Goal: Information Seeking & Learning: Learn about a topic

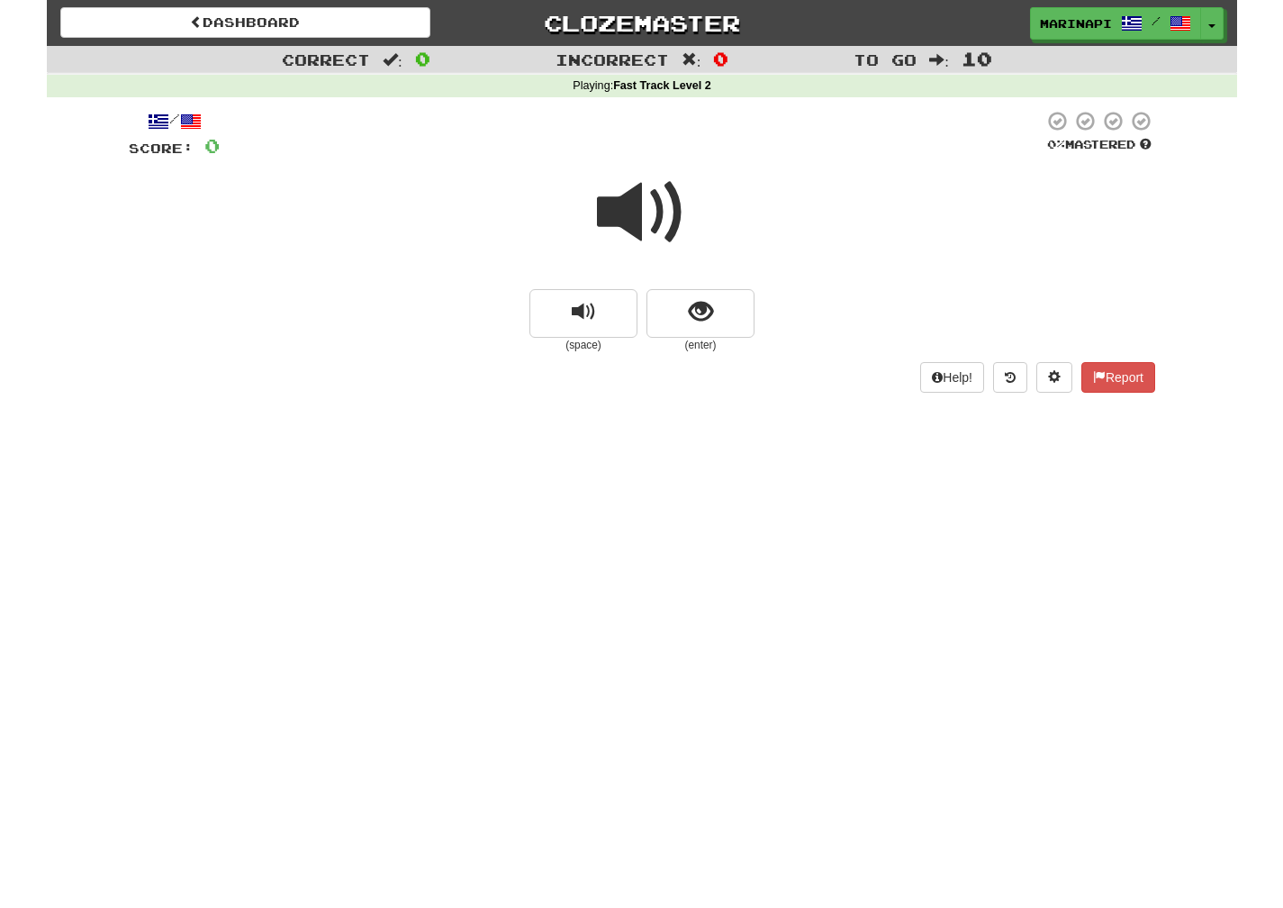
scroll to position [2, 0]
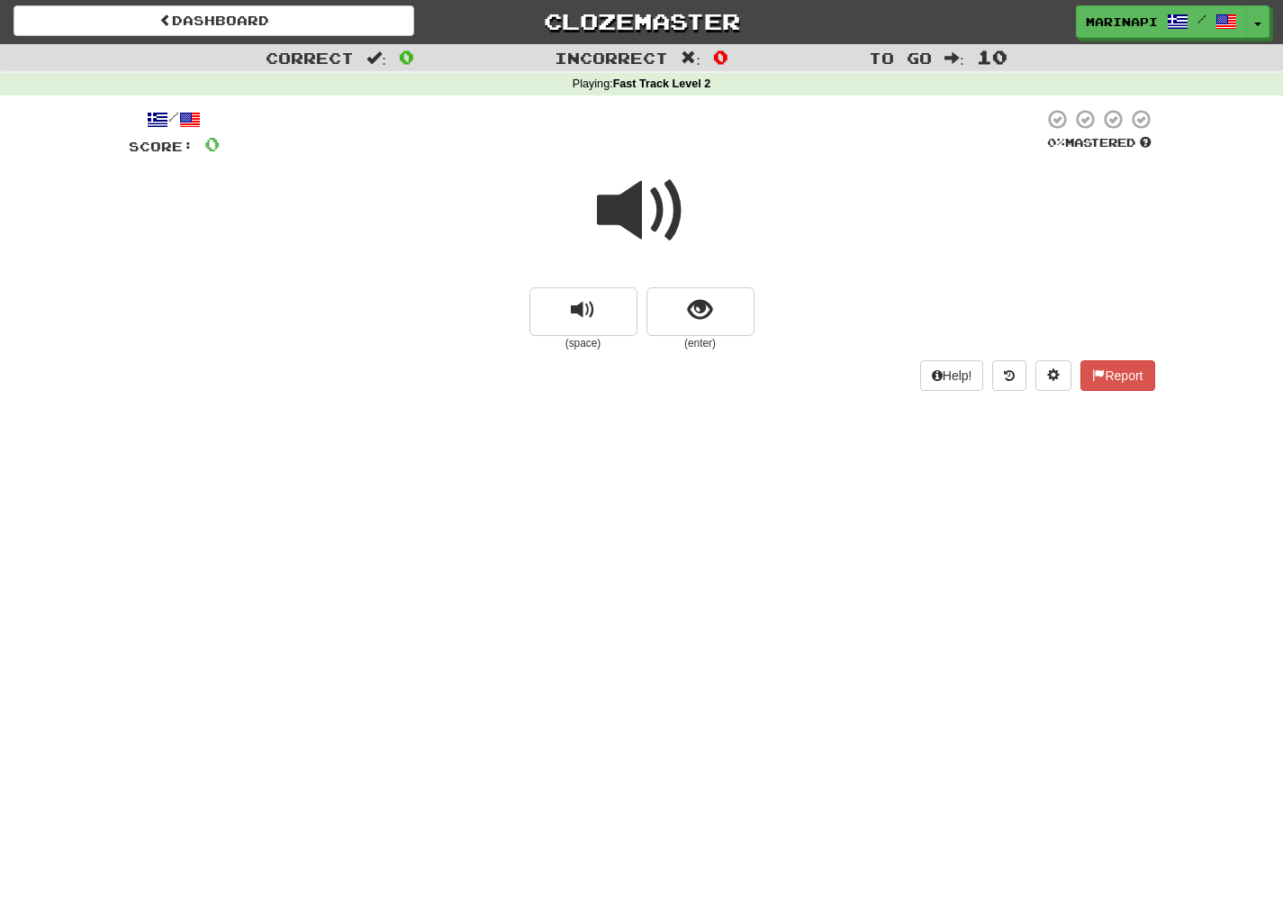
click at [657, 218] on span at bounding box center [642, 211] width 90 height 90
click at [698, 321] on span "show sentence" at bounding box center [700, 310] width 24 height 24
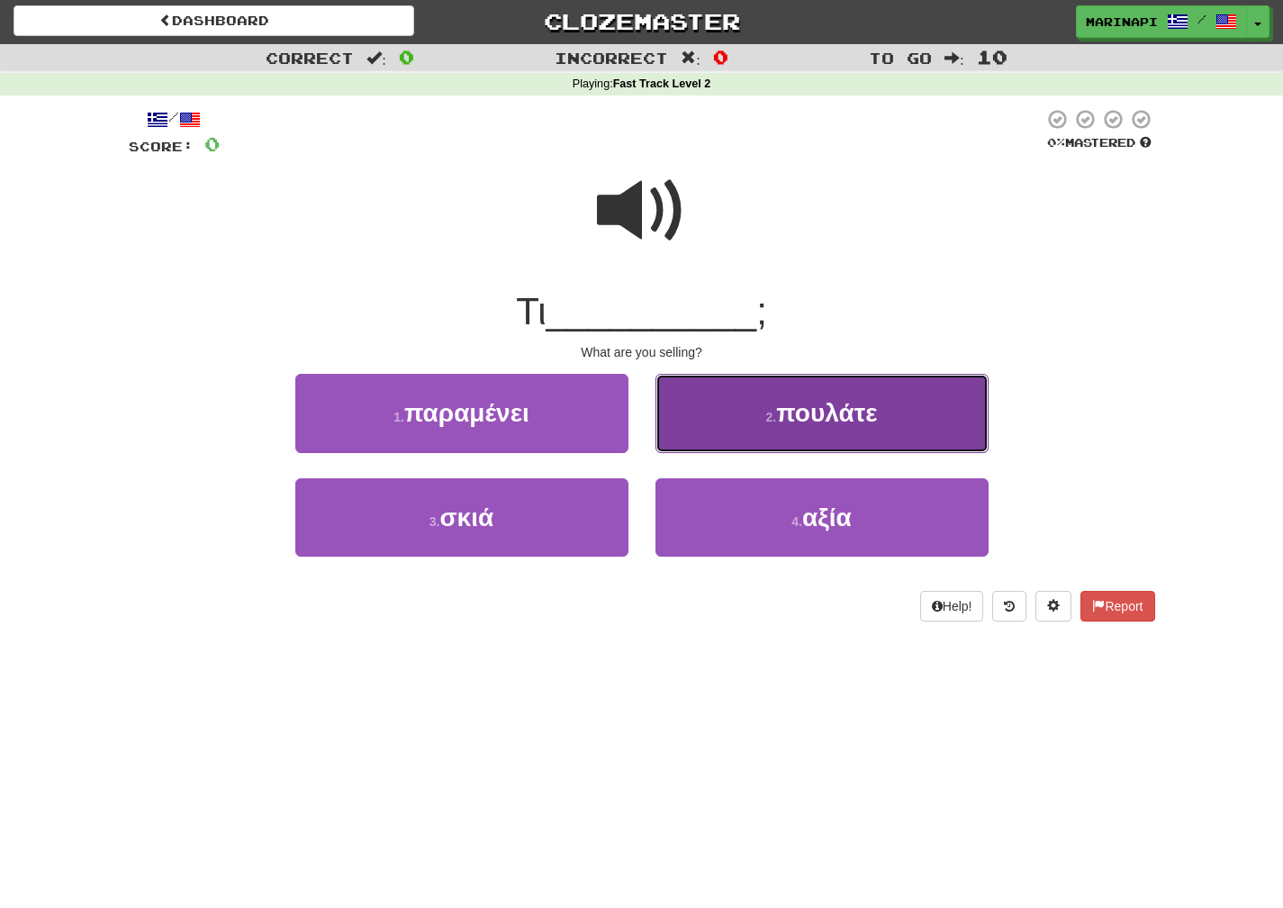
click at [721, 413] on button "2 . πουλάτε" at bounding box center [822, 413] width 333 height 78
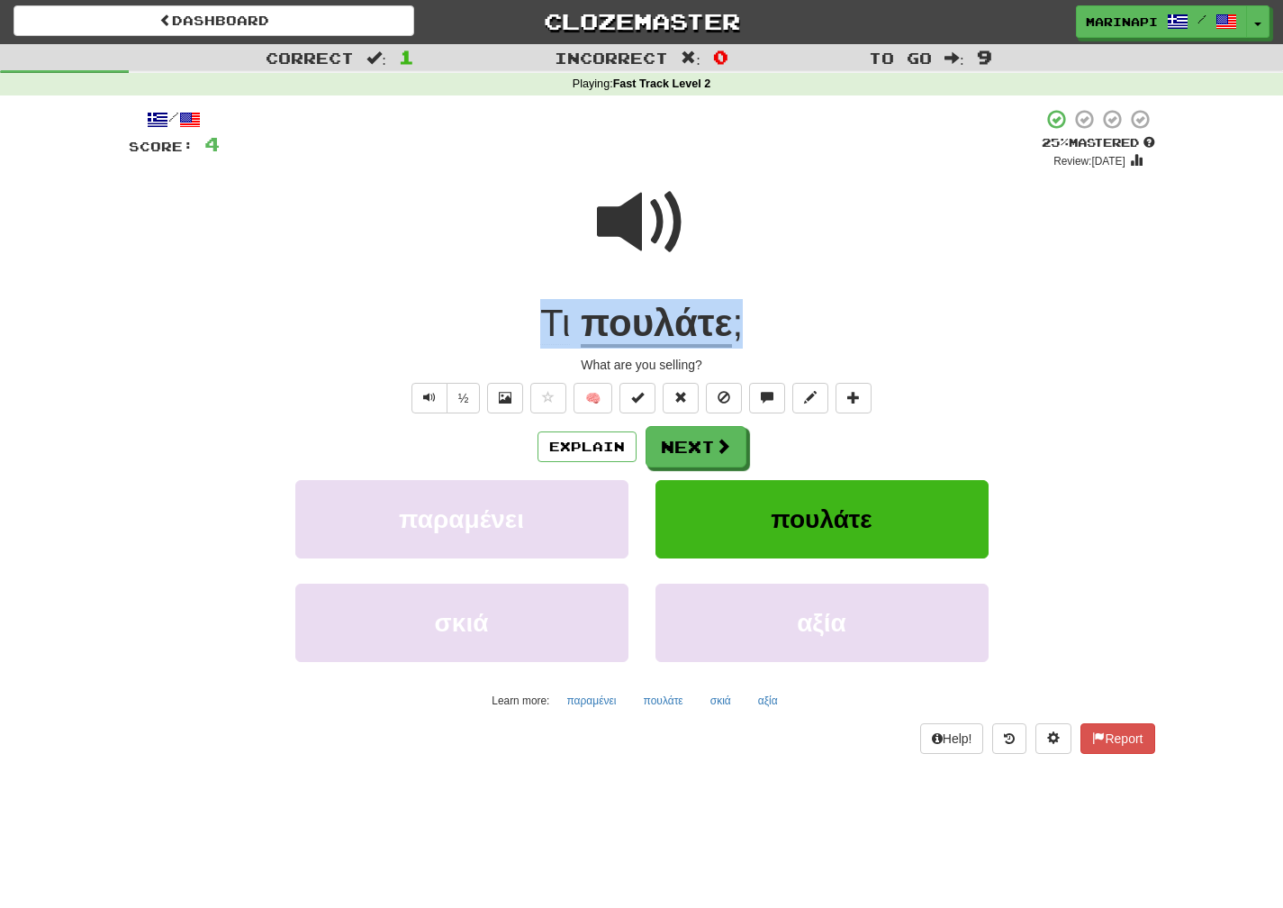
drag, startPoint x: 764, startPoint y: 337, endPoint x: 537, endPoint y: 328, distance: 228.0
click at [537, 328] on div "Τι πουλάτε ;" at bounding box center [642, 324] width 1027 height 50
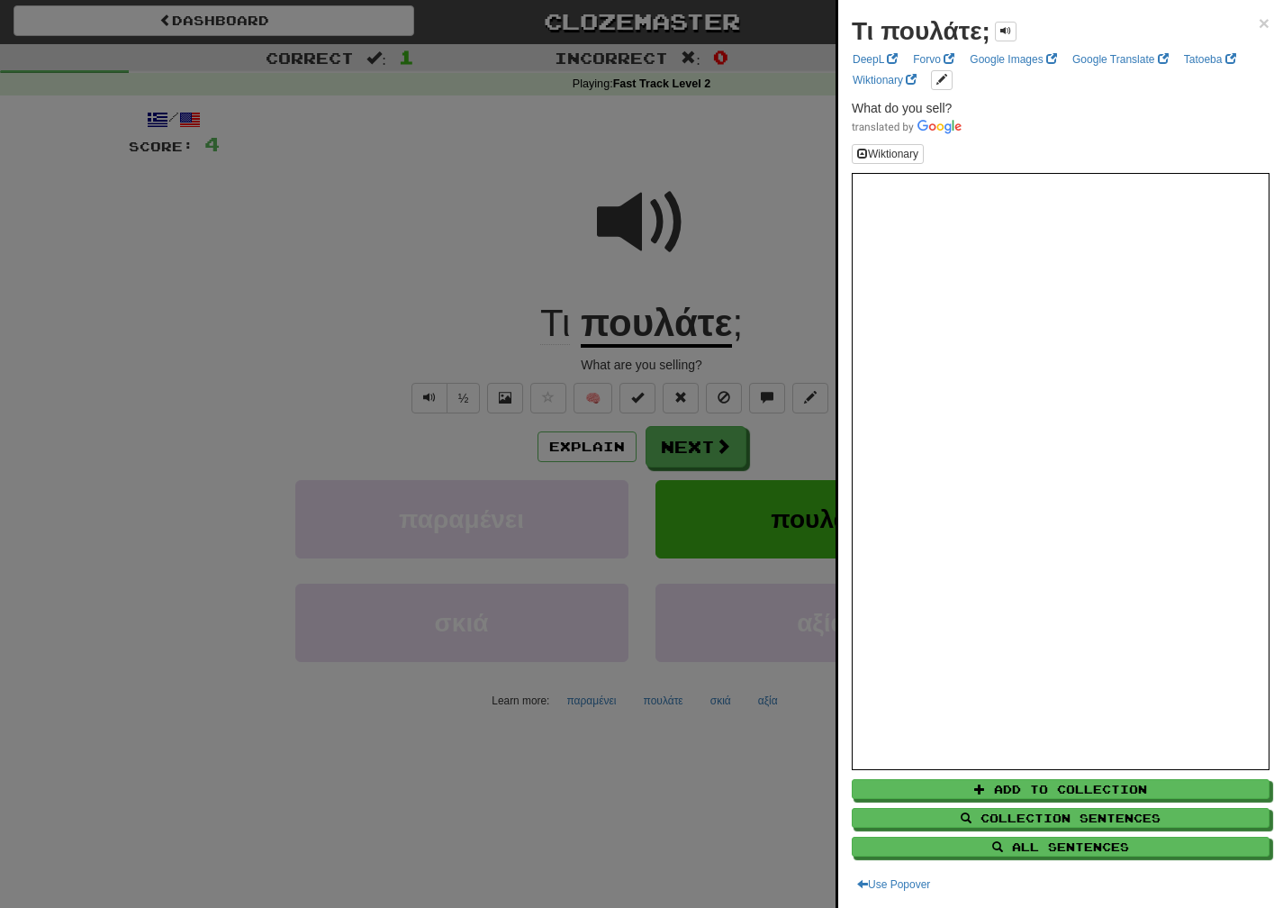
click at [764, 317] on div at bounding box center [641, 454] width 1283 height 908
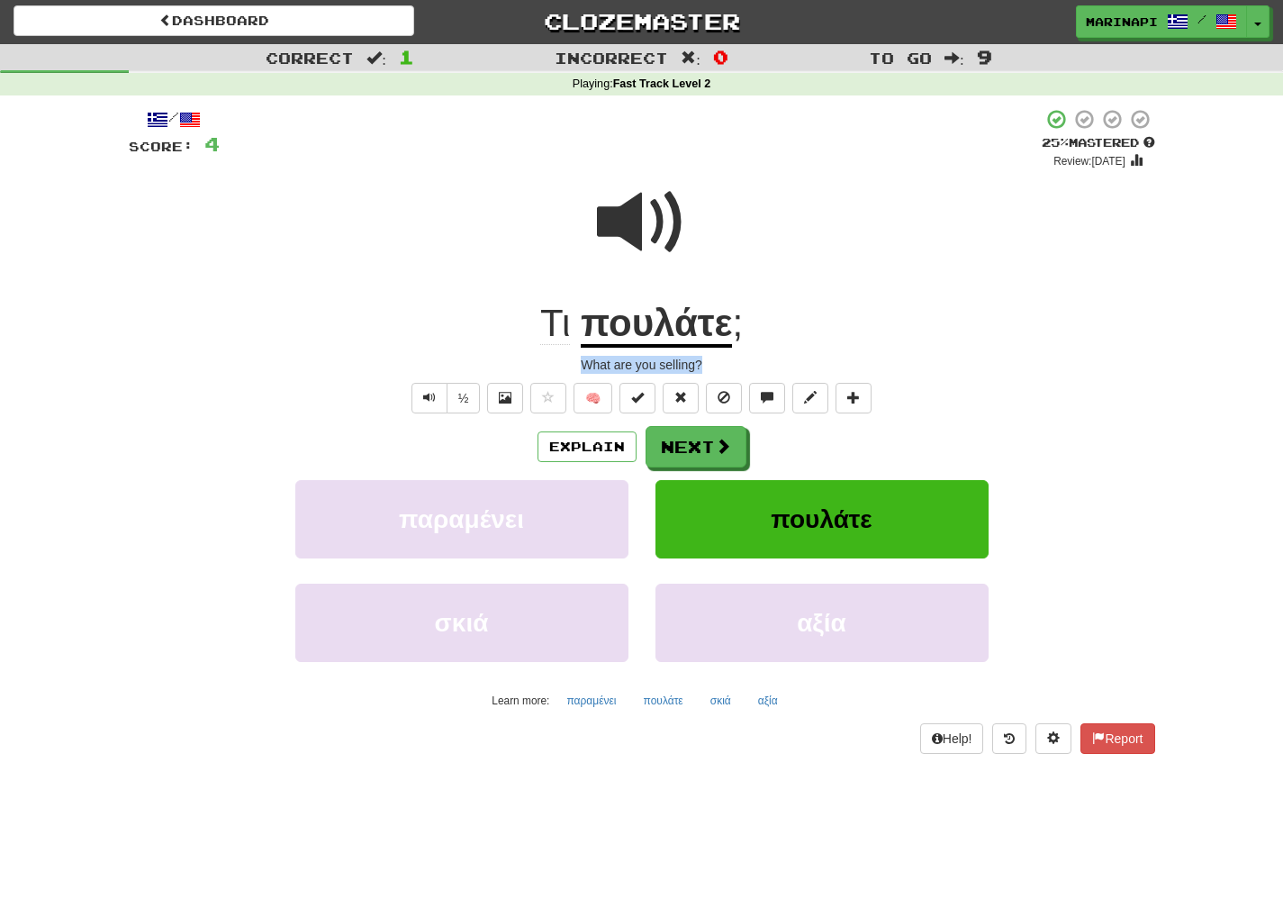
drag, startPoint x: 726, startPoint y: 360, endPoint x: 574, endPoint y: 363, distance: 152.2
click at [574, 363] on div "What are you selling?" at bounding box center [642, 365] width 1027 height 18
copy div "What are you selling?"
click at [654, 253] on span at bounding box center [642, 222] width 90 height 90
click at [700, 454] on button "Next" at bounding box center [697, 447] width 101 height 41
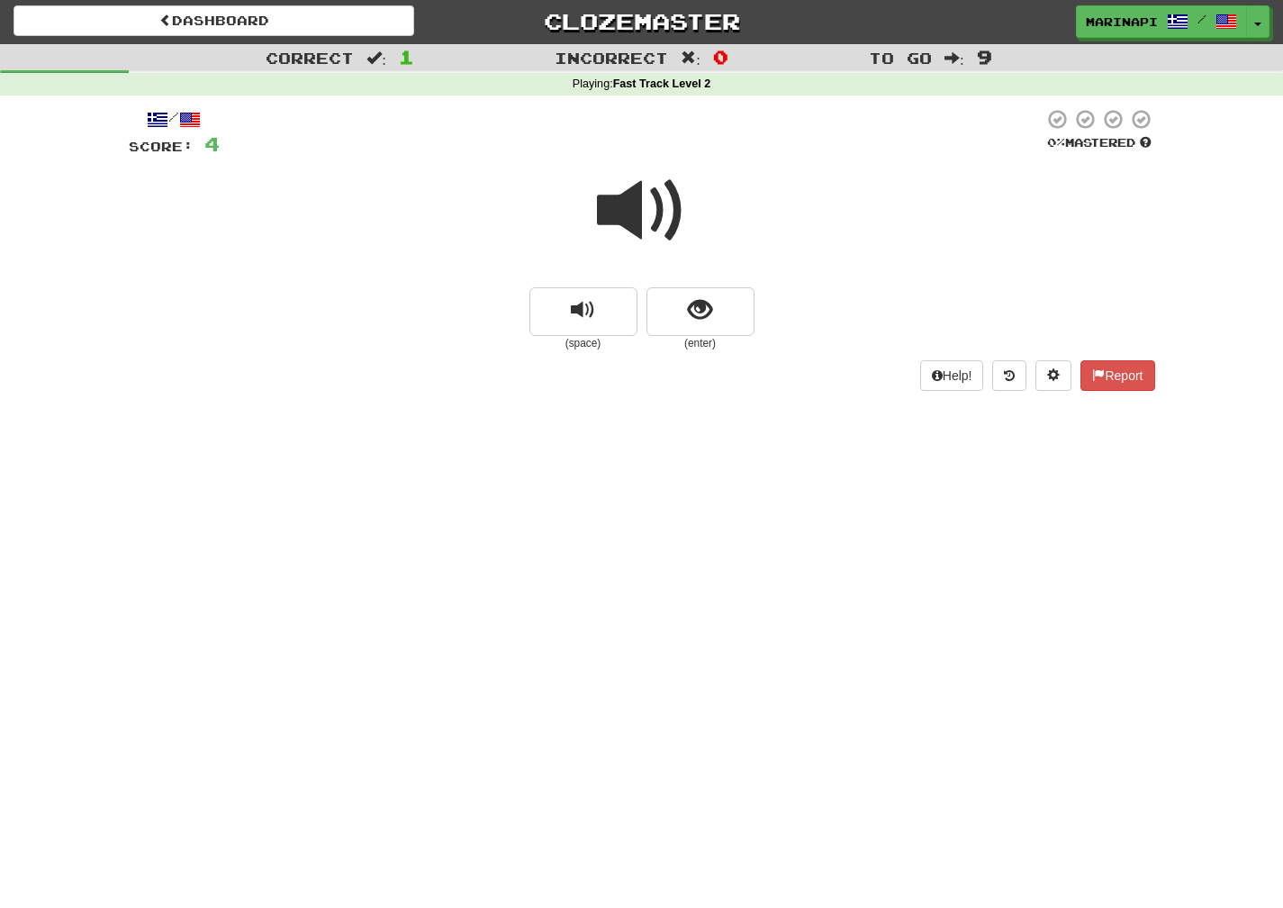
click at [637, 222] on span at bounding box center [642, 211] width 90 height 90
click at [703, 320] on span "show sentence" at bounding box center [700, 310] width 24 height 24
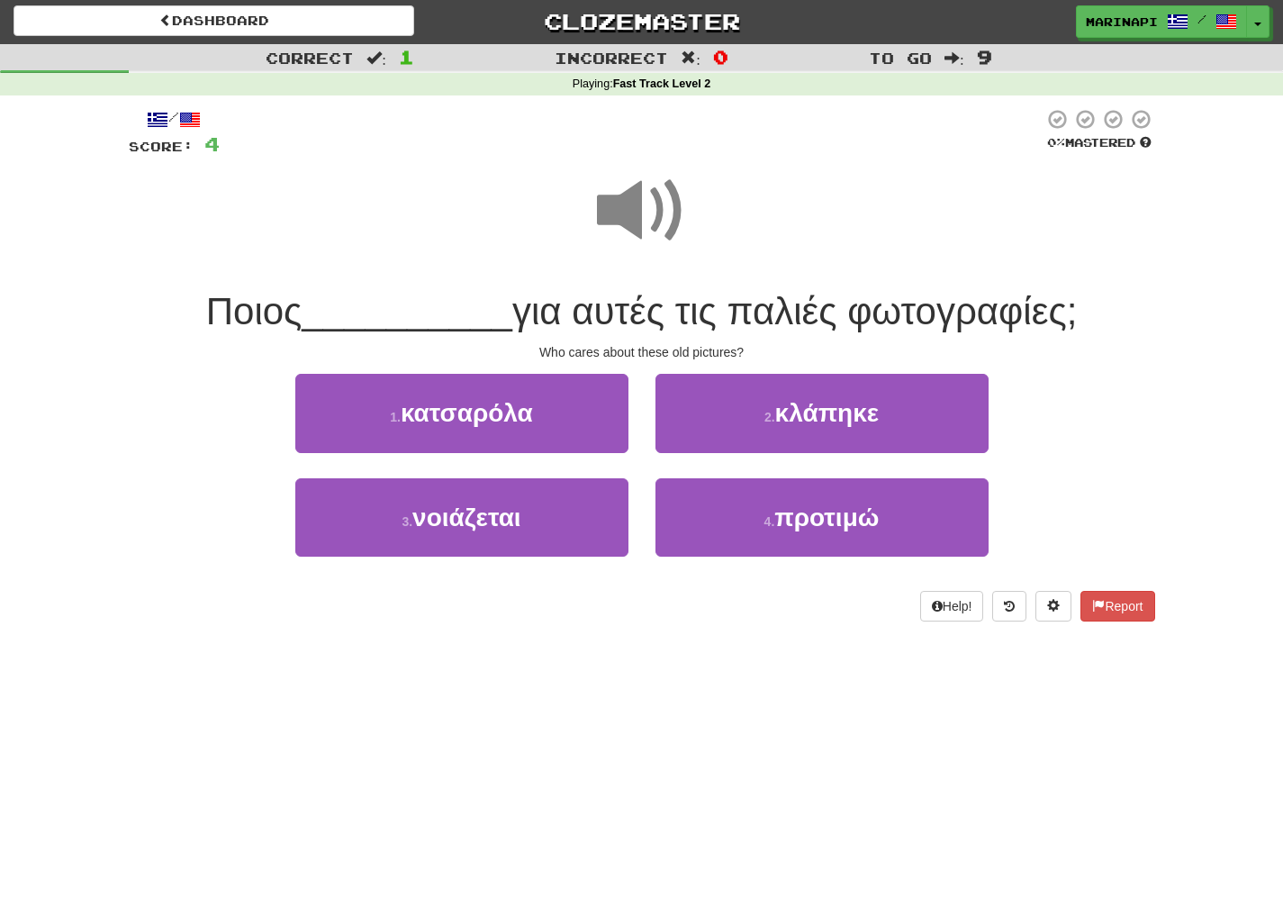
scroll to position [3, 0]
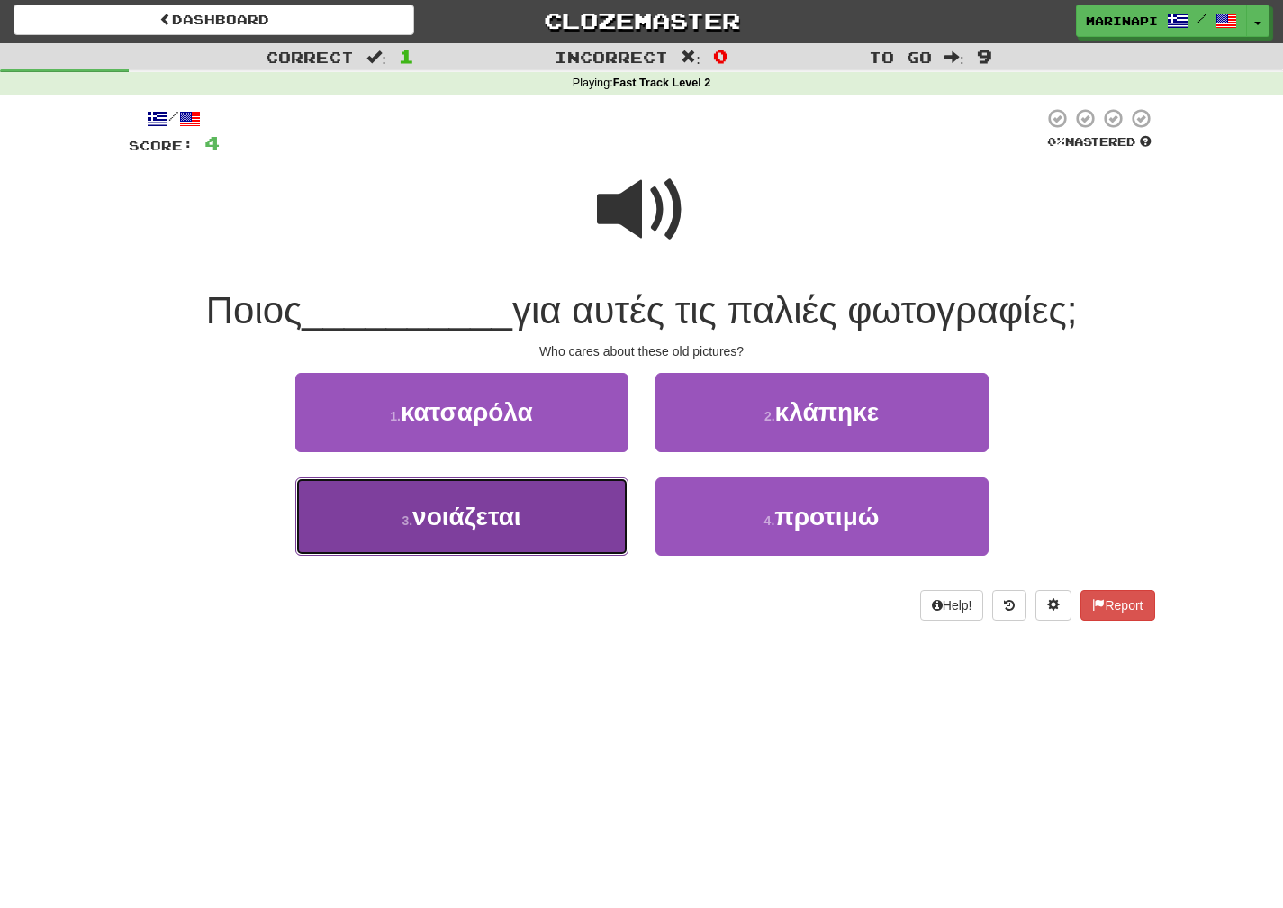
click at [567, 530] on button "3 . νοιάζεται" at bounding box center [461, 516] width 333 height 78
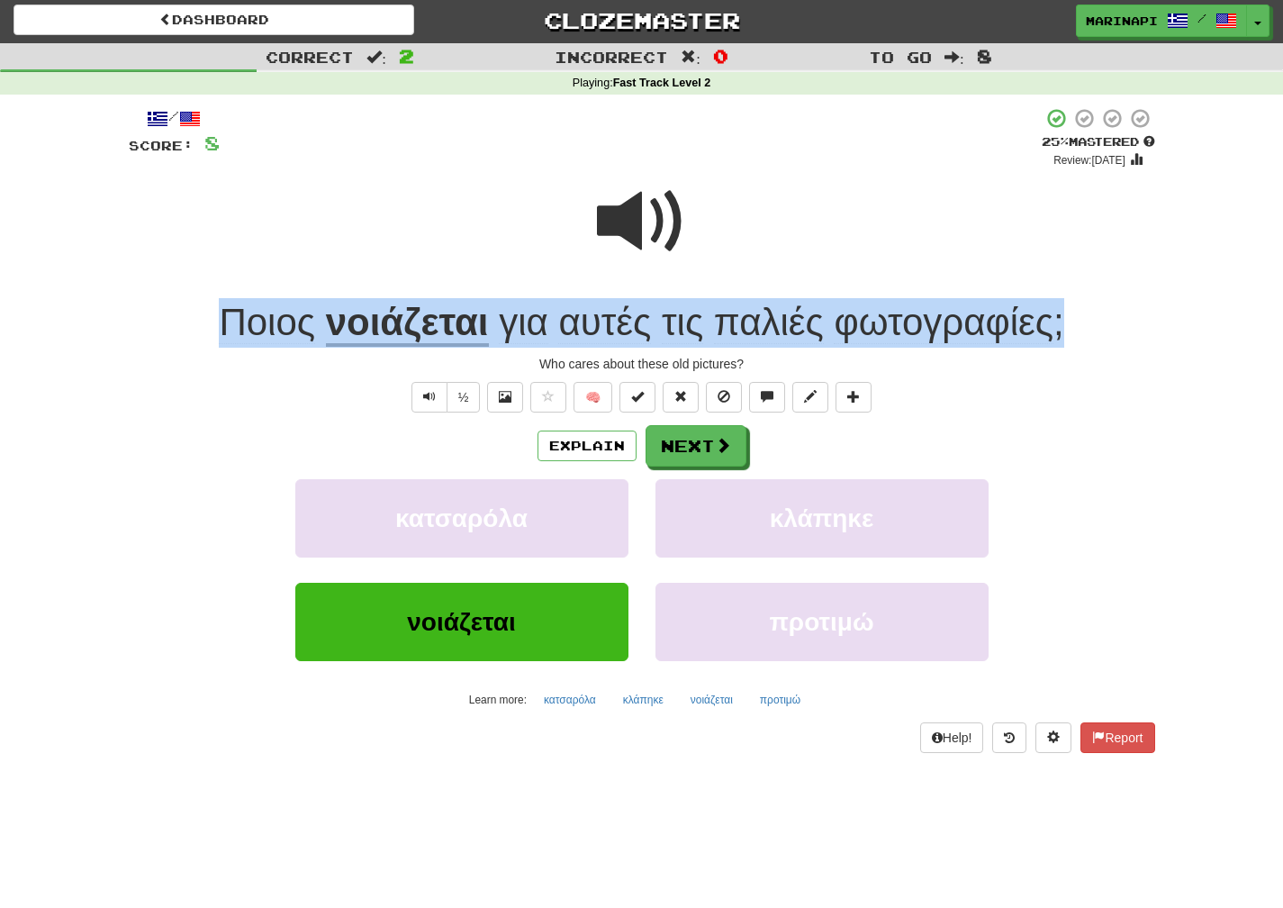
drag, startPoint x: 1090, startPoint y: 319, endPoint x: 204, endPoint y: 338, distance: 887.2
click at [204, 338] on div "Ποιος νοιάζεται για αυτές τις παλιές φωτογραφίες ;" at bounding box center [642, 323] width 1027 height 50
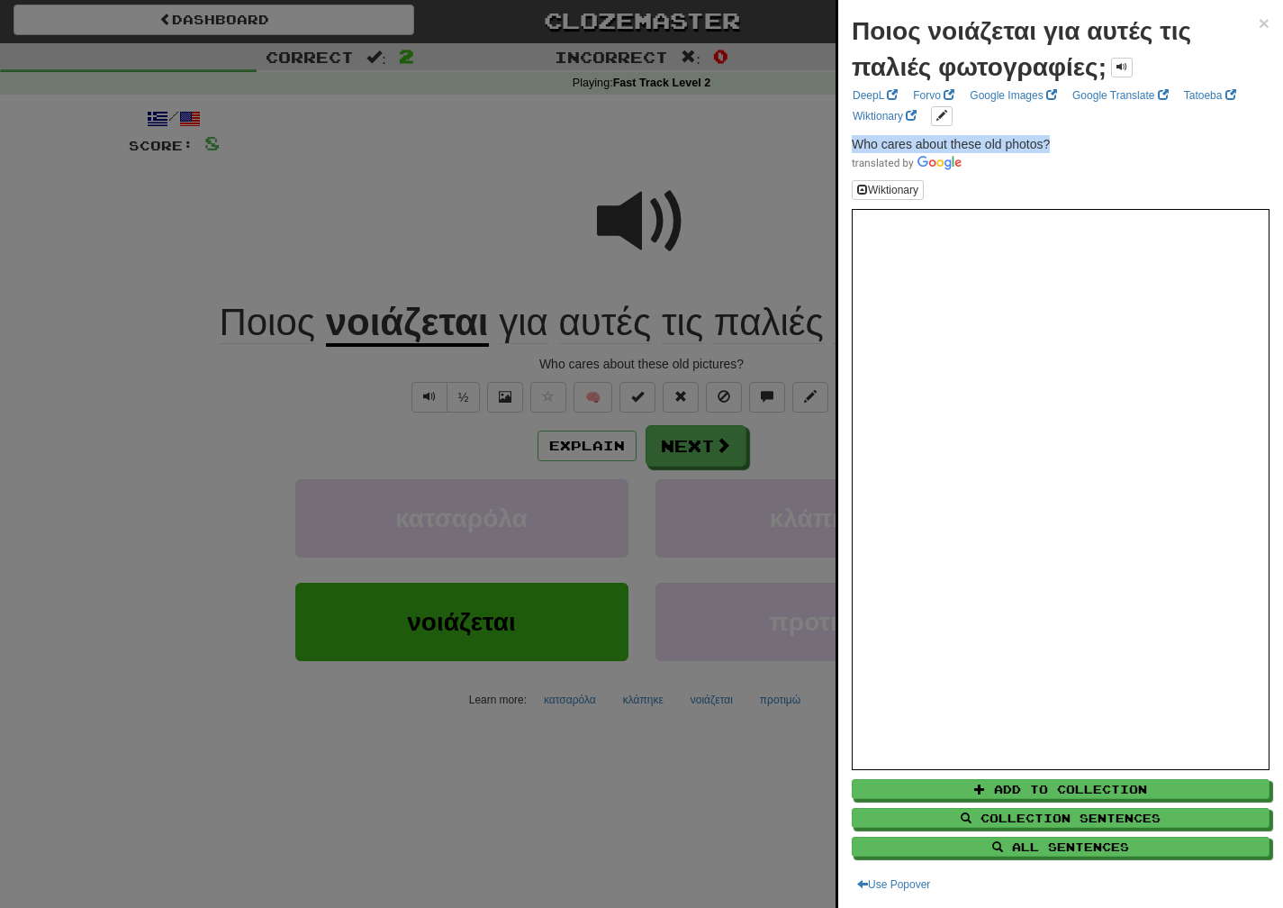
drag, startPoint x: 1054, startPoint y: 141, endPoint x: 854, endPoint y: 140, distance: 200.8
click at [854, 140] on p "Who cares about these old photos?" at bounding box center [1061, 153] width 418 height 36
copy span "Who cares about these old photos?"
click at [691, 471] on div at bounding box center [641, 454] width 1283 height 908
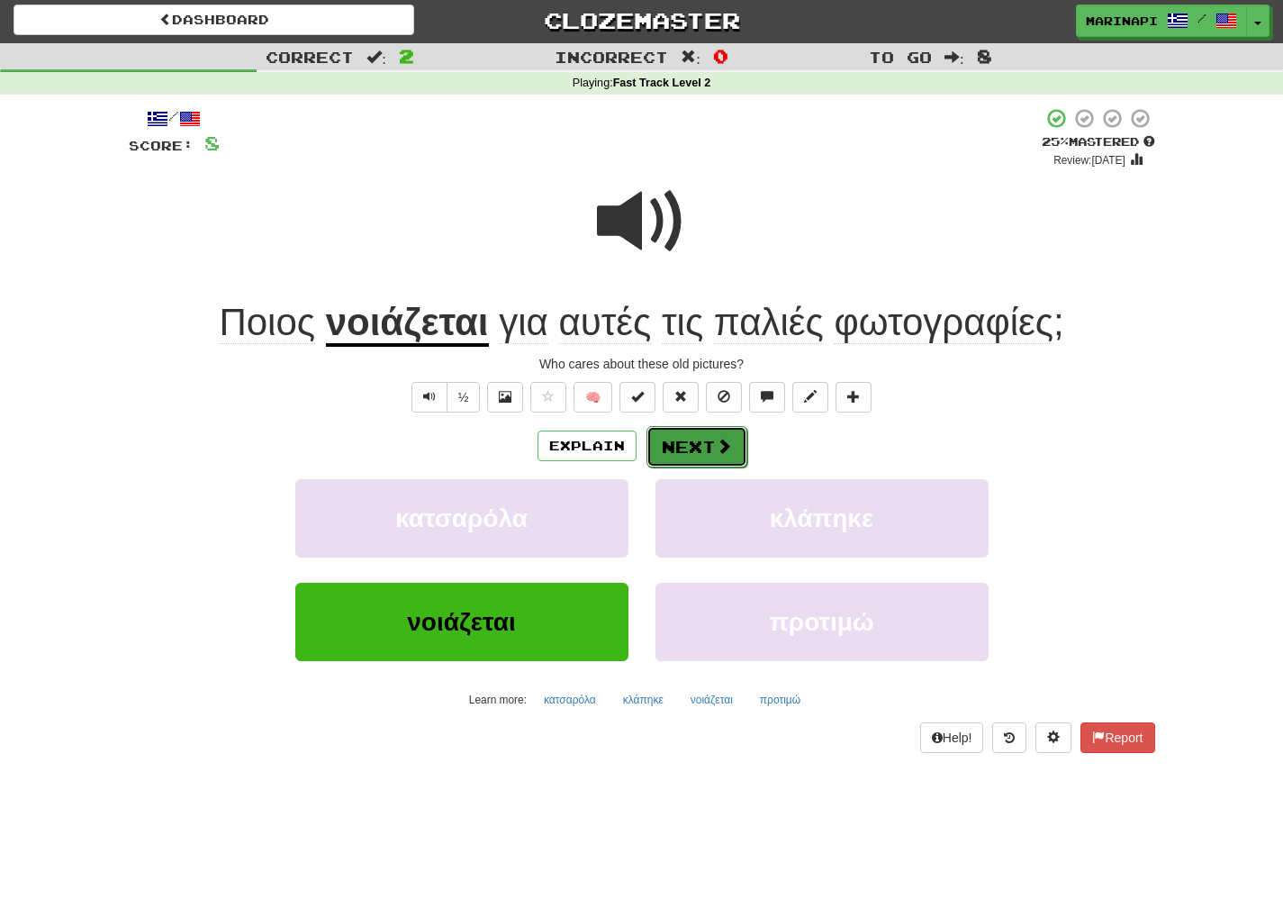
click at [692, 460] on button "Next" at bounding box center [697, 446] width 101 height 41
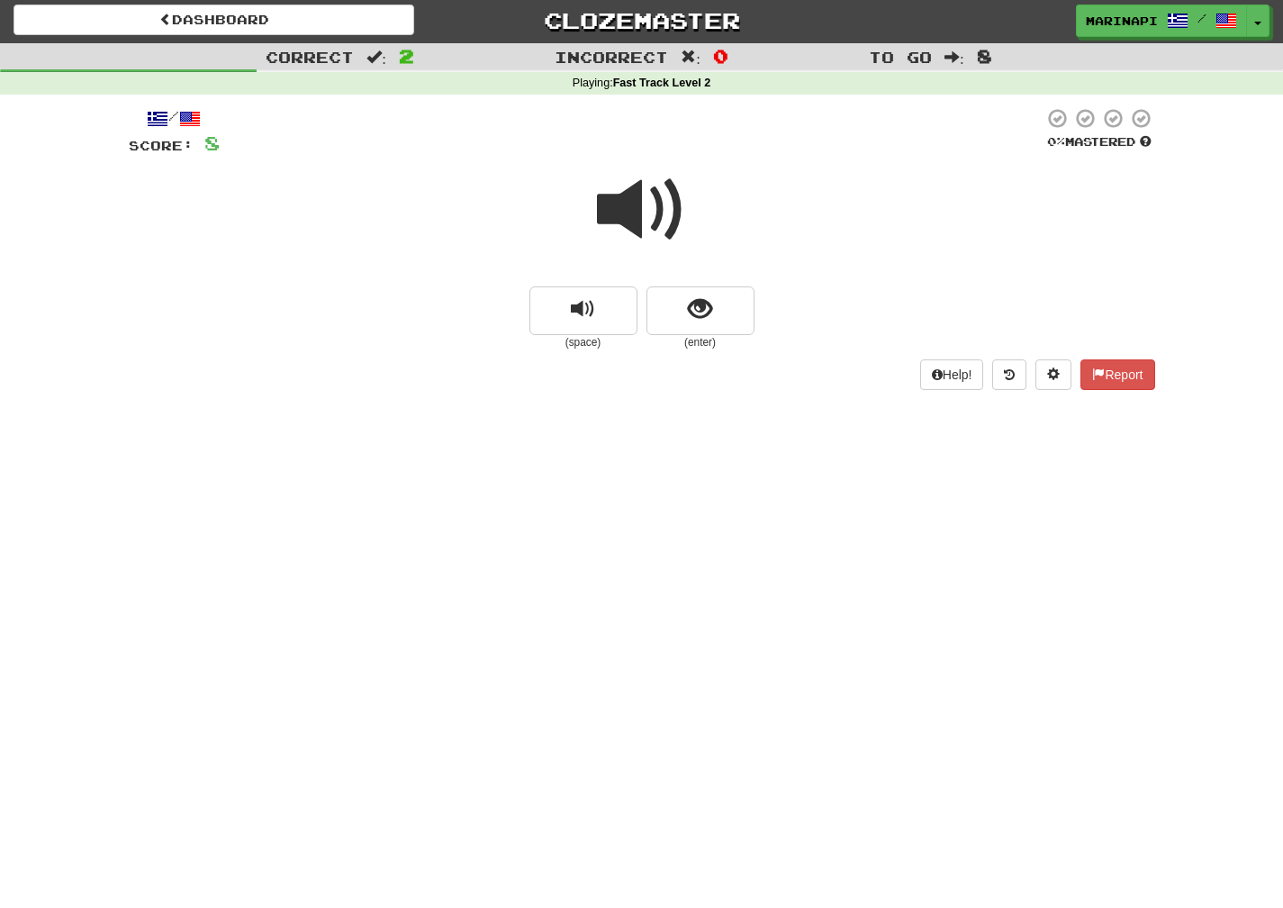
click at [639, 222] on span at bounding box center [642, 210] width 90 height 90
click at [694, 313] on span "show sentence" at bounding box center [700, 309] width 24 height 24
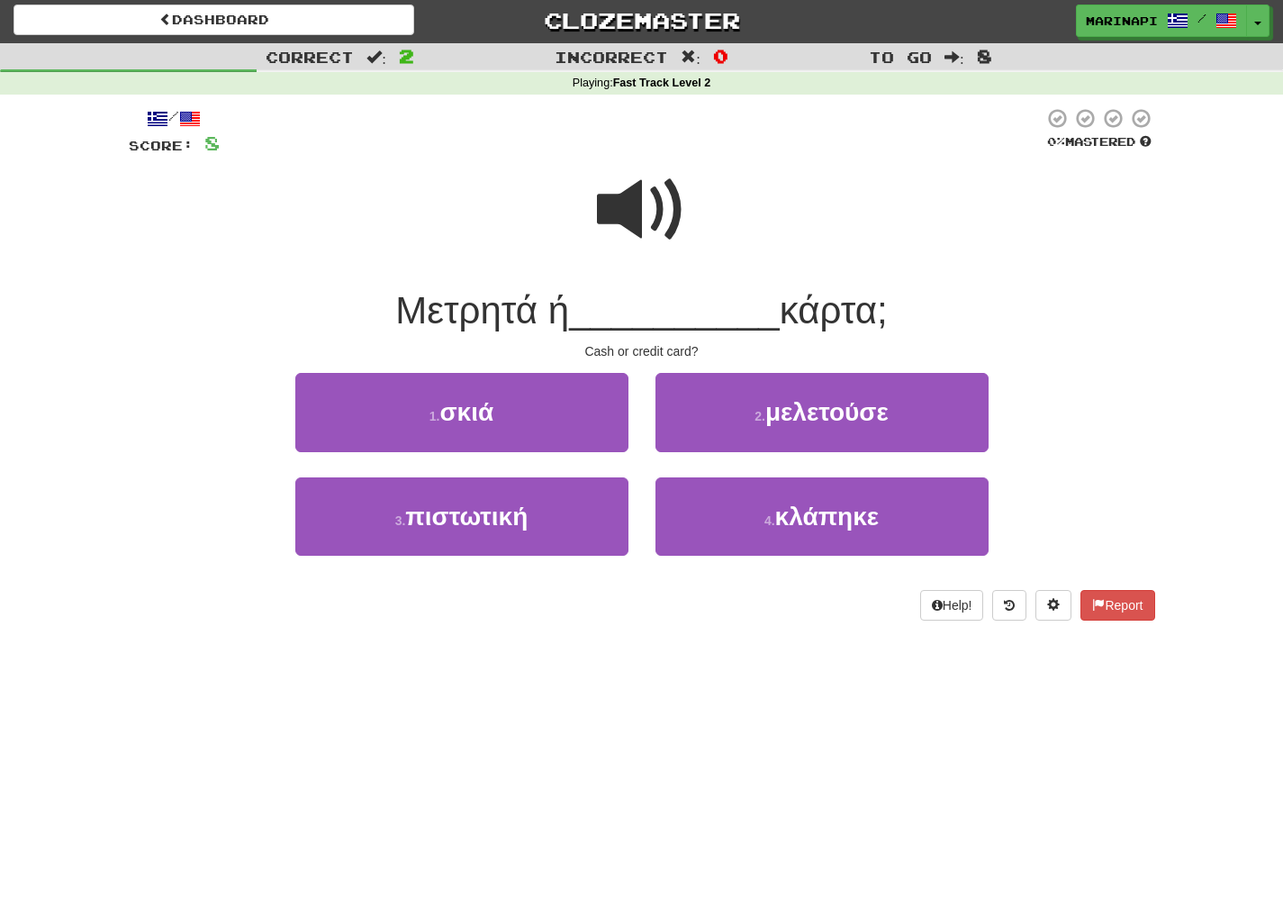
click at [674, 188] on span at bounding box center [642, 210] width 90 height 90
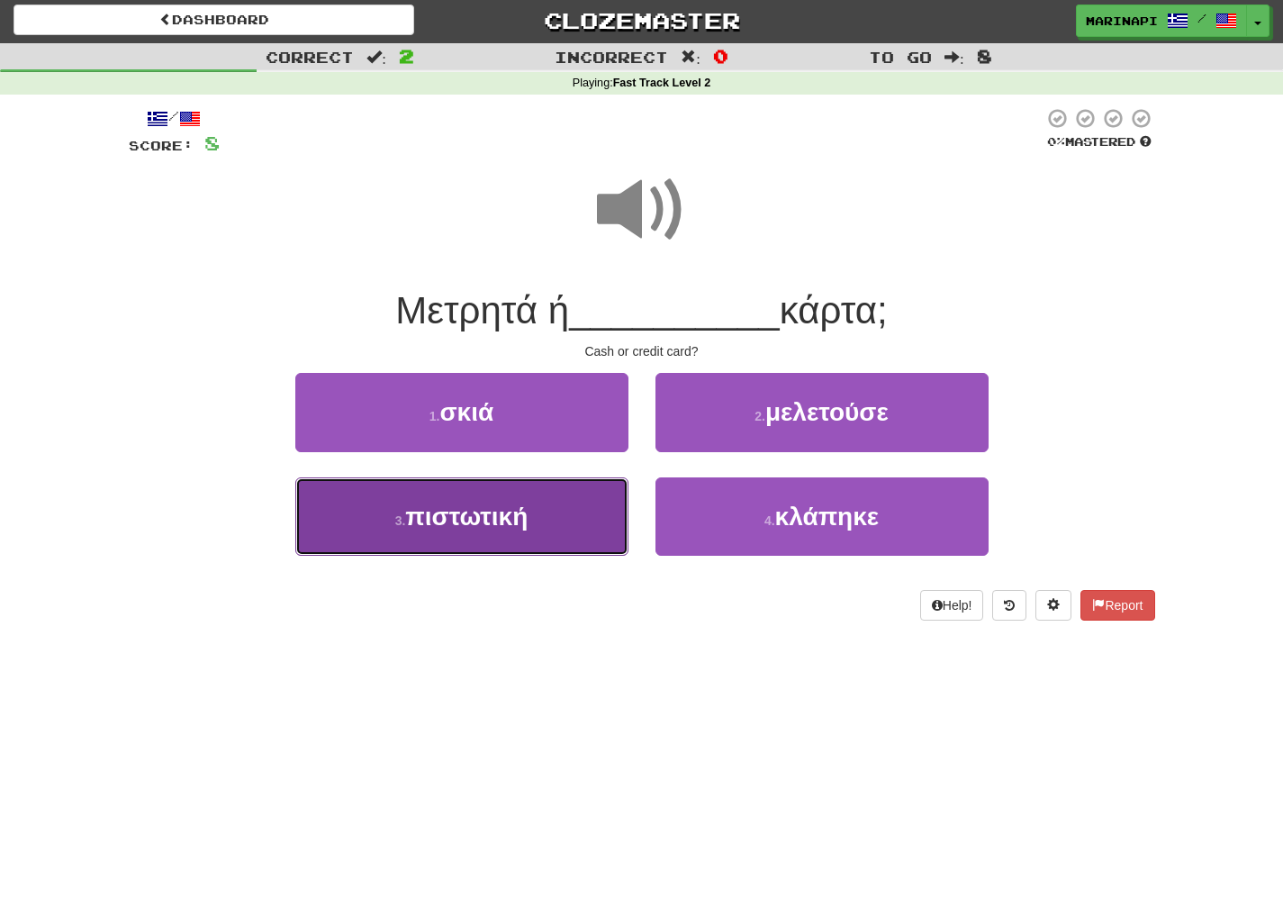
click at [570, 505] on button "3 . πιστωτική" at bounding box center [461, 516] width 333 height 78
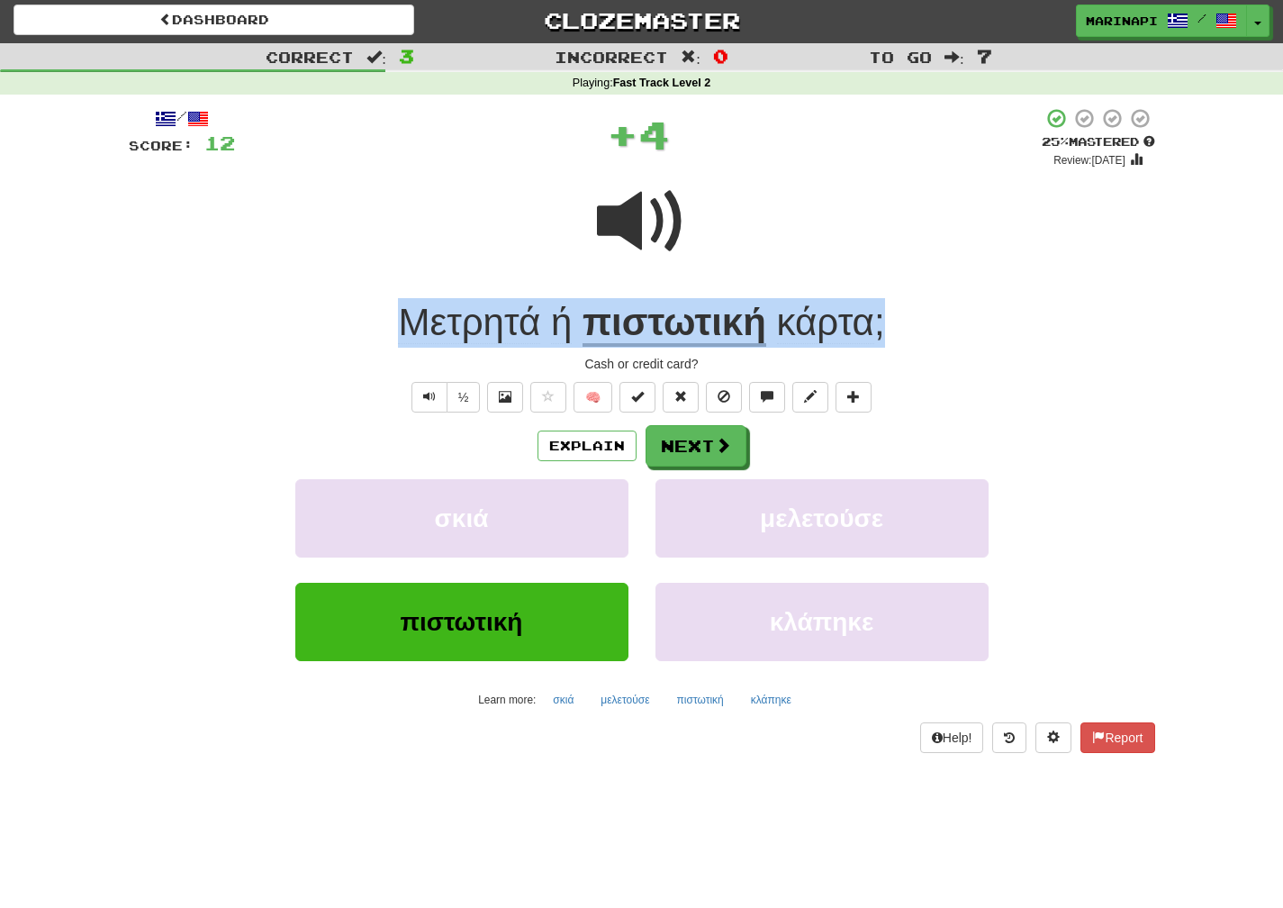
drag, startPoint x: 903, startPoint y: 330, endPoint x: 389, endPoint y: 329, distance: 514.2
click at [389, 329] on div "Μετρητά ή πιστωτική κάρτα ;" at bounding box center [642, 323] width 1027 height 50
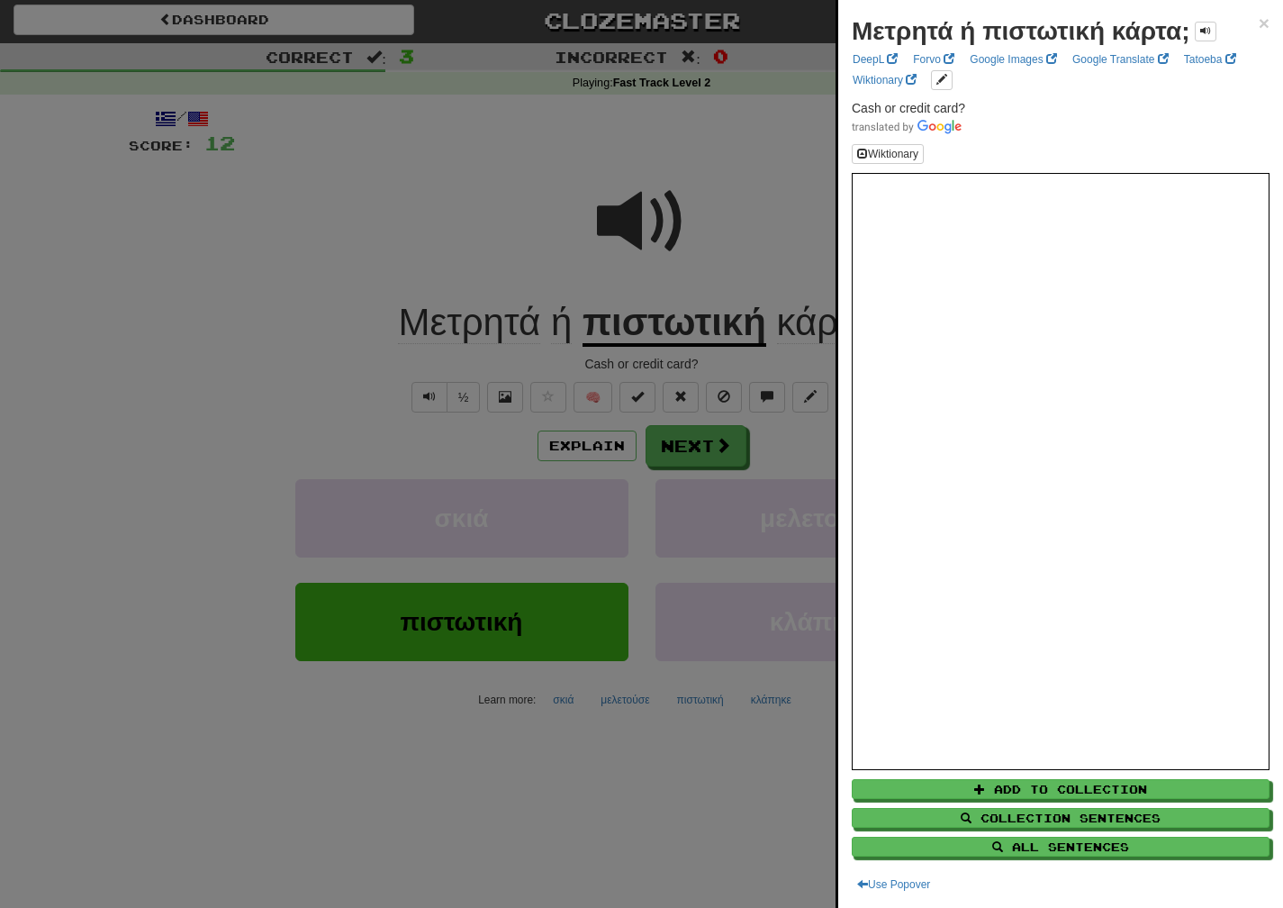
click at [1008, 144] on div "Wiktionary" at bounding box center [1061, 154] width 418 height 20
drag, startPoint x: 979, startPoint y: 105, endPoint x: 839, endPoint y: 104, distance: 139.6
click at [839, 104] on div "Μετρητά ή πιστωτική κάρτα; × DeepL Forvo Google Images Google Translate Tatoeba…" at bounding box center [1060, 454] width 445 height 908
copy span "Cash or credit card?"
click at [521, 445] on div at bounding box center [641, 454] width 1283 height 908
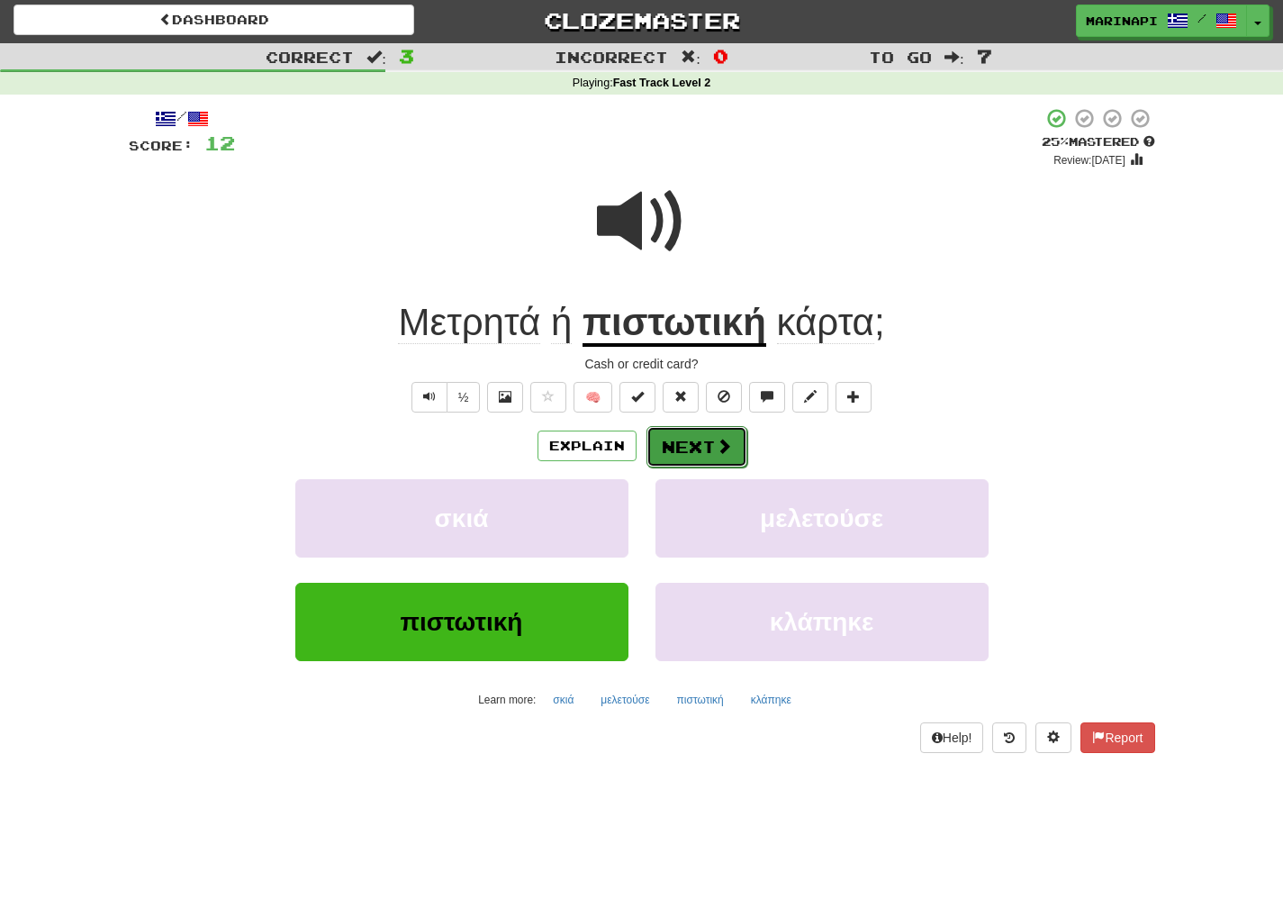
click at [696, 442] on button "Next" at bounding box center [697, 446] width 101 height 41
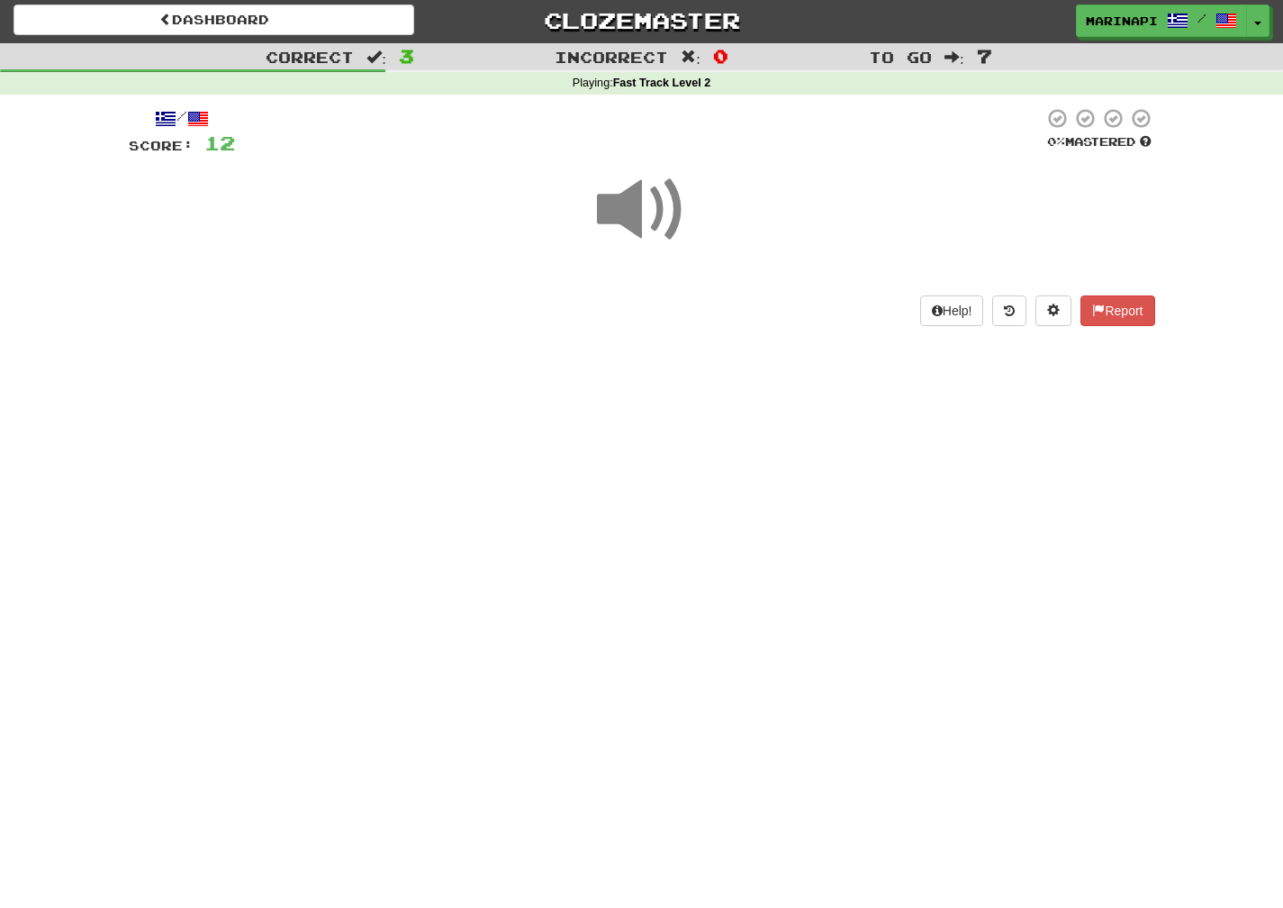
click at [656, 229] on span at bounding box center [642, 210] width 90 height 90
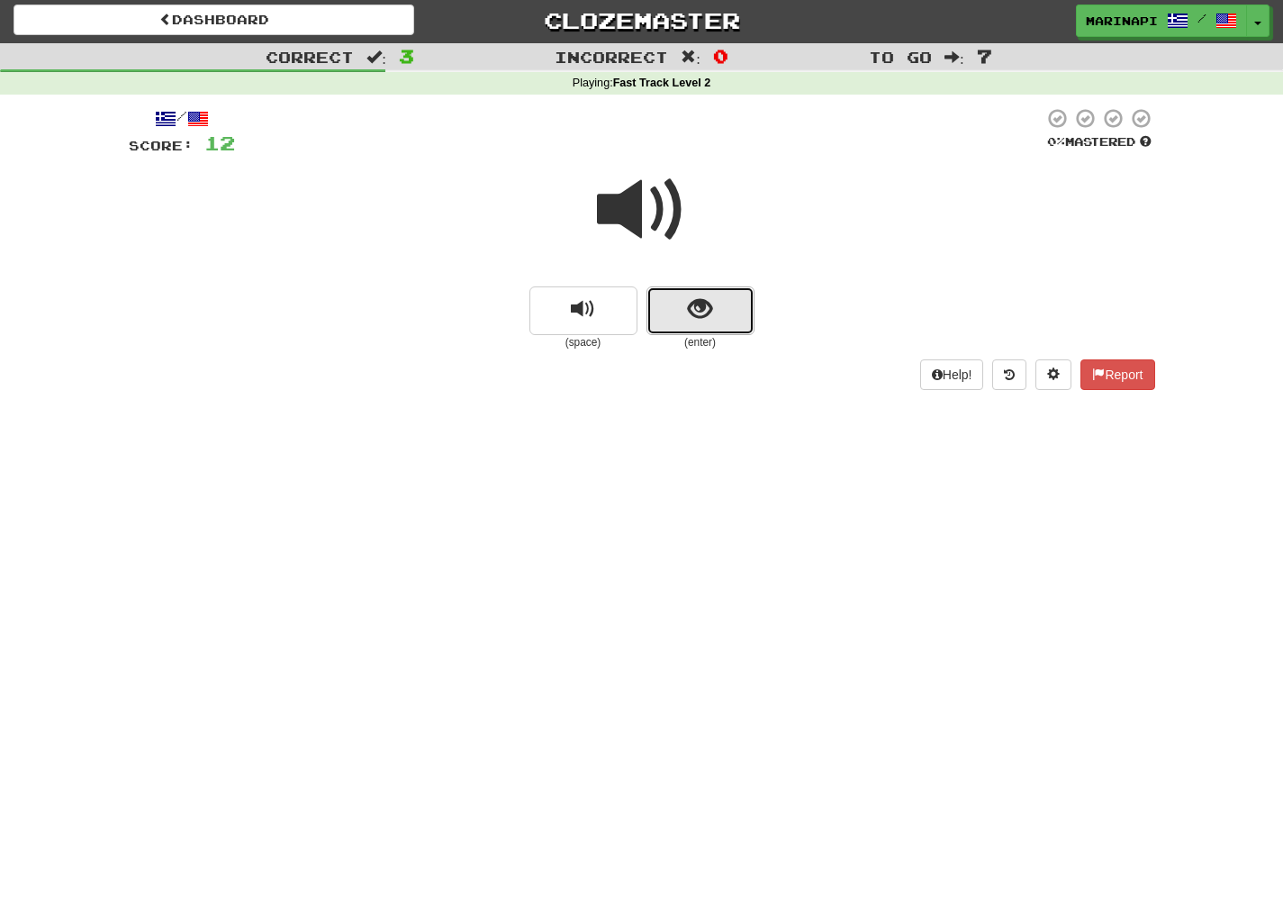
click at [674, 296] on button "show sentence" at bounding box center [701, 310] width 108 height 49
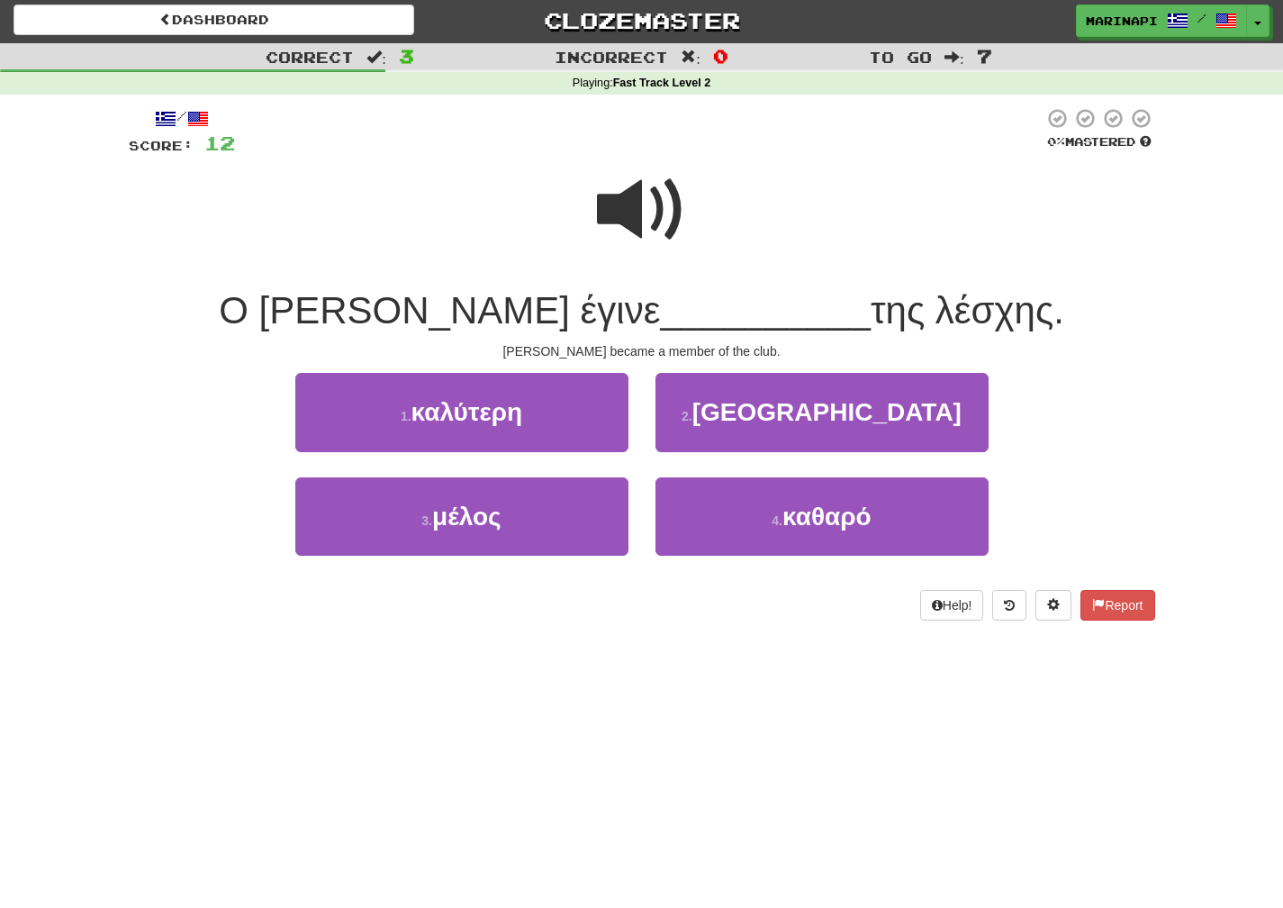
click at [648, 231] on span at bounding box center [642, 210] width 90 height 90
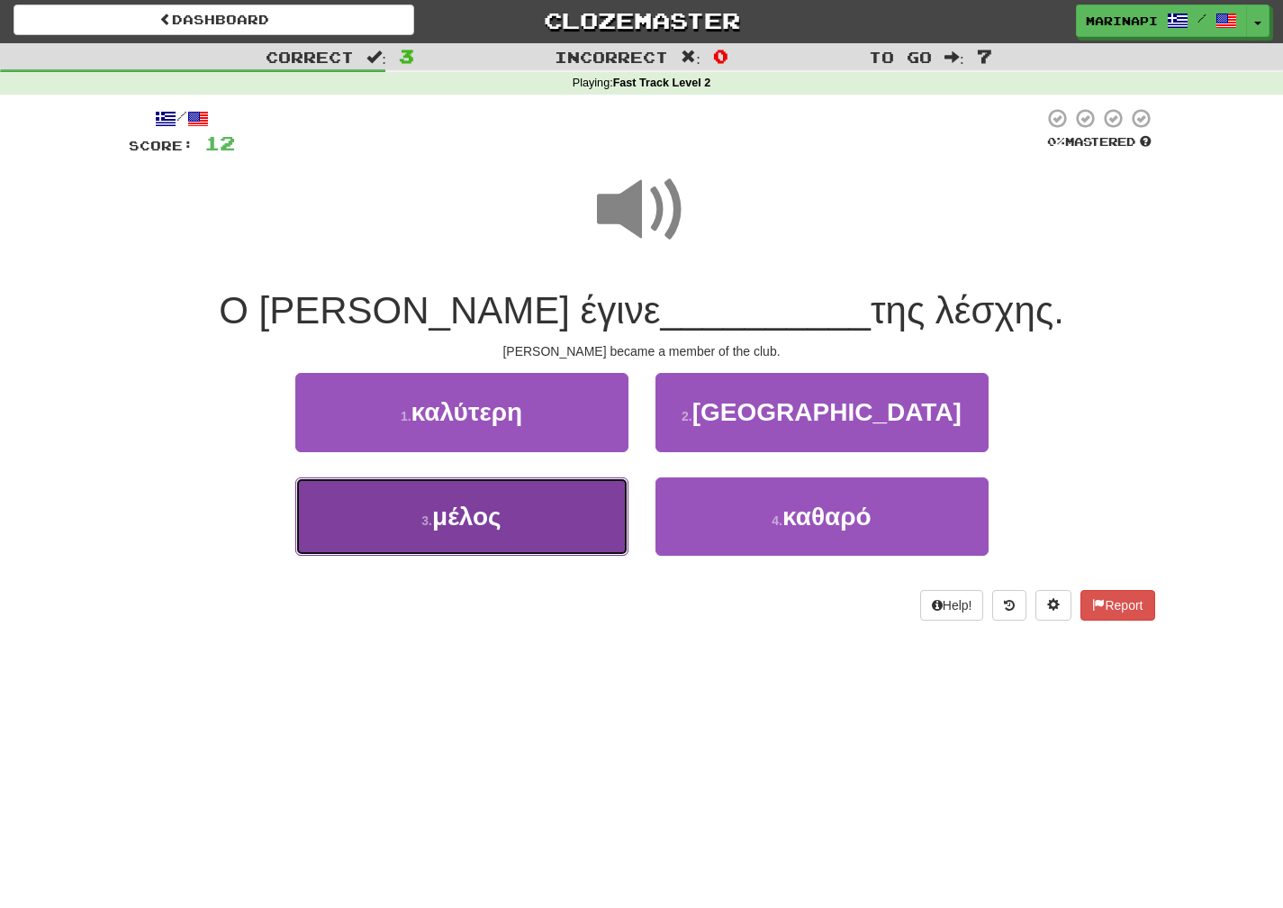
click at [563, 506] on button "3 . μέλος" at bounding box center [461, 516] width 333 height 78
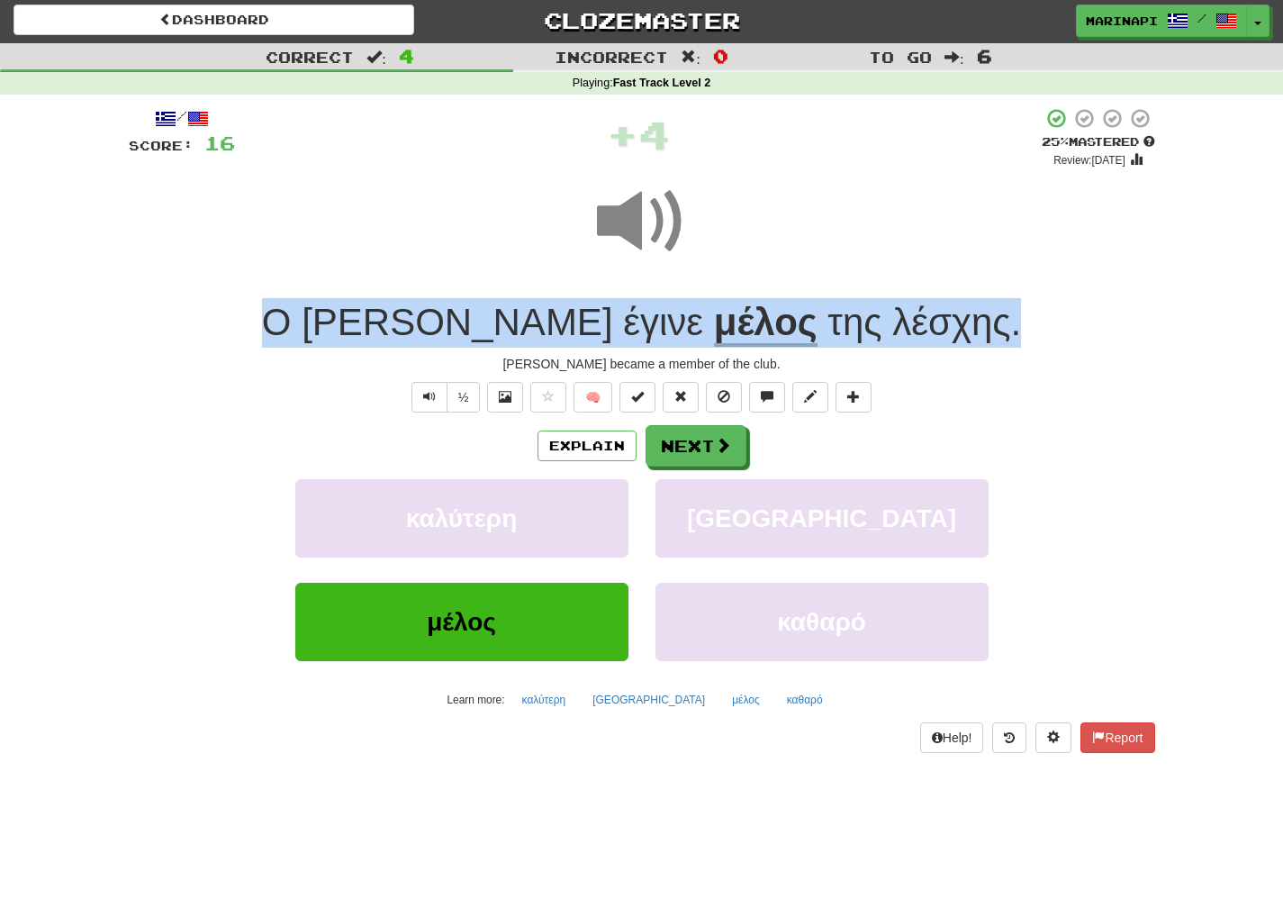
drag, startPoint x: 919, startPoint y: 330, endPoint x: 345, endPoint y: 330, distance: 574.5
click at [345, 330] on div "Ο Τζον έγινε μέλος της λέσχης ." at bounding box center [642, 323] width 1027 height 50
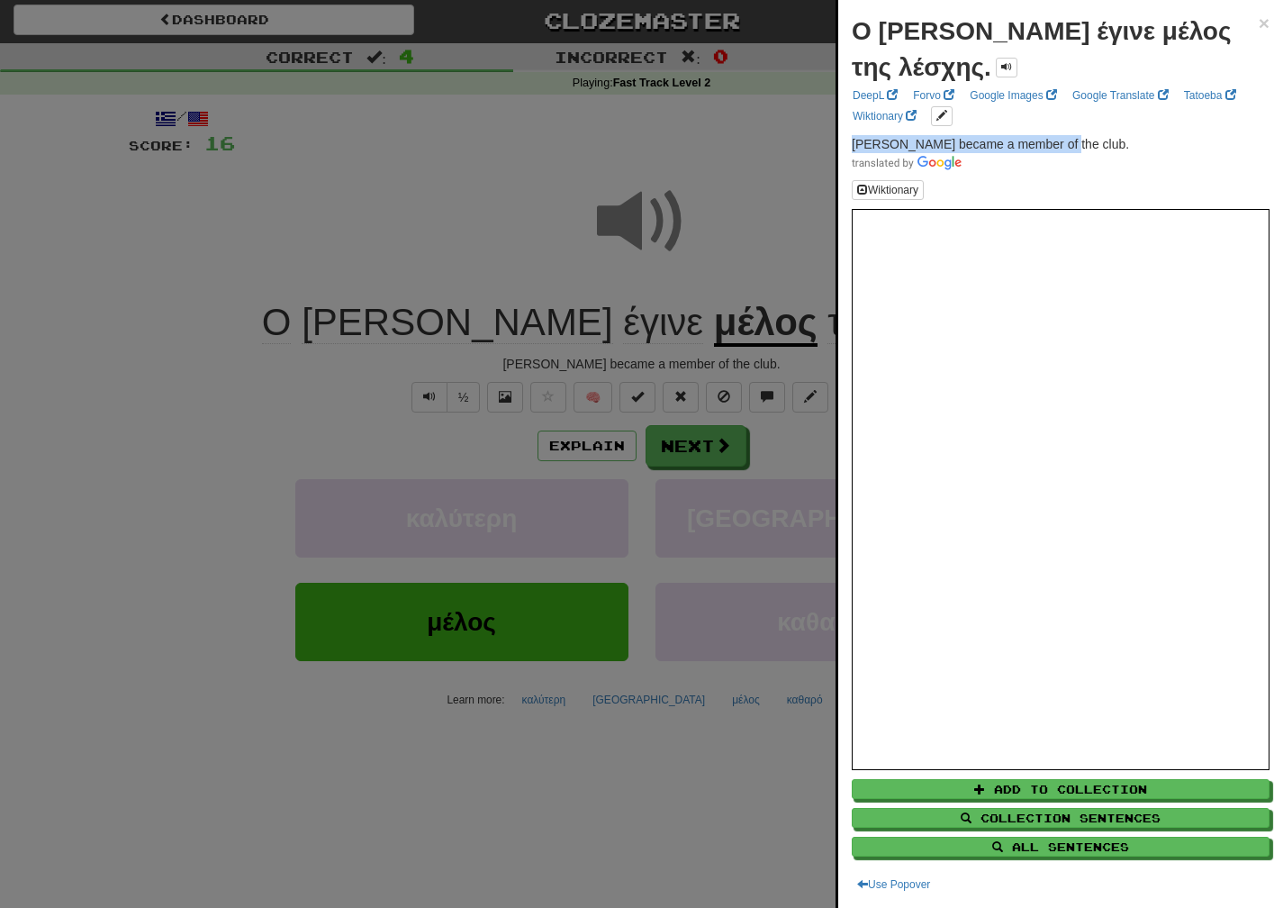
drag, startPoint x: 1066, startPoint y: 131, endPoint x: 850, endPoint y: 128, distance: 216.1
click at [850, 128] on div "Ο Τζον έγινε μέλος της λέσχης. × DeepL Forvo Google Images Google Translate Tat…" at bounding box center [1060, 454] width 445 height 908
copy span "John became a member of the club."
click at [701, 452] on div at bounding box center [641, 454] width 1283 height 908
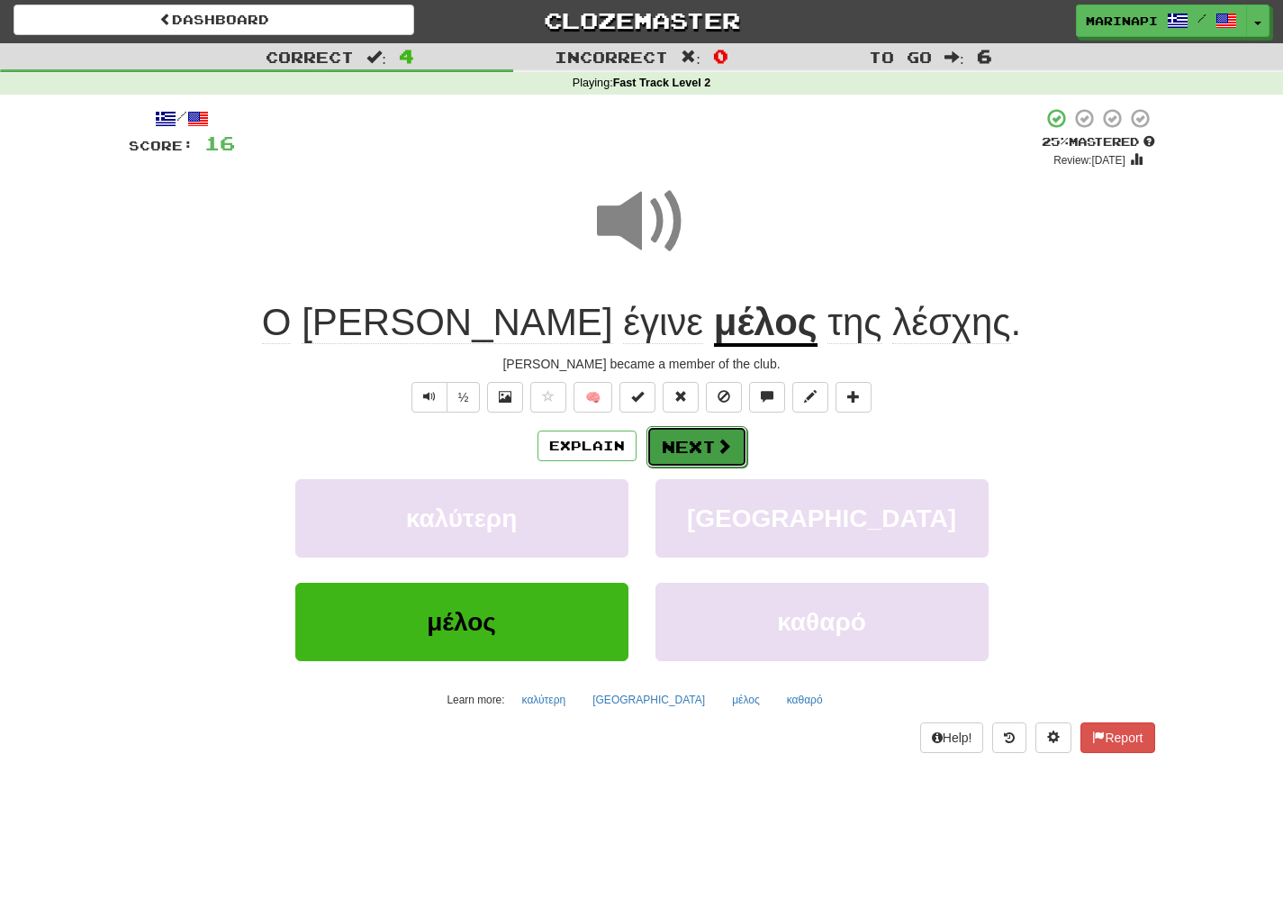
click at [710, 448] on button "Next" at bounding box center [697, 446] width 101 height 41
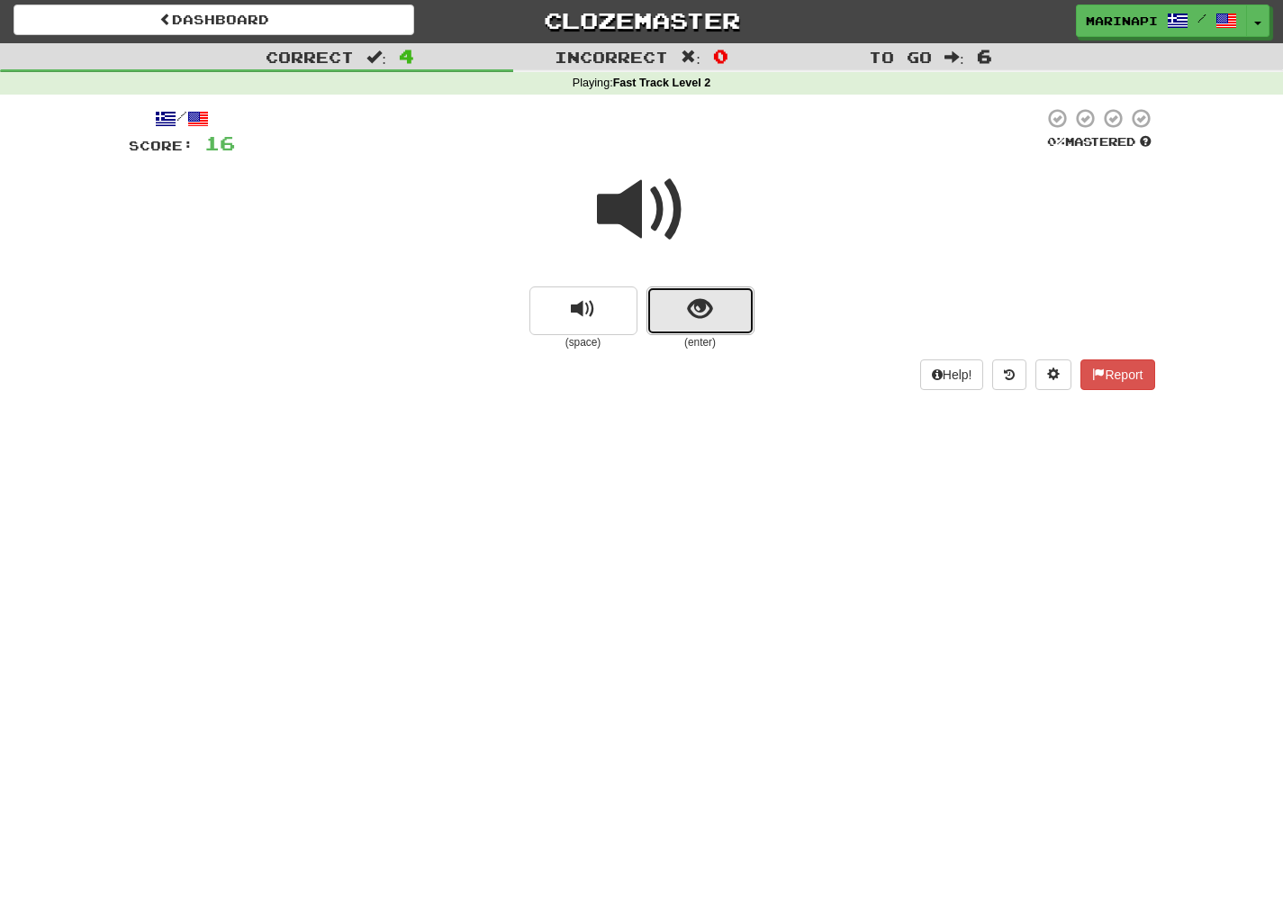
click at [691, 303] on span "show sentence" at bounding box center [700, 309] width 24 height 24
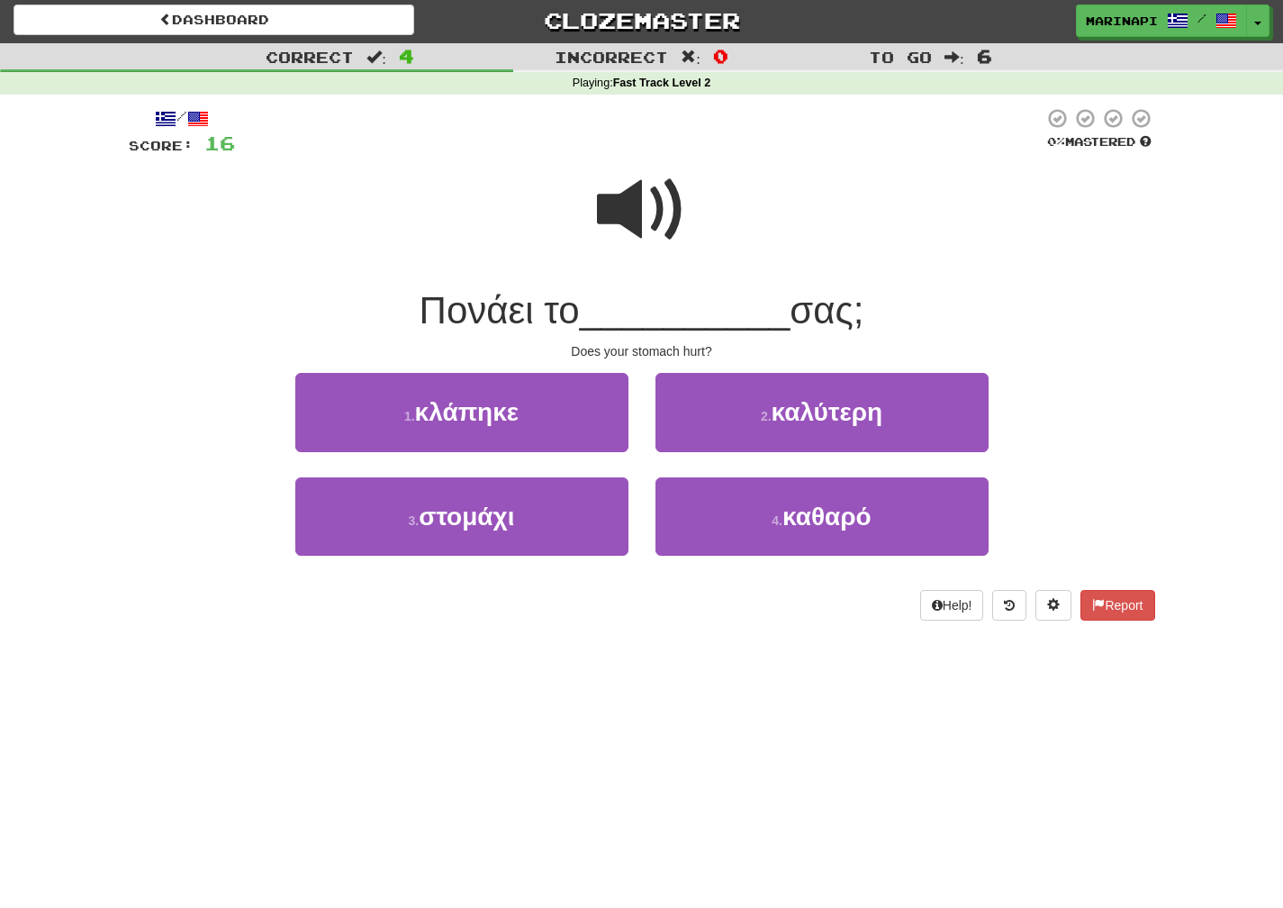
click at [662, 229] on span at bounding box center [642, 210] width 90 height 90
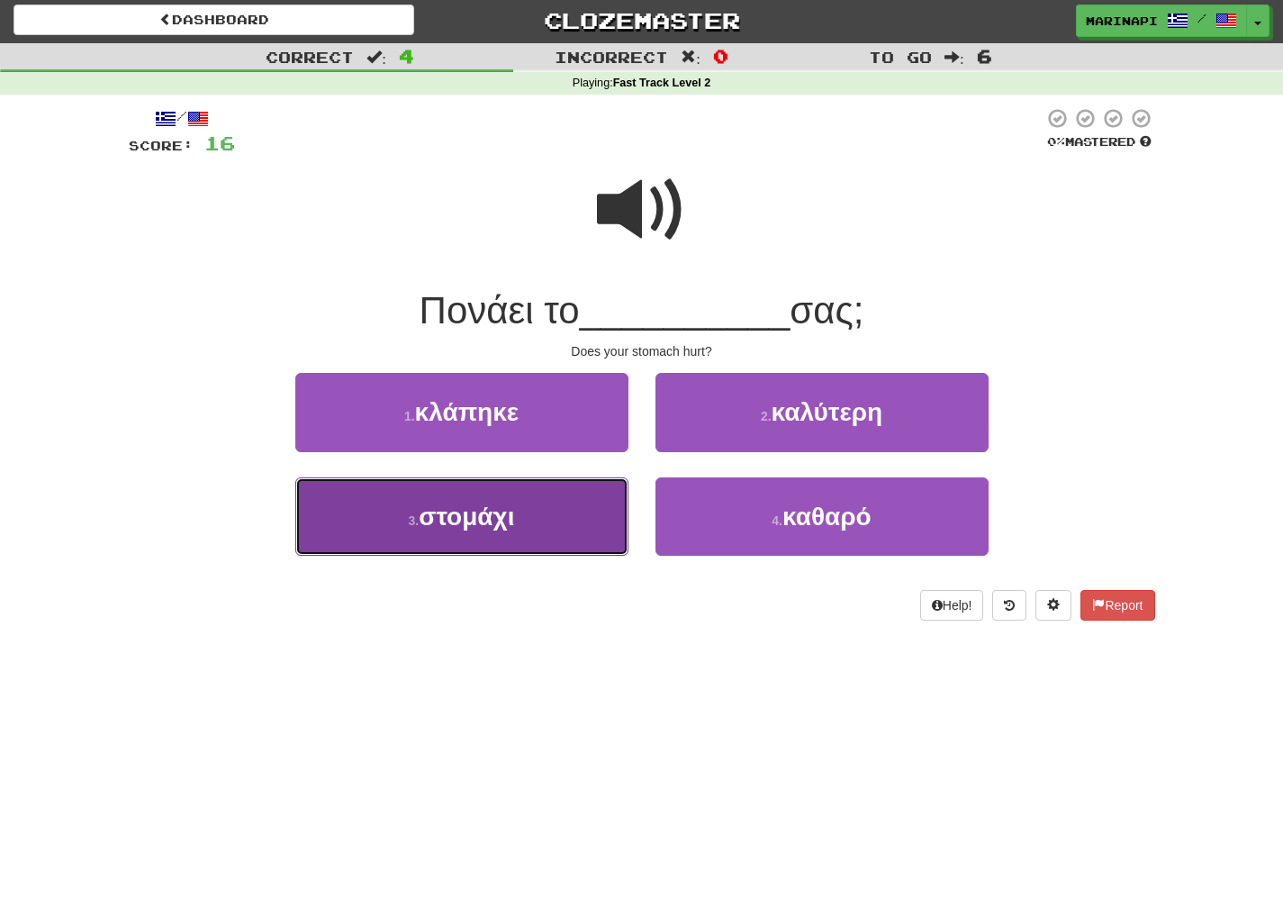
click at [544, 529] on button "3 . στομάχι" at bounding box center [461, 516] width 333 height 78
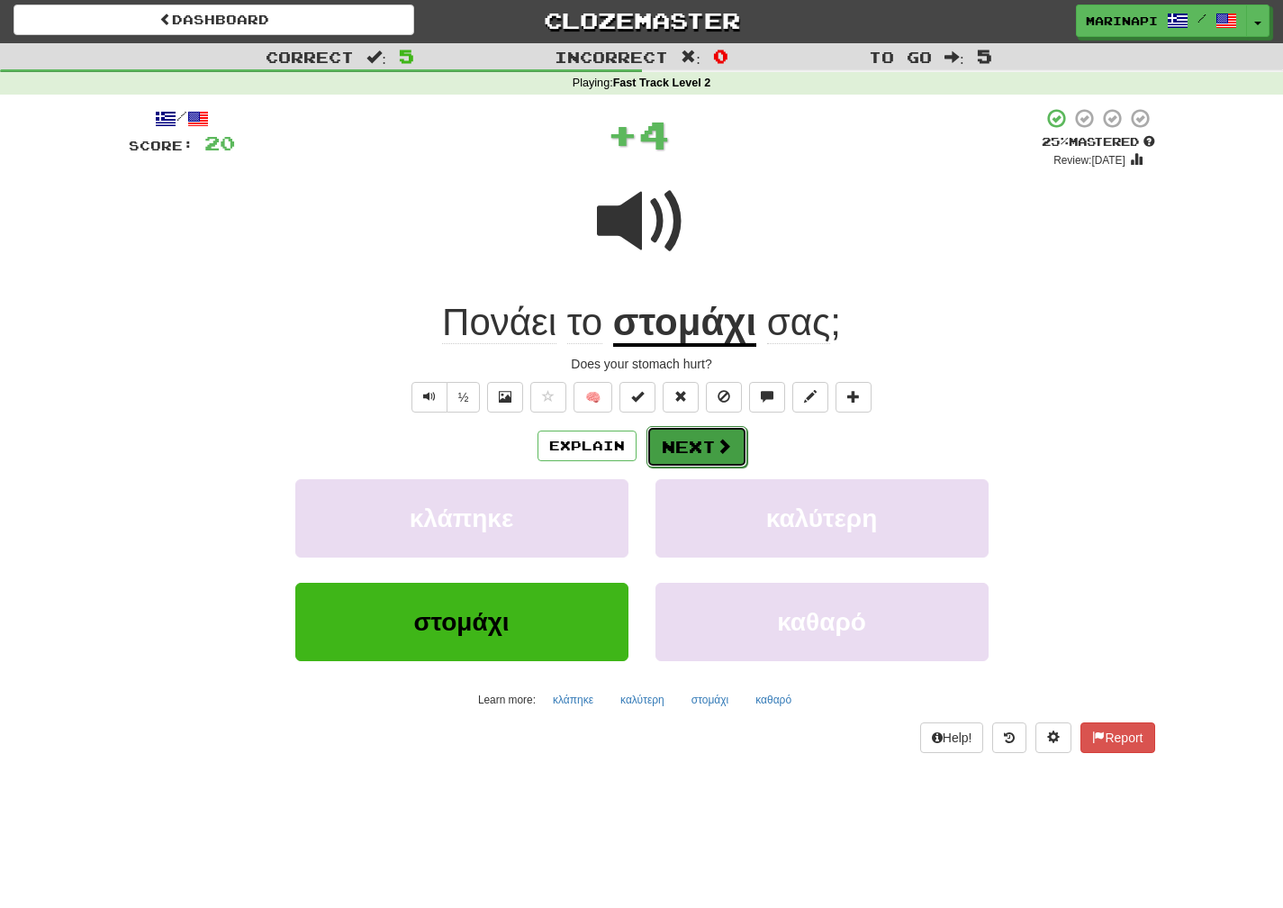
click at [714, 457] on button "Next" at bounding box center [697, 446] width 101 height 41
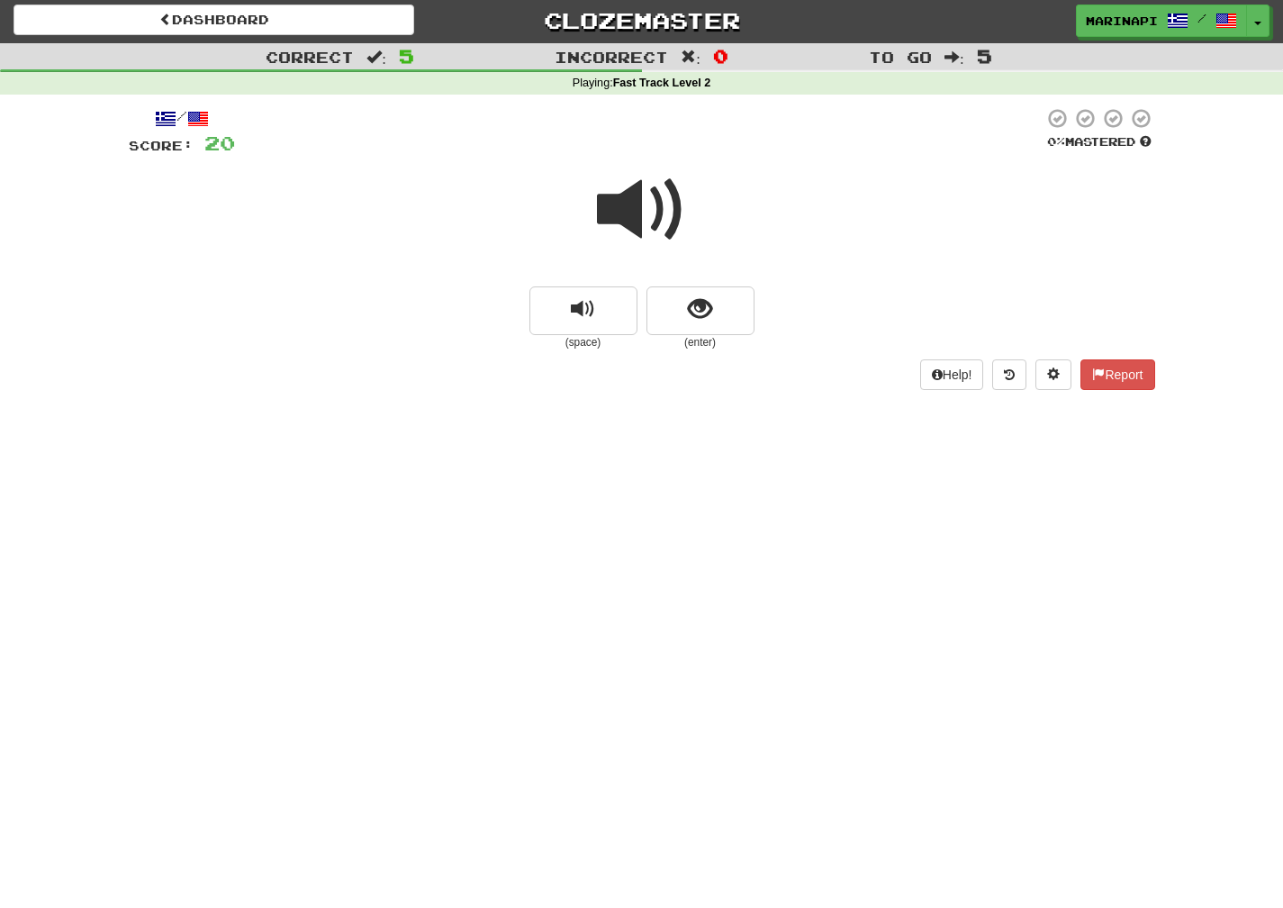
click at [662, 214] on span at bounding box center [642, 210] width 90 height 90
click at [658, 221] on span at bounding box center [642, 210] width 90 height 90
click at [696, 323] on button "show sentence" at bounding box center [701, 310] width 108 height 49
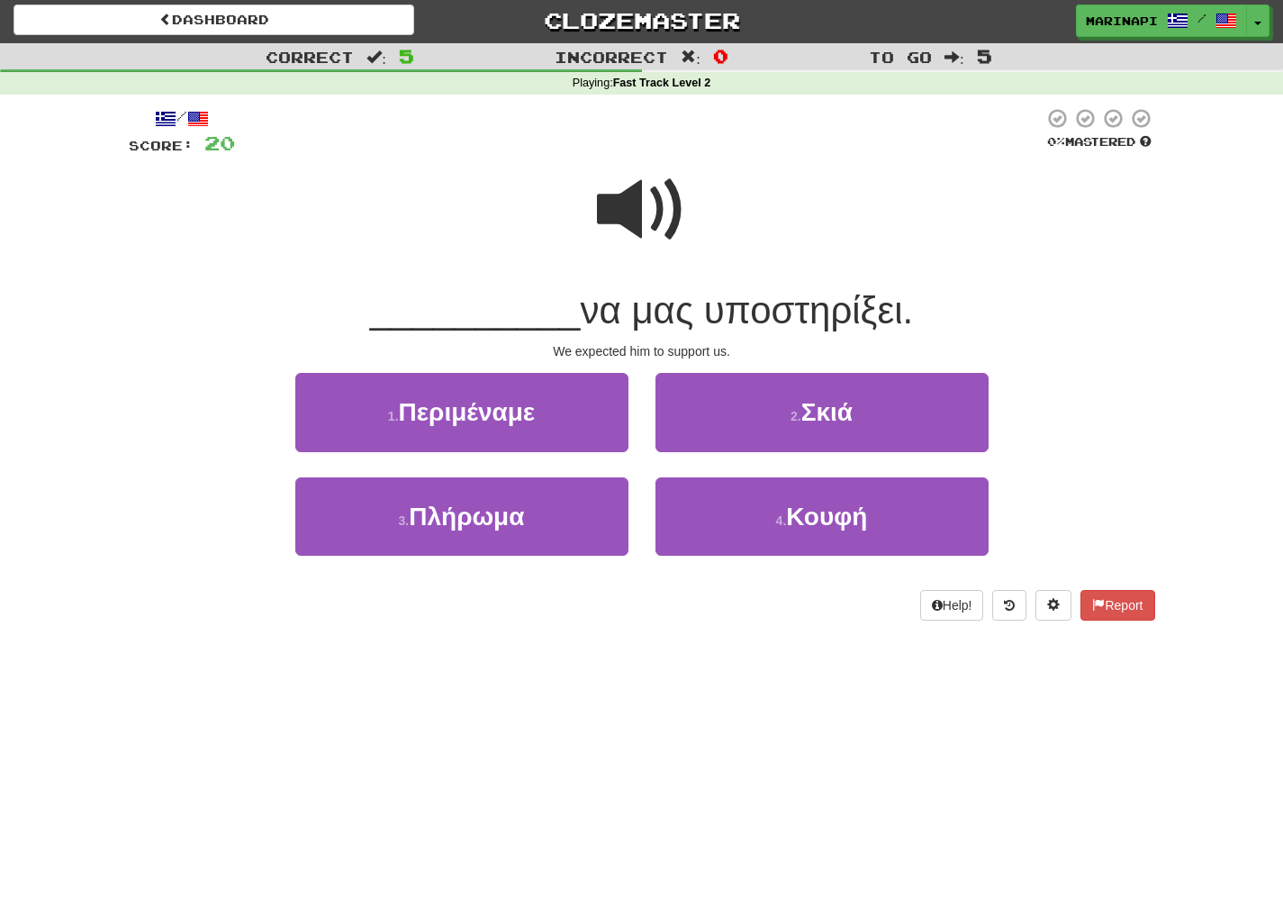
click at [629, 217] on span at bounding box center [642, 210] width 90 height 90
click at [649, 239] on span at bounding box center [642, 210] width 90 height 90
click at [619, 207] on span at bounding box center [642, 210] width 90 height 90
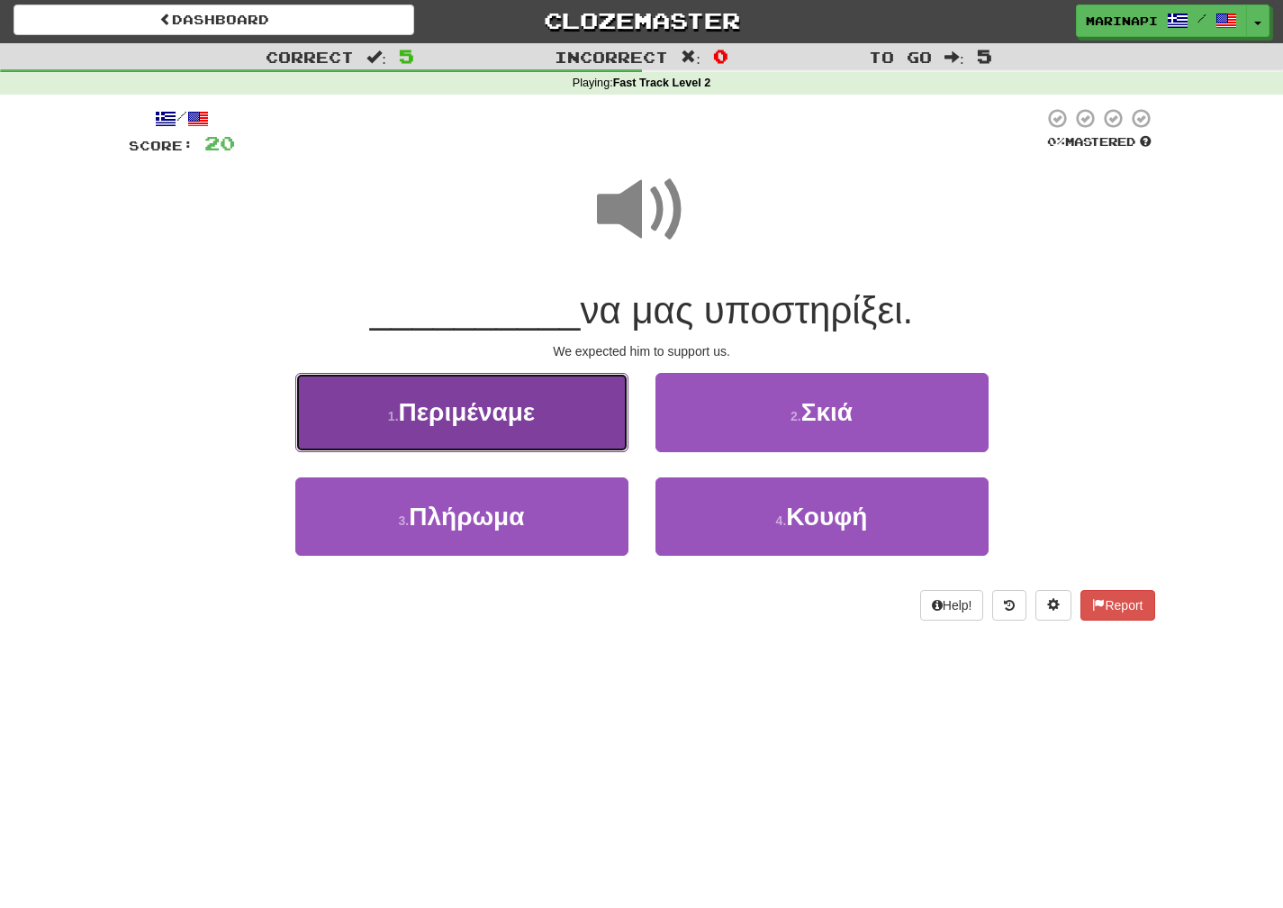
click at [593, 399] on button "1 . Περιμέναμε" at bounding box center [461, 412] width 333 height 78
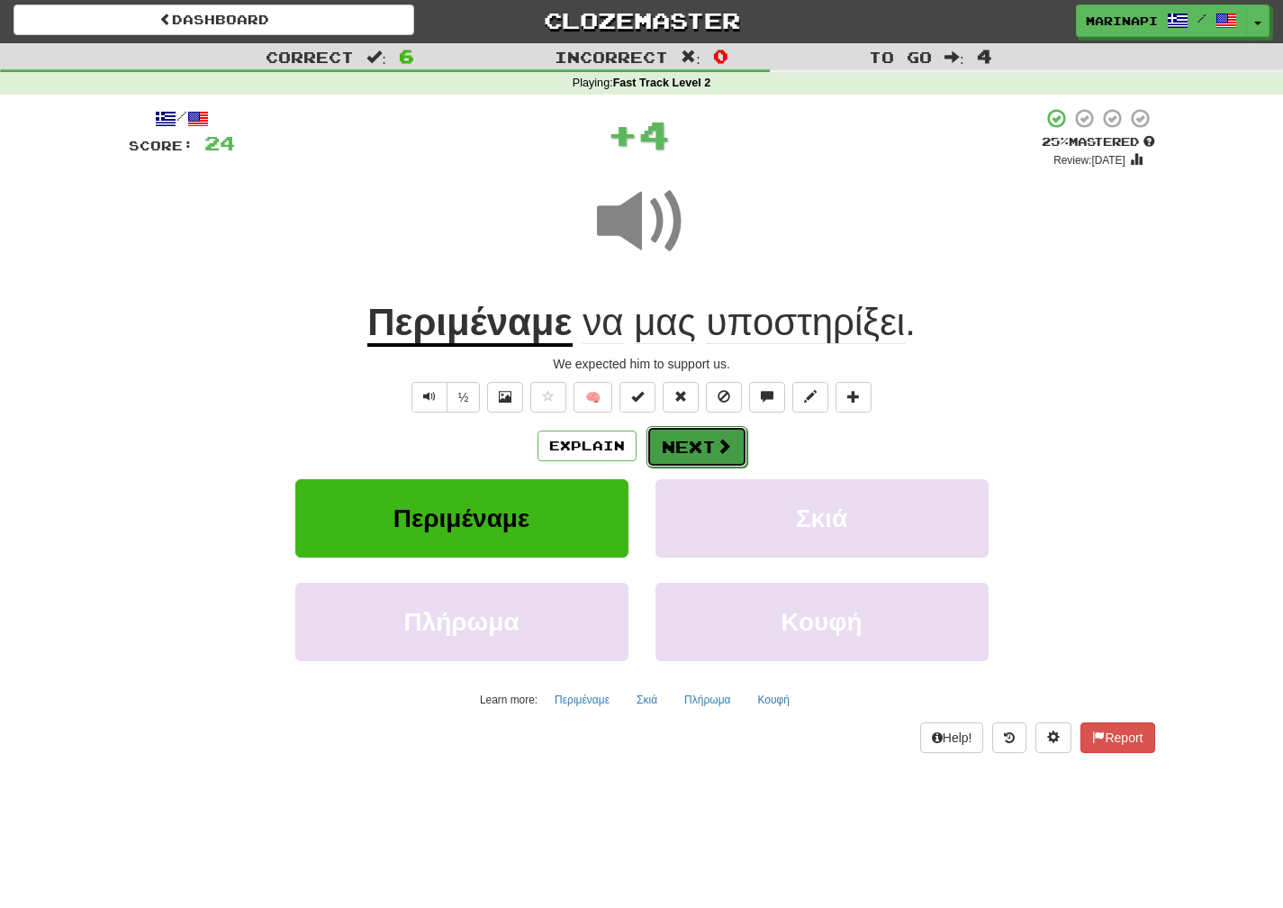
click at [687, 440] on button "Next" at bounding box center [697, 446] width 101 height 41
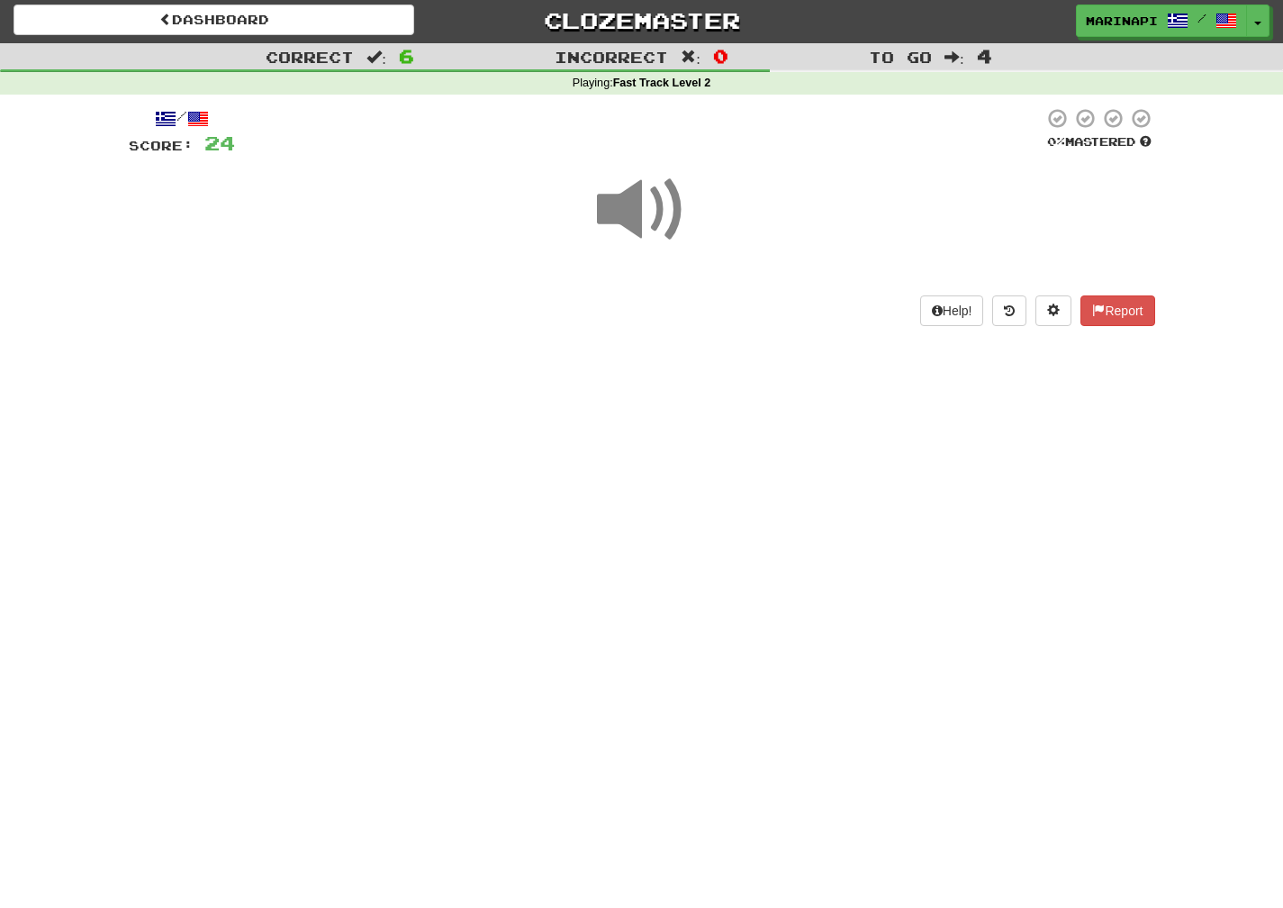
click at [653, 229] on span at bounding box center [642, 210] width 90 height 90
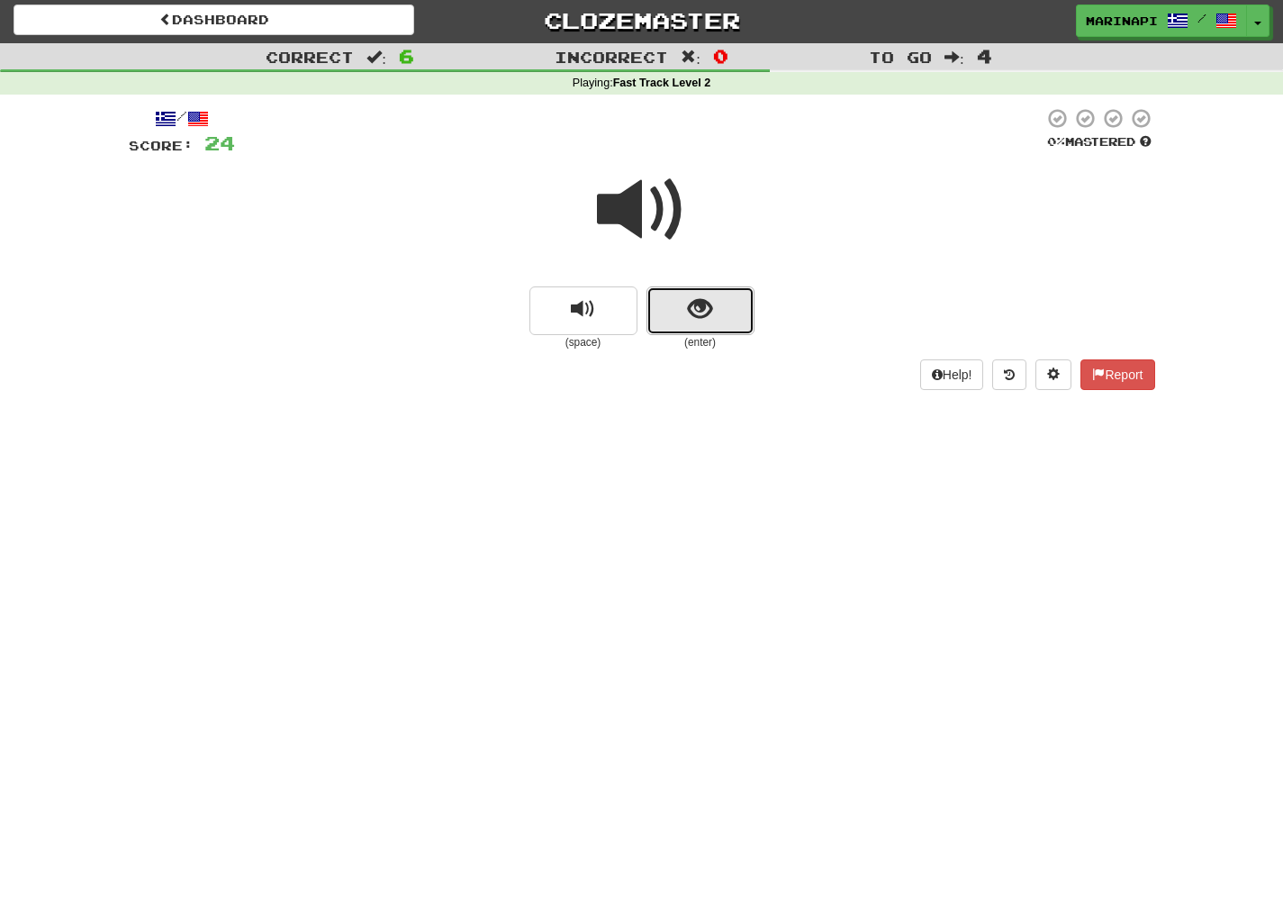
click at [666, 299] on button "show sentence" at bounding box center [701, 310] width 108 height 49
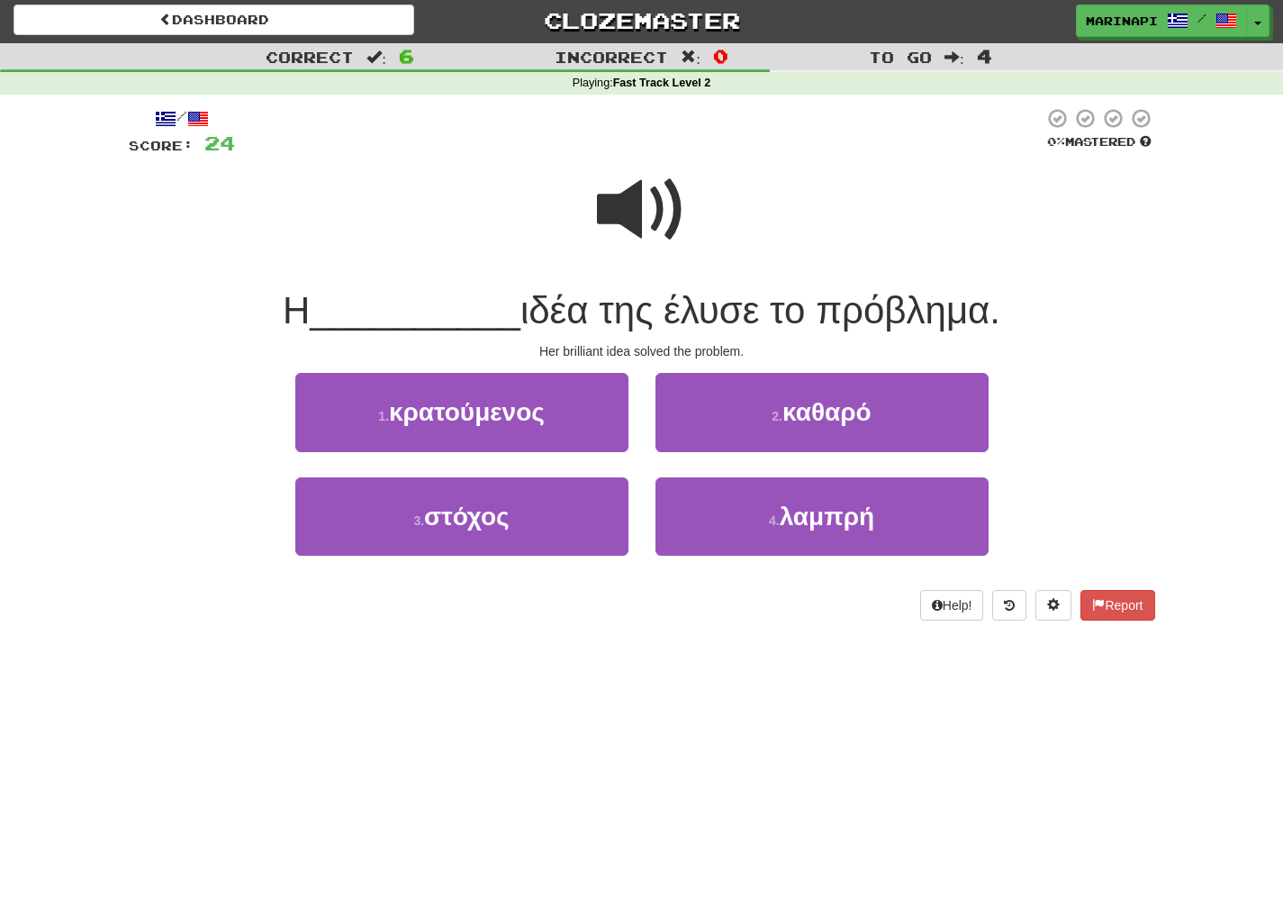
click at [647, 209] on span at bounding box center [642, 210] width 90 height 90
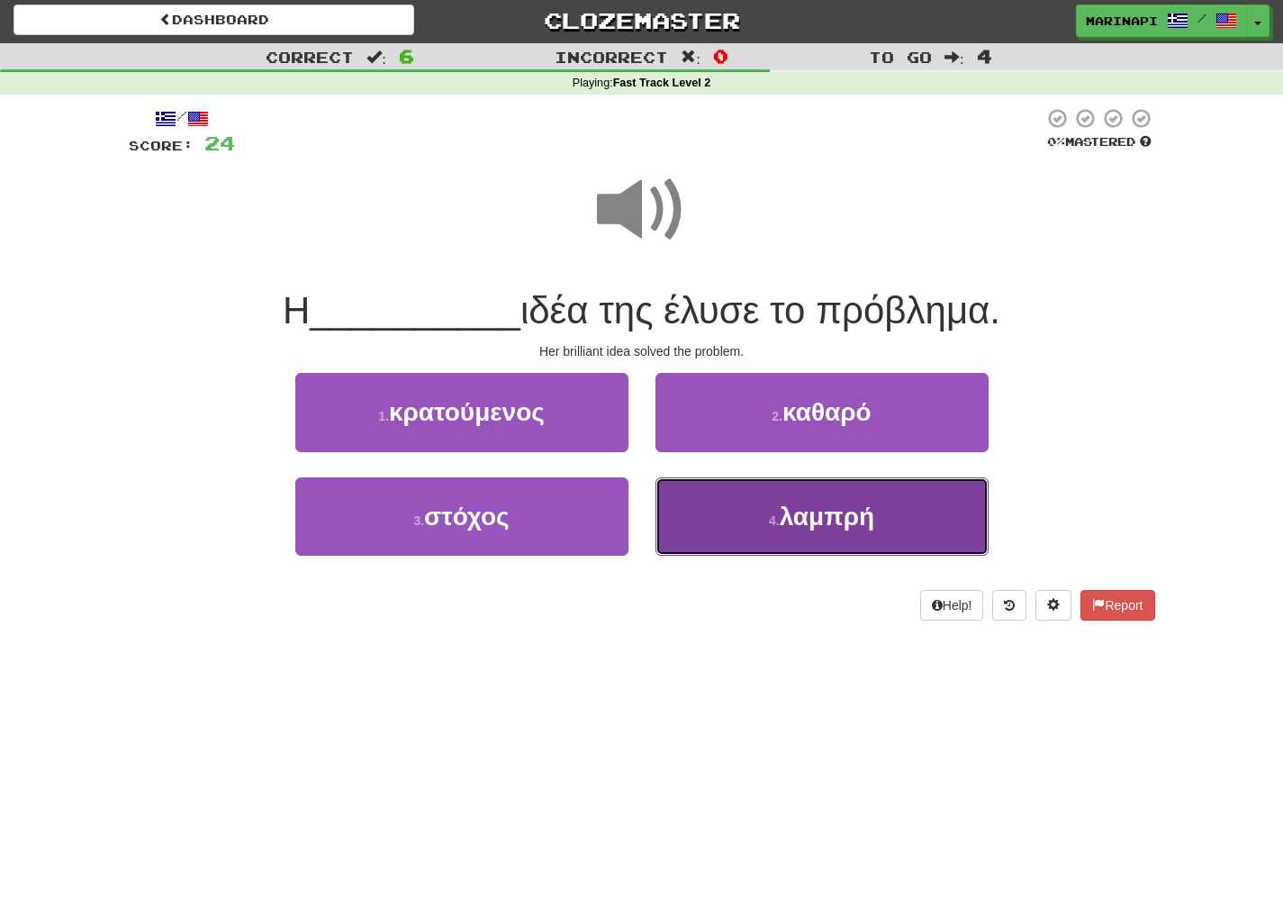
click at [722, 517] on button "4 . λαμπρή" at bounding box center [822, 516] width 333 height 78
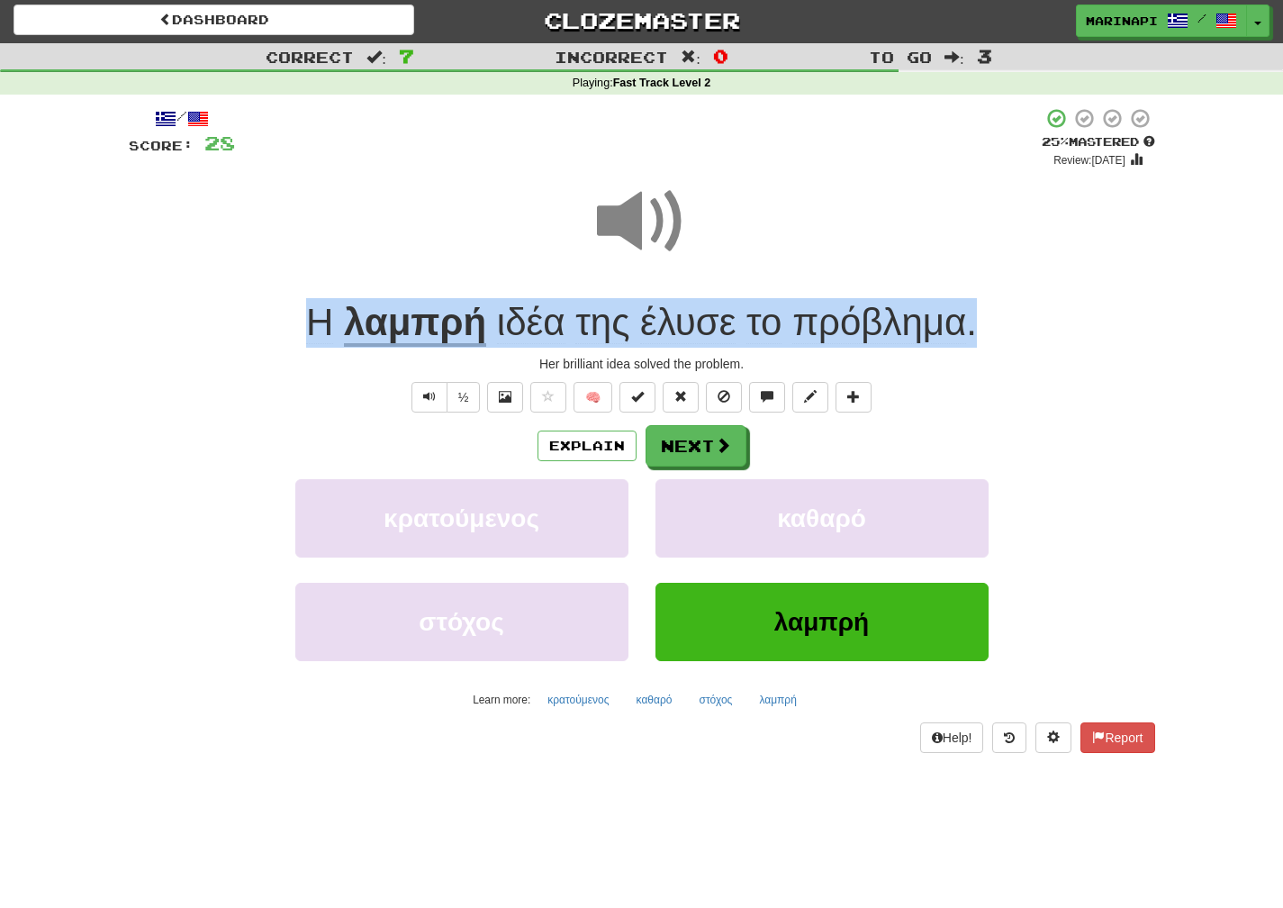
drag, startPoint x: 992, startPoint y: 323, endPoint x: 312, endPoint y: 312, distance: 680.8
click at [312, 312] on div "Η λαμπρή ιδέα της έλυσε το πρόβλημα ." at bounding box center [642, 323] width 1027 height 50
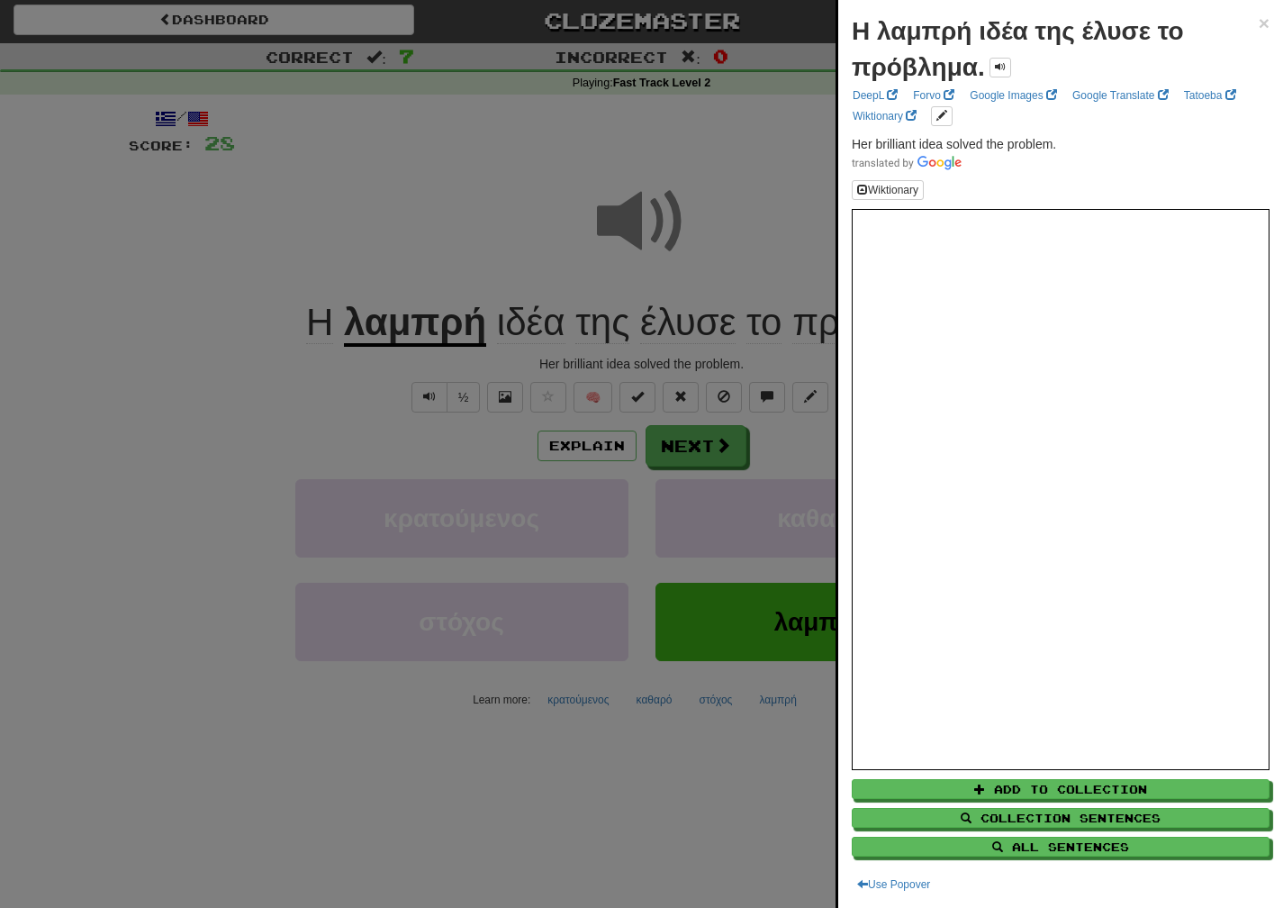
click at [1068, 149] on p "Her brilliant idea solved the problem." at bounding box center [1061, 153] width 418 height 36
drag, startPoint x: 1069, startPoint y: 143, endPoint x: 837, endPoint y: 148, distance: 231.5
click at [838, 148] on div "Η λαμπρή ιδέα της έλυσε το πρόβλημα. × DeepL Forvo Google Images Google Transla…" at bounding box center [1060, 454] width 445 height 908
copy span "Her brilliant idea solved the problem."
click at [716, 453] on div at bounding box center [641, 454] width 1283 height 908
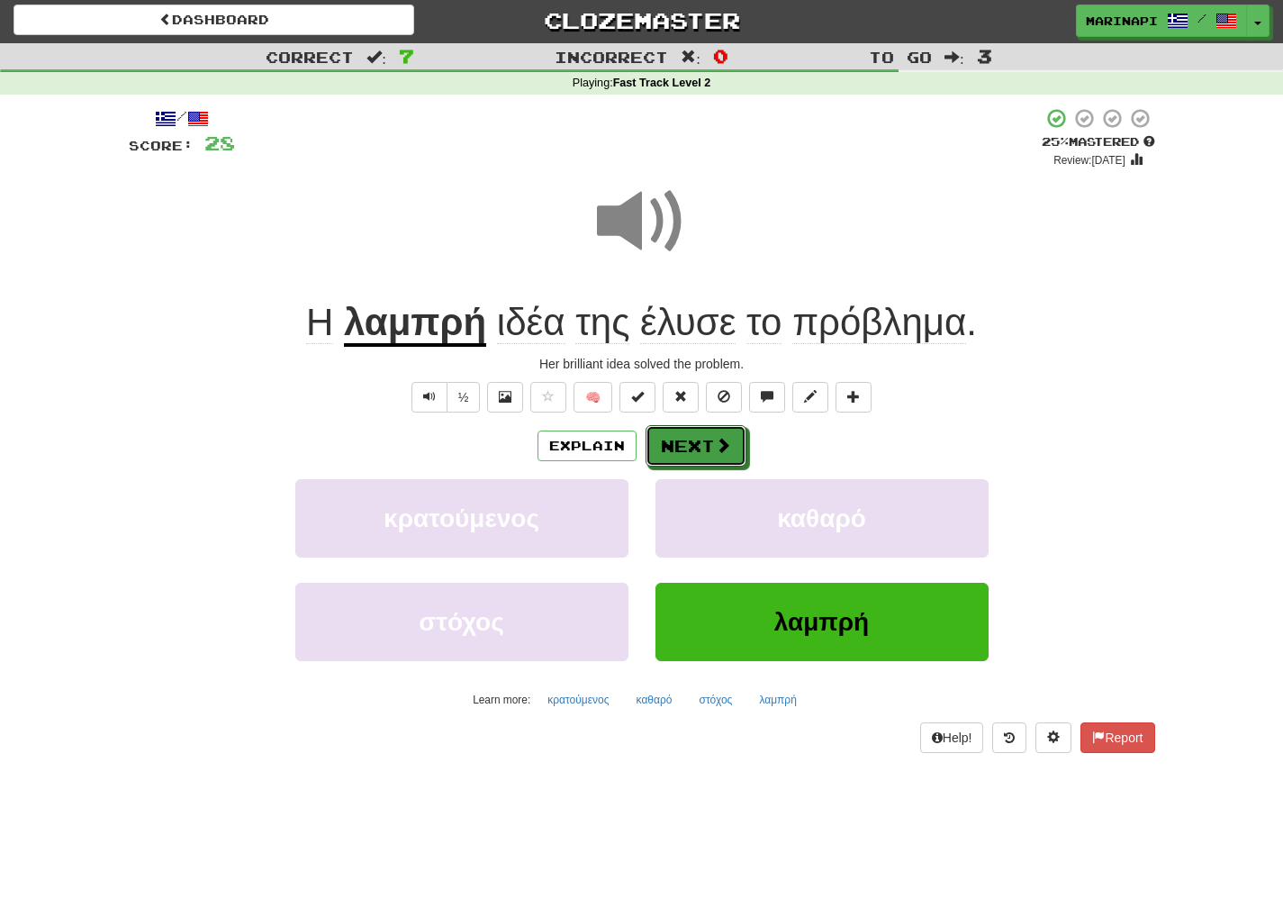
click at [716, 451] on span at bounding box center [723, 445] width 16 height 16
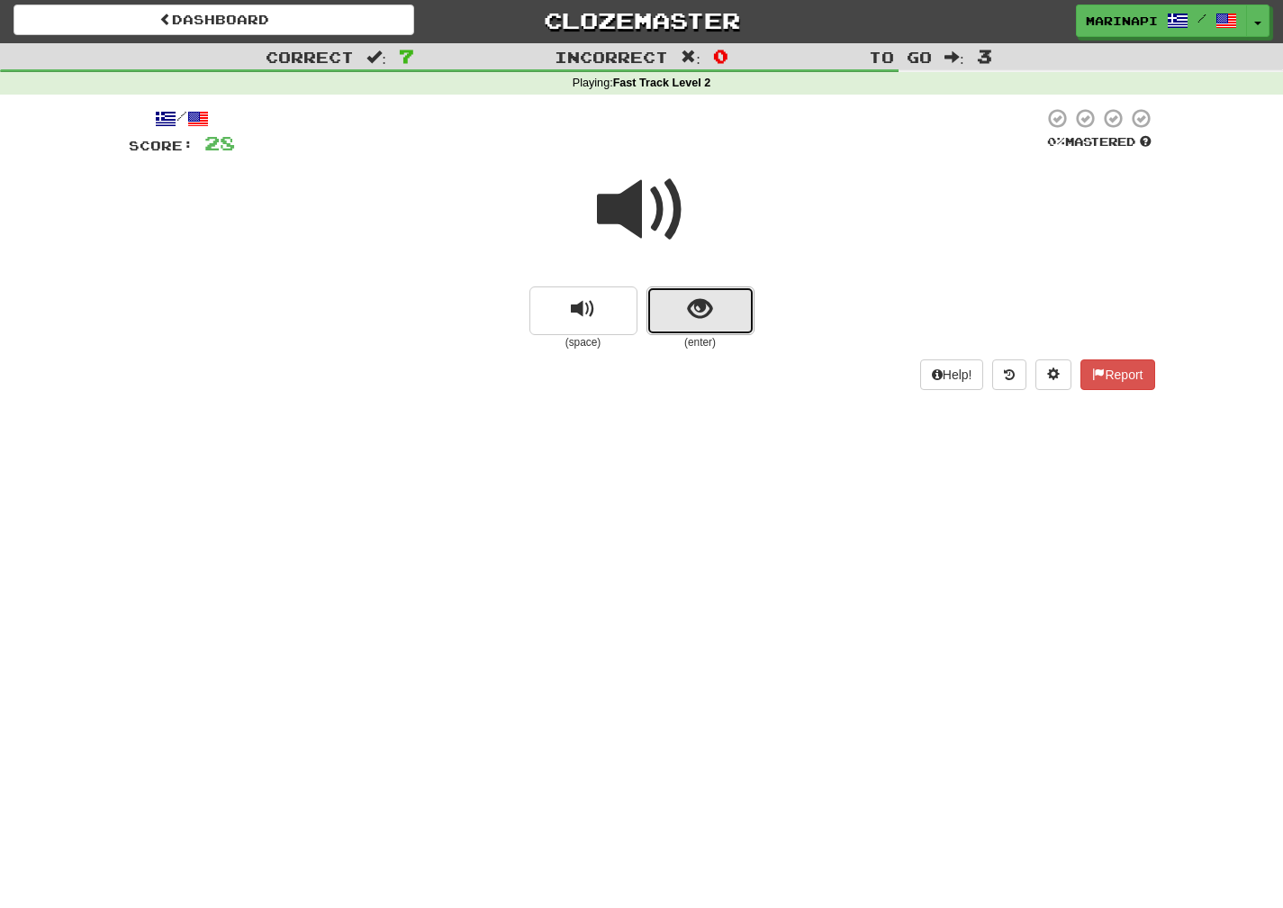
click at [669, 330] on button "show sentence" at bounding box center [701, 310] width 108 height 49
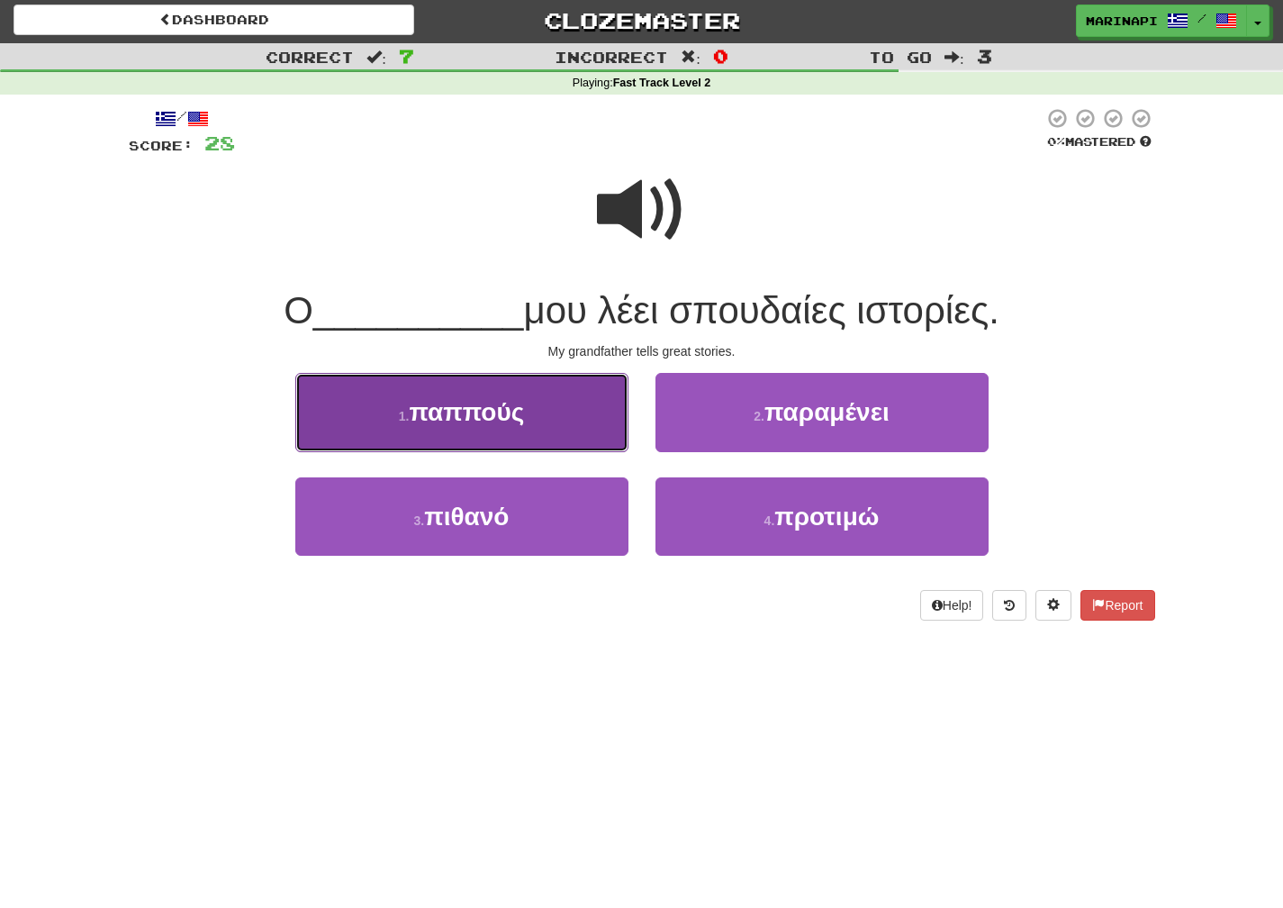
click at [529, 435] on button "1 . παππούς" at bounding box center [461, 412] width 333 height 78
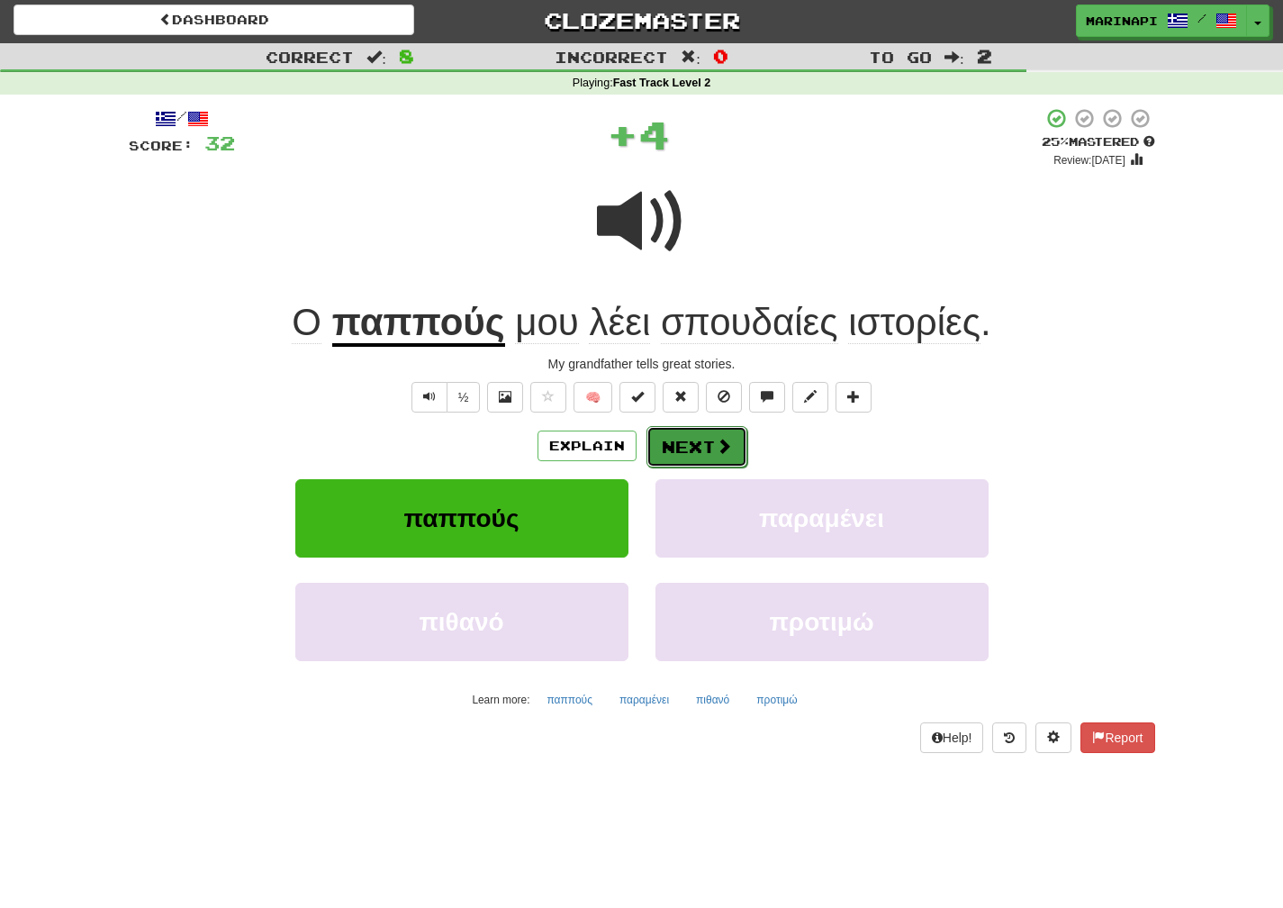
click at [726, 461] on button "Next" at bounding box center [697, 446] width 101 height 41
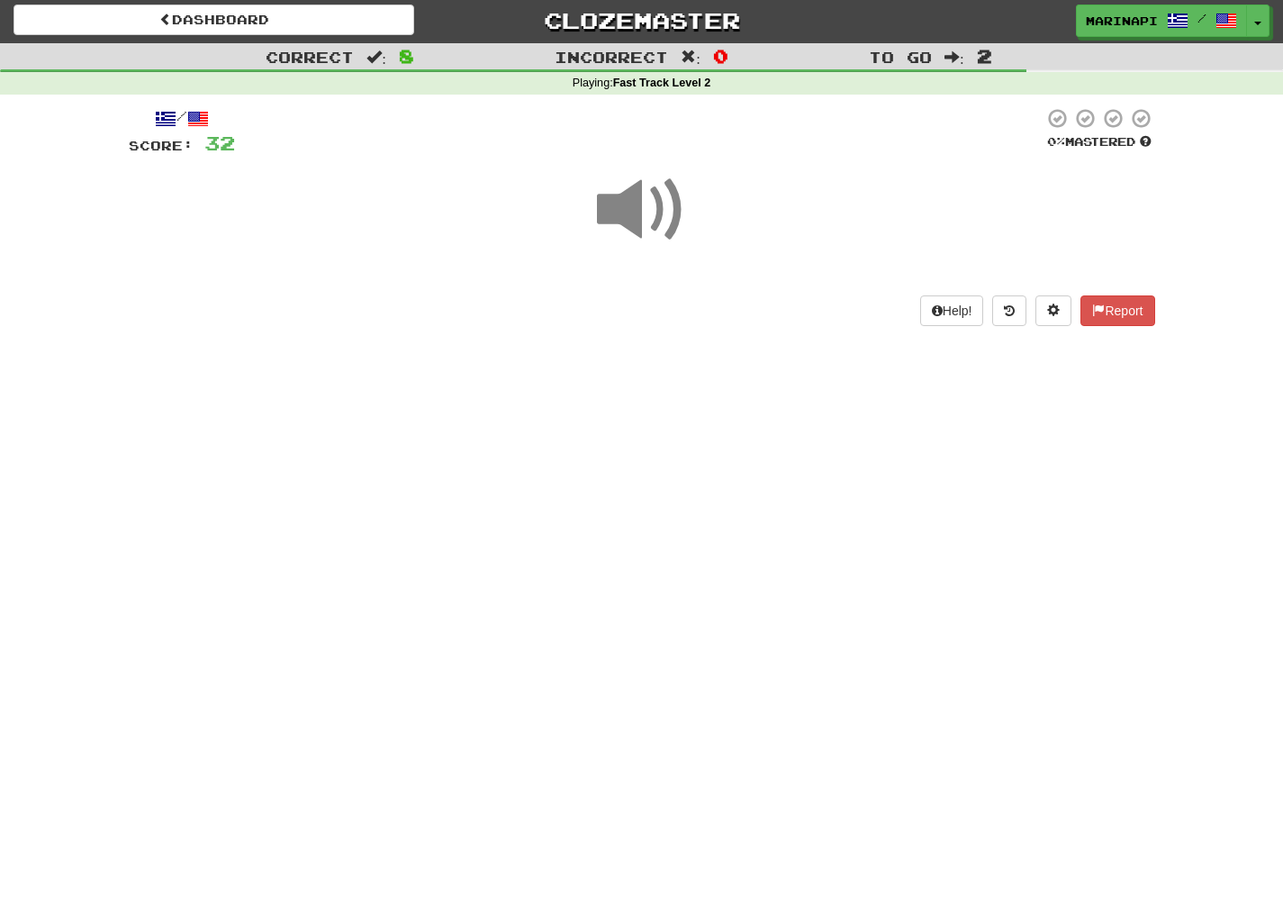
click at [669, 217] on span at bounding box center [642, 210] width 90 height 90
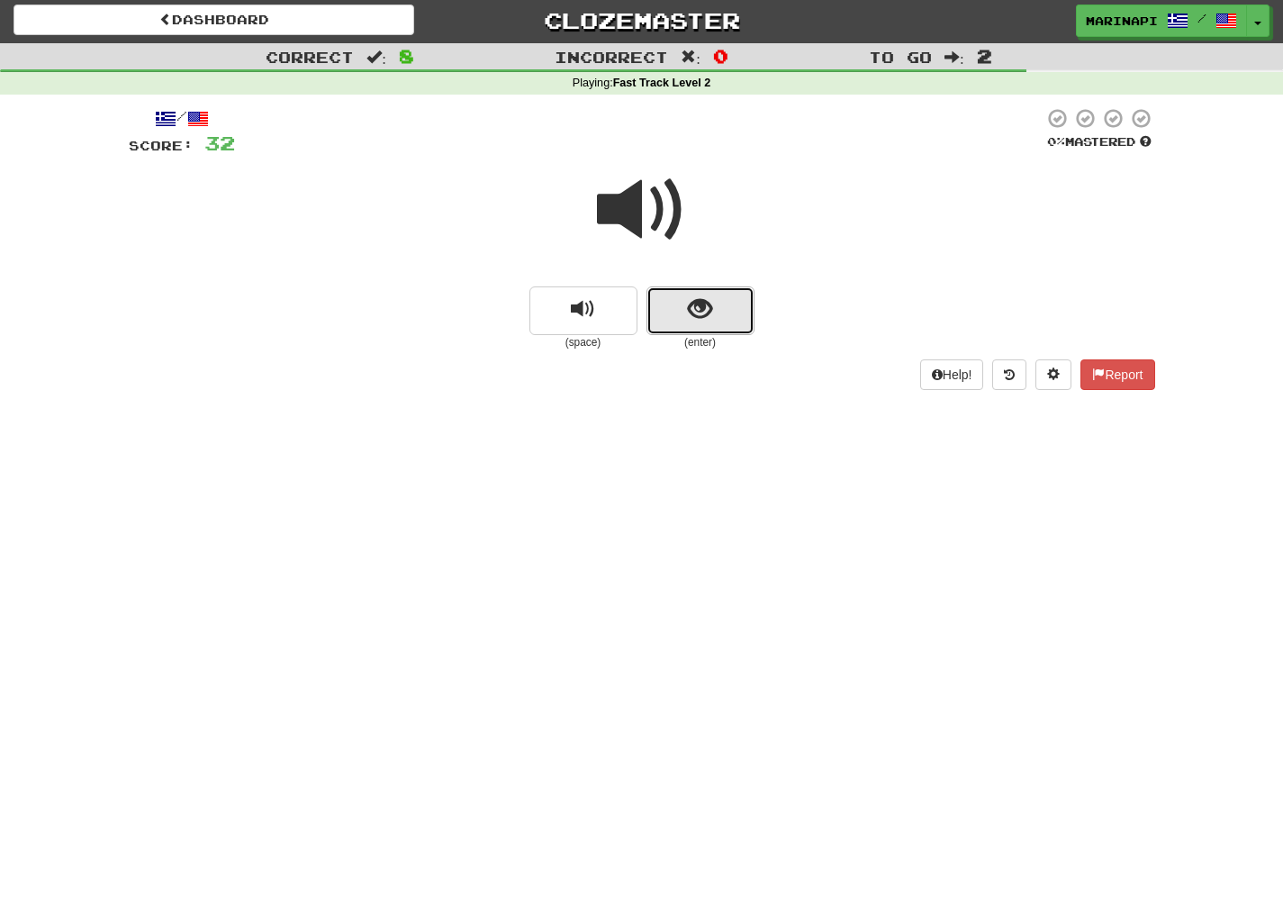
click at [691, 287] on button "show sentence" at bounding box center [701, 310] width 108 height 49
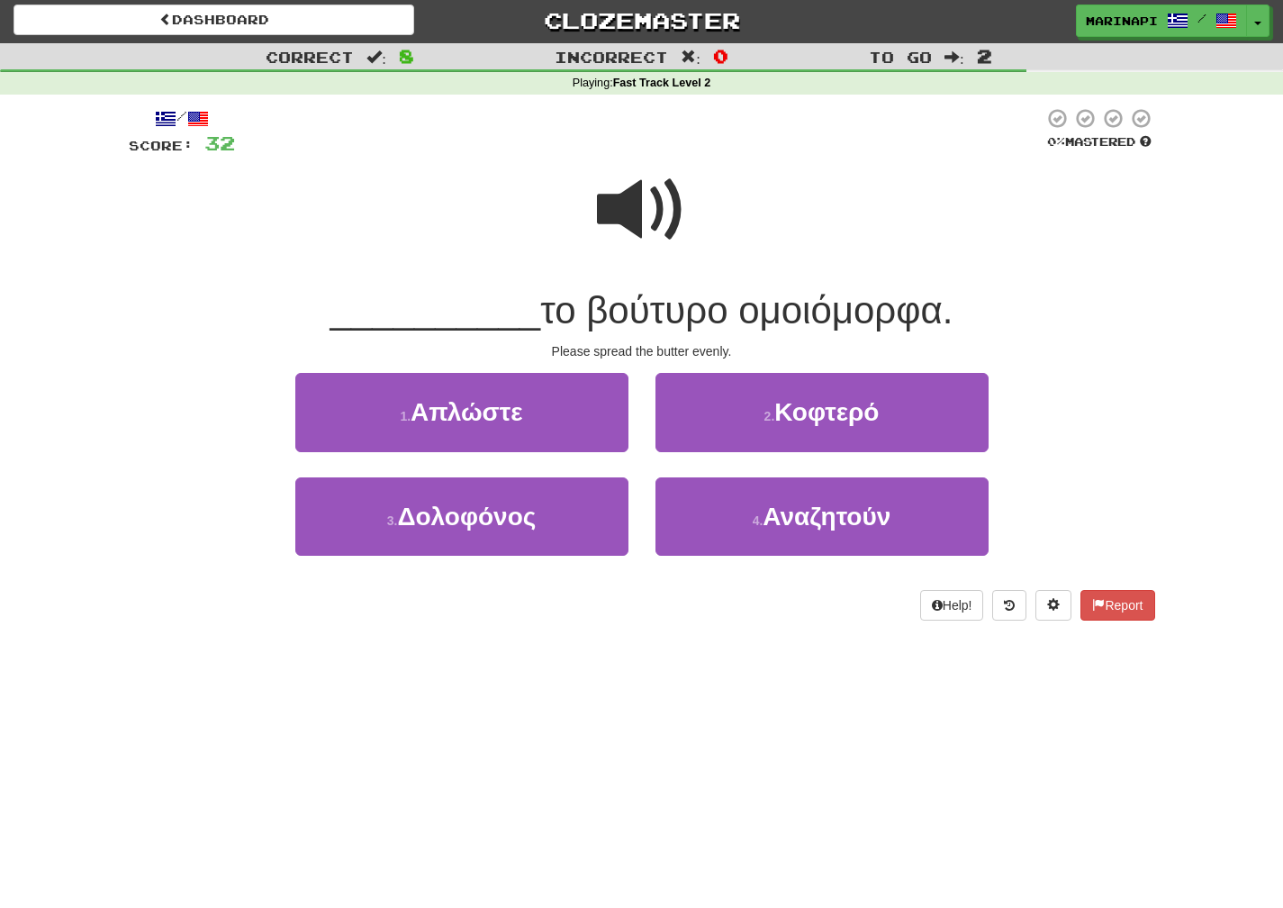
click at [666, 224] on span at bounding box center [642, 210] width 90 height 90
click at [621, 215] on span at bounding box center [642, 210] width 90 height 90
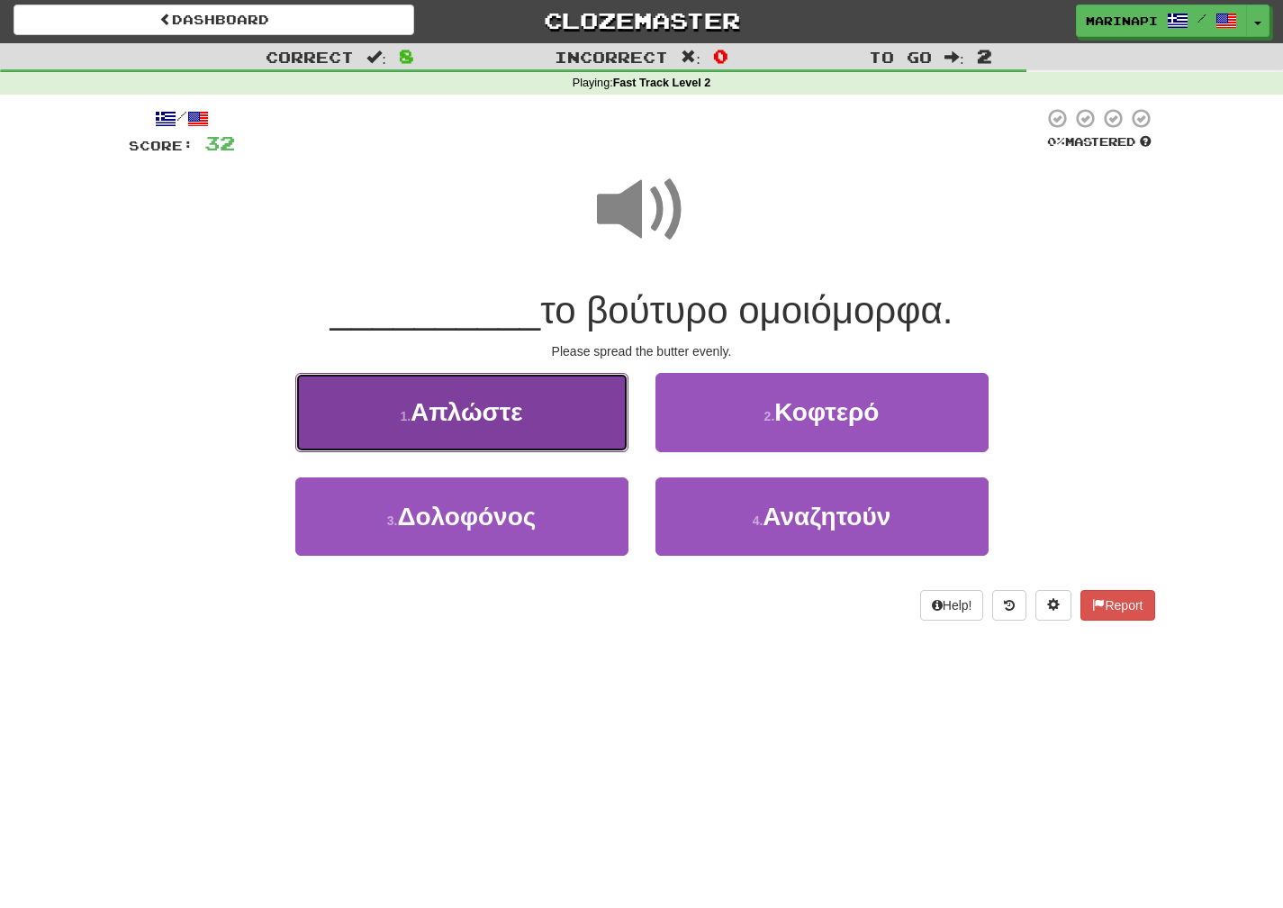
click at [501, 439] on button "1 . Απλώστε" at bounding box center [461, 412] width 333 height 78
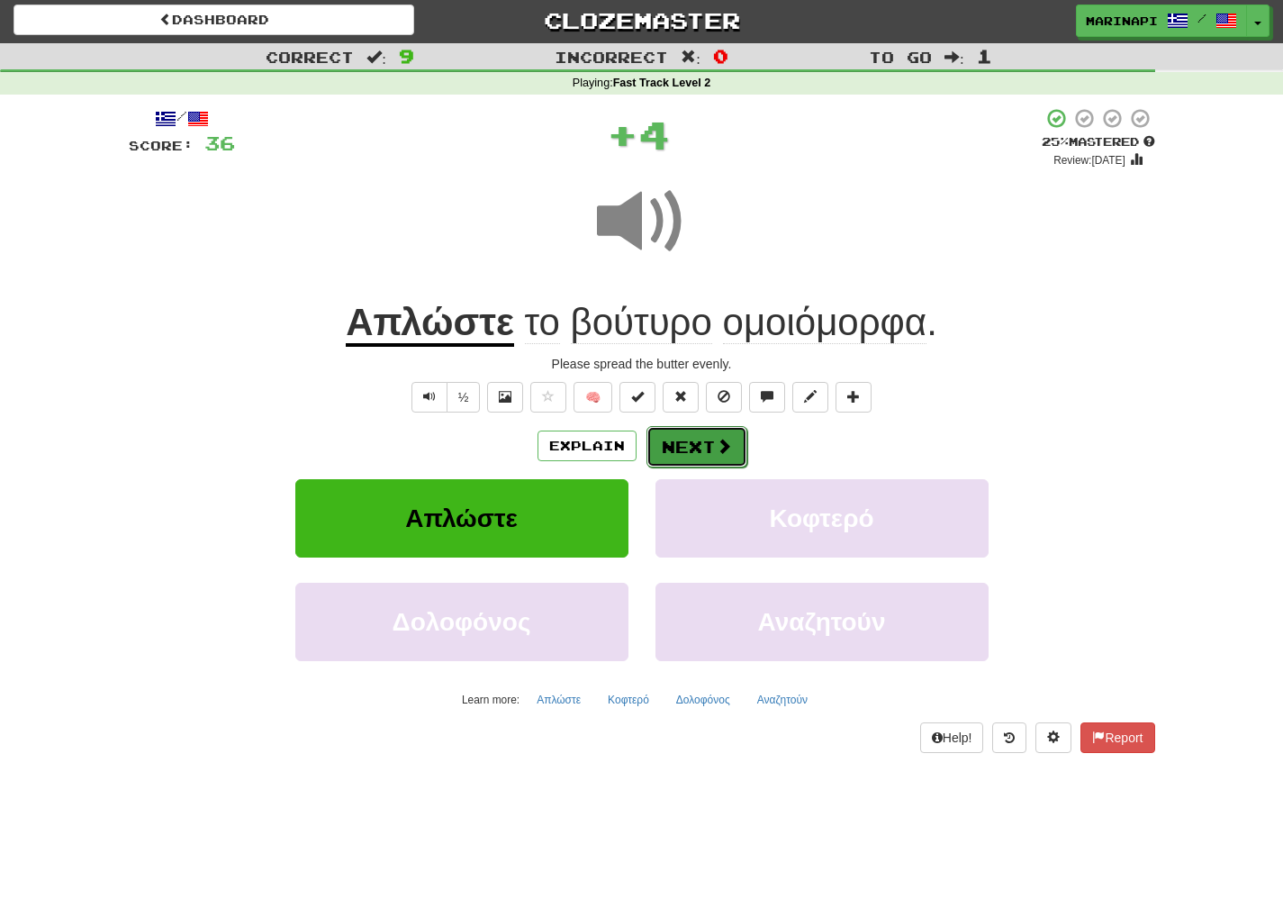
click at [697, 457] on button "Next" at bounding box center [697, 446] width 101 height 41
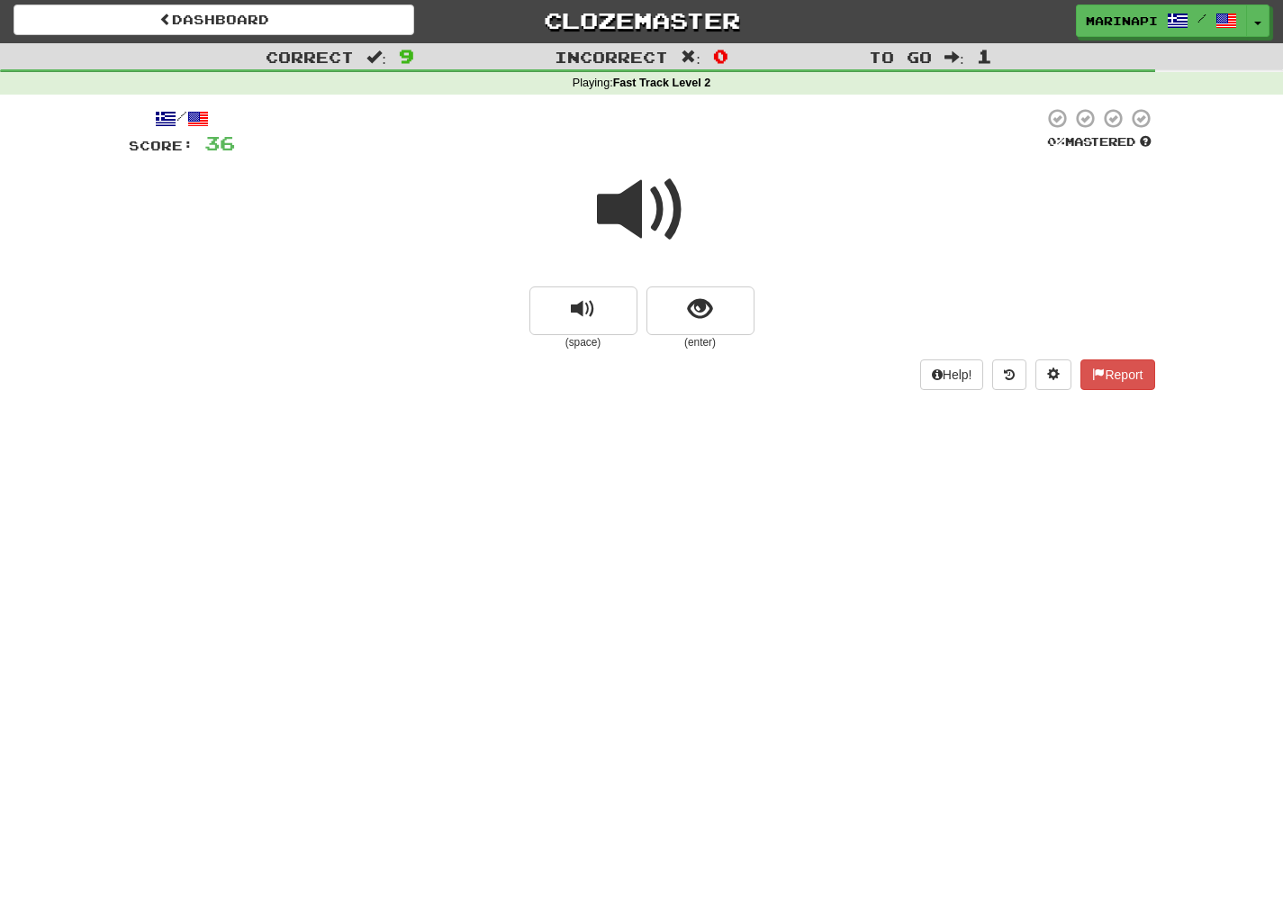
click at [672, 230] on span at bounding box center [642, 210] width 90 height 90
click at [697, 312] on span "show sentence" at bounding box center [700, 309] width 24 height 24
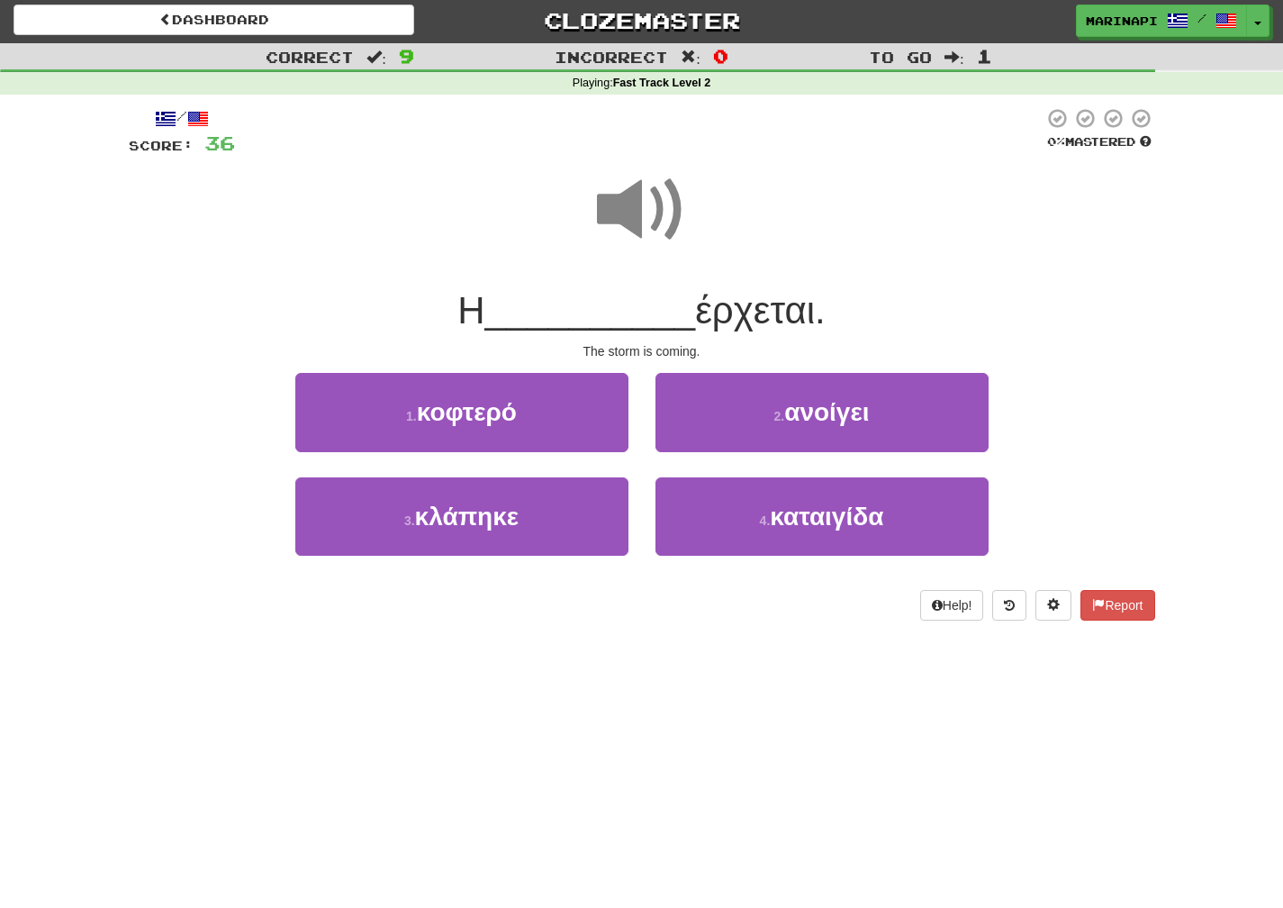
click at [647, 222] on span at bounding box center [642, 210] width 90 height 90
click at [647, 234] on span at bounding box center [642, 210] width 90 height 90
click at [652, 215] on span at bounding box center [642, 210] width 90 height 90
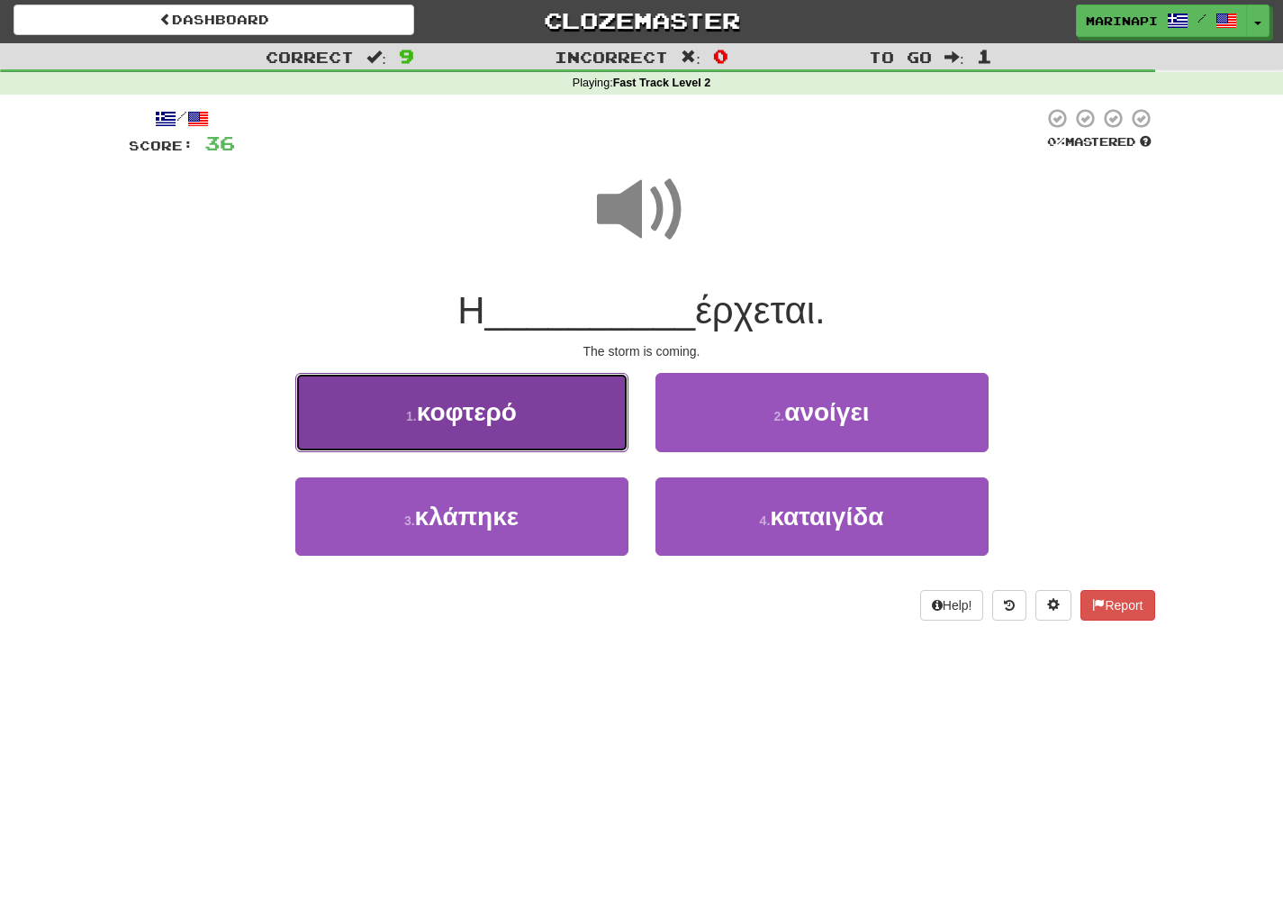
click at [543, 413] on button "1 . κοφτερό" at bounding box center [461, 412] width 333 height 78
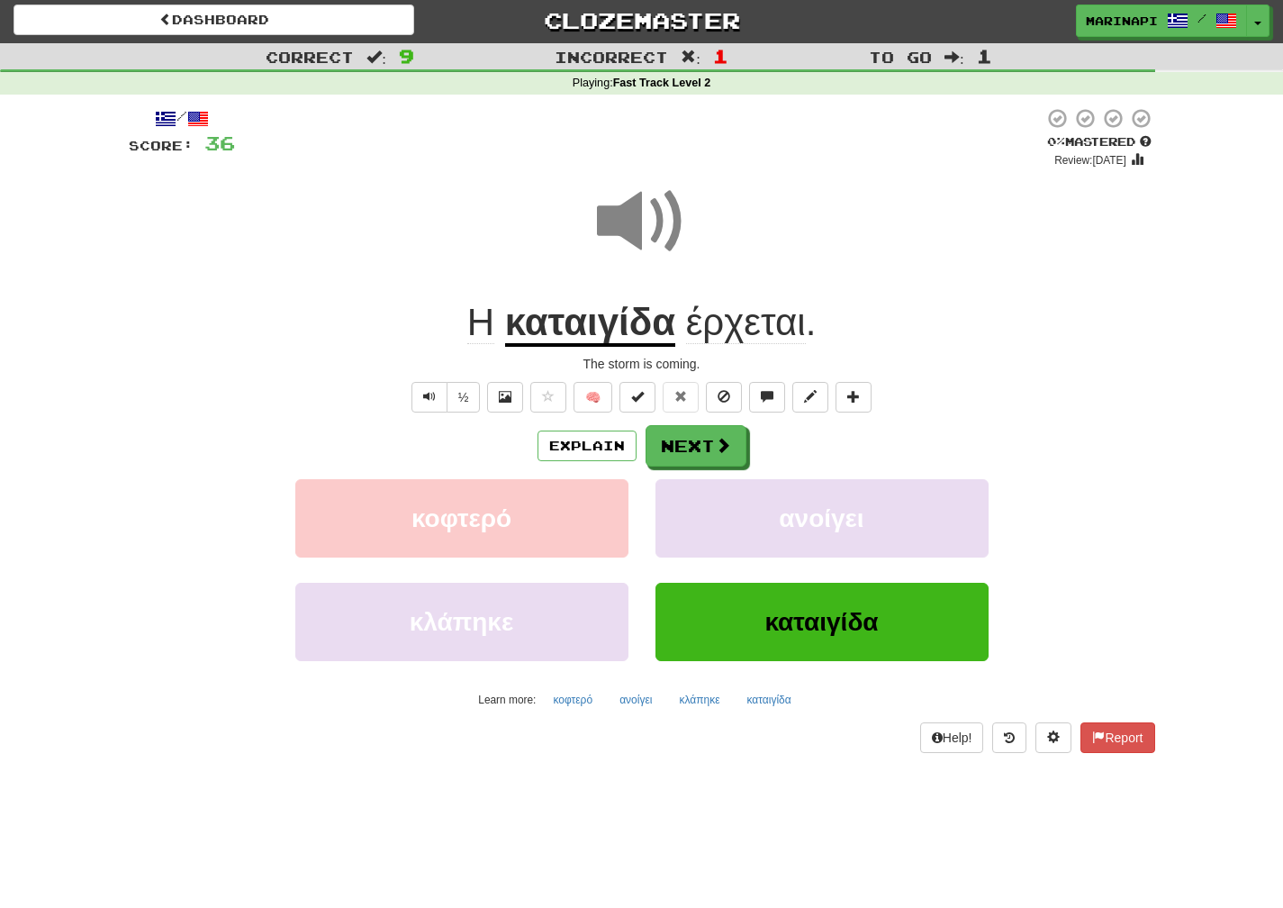
drag, startPoint x: 850, startPoint y: 338, endPoint x: 446, endPoint y: 357, distance: 404.8
click at [446, 357] on div "/ Score: 36 0 % Mastered Review: 2025-08-19 Η καταιγίδα έρχεται . The storm is …" at bounding box center [642, 430] width 1027 height 646
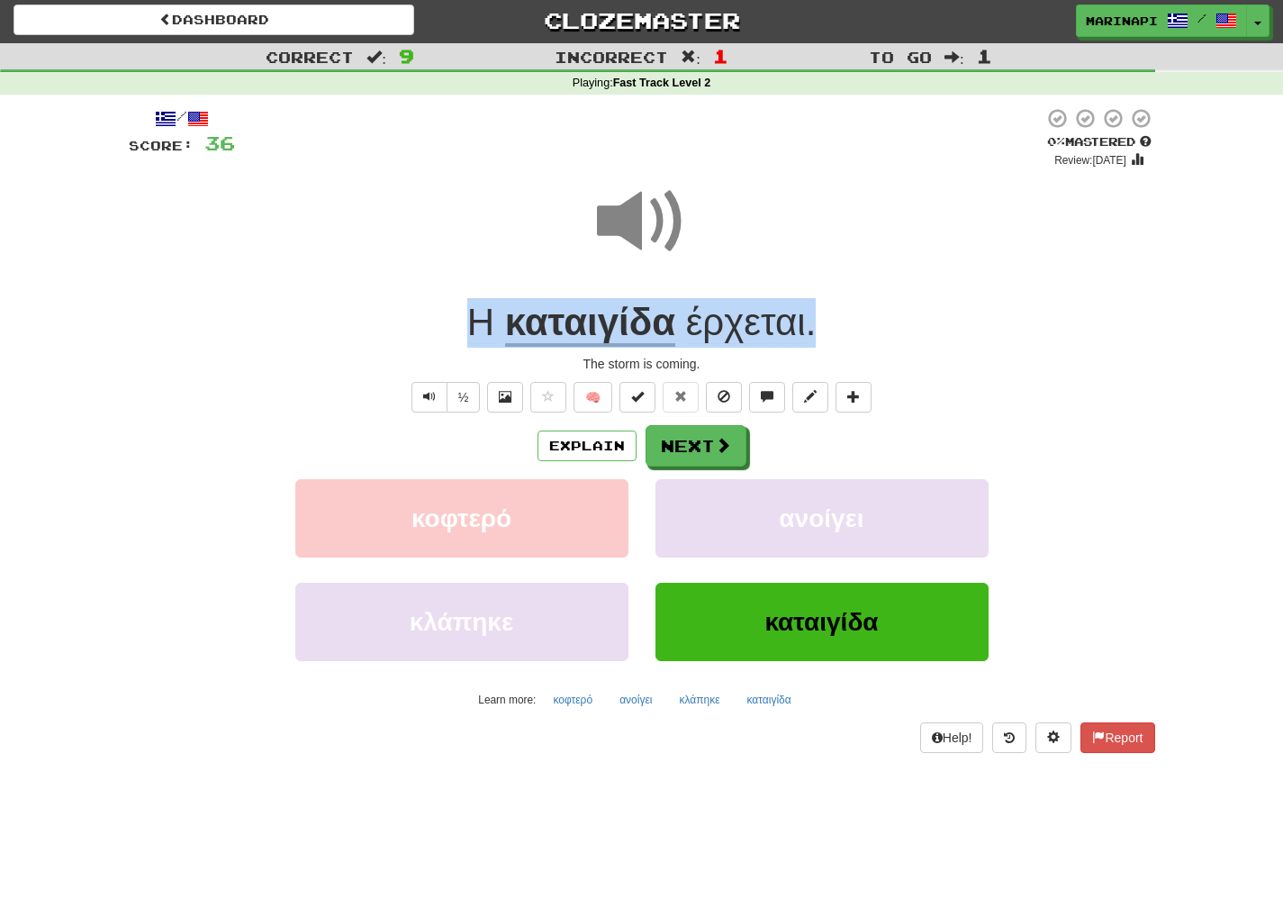
drag, startPoint x: 846, startPoint y: 329, endPoint x: 439, endPoint y: 330, distance: 406.1
click at [439, 330] on div "Η καταιγίδα έρχεται ." at bounding box center [642, 323] width 1027 height 50
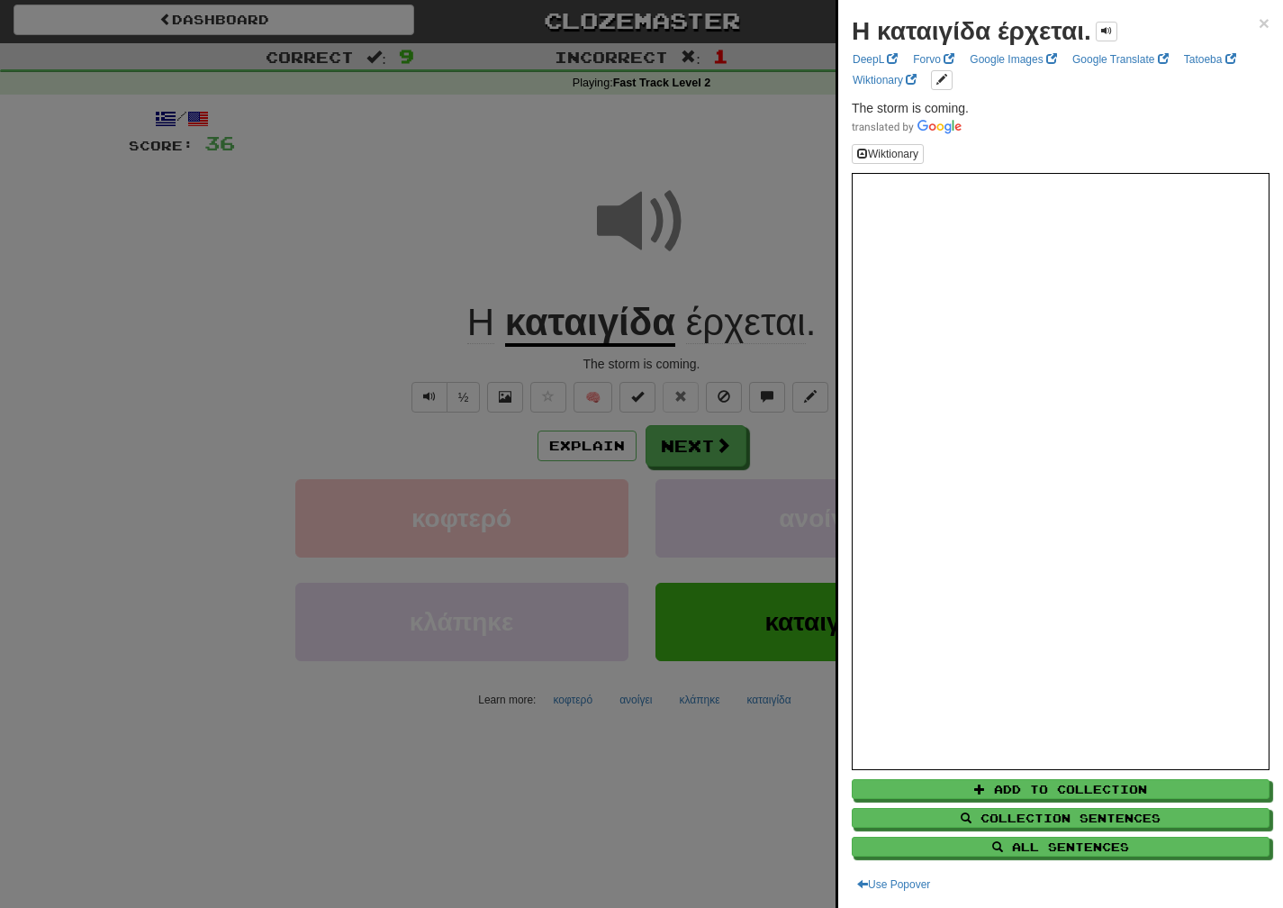
click at [714, 358] on div at bounding box center [641, 454] width 1283 height 908
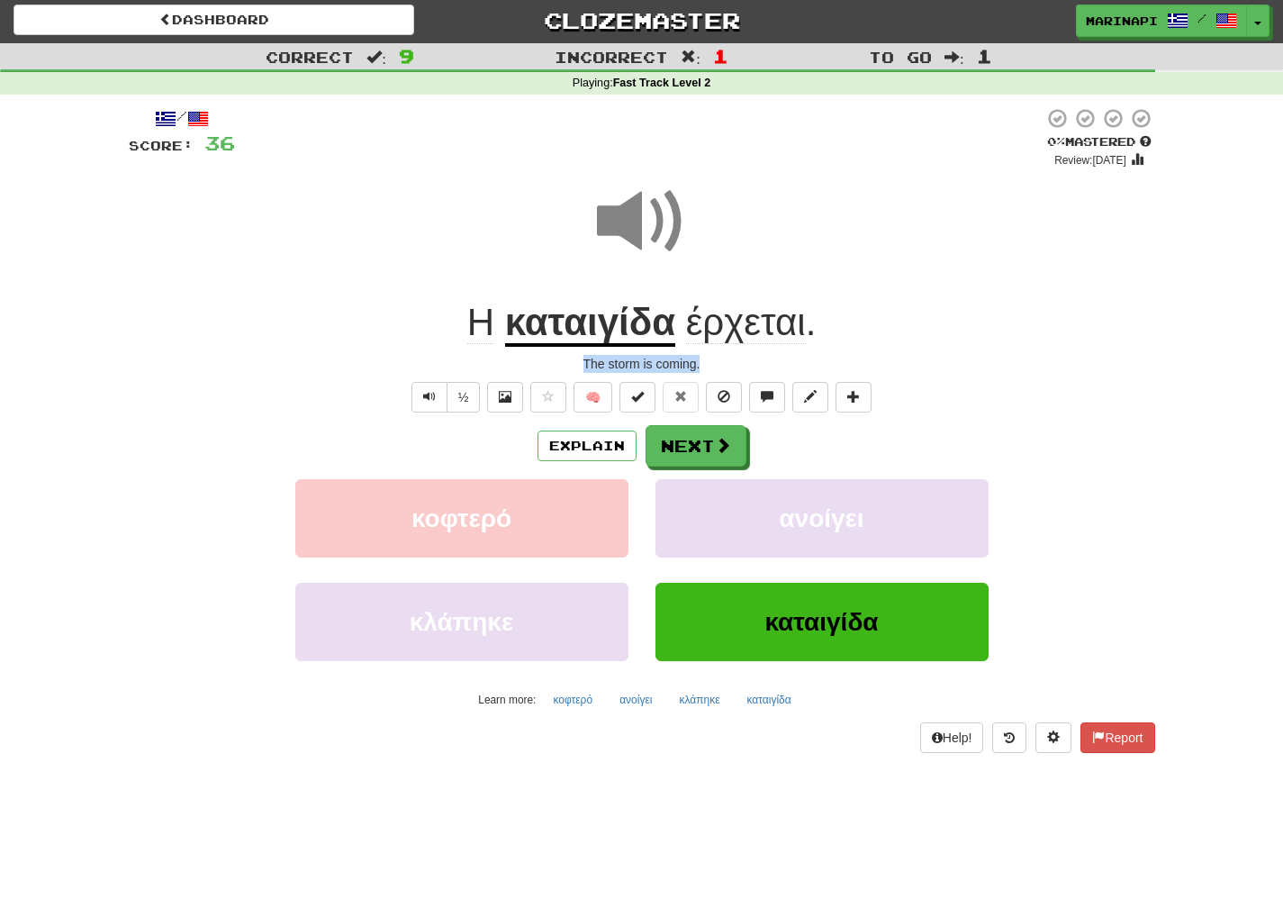
drag, startPoint x: 714, startPoint y: 363, endPoint x: 582, endPoint y: 366, distance: 132.4
click at [582, 366] on div "The storm is coming." at bounding box center [642, 364] width 1027 height 18
copy div "The storm is coming."
click at [708, 457] on button "Next" at bounding box center [697, 446] width 101 height 41
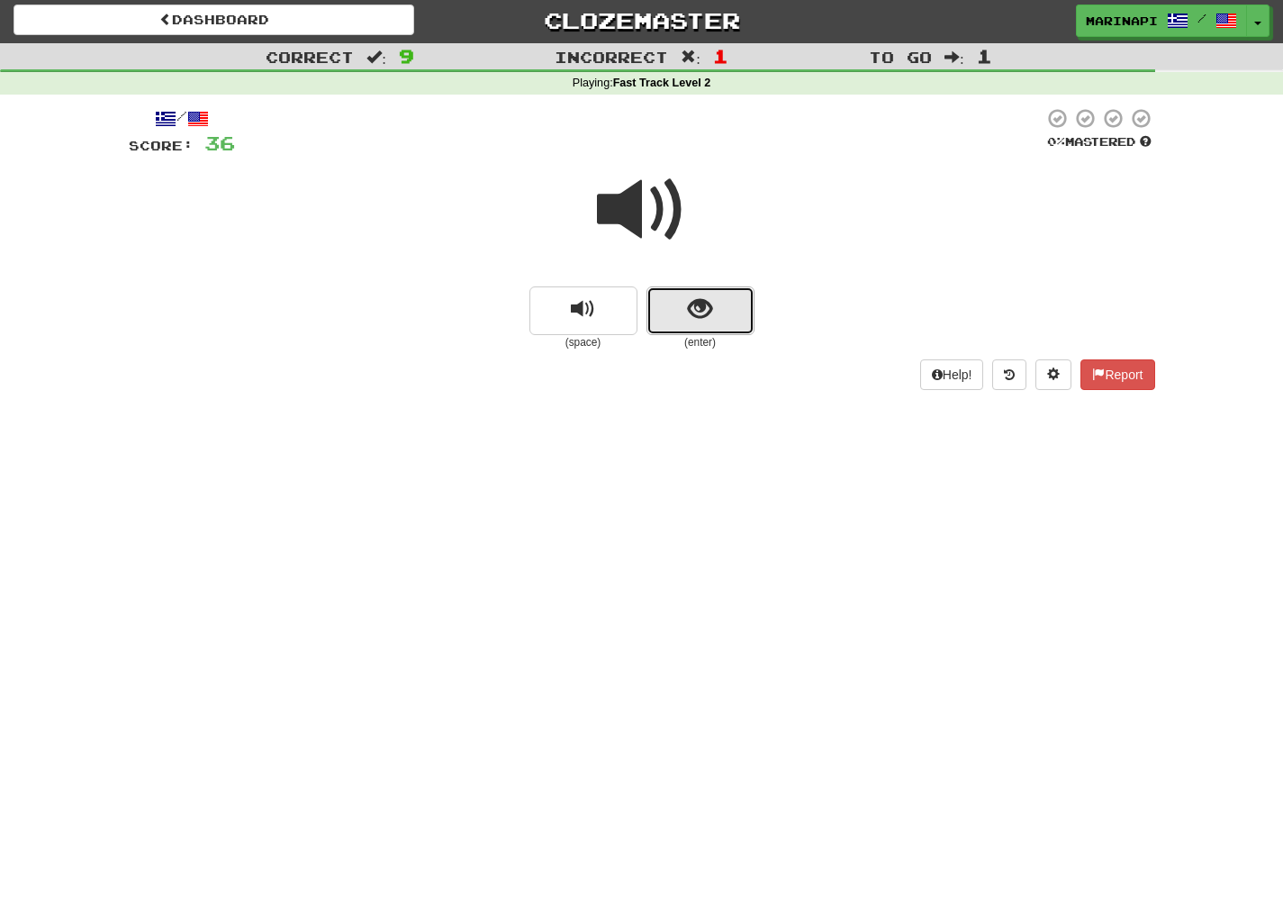
click at [679, 308] on button "show sentence" at bounding box center [701, 310] width 108 height 49
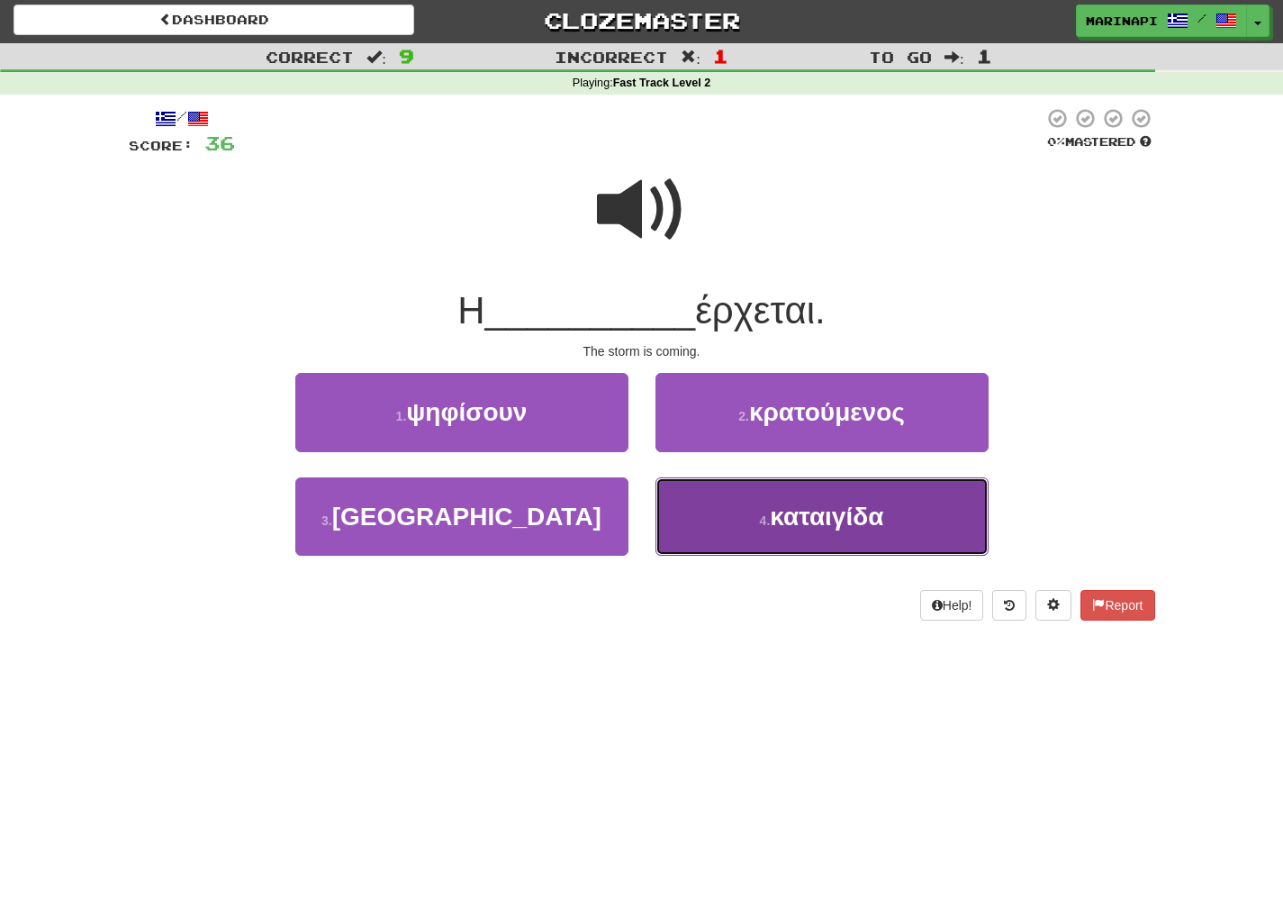
click at [747, 511] on button "4 . καταιγίδα" at bounding box center [822, 516] width 333 height 78
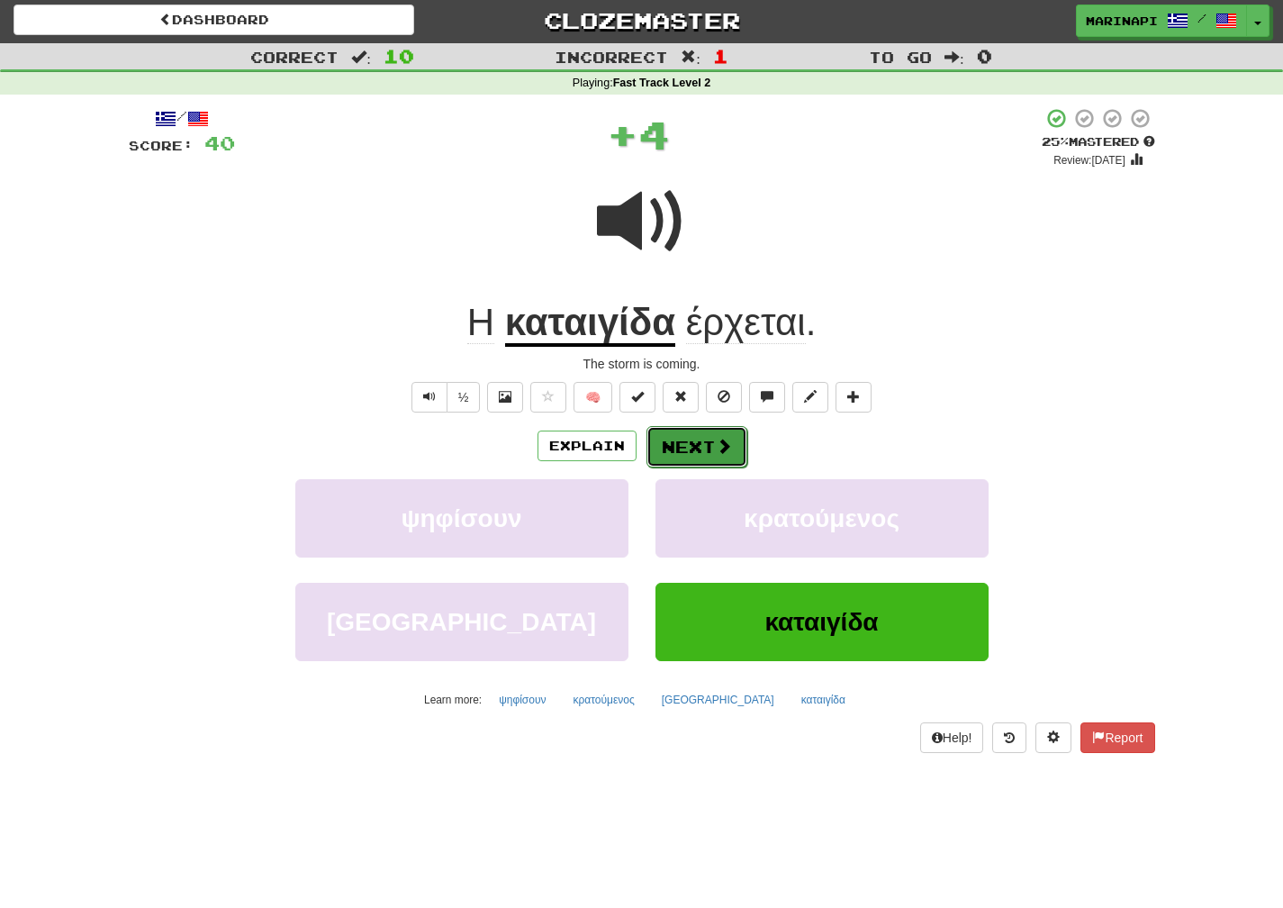
click at [709, 456] on button "Next" at bounding box center [697, 446] width 101 height 41
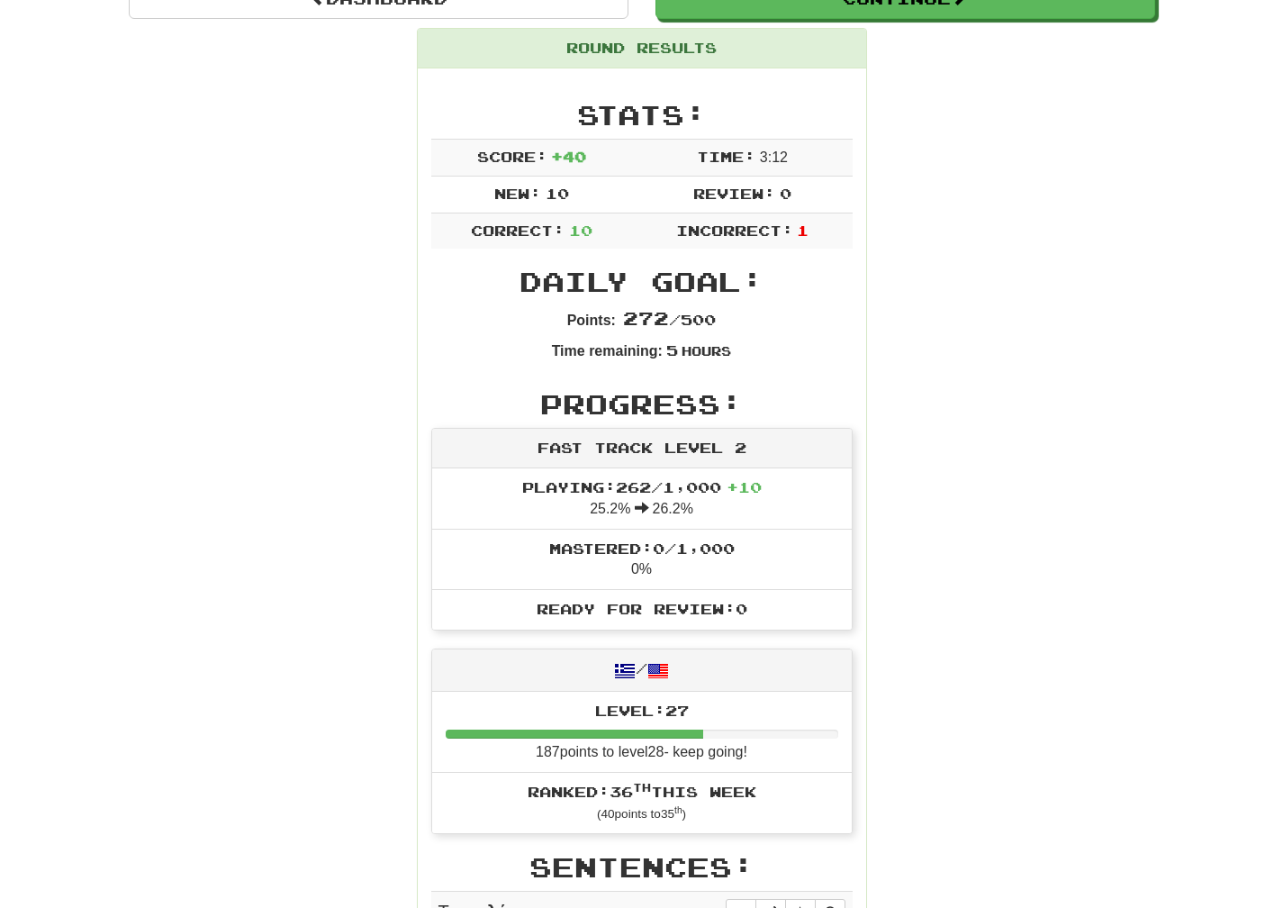
scroll to position [0, 0]
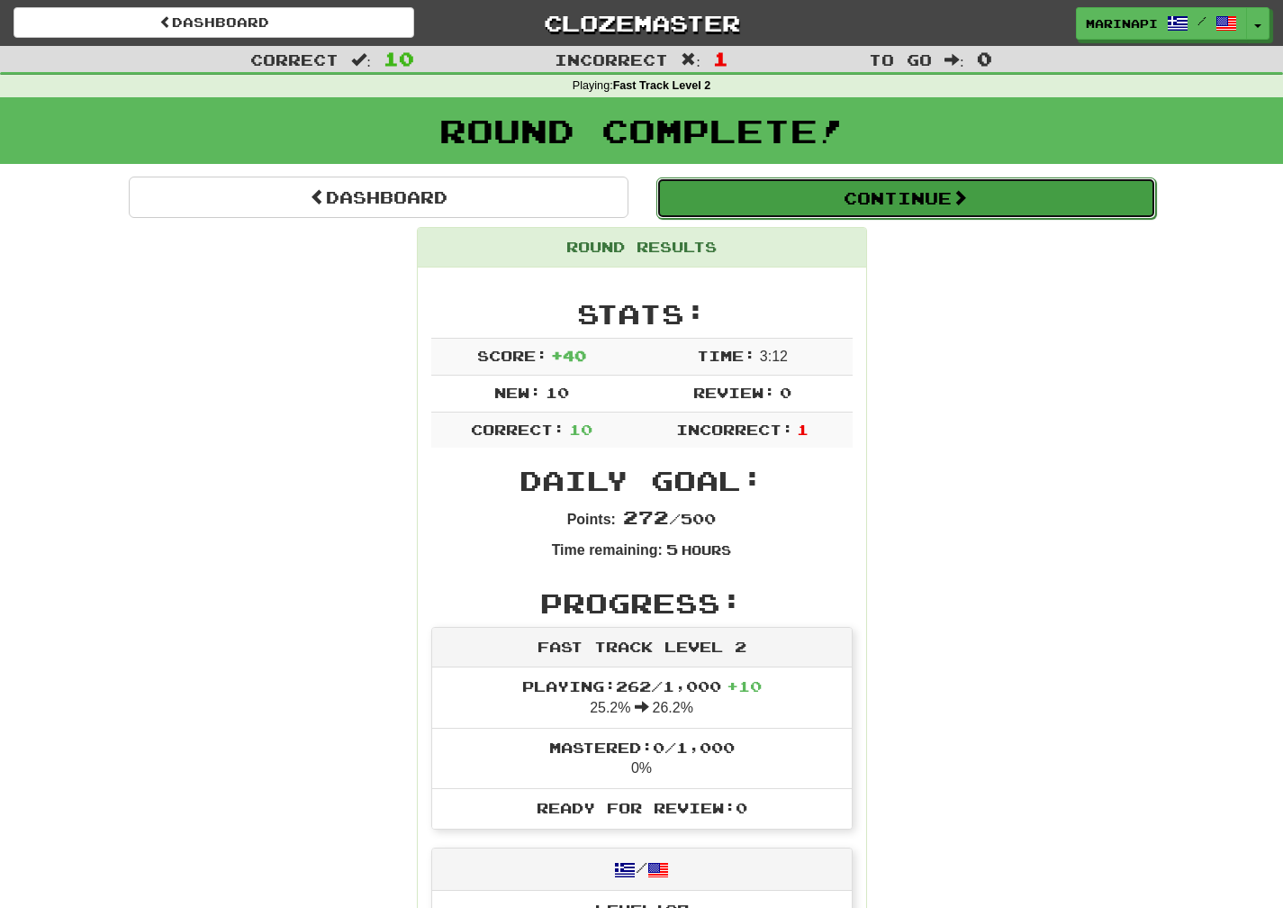
click at [1006, 186] on button "Continue" at bounding box center [906, 197] width 500 height 41
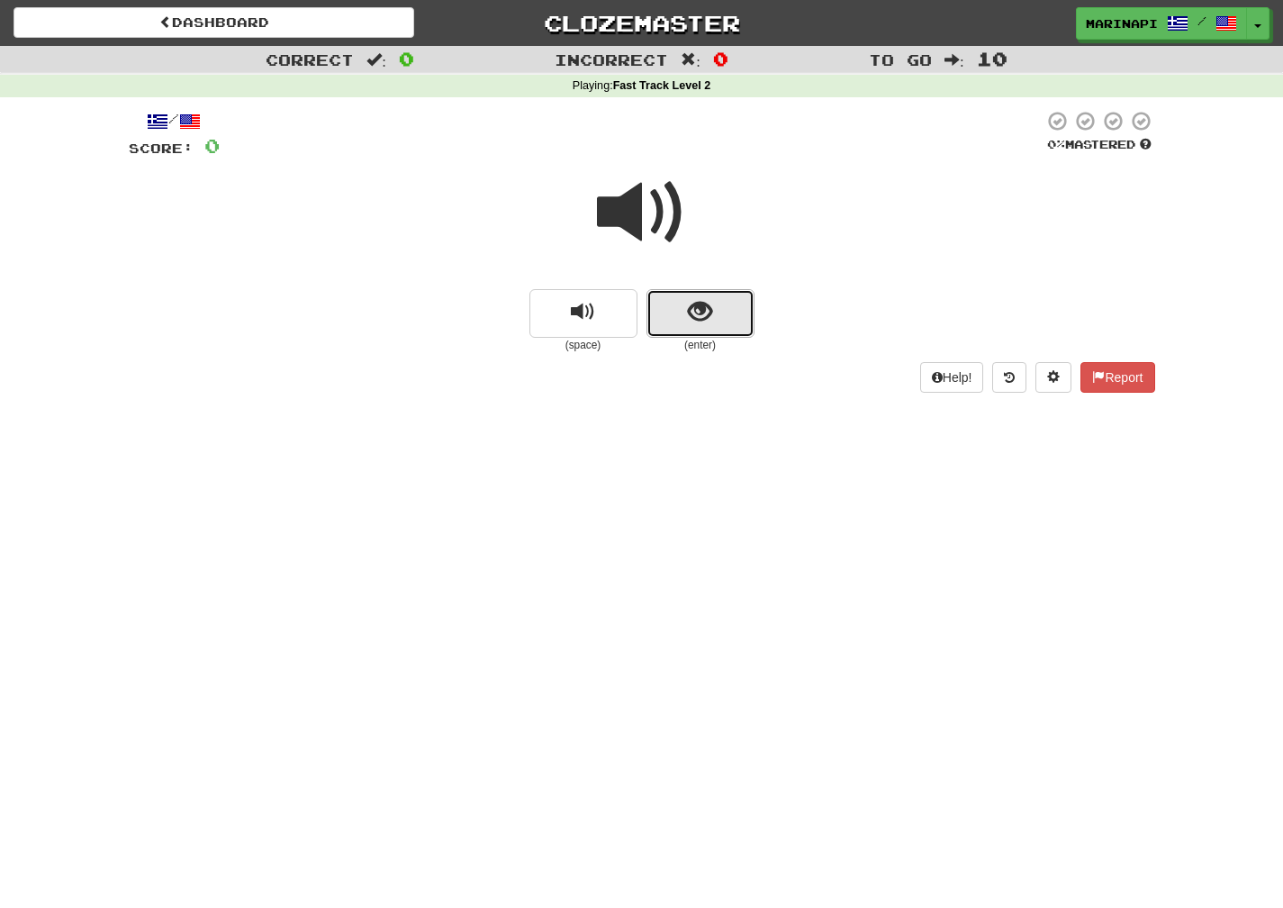
click at [712, 316] on button "show sentence" at bounding box center [701, 313] width 108 height 49
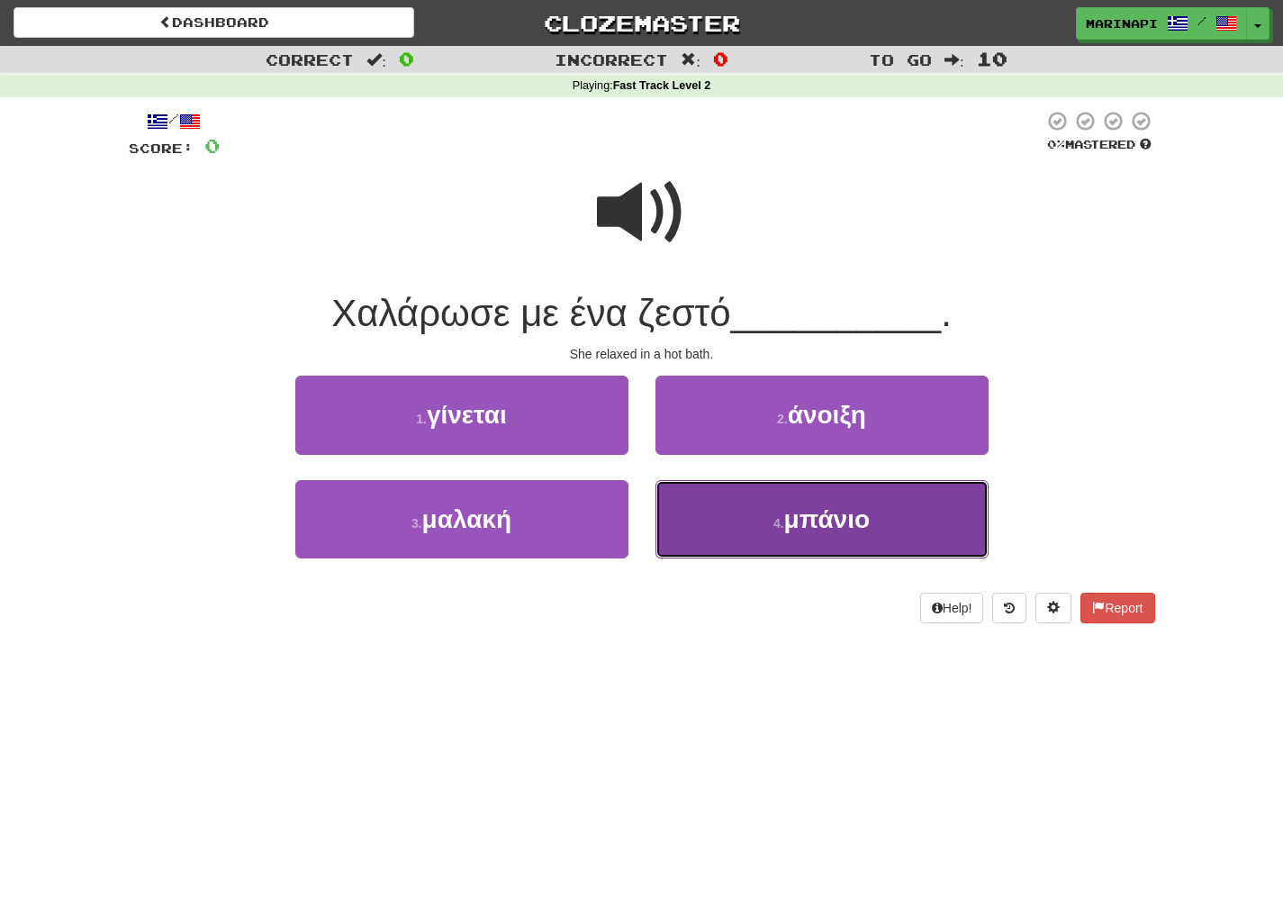
click at [737, 518] on button "4 . μπάνιο" at bounding box center [822, 519] width 333 height 78
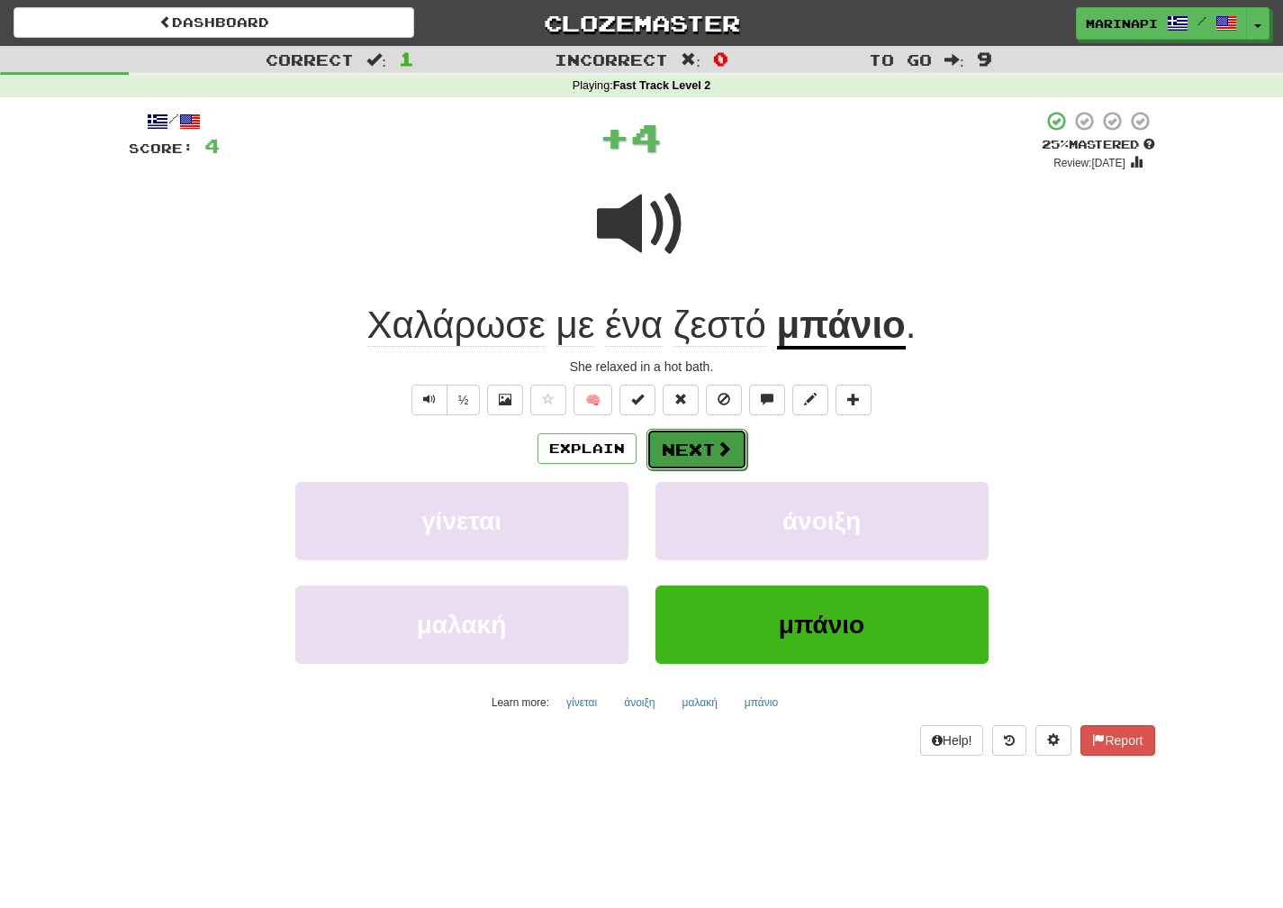
click at [716, 451] on span at bounding box center [724, 448] width 16 height 16
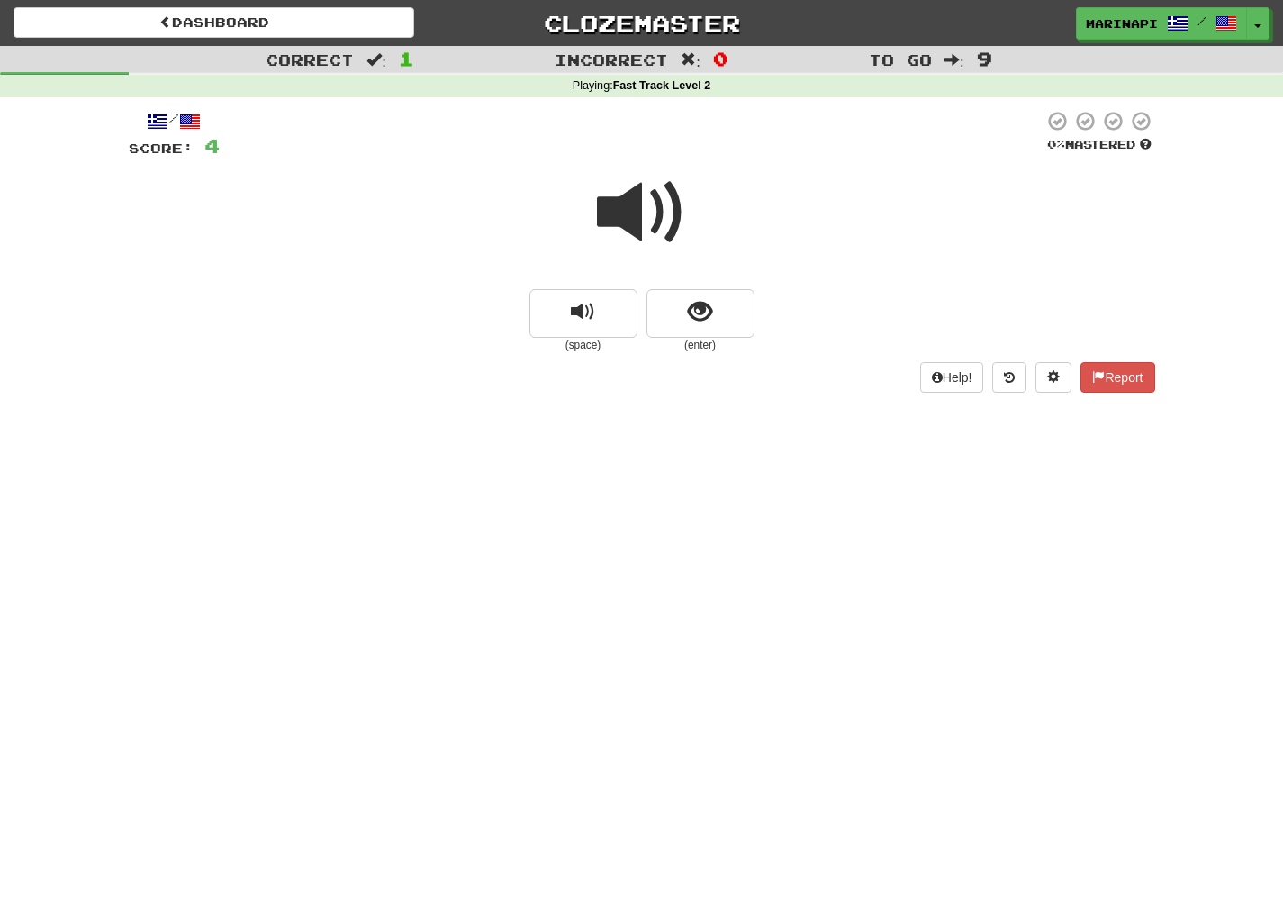
click at [663, 224] on span at bounding box center [642, 212] width 90 height 90
click at [717, 327] on button "show sentence" at bounding box center [701, 313] width 108 height 49
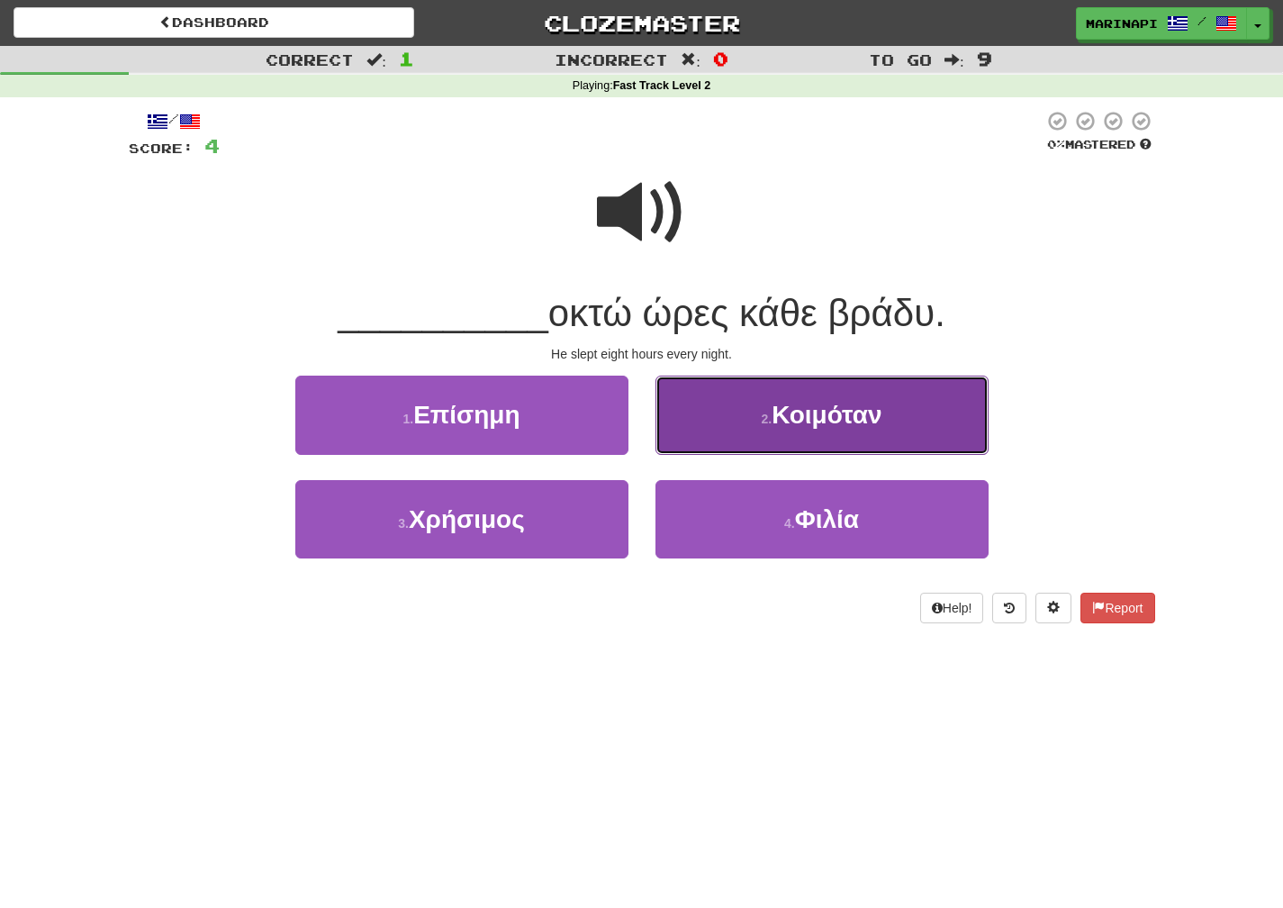
click at [746, 396] on button "2 . Κοιμόταν" at bounding box center [822, 414] width 333 height 78
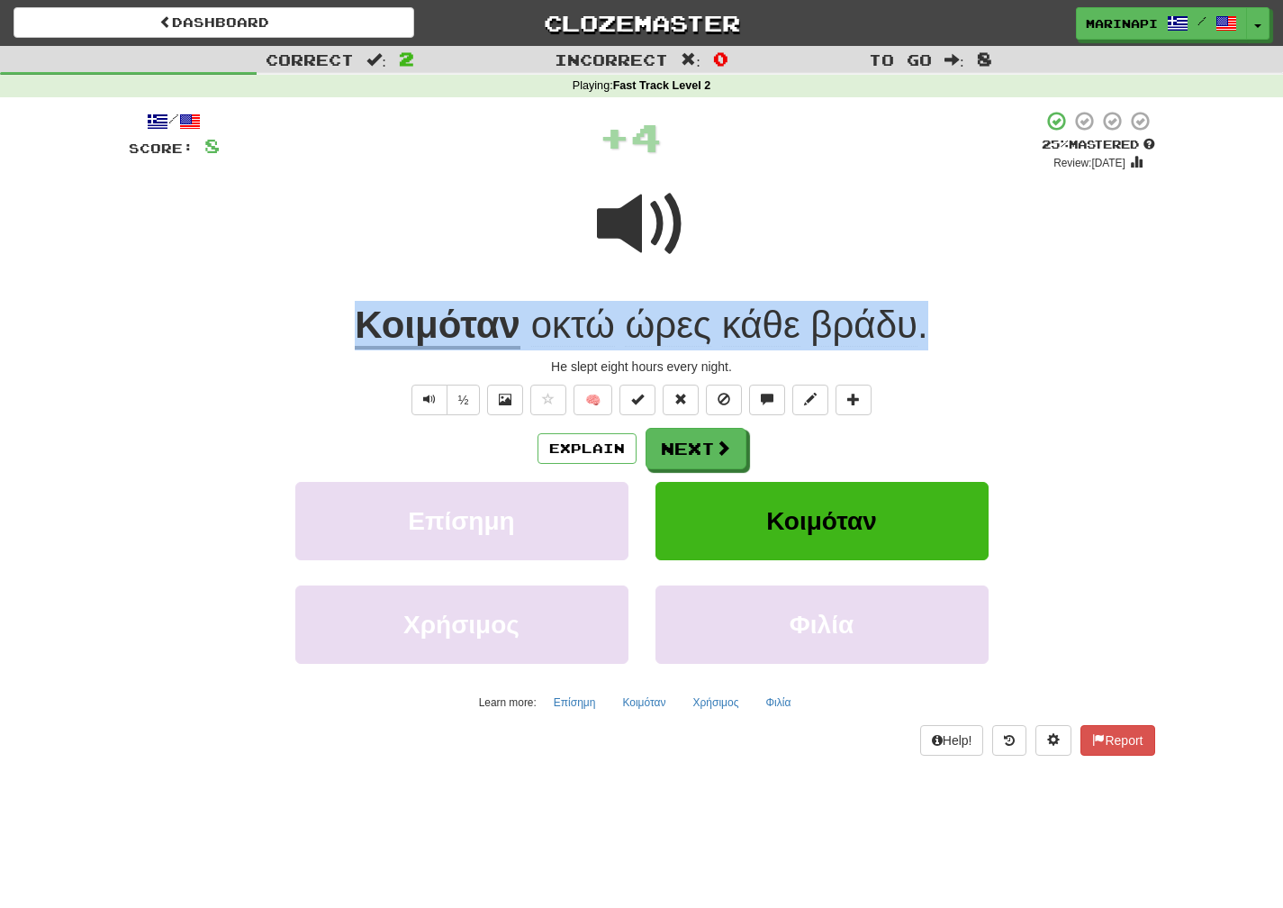
drag, startPoint x: 945, startPoint y: 335, endPoint x: 353, endPoint y: 330, distance: 592.5
click at [353, 330] on div "Κοιμόταν οκτώ ώρες κάθε βράδυ ." at bounding box center [642, 326] width 1027 height 50
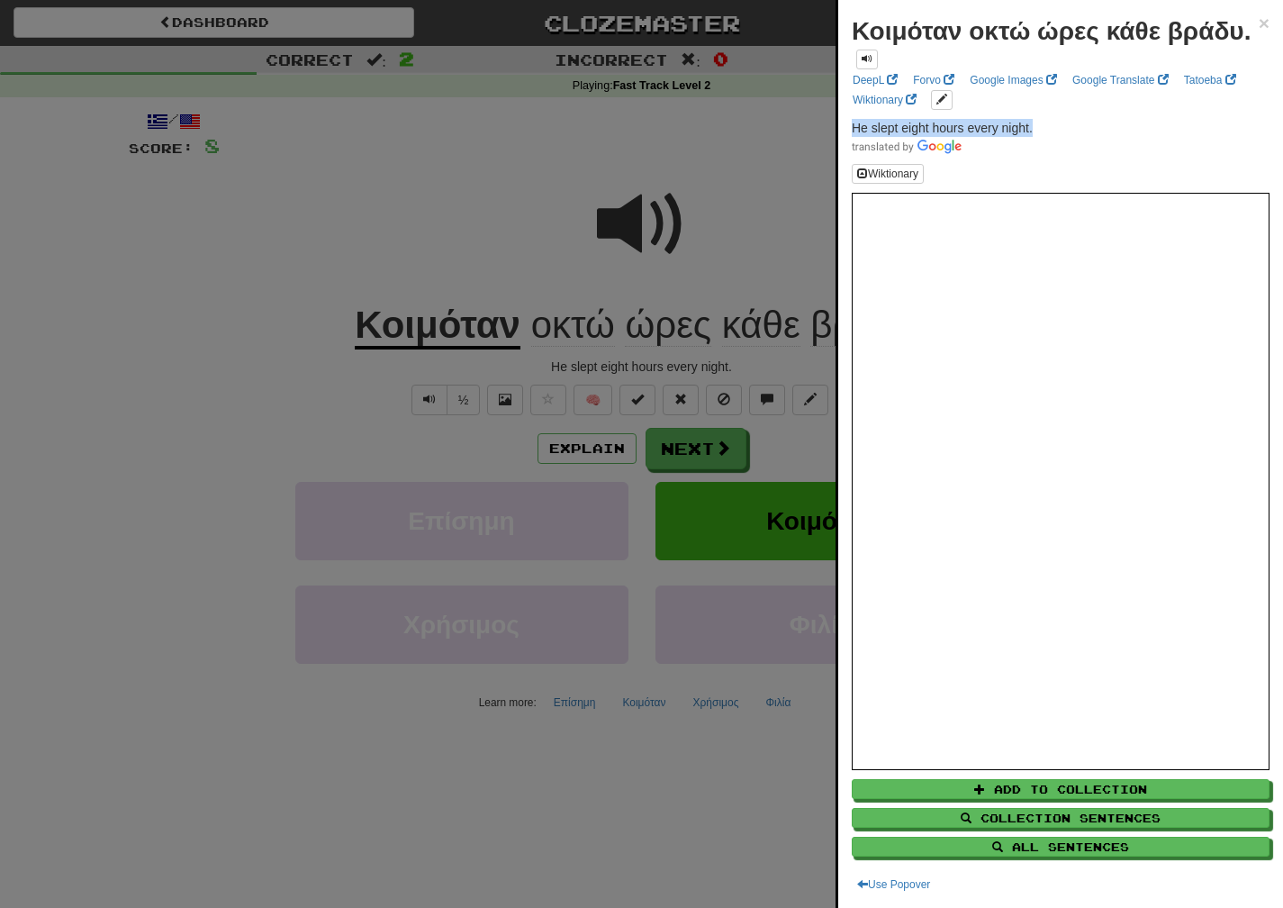
drag, startPoint x: 1040, startPoint y: 142, endPoint x: 853, endPoint y: 145, distance: 187.3
click at [853, 145] on p "He slept eight hours every night." at bounding box center [1061, 137] width 418 height 36
copy span "He slept eight hours every night."
click at [720, 457] on div at bounding box center [641, 454] width 1283 height 908
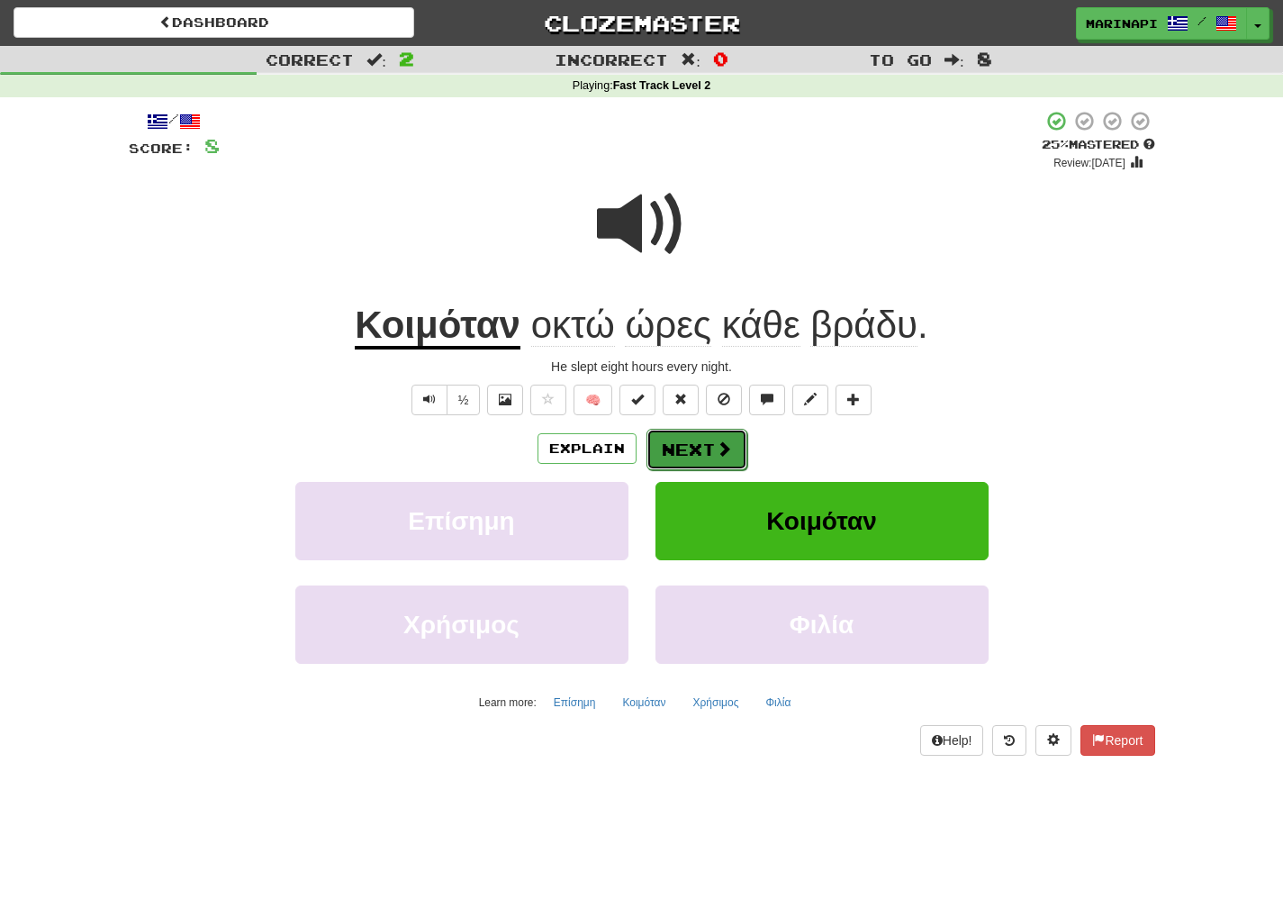
click at [720, 457] on span at bounding box center [724, 448] width 16 height 16
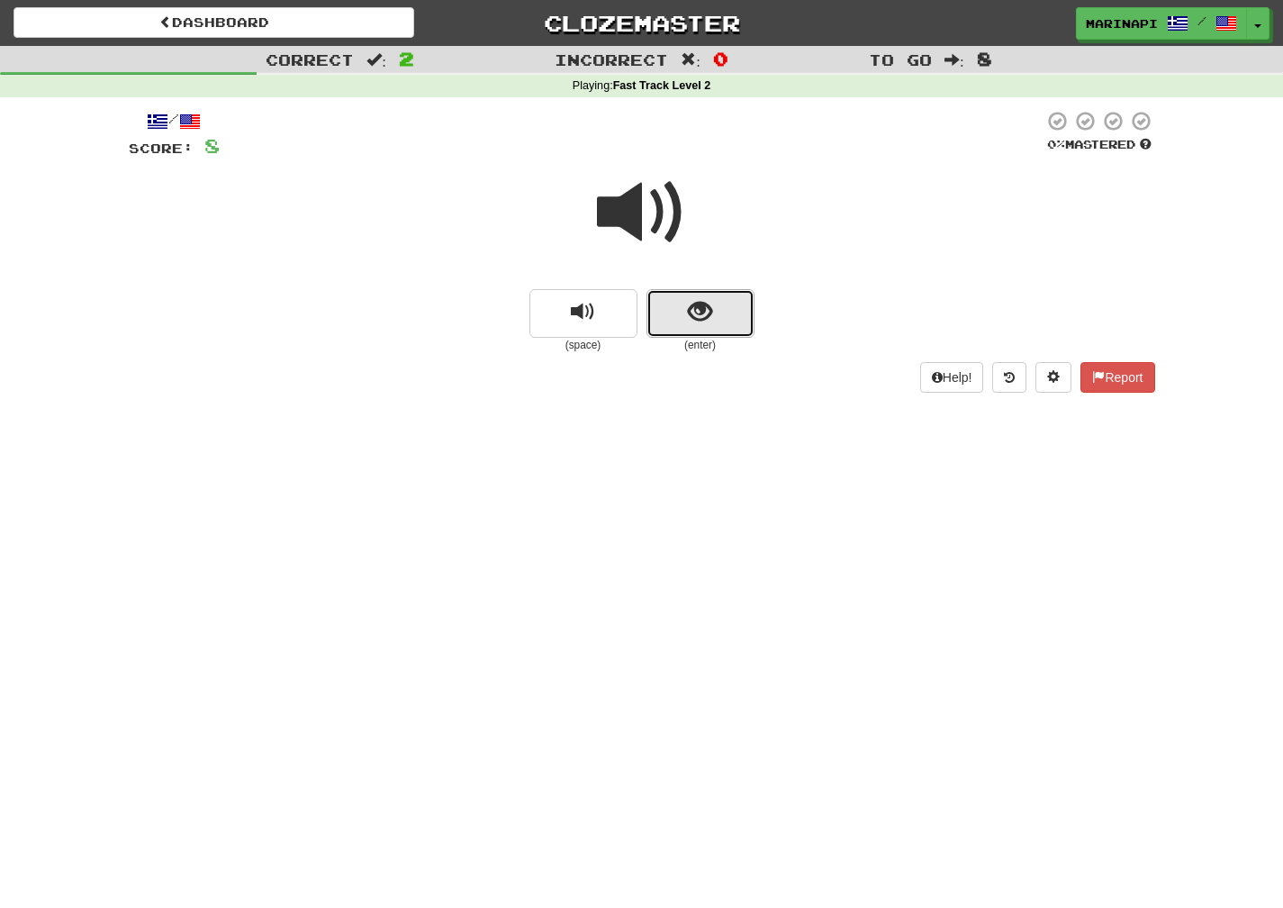
click at [674, 310] on button "show sentence" at bounding box center [701, 313] width 108 height 49
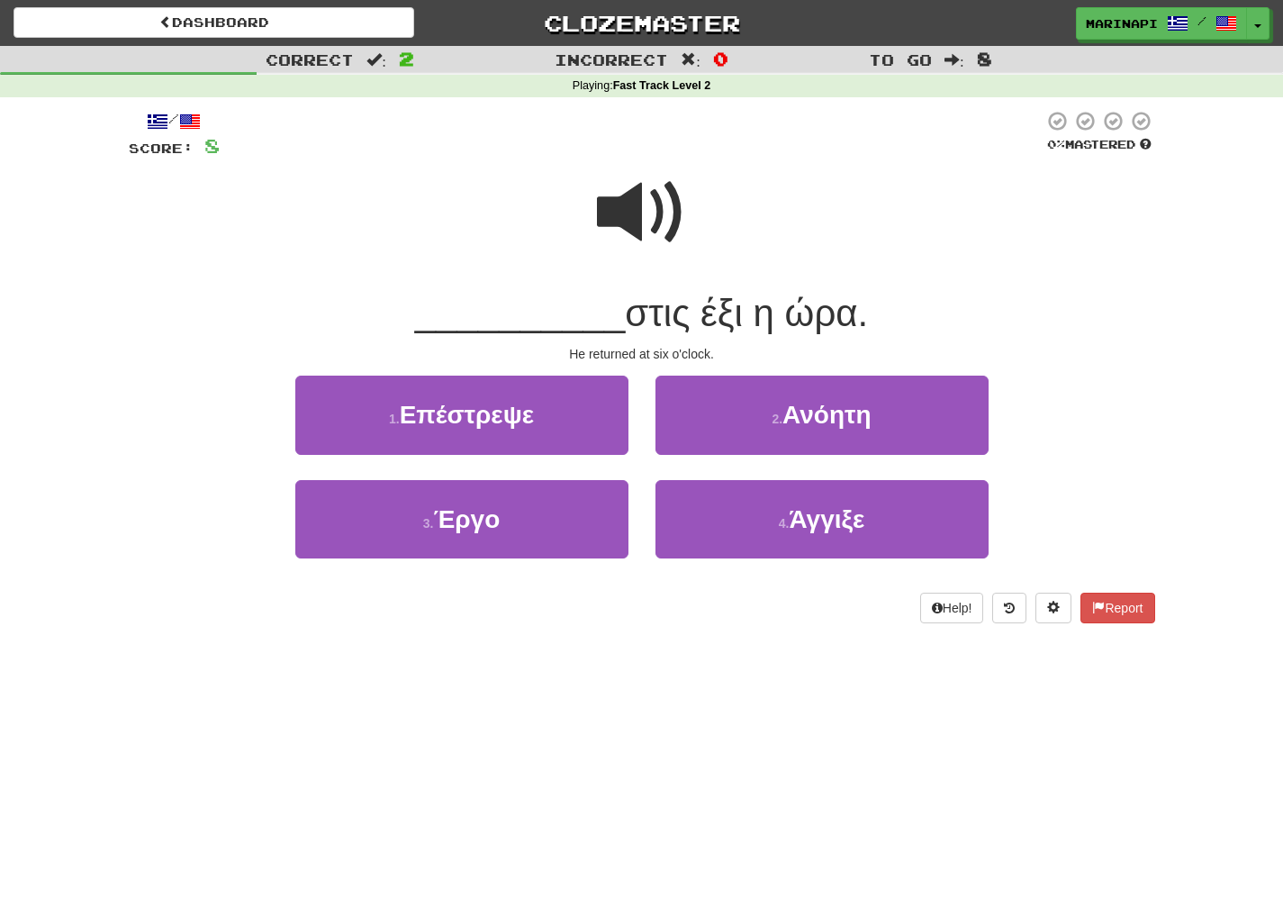
click at [656, 228] on span at bounding box center [642, 212] width 90 height 90
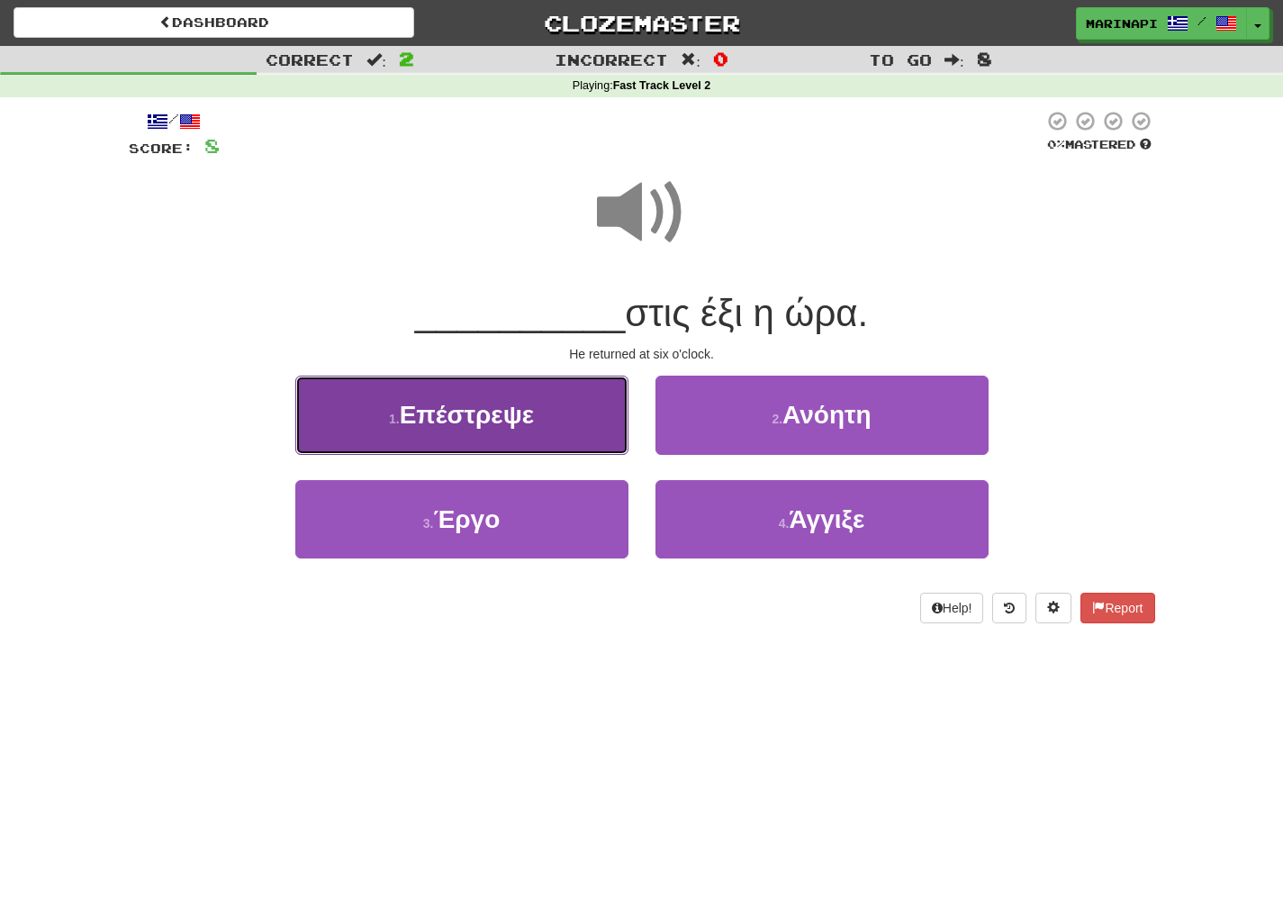
click at [585, 403] on button "1 . Επέστρεψε" at bounding box center [461, 414] width 333 height 78
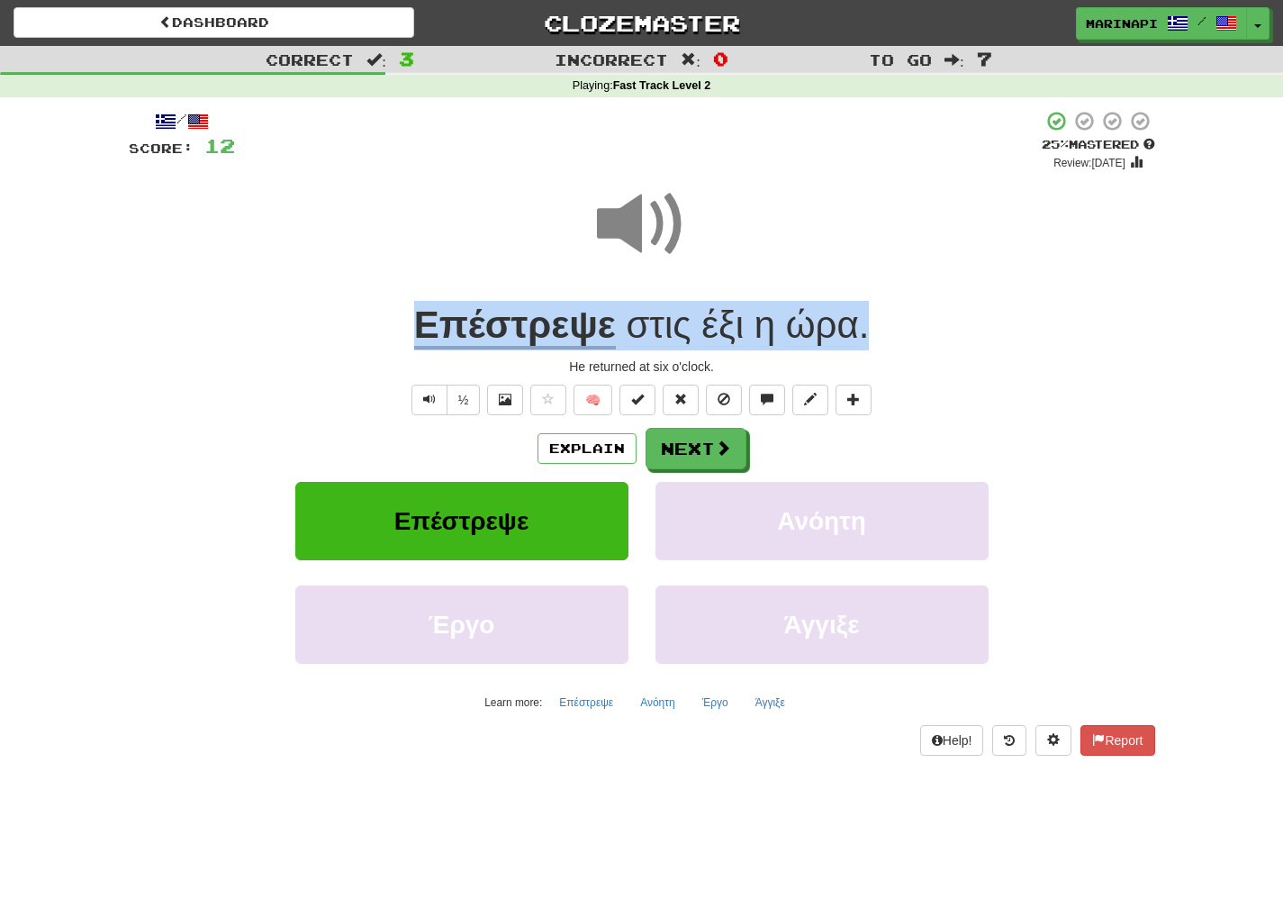
drag, startPoint x: 867, startPoint y: 327, endPoint x: 404, endPoint y: 337, distance: 462.9
click at [404, 337] on div "Επέστρεψε στις έξι η ώρα ." at bounding box center [642, 326] width 1027 height 50
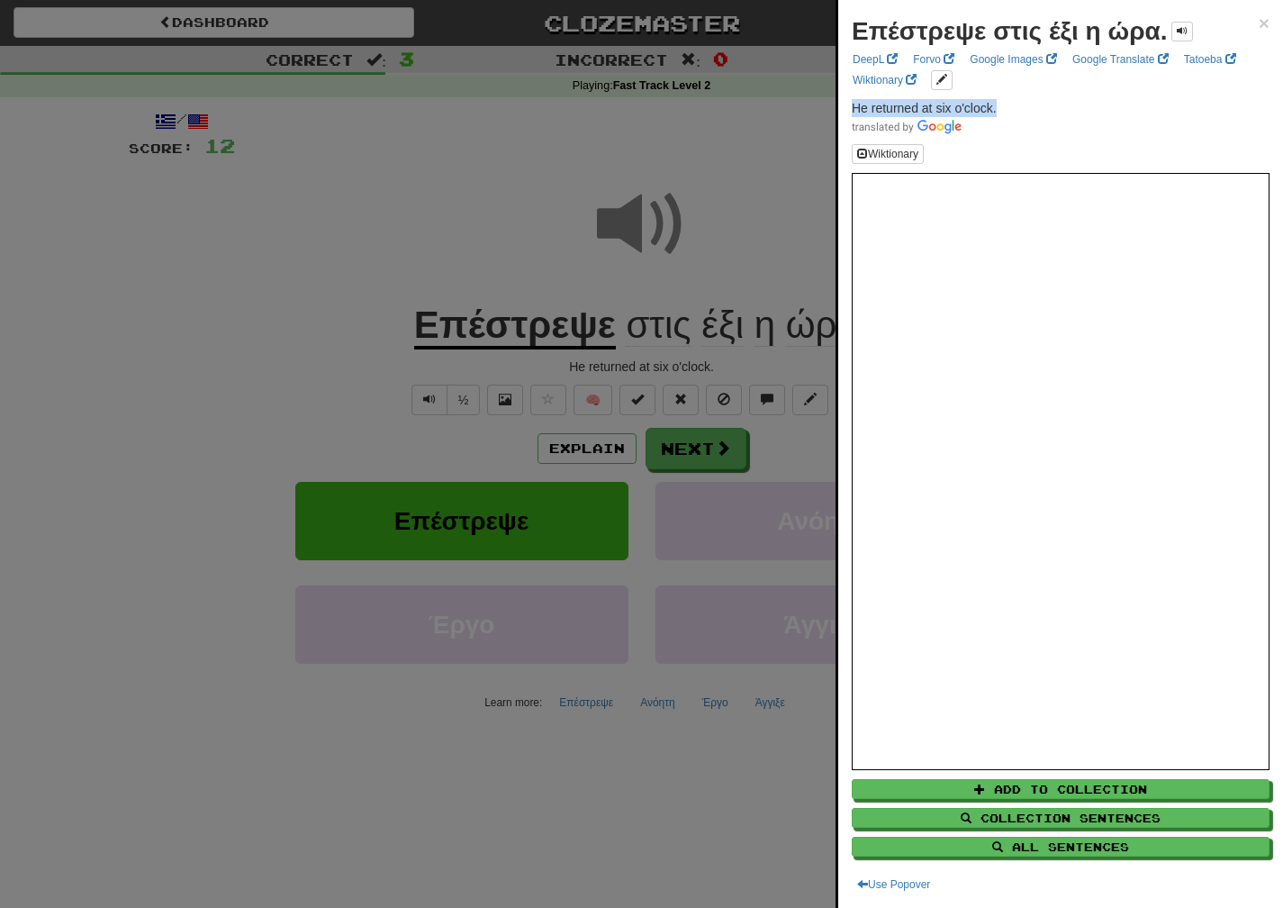
drag, startPoint x: 1009, startPoint y: 112, endPoint x: 848, endPoint y: 108, distance: 160.3
click at [848, 108] on div "Επέστρεψε στις έξι η ώρα. × DeepL Forvo Google Images Google Translate Tatoeba …" at bounding box center [1060, 454] width 445 height 908
copy span "He returned at six o'clock."
click at [742, 451] on div at bounding box center [641, 454] width 1283 height 908
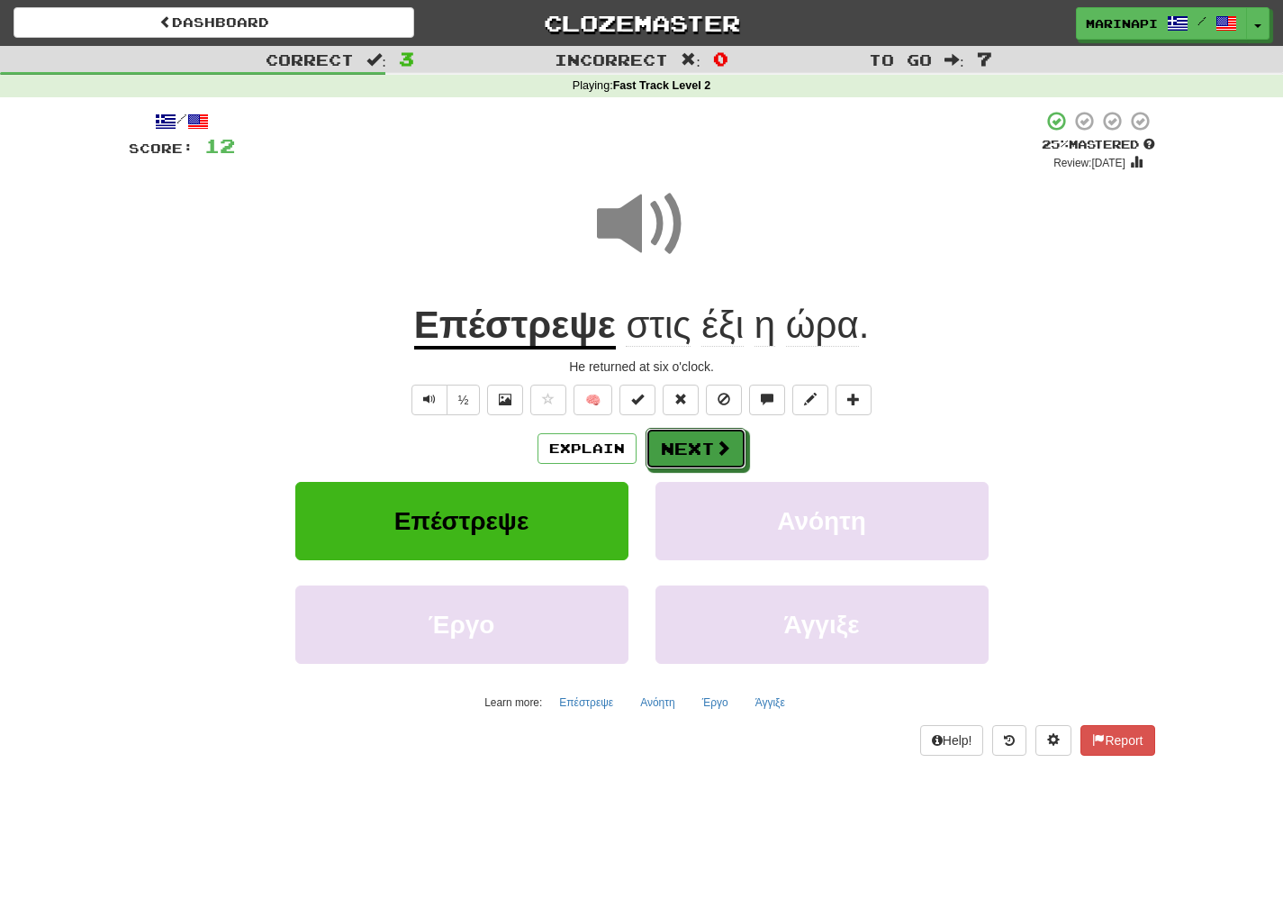
click at [715, 451] on span at bounding box center [723, 447] width 16 height 16
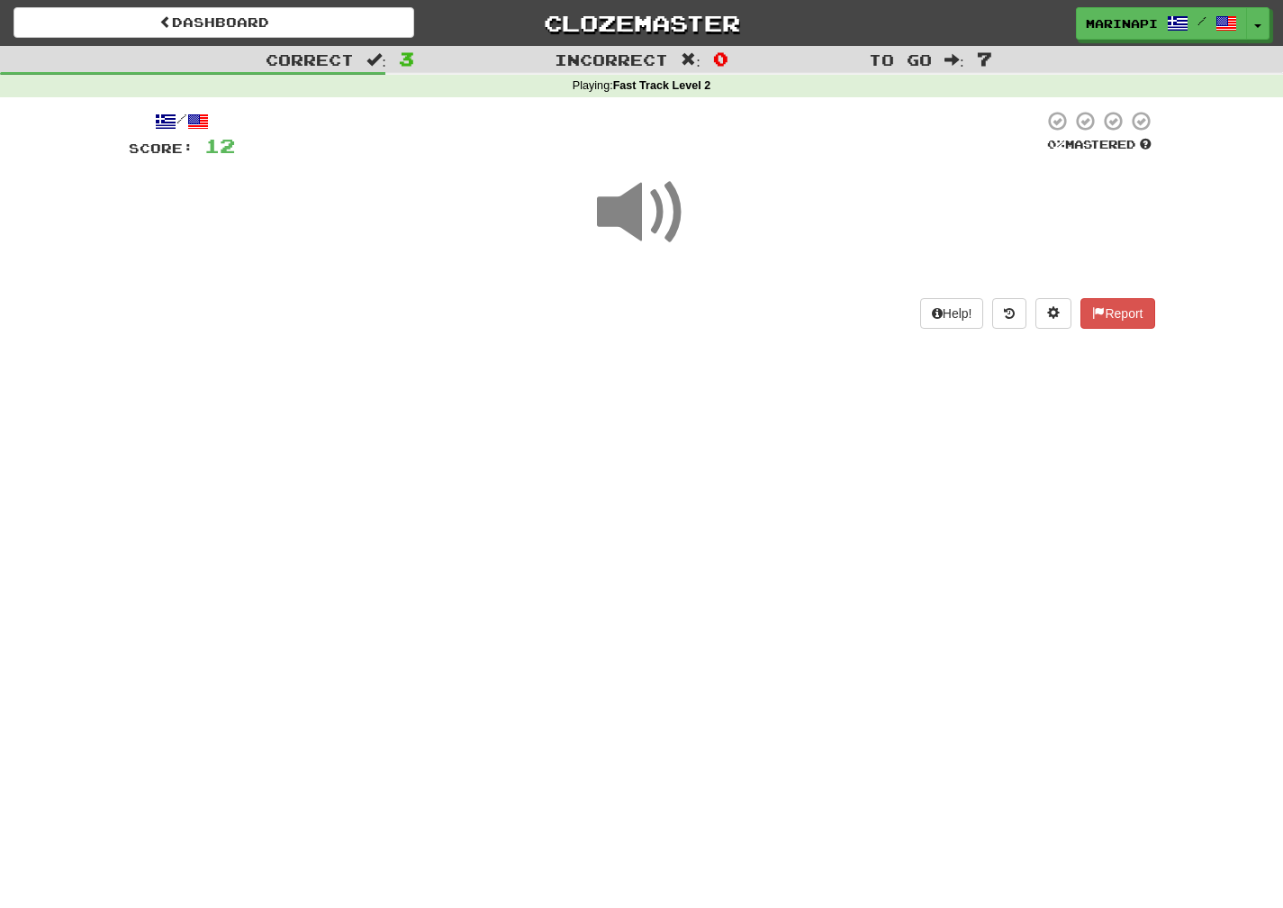
click at [664, 224] on span at bounding box center [642, 212] width 90 height 90
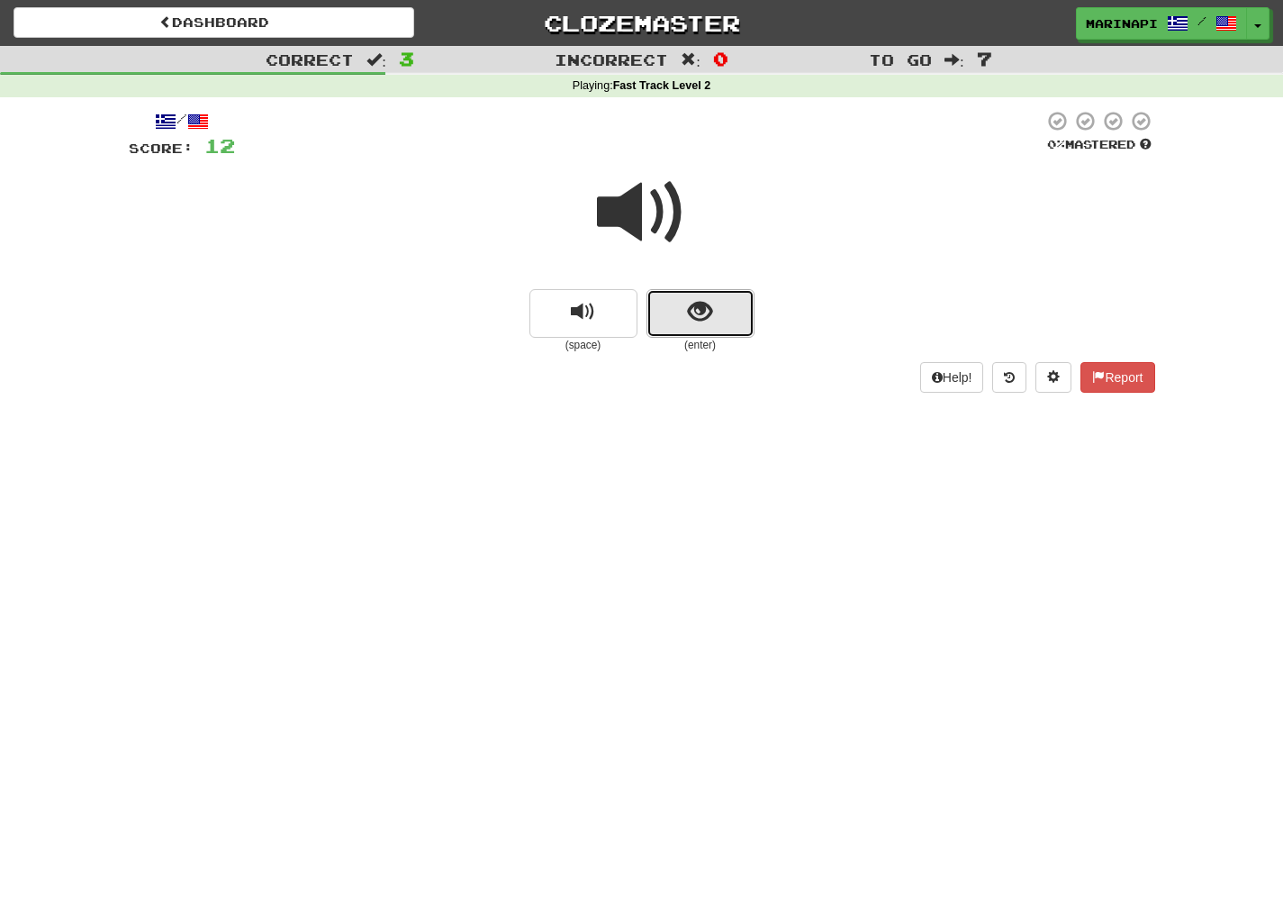
click at [740, 307] on button "show sentence" at bounding box center [701, 313] width 108 height 49
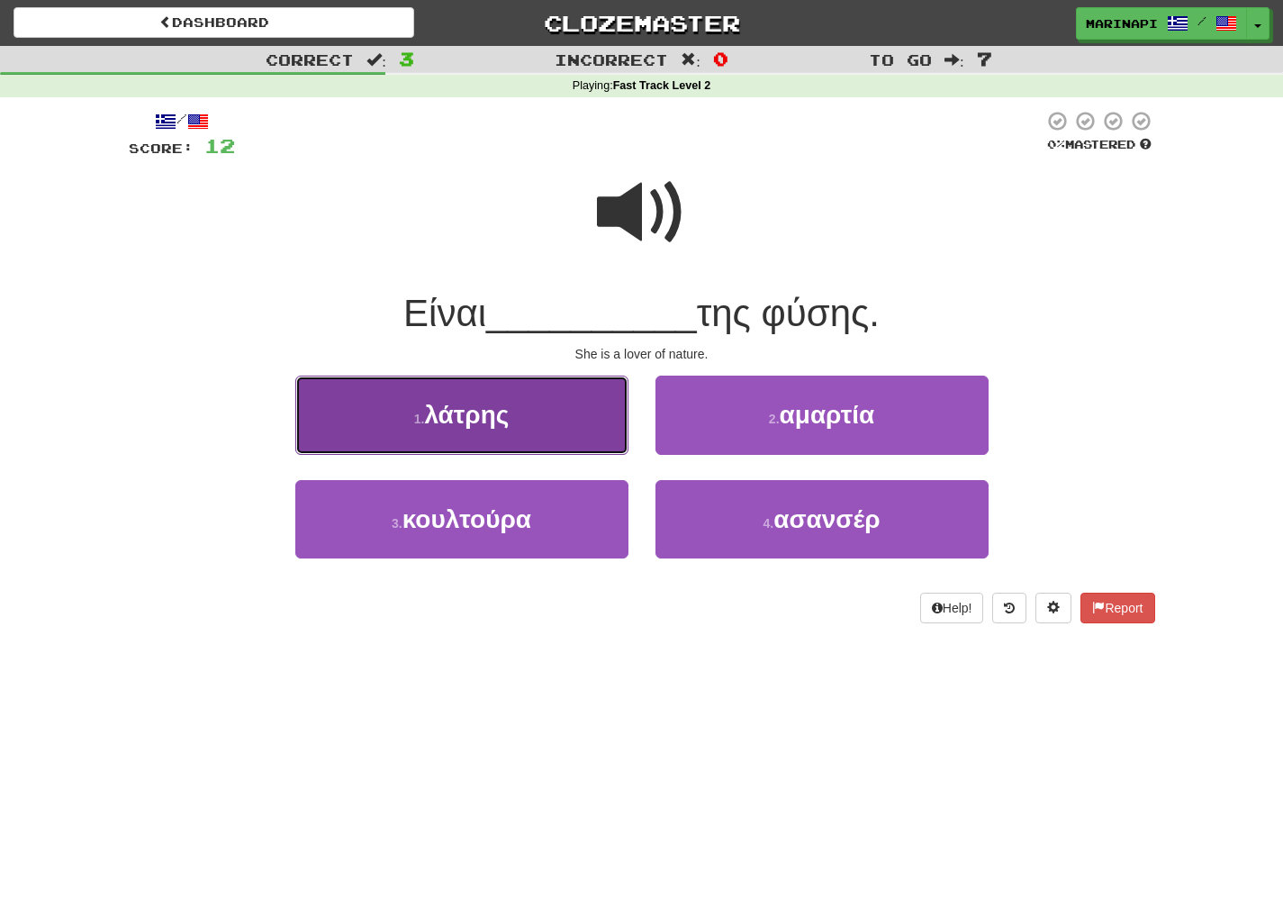
click at [595, 399] on button "1 . λάτρης" at bounding box center [461, 414] width 333 height 78
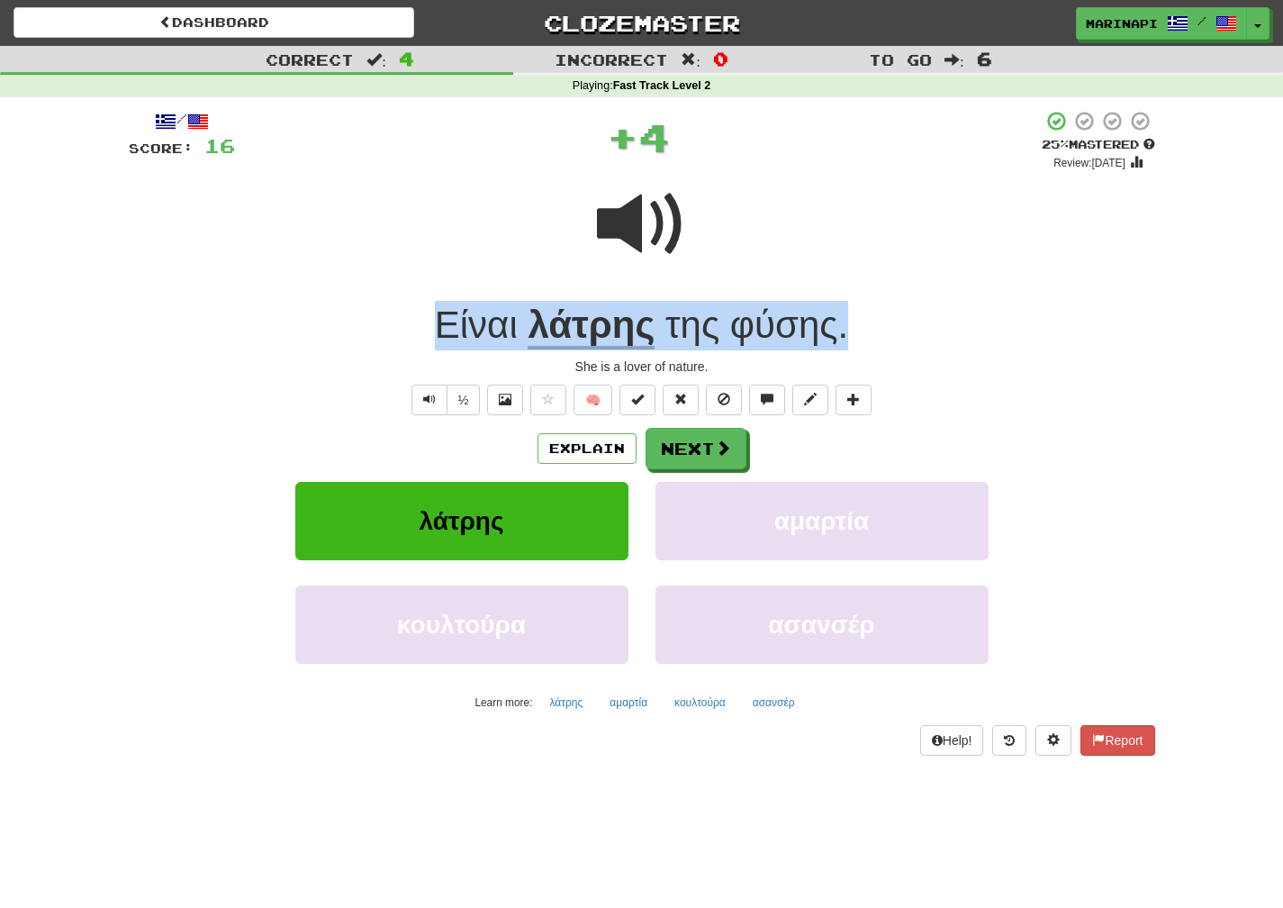
drag, startPoint x: 869, startPoint y: 326, endPoint x: 421, endPoint y: 345, distance: 448.8
click at [421, 345] on div "Είναι λάτρης της φύσης ." at bounding box center [642, 326] width 1027 height 50
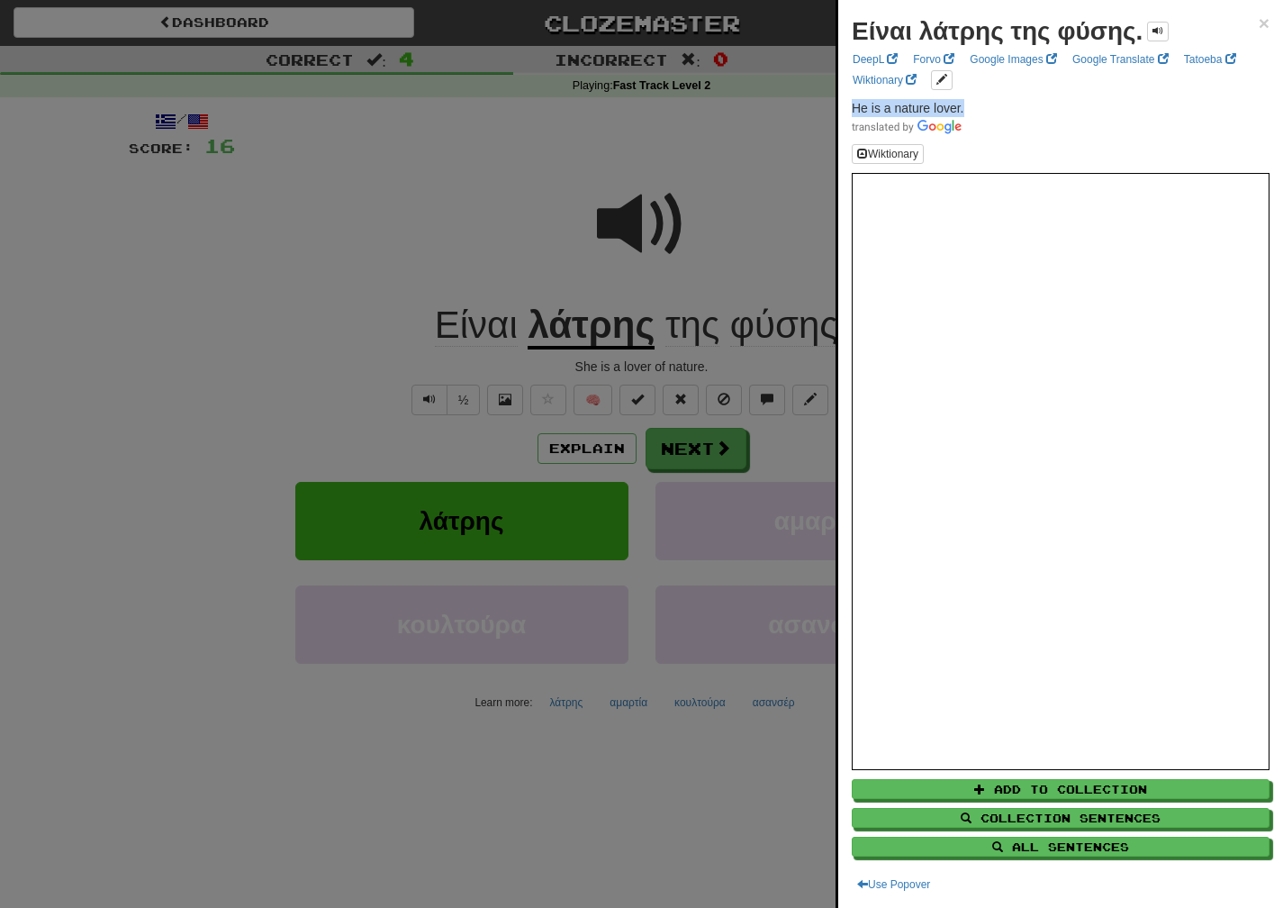
drag, startPoint x: 970, startPoint y: 113, endPoint x: 853, endPoint y: 108, distance: 117.1
click at [853, 108] on p "He is a nature lover." at bounding box center [1061, 117] width 418 height 36
click at [983, 117] on span at bounding box center [1061, 126] width 418 height 18
drag, startPoint x: 976, startPoint y: 108, endPoint x: 849, endPoint y: 108, distance: 127.0
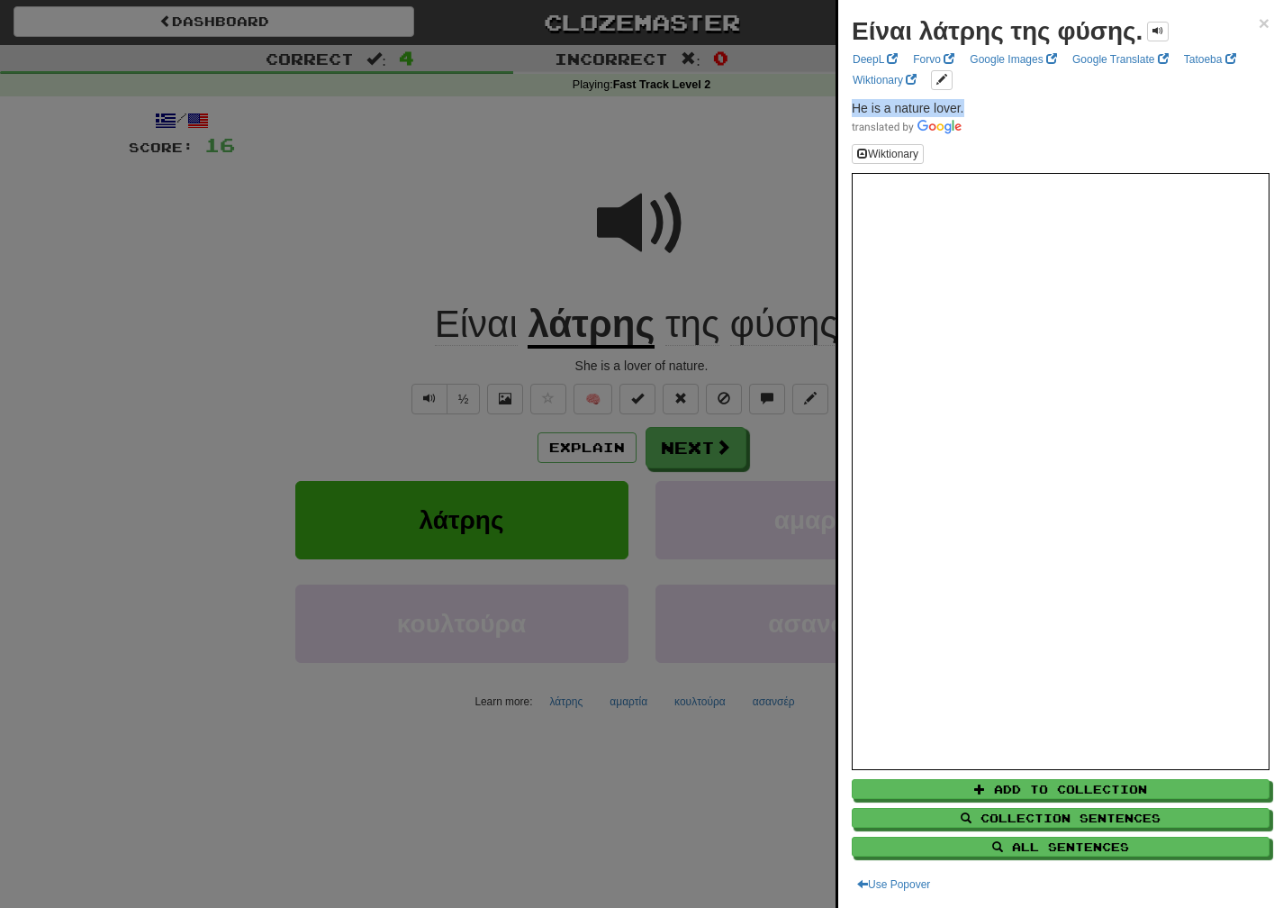
click at [849, 108] on div "Είναι λάτρης της φύσης. × DeepL Forvo Google Images Google Translate Tatoeba Wi…" at bounding box center [1060, 454] width 445 height 908
copy span "He is a nature lover."
click at [702, 472] on div at bounding box center [641, 454] width 1283 height 908
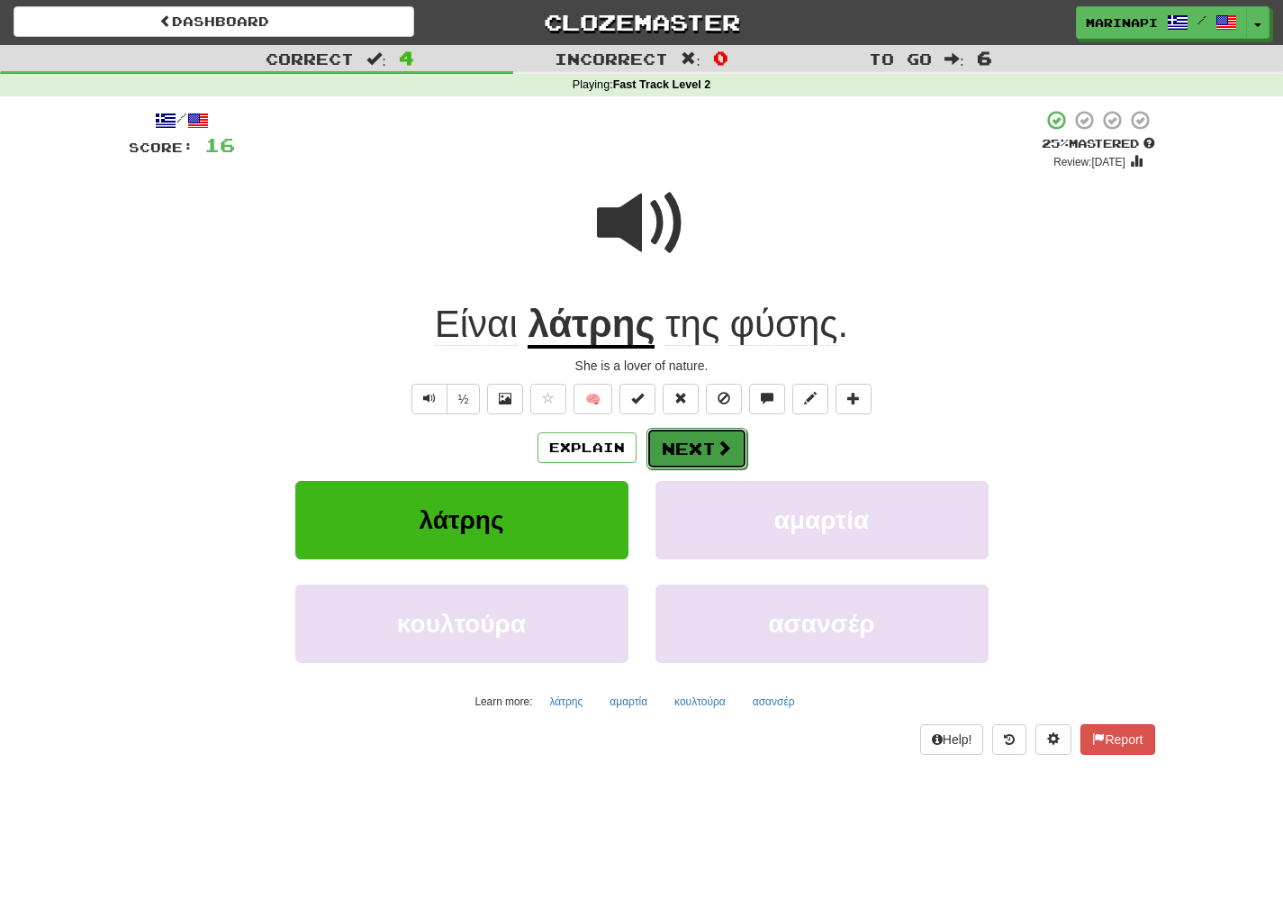
click at [702, 458] on button "Next" at bounding box center [697, 448] width 101 height 41
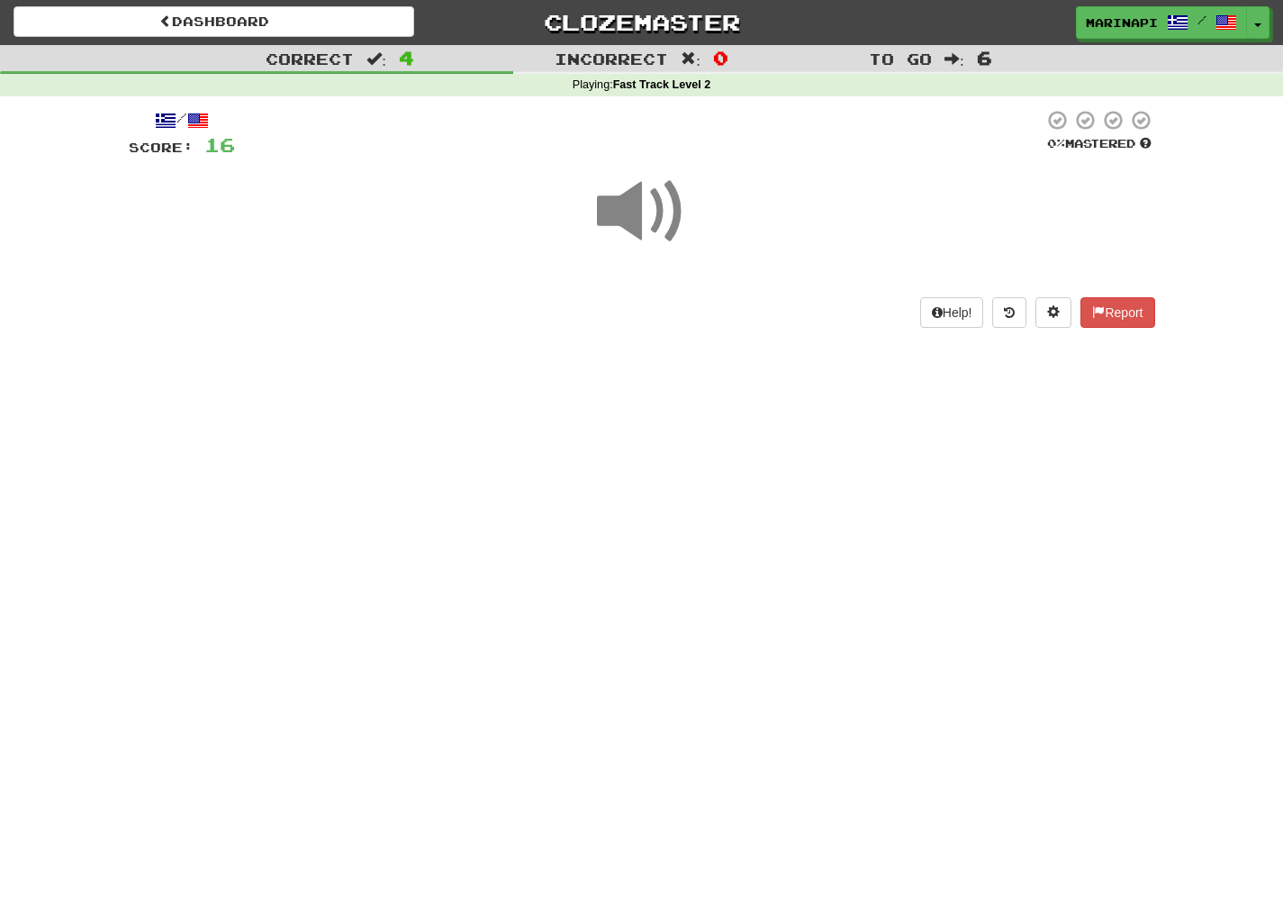
click at [645, 221] on span at bounding box center [642, 212] width 90 height 90
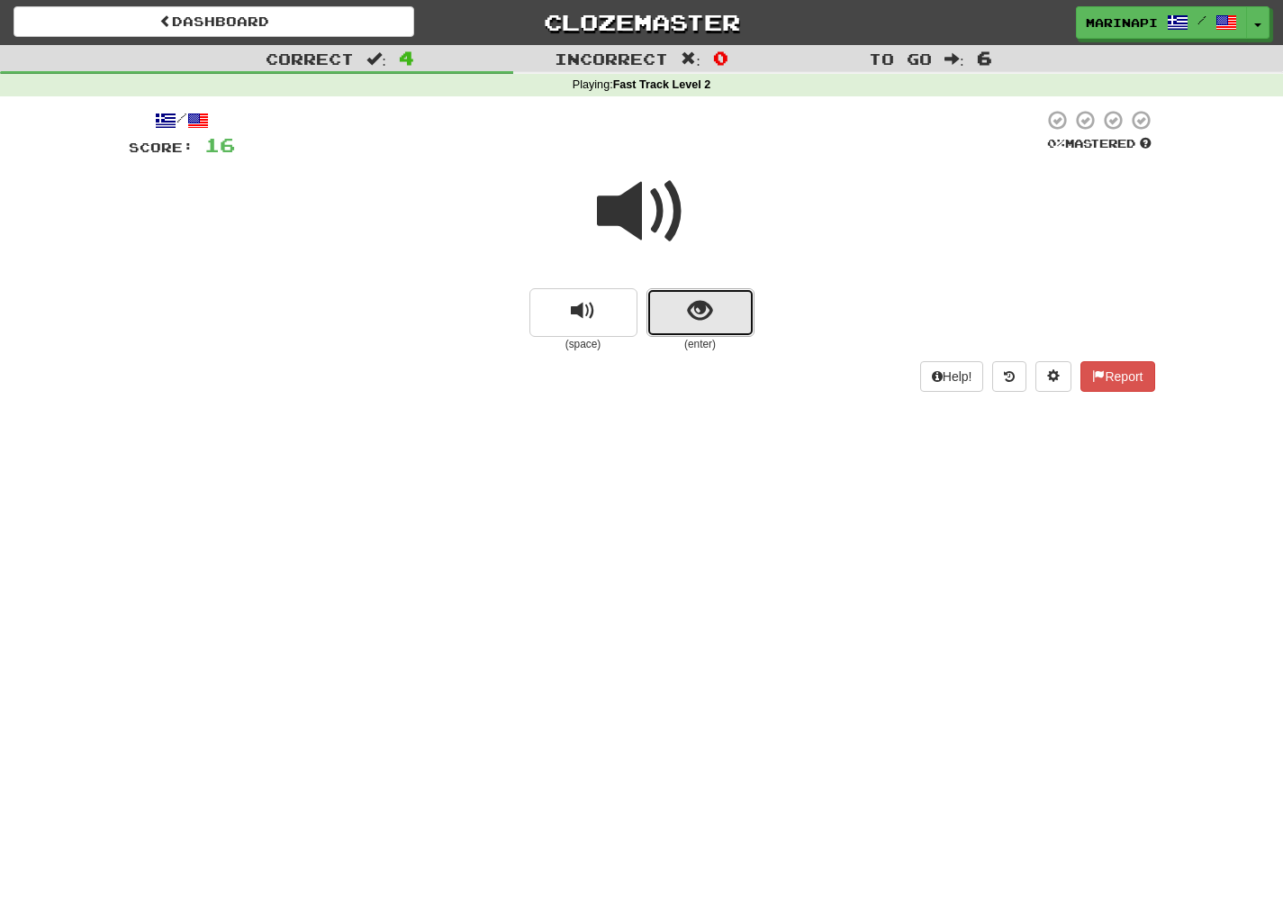
click at [702, 303] on span "show sentence" at bounding box center [700, 311] width 24 height 24
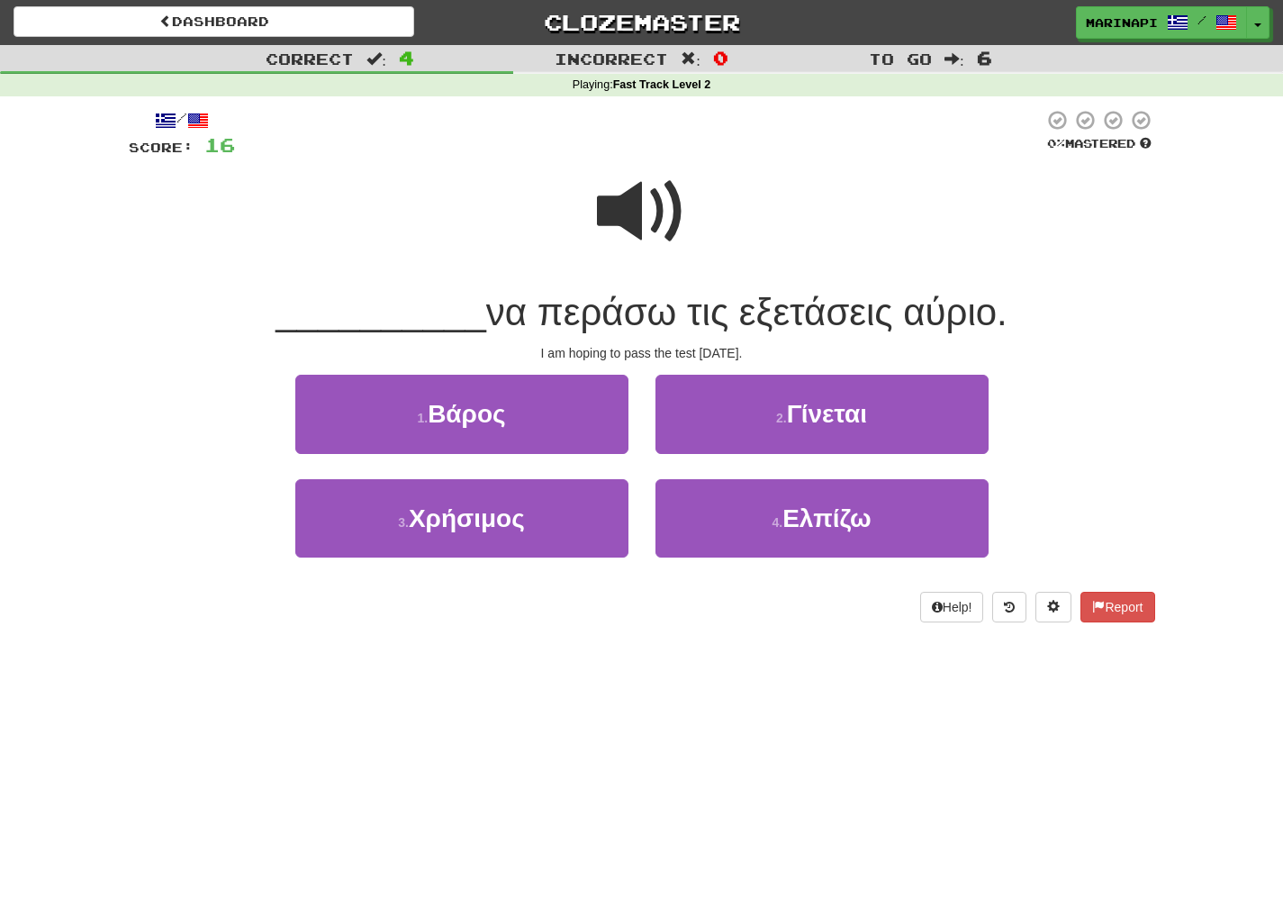
click at [649, 231] on span at bounding box center [642, 212] width 90 height 90
click at [648, 231] on span at bounding box center [642, 212] width 90 height 90
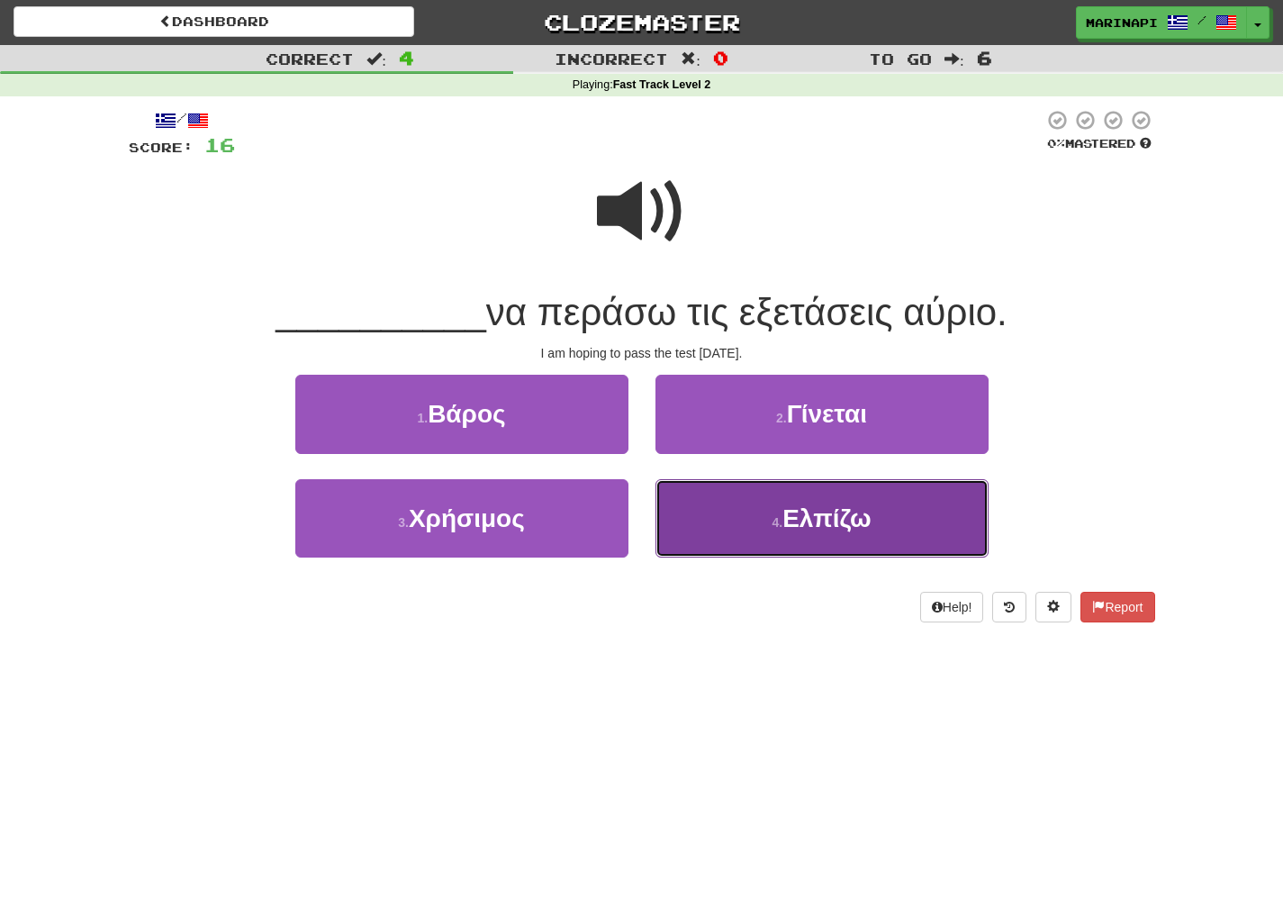
click at [692, 493] on button "4 . Ελπίζω" at bounding box center [822, 518] width 333 height 78
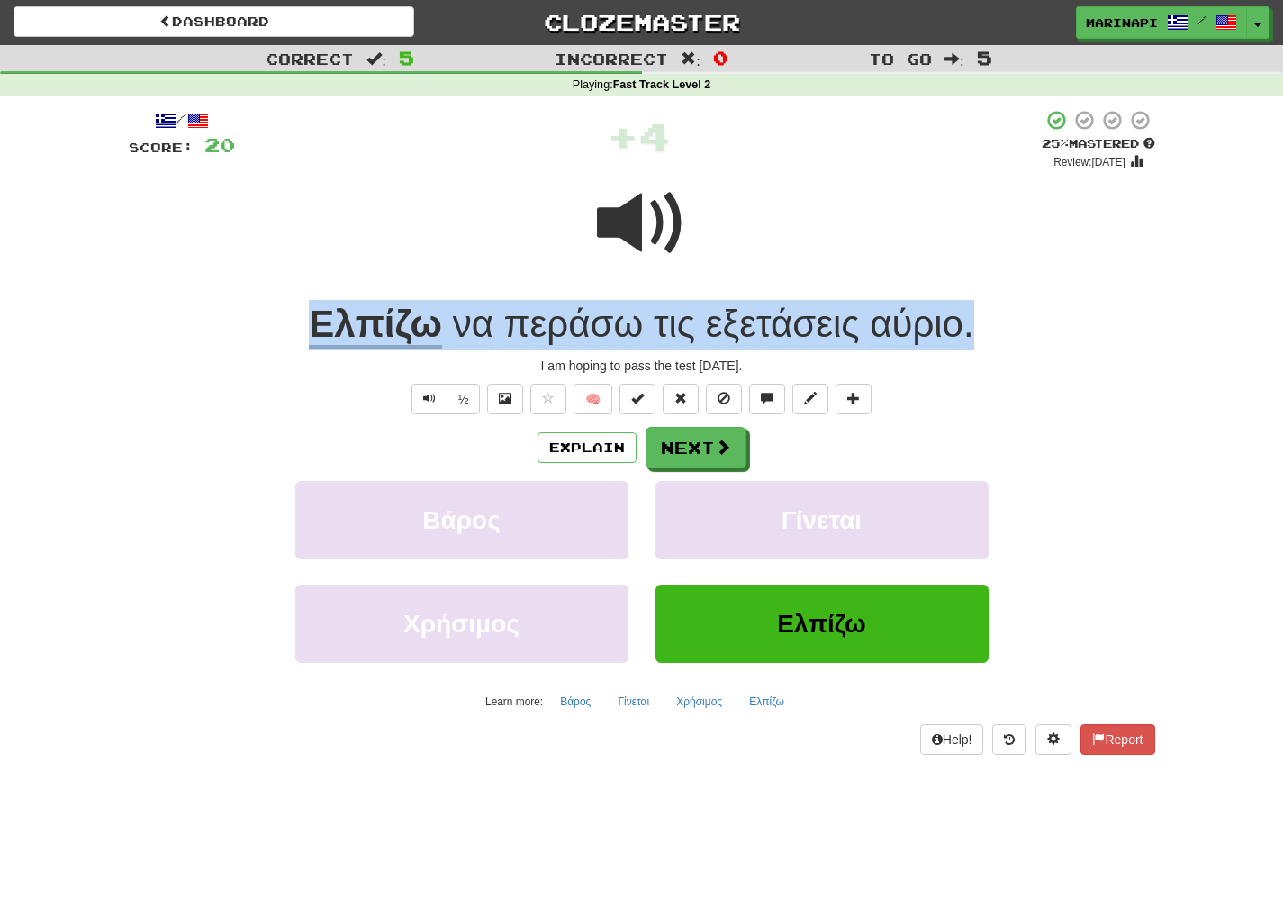
drag, startPoint x: 973, startPoint y: 335, endPoint x: 307, endPoint y: 324, distance: 666.4
click at [307, 324] on div "Ελπίζω να περάσω τις εξετάσεις αύριο ." at bounding box center [642, 325] width 1027 height 50
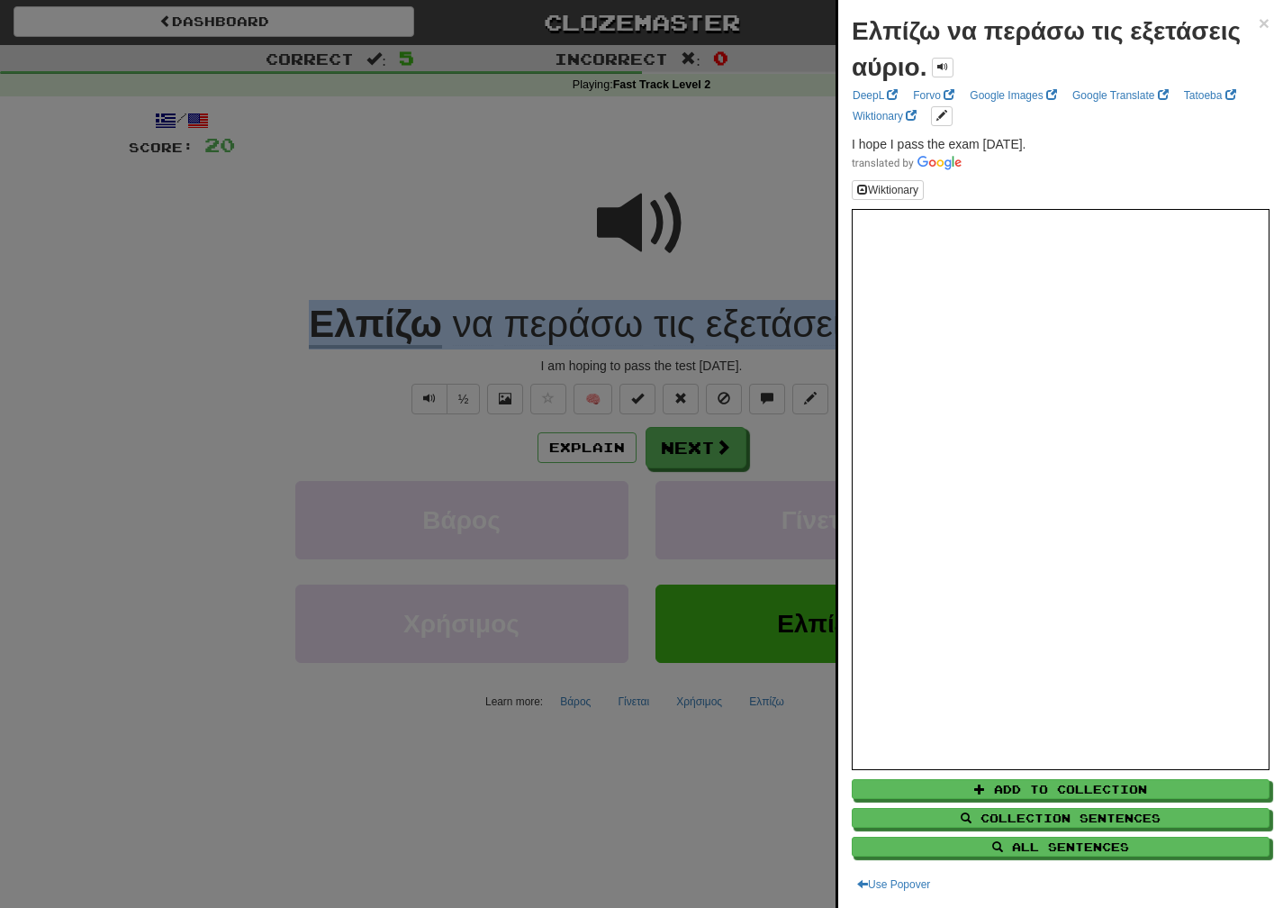
drag, startPoint x: 1055, startPoint y: 139, endPoint x: 835, endPoint y: 143, distance: 220.7
click at [836, 143] on div "Ελπίζω να περάσω τις εξετάσεις αύριο. × DeepL Forvo Google Images Google Transl…" at bounding box center [1060, 454] width 448 height 908
copy span "I hope I pass the exam tomorrow."
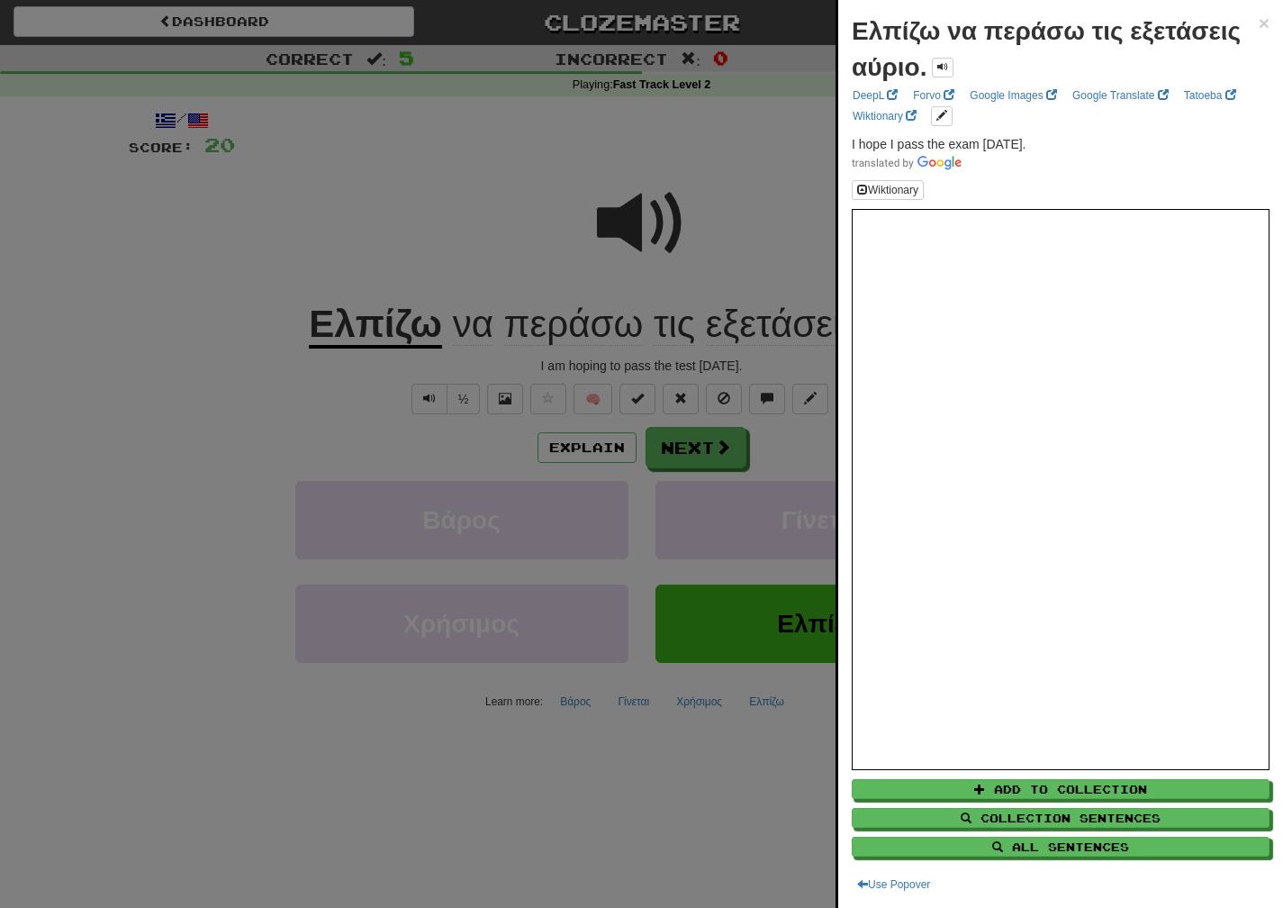
click at [693, 458] on div at bounding box center [641, 454] width 1283 height 908
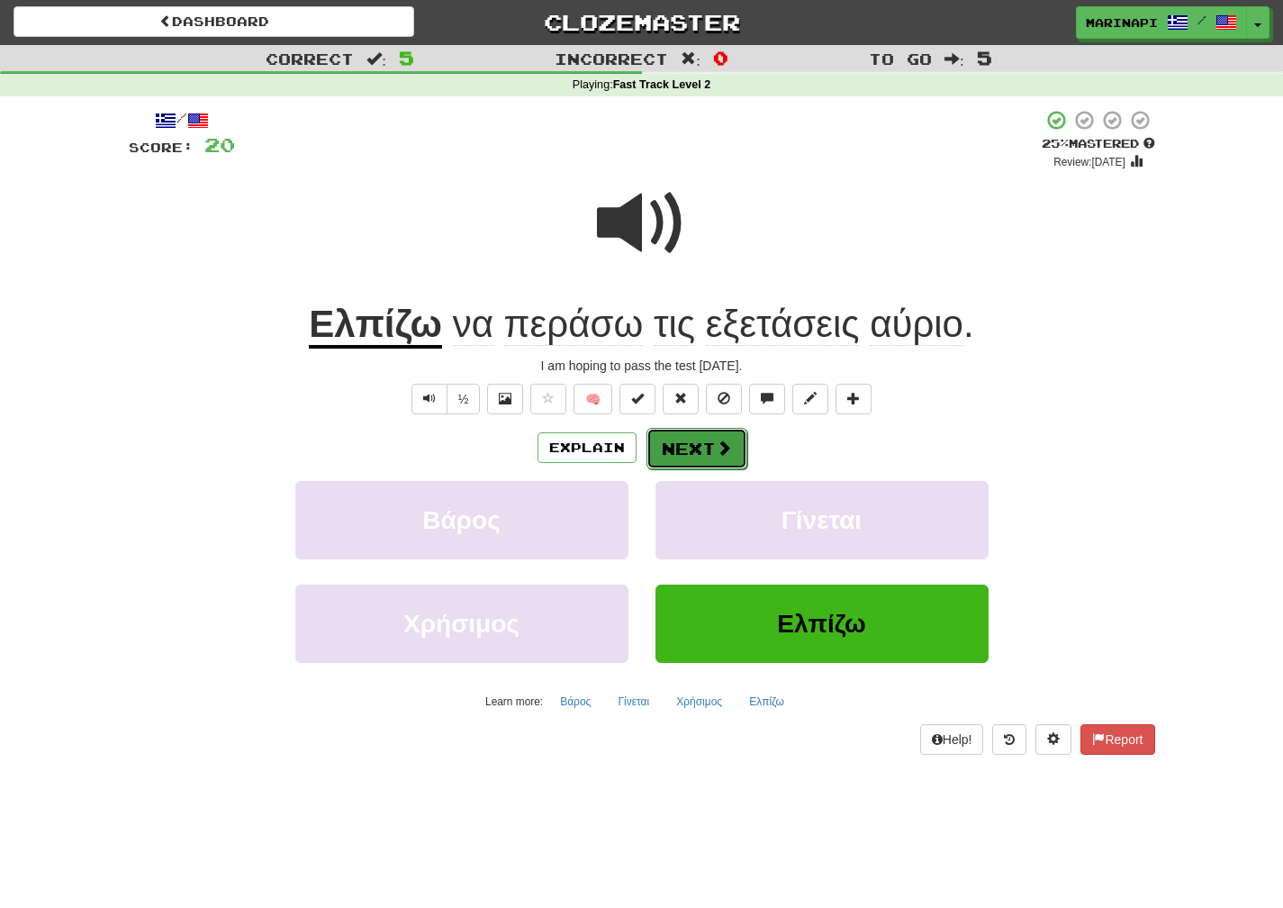
click at [701, 452] on button "Next" at bounding box center [697, 448] width 101 height 41
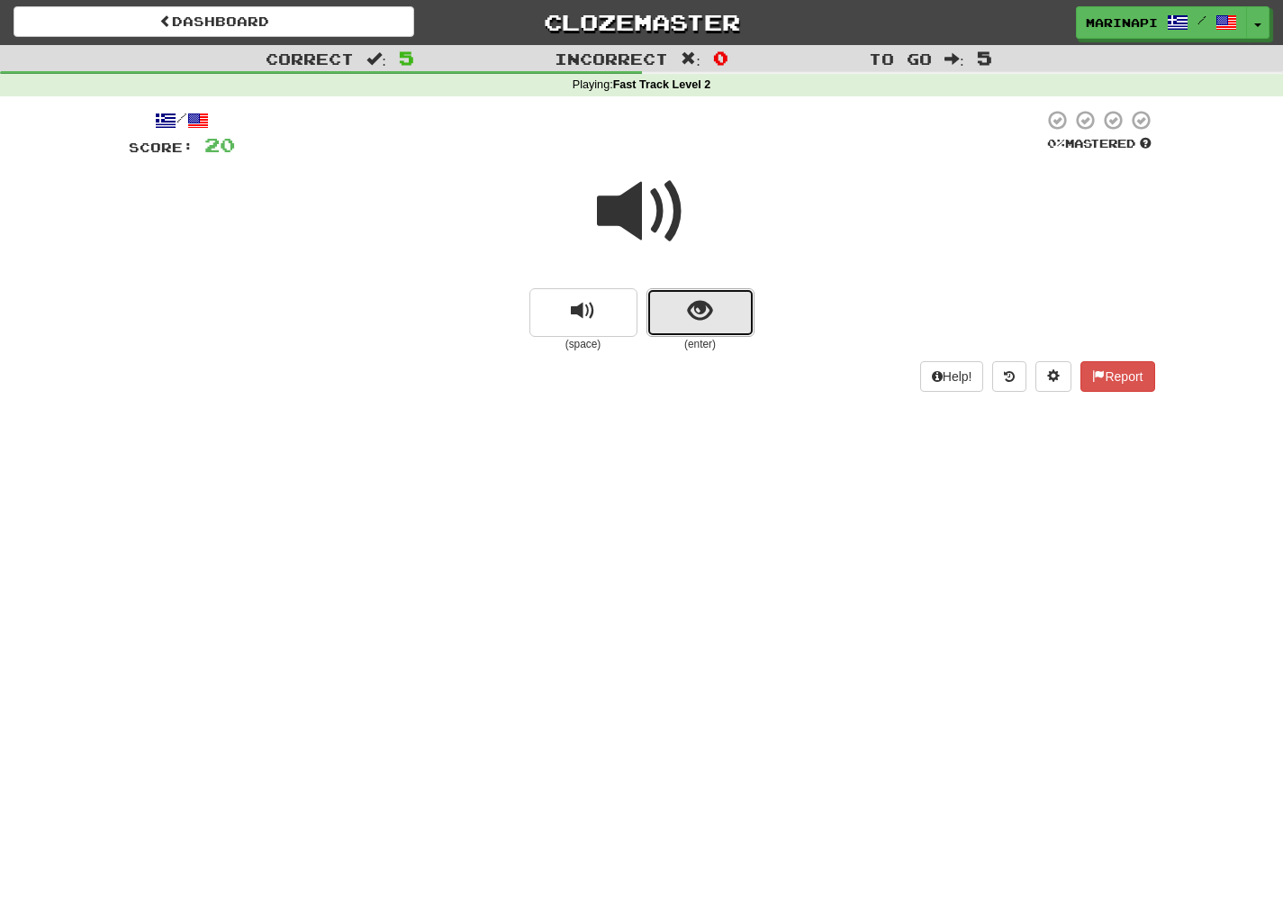
click at [685, 289] on button "show sentence" at bounding box center [701, 312] width 108 height 49
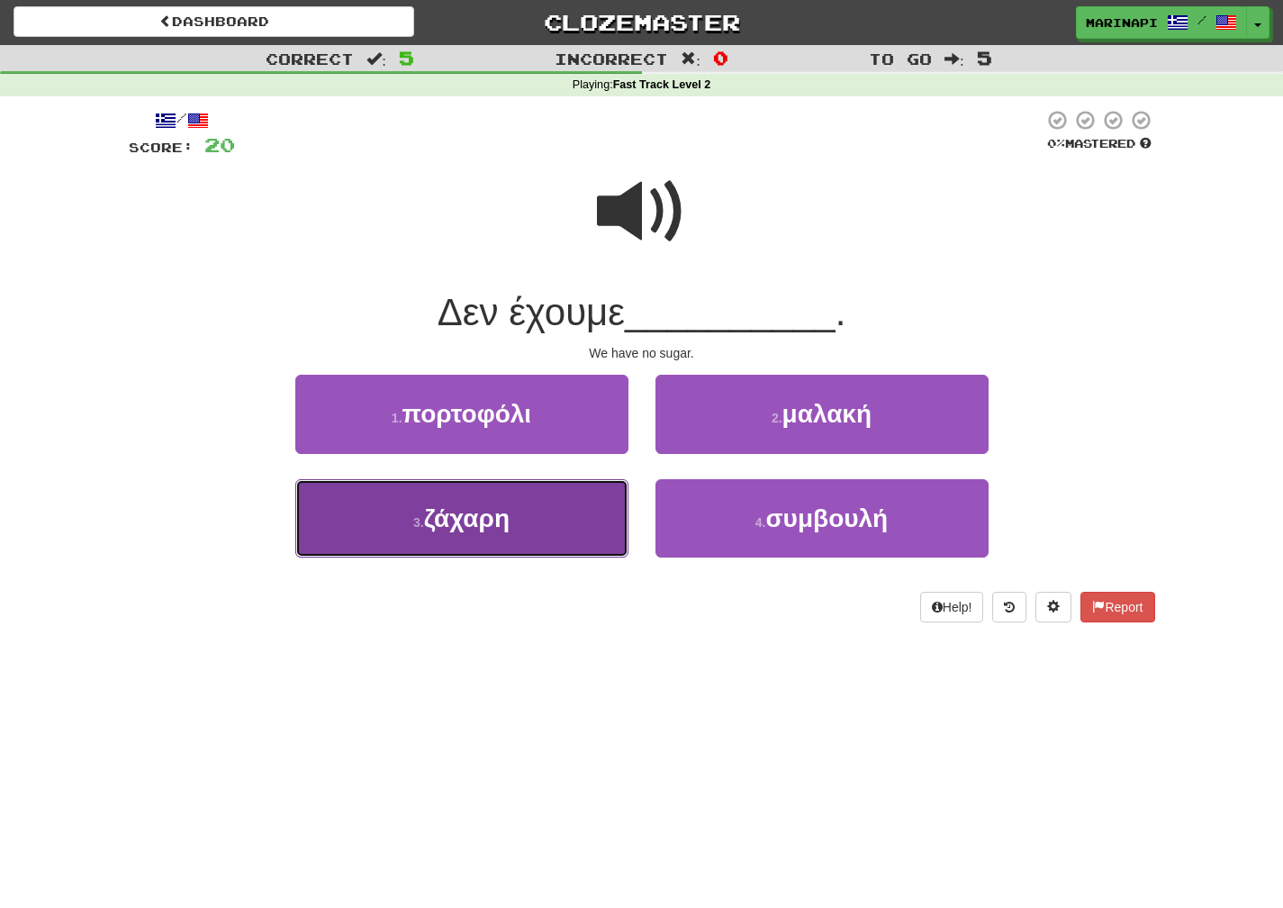
click at [584, 495] on button "3 . ζάχαρη" at bounding box center [461, 518] width 333 height 78
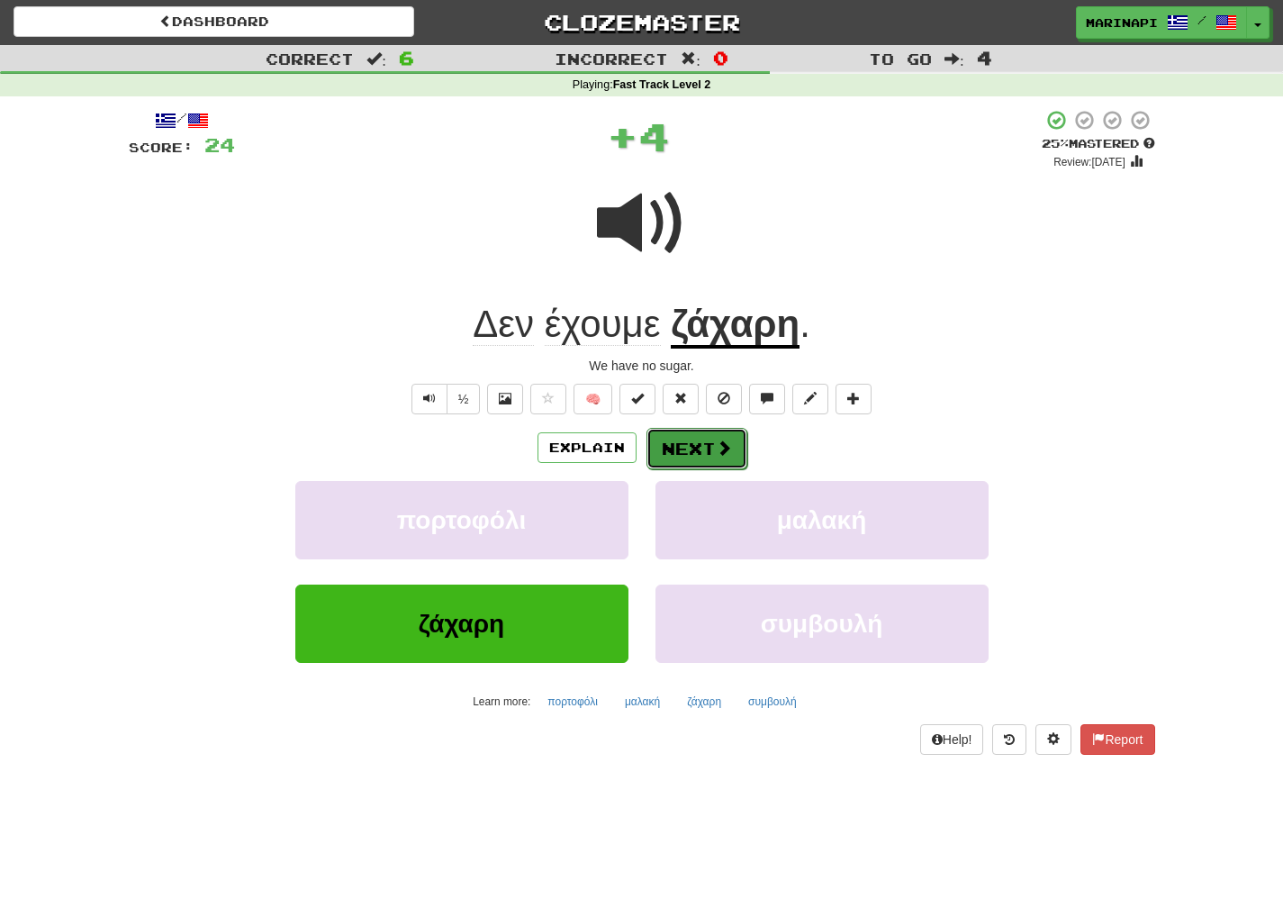
click at [703, 447] on button "Next" at bounding box center [697, 448] width 101 height 41
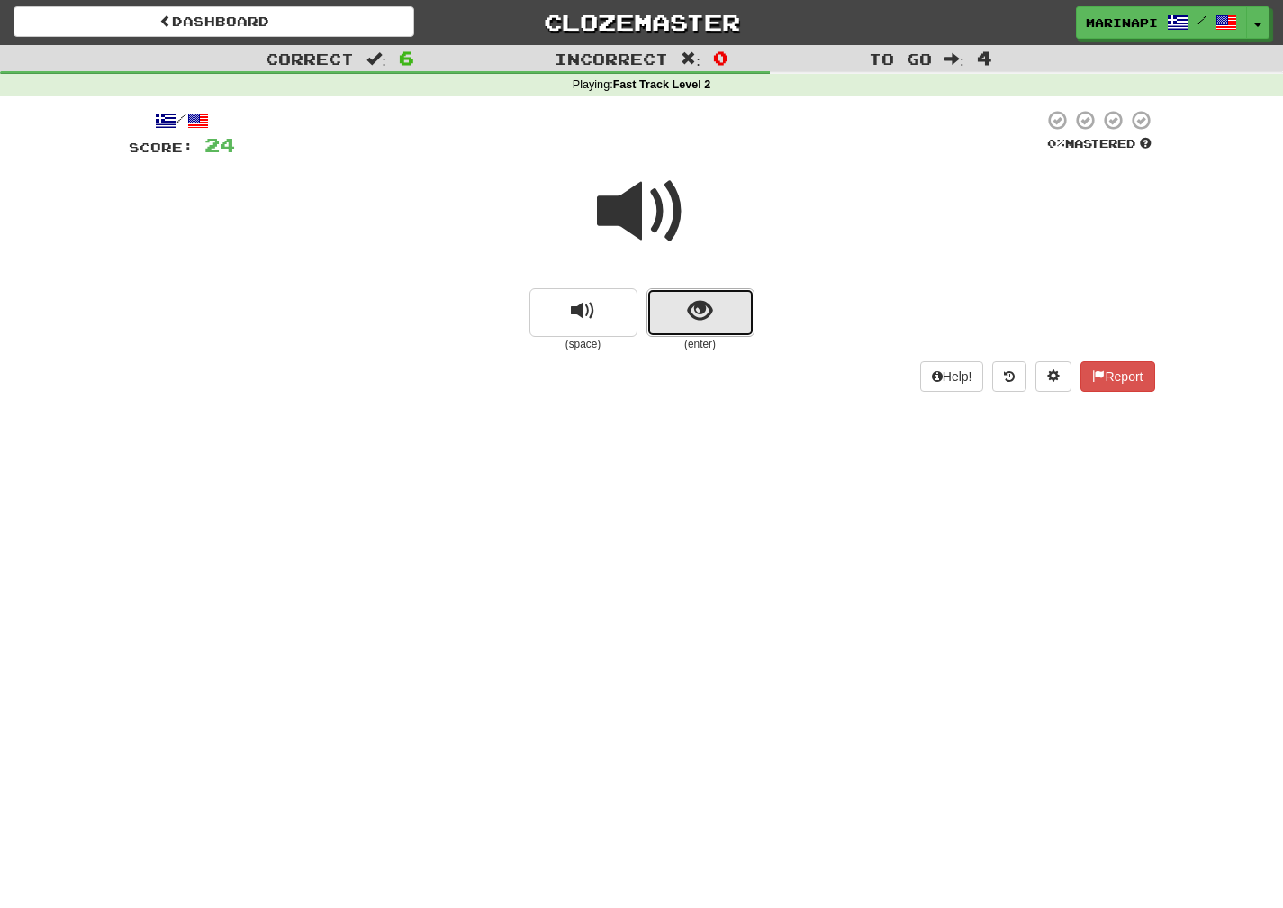
click at [710, 299] on span "show sentence" at bounding box center [700, 311] width 24 height 24
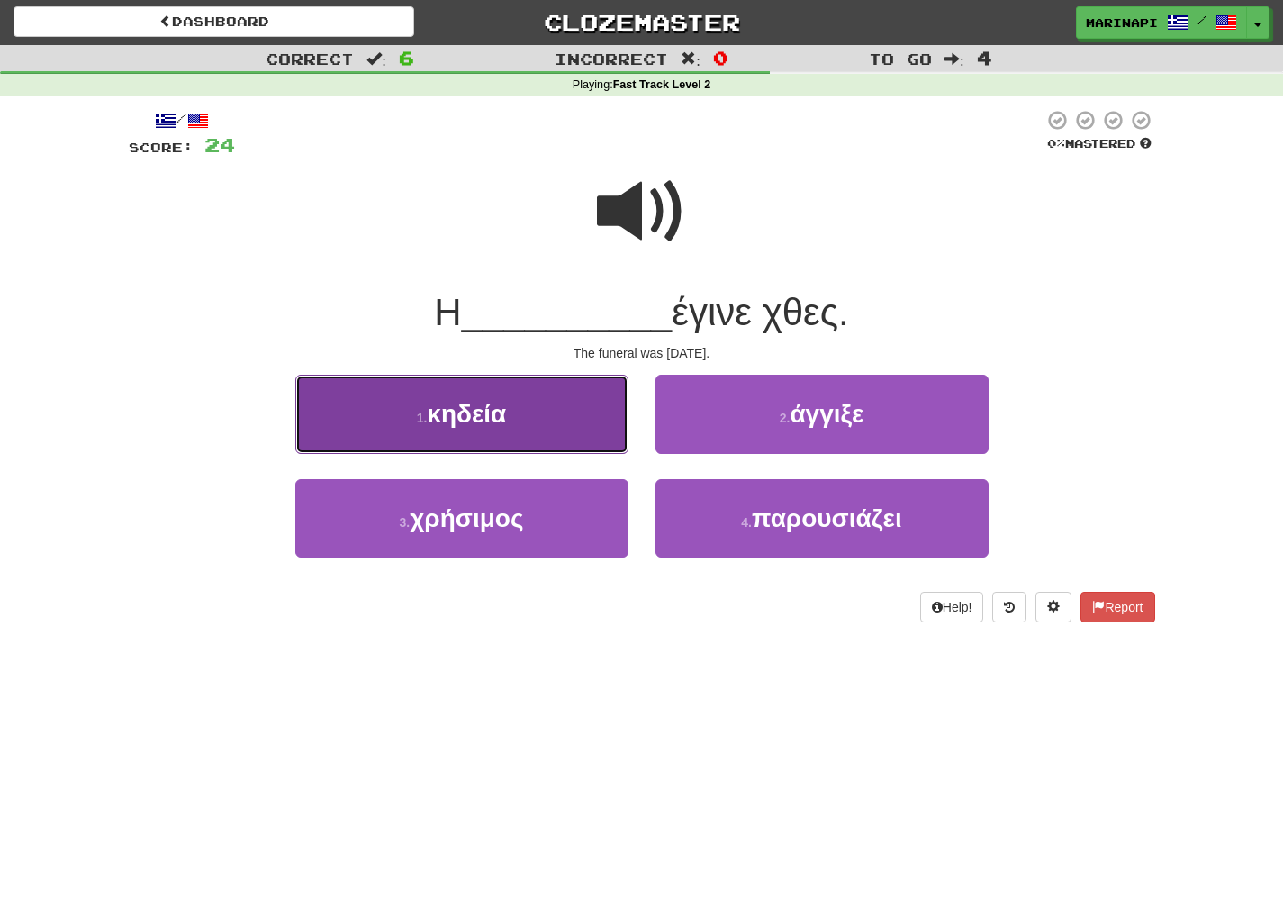
click at [576, 408] on button "1 . κηδεία" at bounding box center [461, 414] width 333 height 78
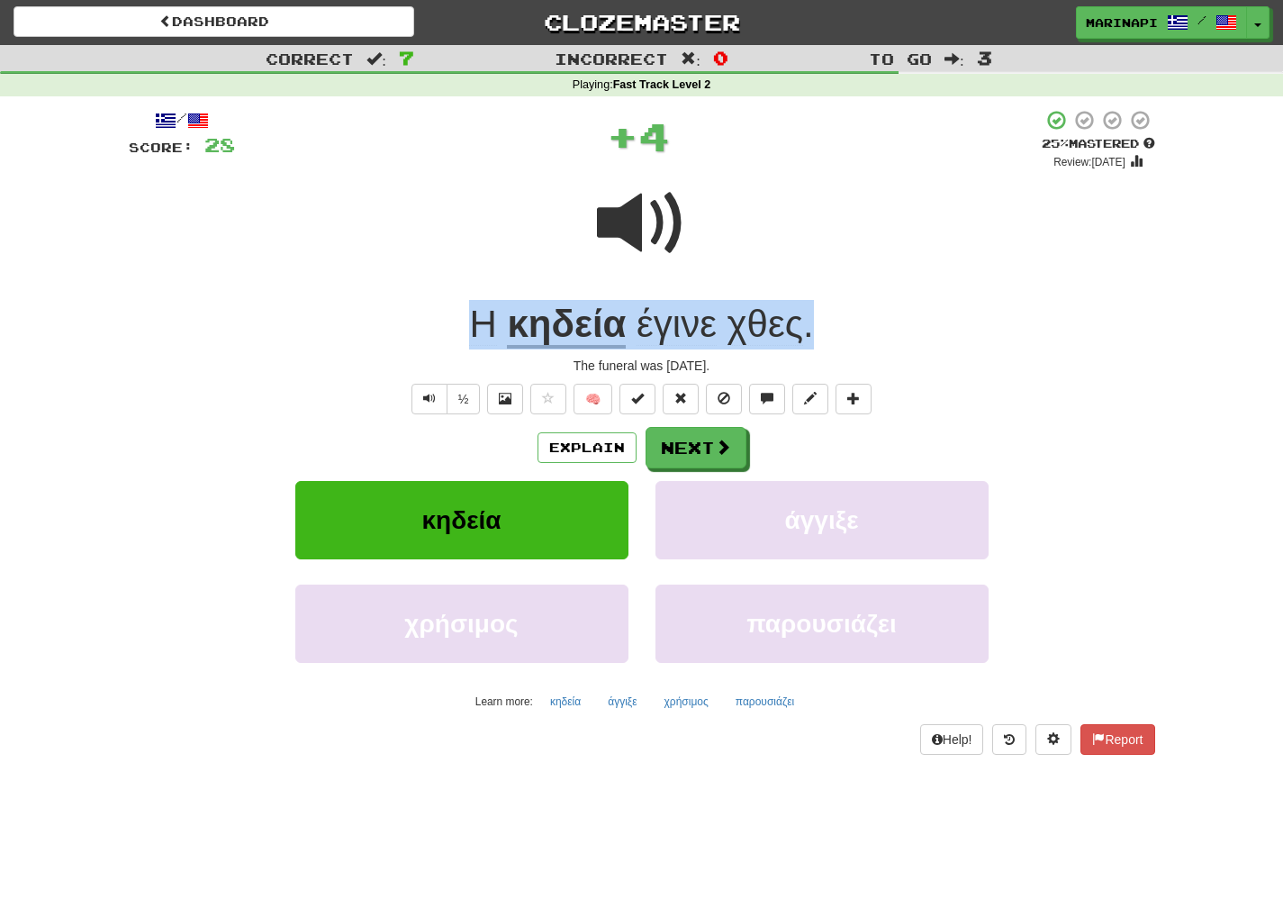
drag, startPoint x: 842, startPoint y: 323, endPoint x: 449, endPoint y: 327, distance: 392.6
click at [449, 327] on div "Η κηδεία έγινε χθες ." at bounding box center [642, 325] width 1027 height 50
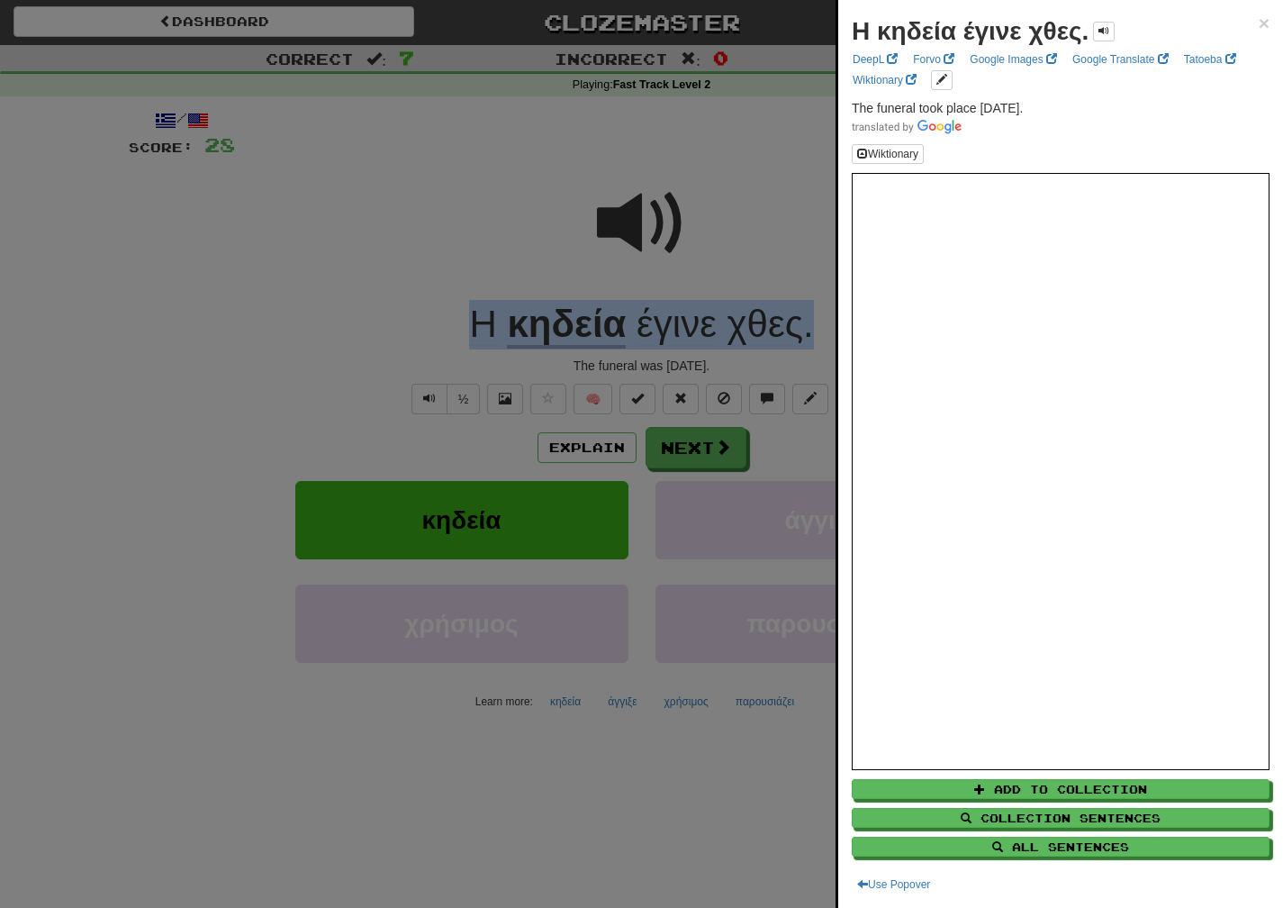
drag, startPoint x: 1034, startPoint y: 107, endPoint x: 1011, endPoint y: 106, distance: 22.5
click at [1011, 106] on span "The funeral took place yesterday." at bounding box center [937, 108] width 171 height 14
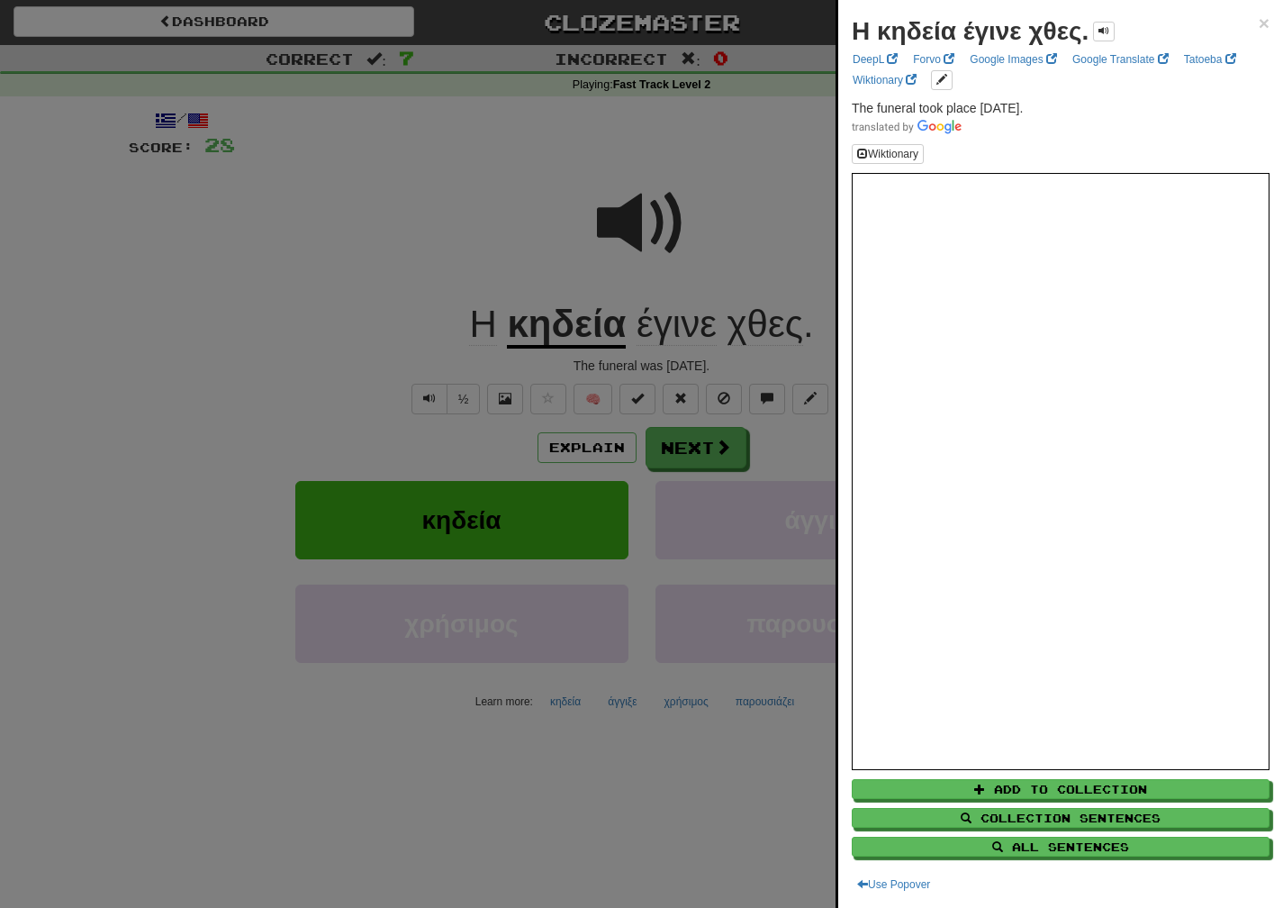
click at [1039, 99] on p "The funeral took place yesterday." at bounding box center [1061, 117] width 418 height 36
drag, startPoint x: 1039, startPoint y: 101, endPoint x: 852, endPoint y: 109, distance: 187.5
click at [852, 109] on p "The funeral took place yesterday." at bounding box center [1061, 117] width 418 height 36
click at [688, 457] on div at bounding box center [641, 454] width 1283 height 908
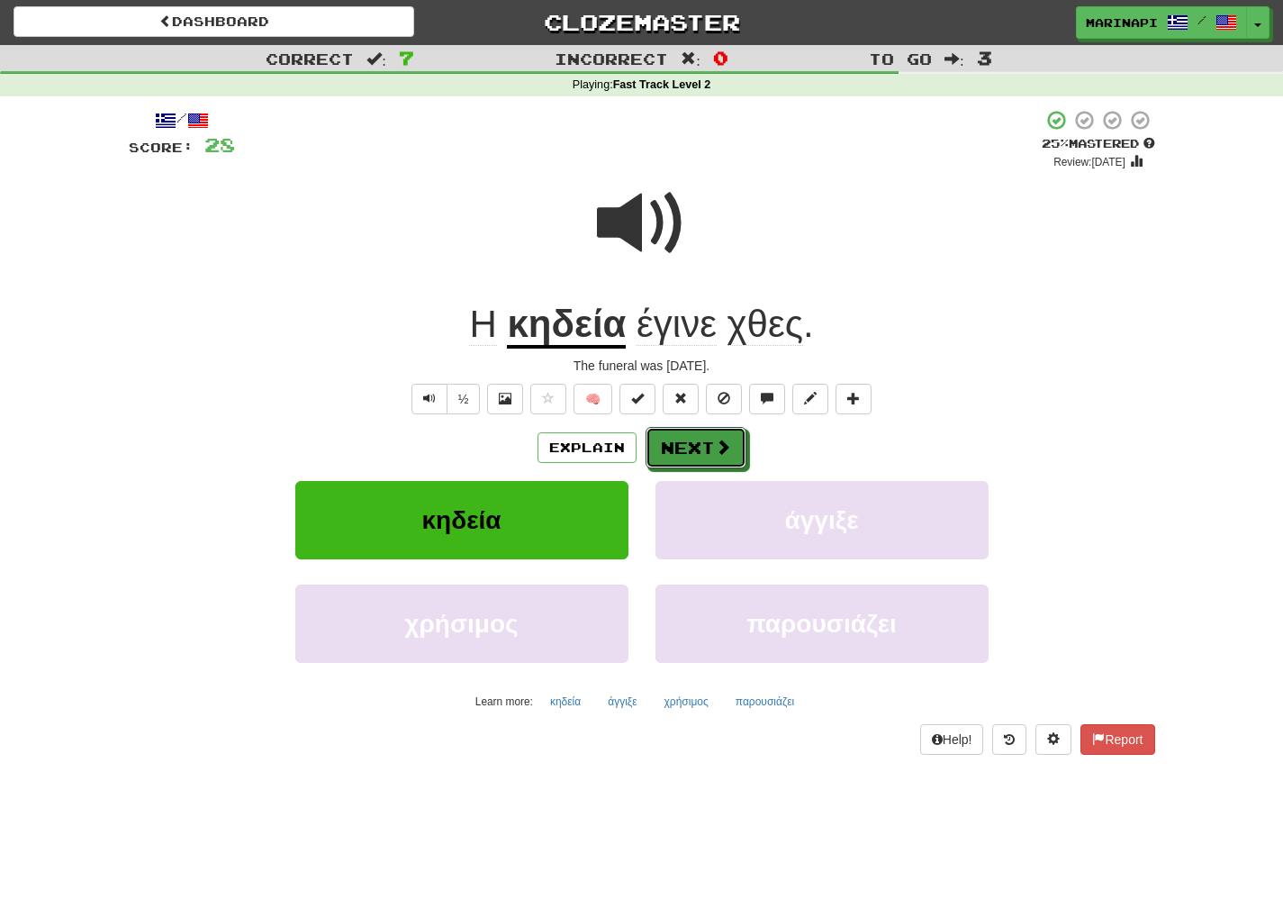
click at [707, 454] on button "Next" at bounding box center [696, 447] width 101 height 41
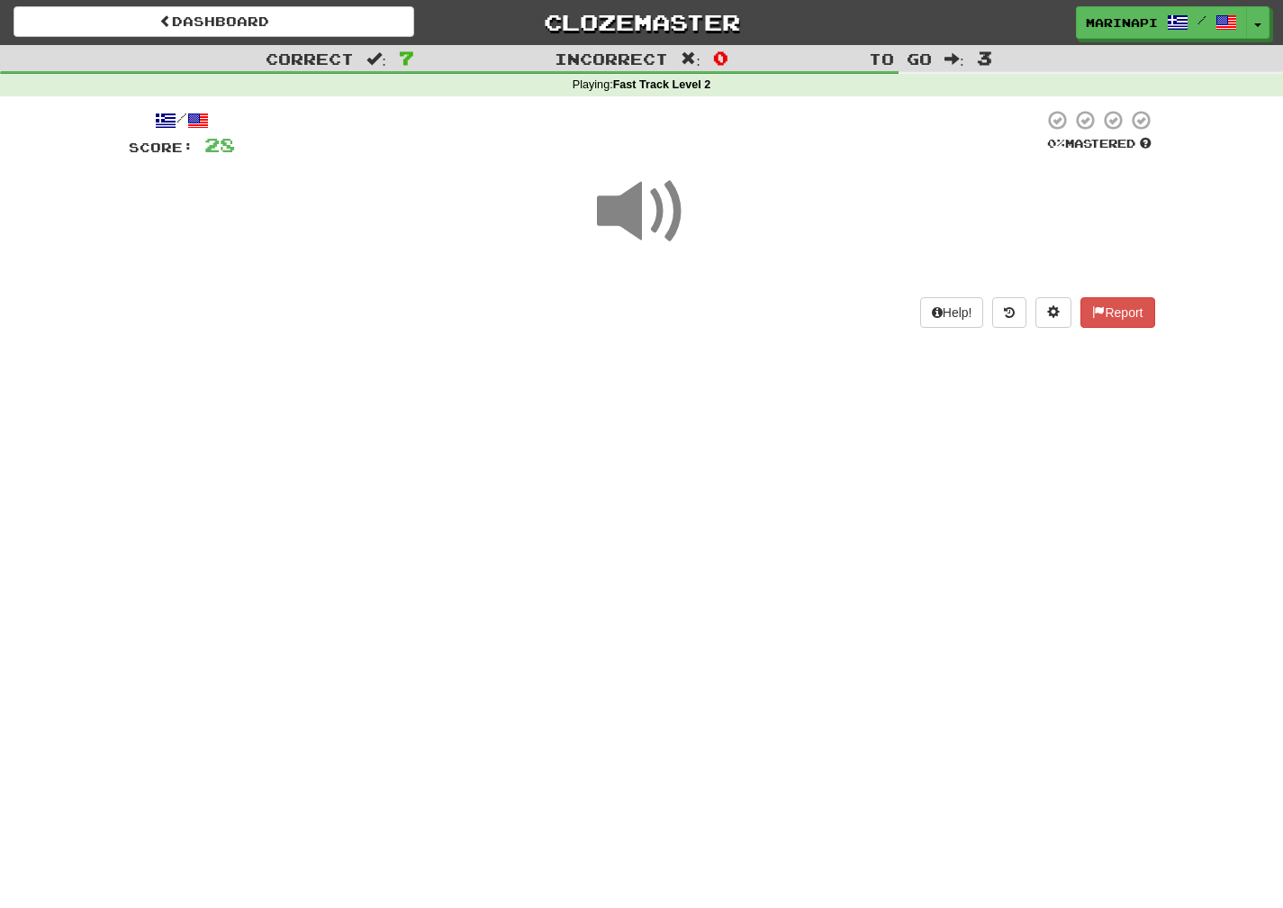
click at [650, 217] on span at bounding box center [642, 212] width 90 height 90
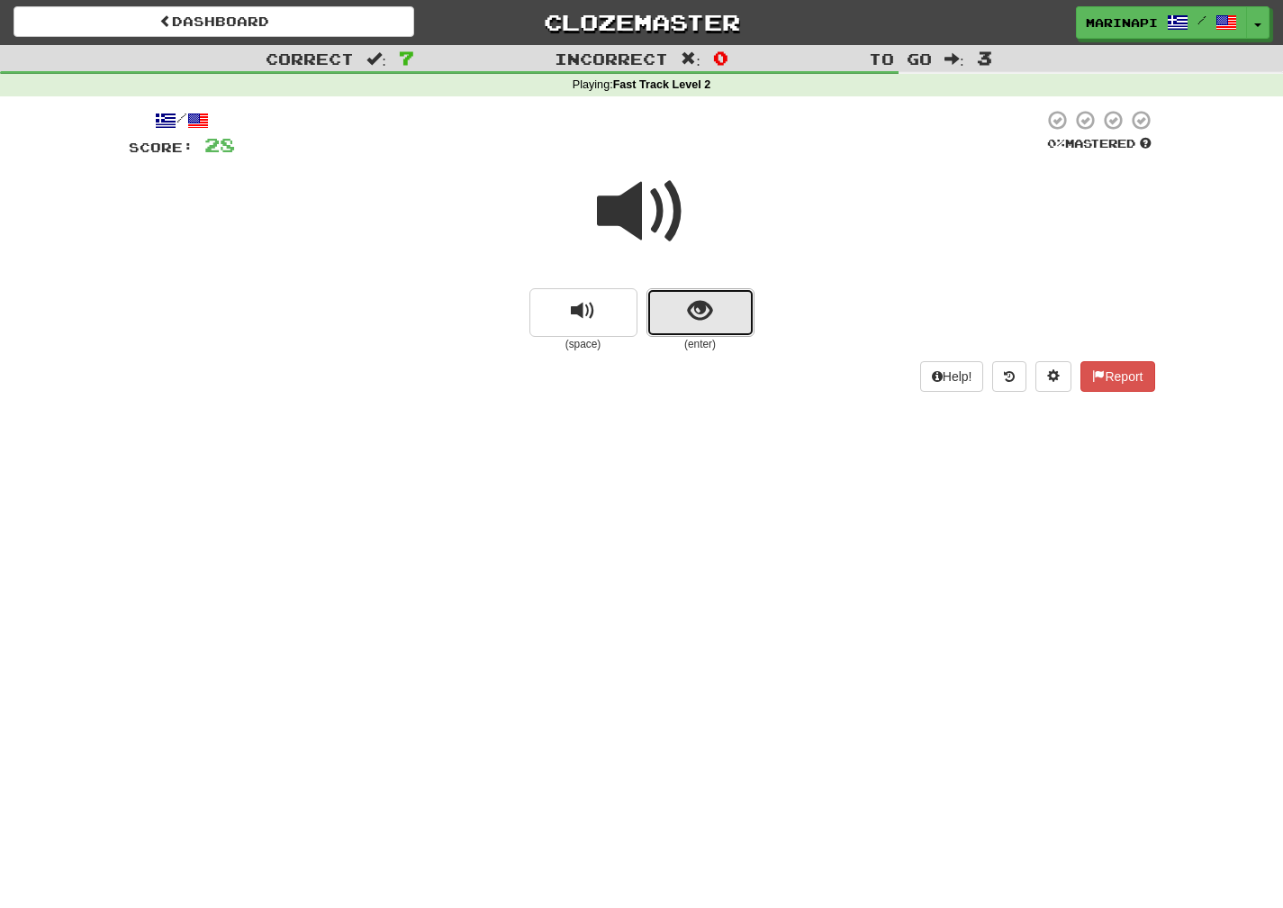
click at [695, 290] on button "show sentence" at bounding box center [701, 312] width 108 height 49
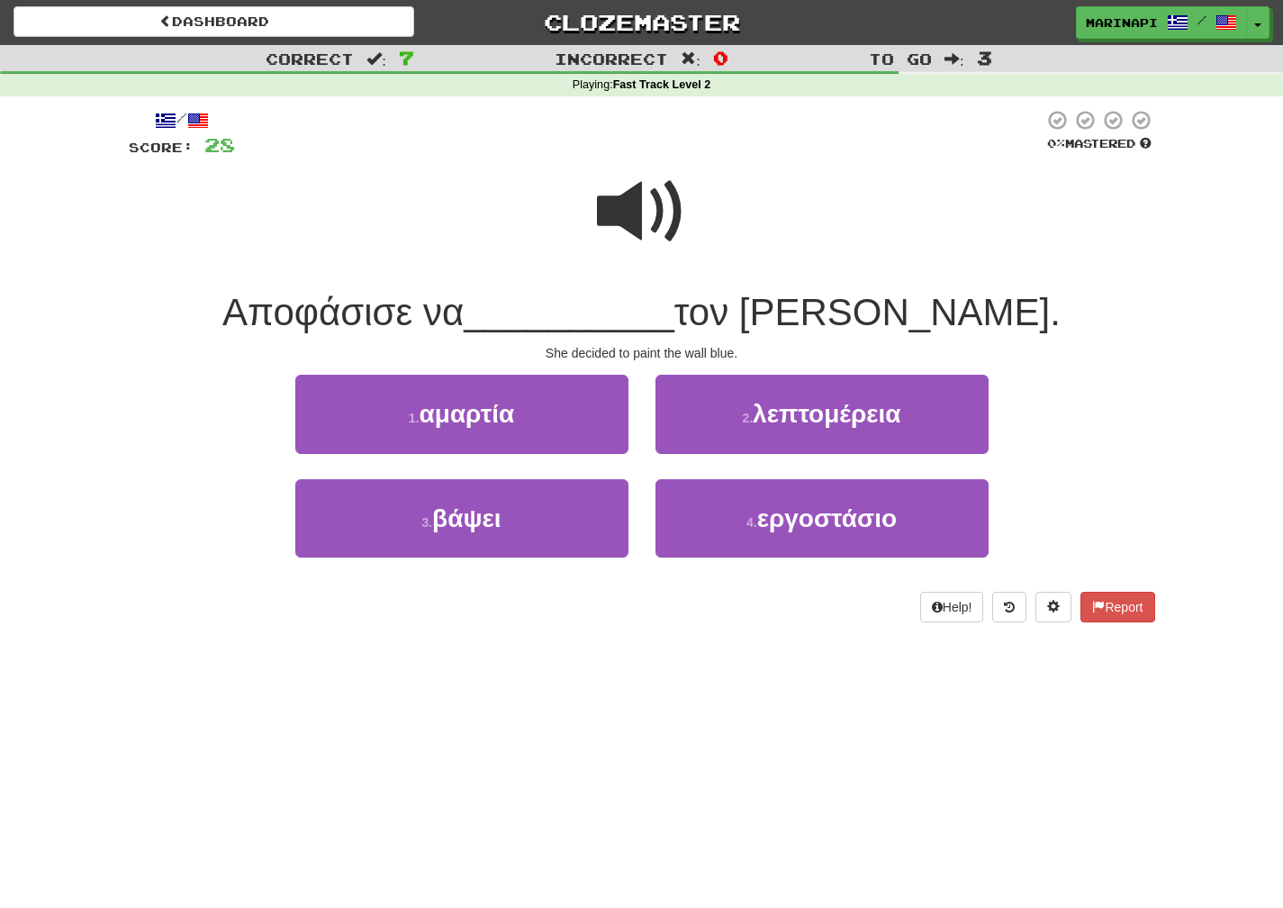
click at [650, 227] on span at bounding box center [642, 212] width 90 height 90
click at [650, 226] on span at bounding box center [642, 212] width 90 height 90
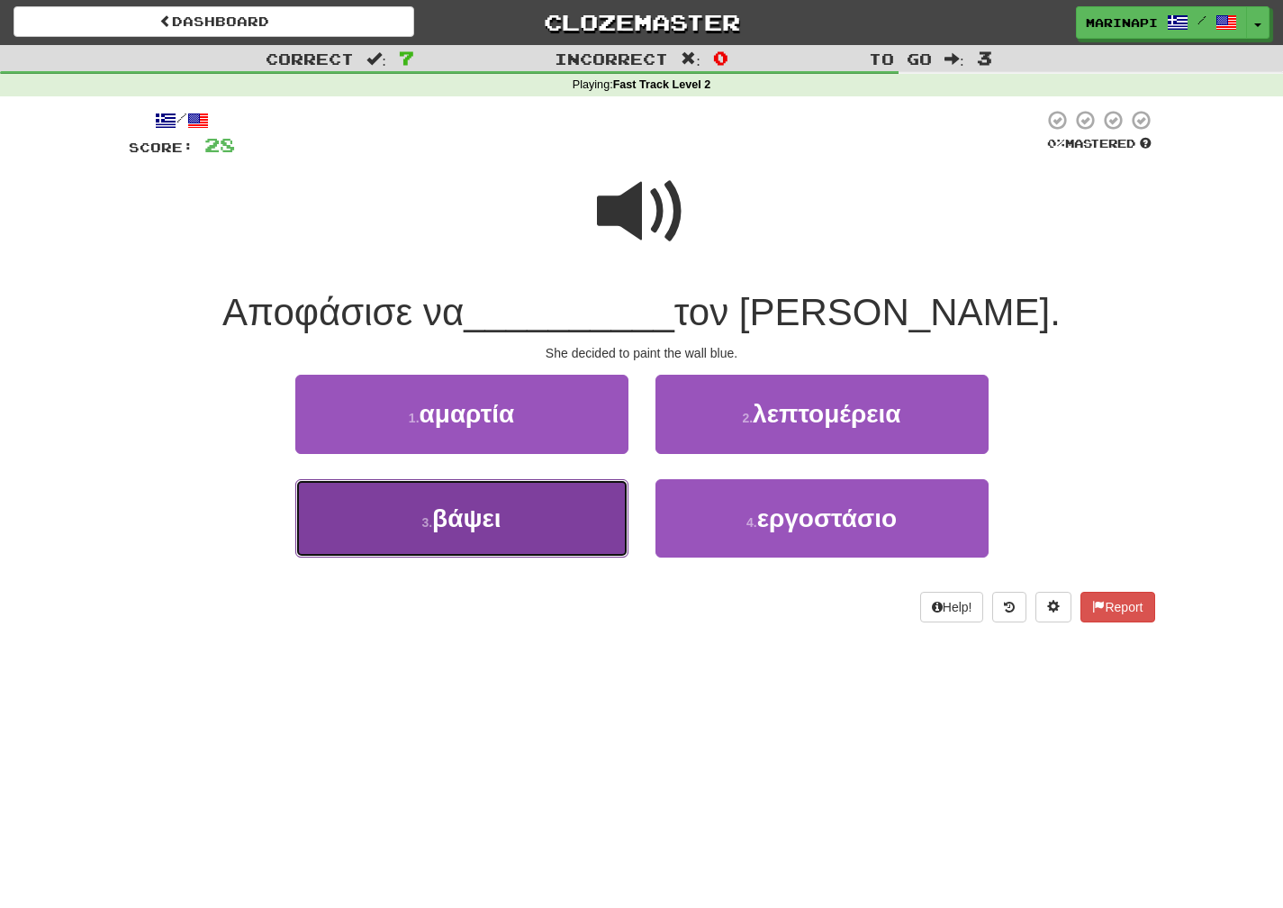
click at [587, 518] on button "3 . βάψει" at bounding box center [461, 518] width 333 height 78
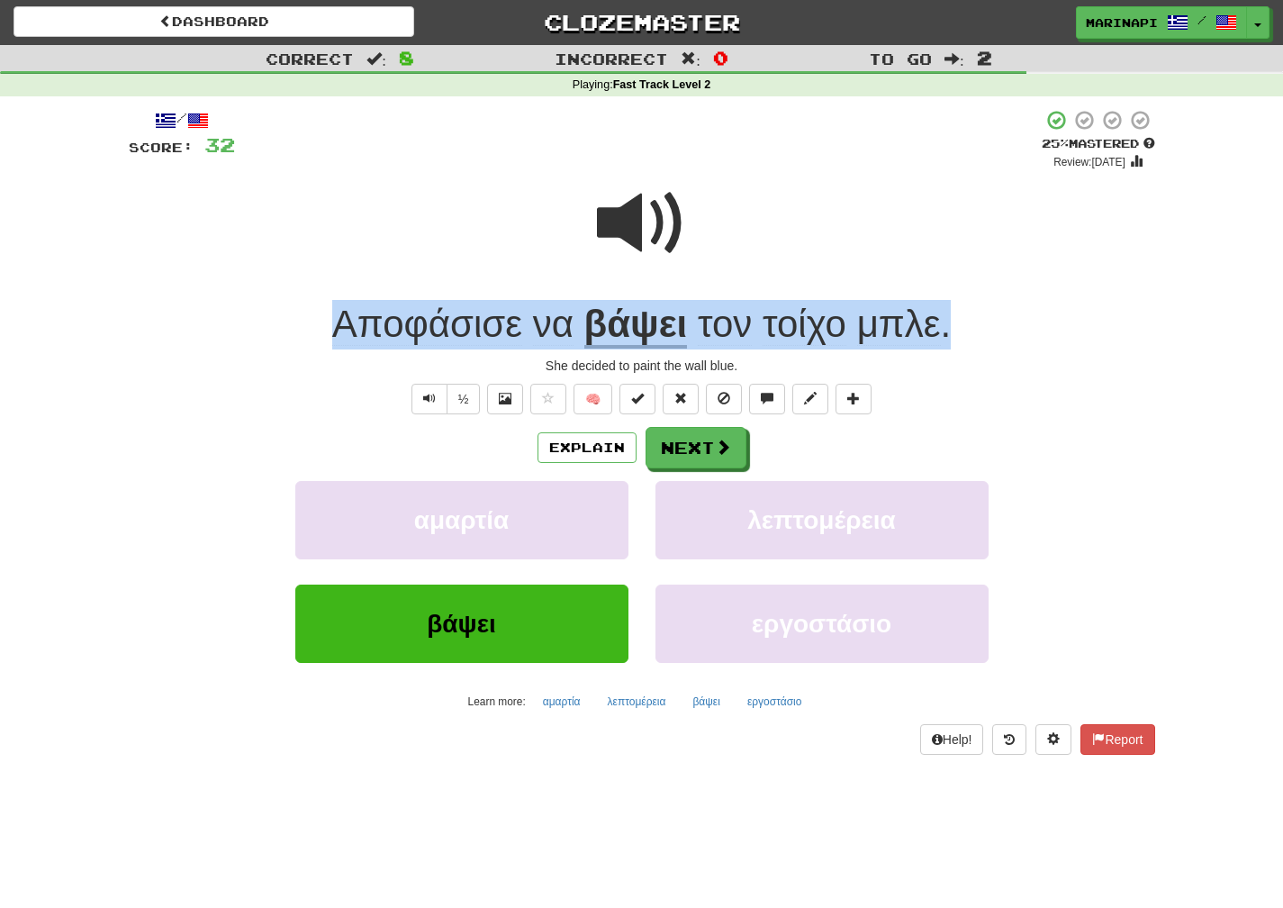
drag, startPoint x: 964, startPoint y: 327, endPoint x: 330, endPoint y: 330, distance: 633.9
click at [330, 330] on div "Αποφάσισε να βάψει τον τοίχο μπλε ." at bounding box center [642, 325] width 1027 height 50
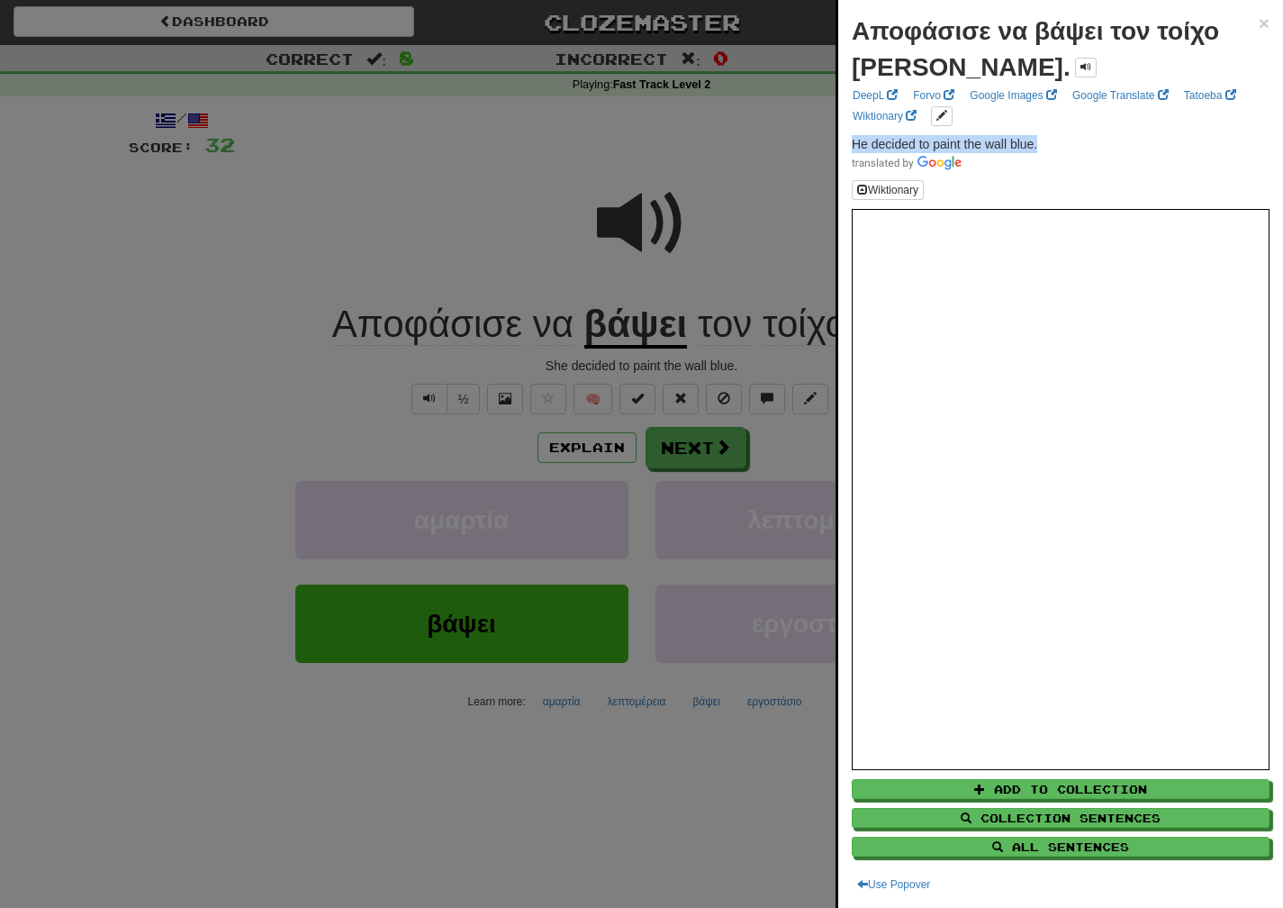
drag, startPoint x: 1043, startPoint y: 142, endPoint x: 841, endPoint y: 145, distance: 201.7
click at [841, 145] on div "Αποφάσισε να βάψει τον τοίχο μπλε. × DeepL Forvo Google Images Google Translate…" at bounding box center [1060, 454] width 445 height 908
click at [701, 442] on div at bounding box center [641, 454] width 1283 height 908
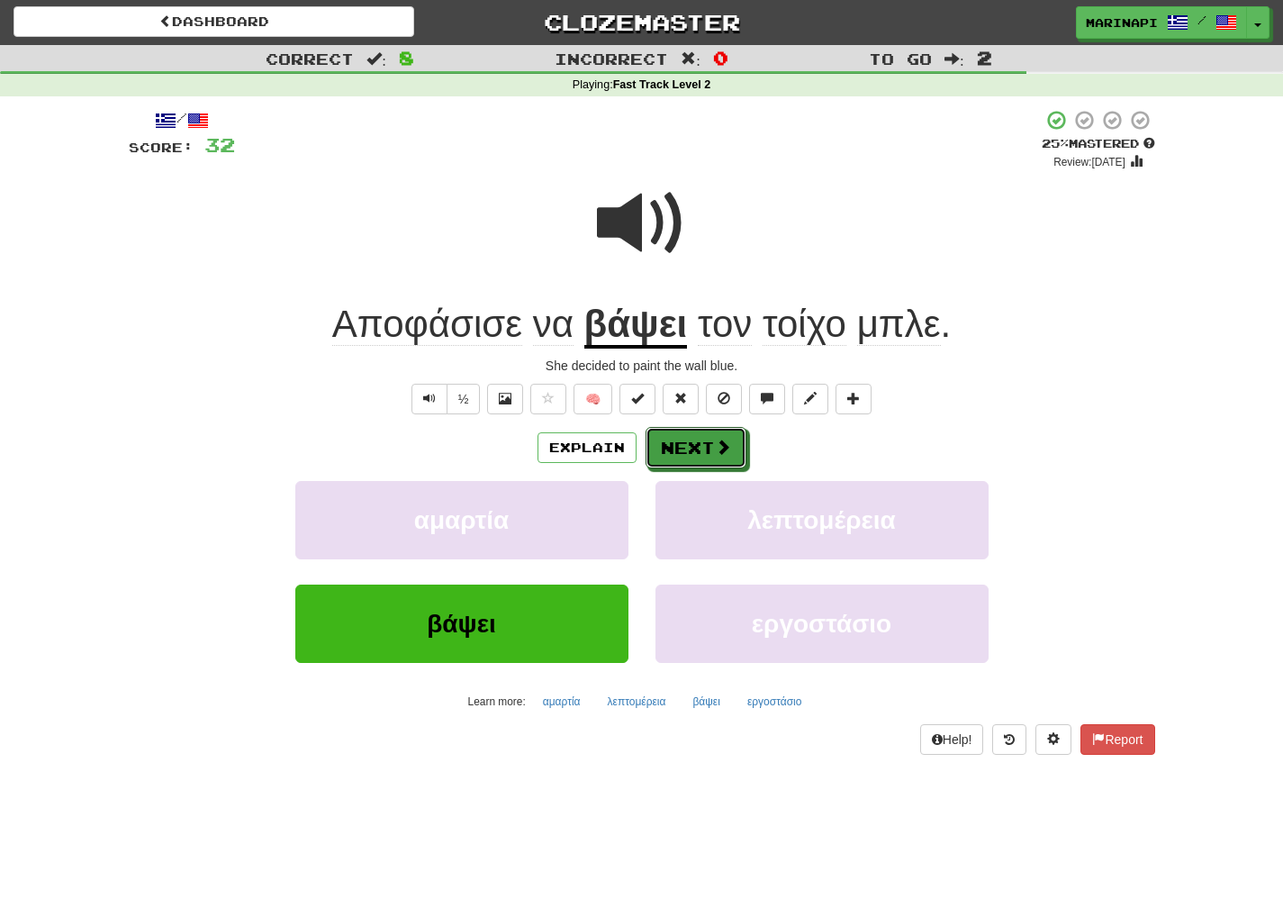
click at [701, 445] on button "Next" at bounding box center [696, 447] width 101 height 41
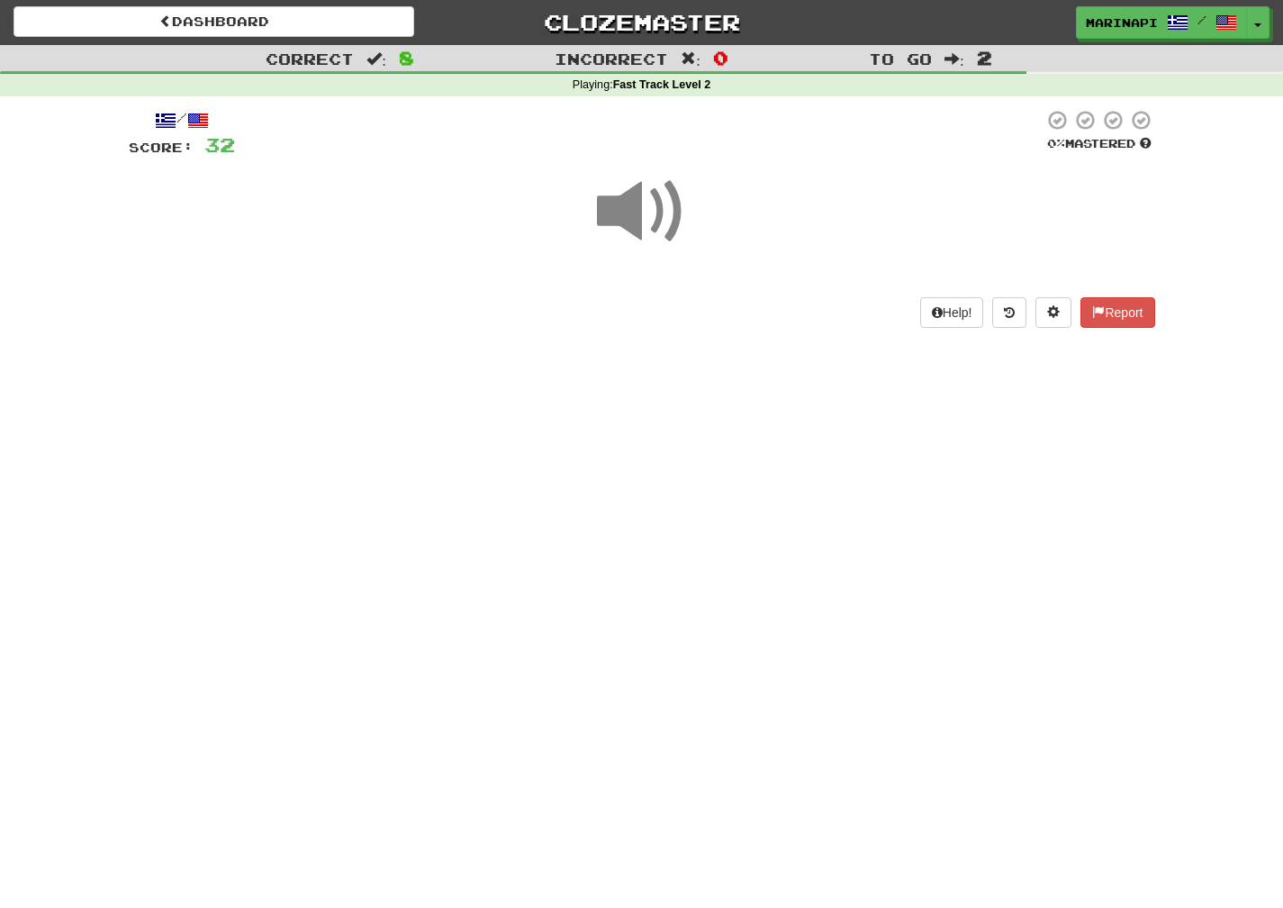
click at [653, 216] on span at bounding box center [642, 212] width 90 height 90
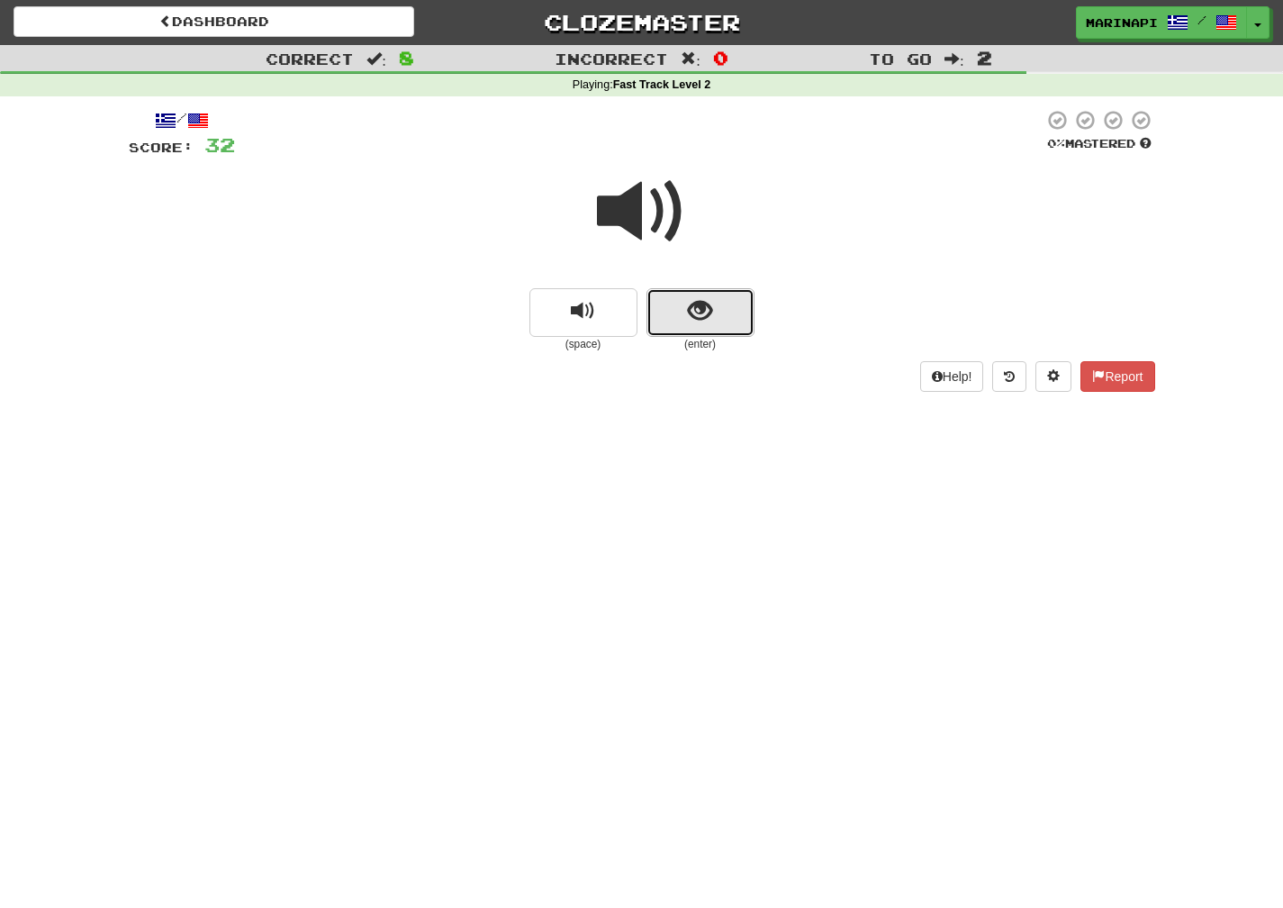
click at [676, 294] on button "show sentence" at bounding box center [701, 312] width 108 height 49
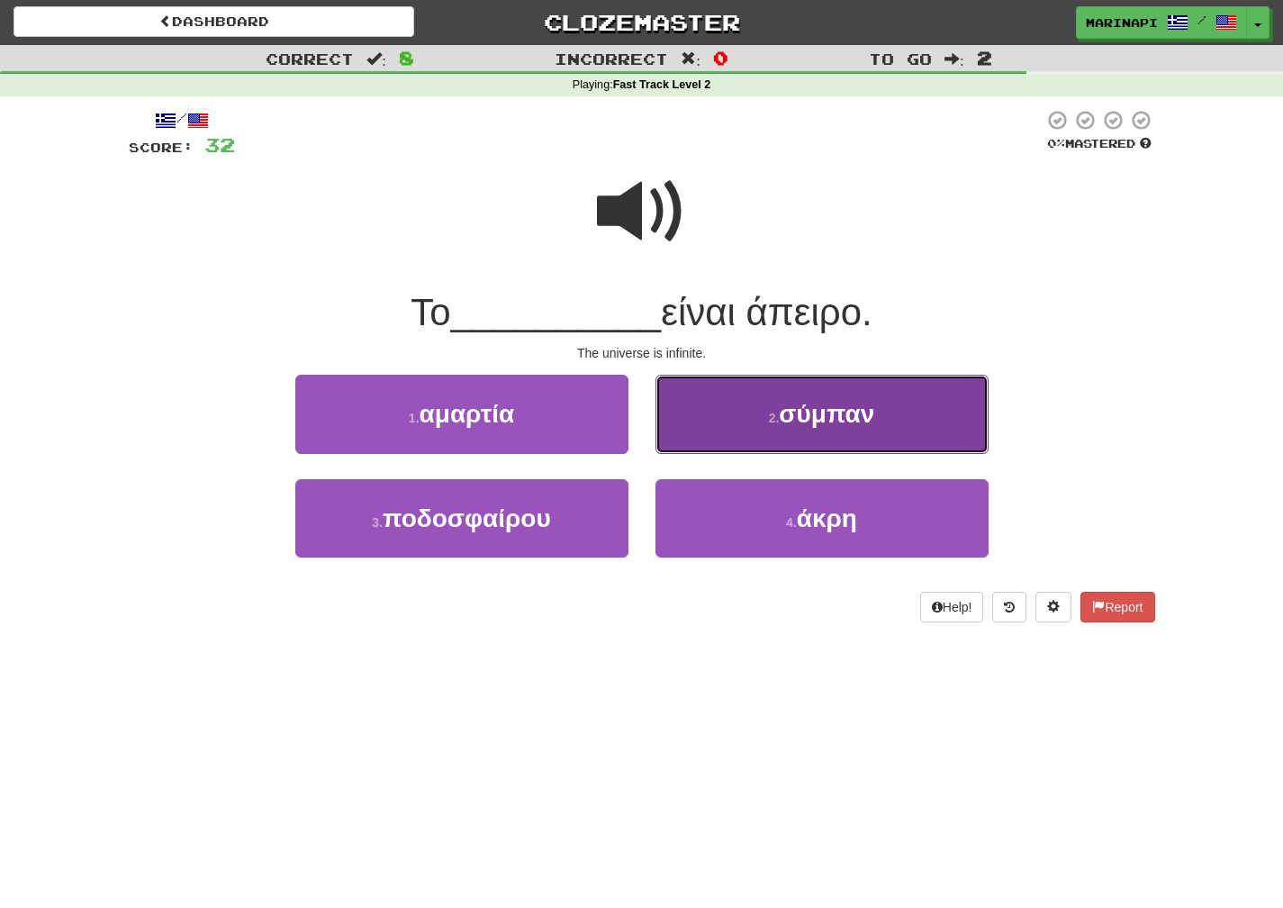
click at [762, 418] on button "2 . σύμπαν" at bounding box center [822, 414] width 333 height 78
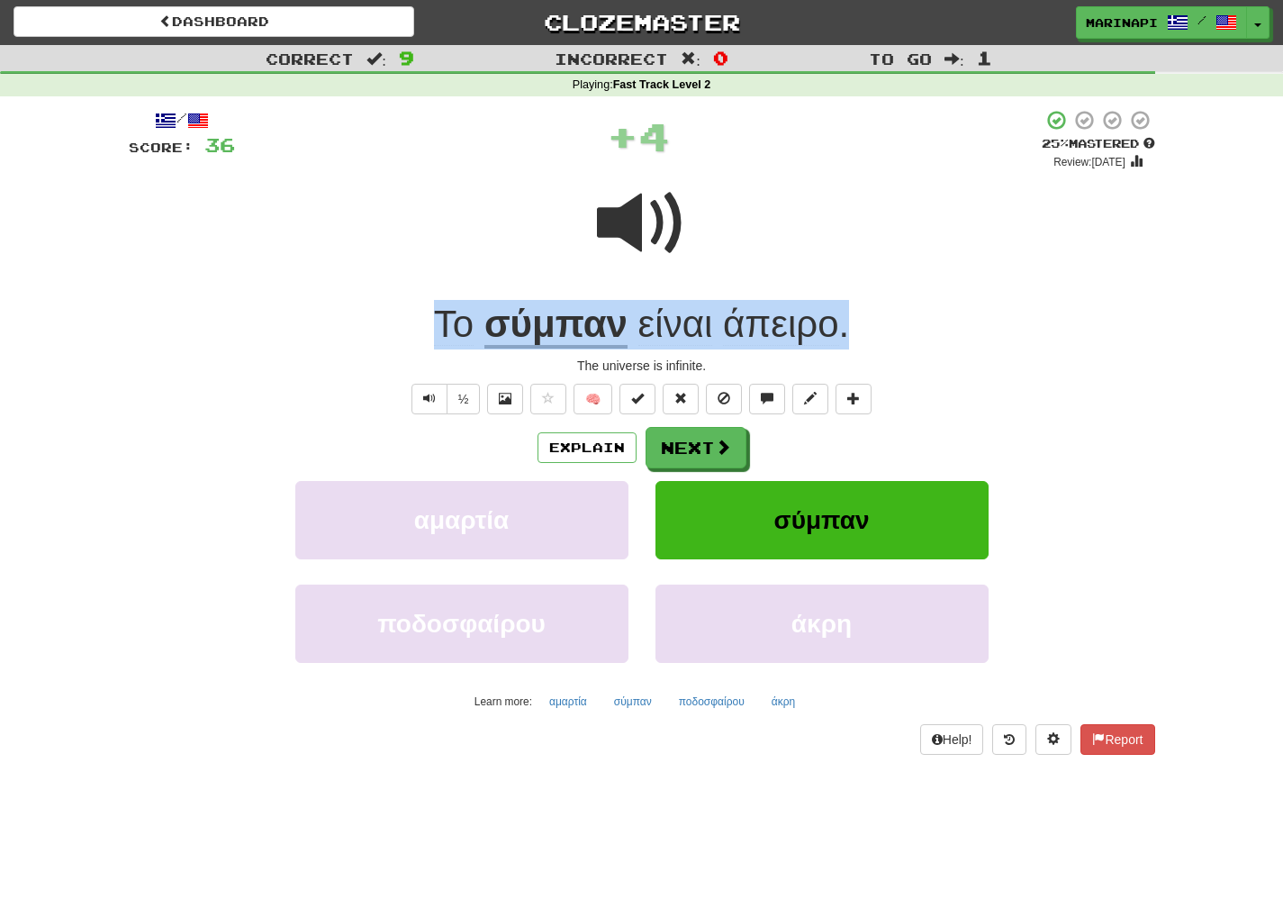
drag, startPoint x: 854, startPoint y: 335, endPoint x: 425, endPoint y: 326, distance: 428.7
click at [425, 326] on div "Το σύμπαν είναι άπειρο ." at bounding box center [642, 325] width 1027 height 50
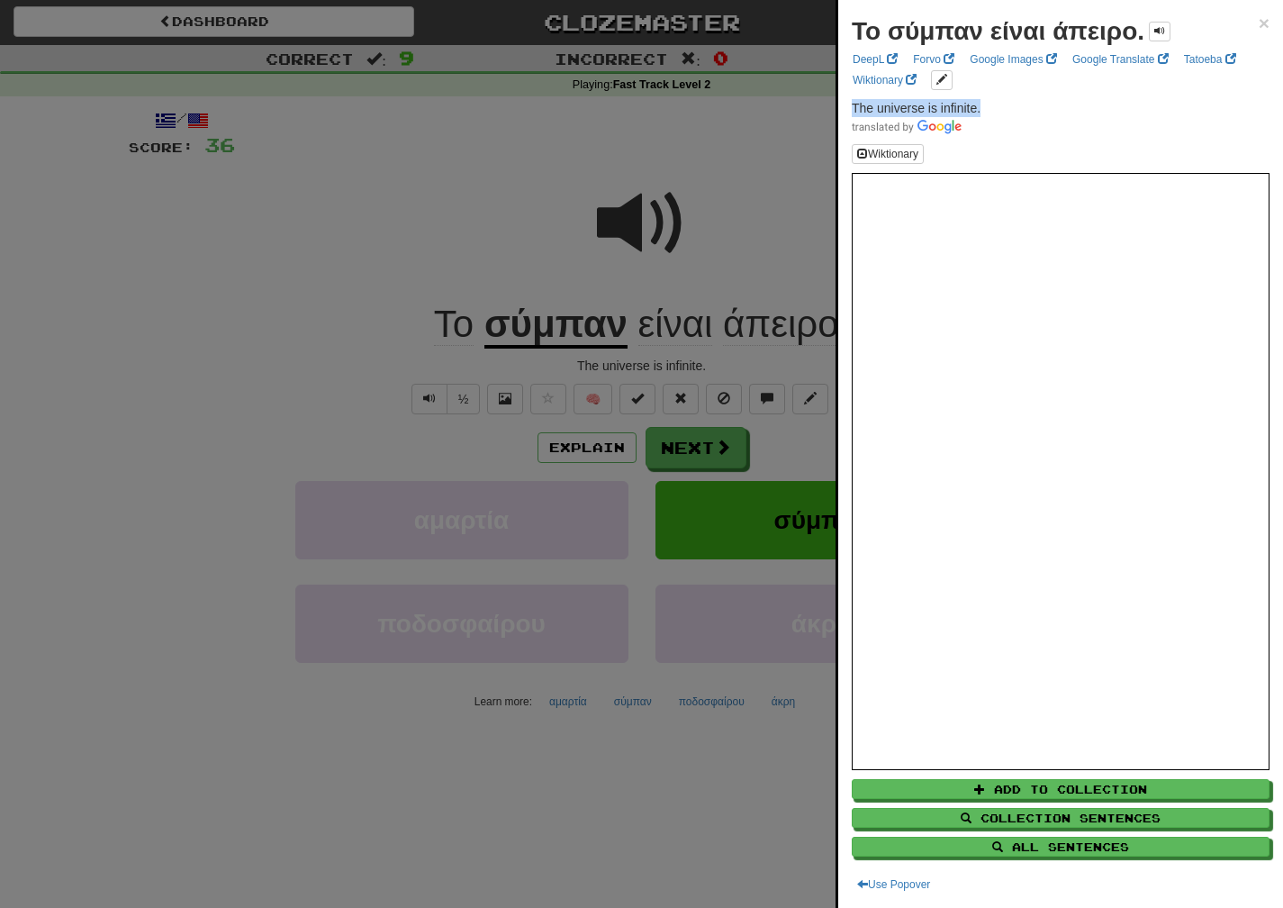
drag, startPoint x: 992, startPoint y: 109, endPoint x: 846, endPoint y: 109, distance: 146.8
click at [846, 109] on div "Το σύμπαν είναι άπειρο. × DeepL Forvo Google Images Google Translate Tatoeba Wi…" at bounding box center [1060, 454] width 445 height 908
click at [985, 113] on p "The universe is infinite." at bounding box center [1061, 117] width 418 height 36
drag, startPoint x: 987, startPoint y: 110, endPoint x: 817, endPoint y: 115, distance: 170.3
click at [817, 115] on body "Dashboard Clozemaster marinapi / Toggle Dropdown Dashboard Leaderboard Activity…" at bounding box center [641, 772] width 1283 height 1547
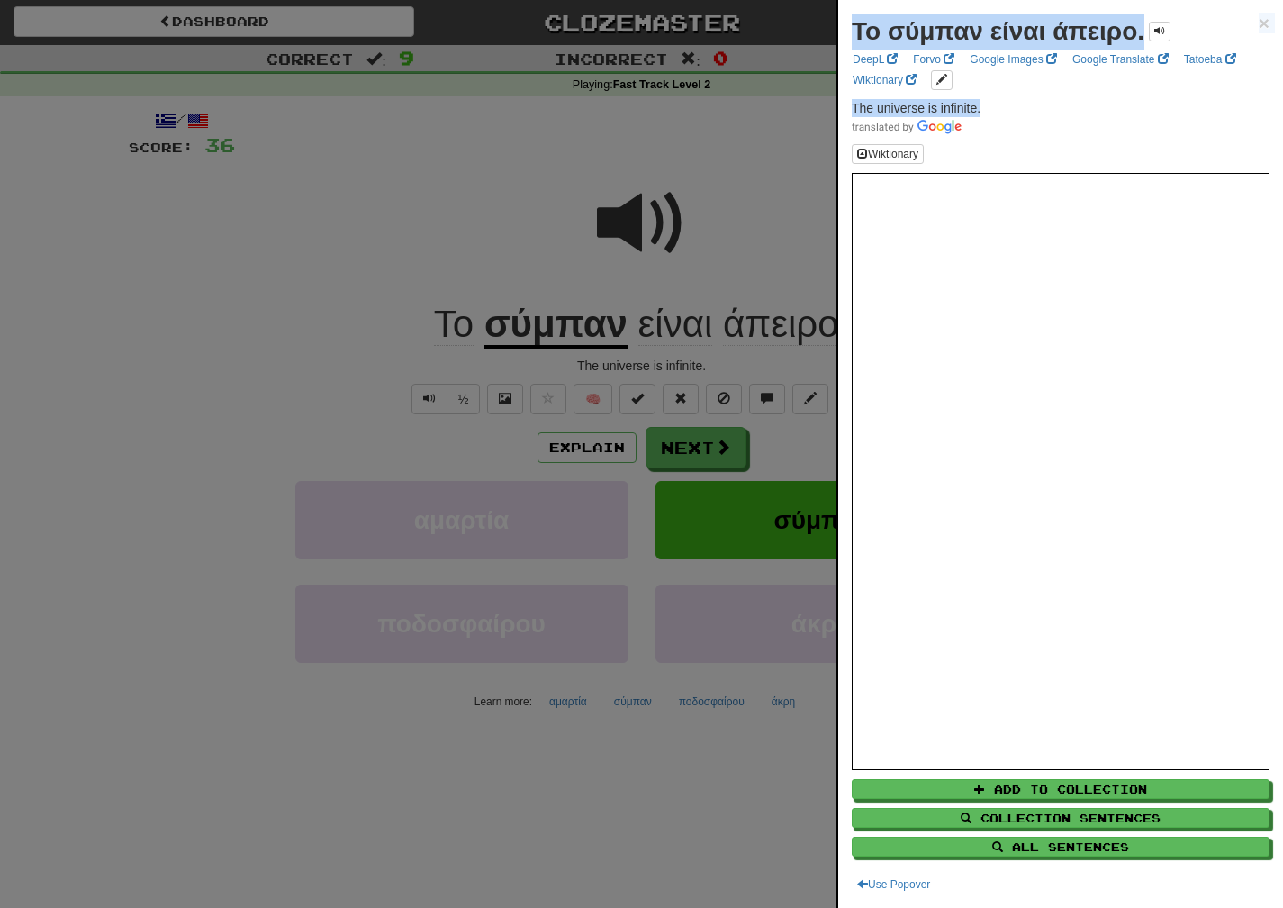
click at [1006, 113] on p "The universe is infinite." at bounding box center [1061, 117] width 418 height 36
drag, startPoint x: 996, startPoint y: 110, endPoint x: 848, endPoint y: 109, distance: 147.7
click at [848, 109] on div "Το σύμπαν είναι άπειρο. × DeepL Forvo Google Images Google Translate Tatoeba Wi…" at bounding box center [1060, 454] width 445 height 908
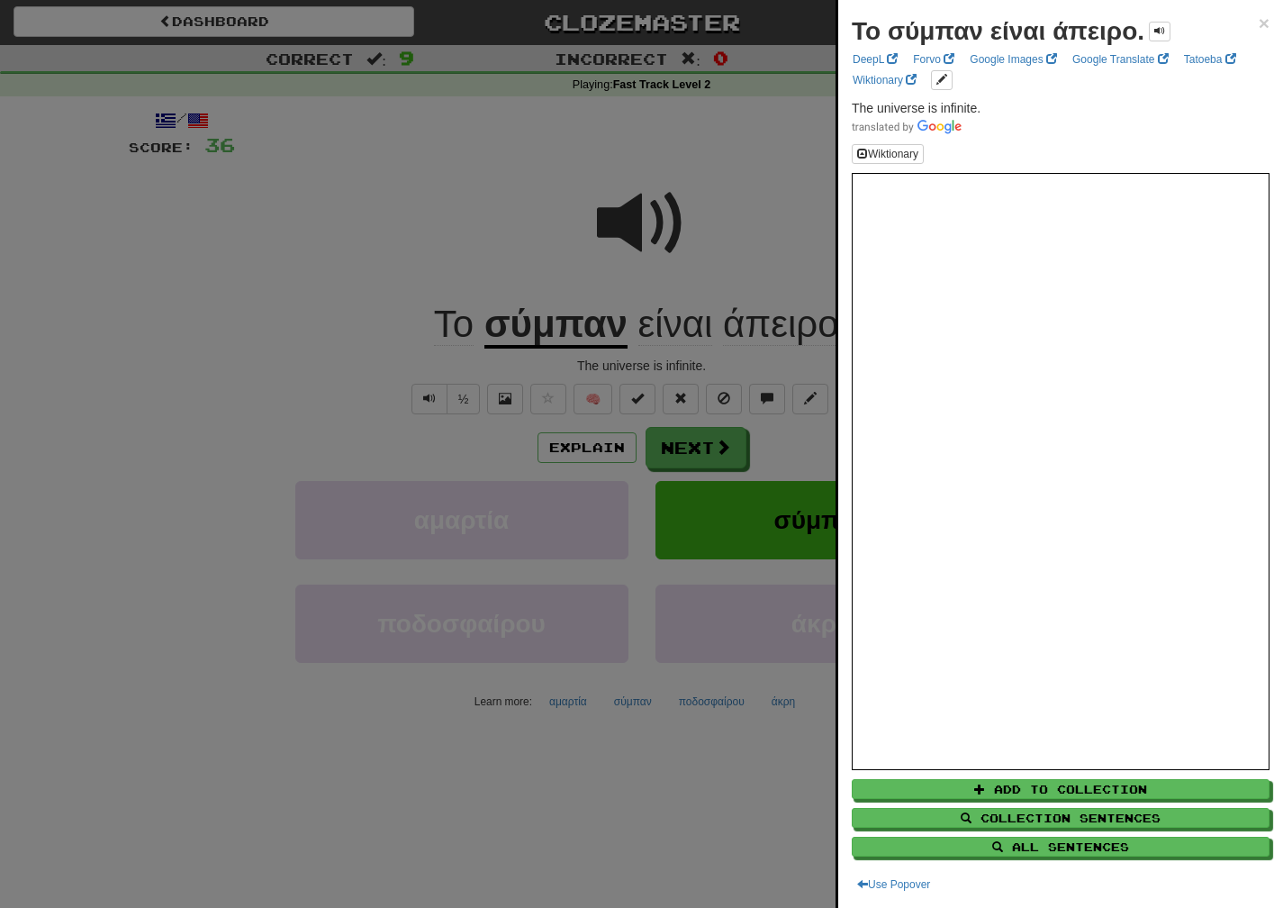
click at [673, 448] on div at bounding box center [641, 454] width 1283 height 908
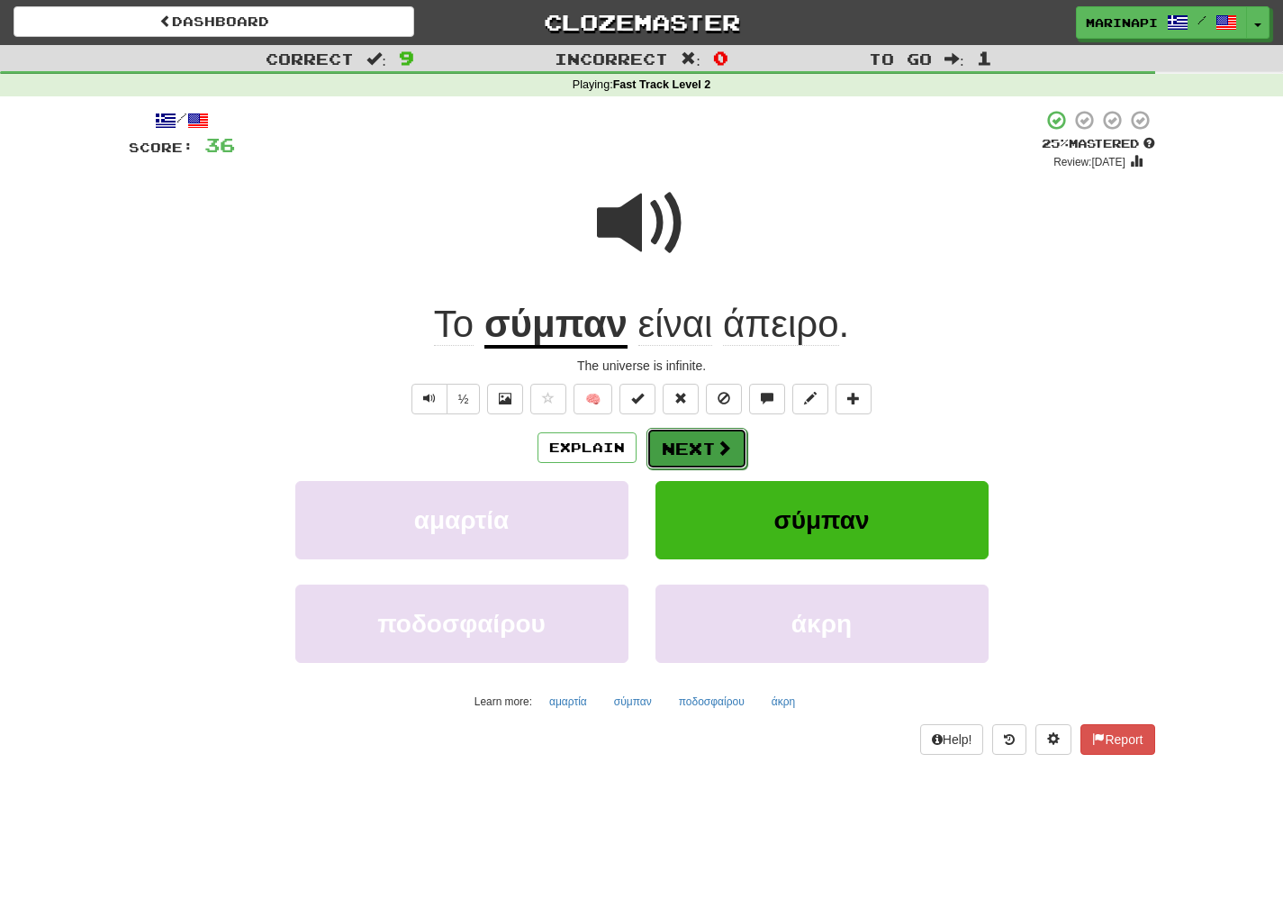
click at [677, 448] on button "Next" at bounding box center [697, 448] width 101 height 41
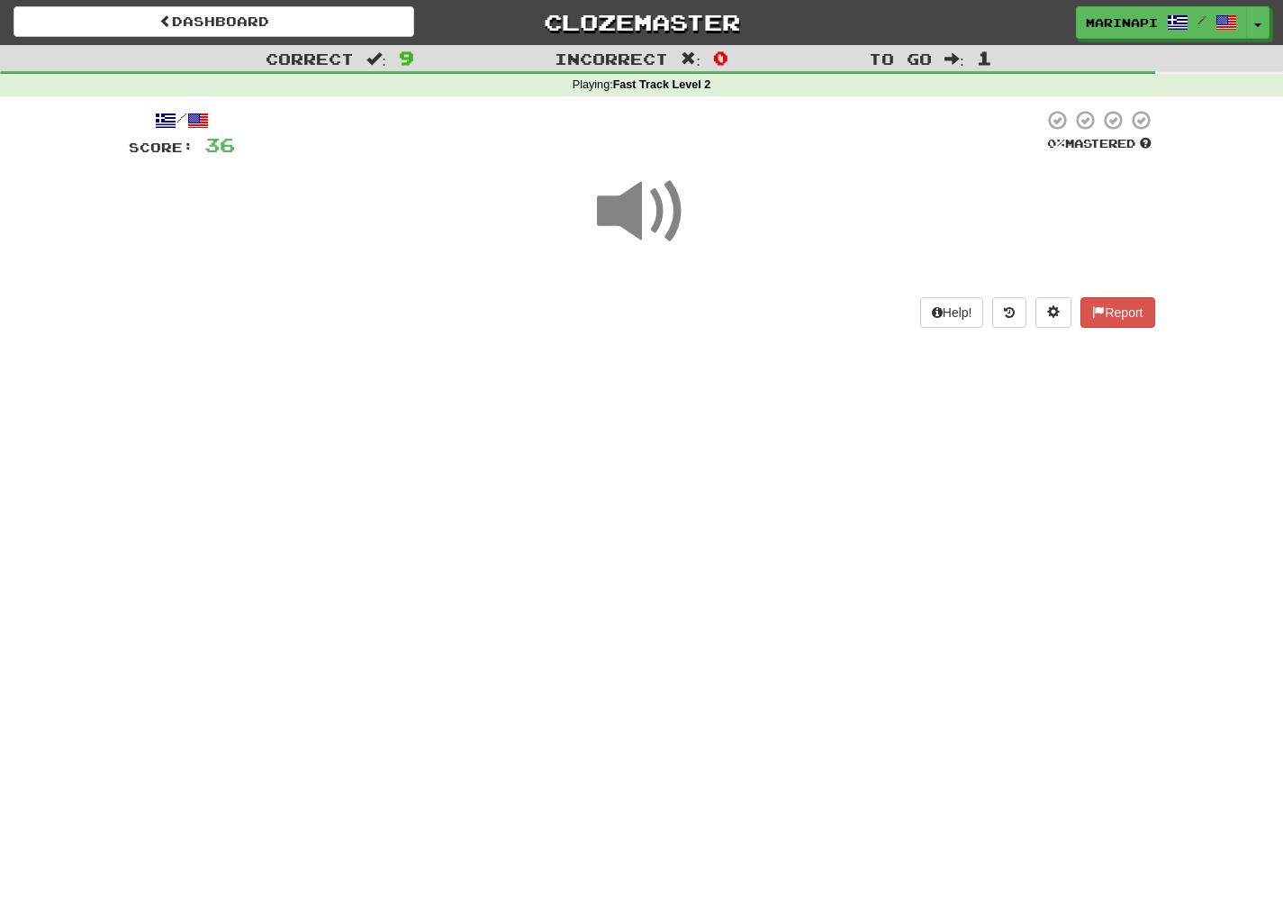
click at [640, 223] on span at bounding box center [642, 212] width 90 height 90
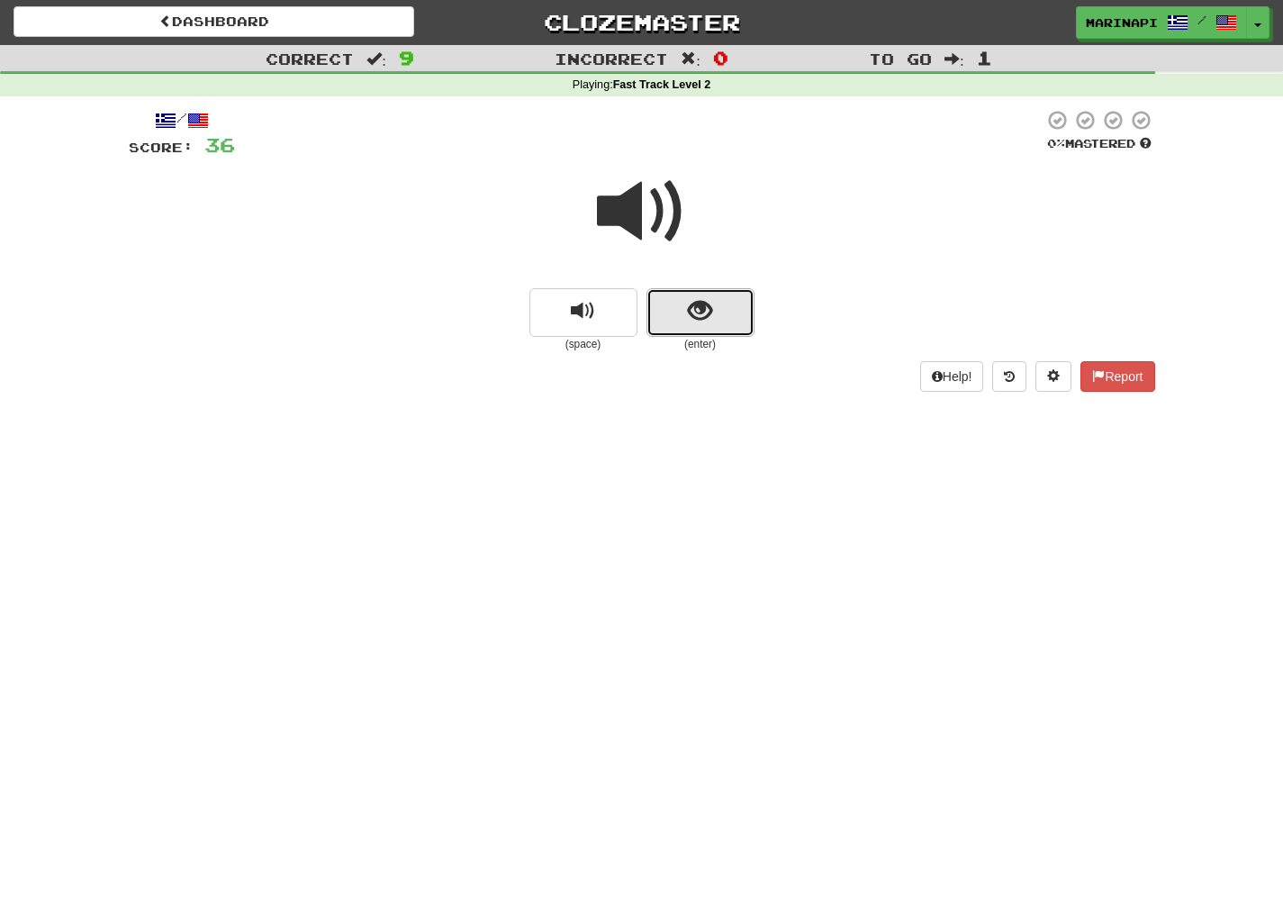
click at [733, 299] on button "show sentence" at bounding box center [701, 312] width 108 height 49
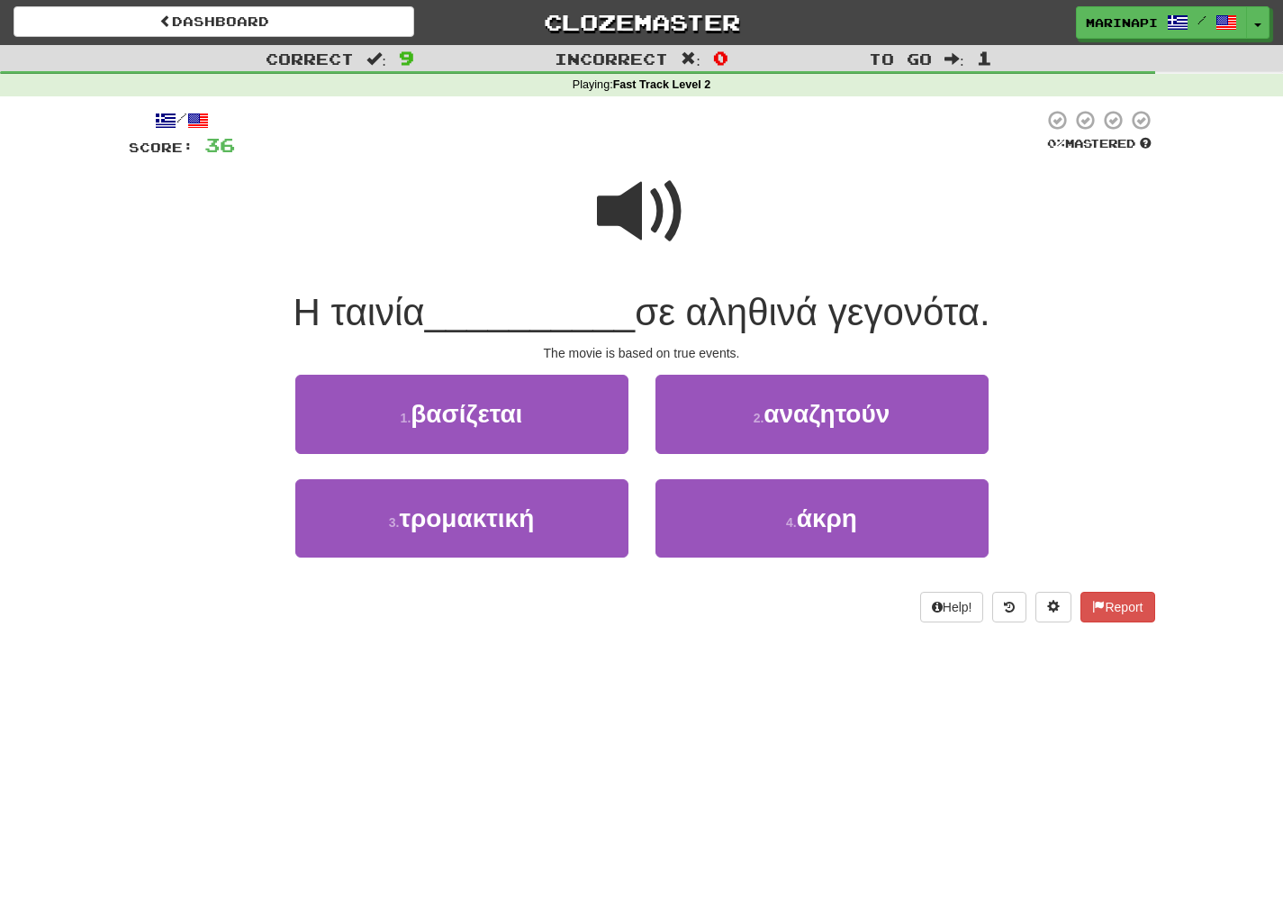
click at [638, 221] on span at bounding box center [642, 212] width 90 height 90
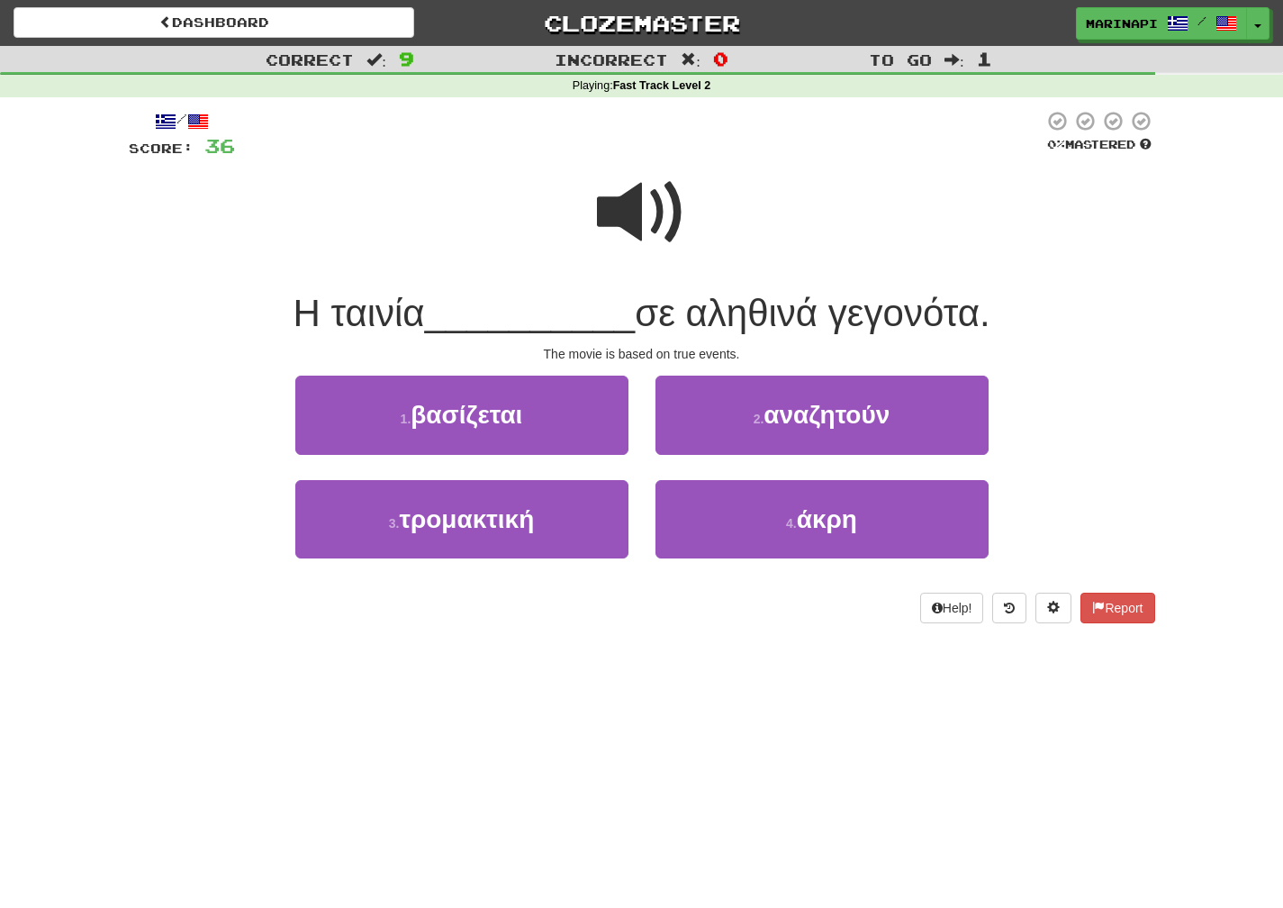
click at [631, 233] on span at bounding box center [642, 212] width 90 height 90
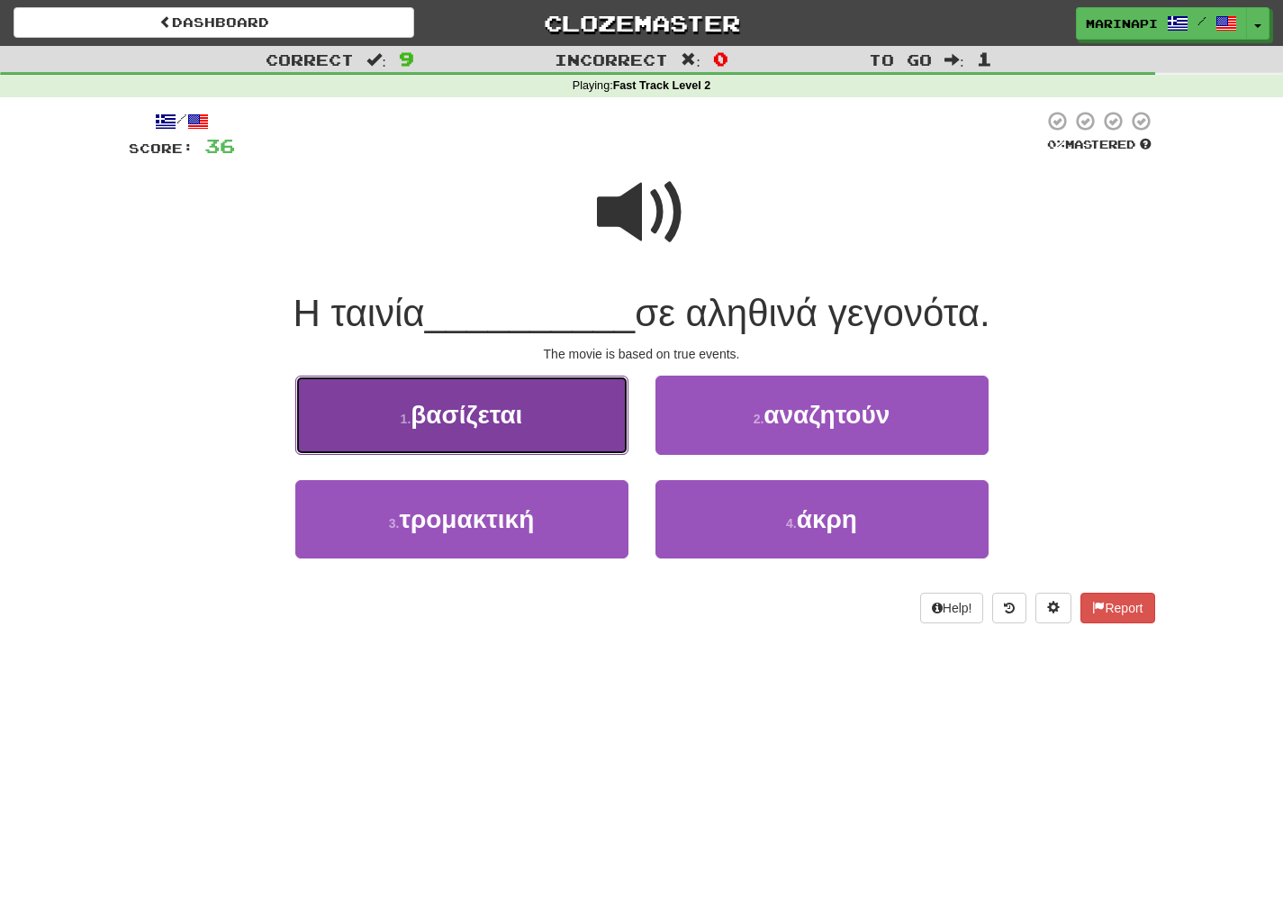
click at [559, 440] on button "1 . βασίζεται" at bounding box center [461, 414] width 333 height 78
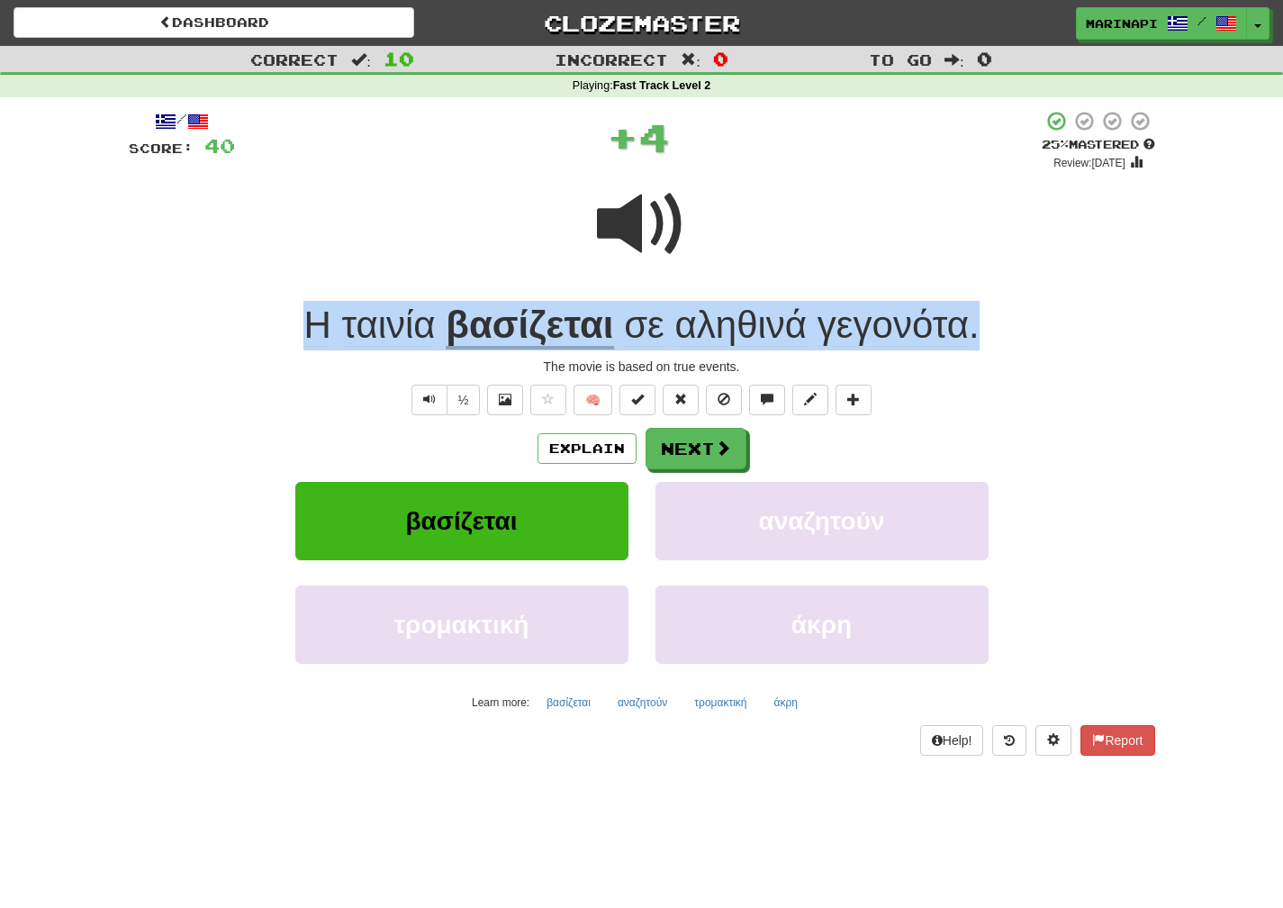
drag, startPoint x: 991, startPoint y: 330, endPoint x: 285, endPoint y: 335, distance: 706.0
click at [285, 335] on div "Η ταινία βασίζεται σε αληθινά γεγονότα ." at bounding box center [642, 326] width 1027 height 50
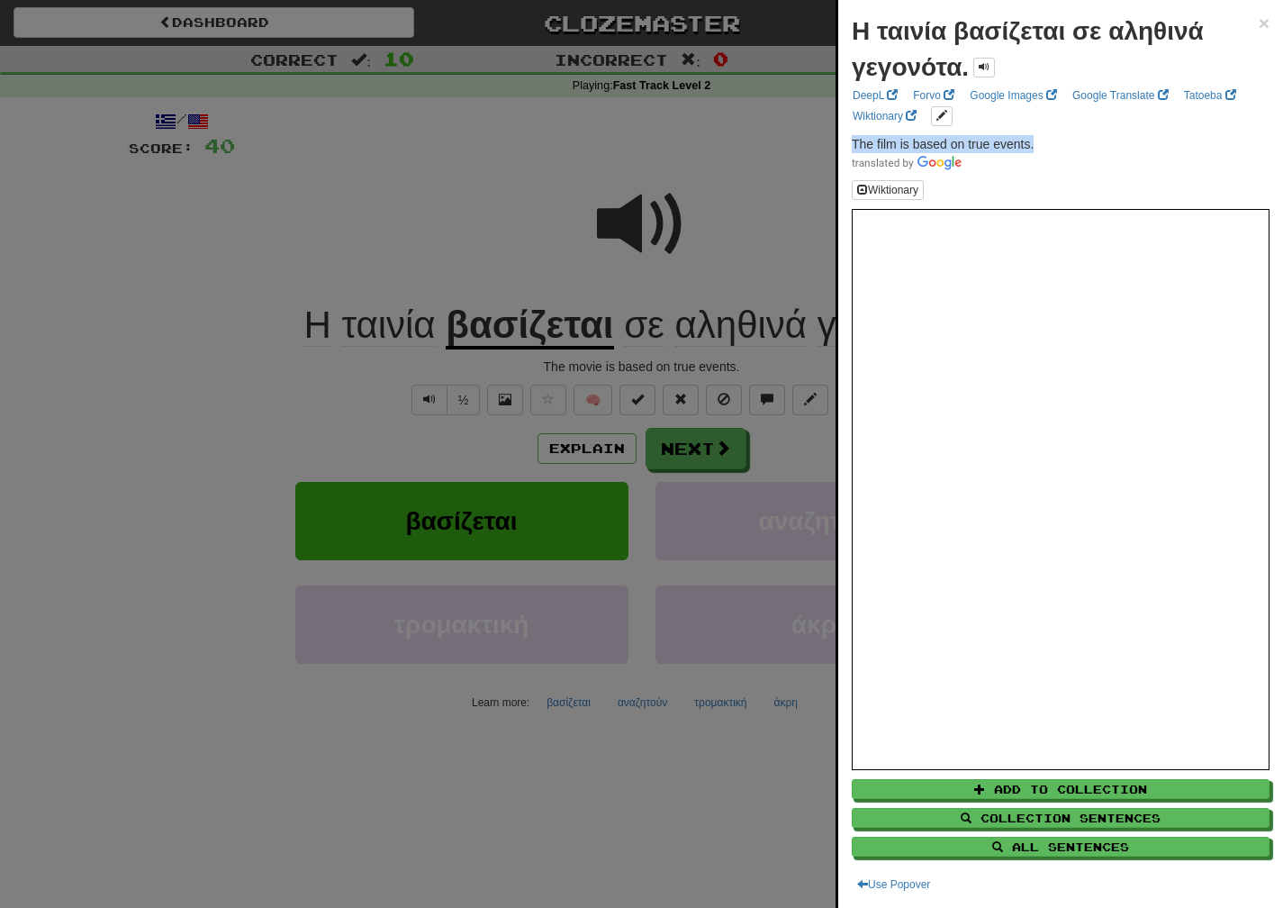
drag, startPoint x: 1044, startPoint y: 140, endPoint x: 846, endPoint y: 144, distance: 197.3
click at [846, 144] on div "Η ταινία βασίζεται σε αληθινά γεγονότα. × DeepL Forvo Google Images Google Tran…" at bounding box center [1060, 454] width 445 height 908
click at [718, 452] on div at bounding box center [641, 454] width 1283 height 908
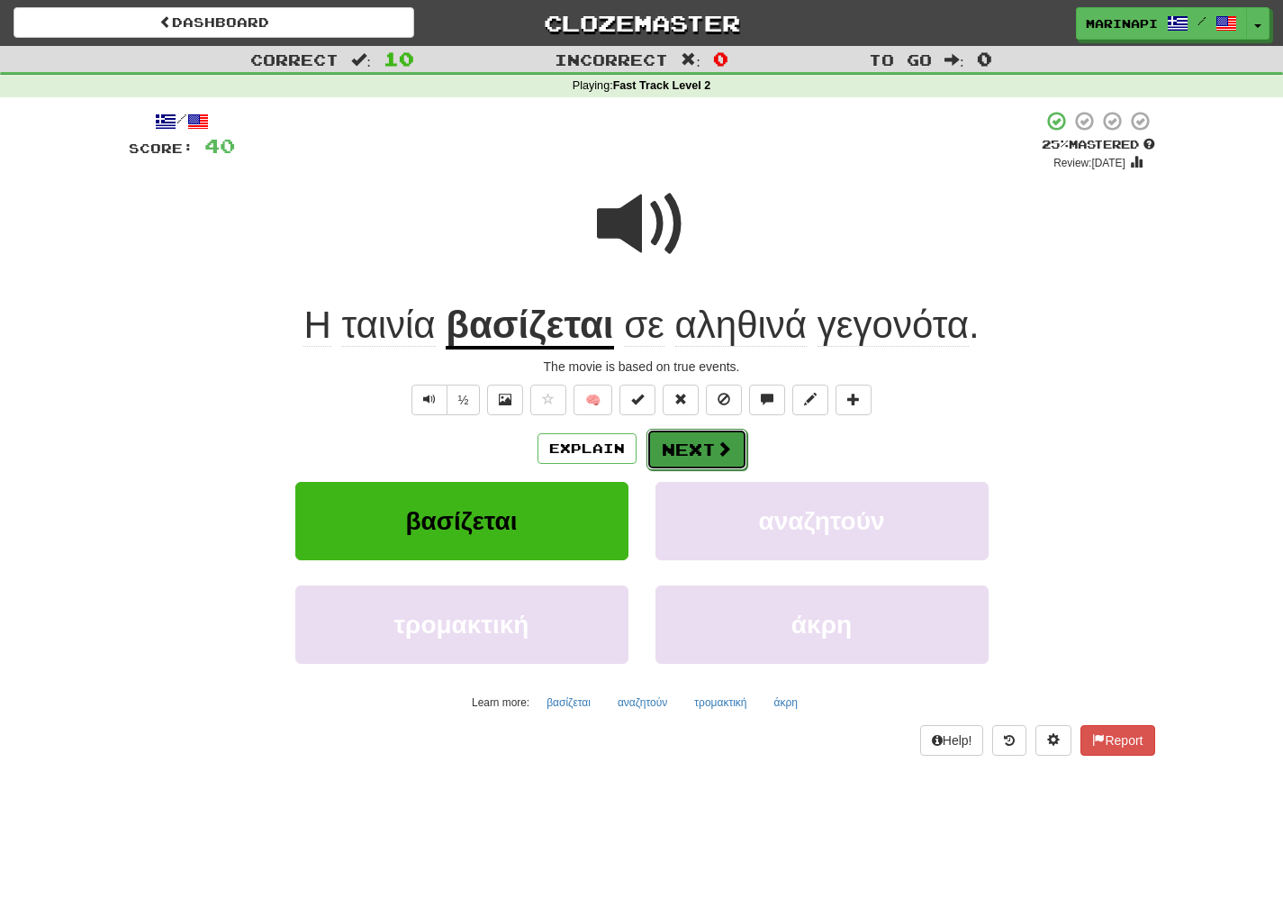
click at [718, 452] on span at bounding box center [724, 448] width 16 height 16
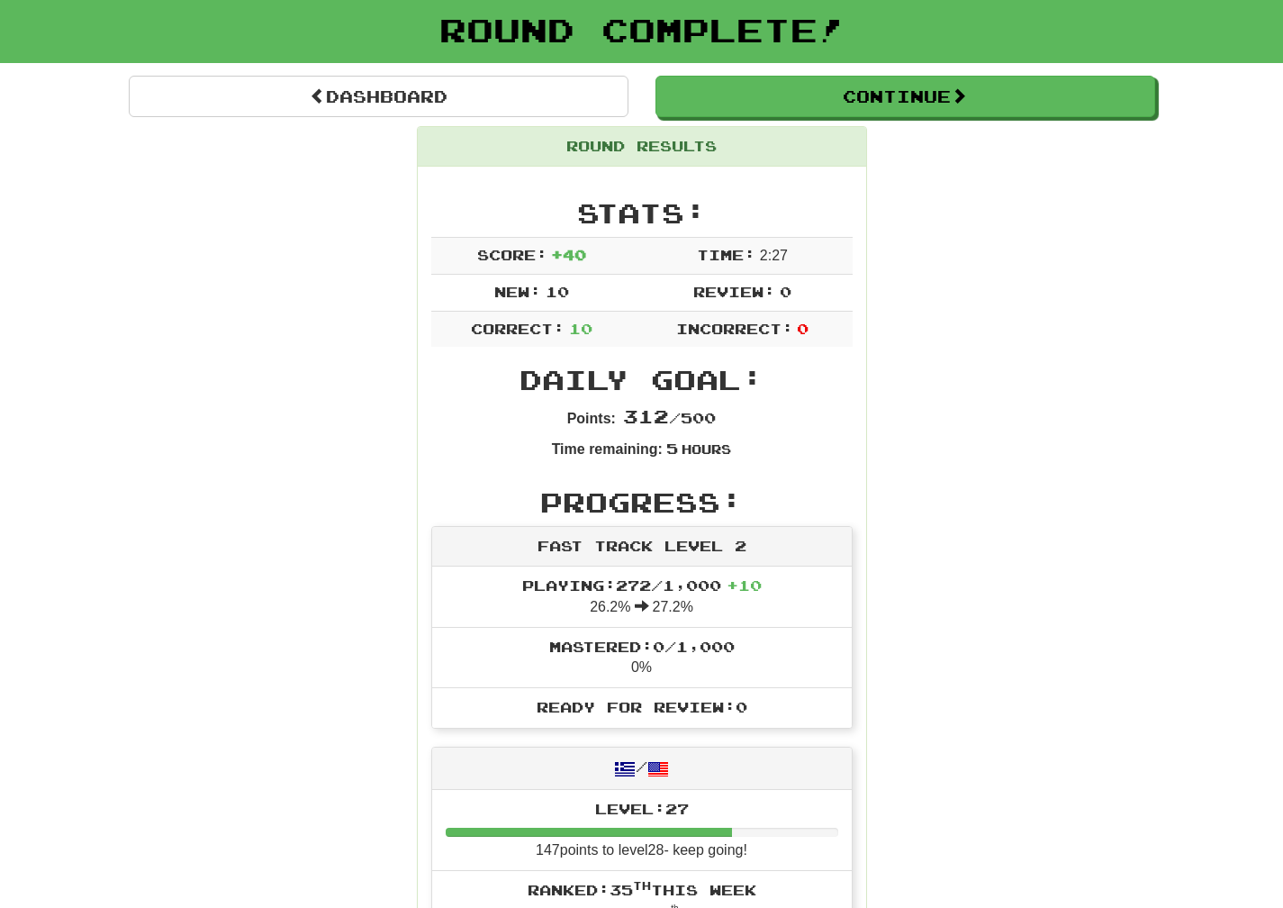
scroll to position [99, 0]
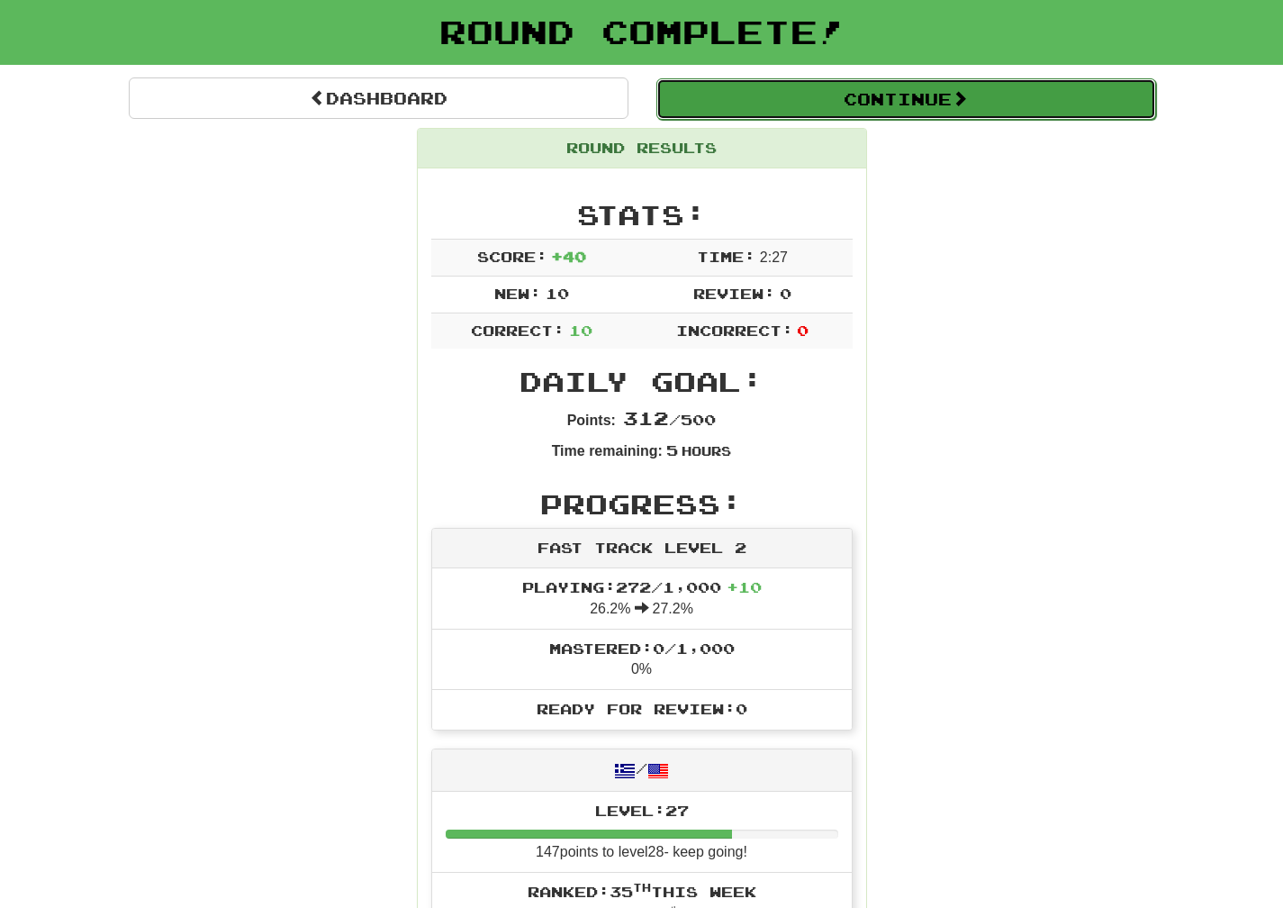
click at [815, 96] on button "Continue" at bounding box center [906, 98] width 500 height 41
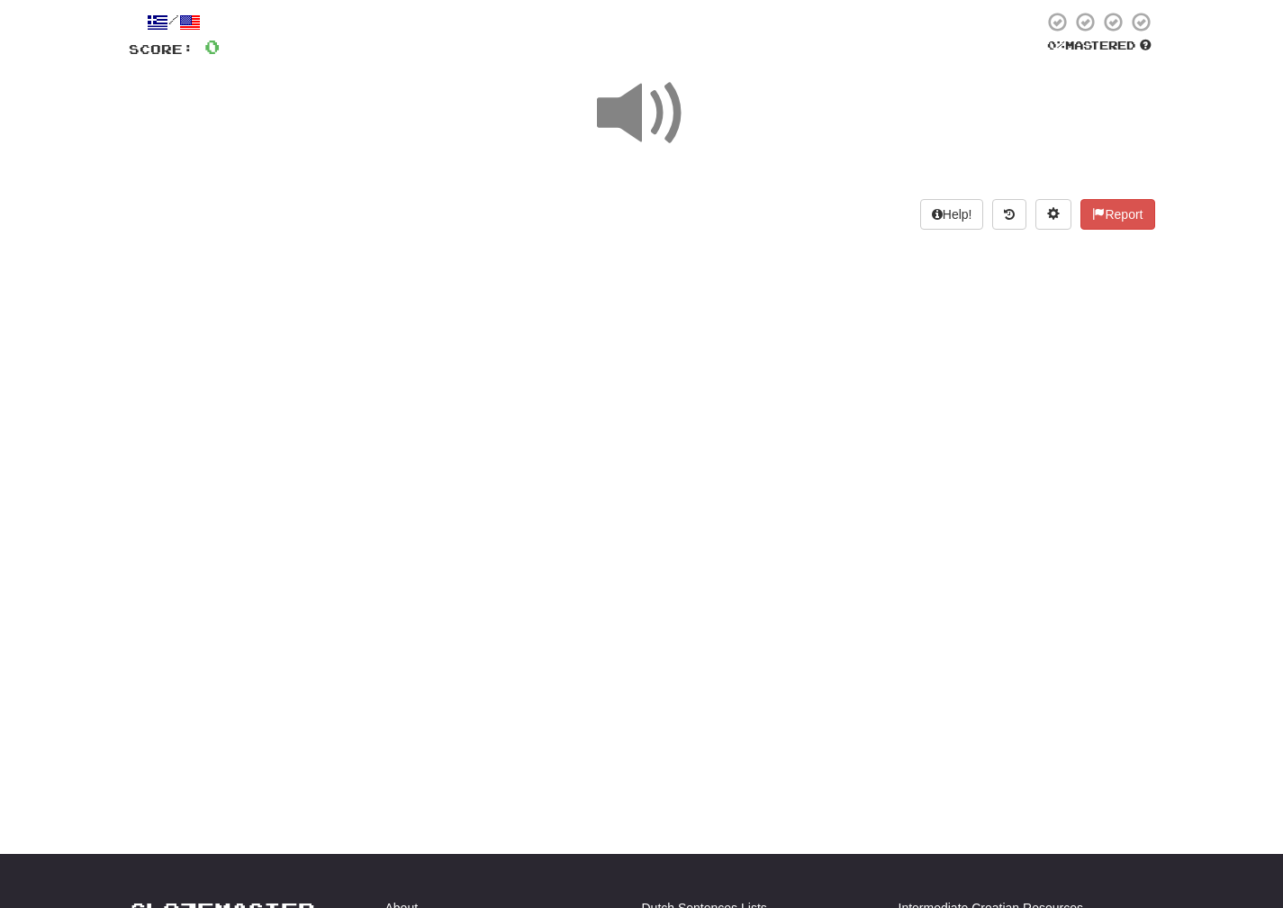
scroll to position [0, 0]
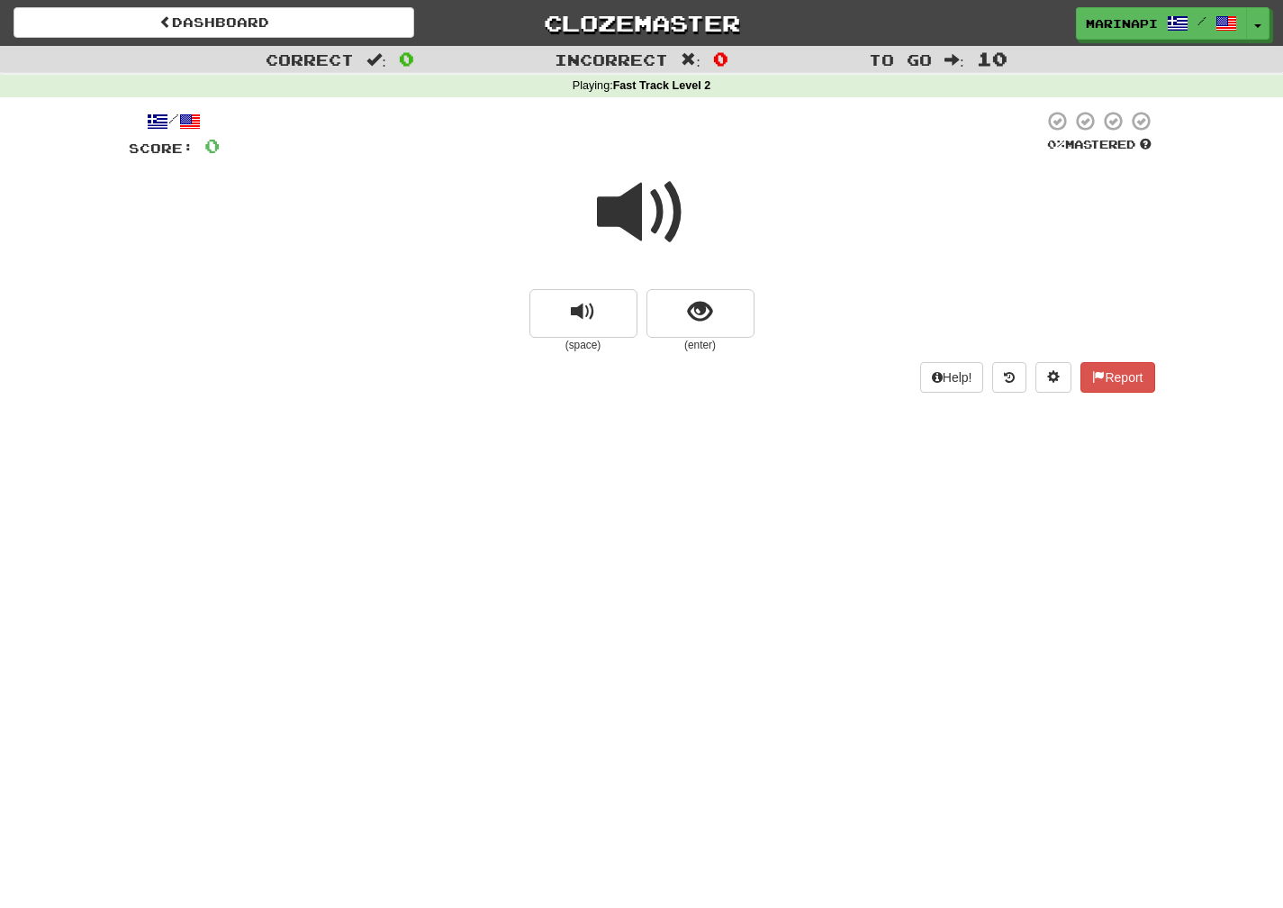
click at [644, 225] on span at bounding box center [642, 212] width 90 height 90
click at [709, 318] on span "show sentence" at bounding box center [700, 312] width 24 height 24
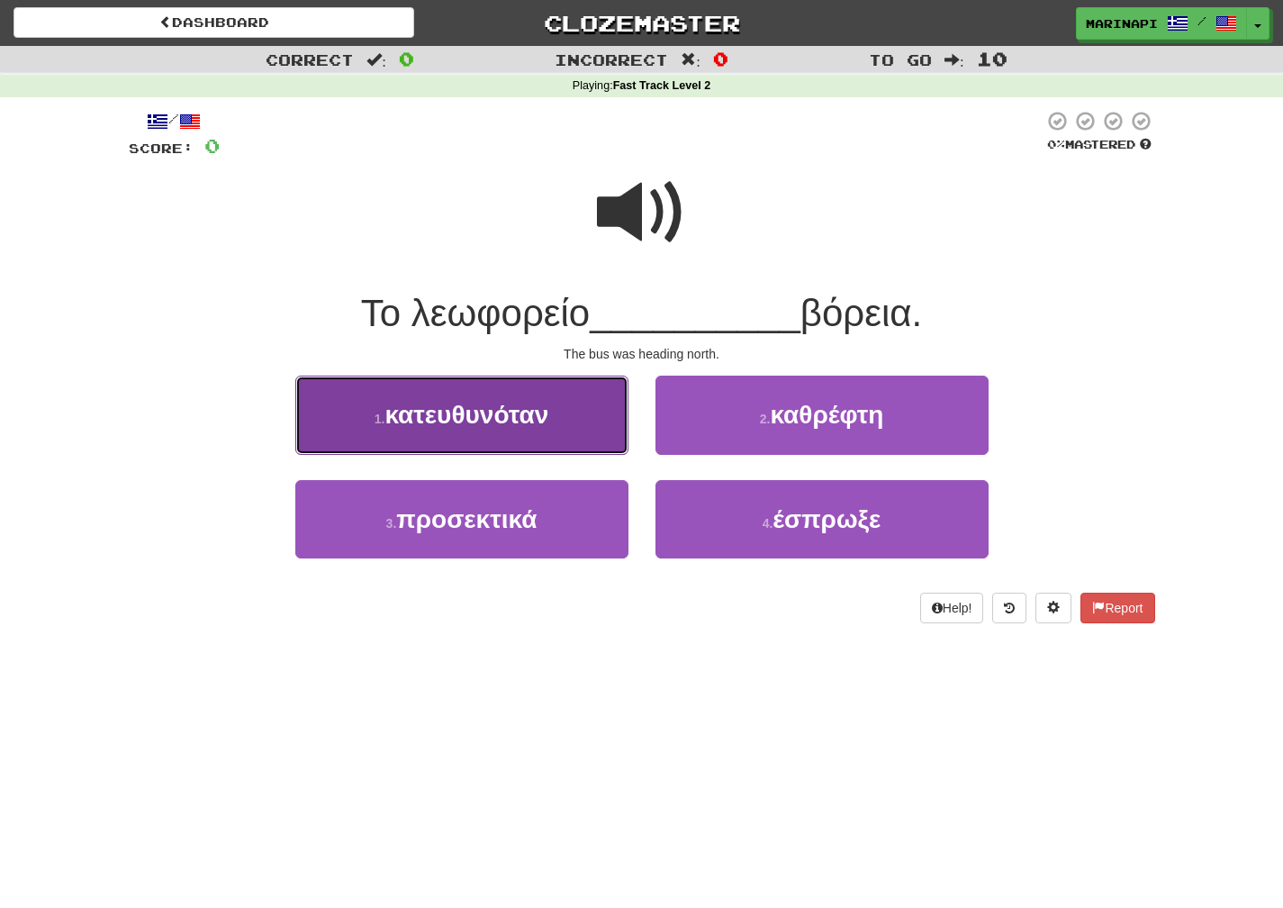
click at [583, 421] on button "1 . κατευθυνόταν" at bounding box center [461, 414] width 333 height 78
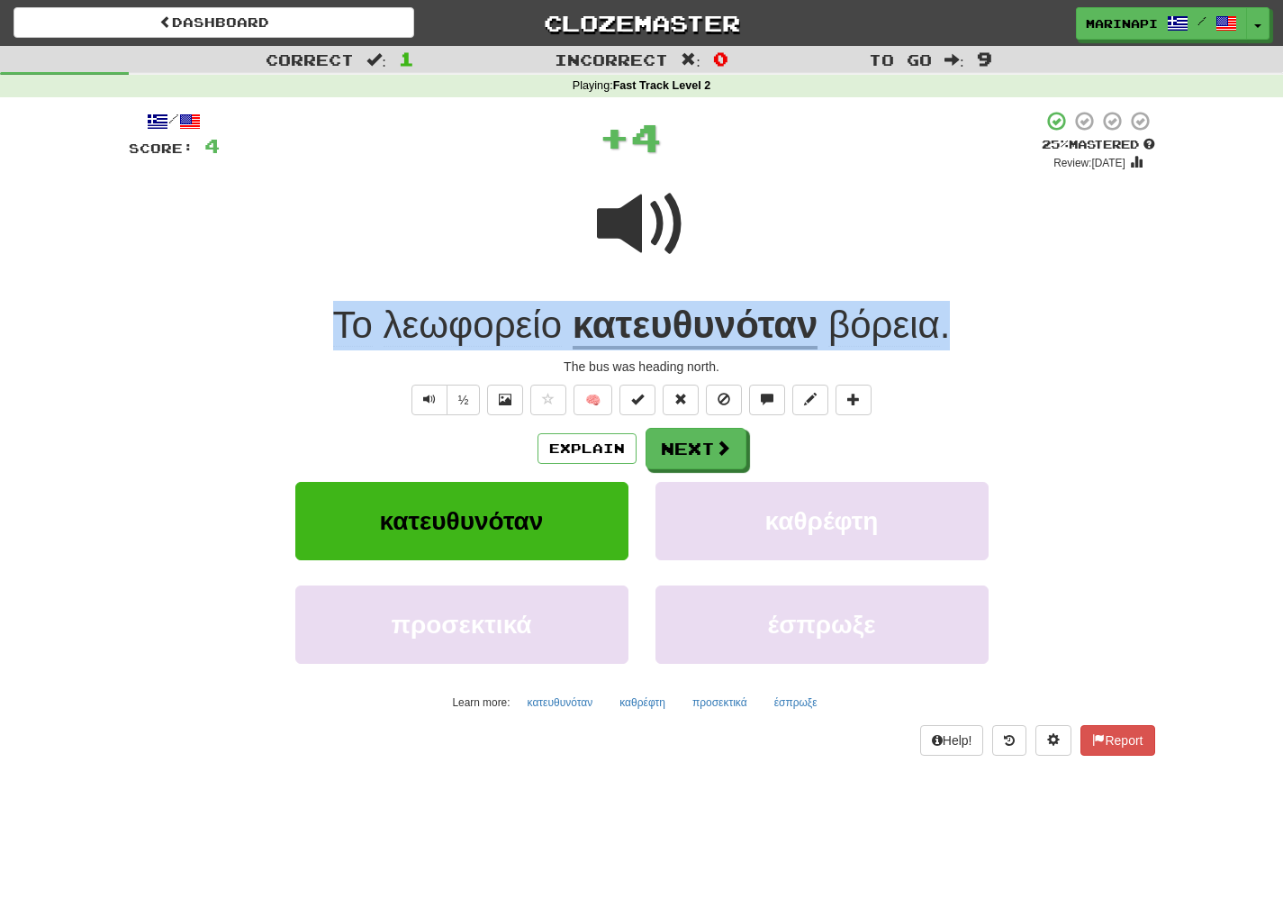
drag, startPoint x: 991, startPoint y: 326, endPoint x: 328, endPoint y: 322, distance: 663.7
click at [328, 322] on div "Το λεωφορείο κατευθυνόταν βόρεια ." at bounding box center [642, 326] width 1027 height 50
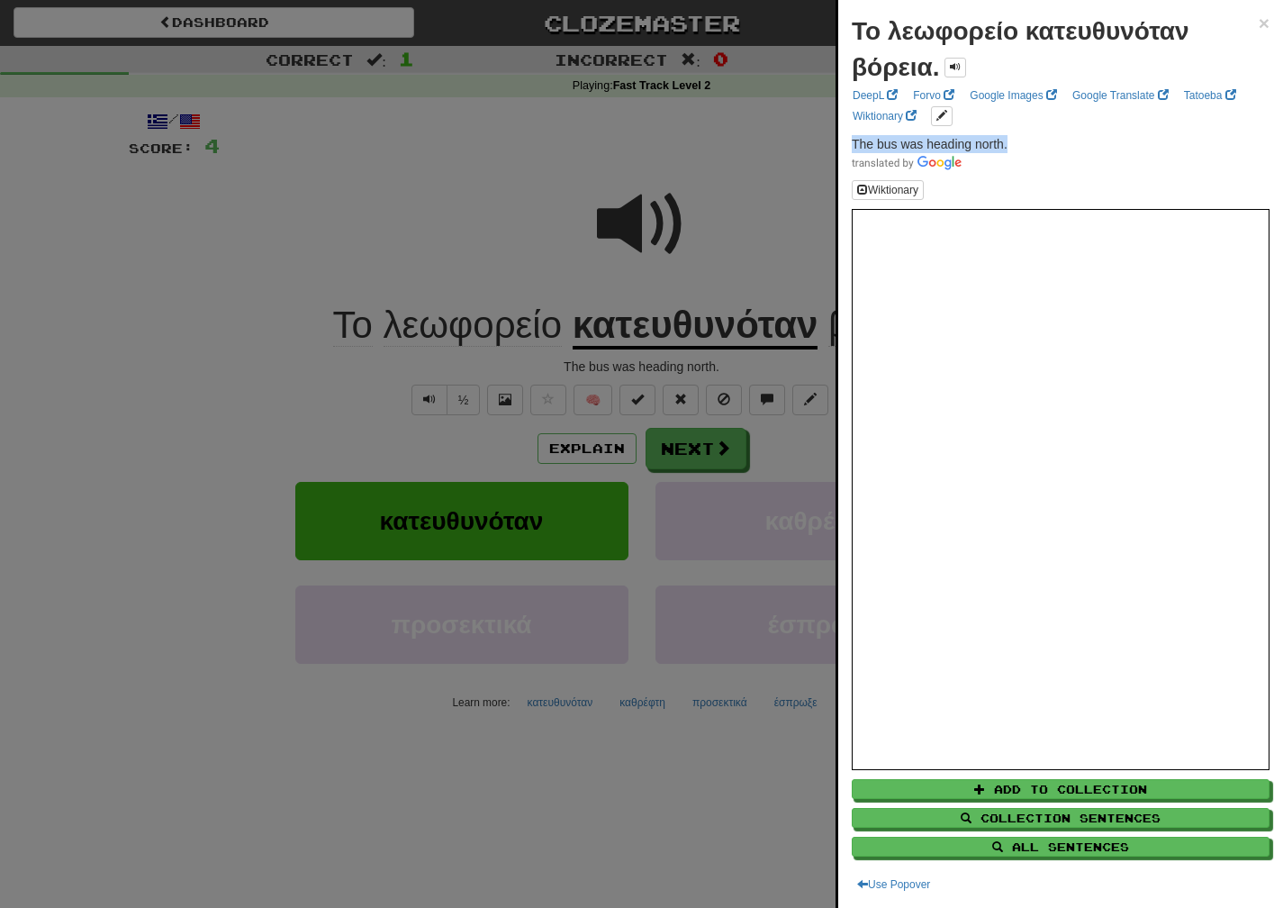
drag, startPoint x: 1014, startPoint y: 140, endPoint x: 850, endPoint y: 149, distance: 164.1
click at [850, 149] on div "Το λεωφορείο κατευθυνόταν βόρεια. × DeepL Forvo Google Images Google Translate …" at bounding box center [1060, 454] width 445 height 908
click at [722, 449] on div at bounding box center [641, 454] width 1283 height 908
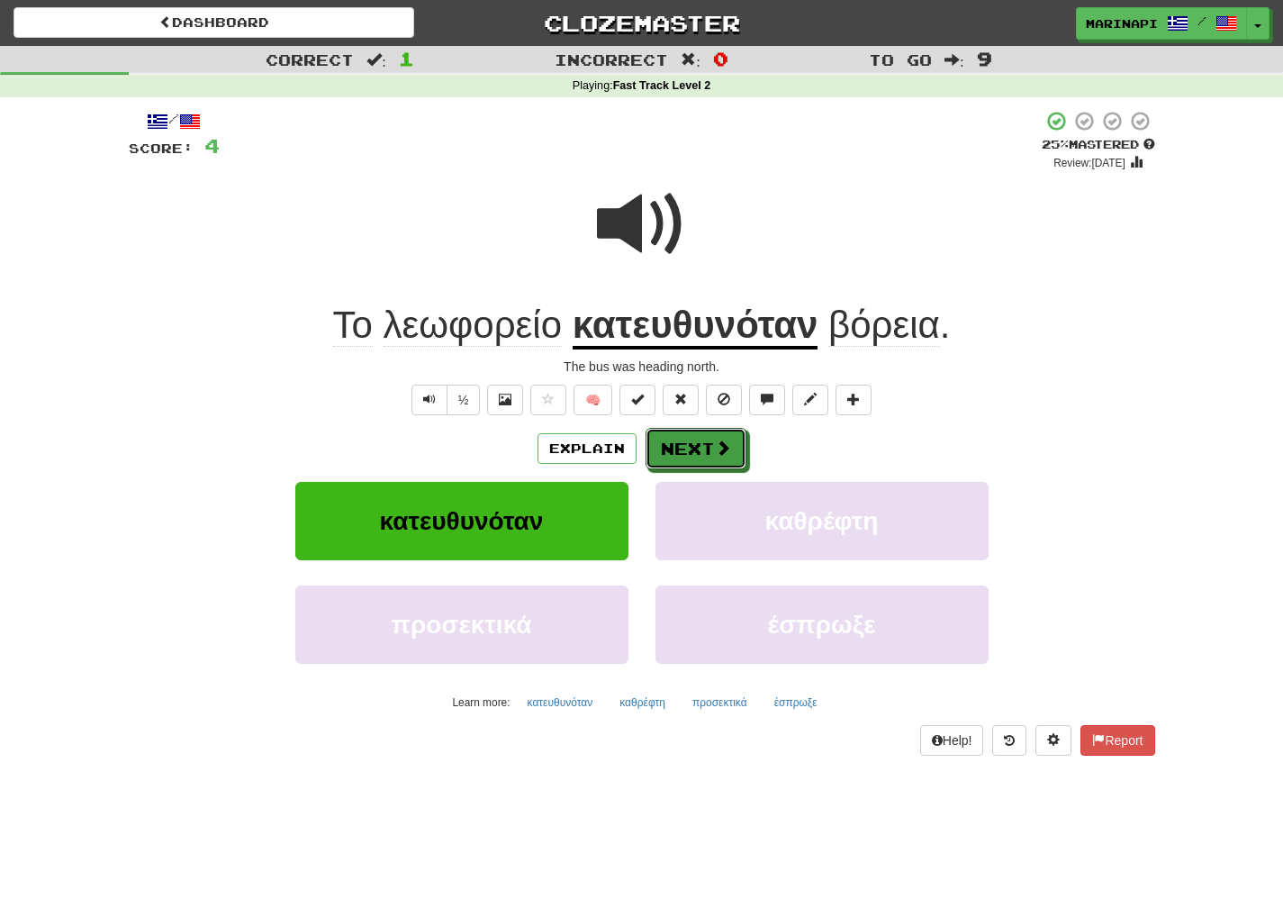
click at [722, 449] on span at bounding box center [723, 447] width 16 height 16
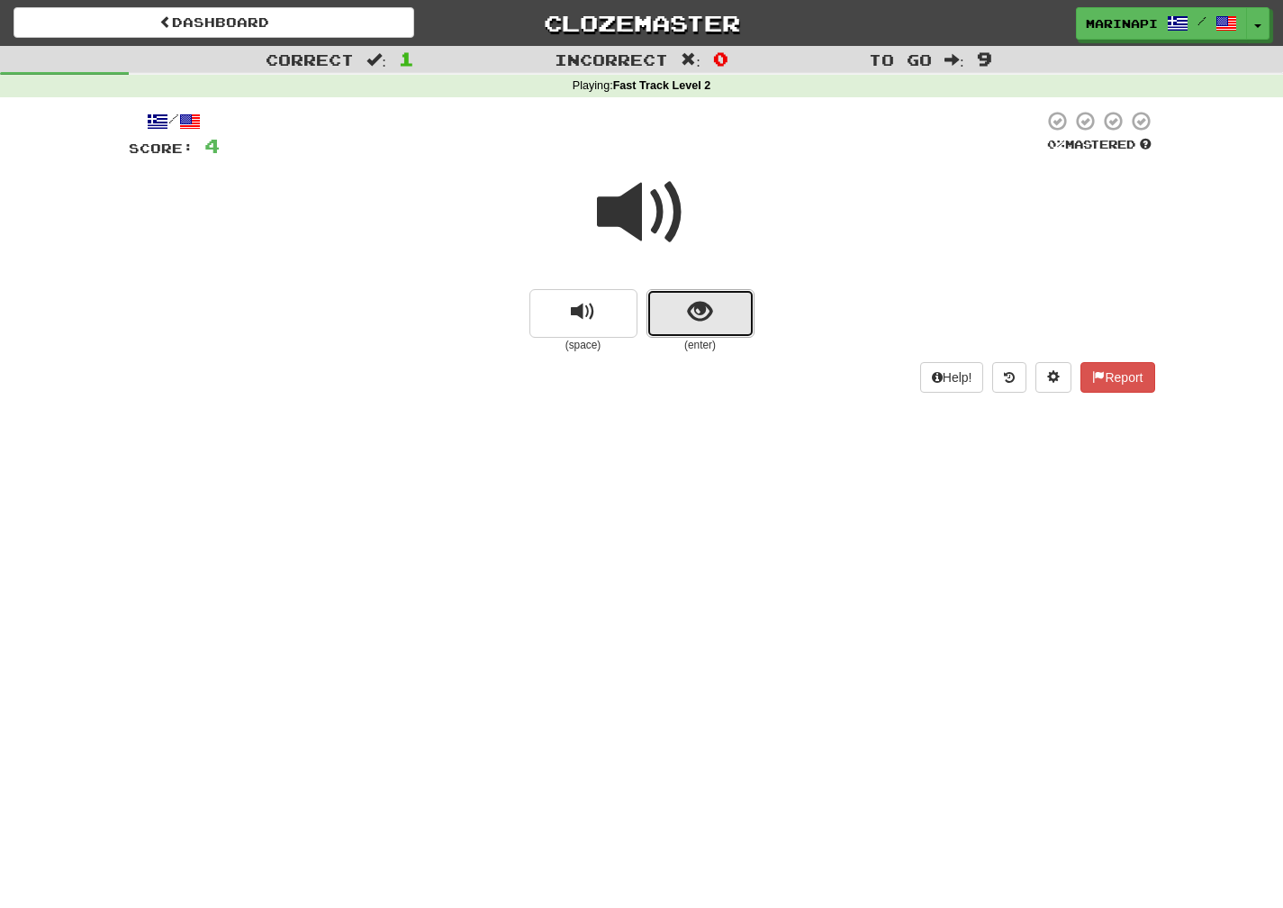
click at [681, 308] on button "show sentence" at bounding box center [701, 313] width 108 height 49
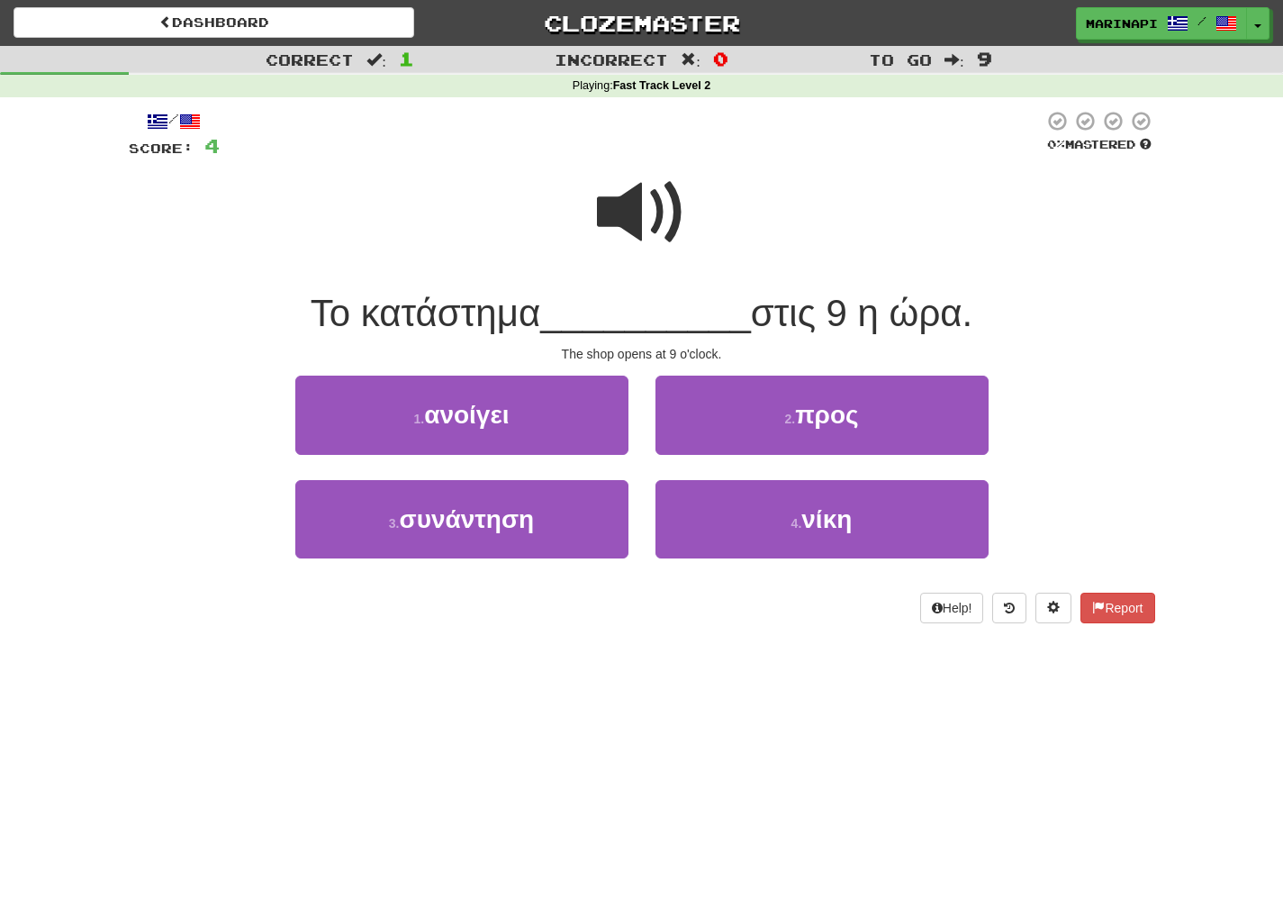
click at [648, 211] on span at bounding box center [642, 212] width 90 height 90
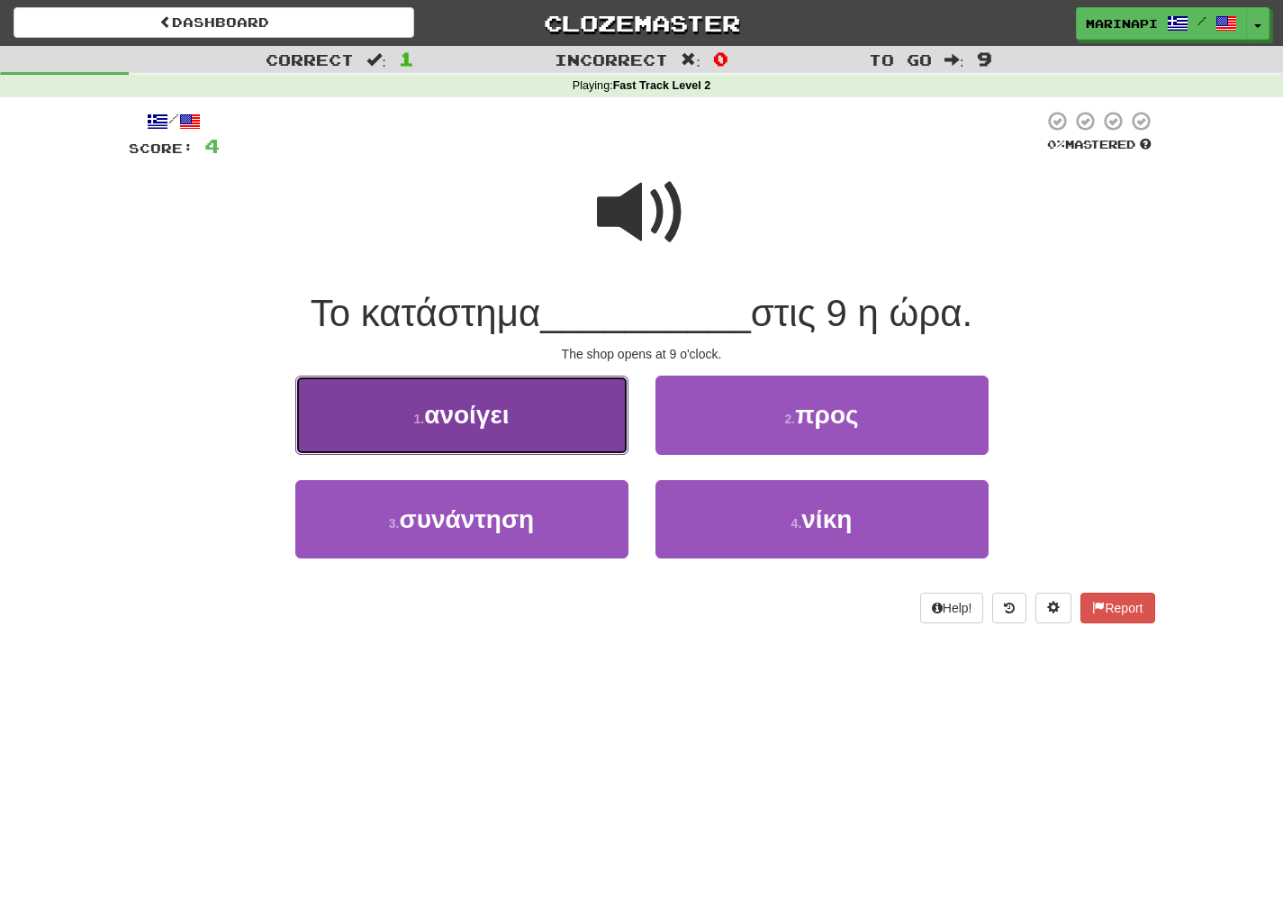
click at [509, 409] on span "ανοίγει" at bounding box center [466, 415] width 85 height 28
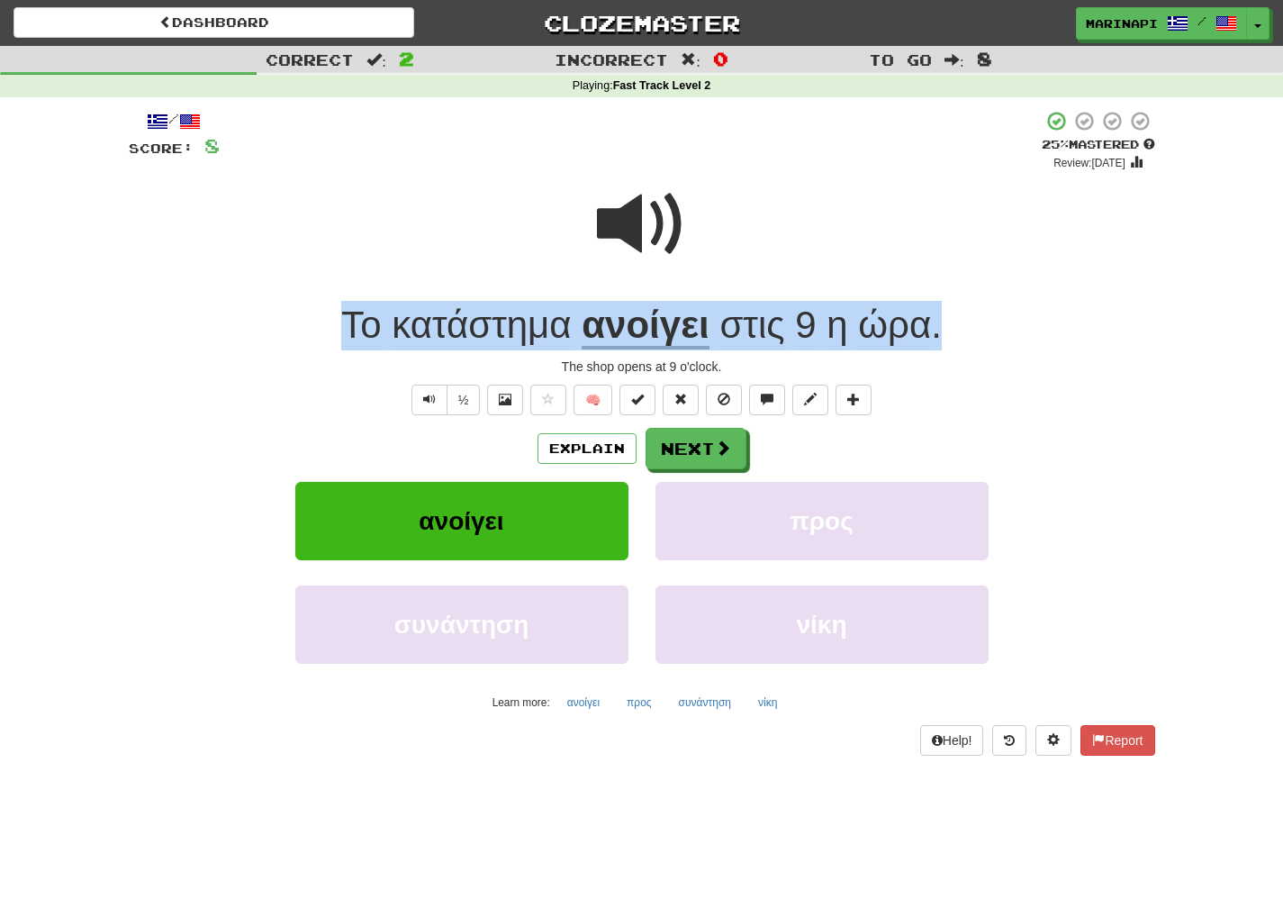
drag, startPoint x: 965, startPoint y: 332, endPoint x: 339, endPoint y: 310, distance: 627.1
click at [339, 310] on div "Το κατάστημα ανοίγει στις 9 η ώρα ." at bounding box center [642, 326] width 1027 height 50
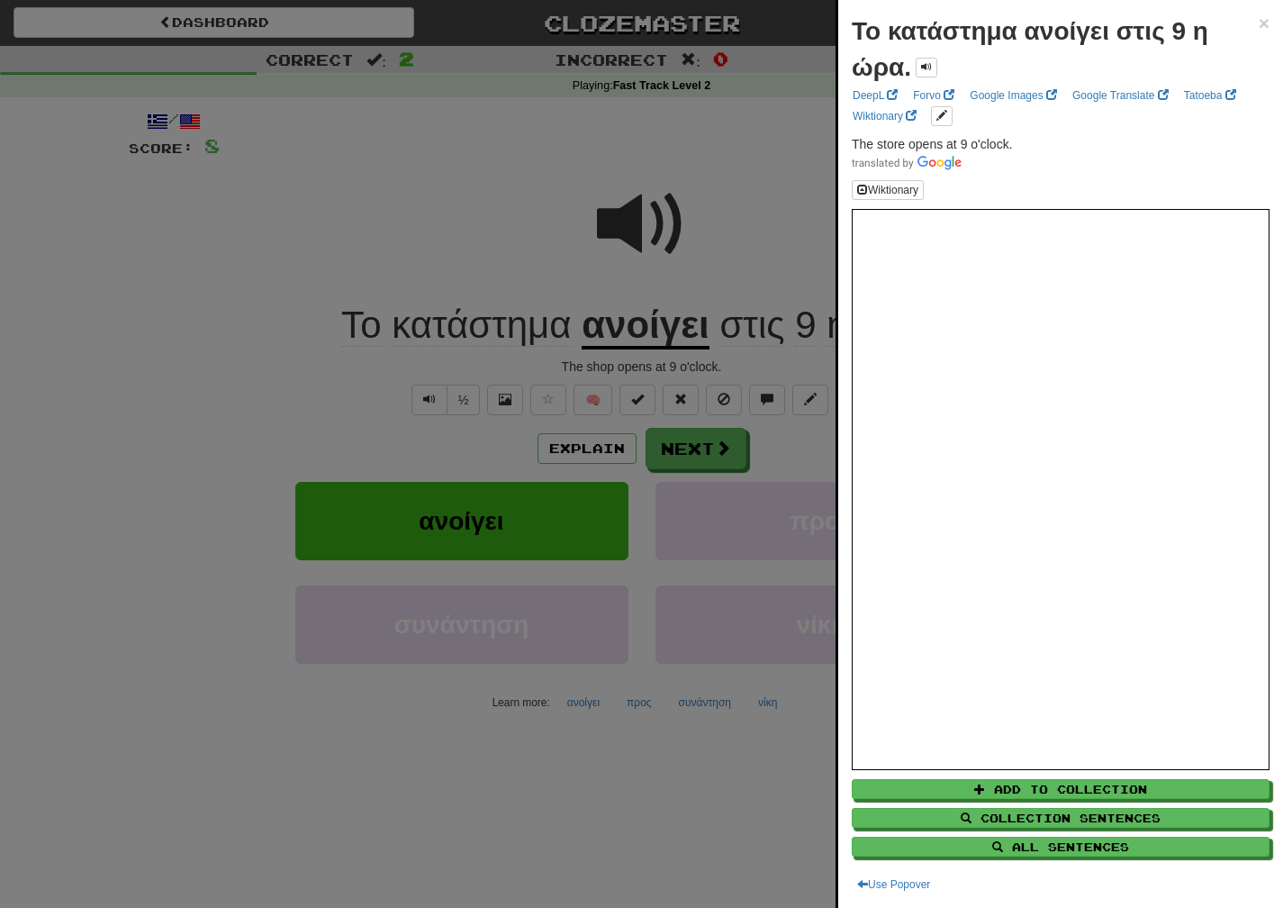
click at [776, 446] on div at bounding box center [641, 454] width 1283 height 908
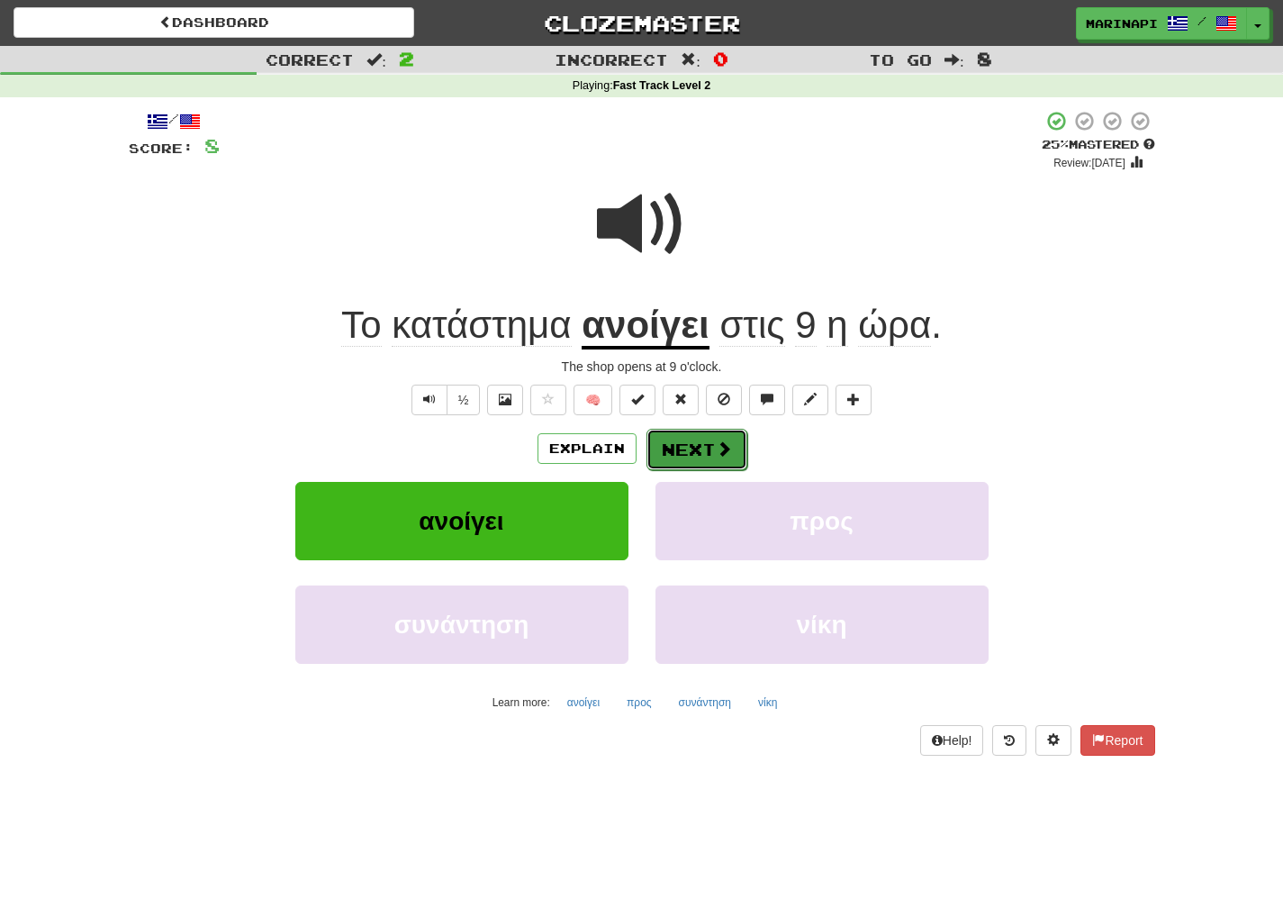
click at [708, 458] on button "Next" at bounding box center [697, 449] width 101 height 41
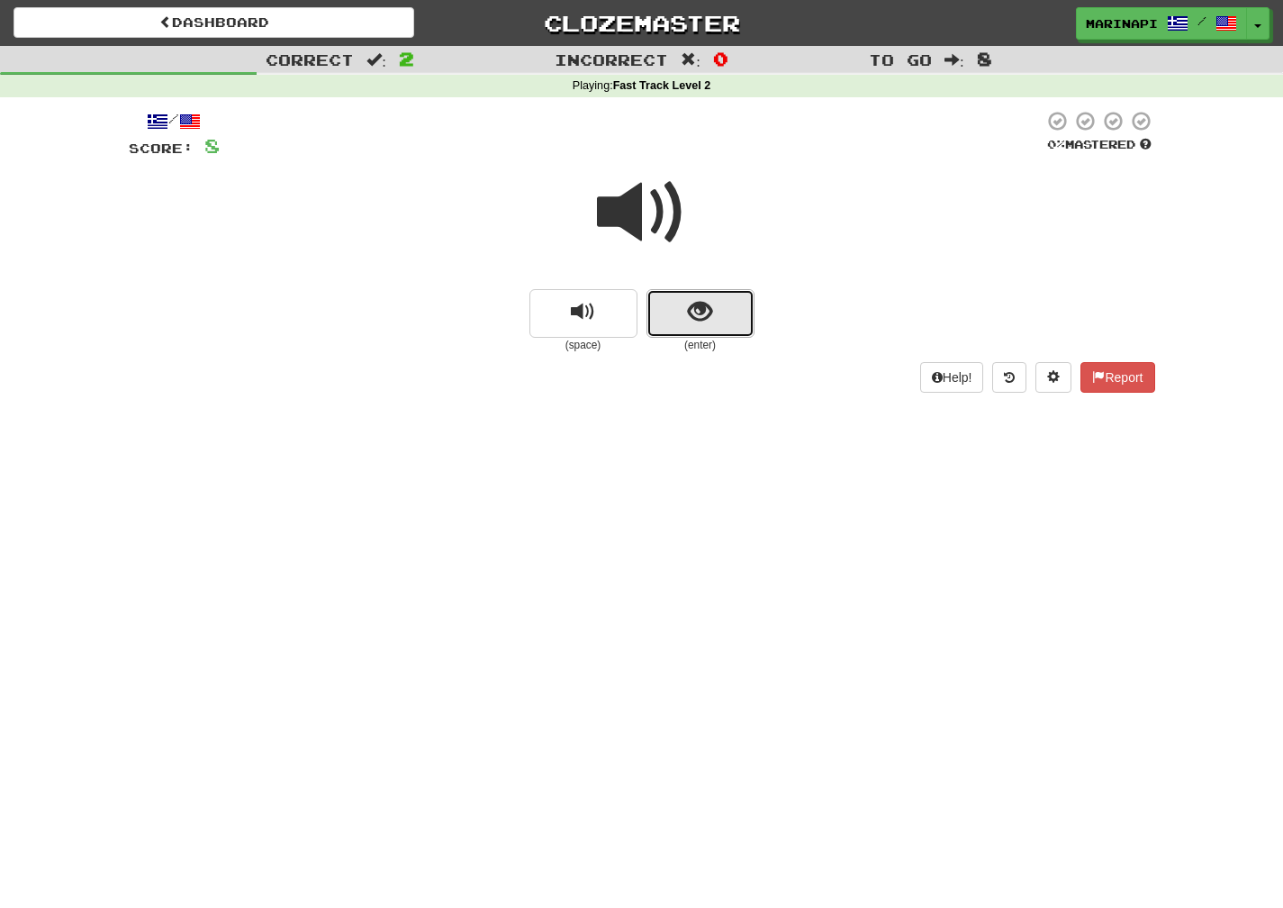
click at [709, 300] on span "show sentence" at bounding box center [700, 312] width 24 height 24
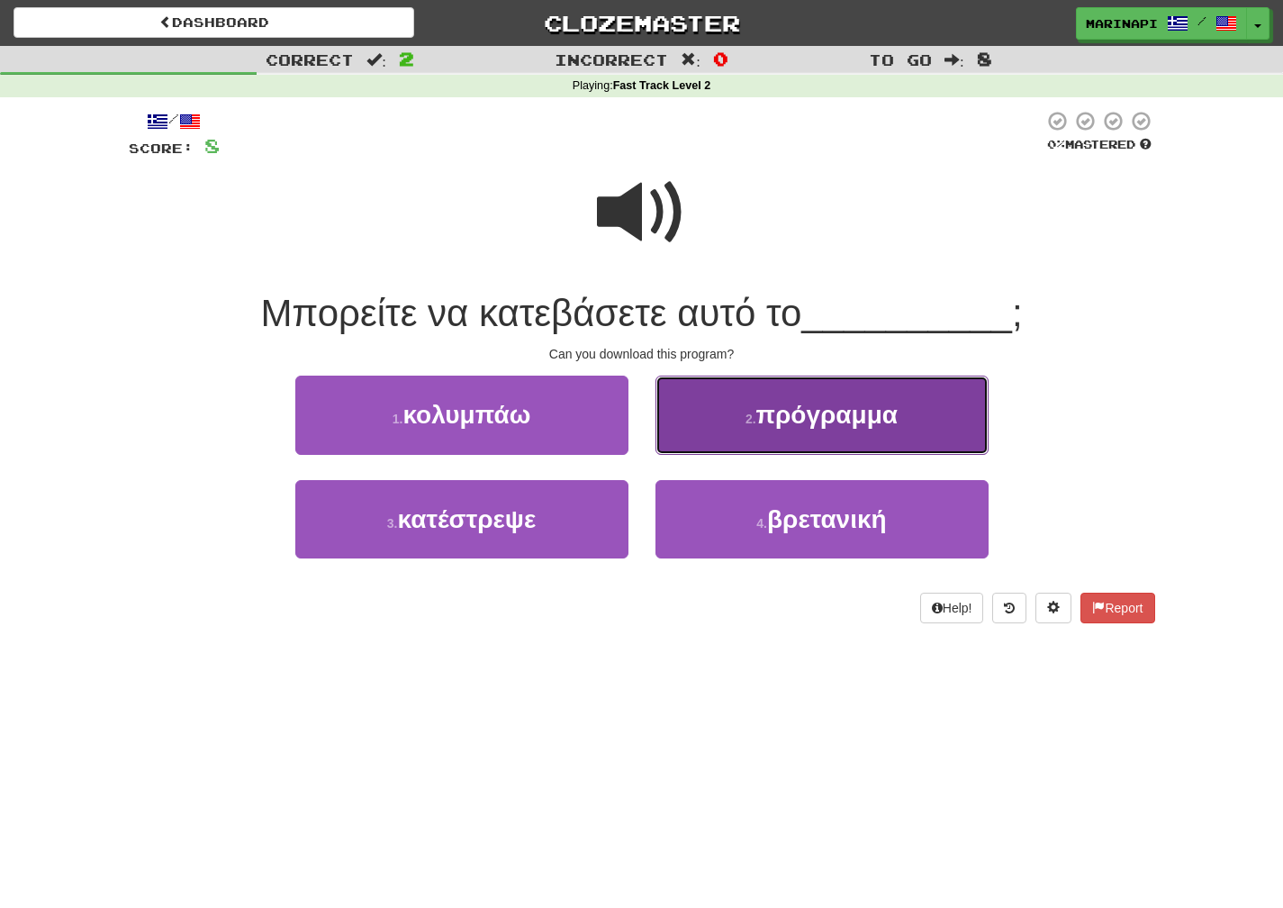
click at [778, 432] on button "2 . πρόγραμμα" at bounding box center [822, 414] width 333 height 78
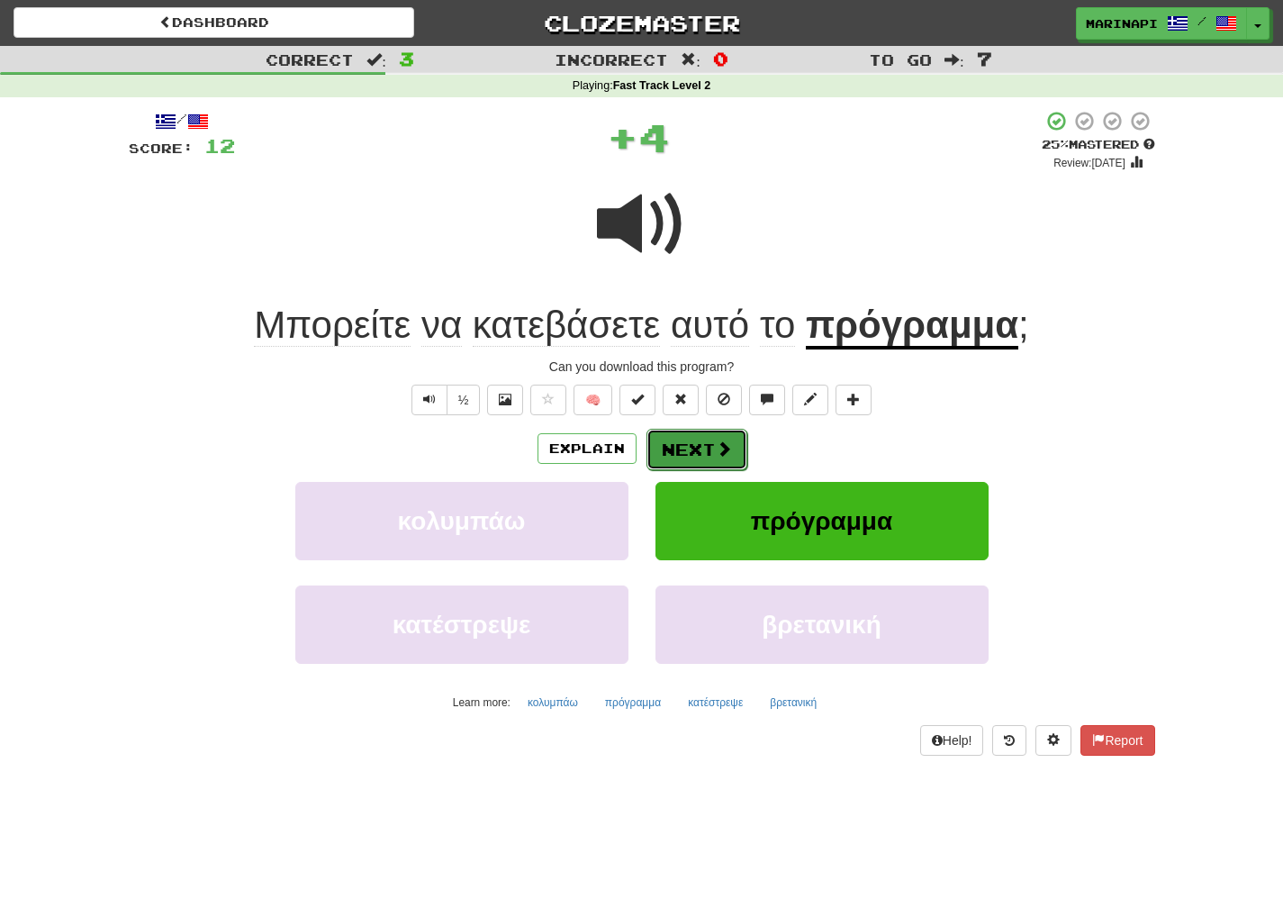
click at [711, 457] on button "Next" at bounding box center [697, 449] width 101 height 41
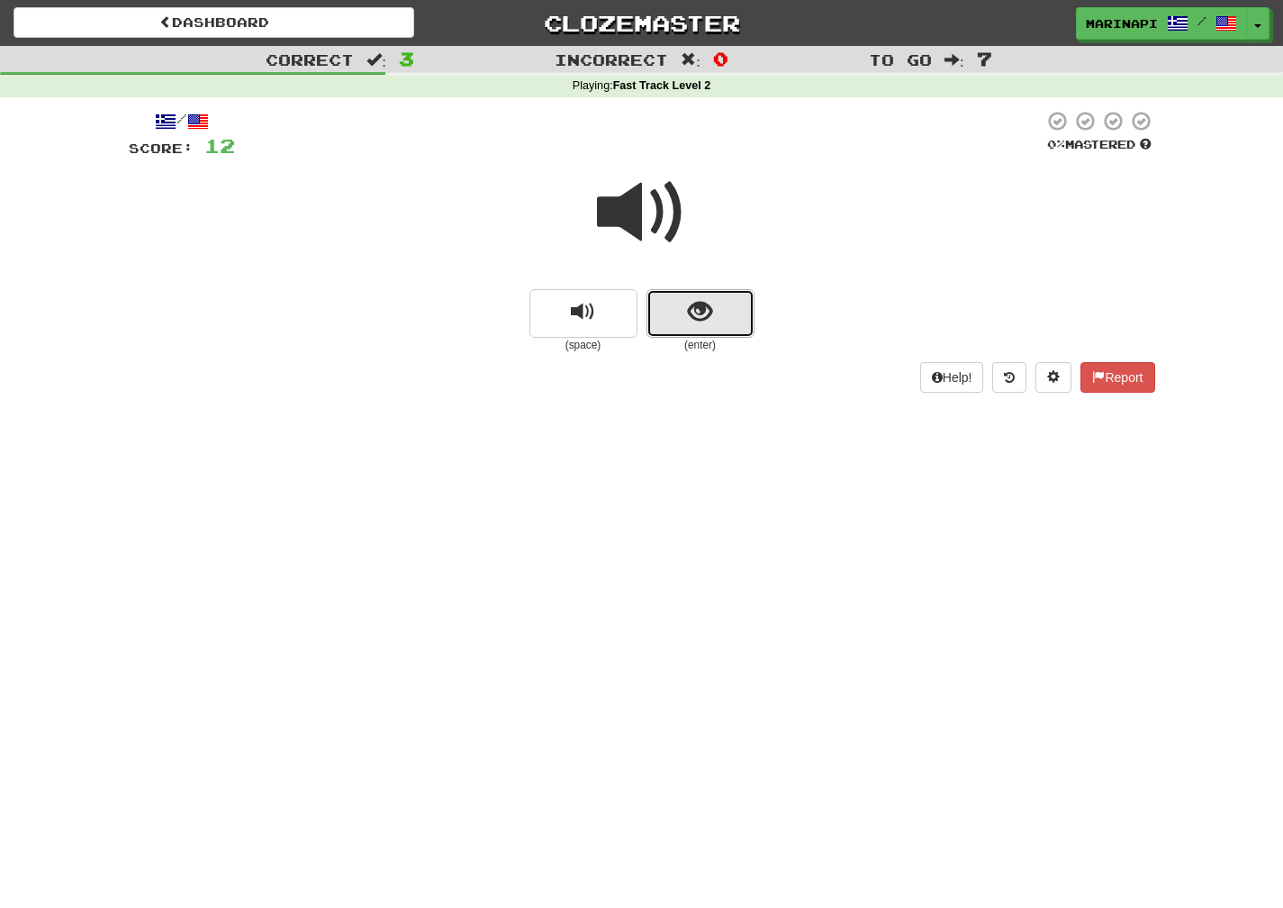
click at [665, 309] on button "show sentence" at bounding box center [701, 313] width 108 height 49
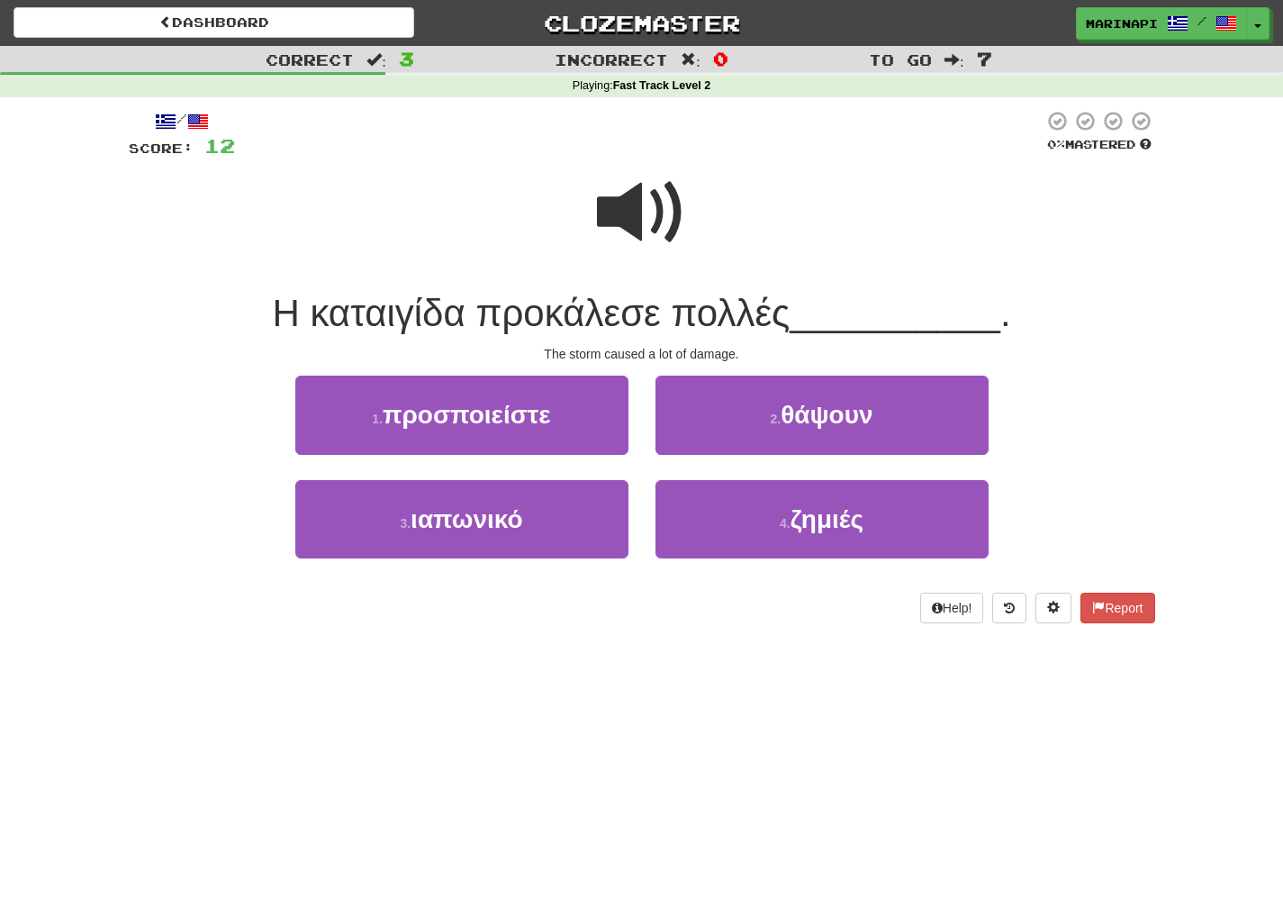
click at [671, 200] on span at bounding box center [642, 212] width 90 height 90
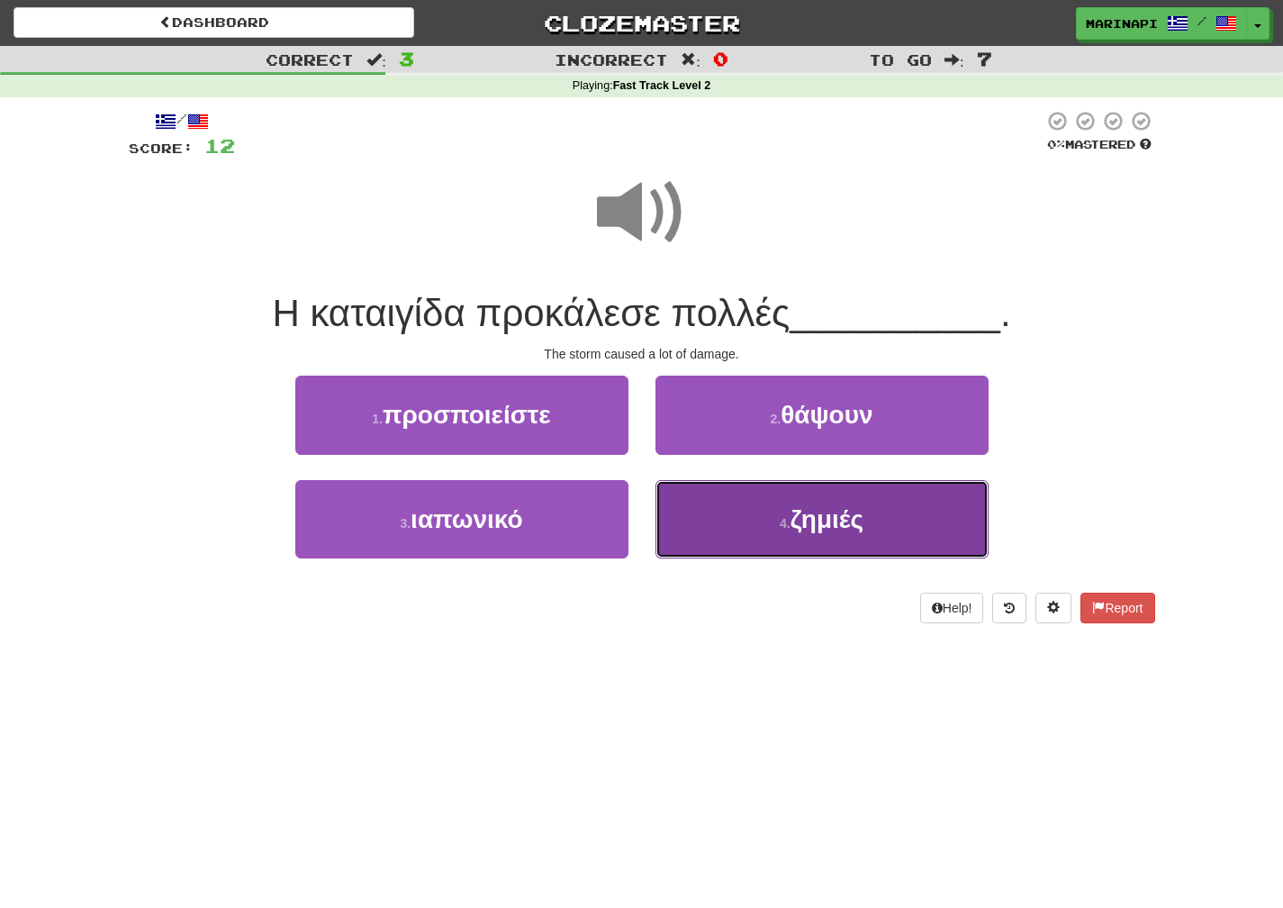
click at [761, 506] on button "4 . ζημιές" at bounding box center [822, 519] width 333 height 78
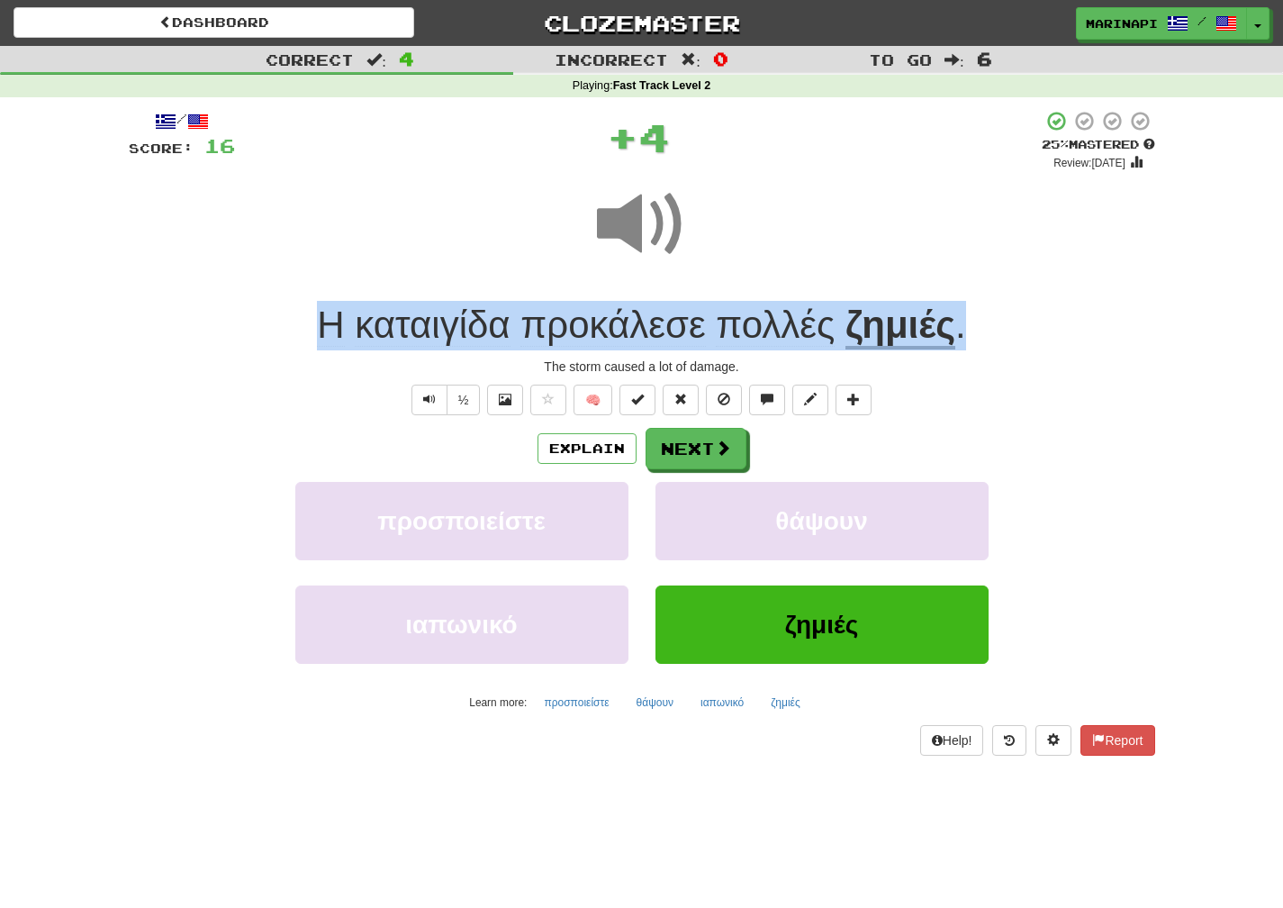
drag, startPoint x: 983, startPoint y: 334, endPoint x: 298, endPoint y: 324, distance: 685.3
click at [298, 324] on div "Η καταιγίδα προκάλεσε πολλές ζημιές ." at bounding box center [642, 326] width 1027 height 50
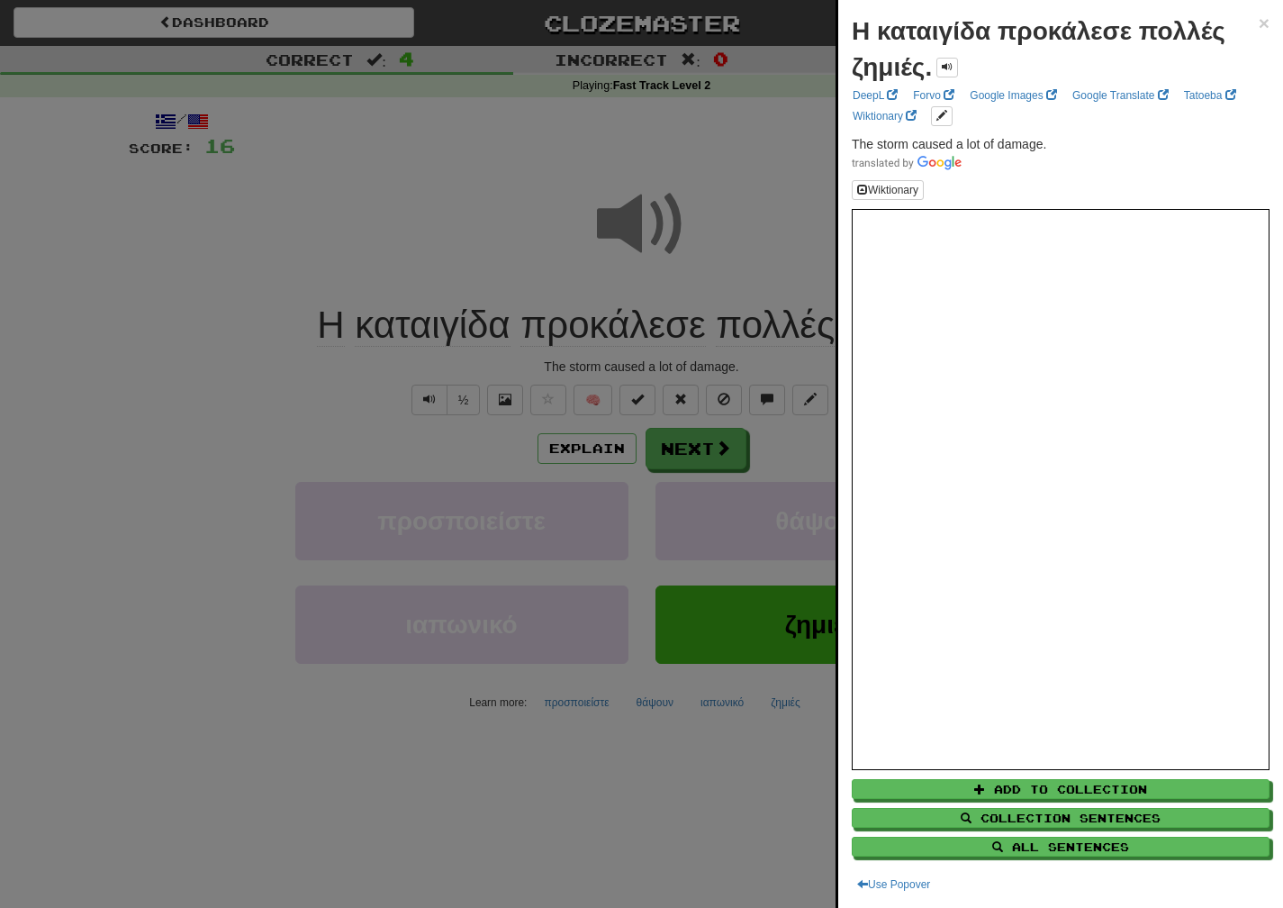
click at [475, 456] on div at bounding box center [641, 454] width 1283 height 908
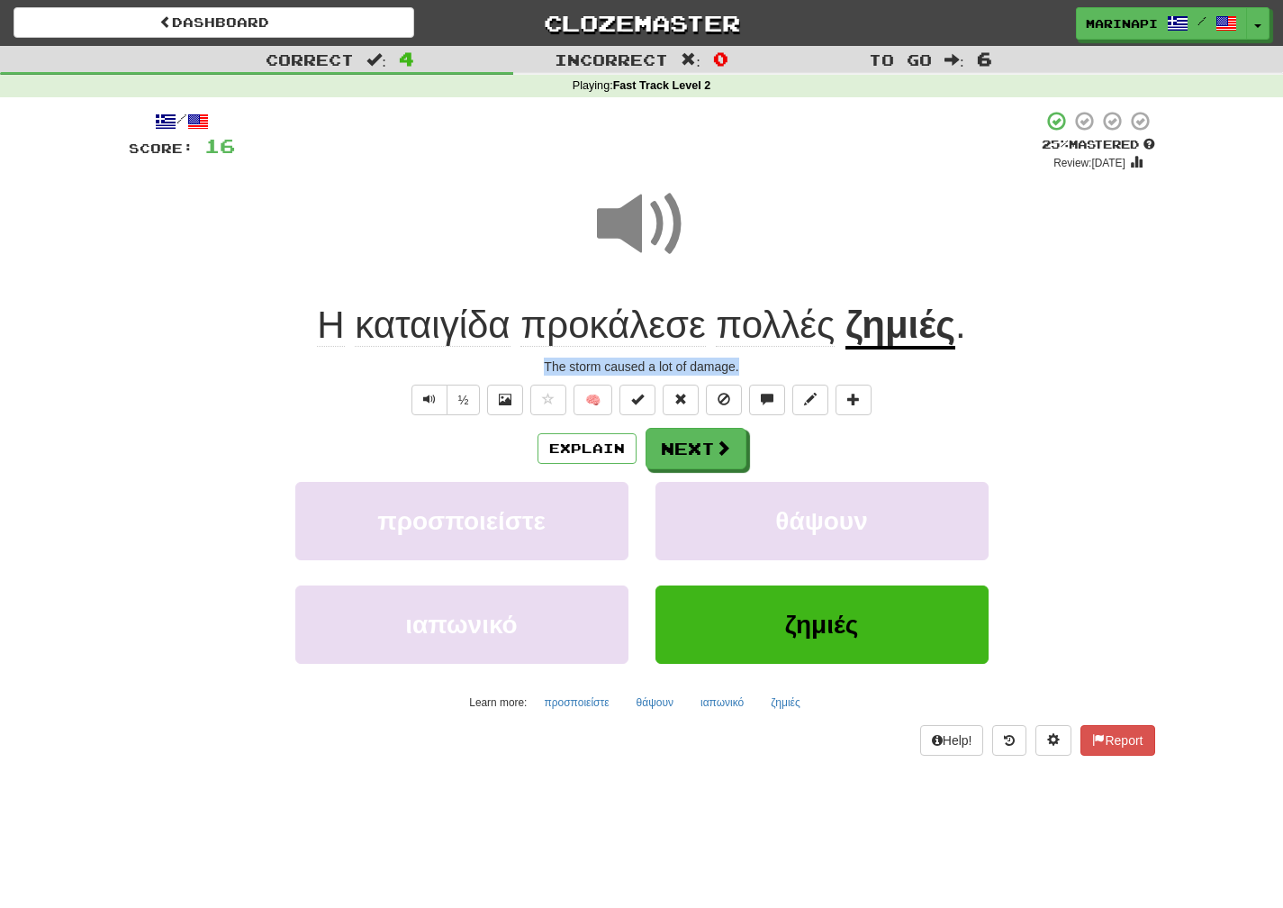
drag, startPoint x: 746, startPoint y: 363, endPoint x: 520, endPoint y: 360, distance: 226.0
click at [520, 360] on div "The storm caused a lot of damage." at bounding box center [642, 366] width 1027 height 18
click at [676, 446] on button "Next" at bounding box center [697, 449] width 101 height 41
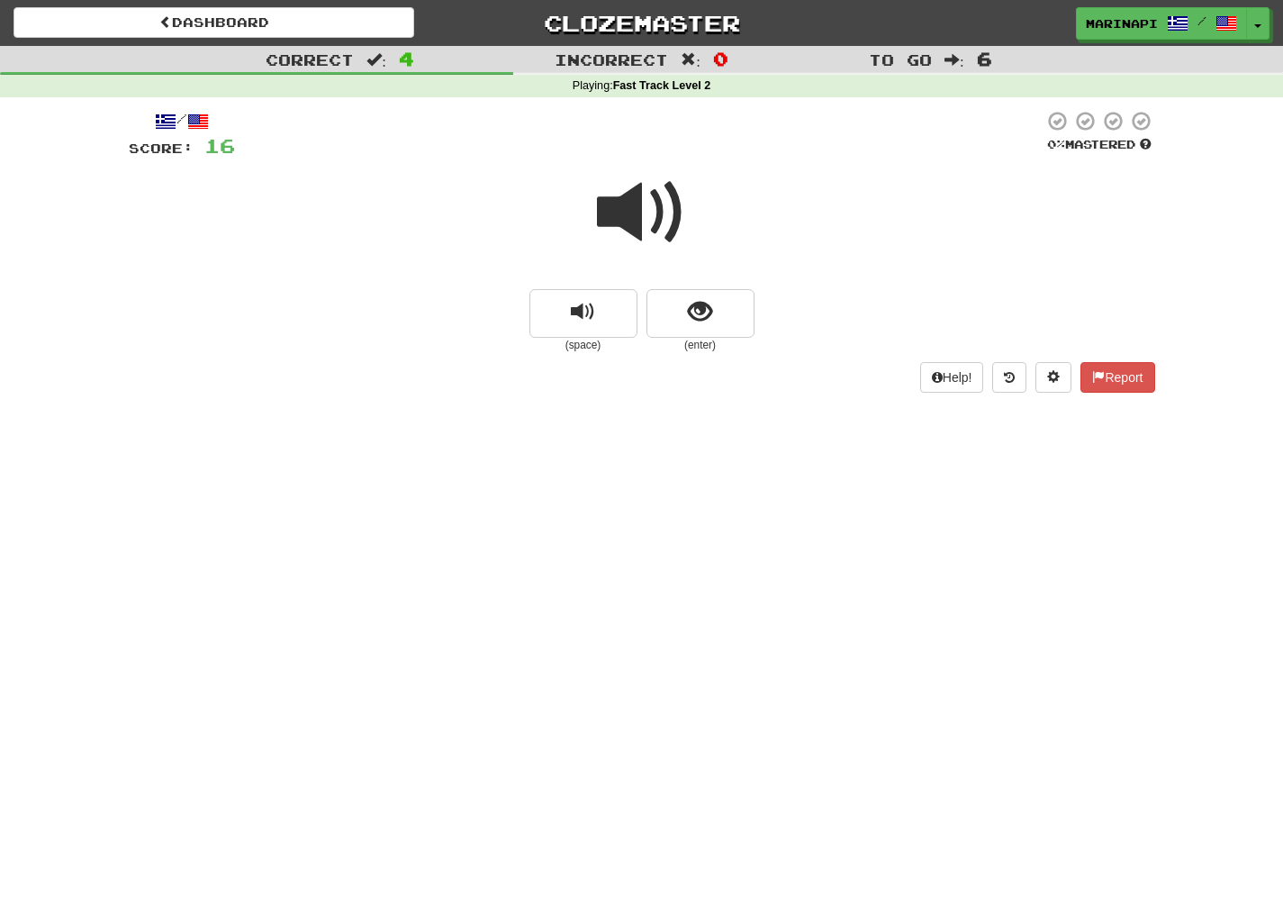
click at [641, 220] on span at bounding box center [642, 212] width 90 height 90
click at [687, 292] on button "show sentence" at bounding box center [701, 313] width 108 height 49
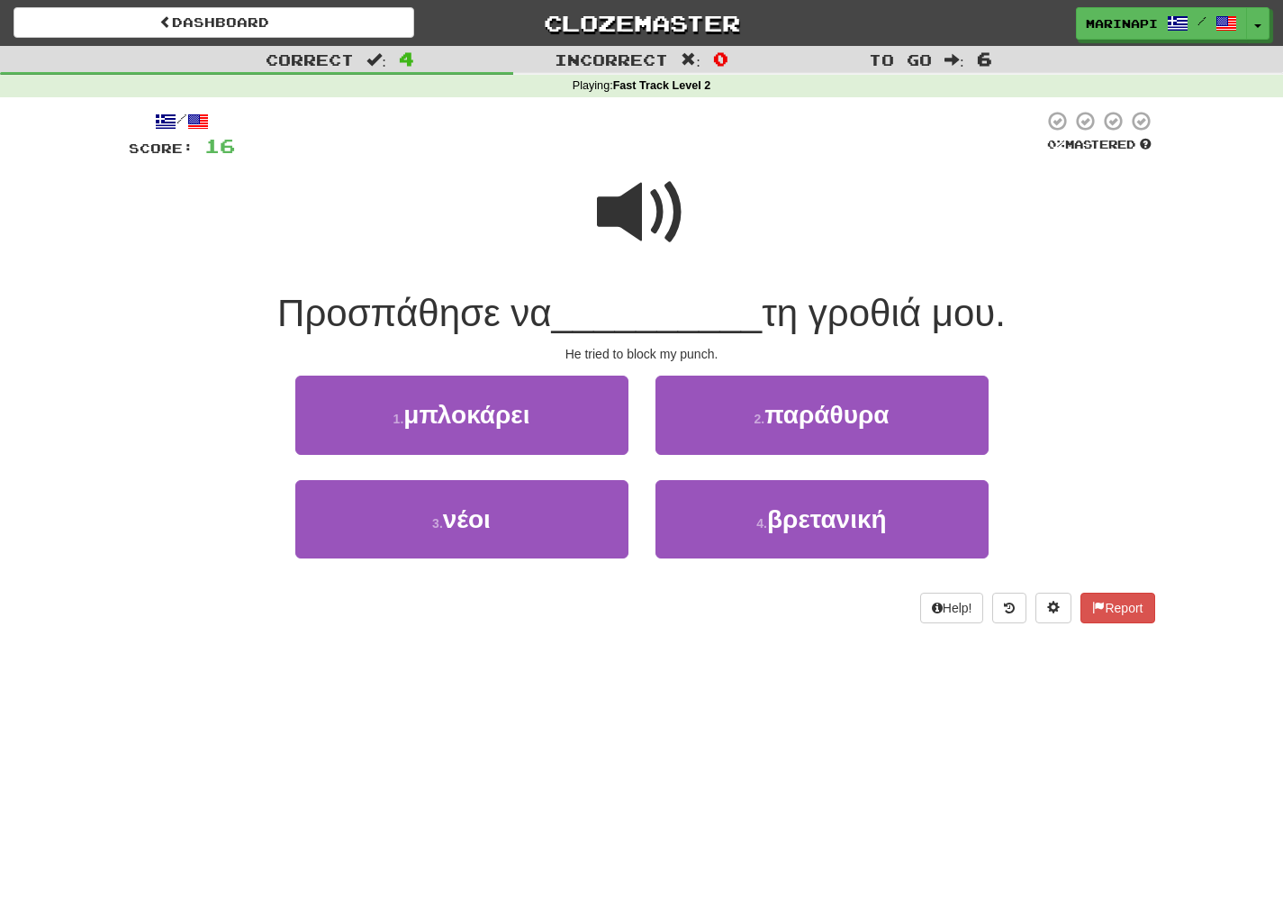
click at [652, 238] on span at bounding box center [642, 212] width 90 height 90
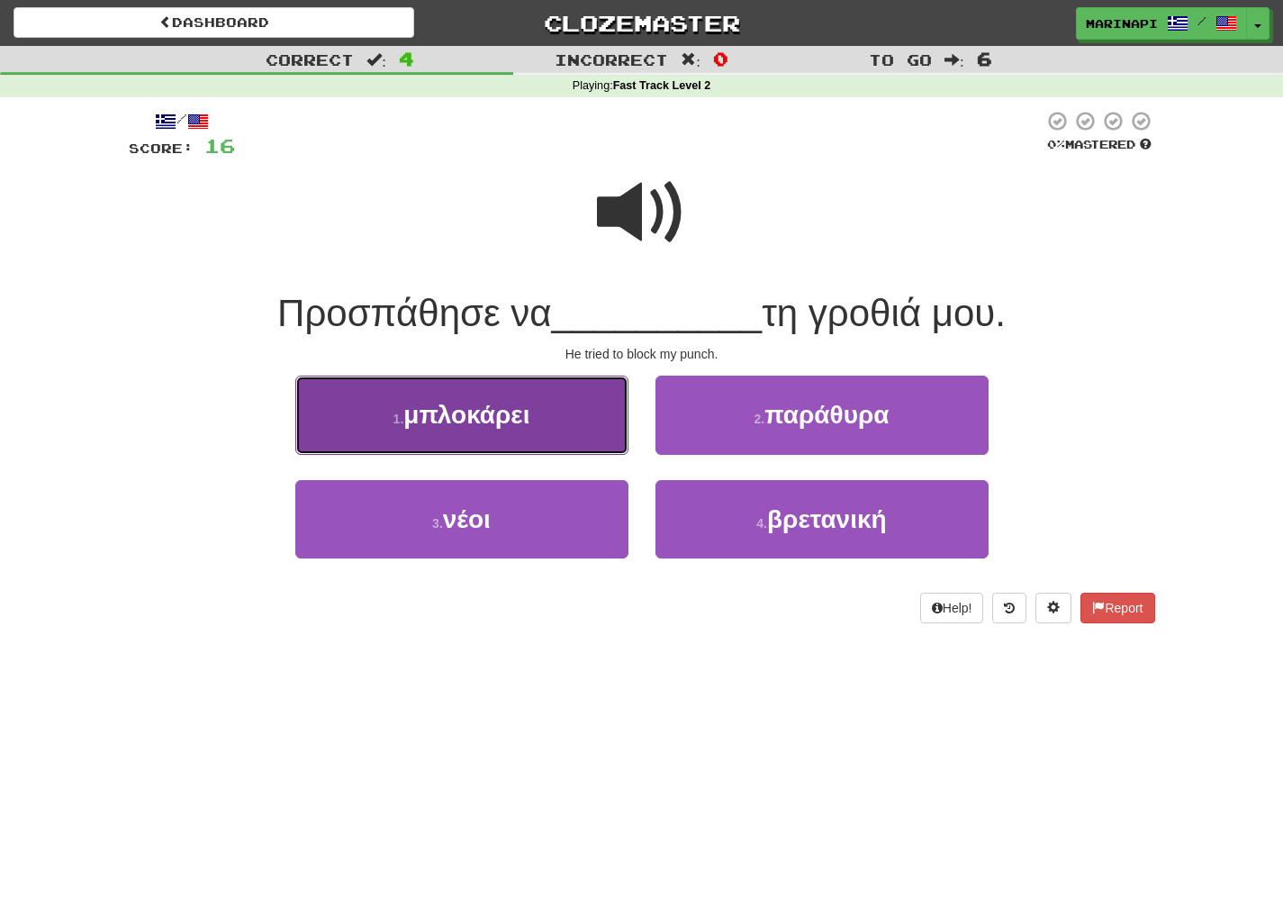
click at [588, 423] on button "1 . μπλοκάρει" at bounding box center [461, 414] width 333 height 78
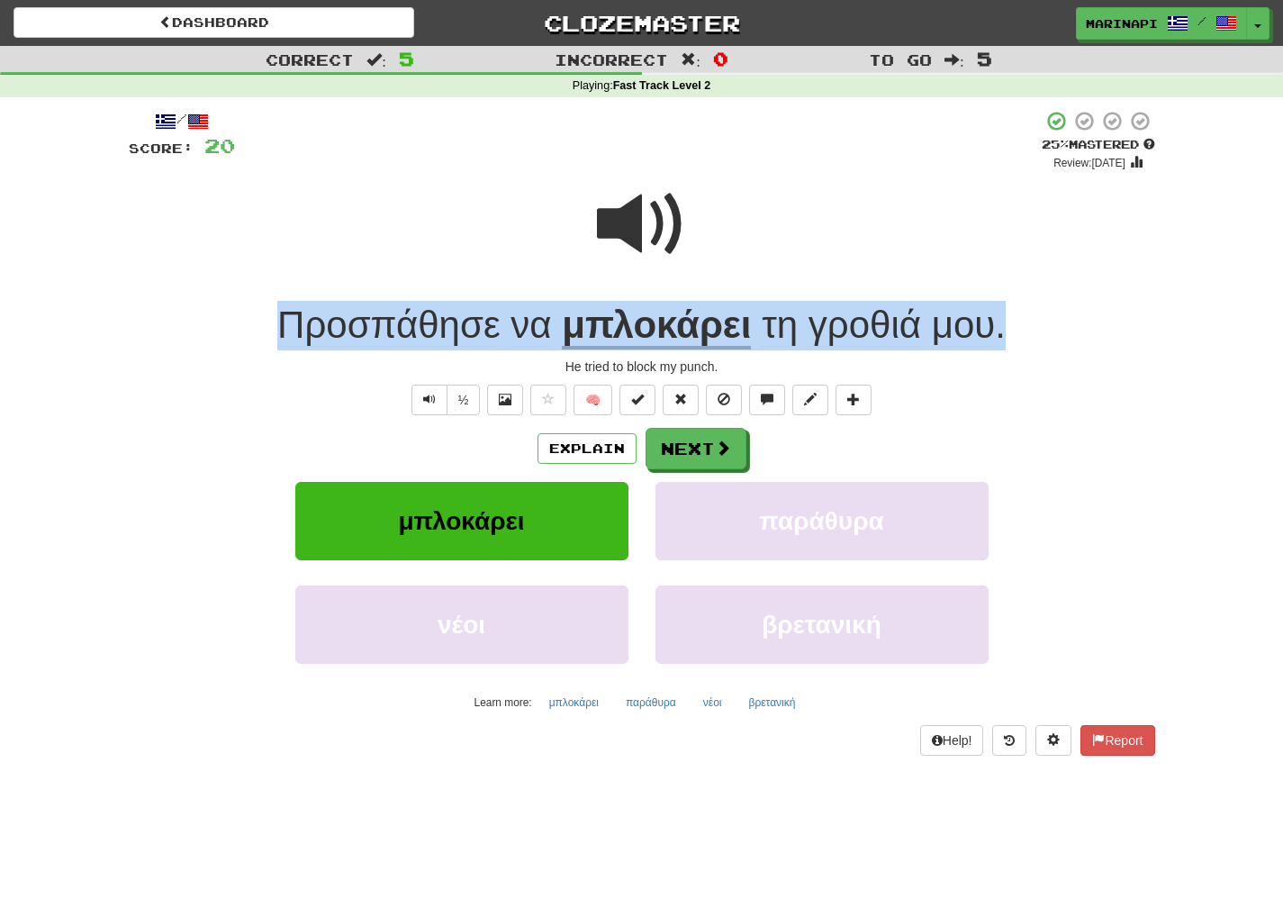
drag, startPoint x: 1014, startPoint y: 331, endPoint x: 268, endPoint y: 321, distance: 745.7
click at [268, 321] on div "Προσπάθησε να μπλοκάρει τη γροθιά μου ." at bounding box center [642, 326] width 1027 height 50
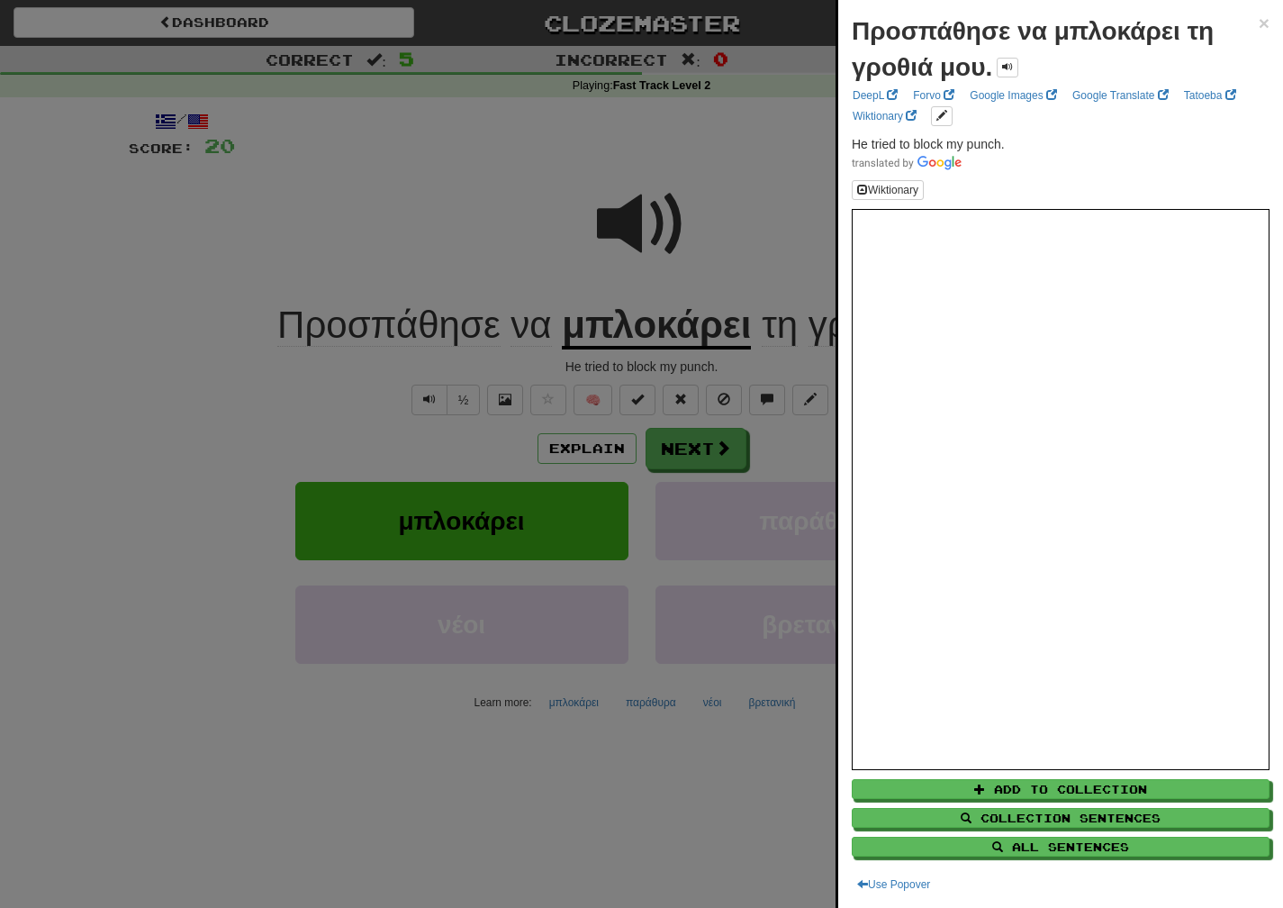
click at [1044, 166] on span at bounding box center [1061, 162] width 418 height 18
drag, startPoint x: 1023, startPoint y: 143, endPoint x: 846, endPoint y: 144, distance: 176.5
click at [846, 144] on div "Προσπάθησε να μπλοκάρει τη γροθιά μου. × DeepL Forvo Google Images Google Trans…" at bounding box center [1060, 454] width 445 height 908
click at [727, 439] on div at bounding box center [641, 454] width 1283 height 908
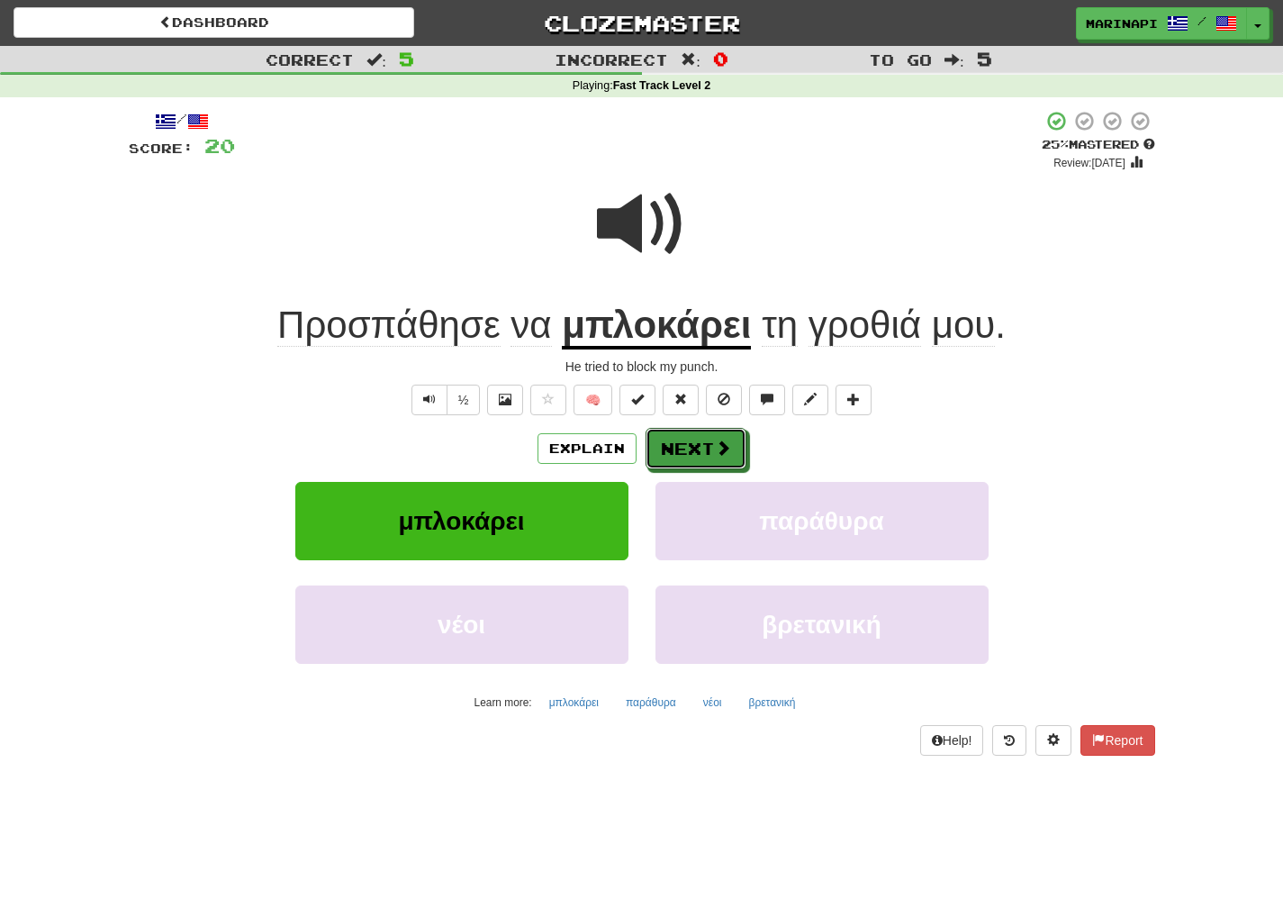
click at [715, 448] on span at bounding box center [723, 447] width 16 height 16
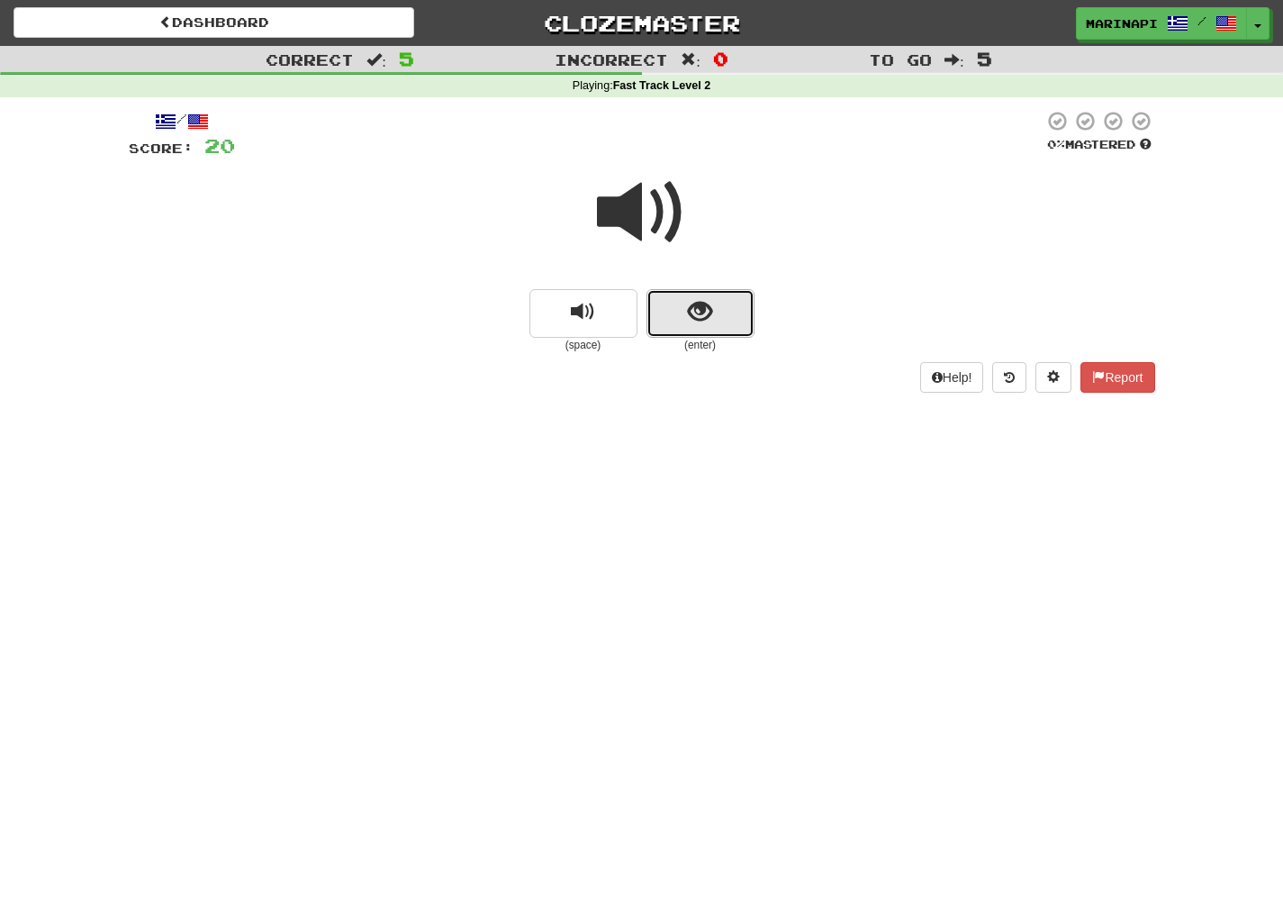
click at [685, 302] on button "show sentence" at bounding box center [701, 313] width 108 height 49
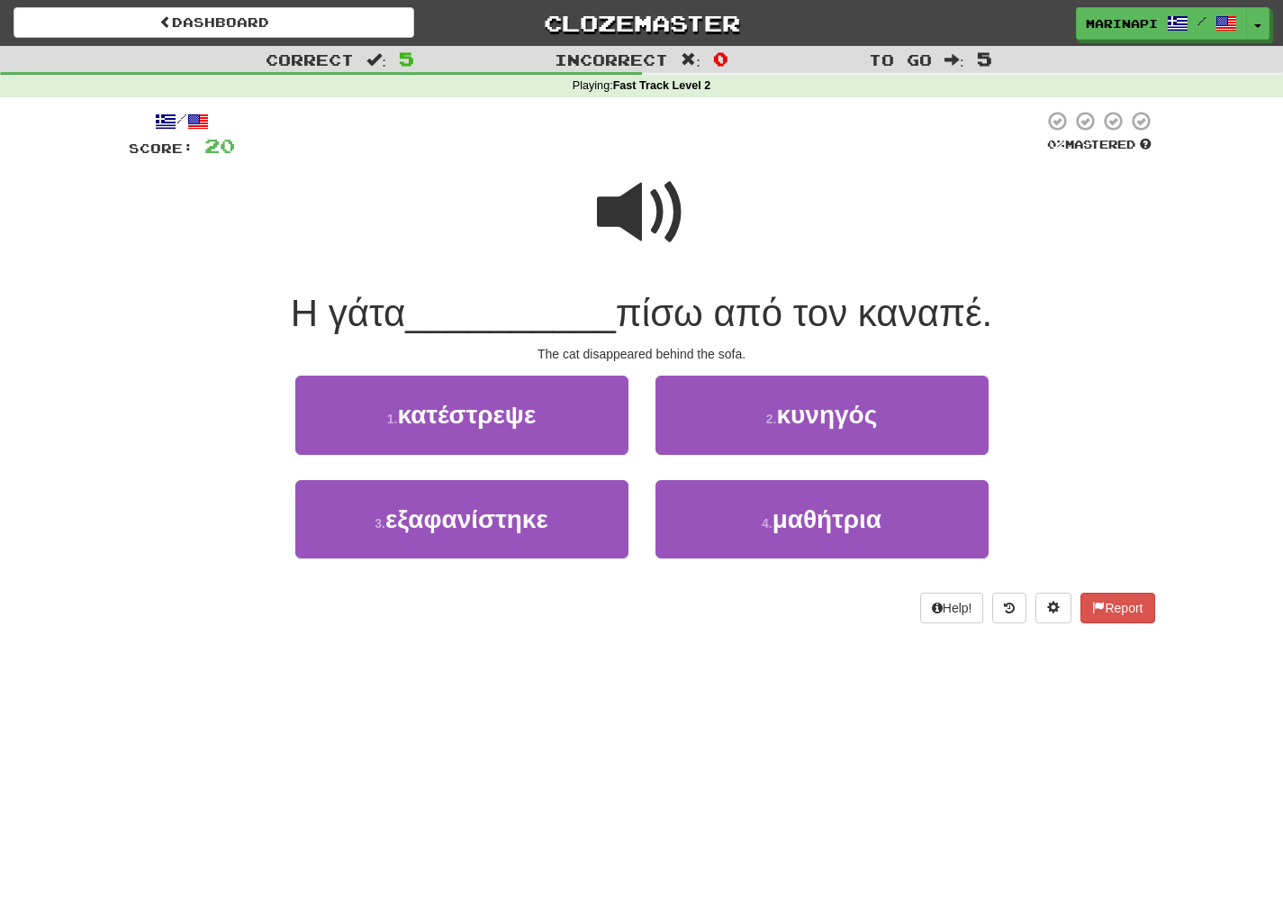
click at [657, 231] on span at bounding box center [642, 212] width 90 height 90
click at [653, 249] on span at bounding box center [642, 212] width 90 height 90
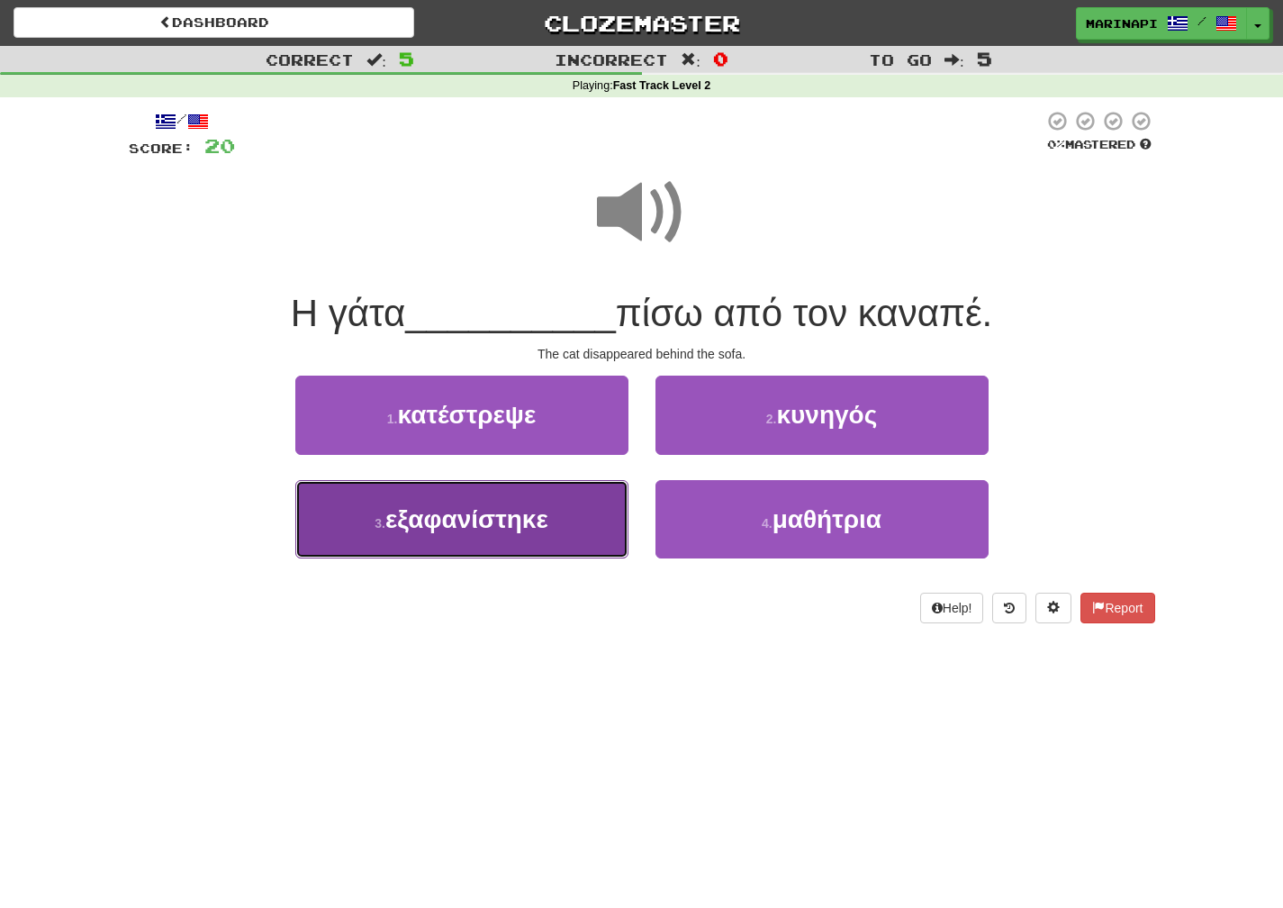
click at [565, 542] on button "3 . εξαφανίστηκε" at bounding box center [461, 519] width 333 height 78
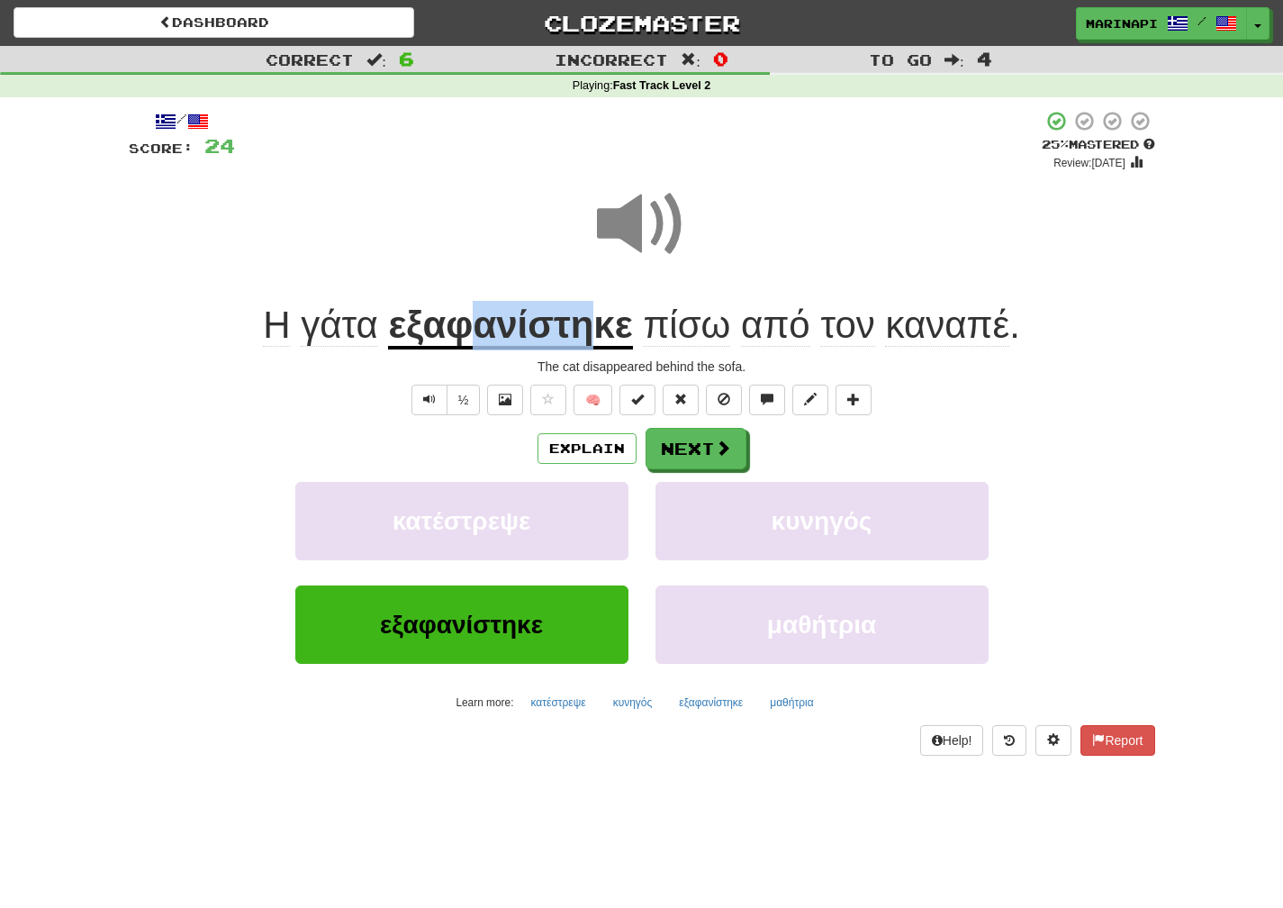
drag, startPoint x: 1025, startPoint y: 325, endPoint x: 480, endPoint y: 339, distance: 545.0
click at [480, 339] on div "Η γάτα εξαφανίστηκε πίσω από τον καναπέ ." at bounding box center [642, 326] width 1027 height 50
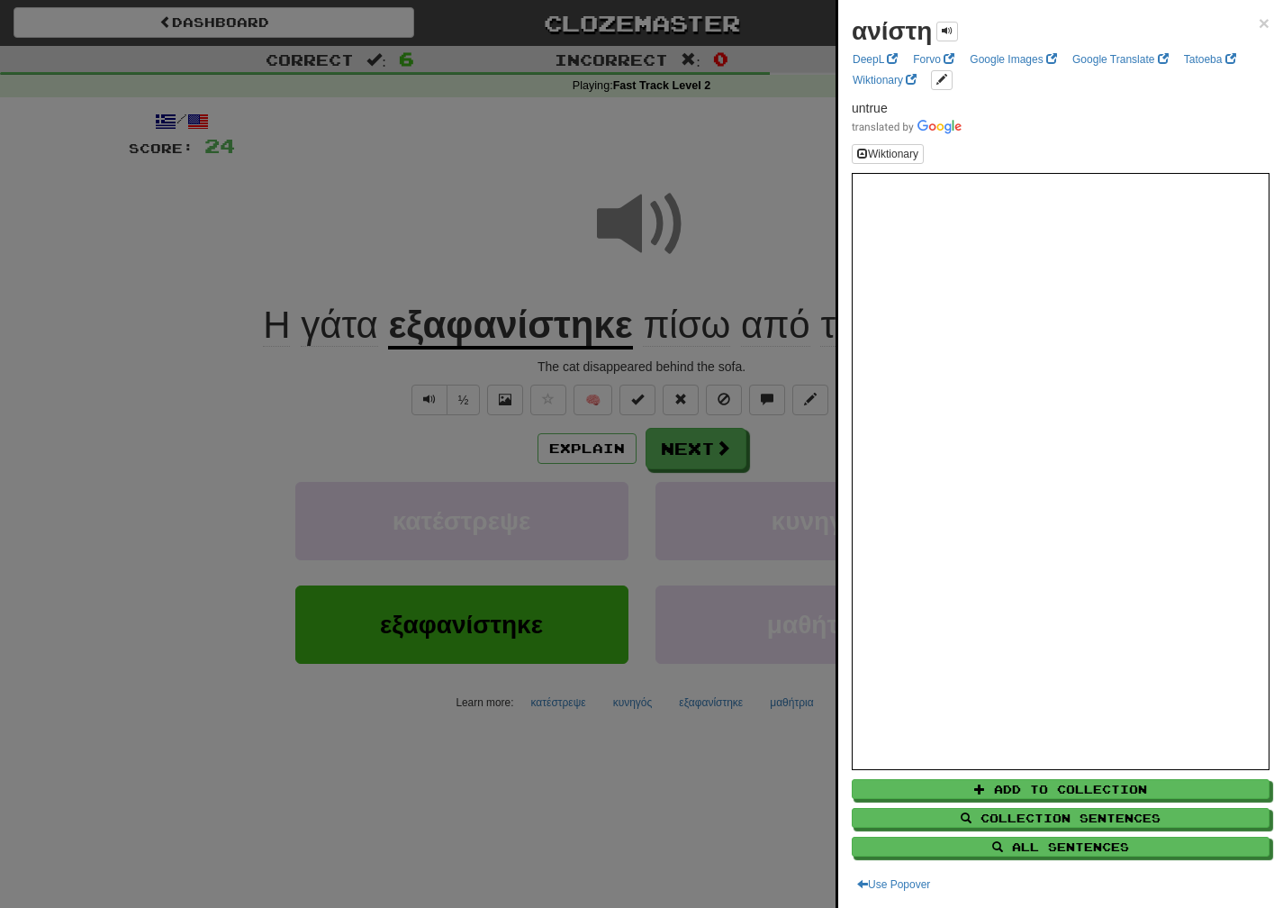
click at [467, 373] on div at bounding box center [641, 454] width 1283 height 908
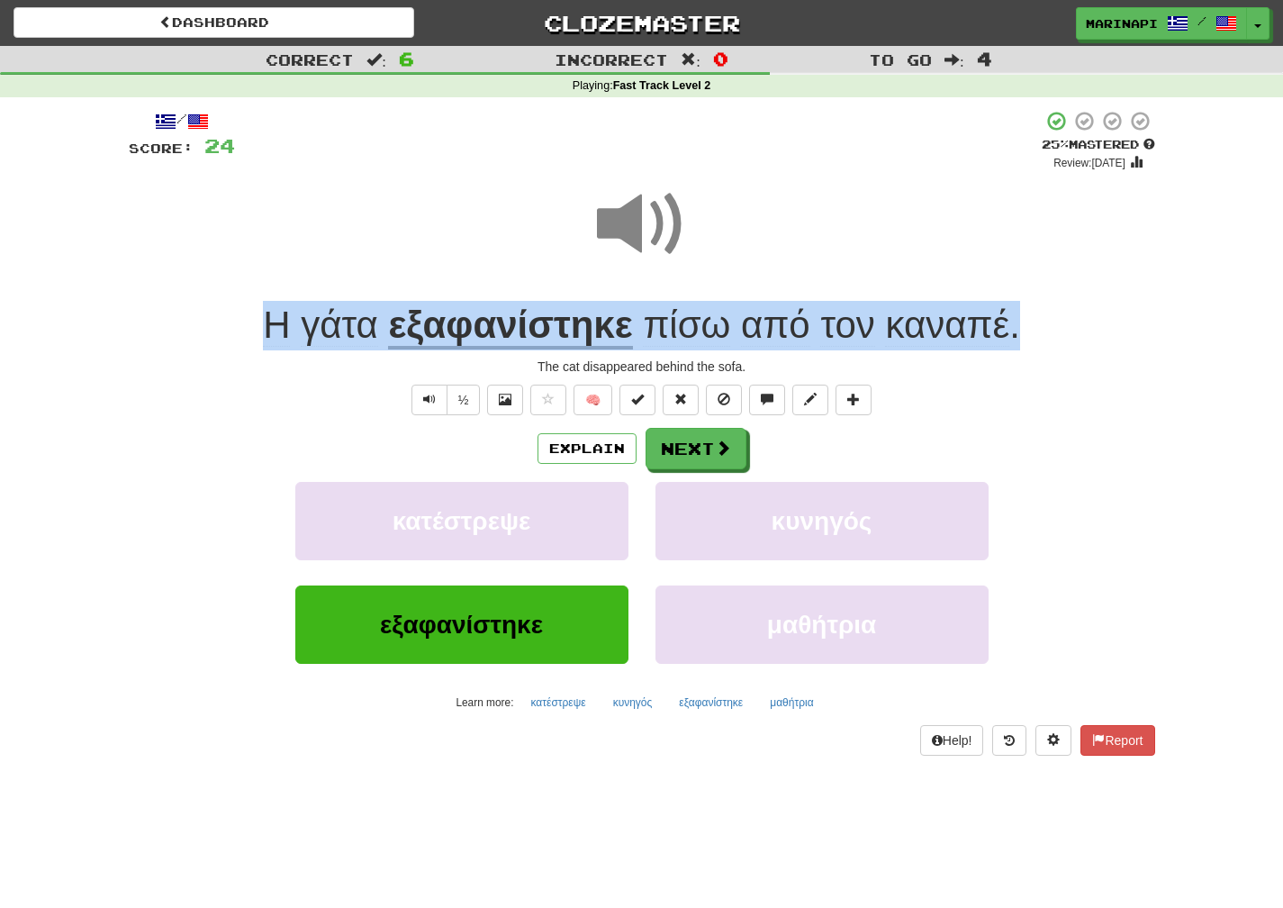
drag, startPoint x: 1027, startPoint y: 321, endPoint x: 251, endPoint y: 323, distance: 775.3
click at [251, 323] on div "Η γάτα εξαφανίστηκε πίσω από τον καναπέ ." at bounding box center [642, 326] width 1027 height 50
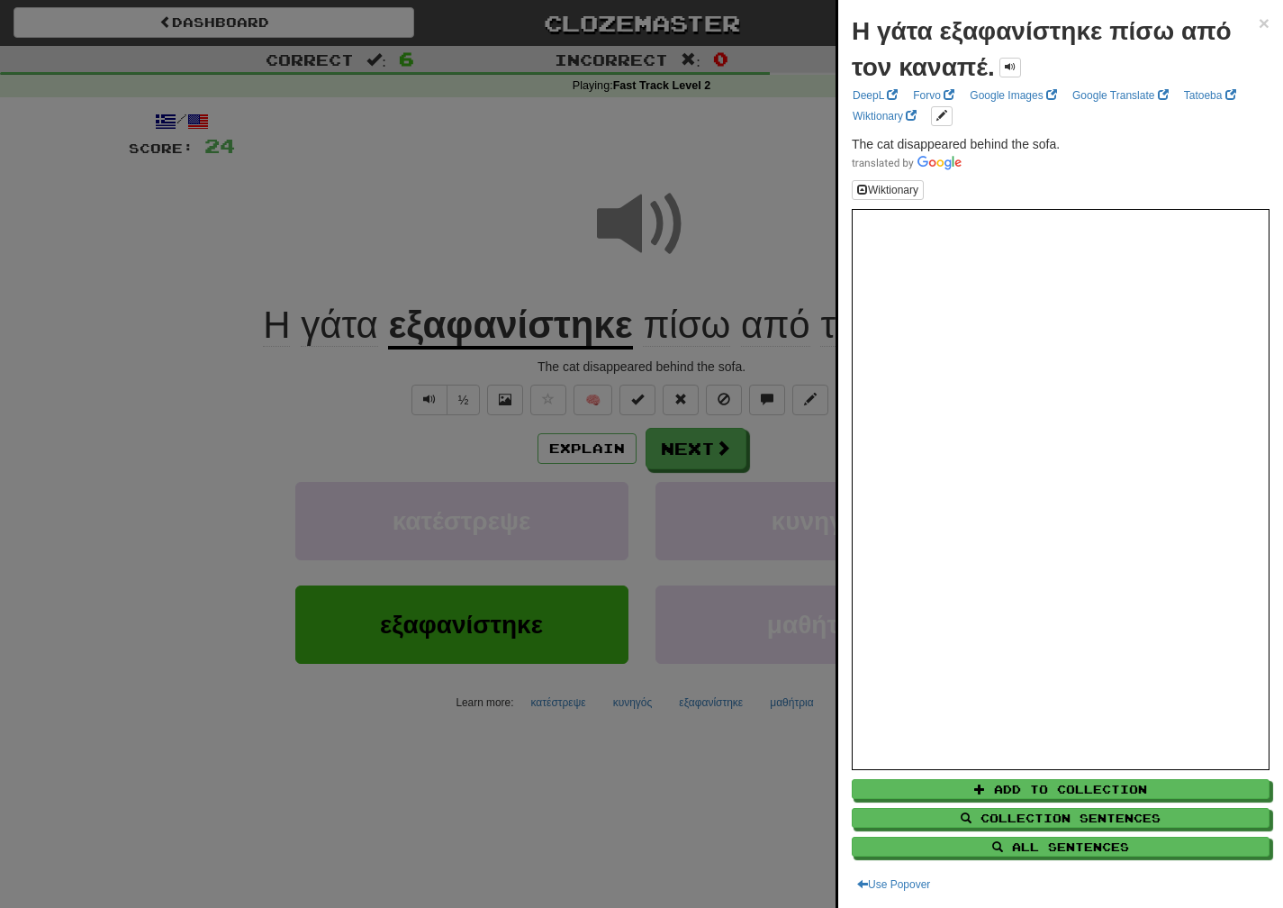
click at [776, 457] on div at bounding box center [641, 454] width 1283 height 908
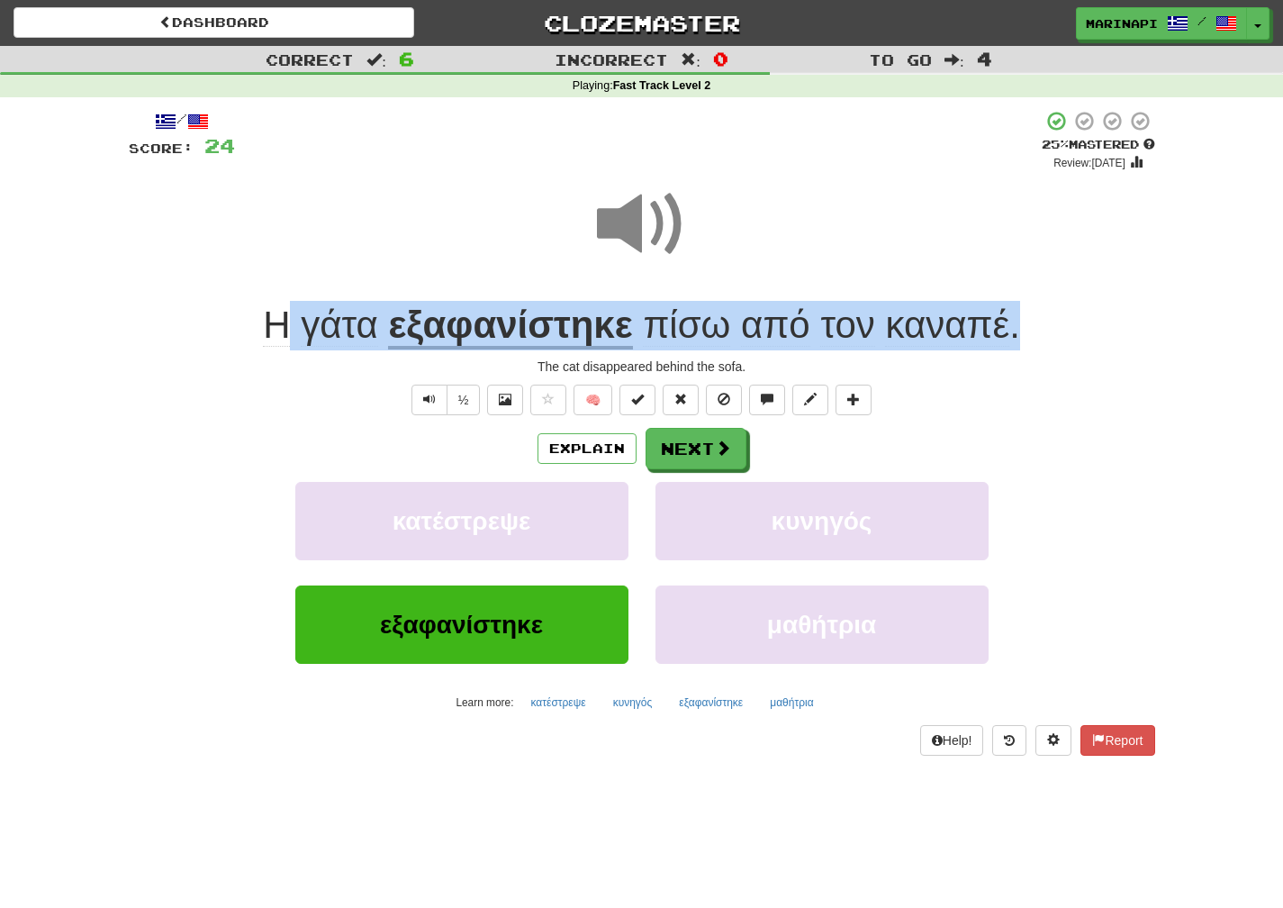
drag, startPoint x: 1026, startPoint y: 325, endPoint x: 277, endPoint y: 310, distance: 748.4
click at [277, 310] on div "Η γάτα εξαφανίστηκε πίσω από τον καναπέ ." at bounding box center [642, 326] width 1027 height 50
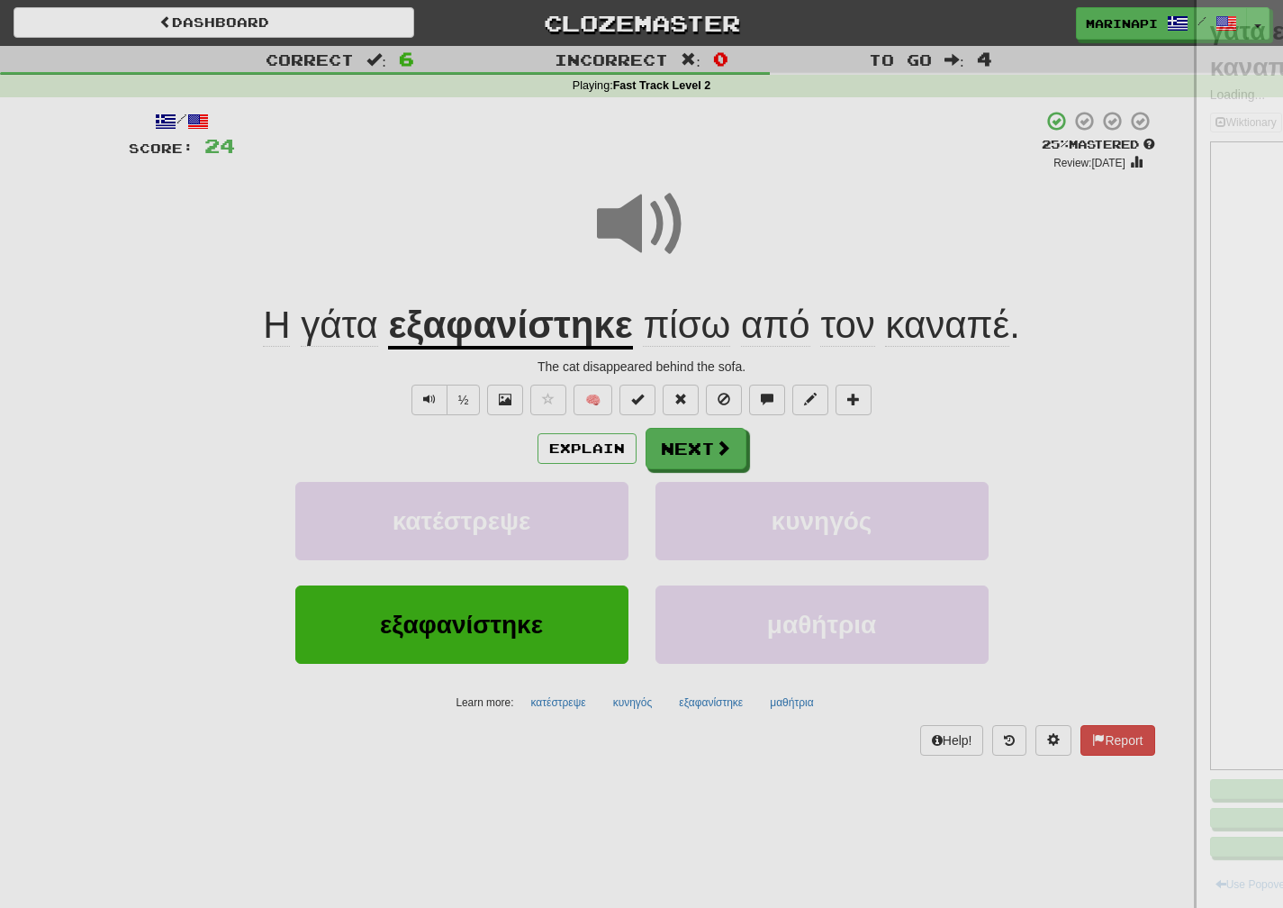
click at [277, 310] on div at bounding box center [641, 454] width 1283 height 908
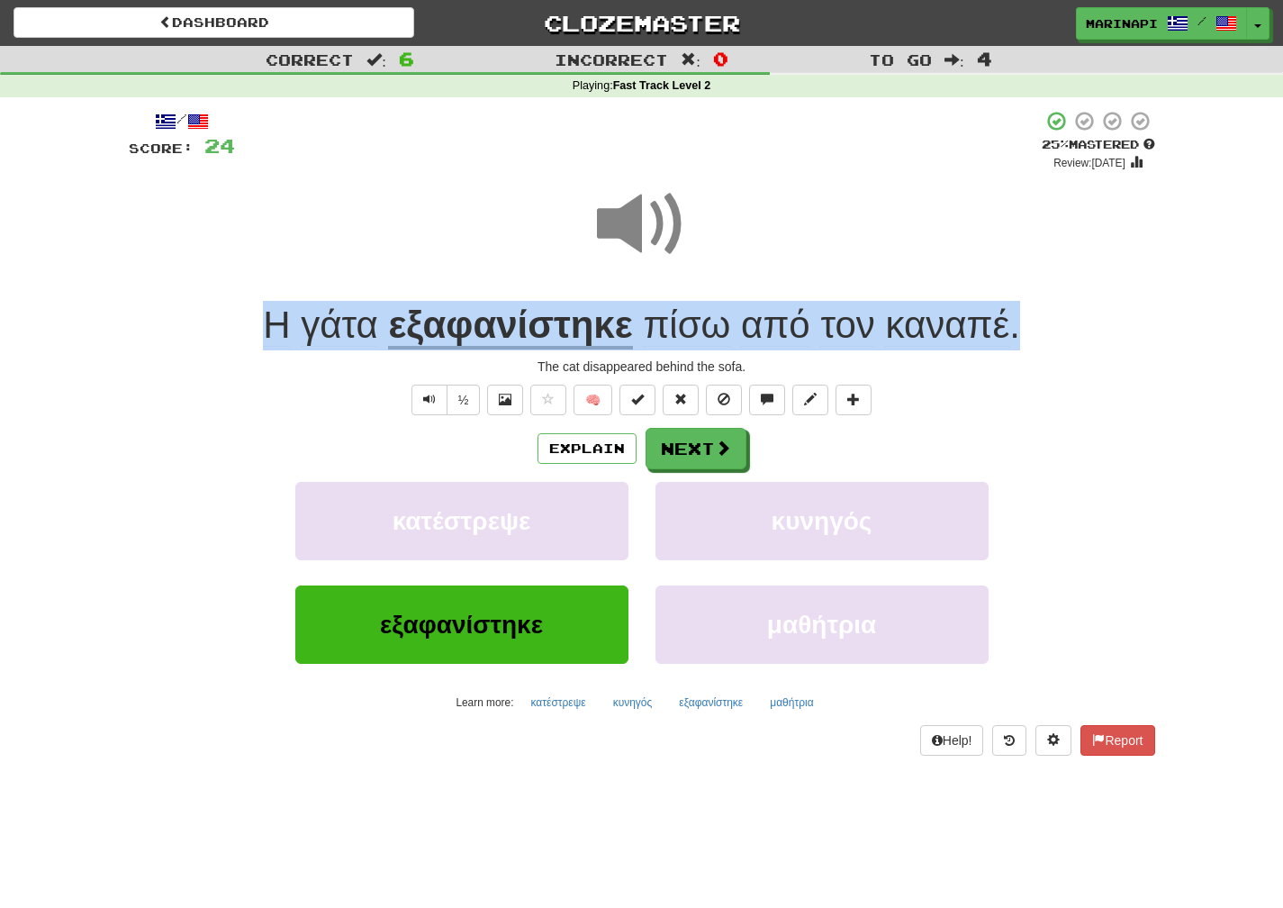
drag, startPoint x: 1027, startPoint y: 337, endPoint x: 214, endPoint y: 344, distance: 813.2
click at [214, 344] on div "Η γάτα εξαφανίστηκε πίσω από τον καναπέ ." at bounding box center [642, 326] width 1027 height 50
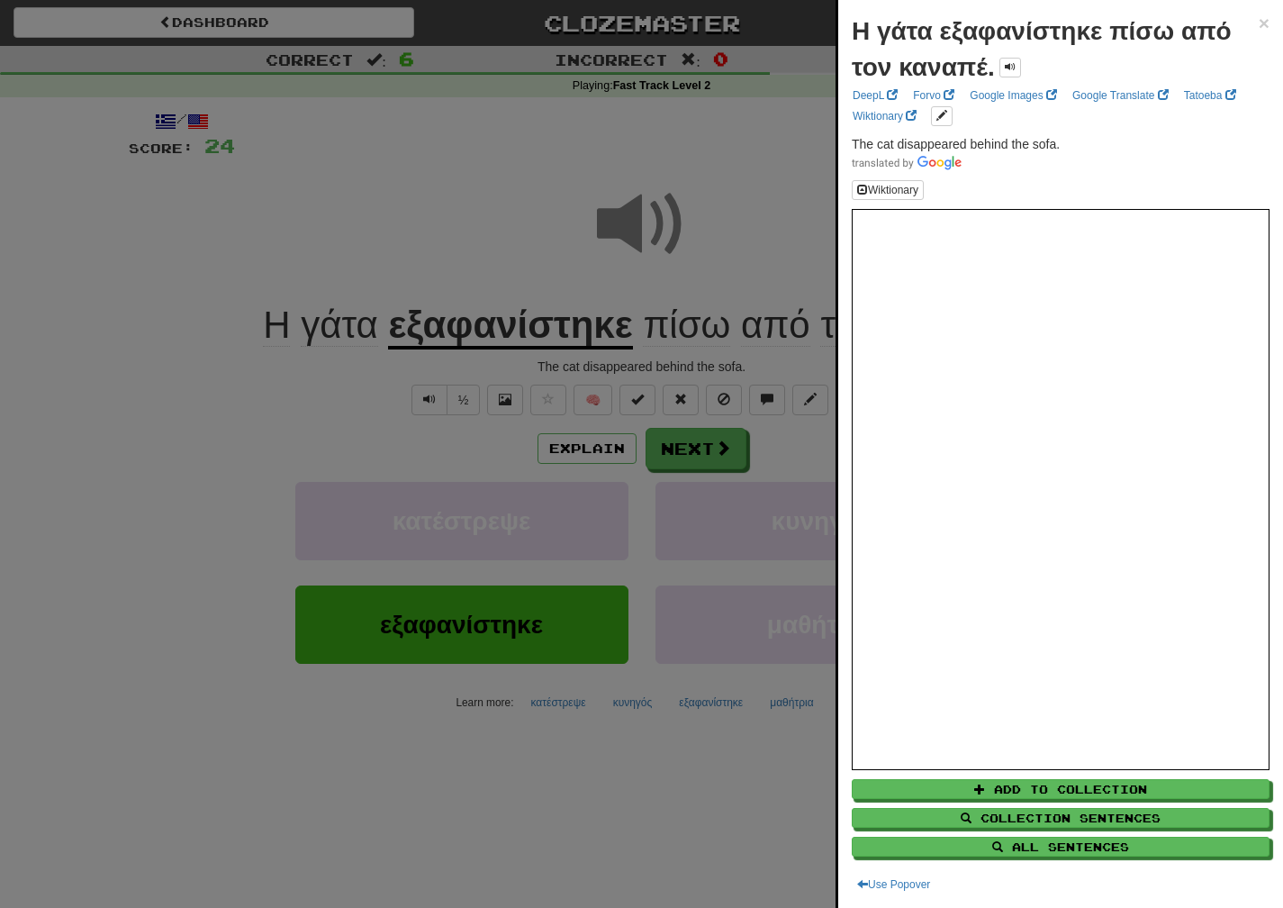
click at [770, 365] on div at bounding box center [641, 454] width 1283 height 908
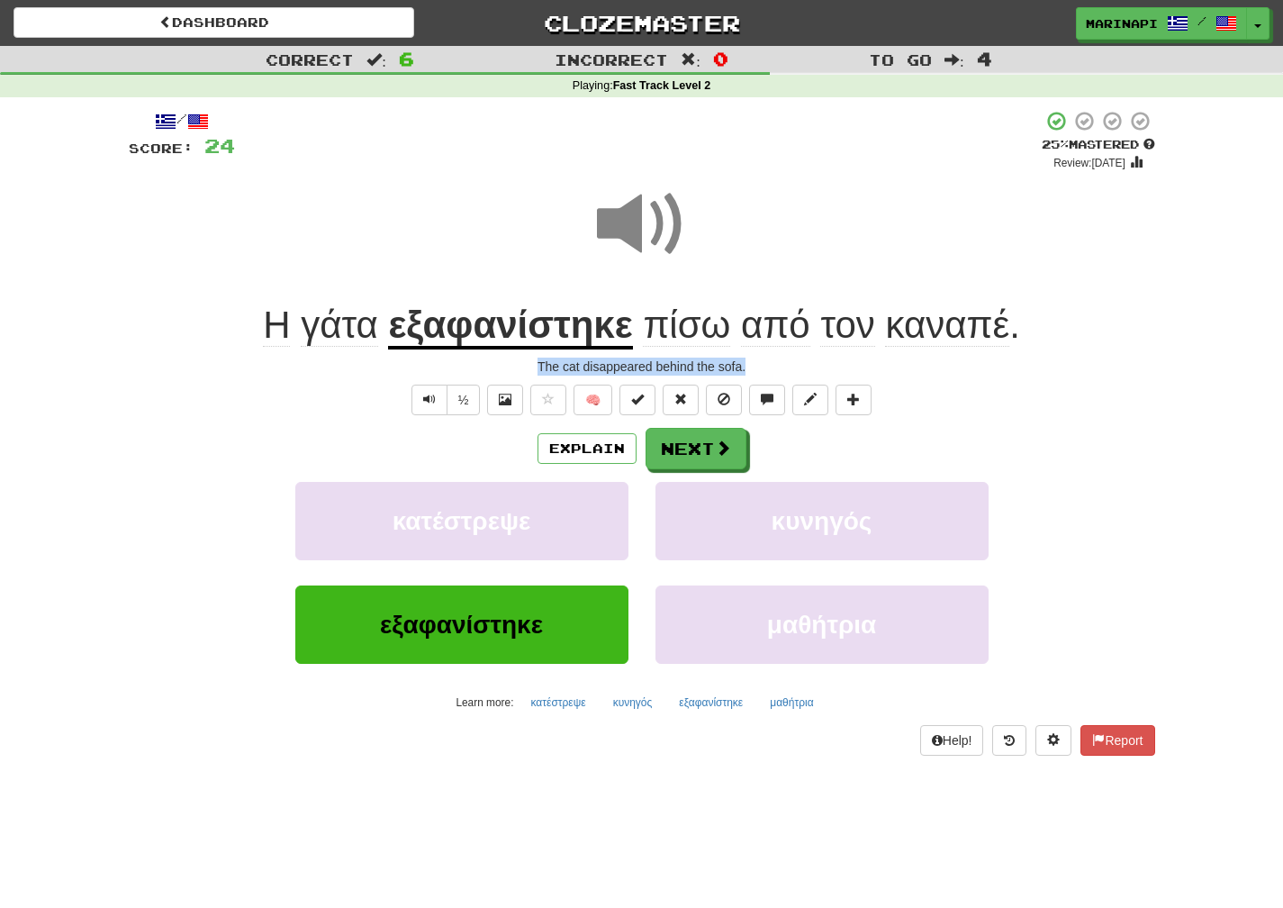
drag, startPoint x: 766, startPoint y: 365, endPoint x: 527, endPoint y: 366, distance: 239.5
click at [527, 366] on div "The cat disappeared behind the sofa." at bounding box center [642, 366] width 1027 height 18
click at [670, 448] on button "Next" at bounding box center [697, 449] width 101 height 41
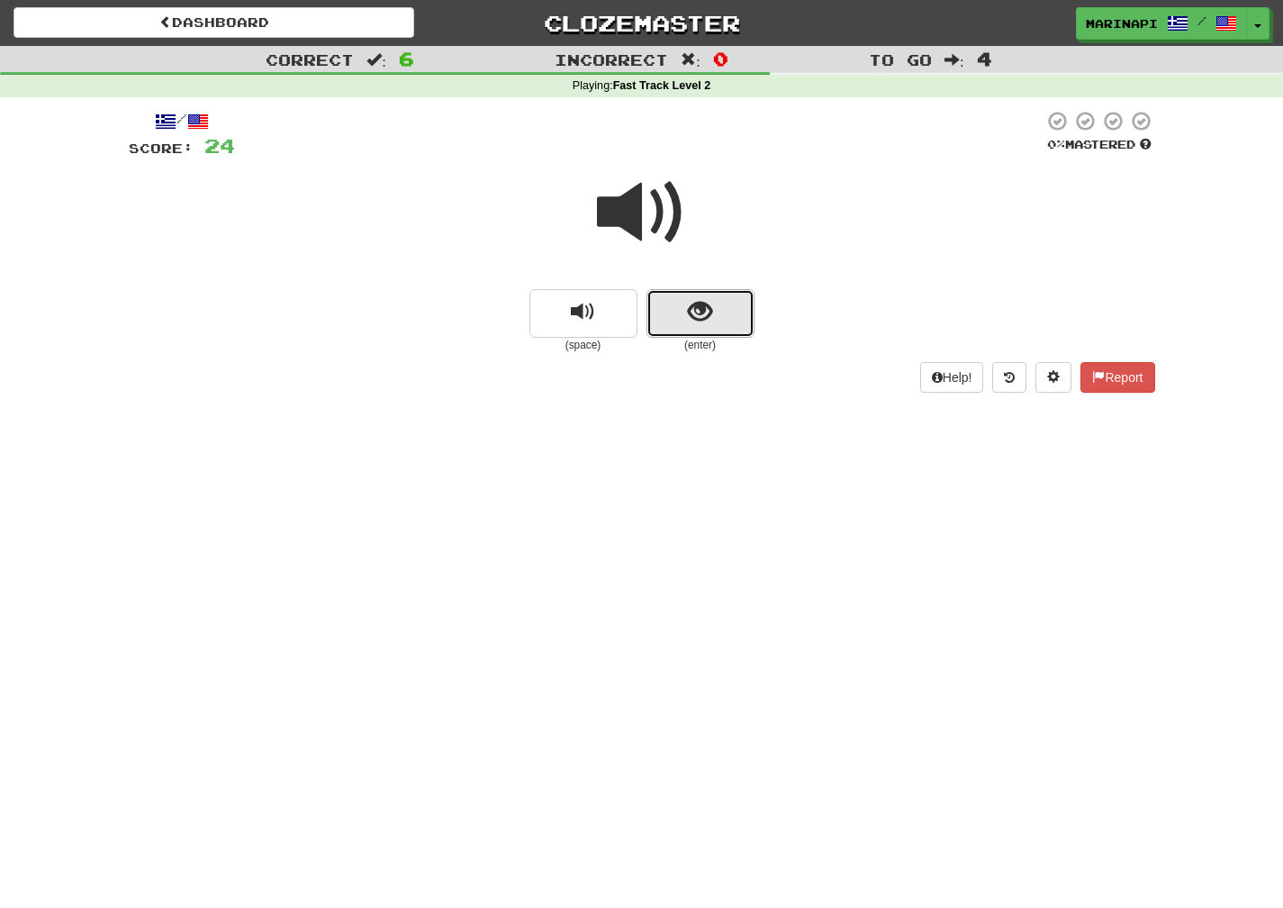
click at [680, 319] on button "show sentence" at bounding box center [701, 313] width 108 height 49
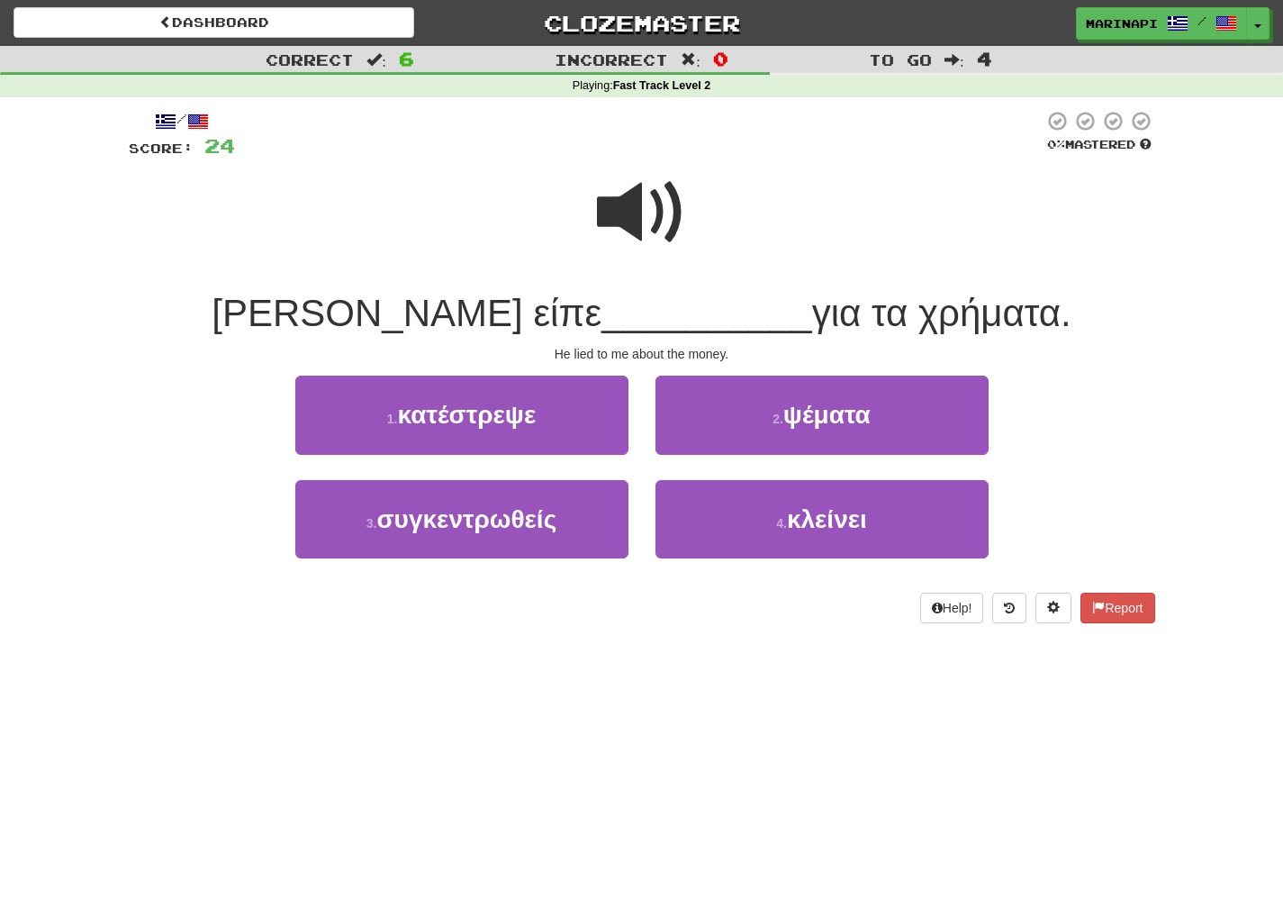
click at [655, 217] on span at bounding box center [642, 212] width 90 height 90
click at [638, 222] on span at bounding box center [642, 212] width 90 height 90
click at [637, 222] on span at bounding box center [642, 212] width 90 height 90
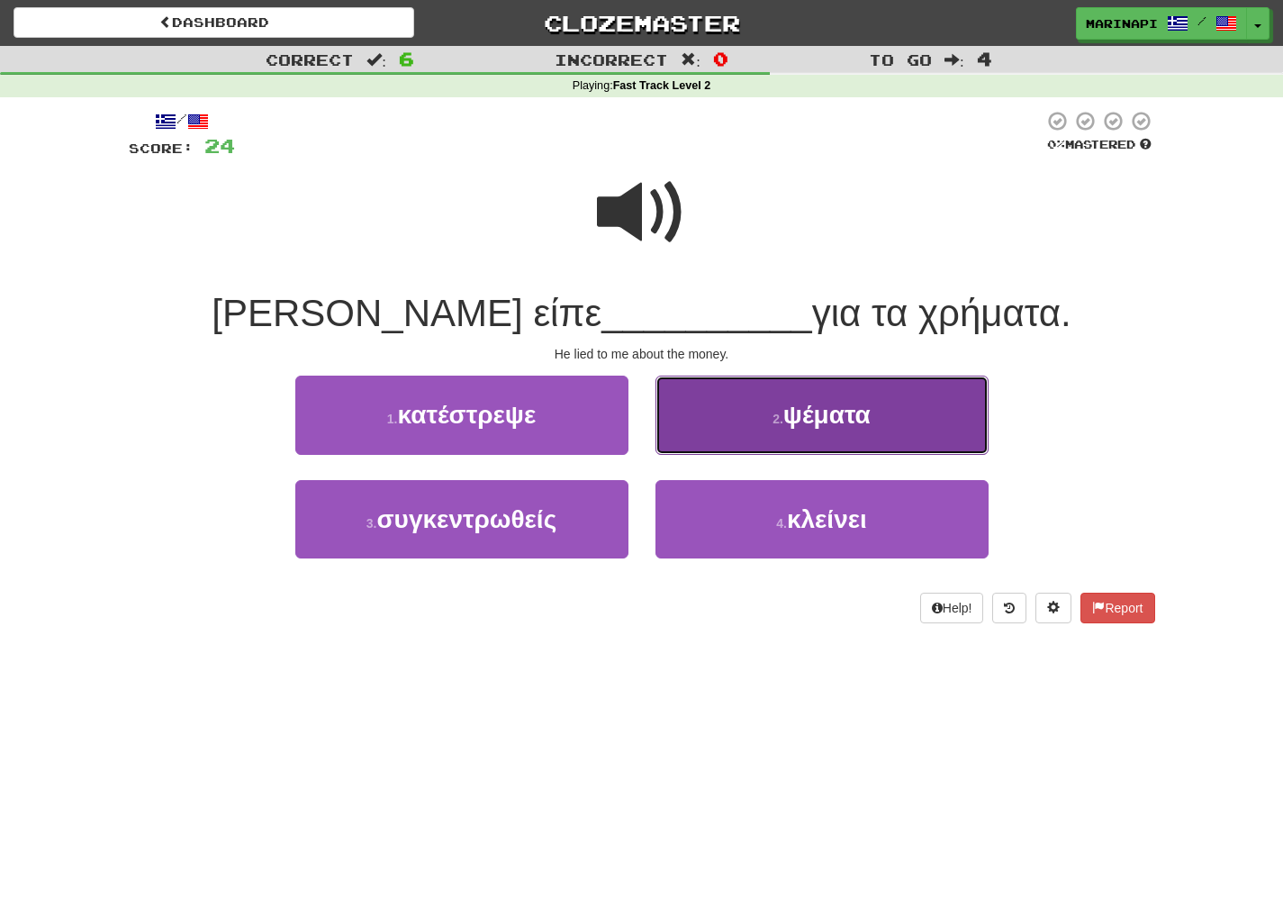
click at [713, 406] on button "2 . ψέματα" at bounding box center [822, 414] width 333 height 78
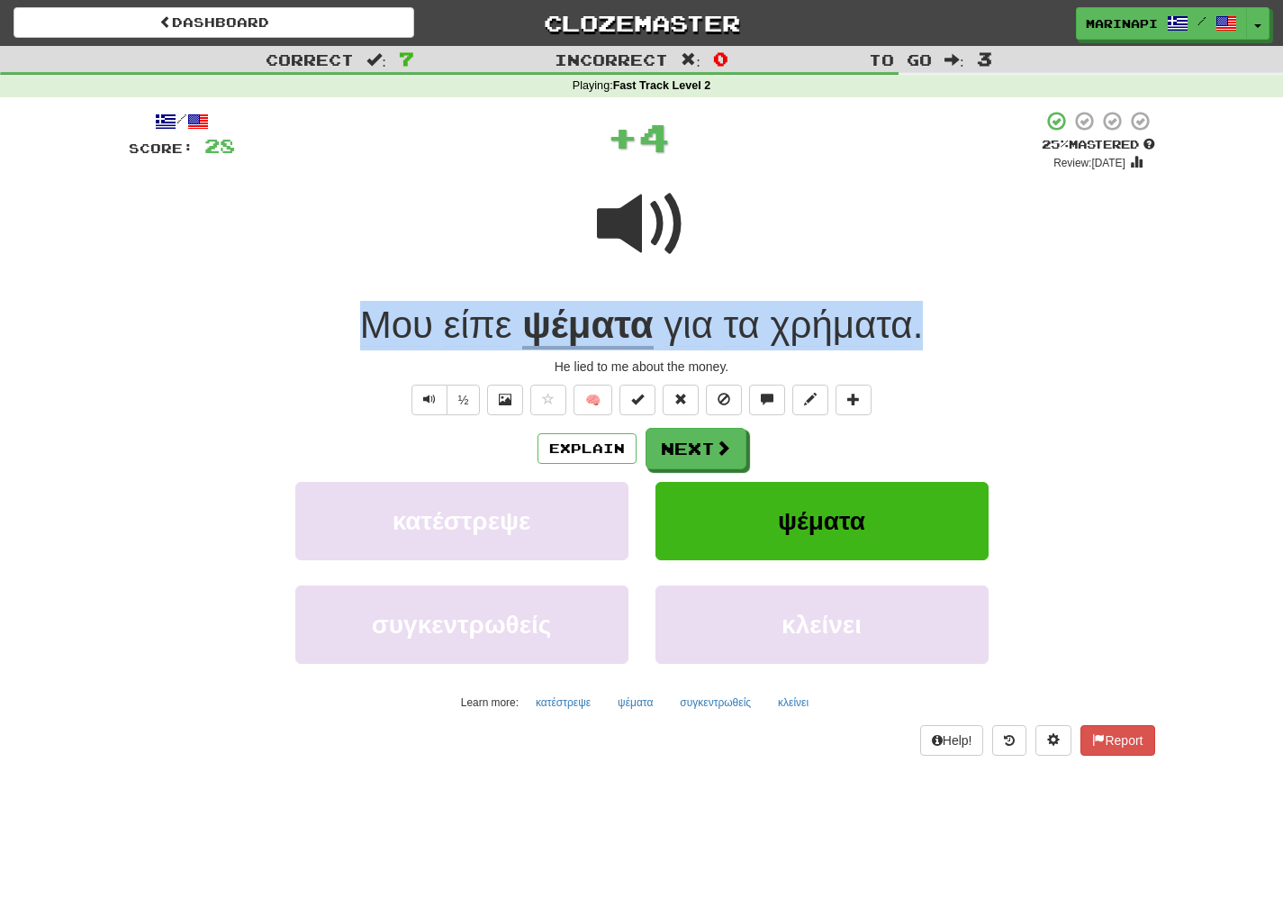
drag, startPoint x: 927, startPoint y: 330, endPoint x: 329, endPoint y: 303, distance: 598.5
click at [329, 303] on div "Μου είπε ψέματα για τα χρήματα ." at bounding box center [642, 326] width 1027 height 50
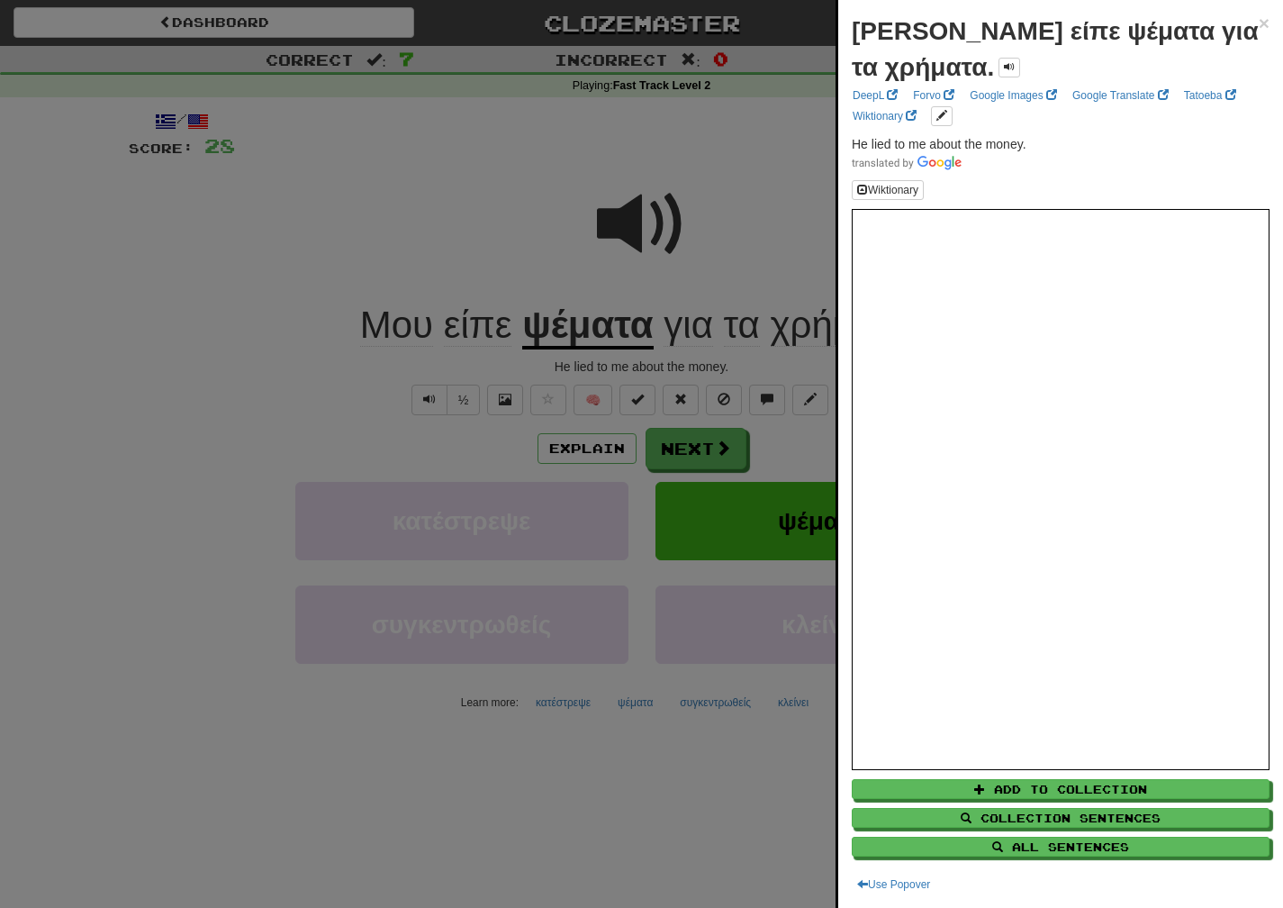
click at [744, 152] on div at bounding box center [641, 454] width 1283 height 908
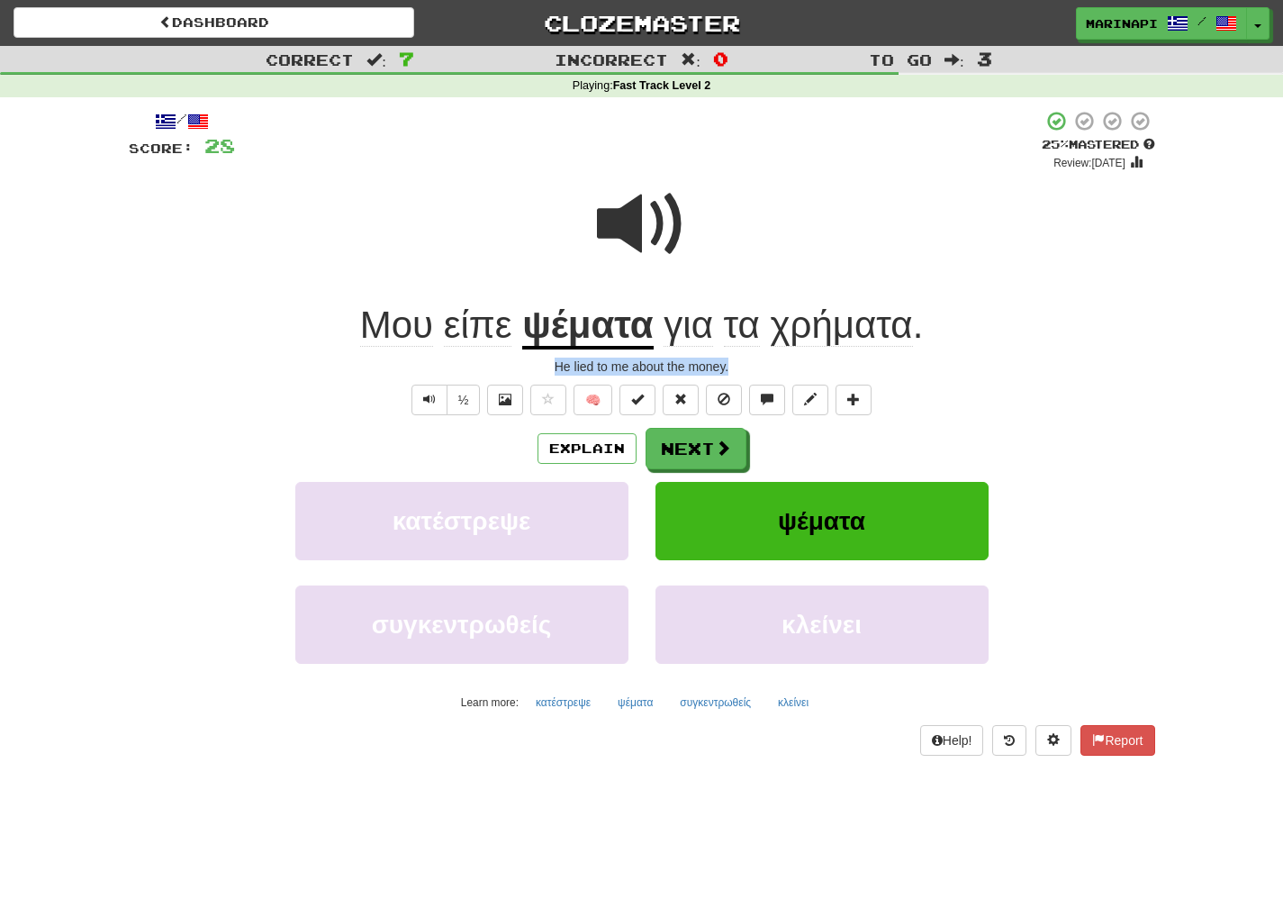
drag, startPoint x: 739, startPoint y: 369, endPoint x: 525, endPoint y: 373, distance: 214.3
click at [525, 373] on div "He lied to me about the money." at bounding box center [642, 366] width 1027 height 18
click at [710, 452] on button "Next" at bounding box center [697, 449] width 101 height 41
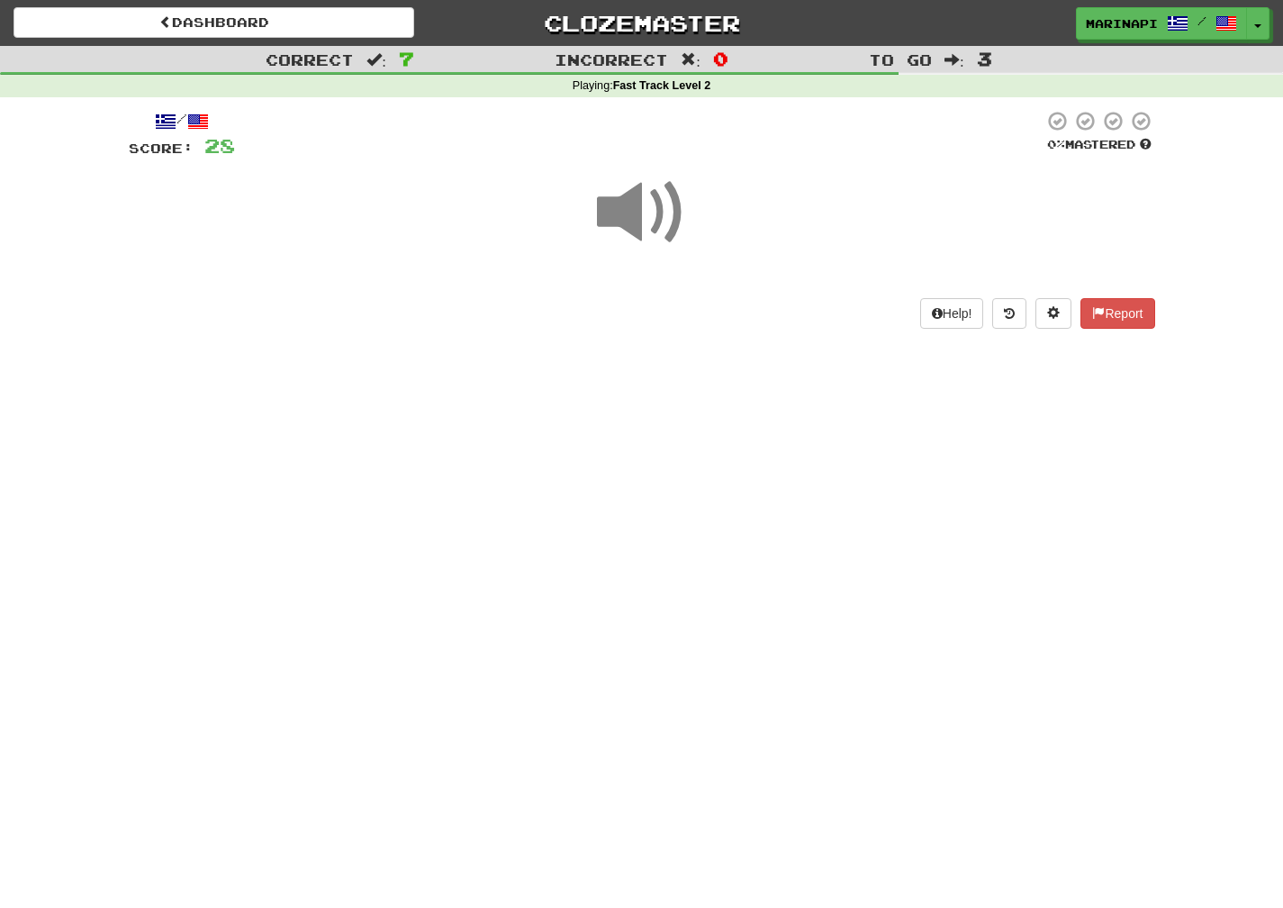
click at [665, 211] on span at bounding box center [642, 212] width 90 height 90
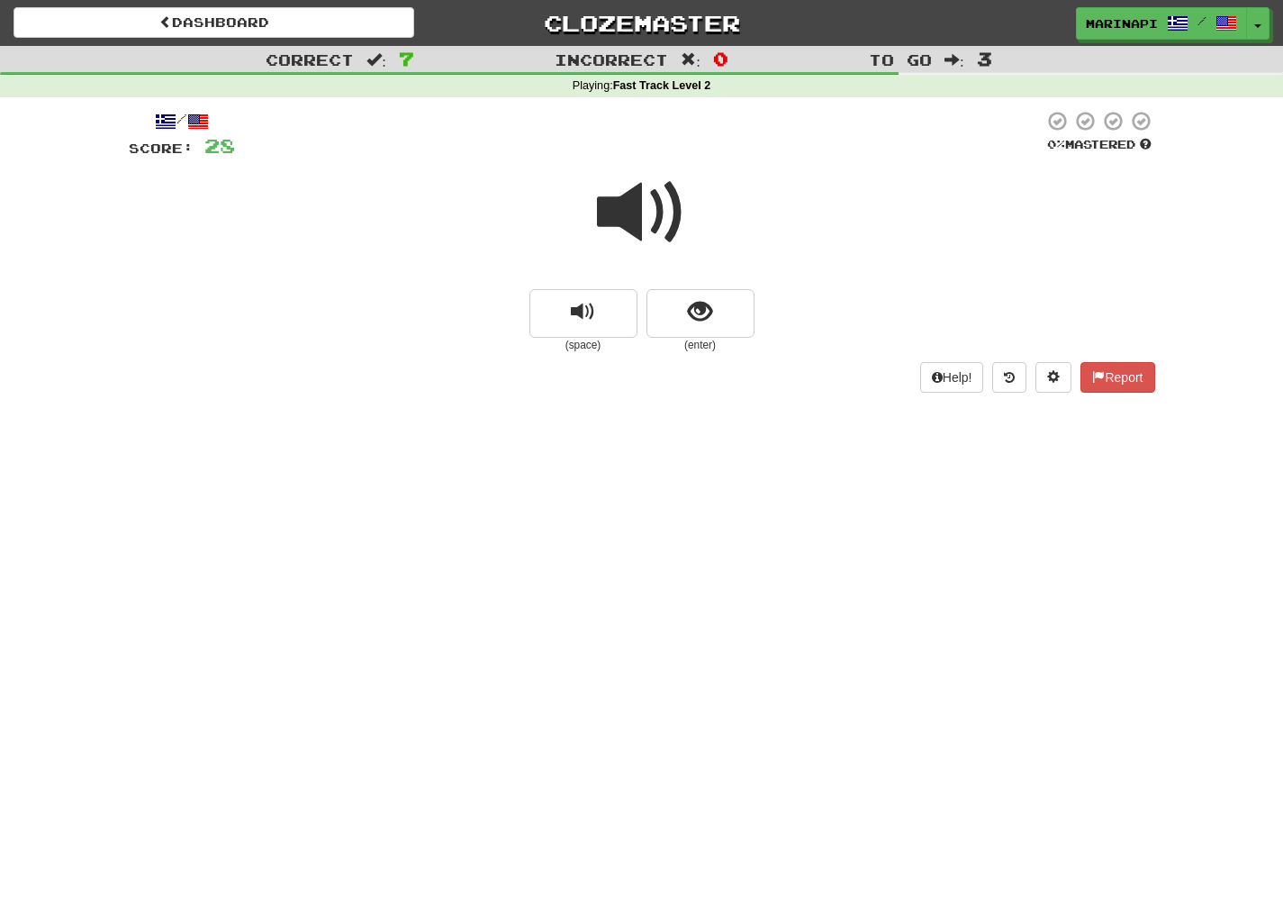
click at [701, 289] on div "(enter)" at bounding box center [701, 321] width 108 height 64
click at [702, 308] on span "show sentence" at bounding box center [700, 312] width 24 height 24
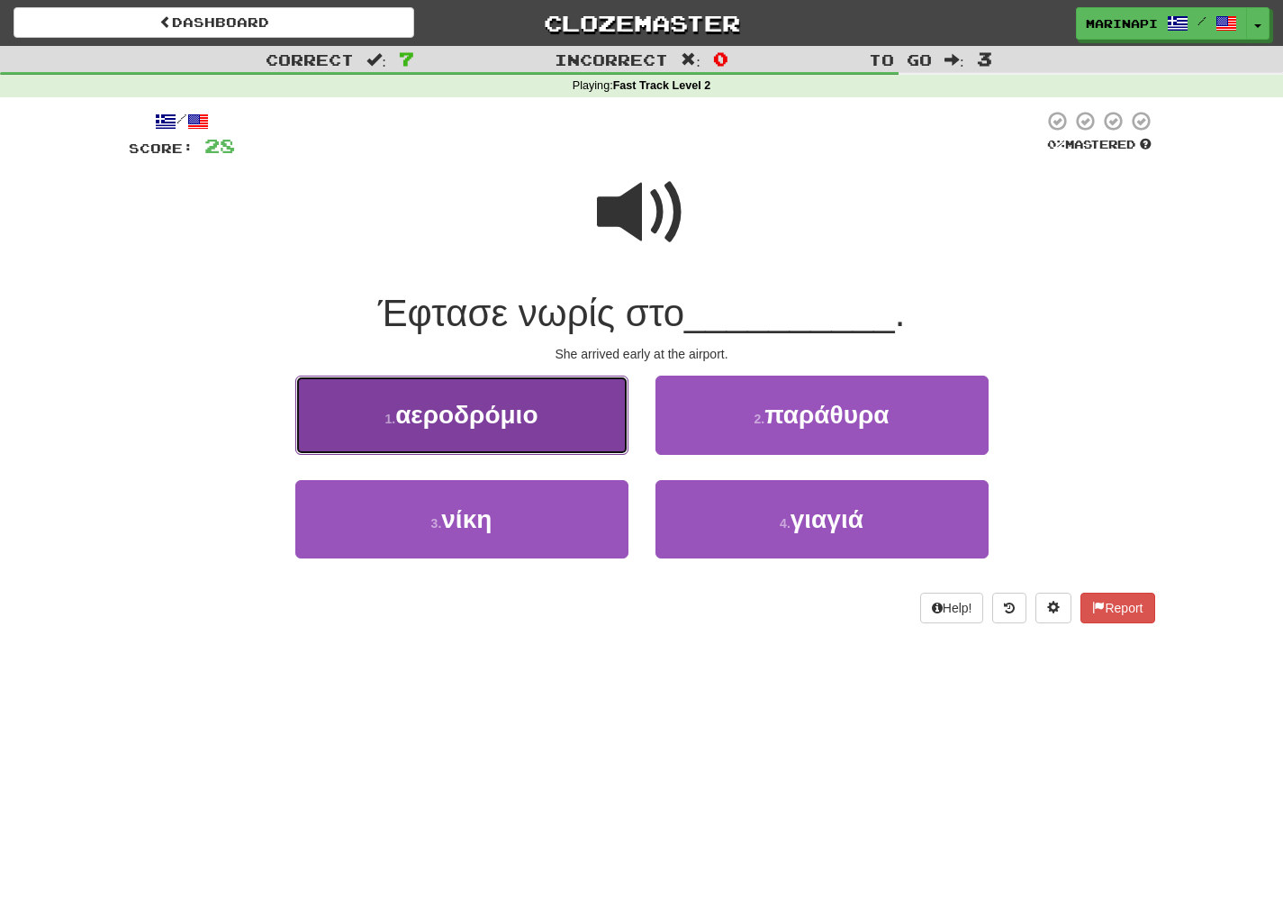
click at [584, 412] on button "1 . αεροδρόμιο" at bounding box center [461, 414] width 333 height 78
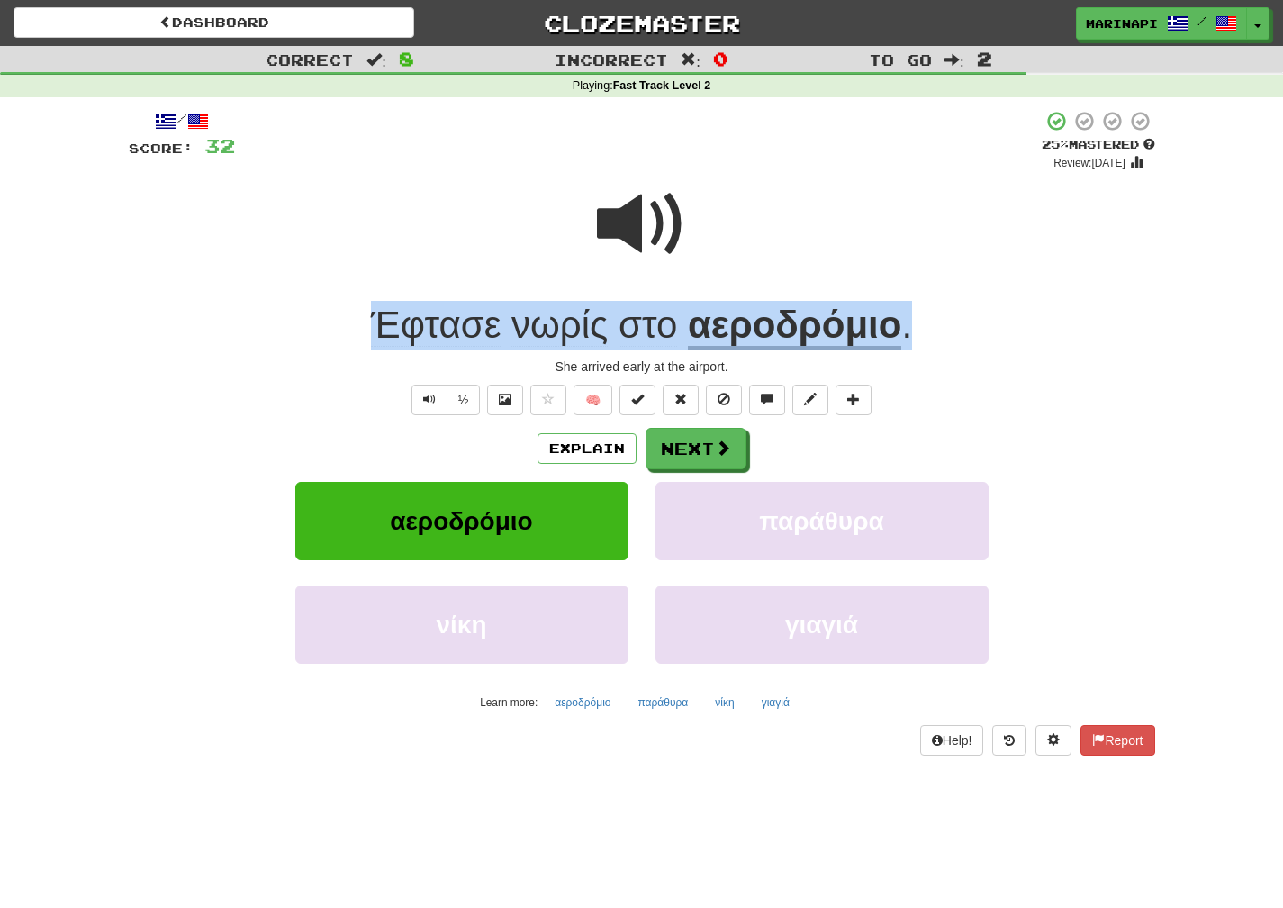
drag, startPoint x: 927, startPoint y: 324, endPoint x: 357, endPoint y: 317, distance: 569.1
click at [357, 317] on div "Έφτασε νωρίς στο αεροδρόμιο ." at bounding box center [642, 326] width 1027 height 50
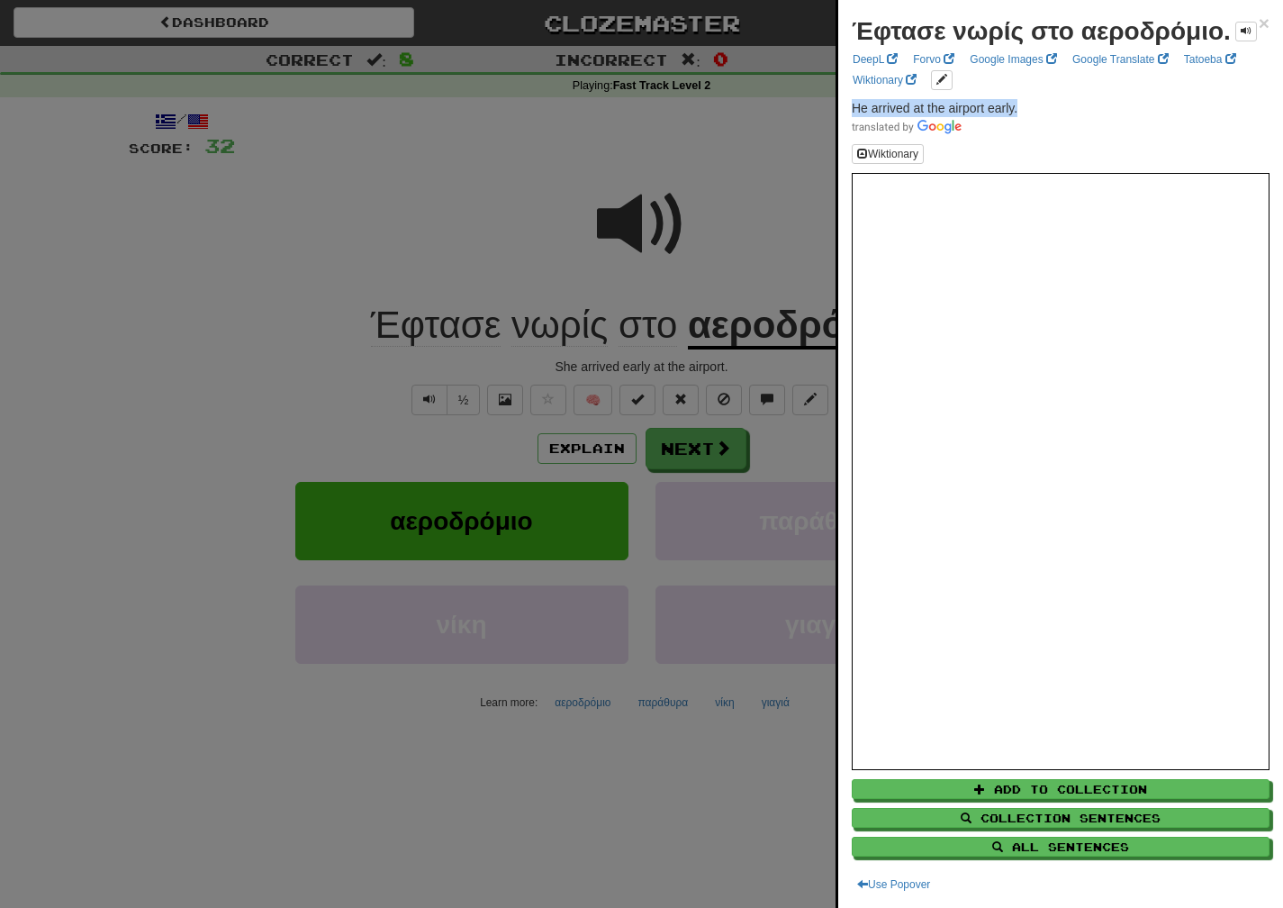
drag, startPoint x: 1027, startPoint y: 123, endPoint x: 843, endPoint y: 133, distance: 184.0
click at [843, 133] on div "Έφτασε νωρίς στο αεροδρόμιο. × DeepL Forvo Google Images Google Translate Tatoe…" at bounding box center [1060, 454] width 445 height 908
click at [789, 454] on div at bounding box center [641, 454] width 1283 height 908
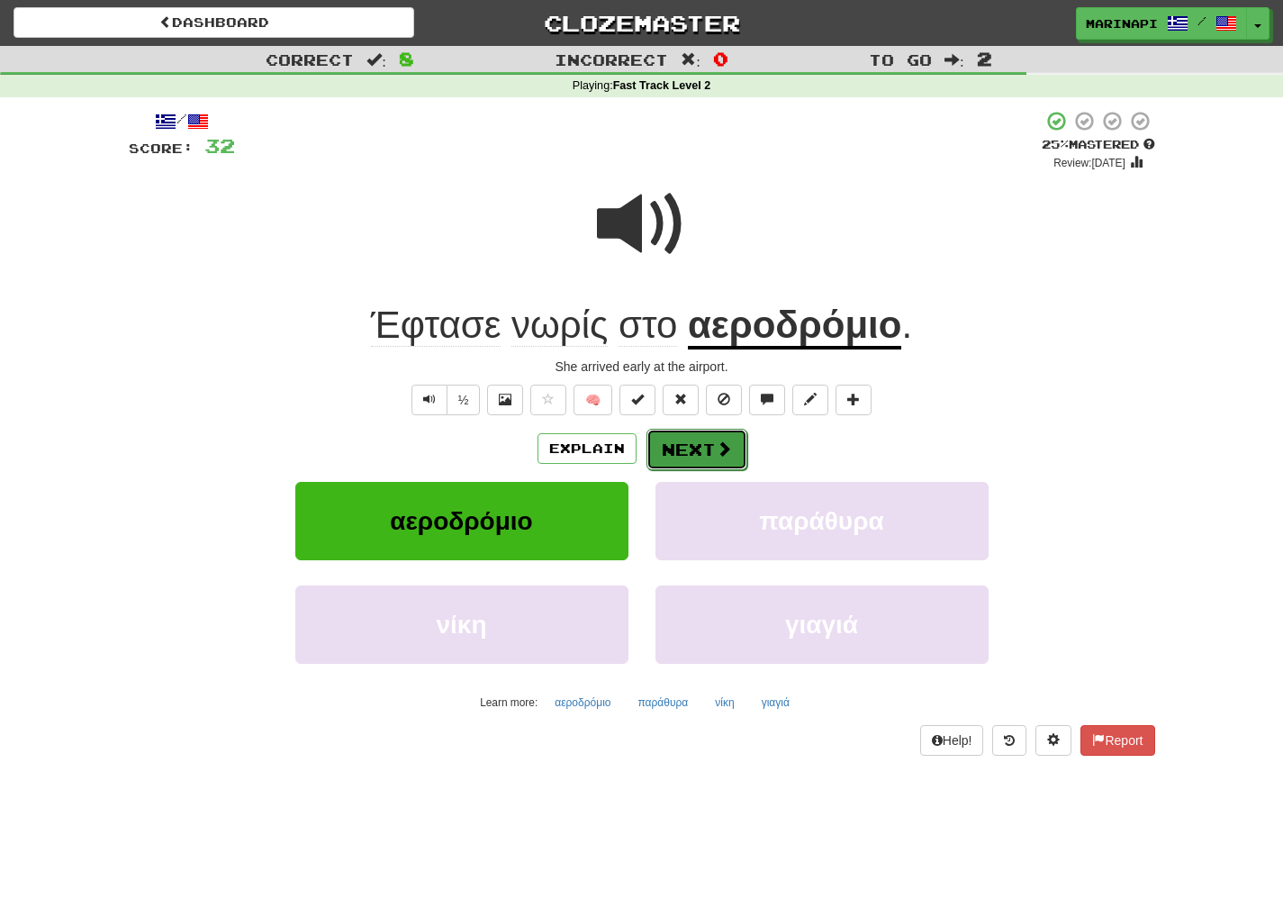
click at [737, 454] on button "Next" at bounding box center [697, 449] width 101 height 41
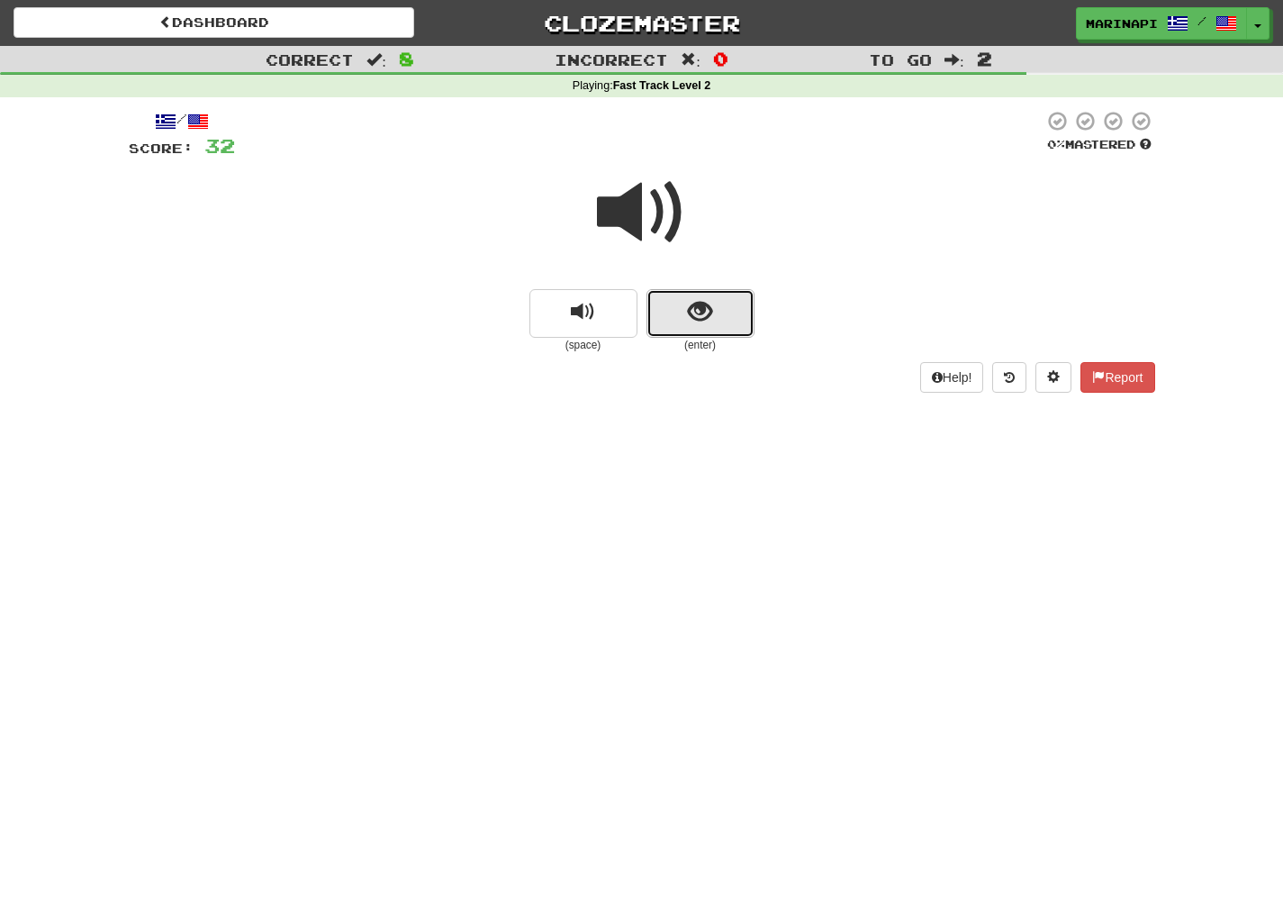
click at [690, 311] on span "show sentence" at bounding box center [700, 312] width 24 height 24
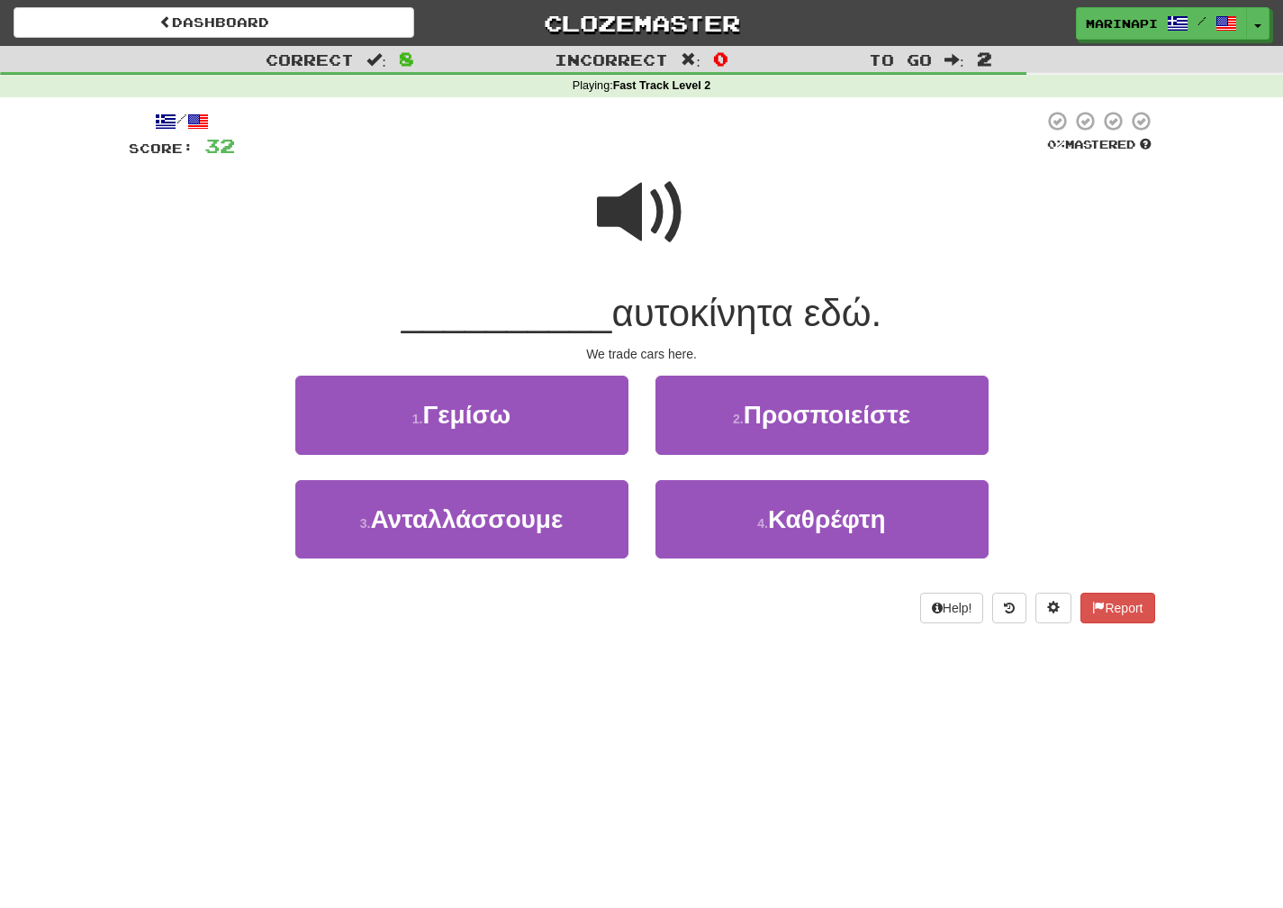
click at [662, 209] on span at bounding box center [642, 212] width 90 height 90
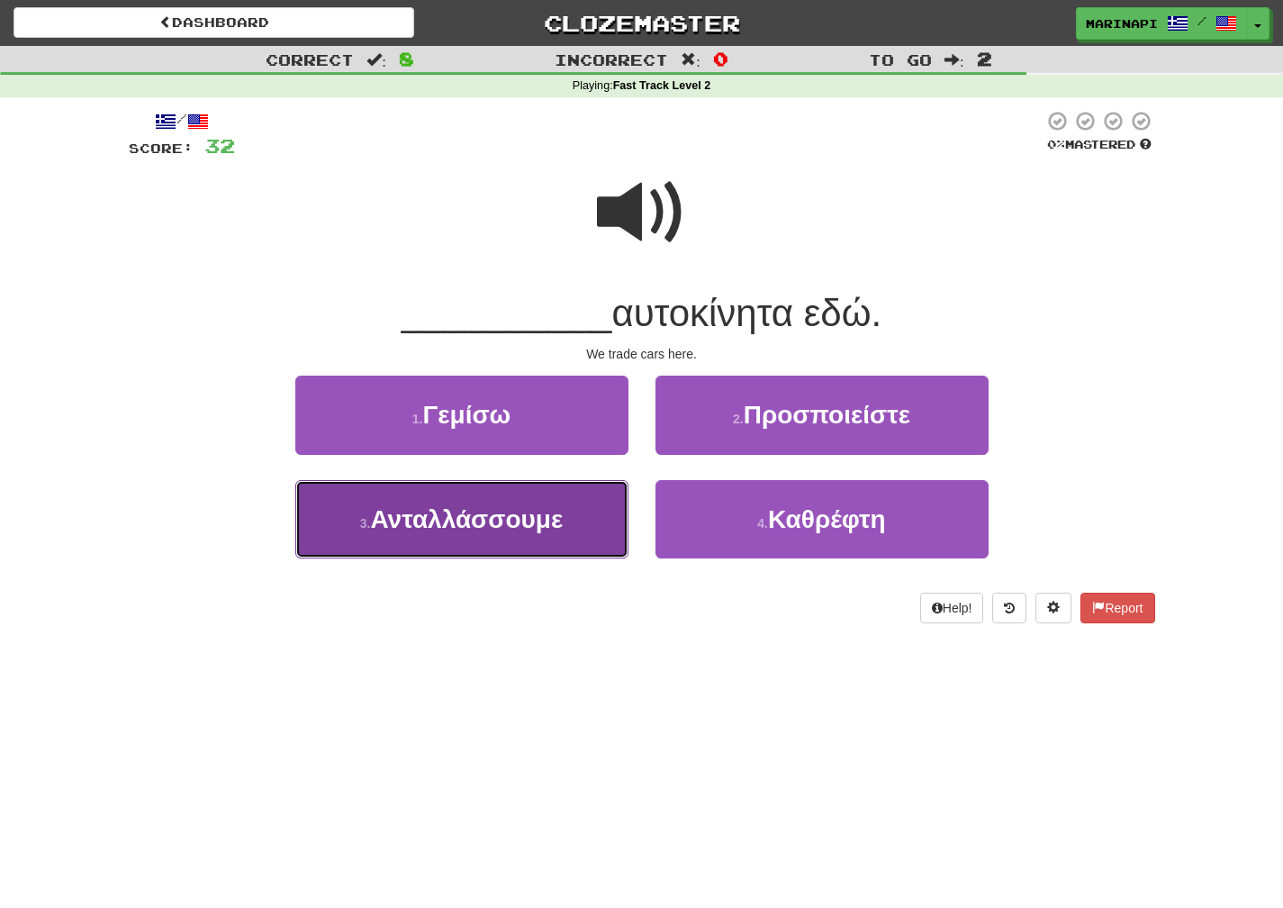
click at [589, 498] on button "3 . Ανταλλάσσουμε" at bounding box center [461, 519] width 333 height 78
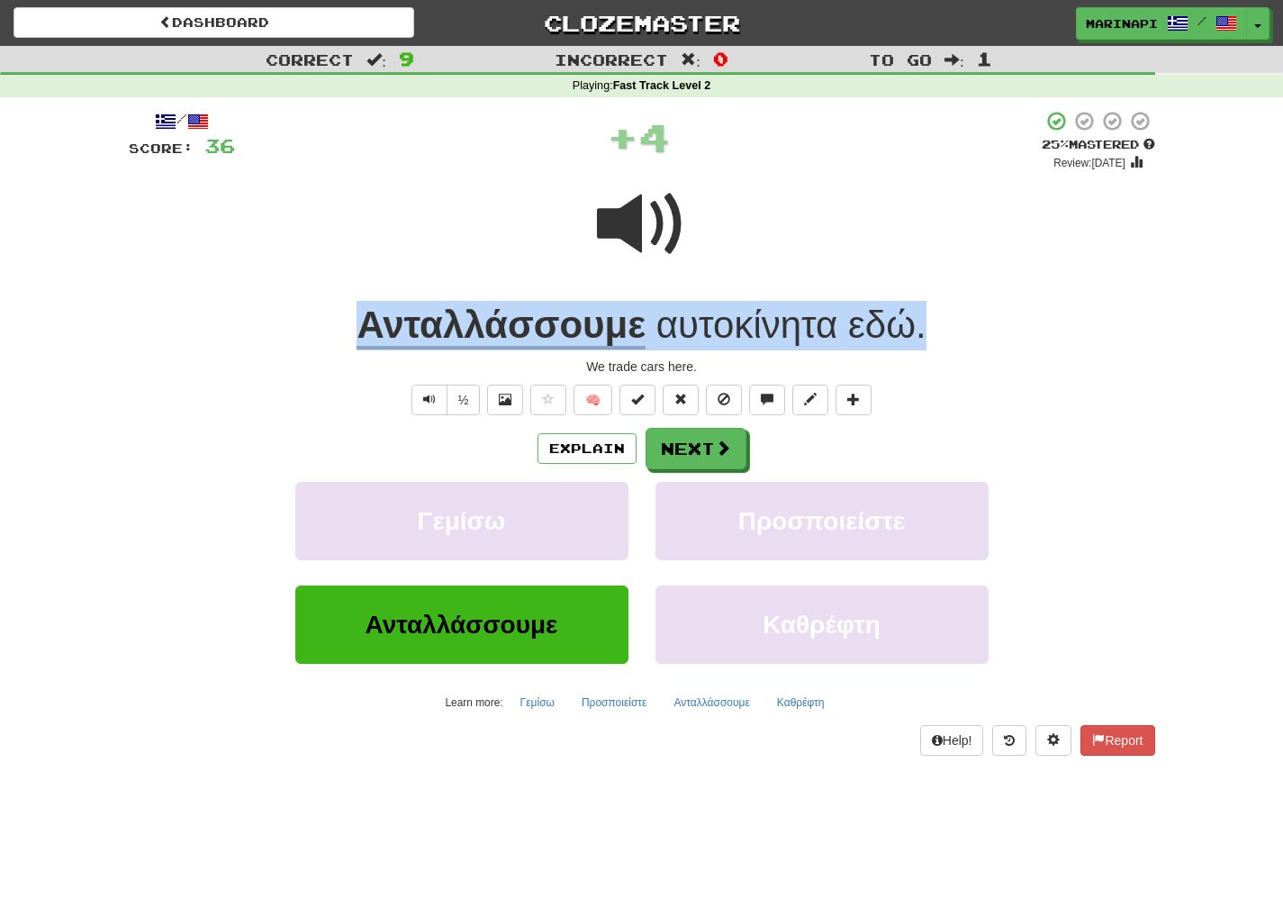
drag, startPoint x: 935, startPoint y: 327, endPoint x: 364, endPoint y: 312, distance: 571.1
click at [364, 312] on div "Ανταλλάσσουμε αυτοκίνητα εδώ ." at bounding box center [642, 326] width 1027 height 50
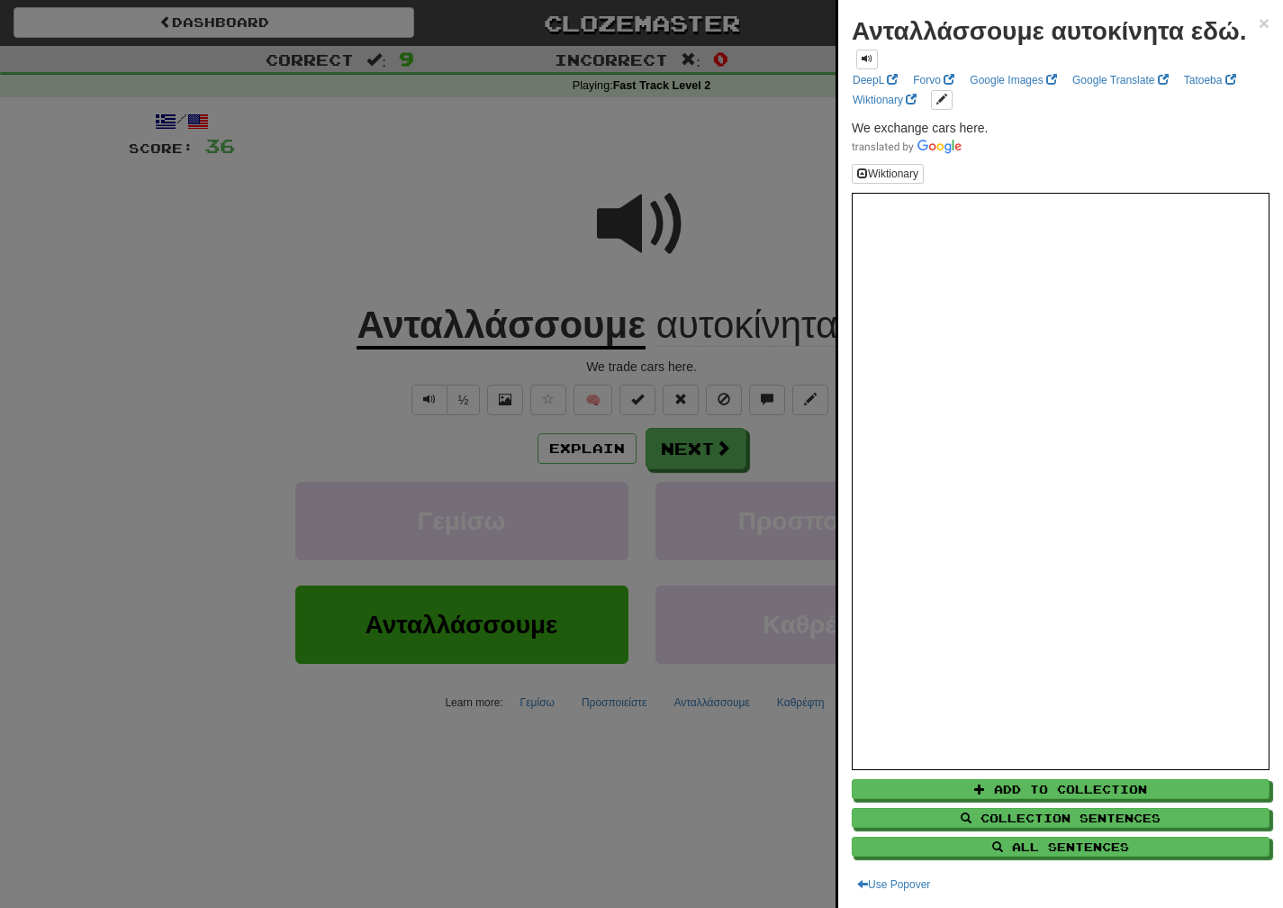
click at [752, 244] on div at bounding box center [641, 454] width 1283 height 908
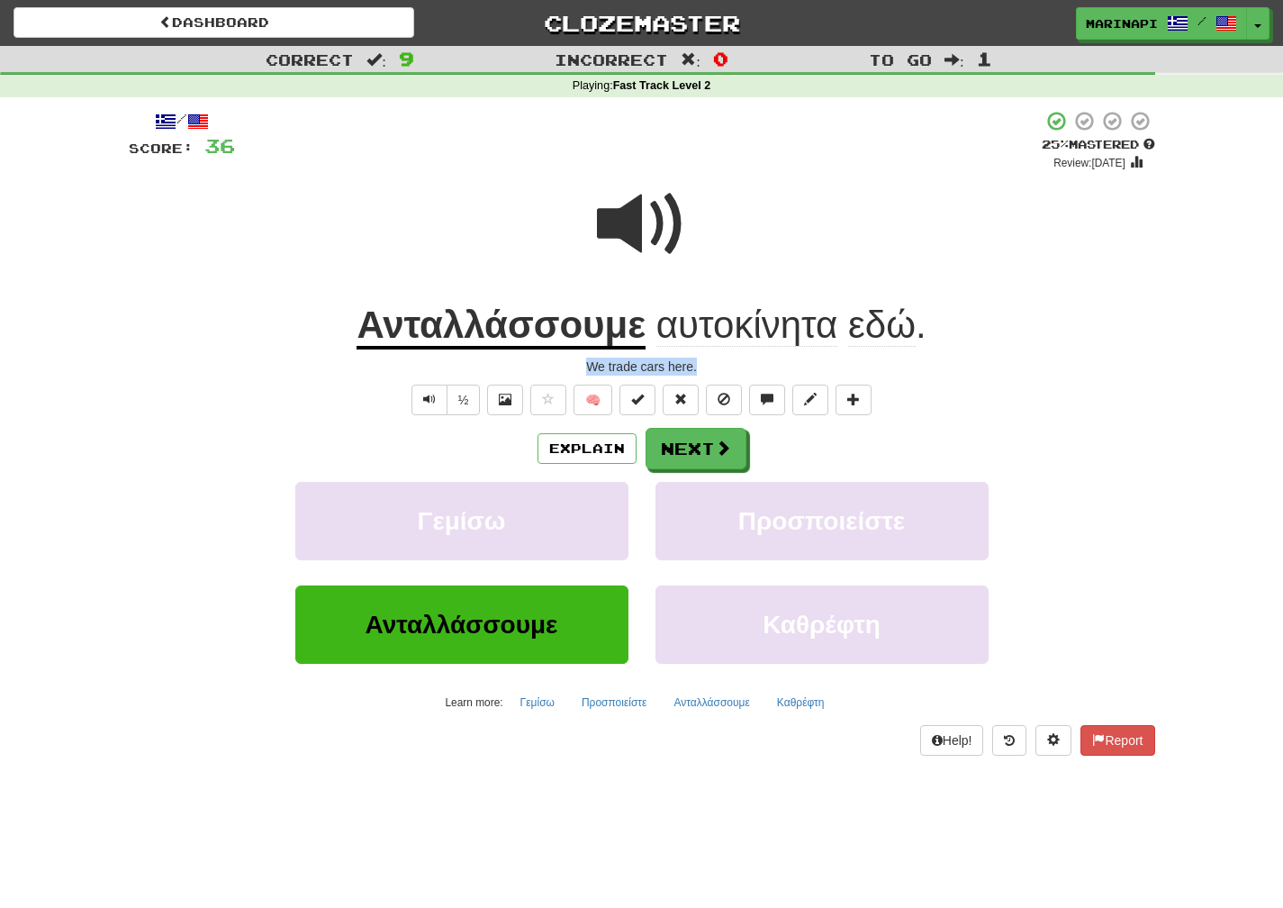
drag, startPoint x: 714, startPoint y: 370, endPoint x: 584, endPoint y: 367, distance: 130.6
click at [584, 367] on div "We trade cars here." at bounding box center [642, 366] width 1027 height 18
click at [682, 443] on button "Next" at bounding box center [697, 449] width 101 height 41
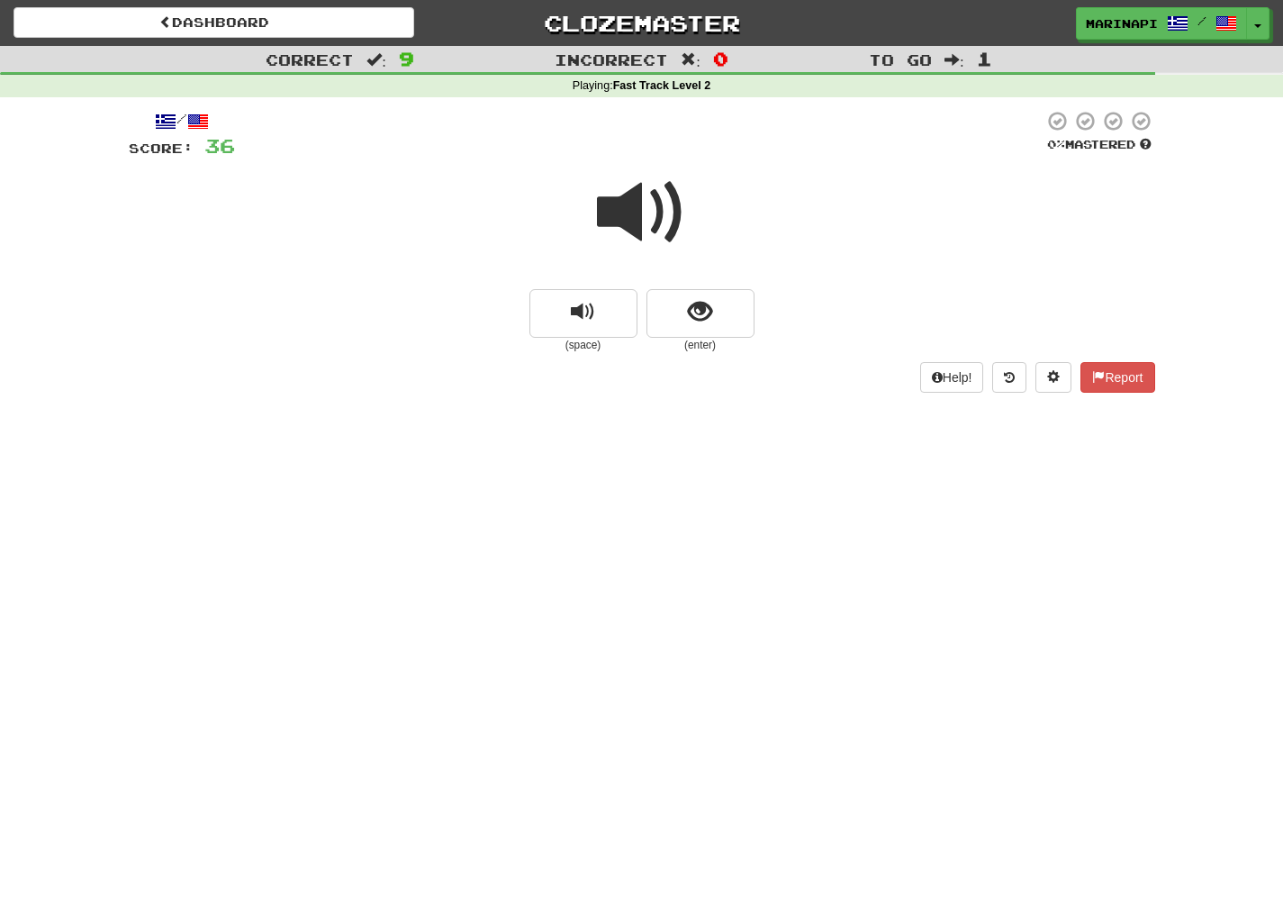
click at [664, 209] on span at bounding box center [642, 212] width 90 height 90
click at [689, 301] on span "show sentence" at bounding box center [700, 312] width 24 height 24
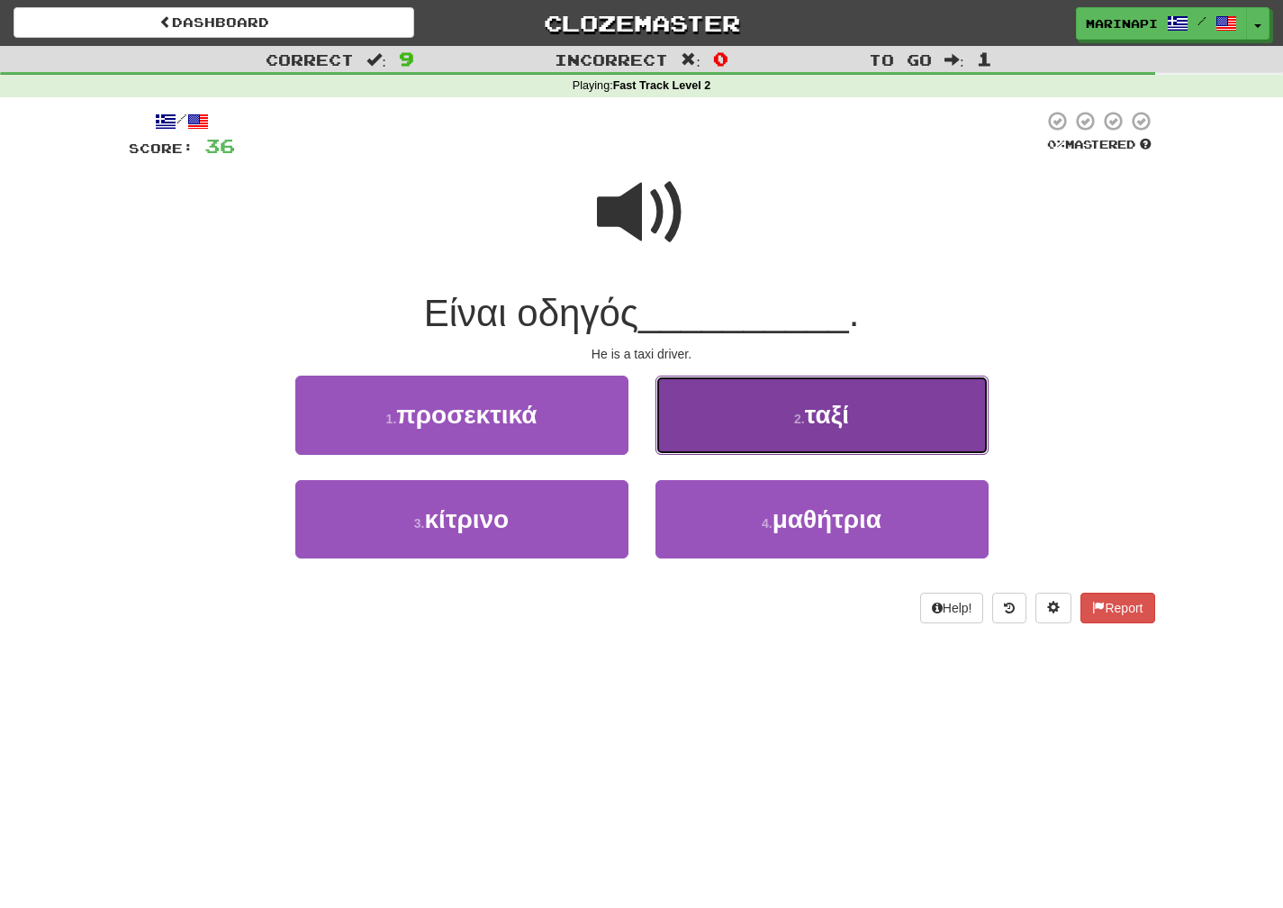
click at [742, 412] on button "2 . ταξί" at bounding box center [822, 414] width 333 height 78
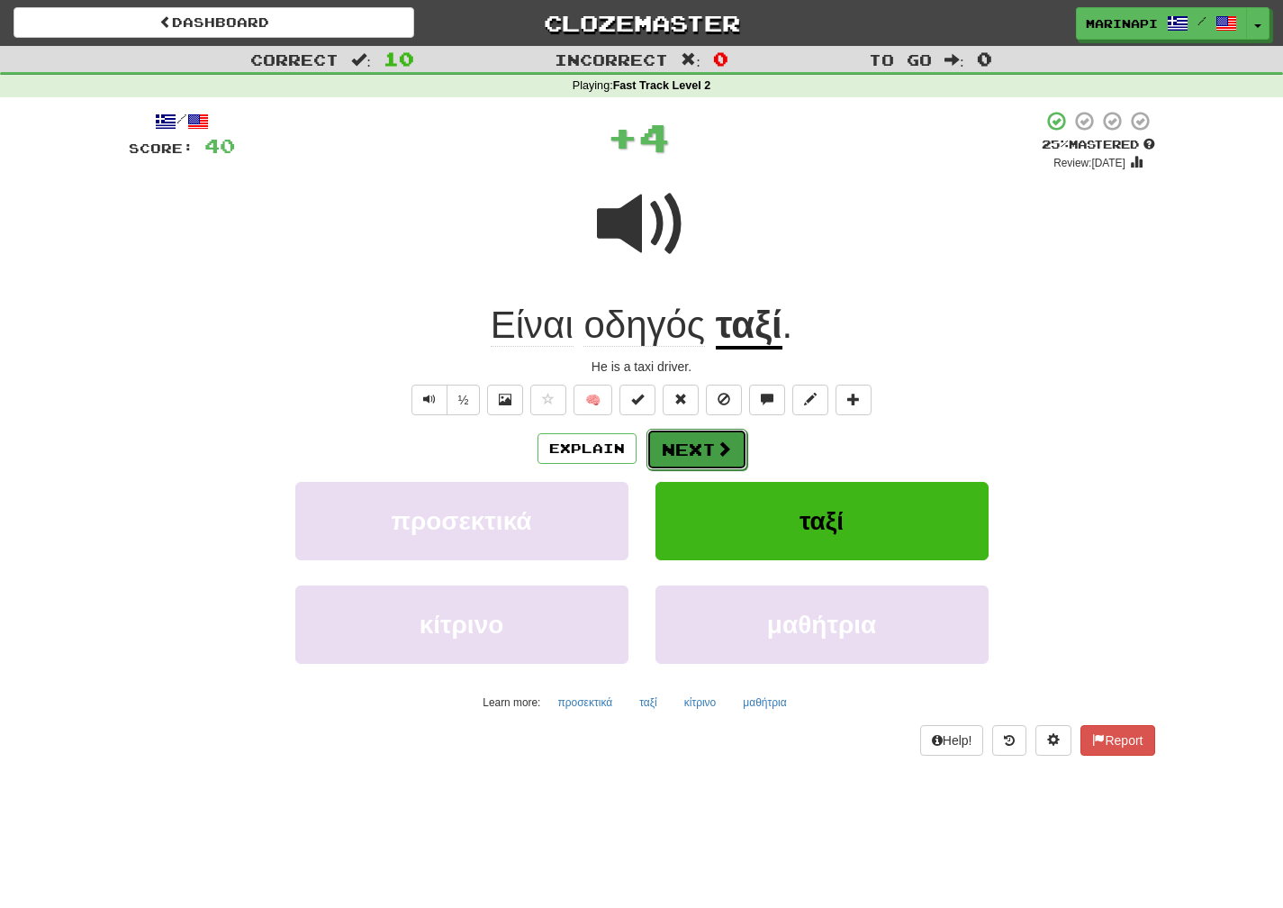
click at [708, 439] on button "Next" at bounding box center [697, 449] width 101 height 41
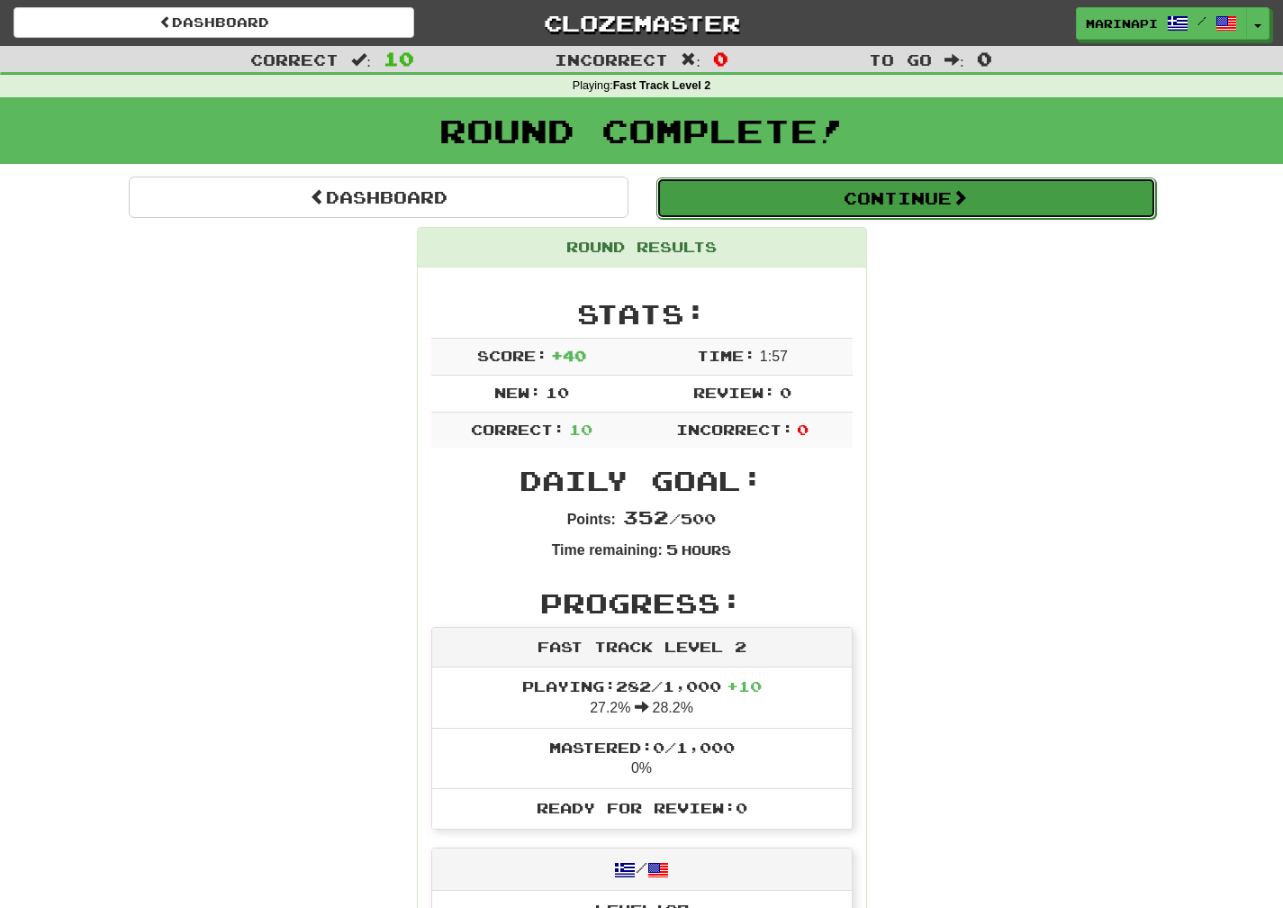
click at [837, 202] on button "Continue" at bounding box center [906, 197] width 500 height 41
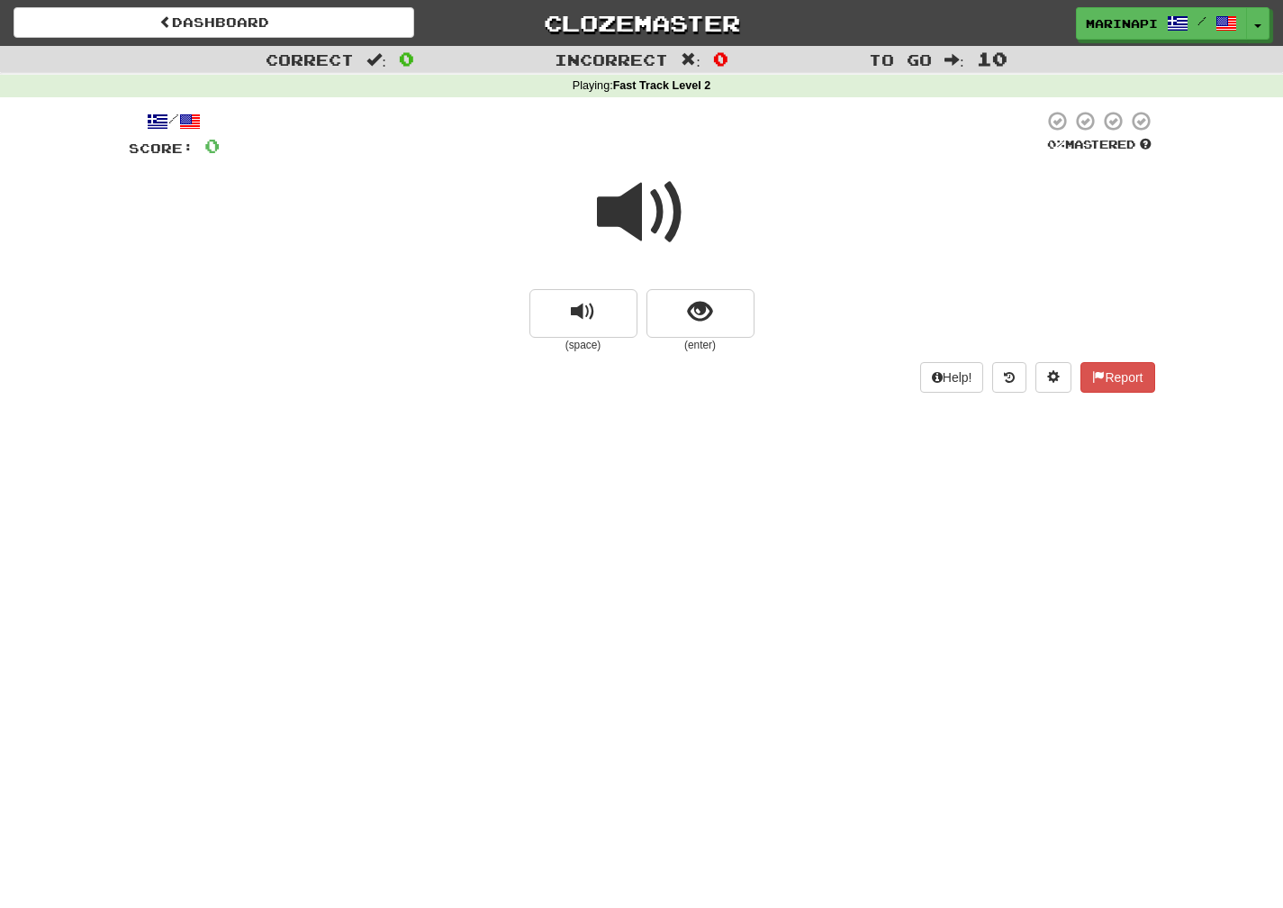
click at [663, 228] on span at bounding box center [642, 212] width 90 height 90
click at [672, 316] on button "show sentence" at bounding box center [701, 313] width 108 height 49
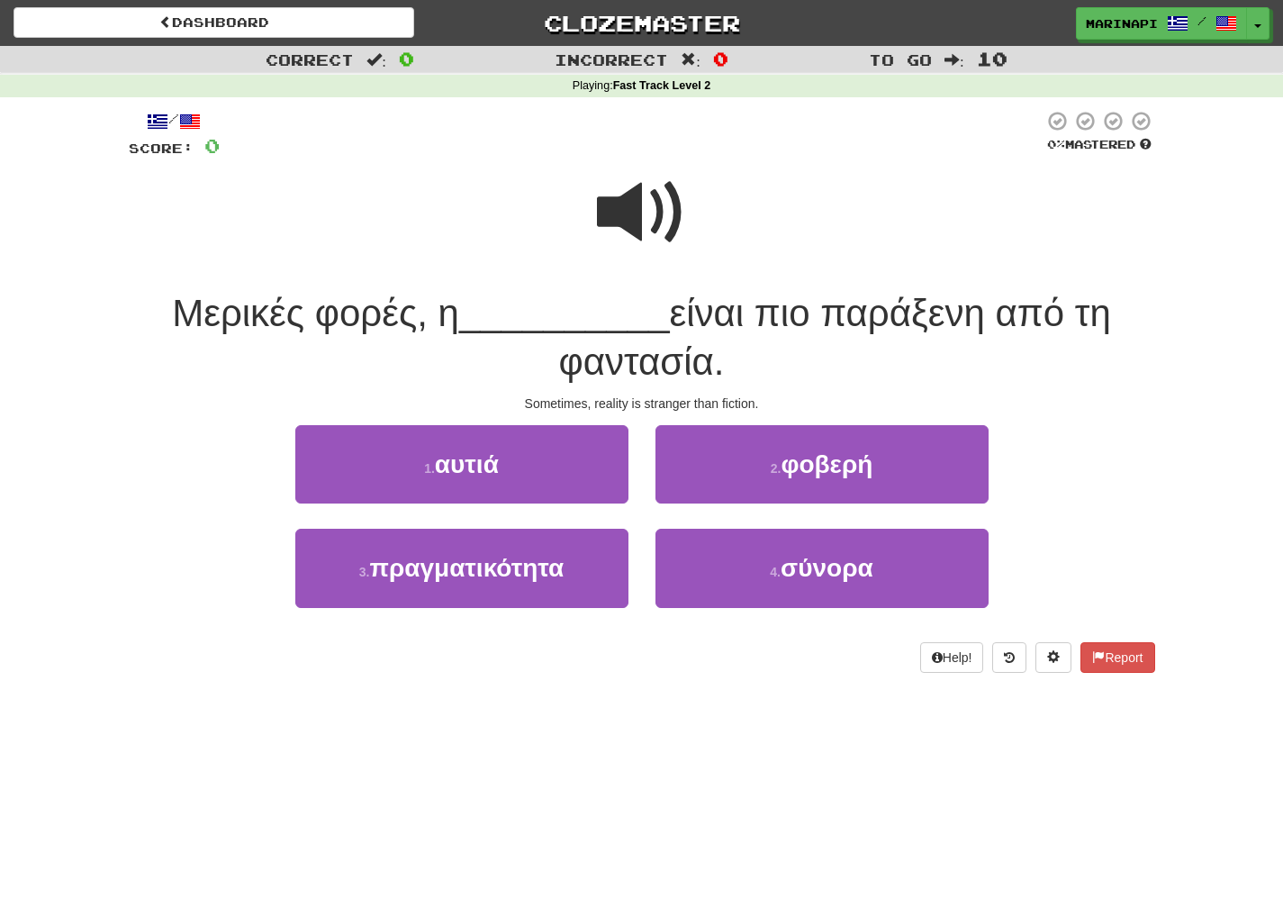
click at [617, 214] on span at bounding box center [642, 212] width 90 height 90
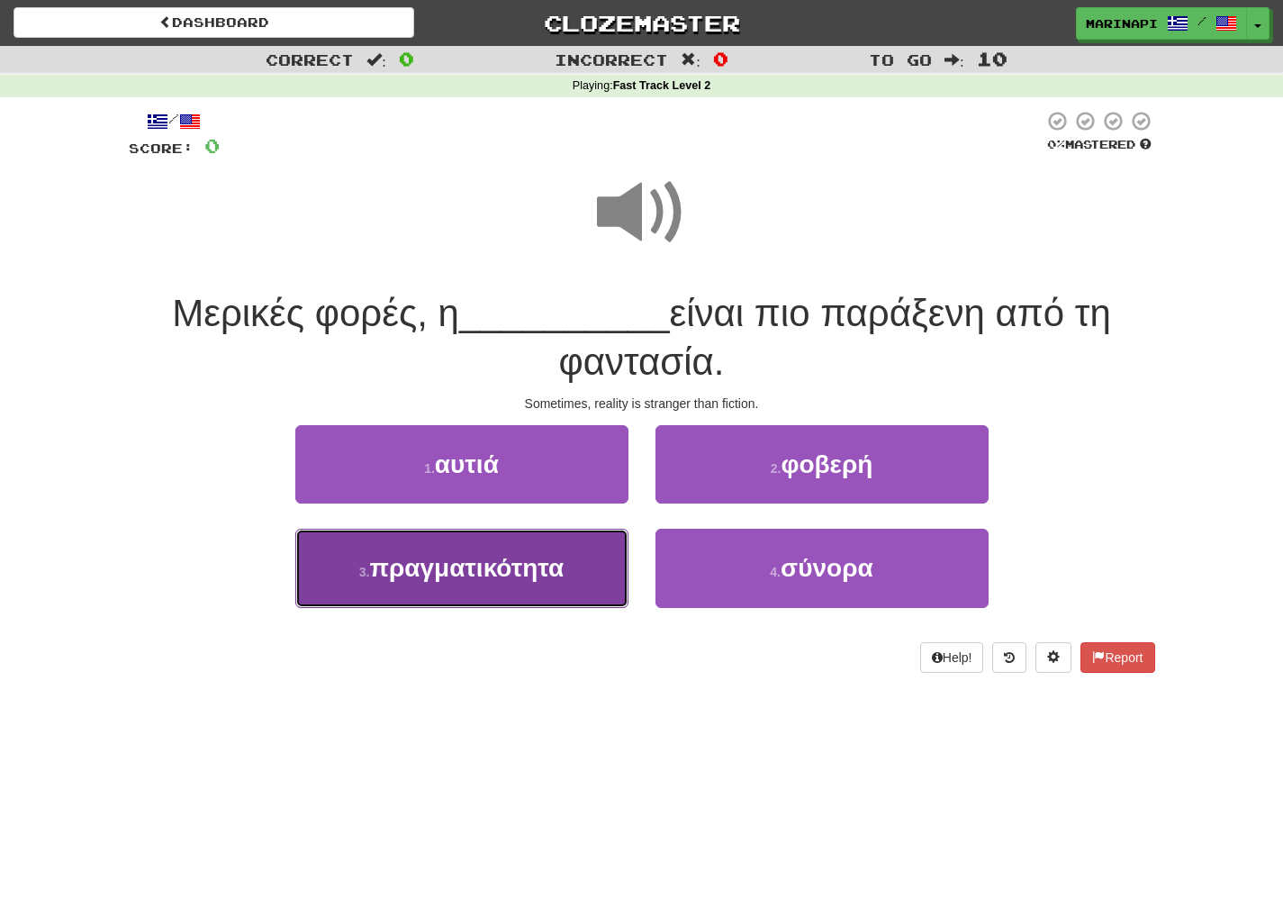
click at [534, 565] on span "πραγματικότητα" at bounding box center [466, 568] width 195 height 28
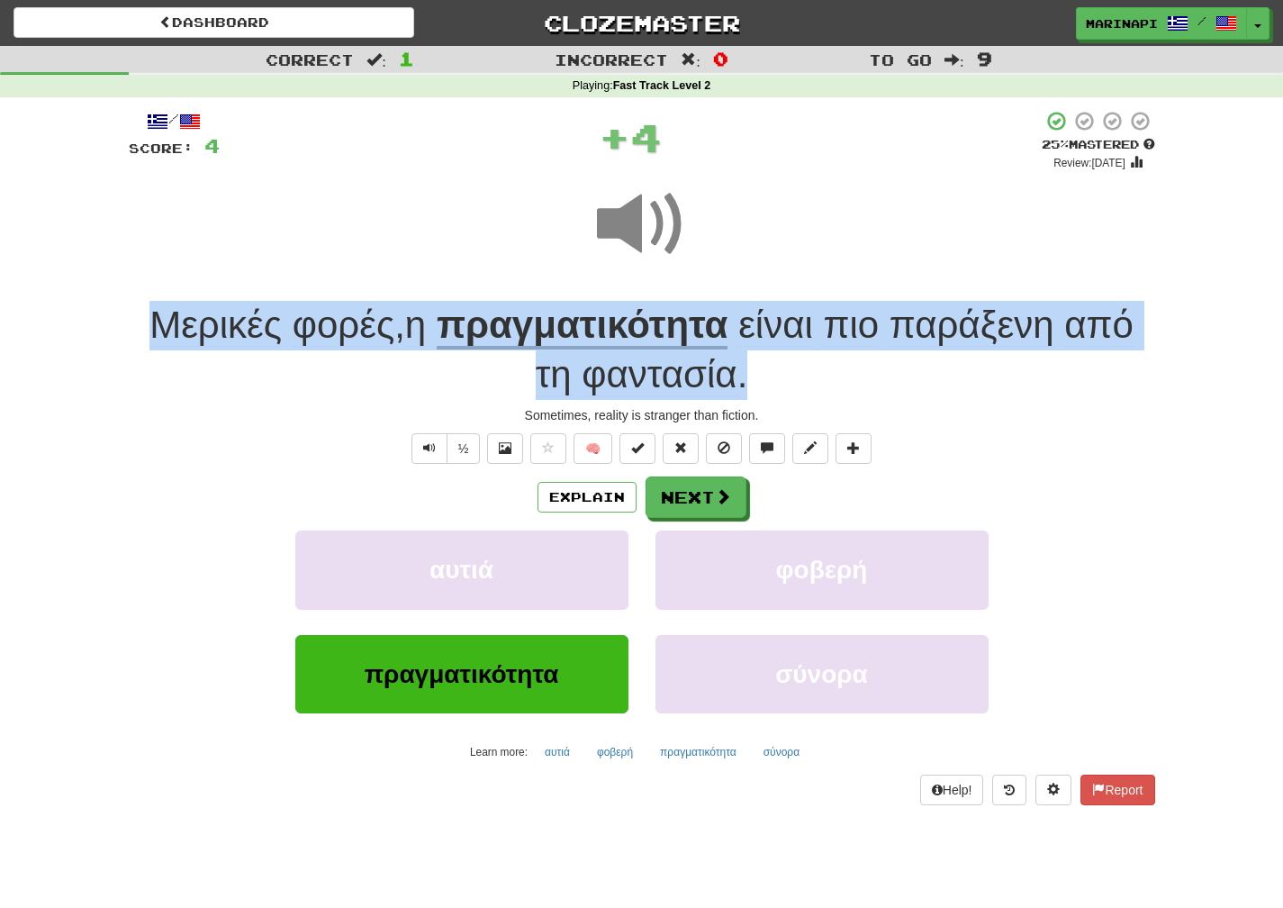
drag, startPoint x: 759, startPoint y: 381, endPoint x: 100, endPoint y: 326, distance: 661.4
click at [100, 326] on div "Correct : 1 Incorrect : 0 To go : 9 Playing : Fast Track Level 2 / Score: 4 + 4…" at bounding box center [641, 438] width 1283 height 784
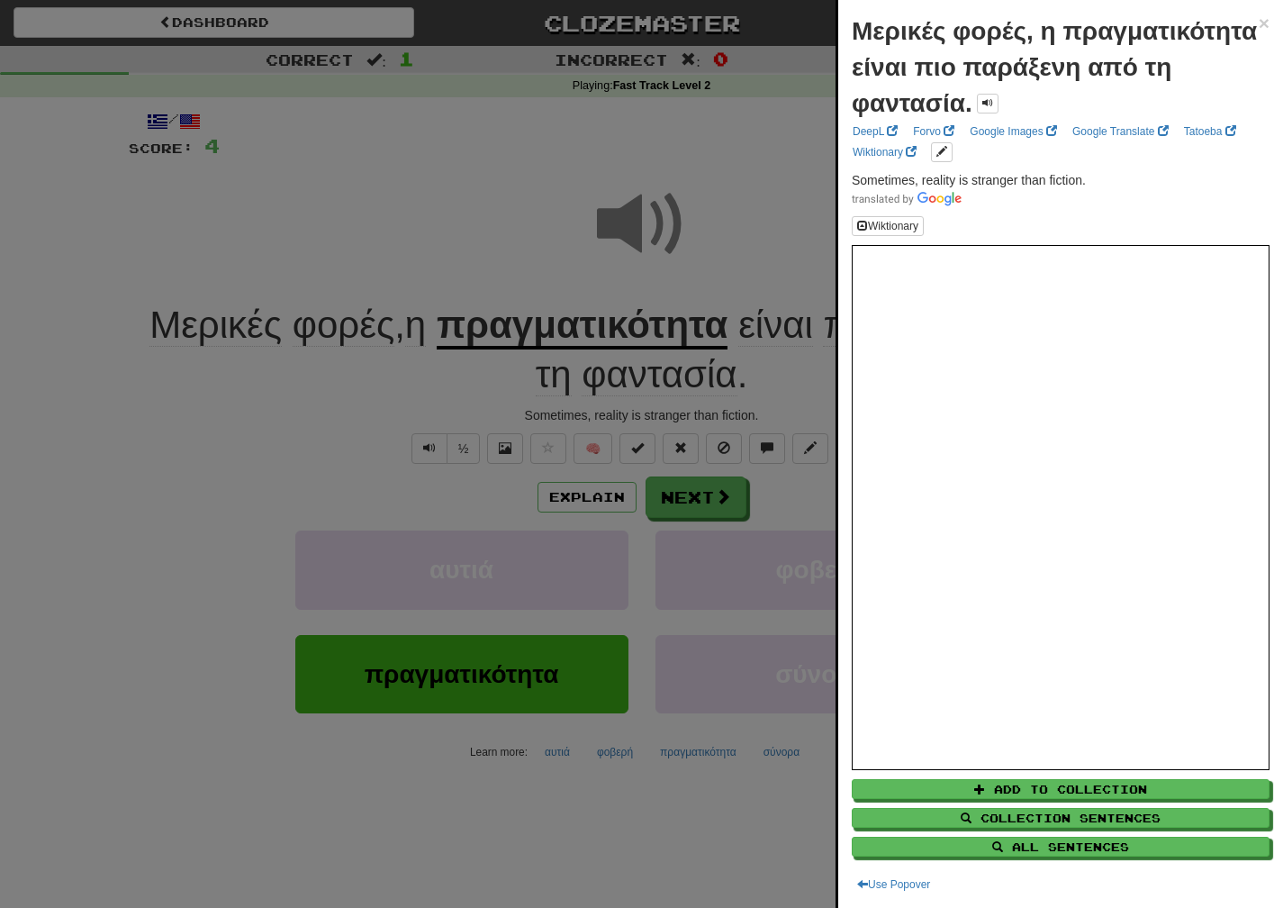
click at [765, 417] on div at bounding box center [641, 454] width 1283 height 908
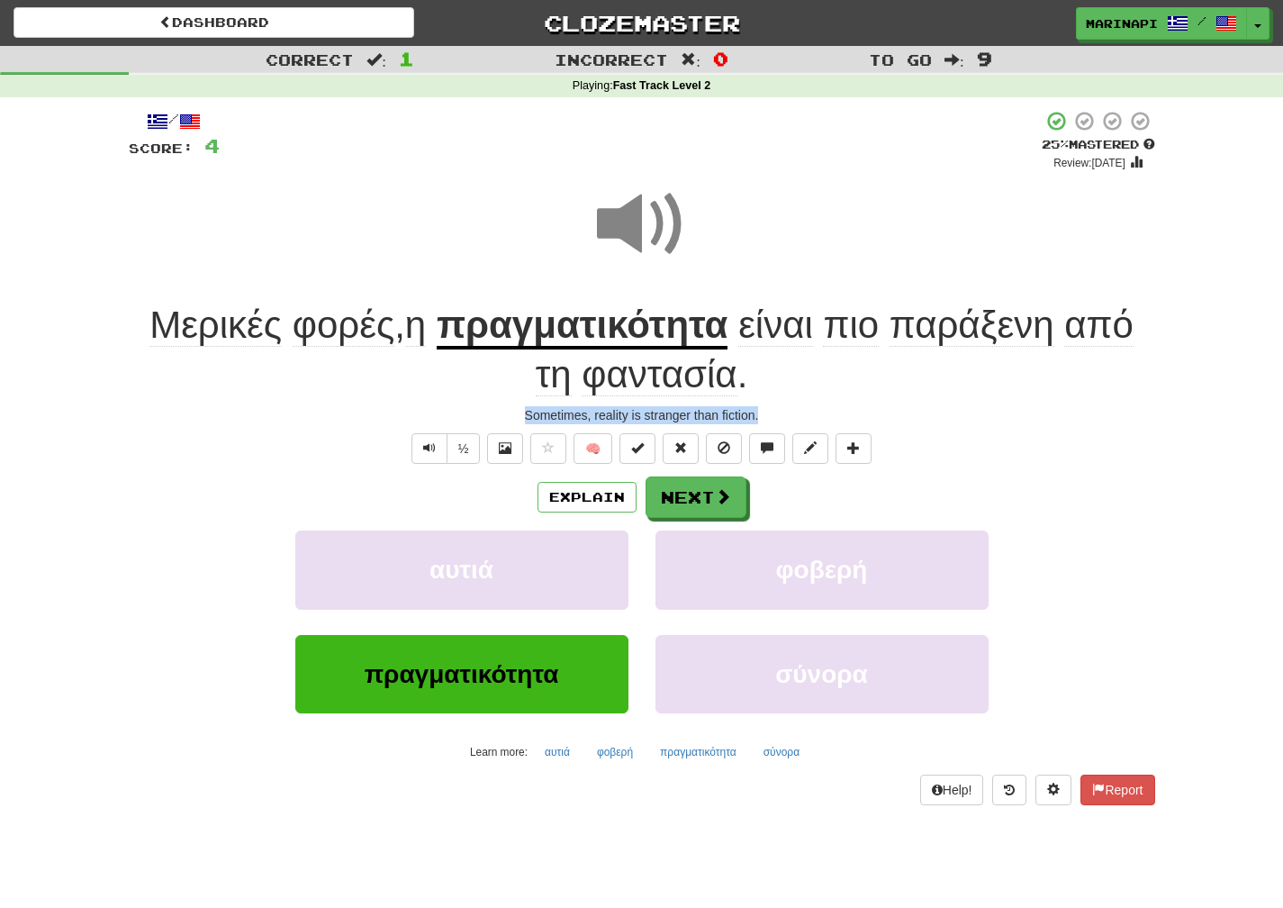
drag, startPoint x: 768, startPoint y: 416, endPoint x: 518, endPoint y: 412, distance: 250.4
click at [518, 412] on div "Sometimes, reality is stranger than fiction." at bounding box center [642, 415] width 1027 height 18
click at [686, 518] on button "Next" at bounding box center [697, 497] width 101 height 41
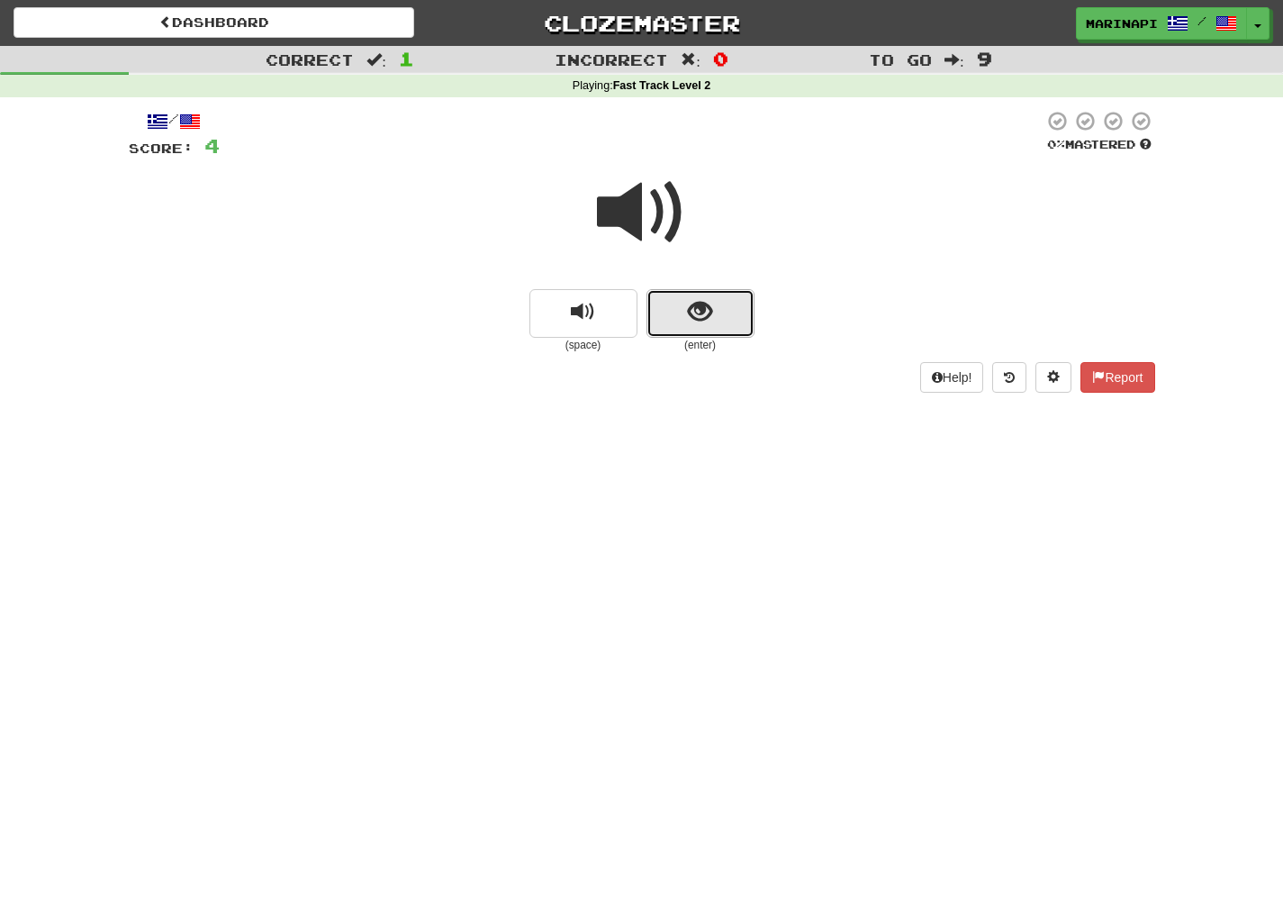
click at [683, 318] on button "show sentence" at bounding box center [701, 313] width 108 height 49
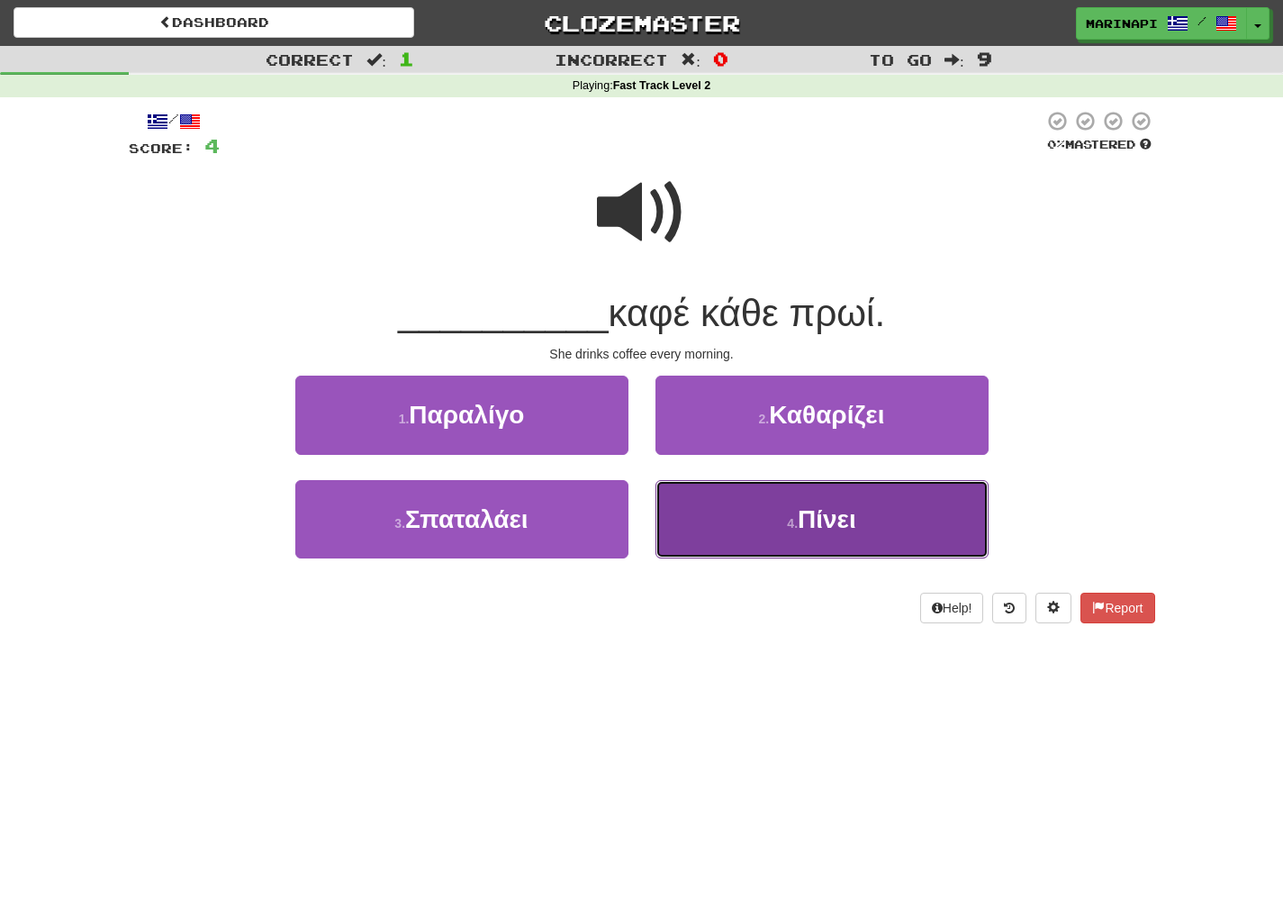
click at [714, 504] on button "4 . Πίνει" at bounding box center [822, 519] width 333 height 78
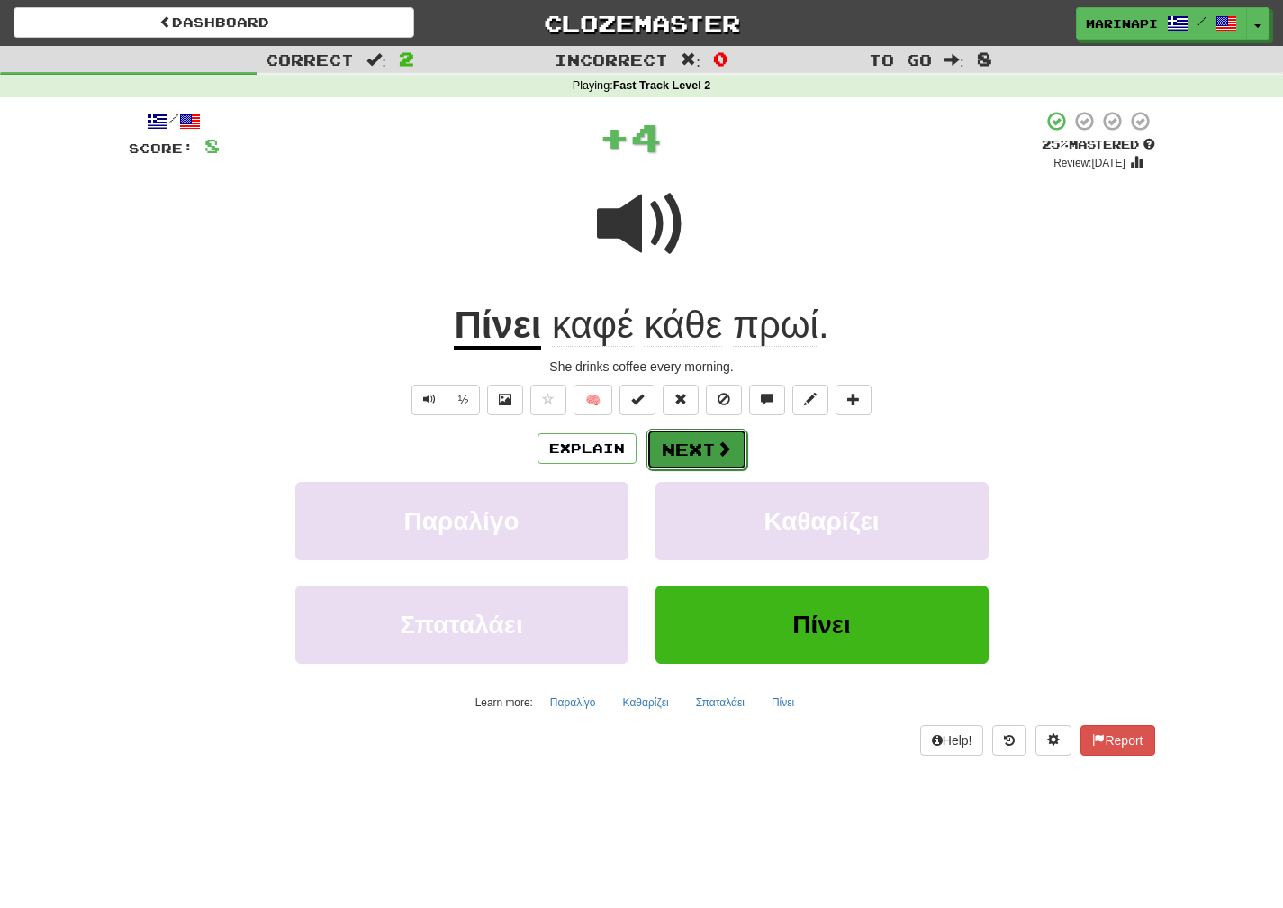
click at [702, 454] on button "Next" at bounding box center [697, 449] width 101 height 41
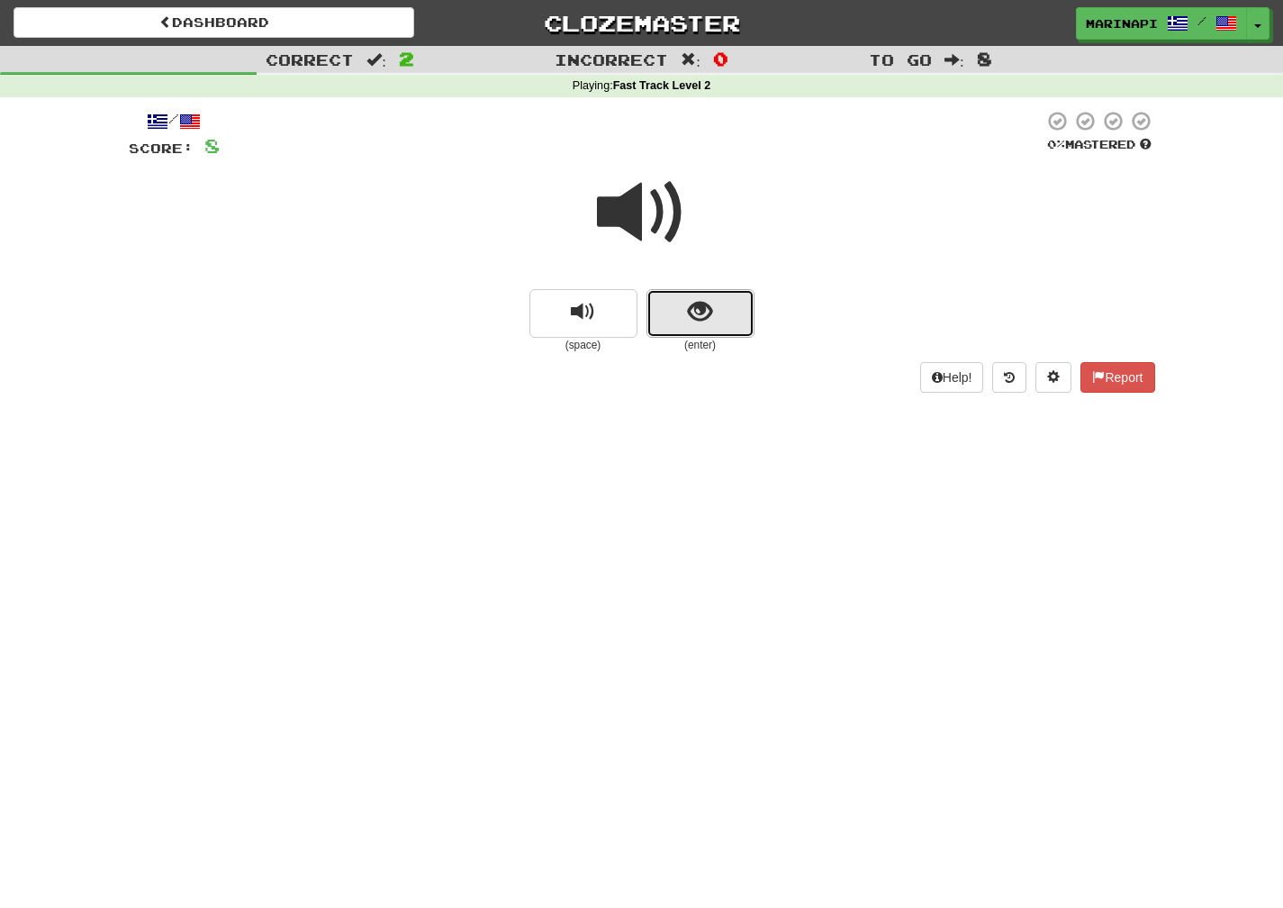
click at [679, 304] on button "show sentence" at bounding box center [701, 313] width 108 height 49
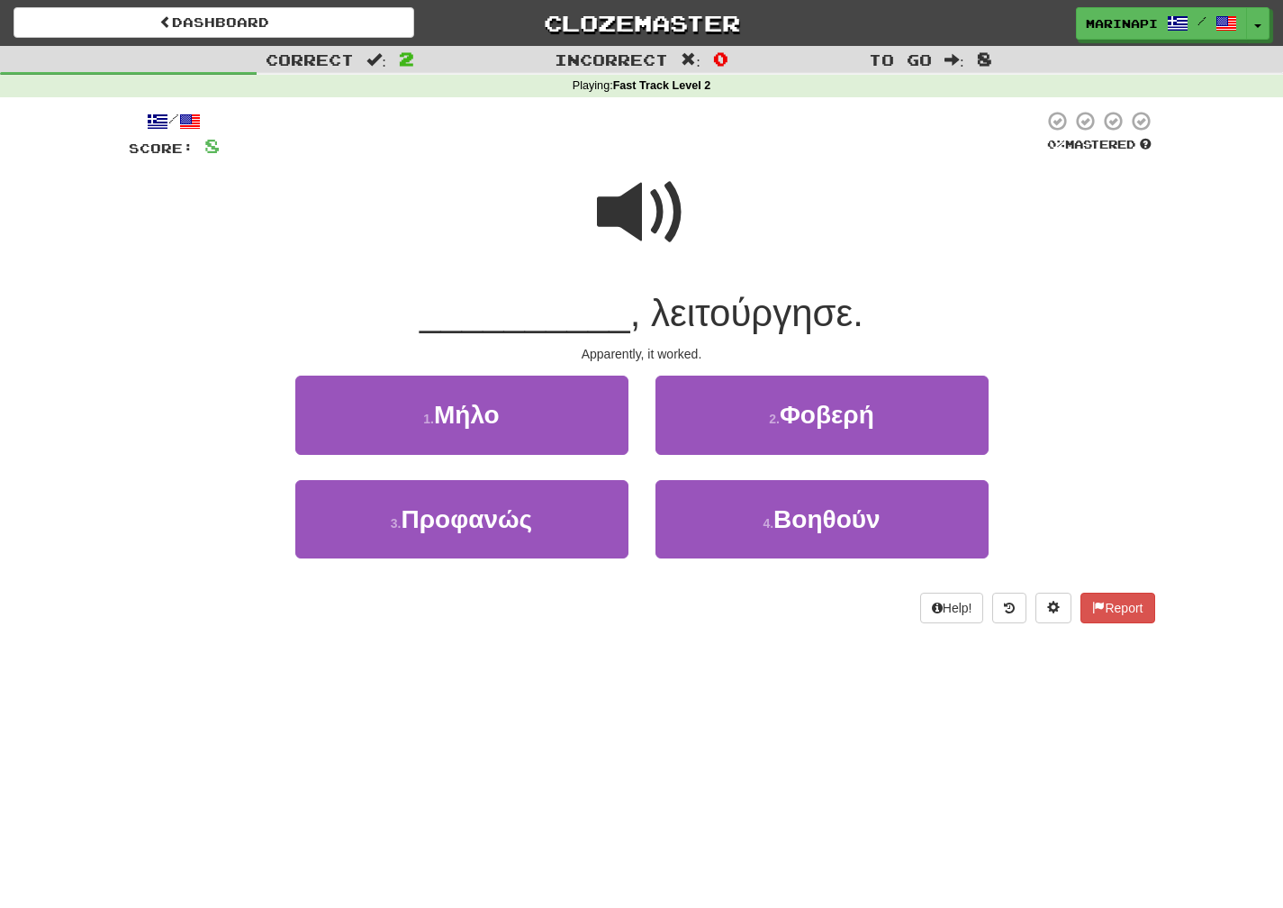
click at [650, 223] on span at bounding box center [642, 212] width 90 height 90
click at [650, 222] on span at bounding box center [642, 212] width 90 height 90
click at [649, 221] on span at bounding box center [642, 212] width 90 height 90
click at [655, 210] on span at bounding box center [642, 212] width 90 height 90
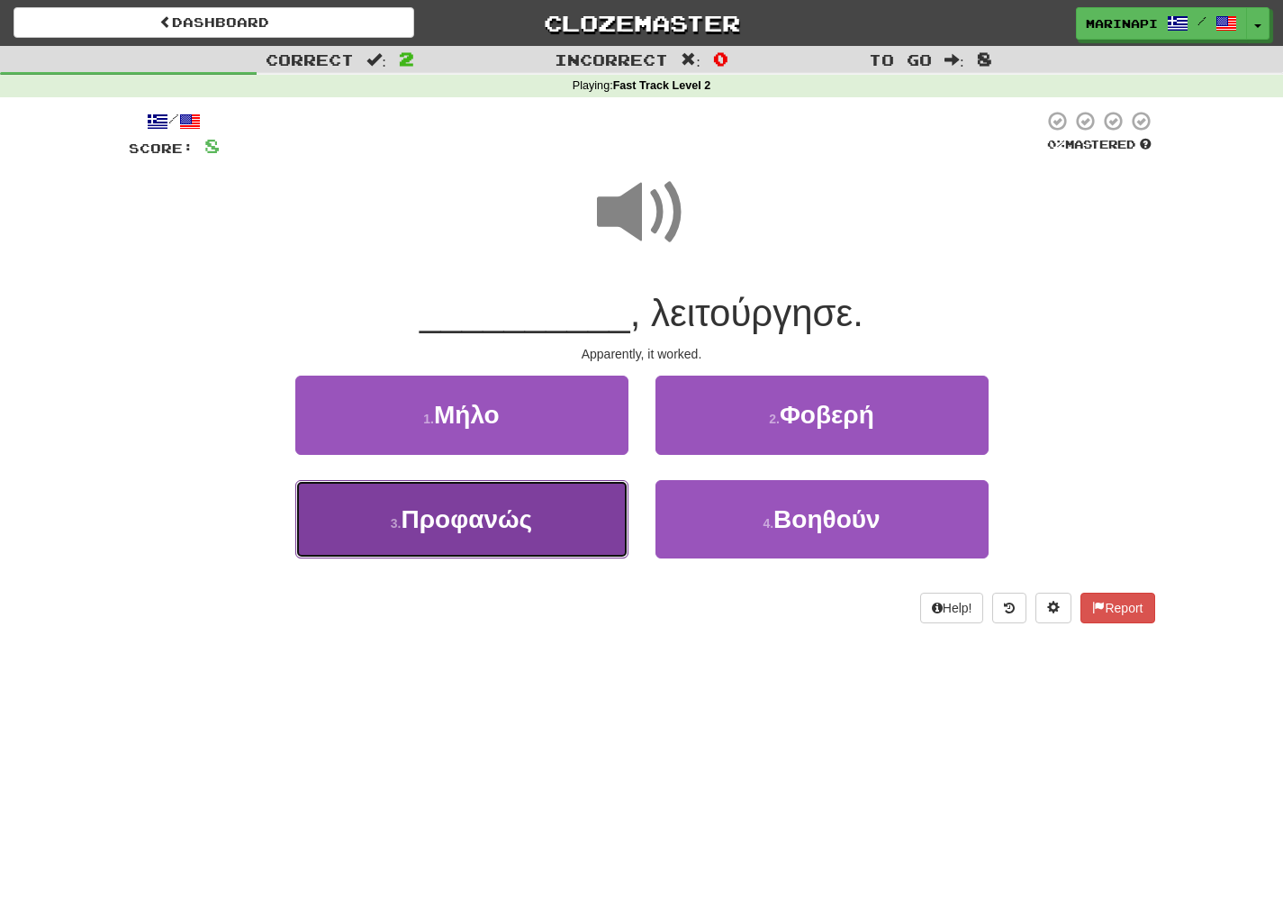
click at [584, 499] on button "3 . Προφανώς" at bounding box center [461, 519] width 333 height 78
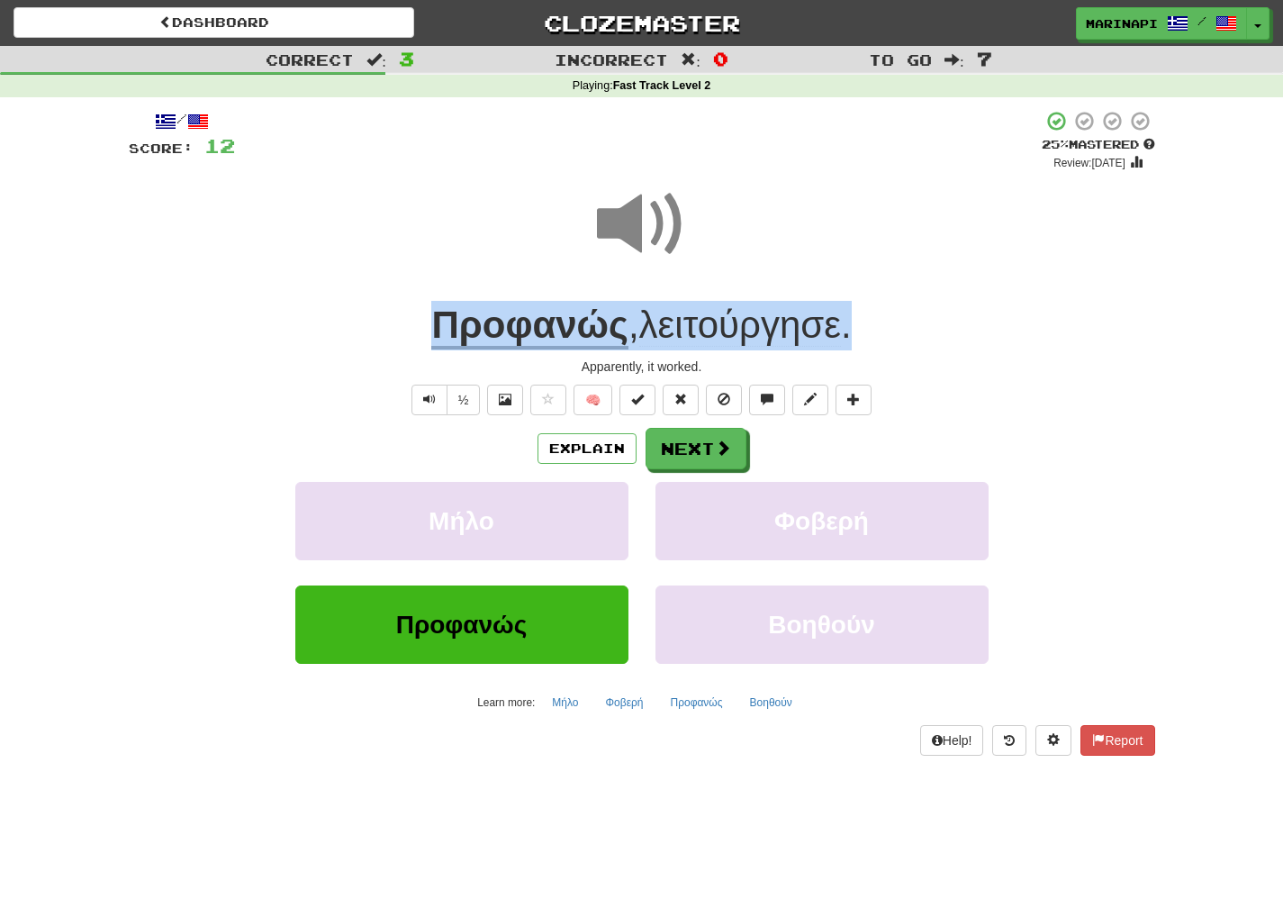
drag, startPoint x: 882, startPoint y: 338, endPoint x: 380, endPoint y: 315, distance: 502.1
click at [380, 315] on div "Προφανώς , λειτούργησε ." at bounding box center [642, 326] width 1027 height 50
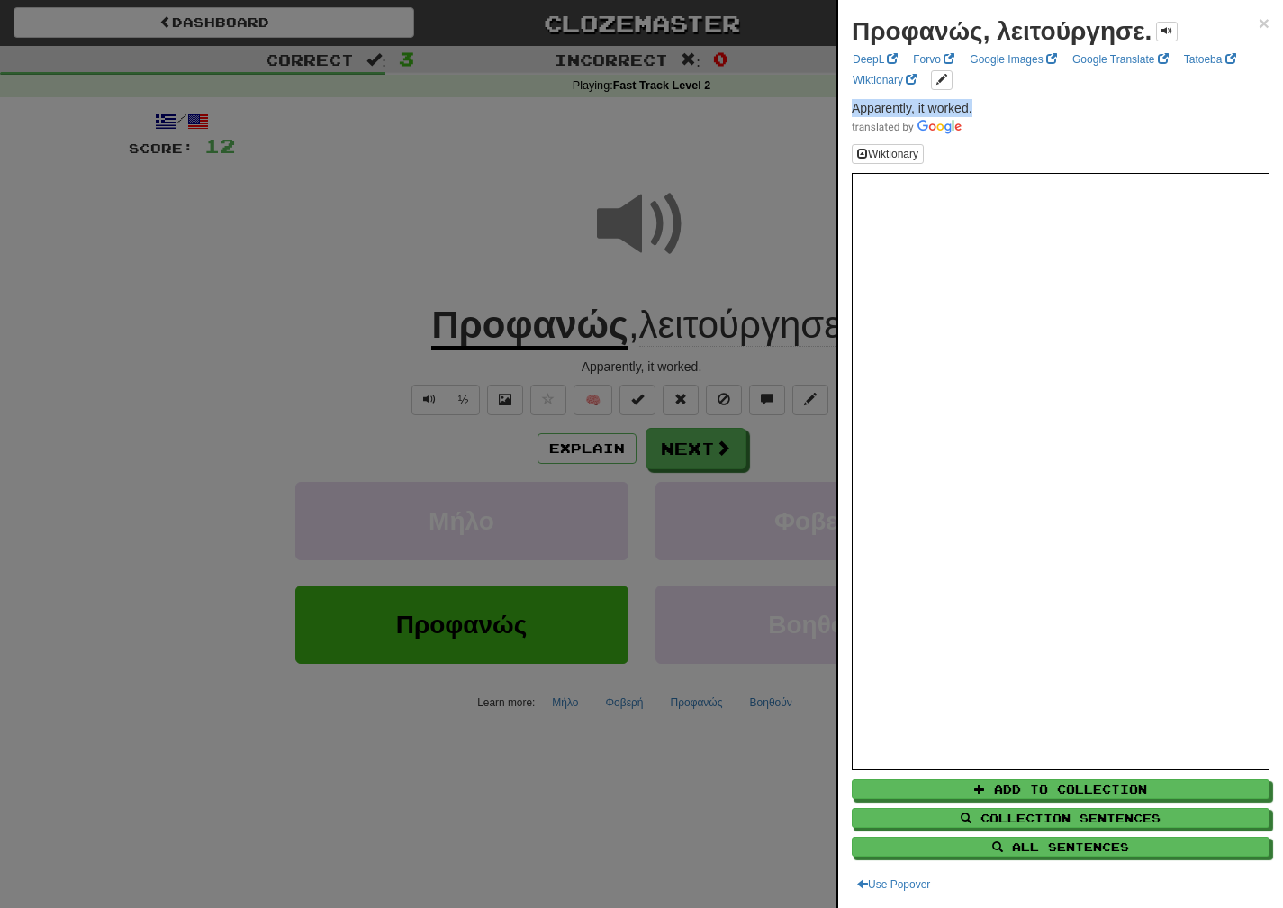
drag, startPoint x: 986, startPoint y: 101, endPoint x: 840, endPoint y: 104, distance: 145.9
click at [840, 104] on div "Προφανώς, λειτούργησε. × DeepL Forvo Google Images Google Translate Tatoeba Wik…" at bounding box center [1060, 454] width 445 height 908
click at [683, 452] on div at bounding box center [641, 454] width 1283 height 908
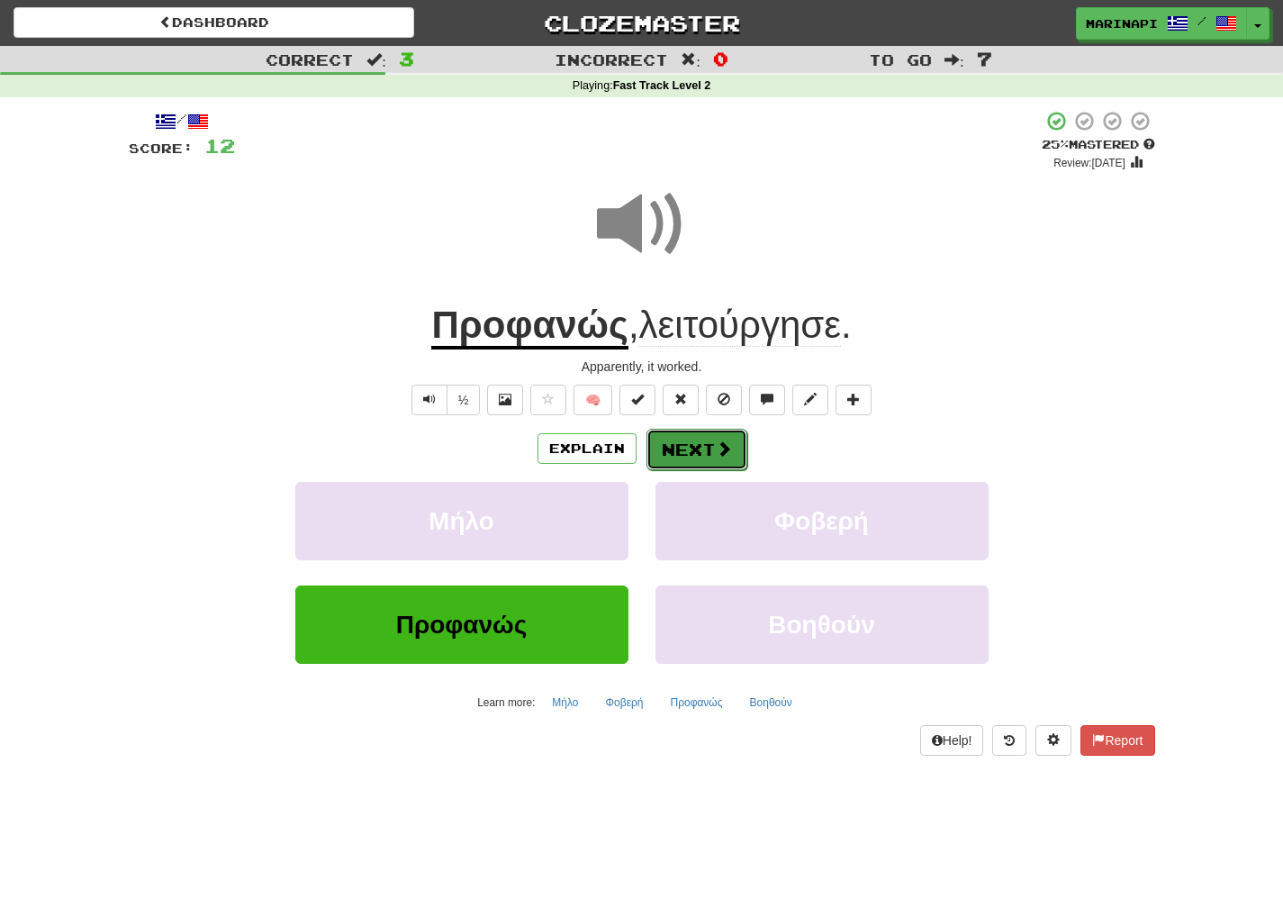
click at [699, 451] on button "Next" at bounding box center [697, 449] width 101 height 41
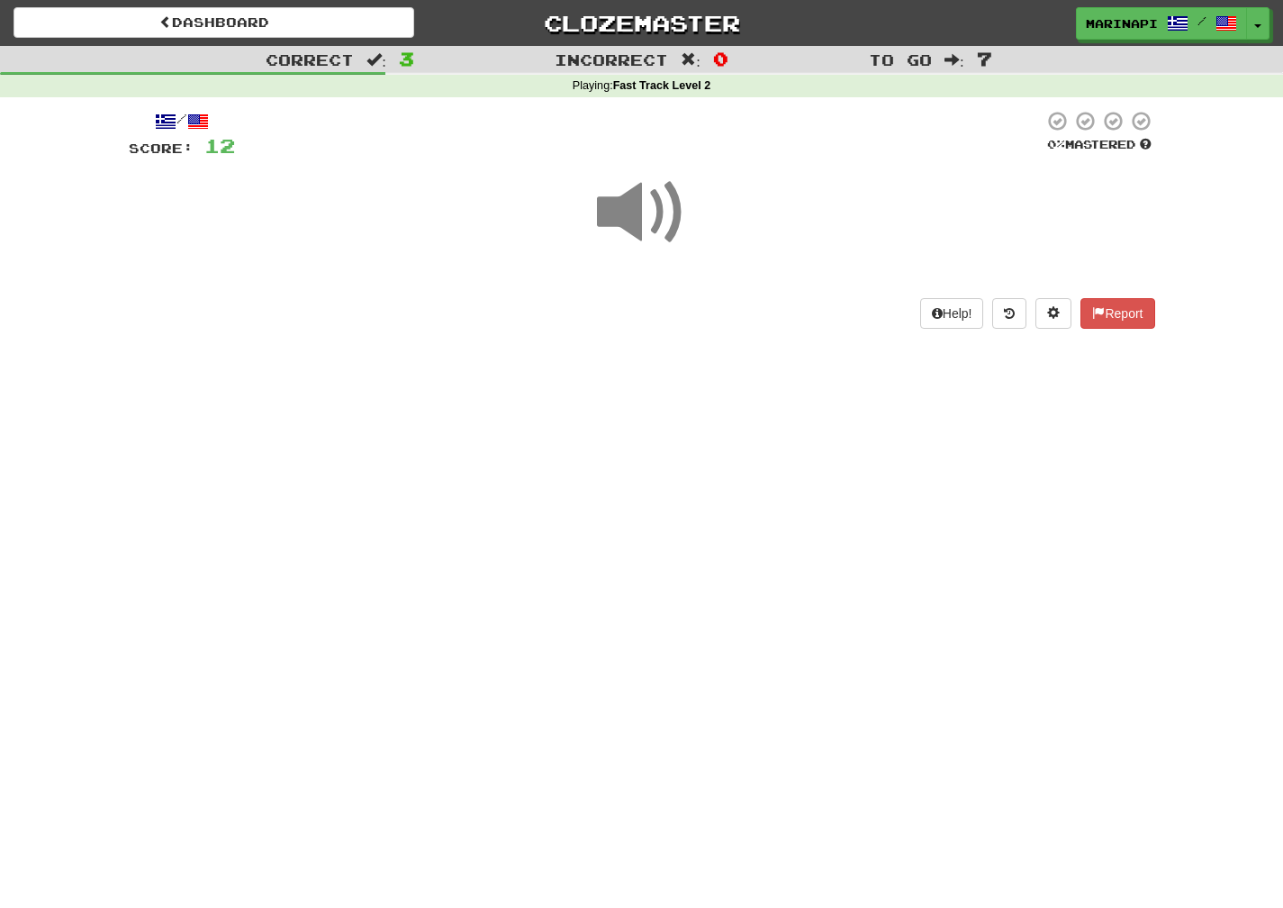
click at [645, 225] on span at bounding box center [642, 212] width 90 height 90
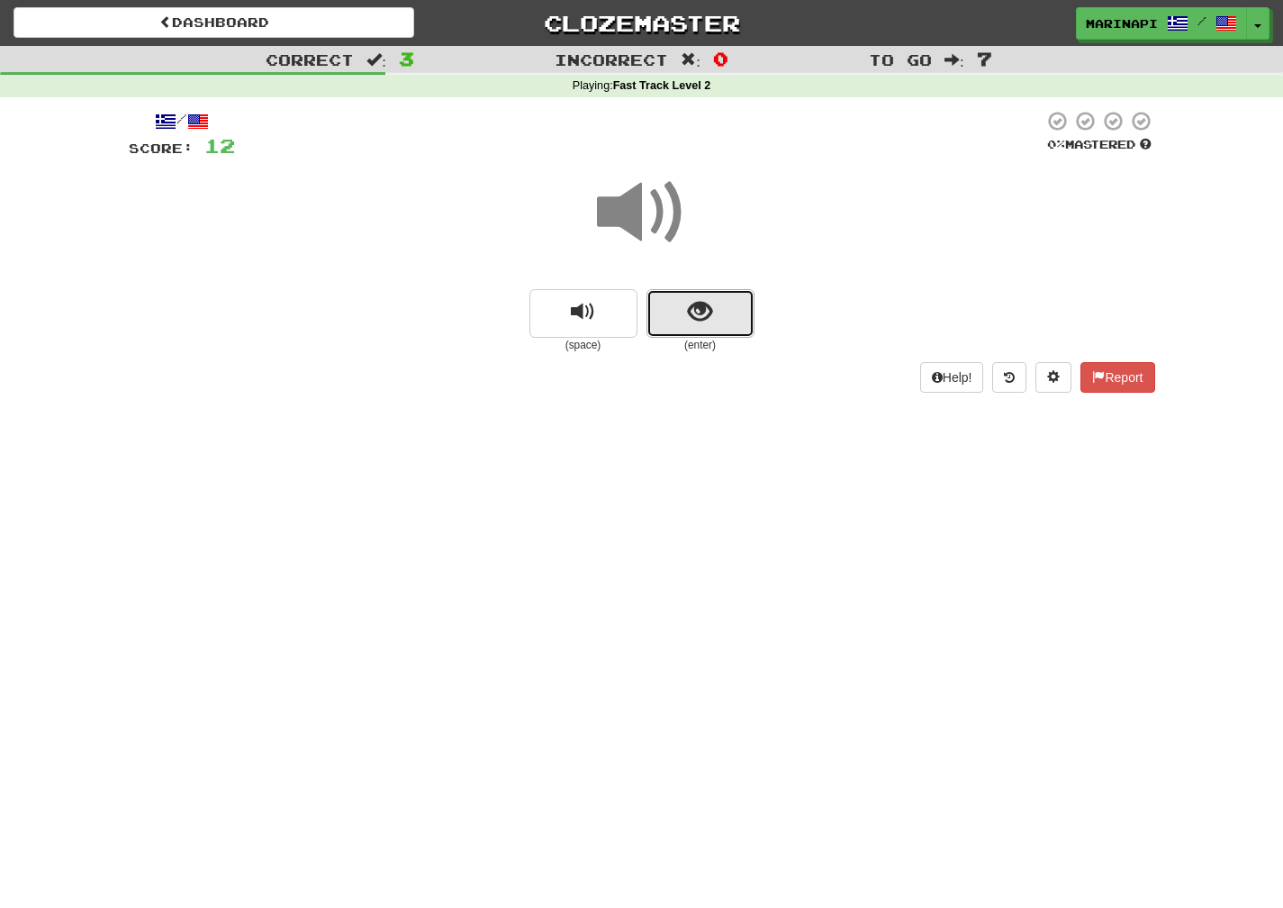
click at [691, 300] on span "show sentence" at bounding box center [700, 312] width 24 height 24
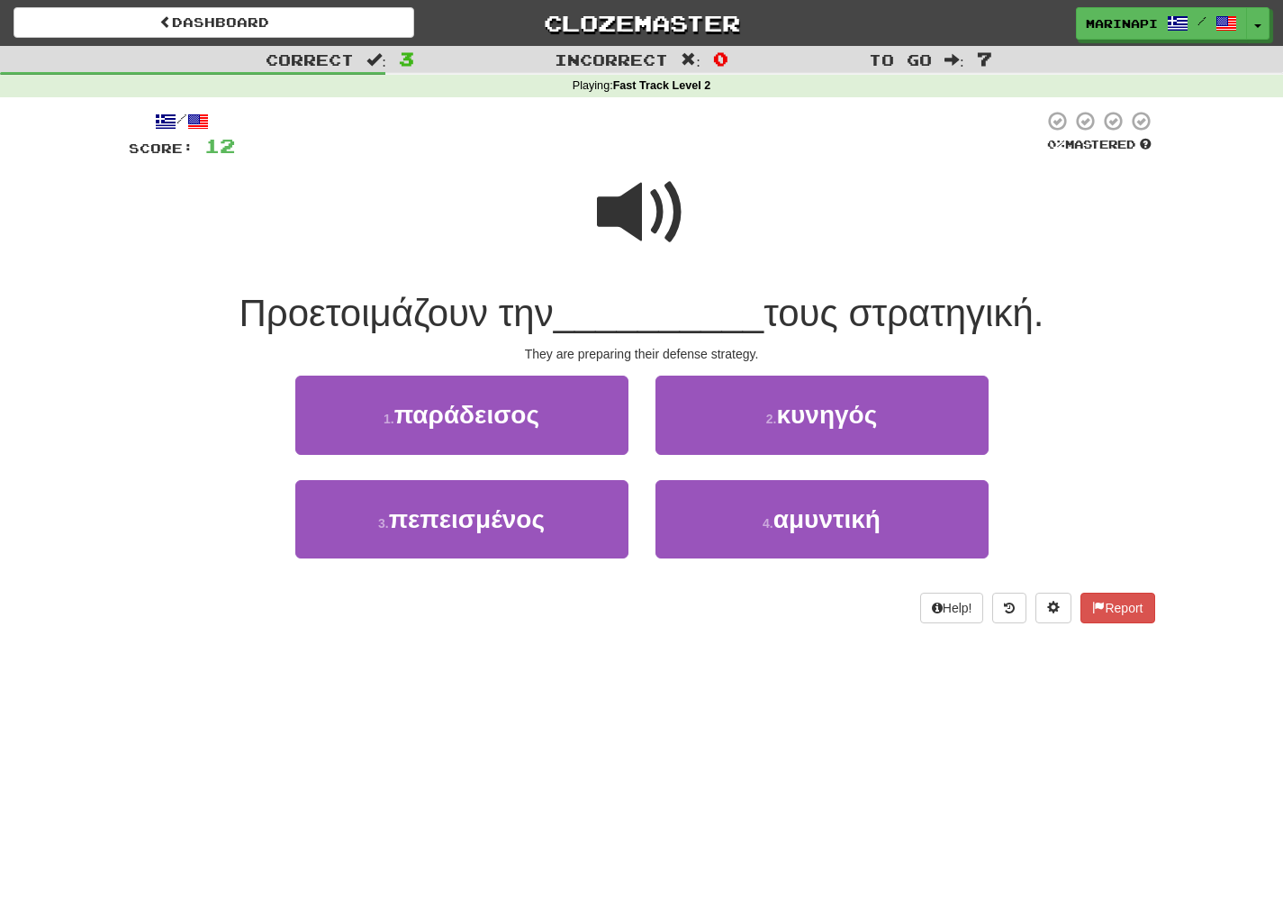
drag, startPoint x: 1062, startPoint y: 322, endPoint x: 876, endPoint y: 233, distance: 205.8
click at [876, 233] on div "/ Score: 12 0 % Mastered Προετοιμάζουν την __________ τους στρατηγική. They are…" at bounding box center [642, 366] width 1027 height 513
click at [876, 233] on div at bounding box center [642, 224] width 1027 height 129
click at [677, 227] on span at bounding box center [642, 212] width 90 height 90
click at [661, 235] on span at bounding box center [642, 212] width 90 height 90
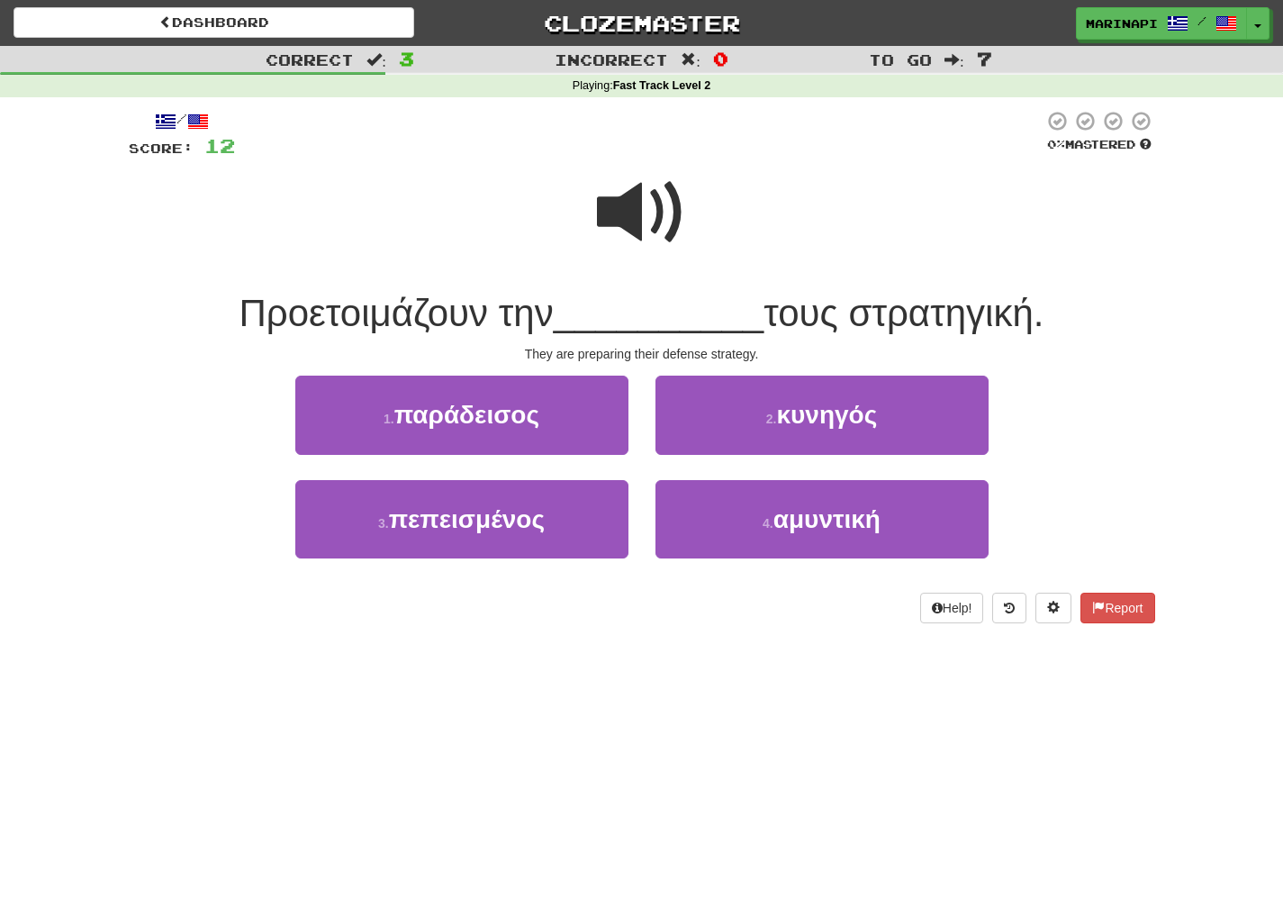
click at [648, 233] on span at bounding box center [642, 212] width 90 height 90
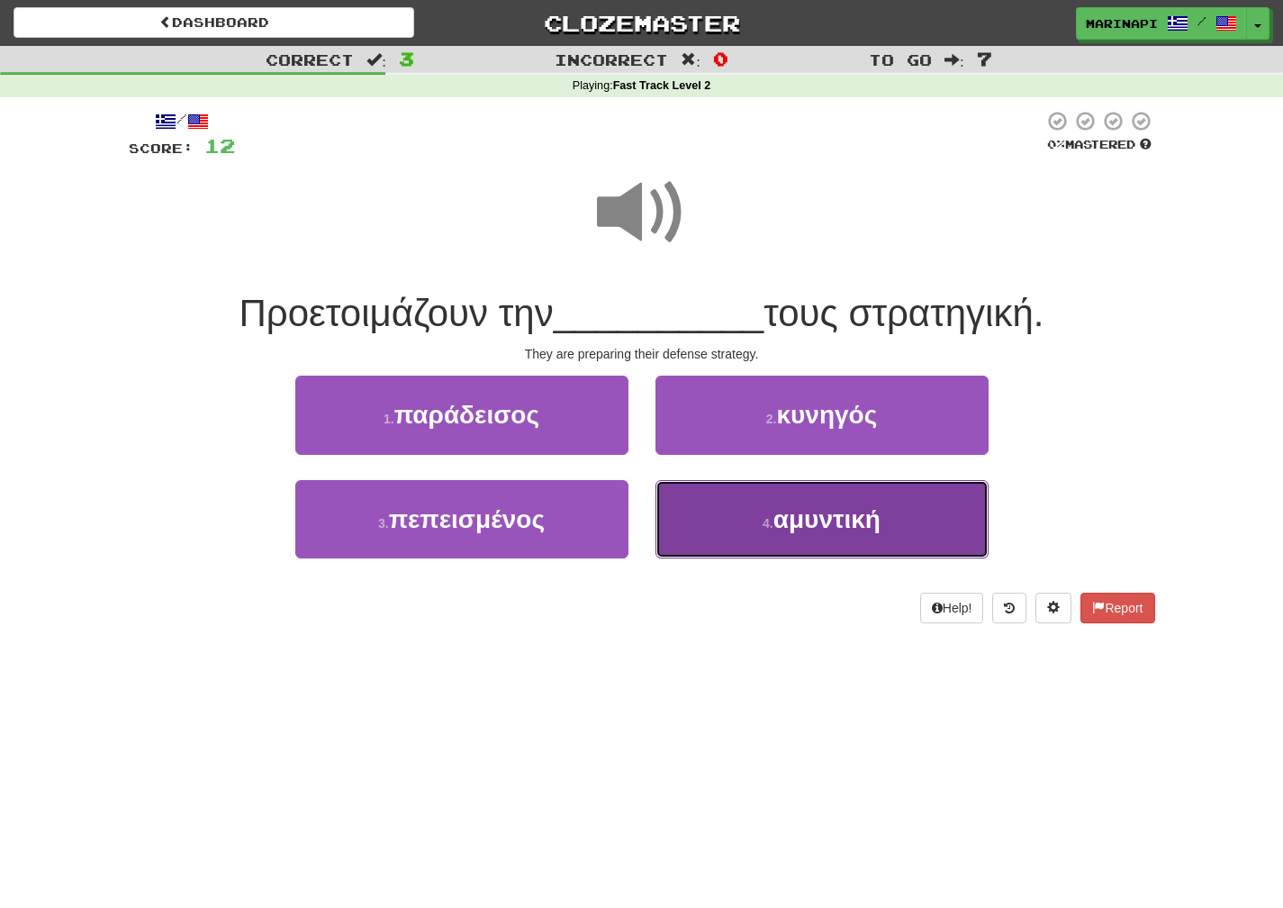
click at [728, 493] on button "4 . αμυντική" at bounding box center [822, 519] width 333 height 78
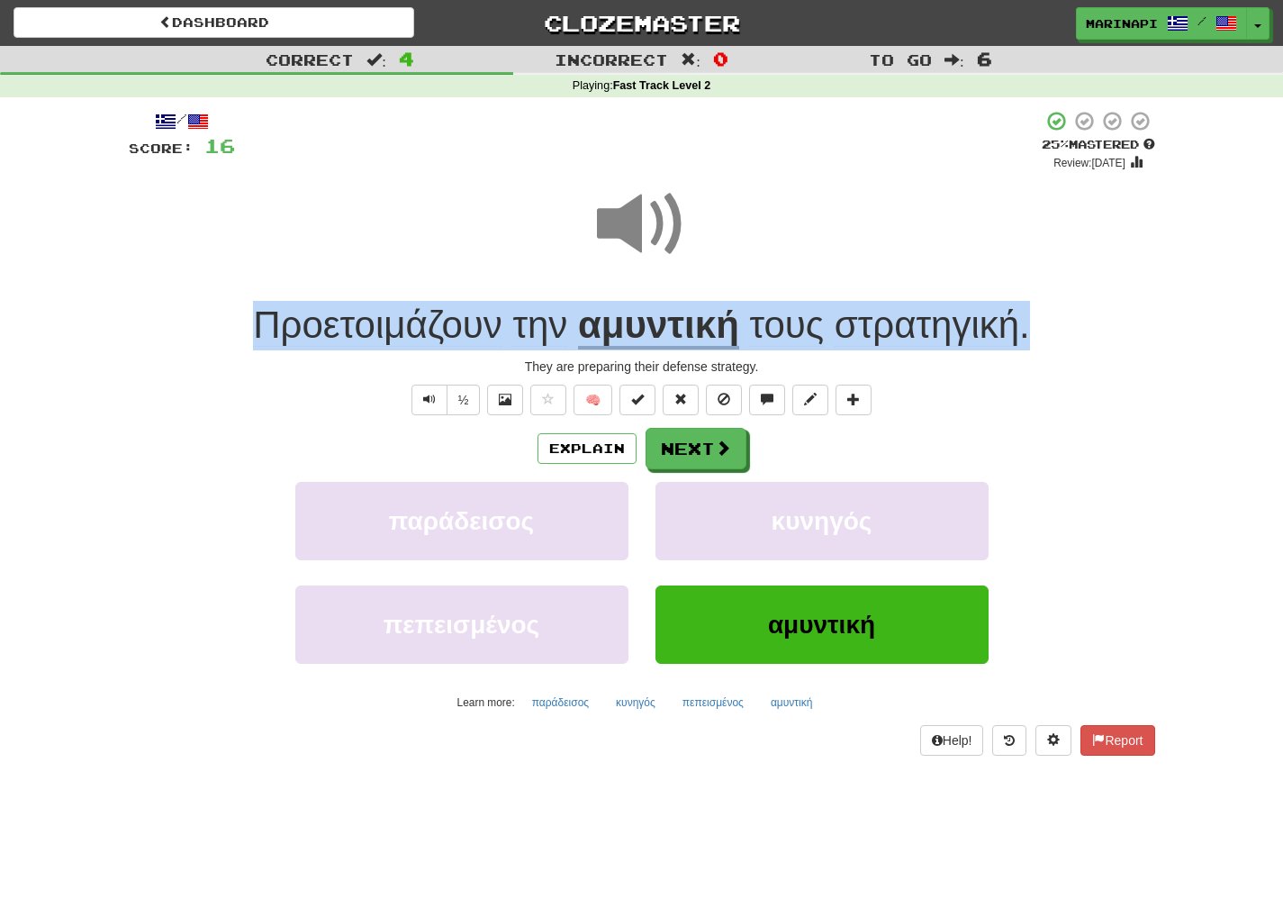
drag, startPoint x: 1052, startPoint y: 337, endPoint x: 242, endPoint y: 336, distance: 809.5
click at [242, 336] on div "Προετοιμάζουν την αμυντική τους στρατηγική ." at bounding box center [642, 326] width 1027 height 50
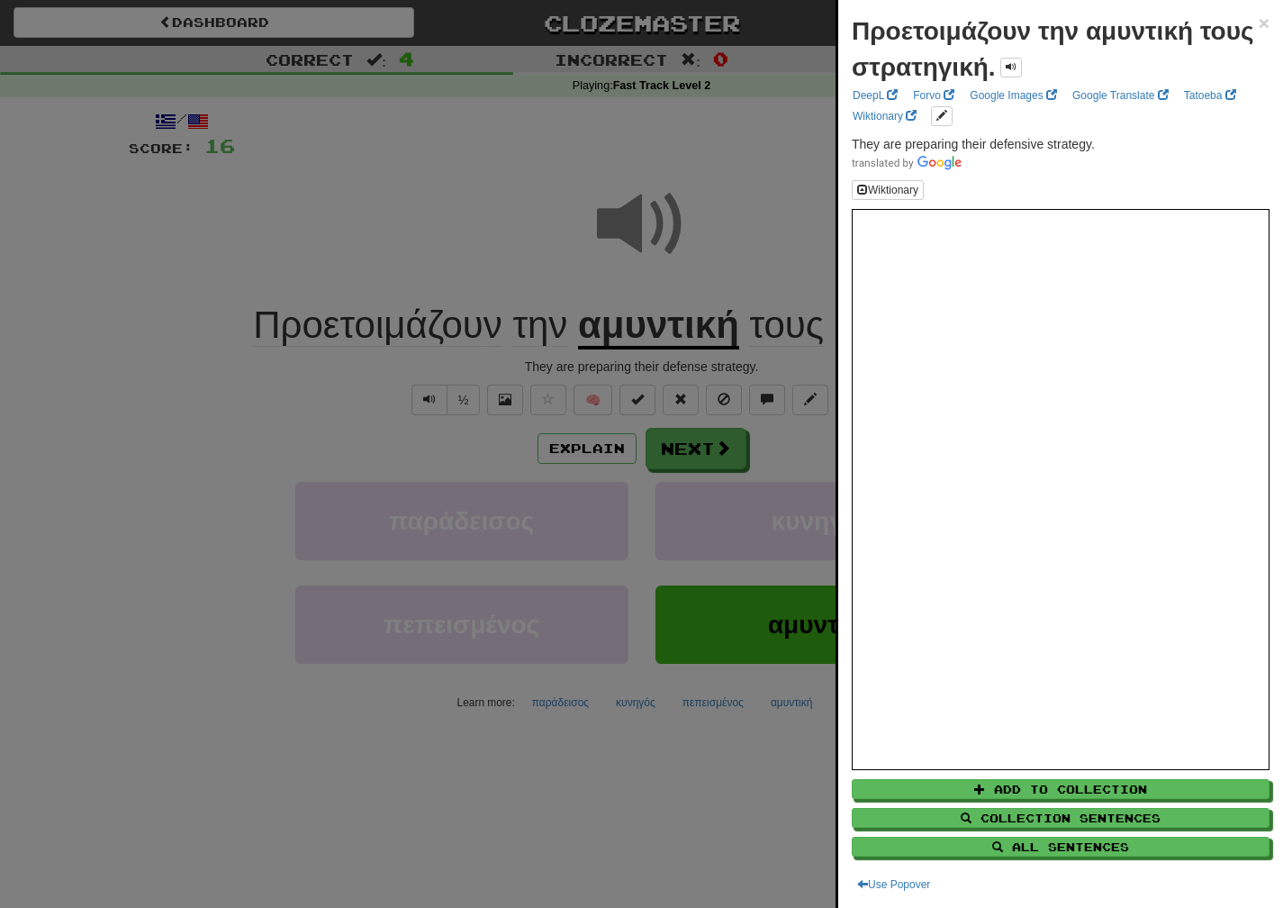
click at [1018, 165] on span at bounding box center [1061, 162] width 418 height 18
drag, startPoint x: 1101, startPoint y: 145, endPoint x: 841, endPoint y: 142, distance: 260.2
click at [841, 142] on div "Προετοιμάζουν την αμυντική τους στρατηγική. × DeepL Forvo Google Images Google …" at bounding box center [1060, 454] width 445 height 908
click at [688, 467] on div at bounding box center [641, 454] width 1283 height 908
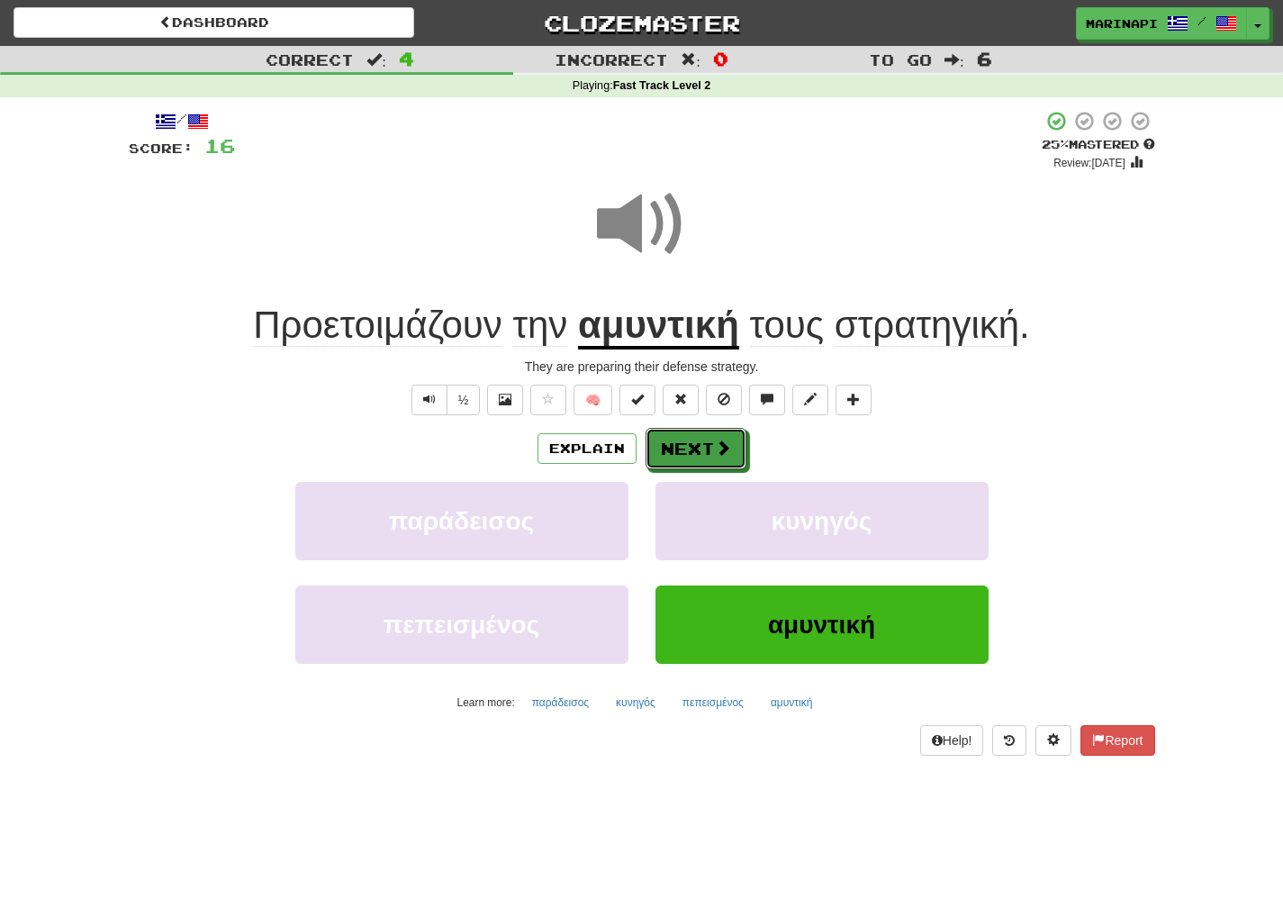
click at [693, 459] on button "Next" at bounding box center [696, 448] width 101 height 41
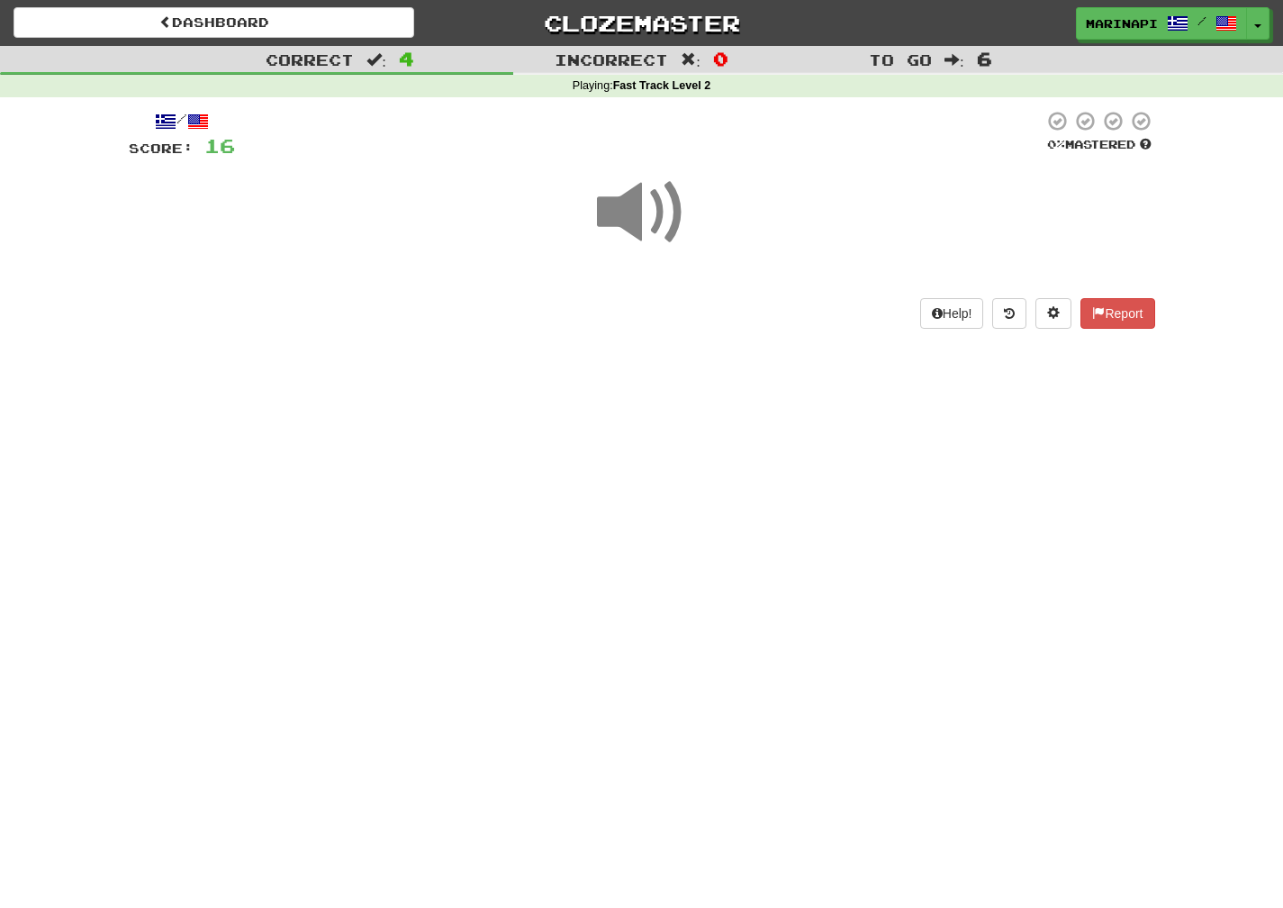
click at [619, 214] on span at bounding box center [642, 212] width 90 height 90
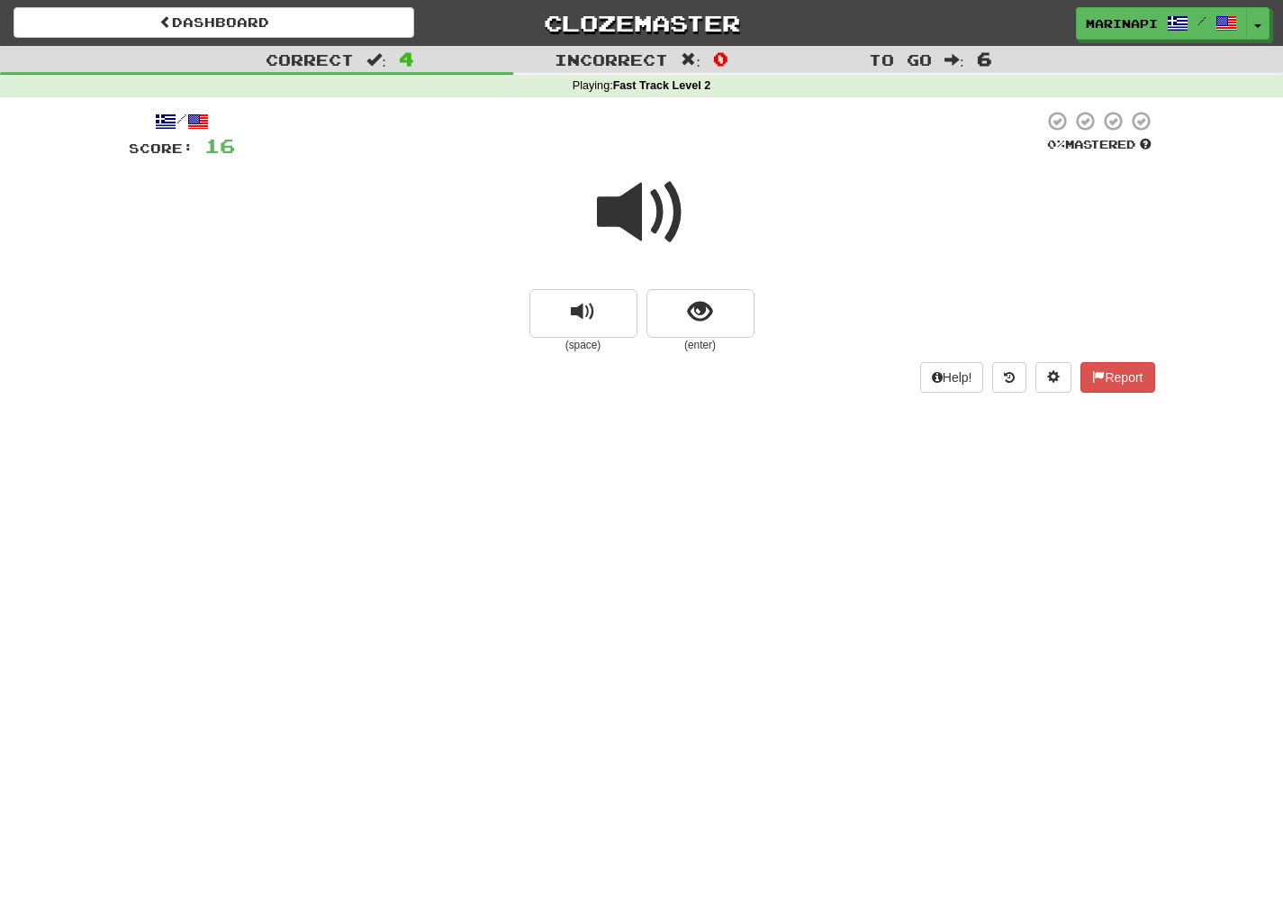
click at [618, 213] on span at bounding box center [642, 212] width 90 height 90
click at [683, 304] on button "show sentence" at bounding box center [701, 313] width 108 height 49
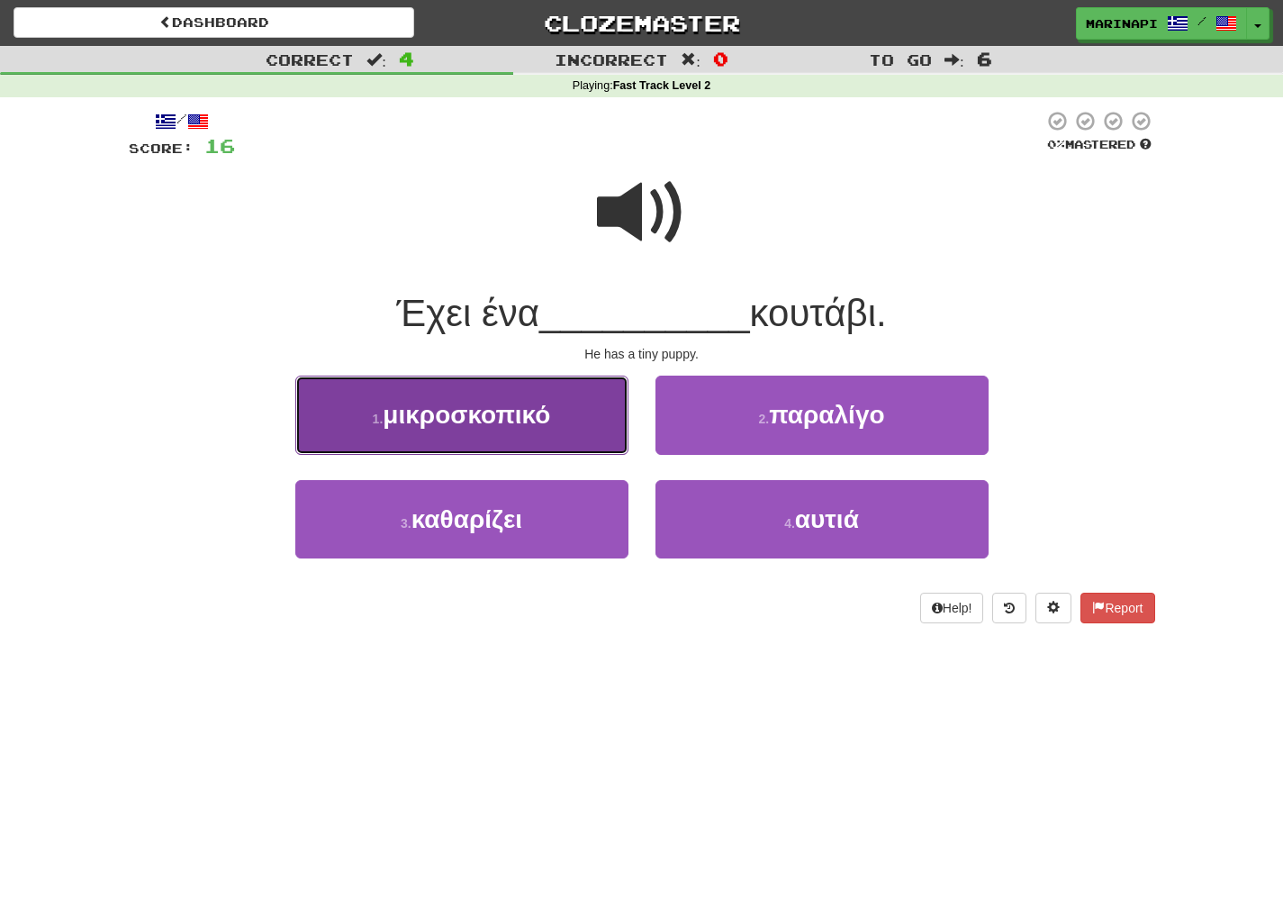
click at [547, 393] on button "1 . μικροσκοπικό" at bounding box center [461, 414] width 333 height 78
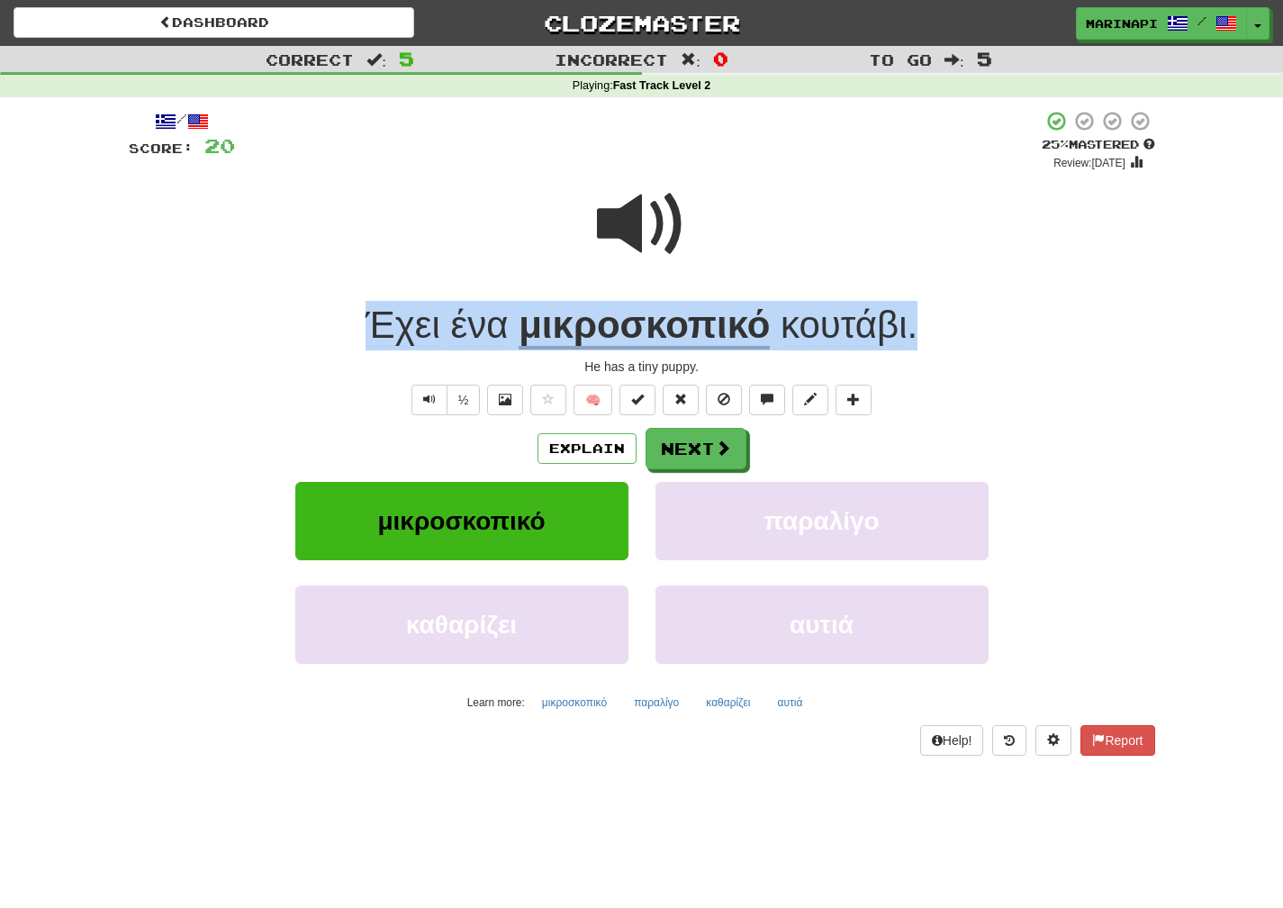
drag, startPoint x: 925, startPoint y: 325, endPoint x: 357, endPoint y: 321, distance: 567.3
click at [357, 321] on div "Έχει ένα μικροσκοπικό κουτάβι ." at bounding box center [642, 326] width 1027 height 50
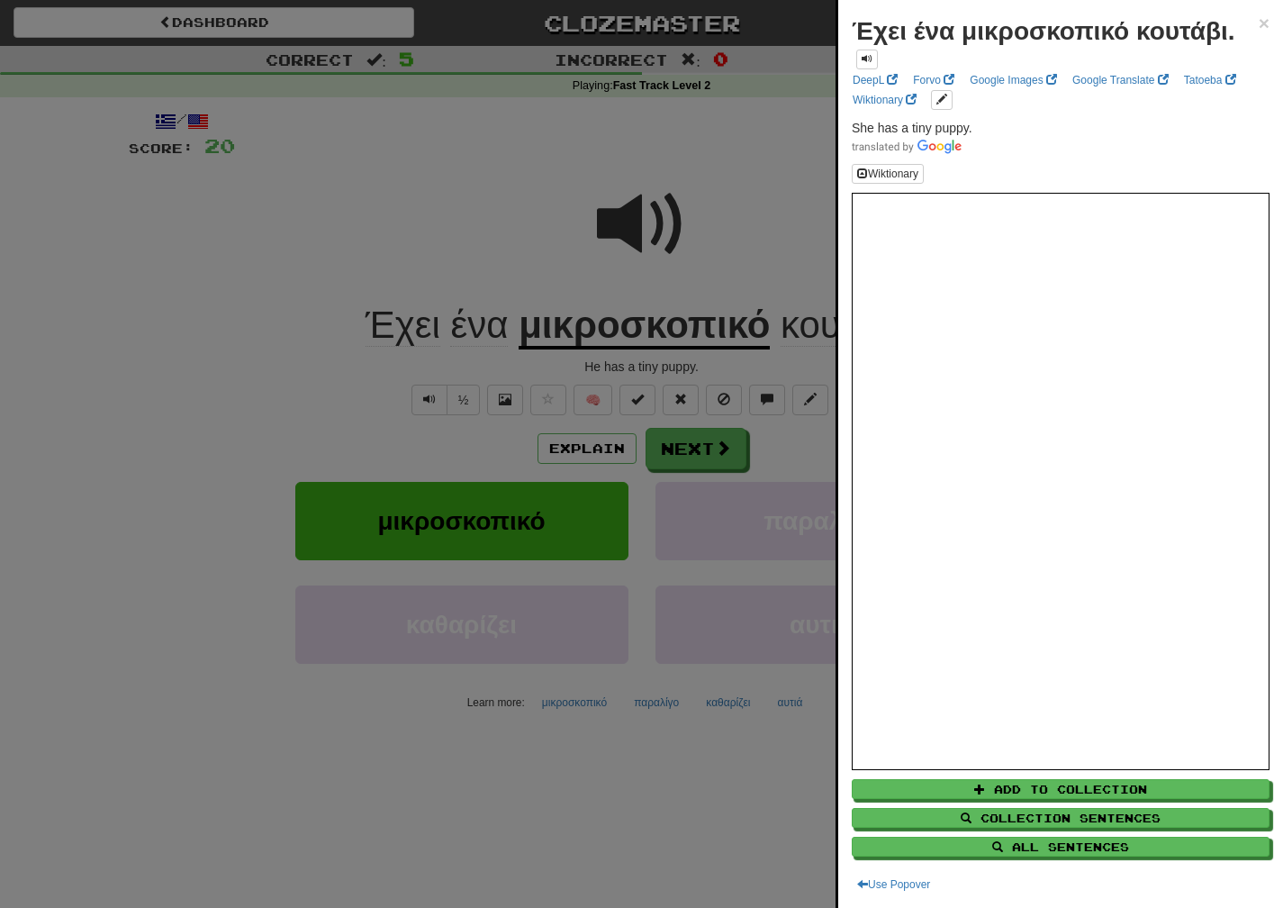
click at [740, 141] on div at bounding box center [641, 454] width 1283 height 908
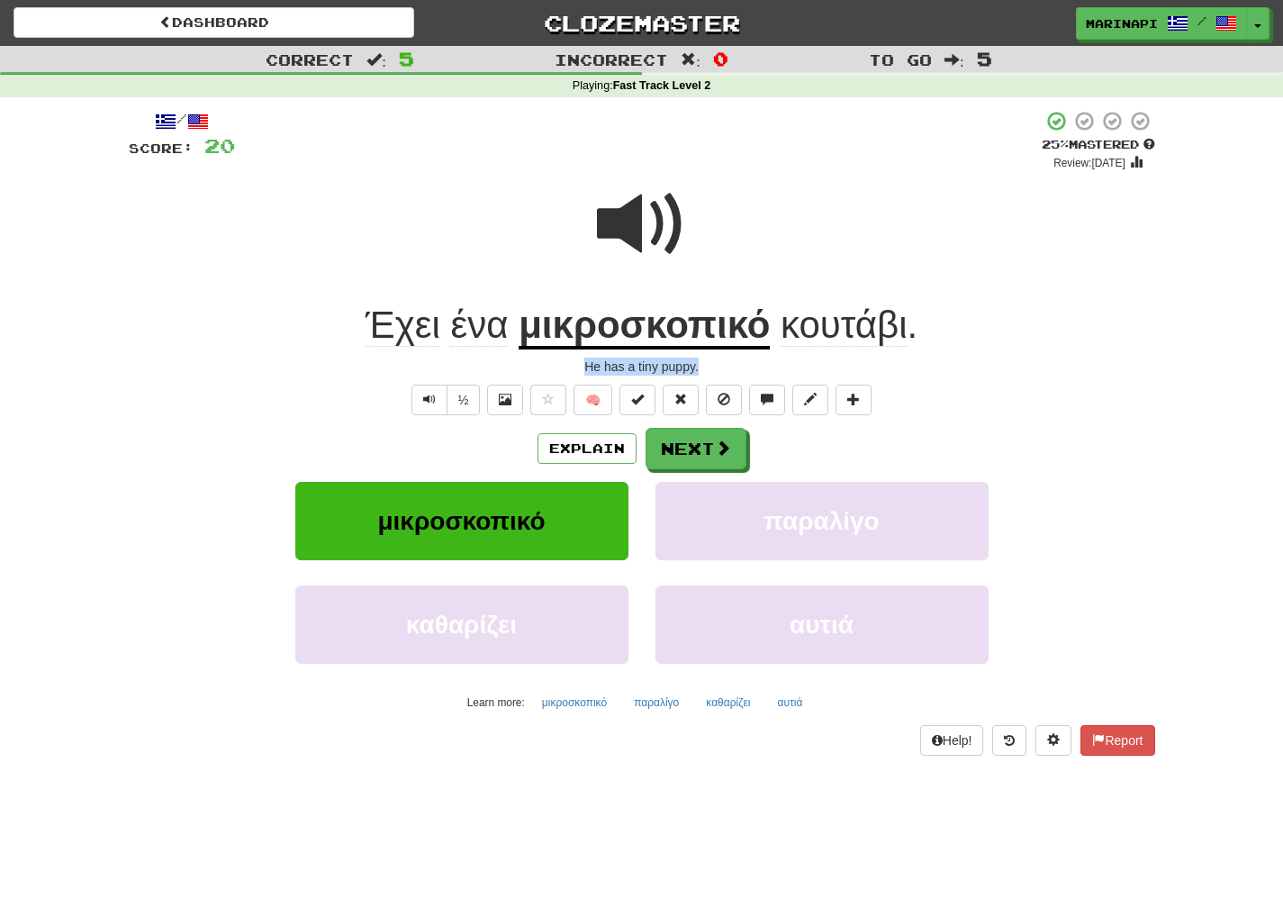
drag, startPoint x: 719, startPoint y: 363, endPoint x: 570, endPoint y: 363, distance: 148.6
click at [570, 363] on div "He has a tiny puppy." at bounding box center [642, 366] width 1027 height 18
click at [694, 438] on button "Next" at bounding box center [697, 449] width 101 height 41
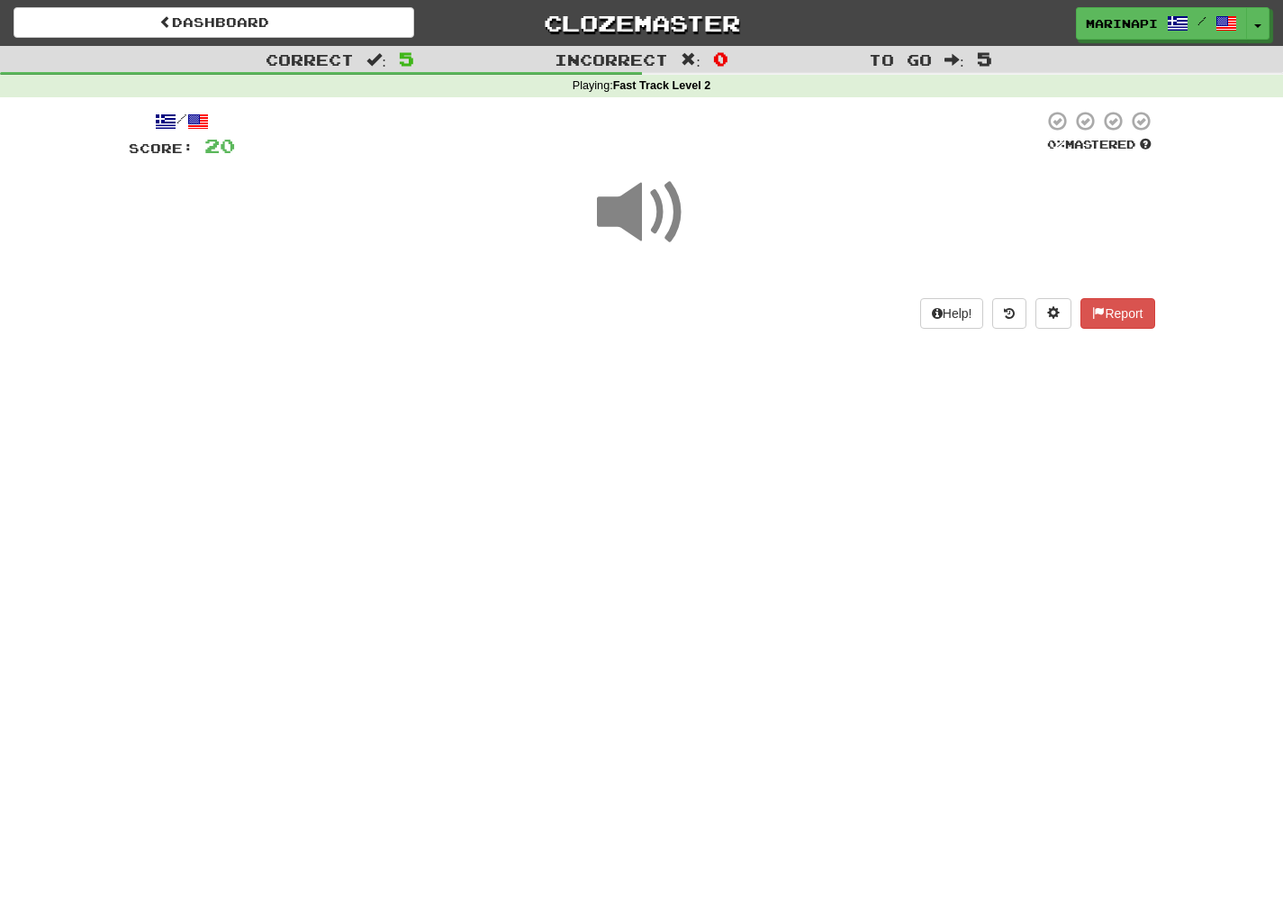
click at [646, 231] on span at bounding box center [642, 212] width 90 height 90
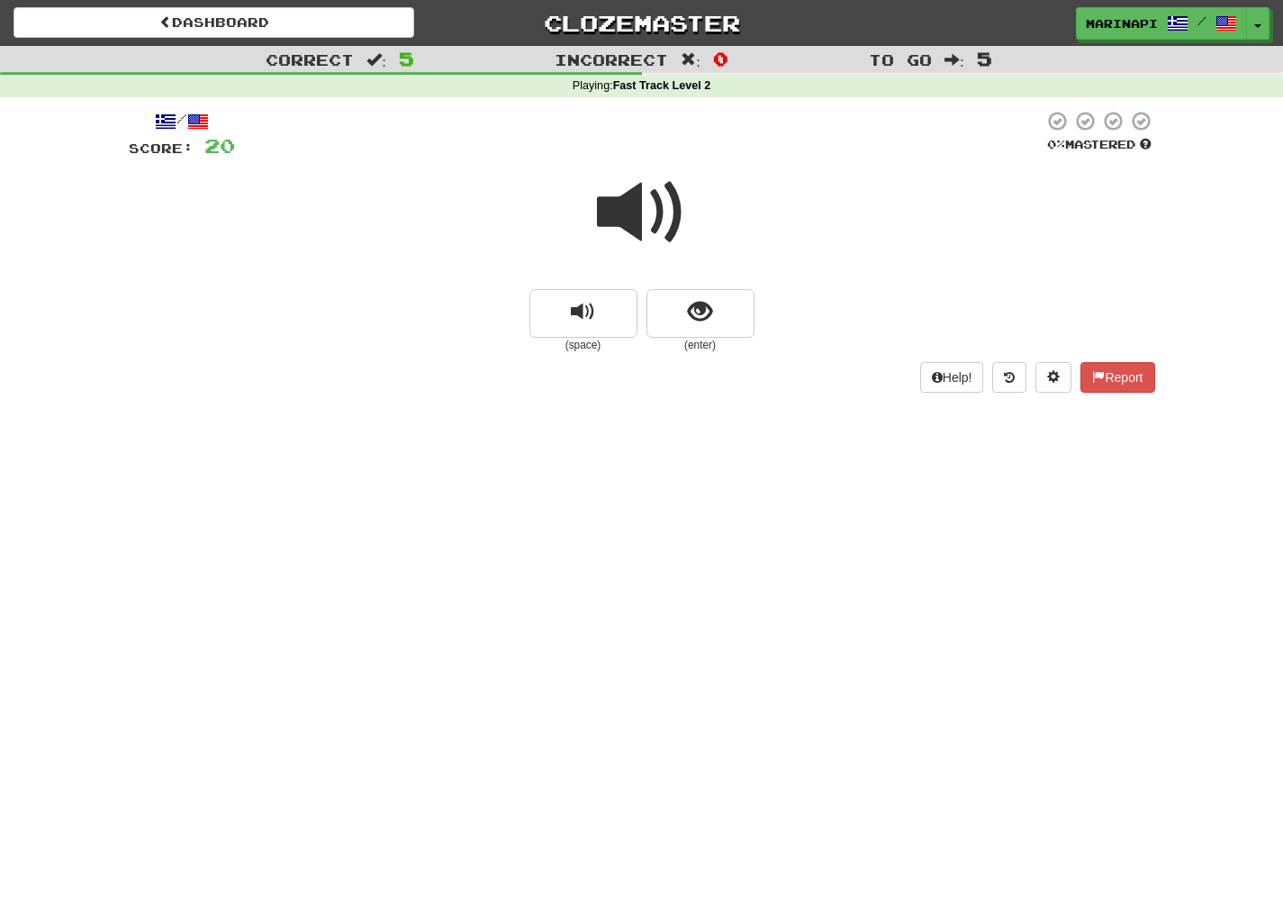
click at [646, 216] on span at bounding box center [642, 212] width 90 height 90
click at [684, 315] on button "show sentence" at bounding box center [701, 313] width 108 height 49
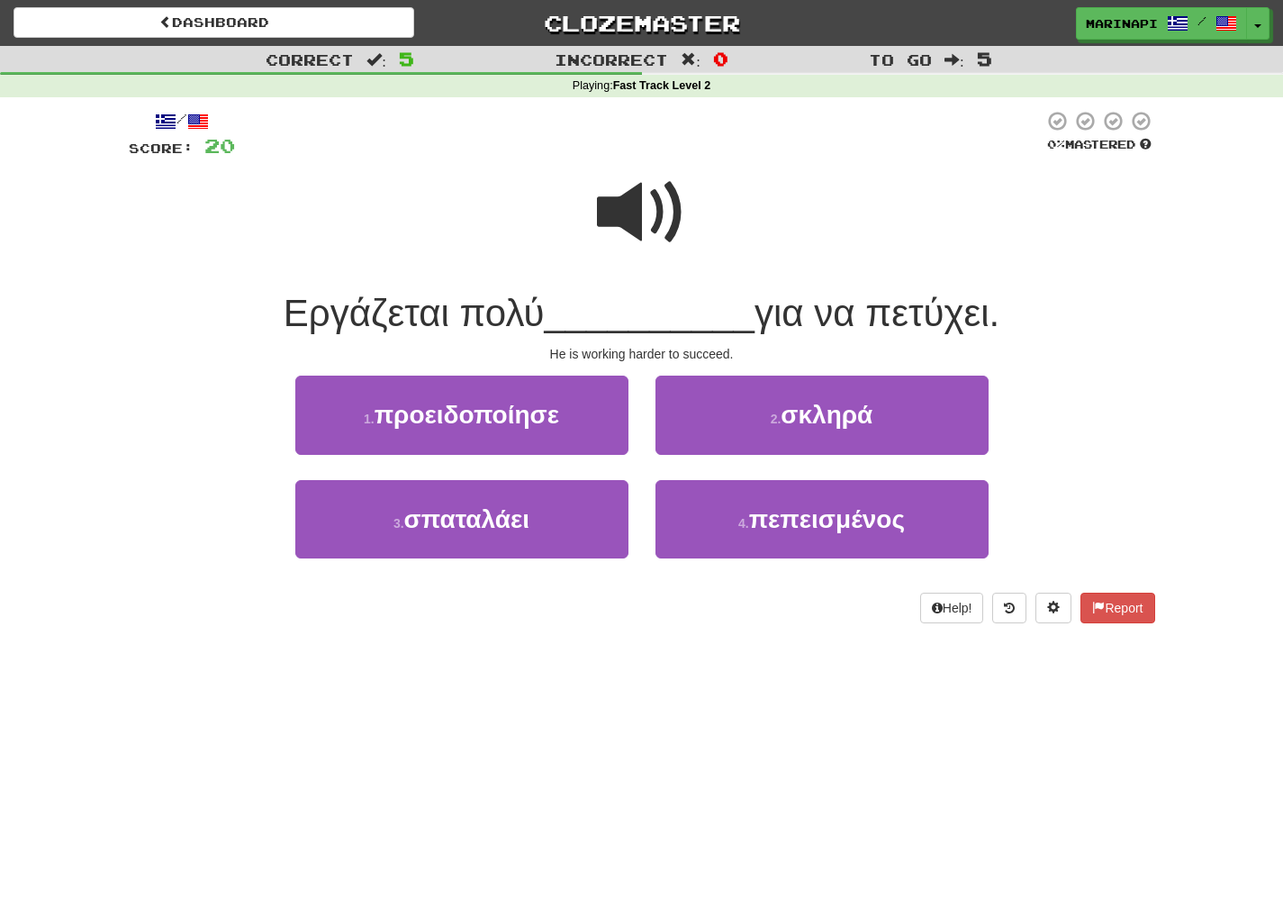
click at [668, 231] on span at bounding box center [642, 212] width 90 height 90
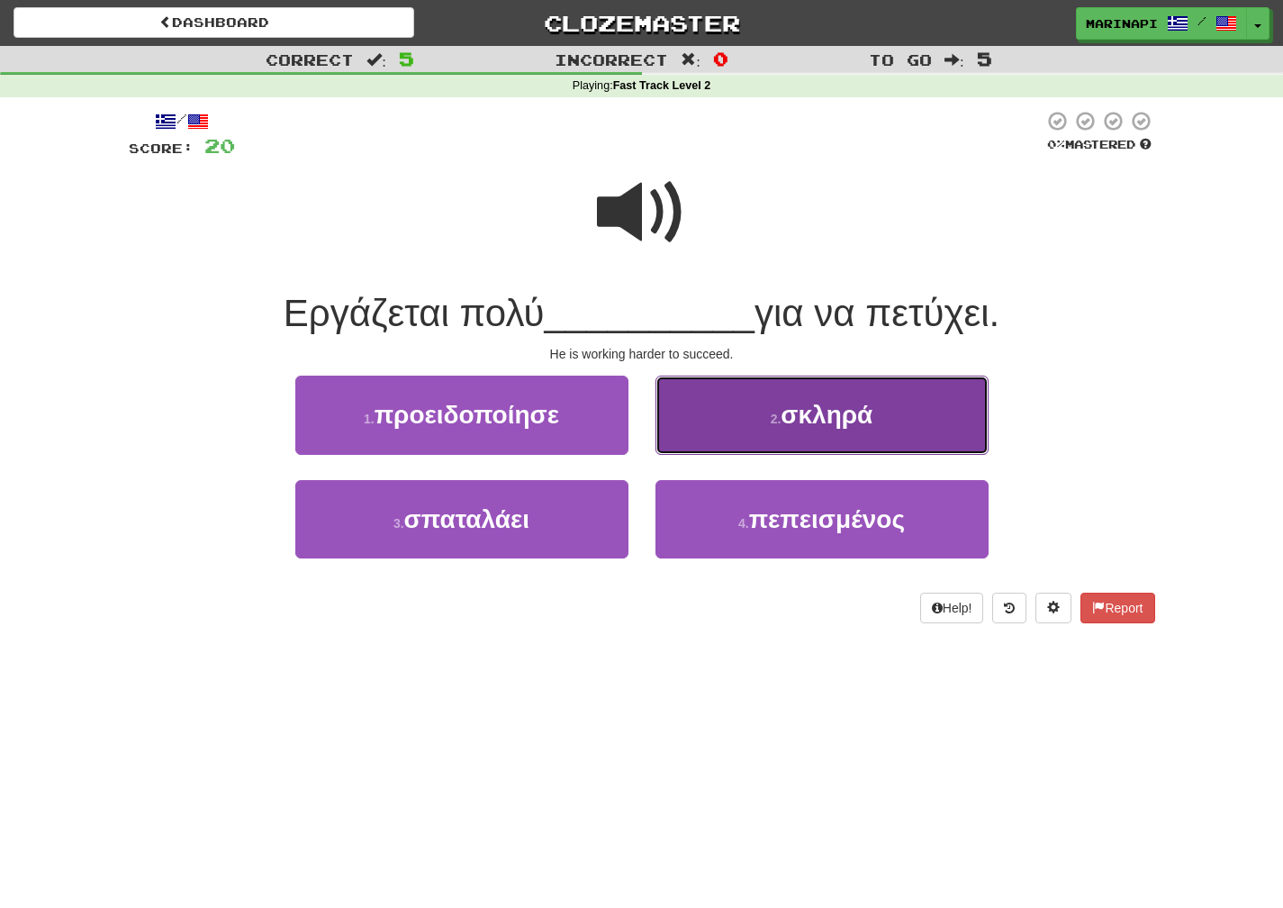
click at [726, 403] on button "2 . σκληρά" at bounding box center [822, 414] width 333 height 78
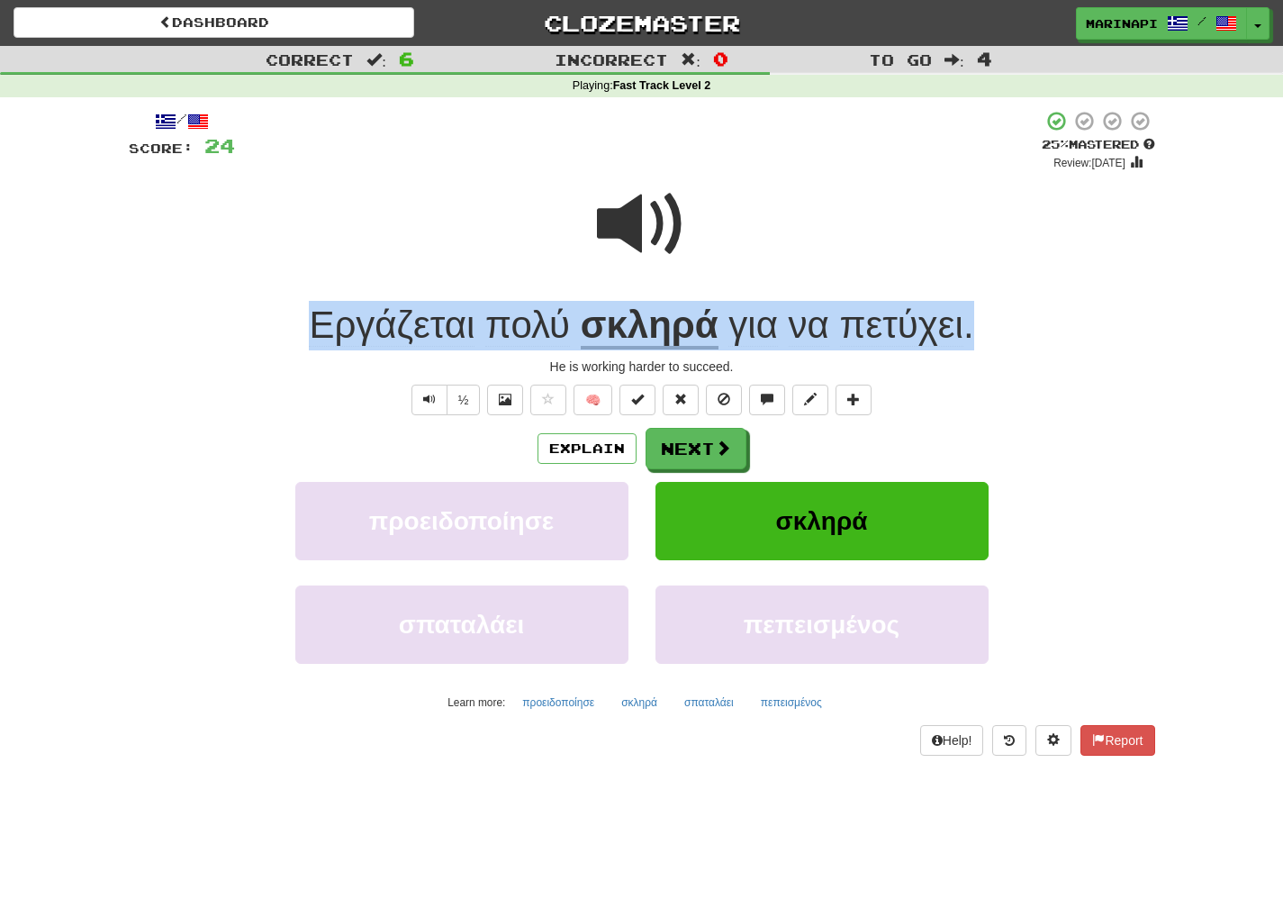
drag, startPoint x: 996, startPoint y: 335, endPoint x: 296, endPoint y: 330, distance: 699.7
click at [296, 330] on div "Εργάζεται πολύ σκληρά για να πετύχει ." at bounding box center [642, 326] width 1027 height 50
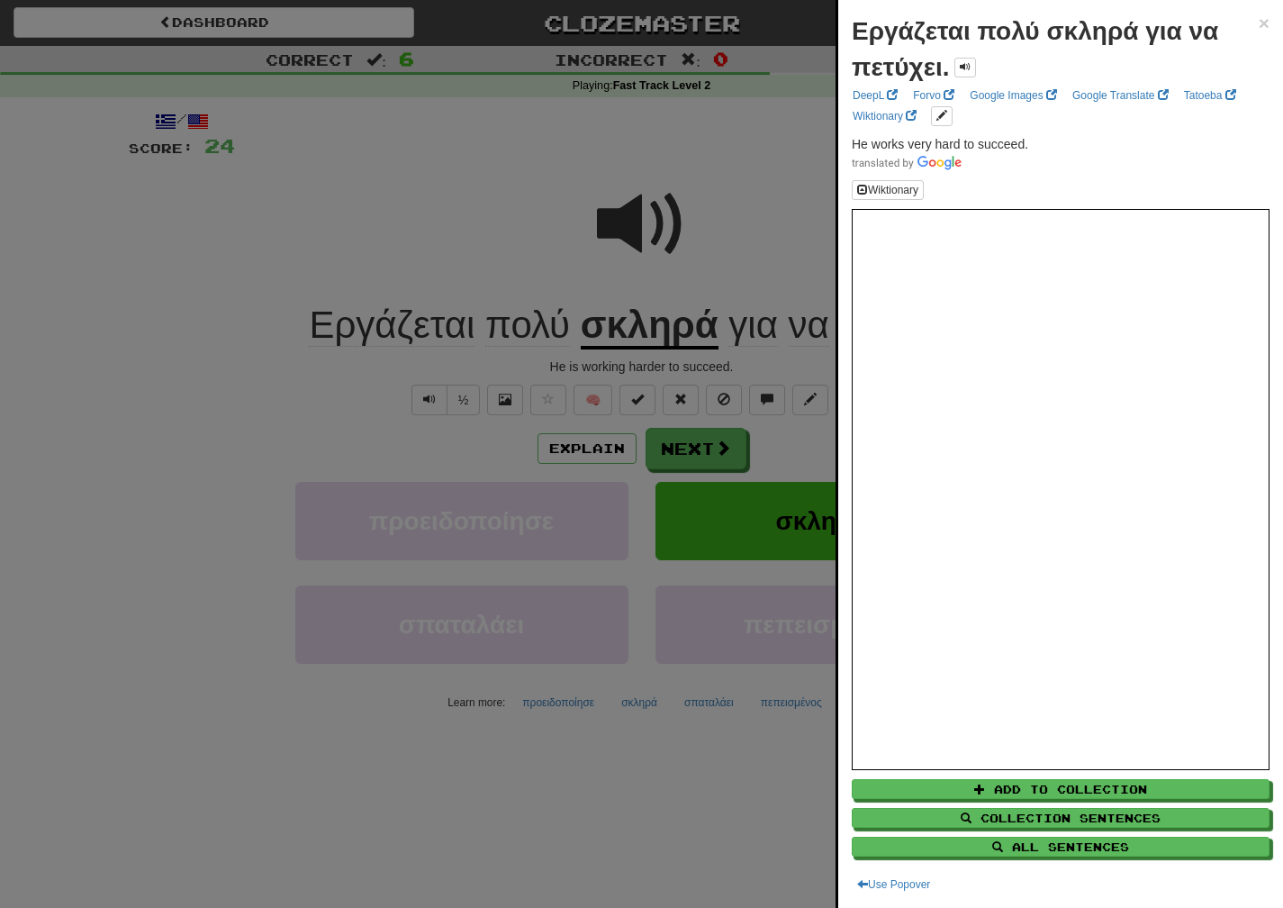
click at [991, 170] on span at bounding box center [1061, 162] width 418 height 18
drag, startPoint x: 1035, startPoint y: 139, endPoint x: 844, endPoint y: 140, distance: 190.9
click at [844, 140] on div "Εργάζεται πολύ σκληρά για να πετύχει. × DeepL Forvo Google Images Google Transl…" at bounding box center [1060, 454] width 445 height 908
click at [756, 579] on div at bounding box center [641, 454] width 1283 height 908
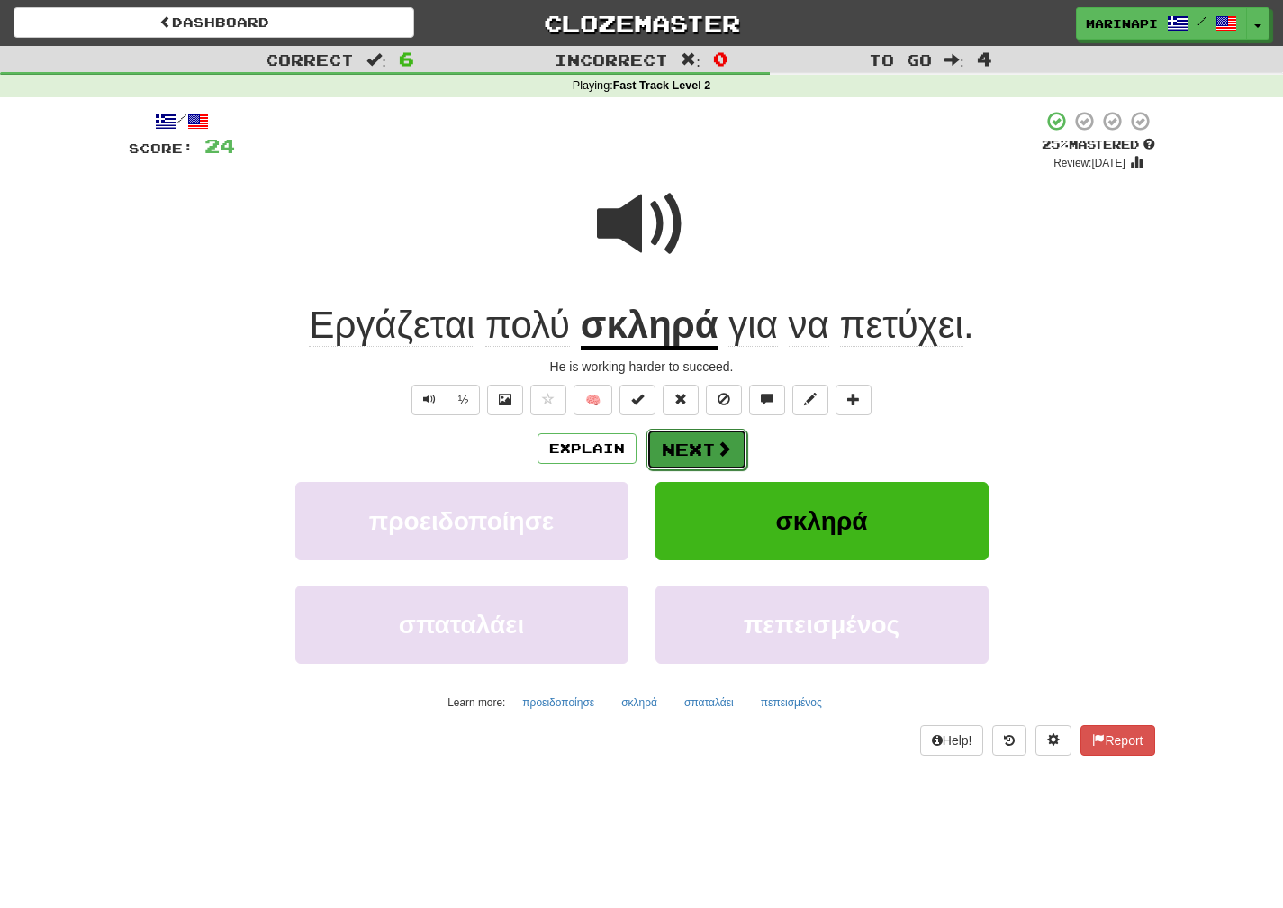
click at [710, 438] on button "Next" at bounding box center [697, 449] width 101 height 41
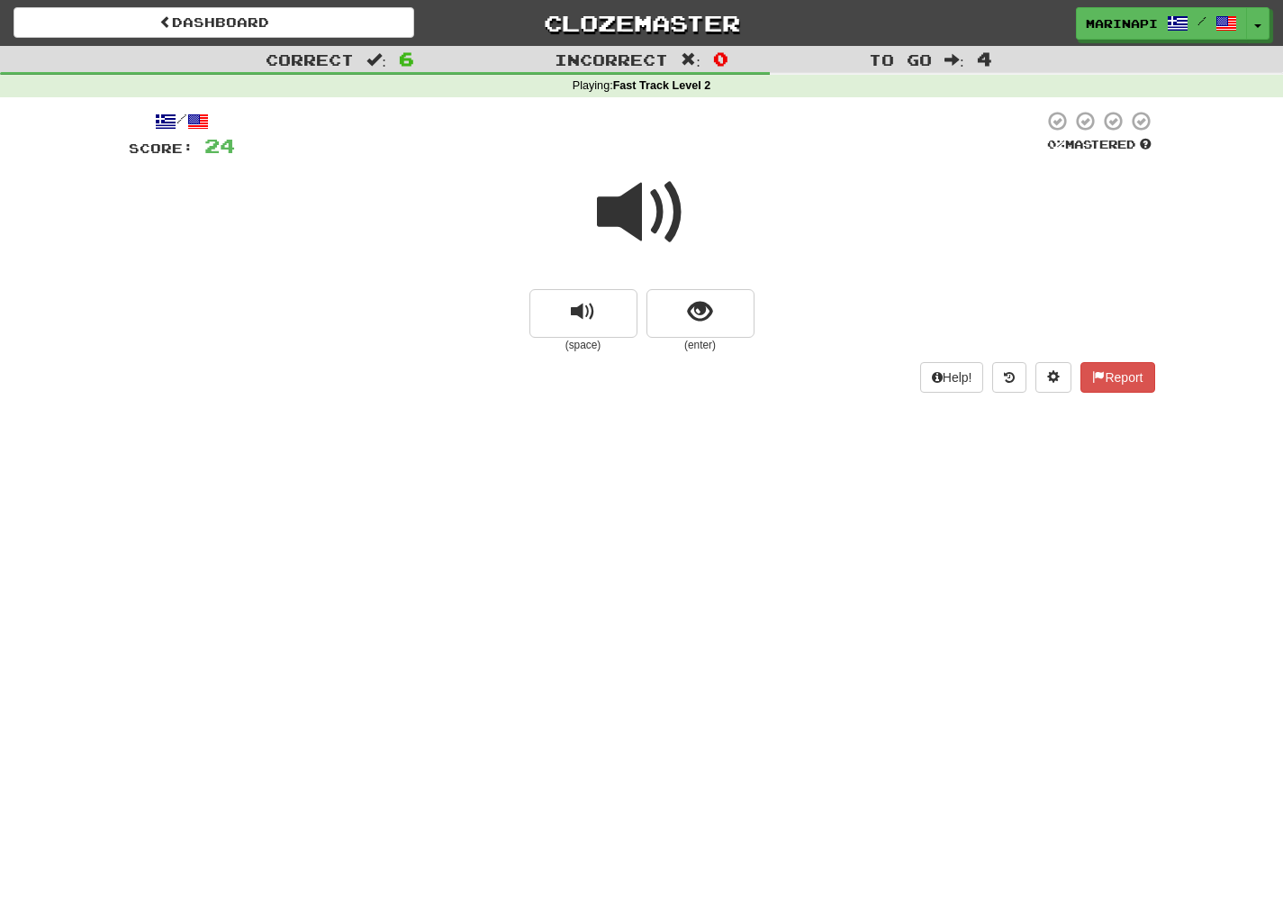
click at [641, 205] on span at bounding box center [642, 212] width 90 height 90
click at [717, 318] on button "show sentence" at bounding box center [701, 313] width 108 height 49
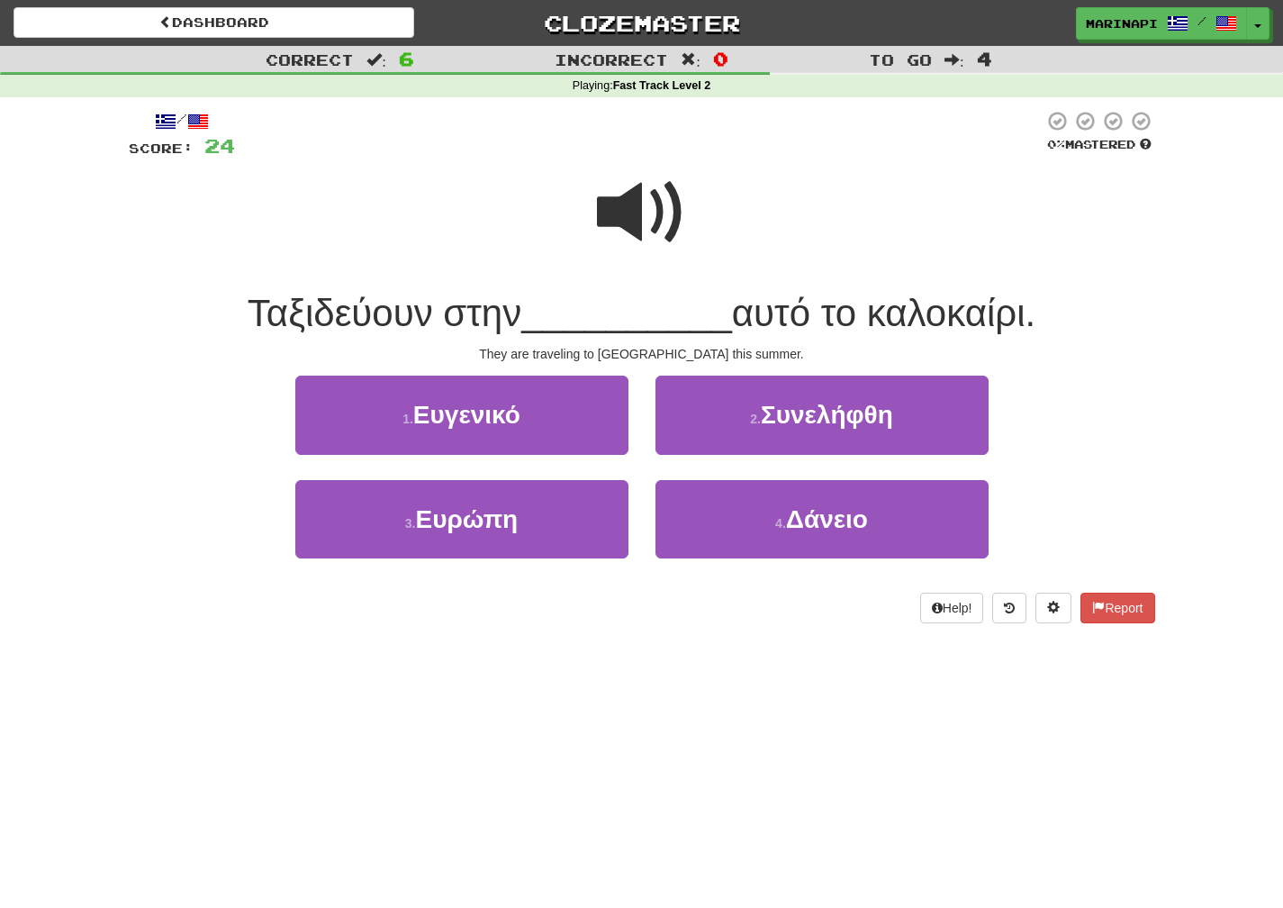
click at [651, 234] on span at bounding box center [642, 212] width 90 height 90
click at [651, 233] on span at bounding box center [642, 212] width 90 height 90
click at [626, 225] on span at bounding box center [642, 212] width 90 height 90
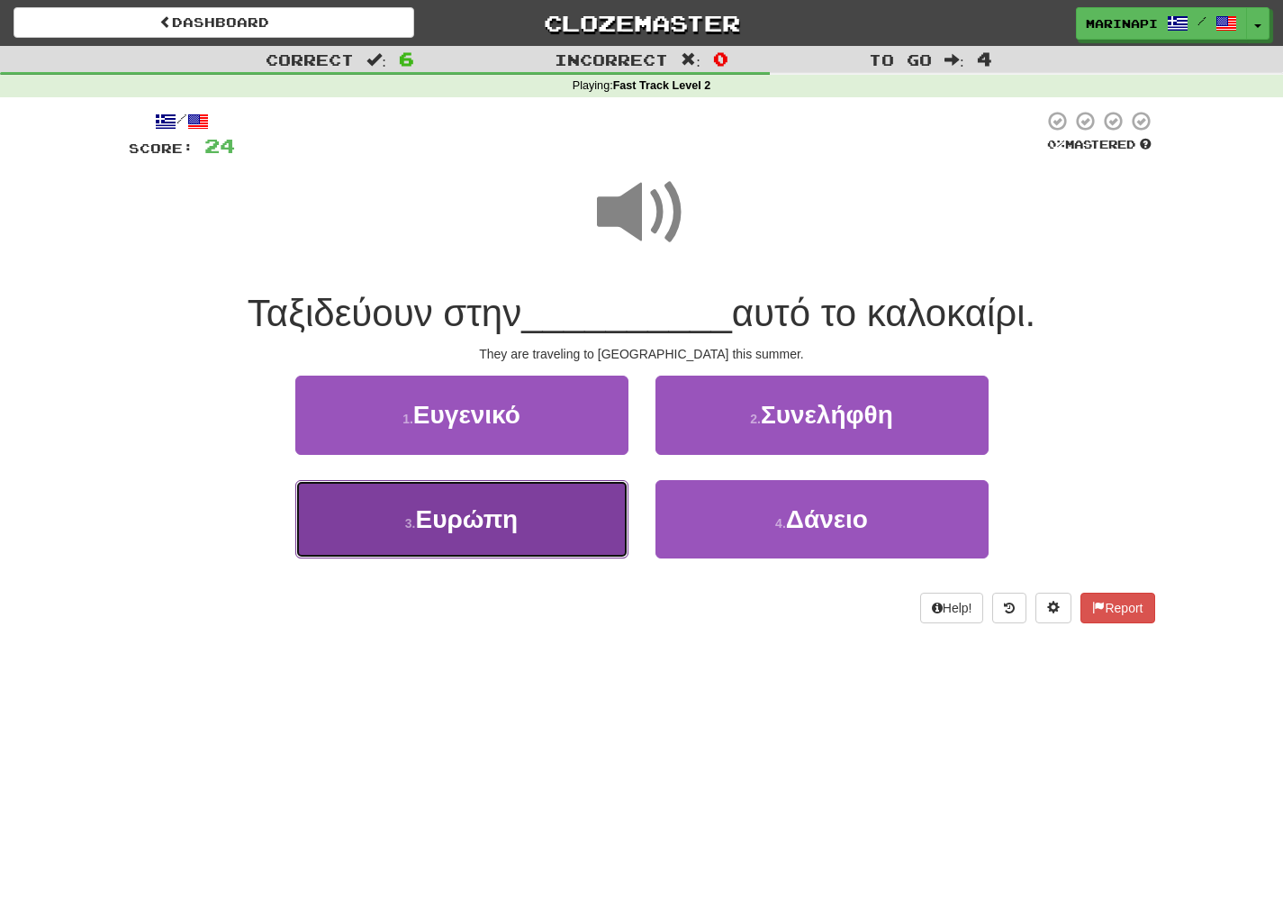
click at [537, 527] on button "3 . Ευρώπη" at bounding box center [461, 519] width 333 height 78
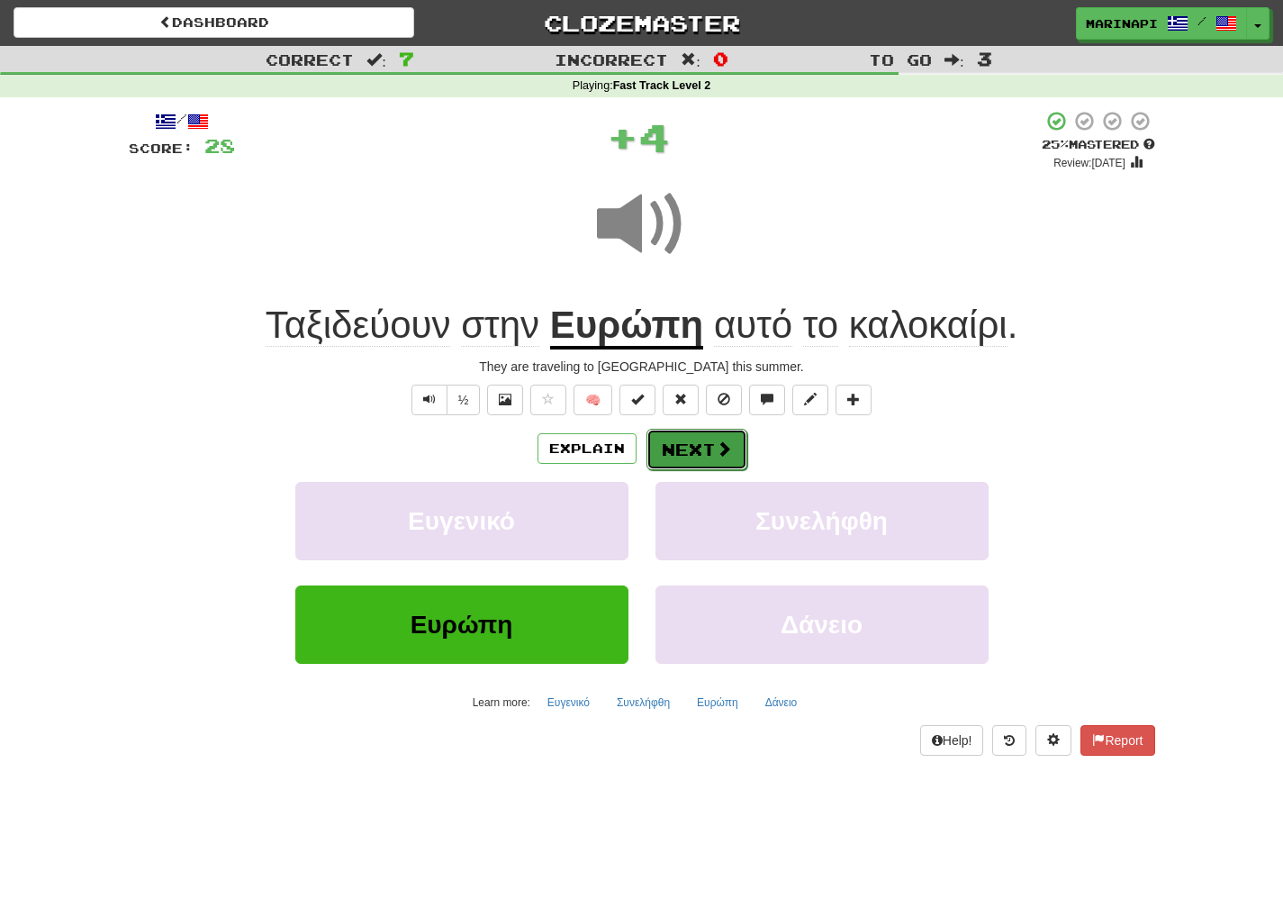
click at [711, 467] on button "Next" at bounding box center [697, 449] width 101 height 41
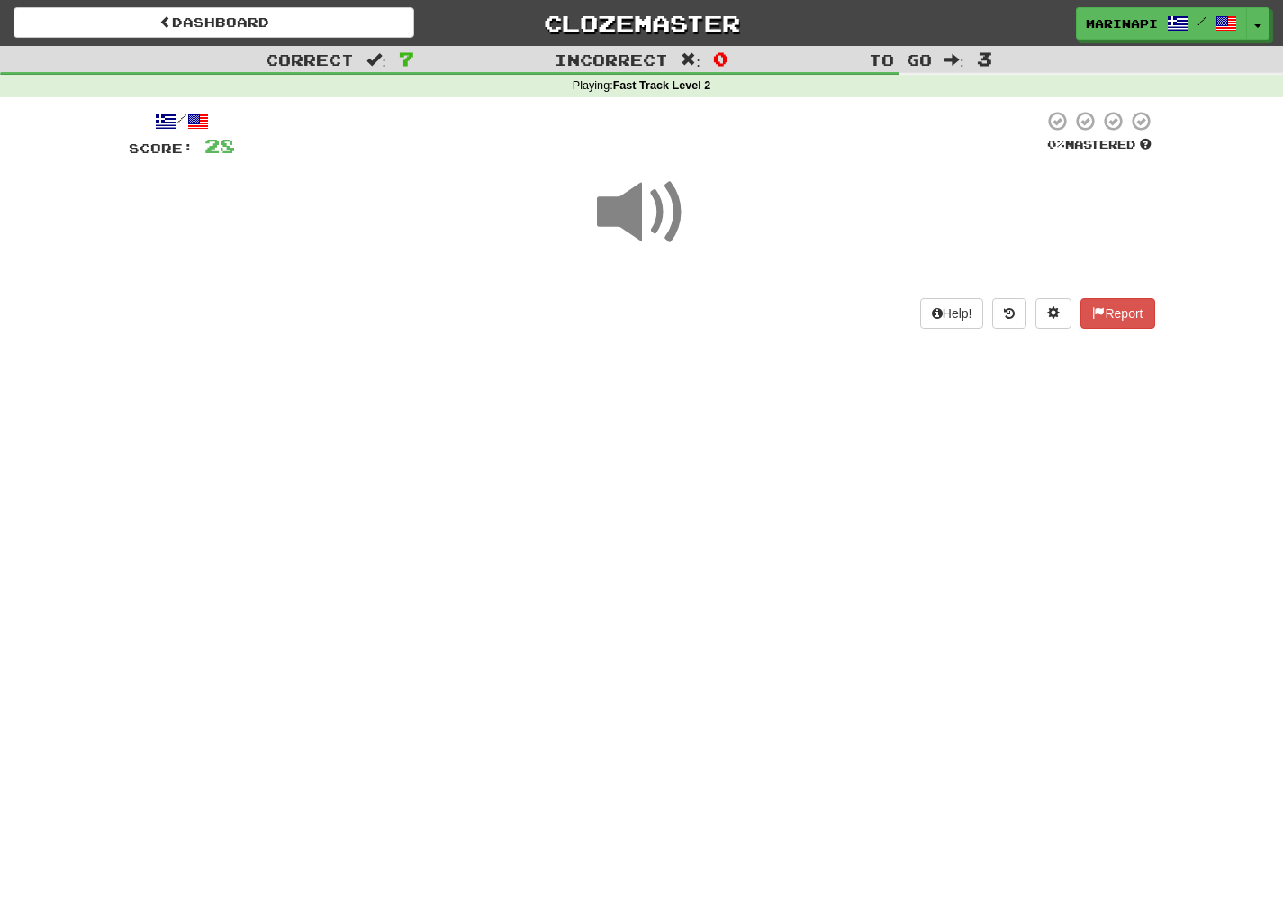
click at [635, 231] on span at bounding box center [642, 212] width 90 height 90
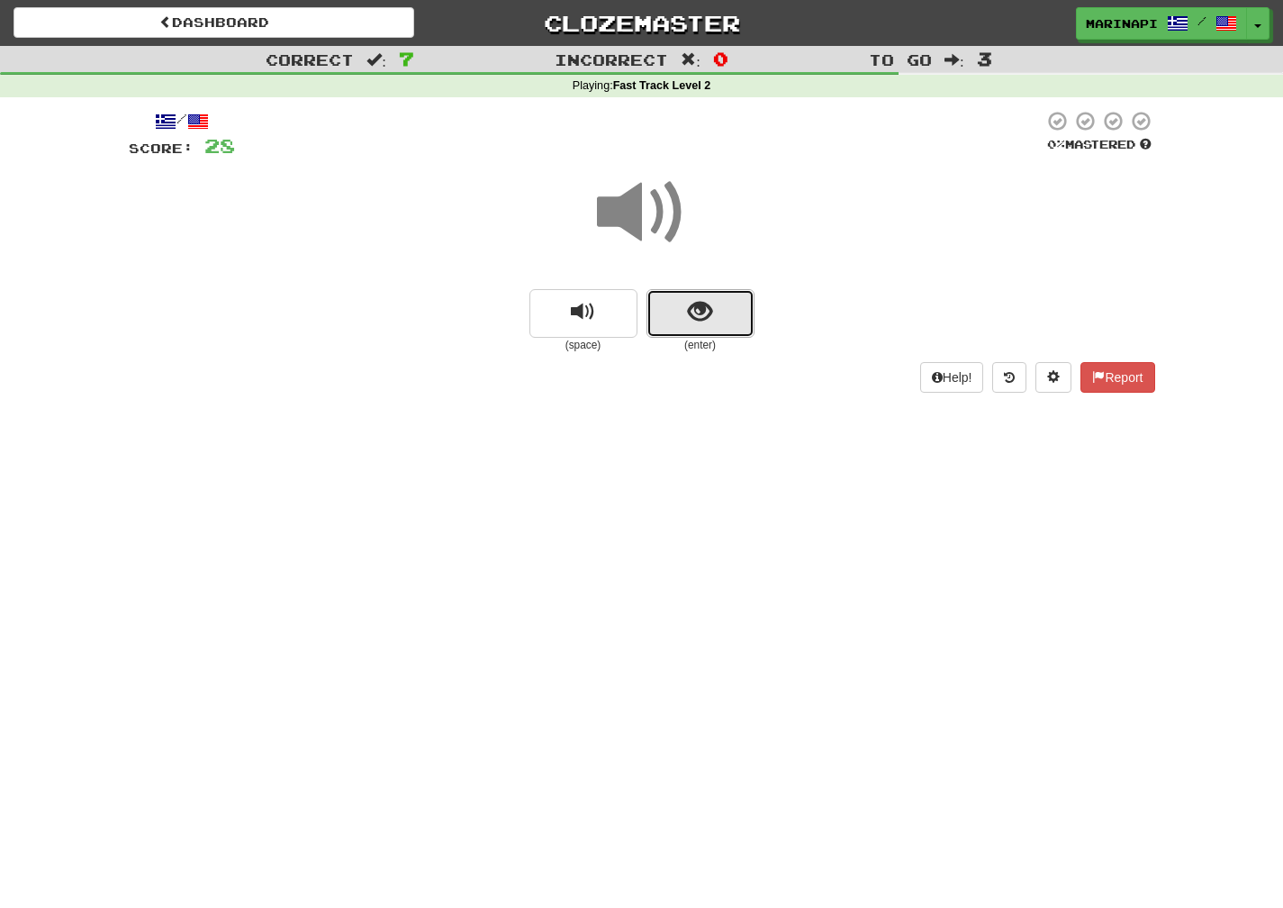
click at [675, 312] on button "show sentence" at bounding box center [701, 313] width 108 height 49
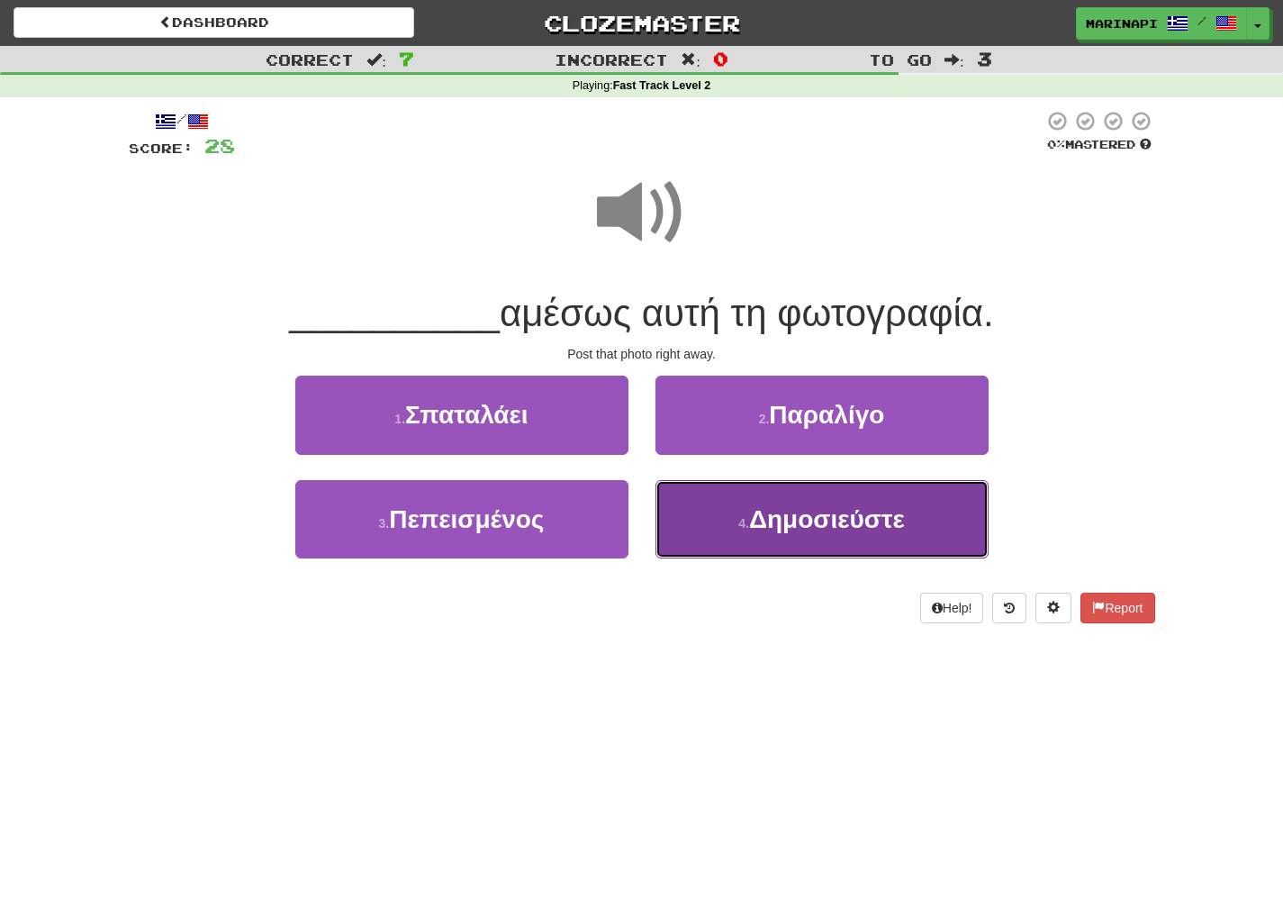
click at [683, 515] on button "4 . Δημοσιεύστε" at bounding box center [822, 519] width 333 height 78
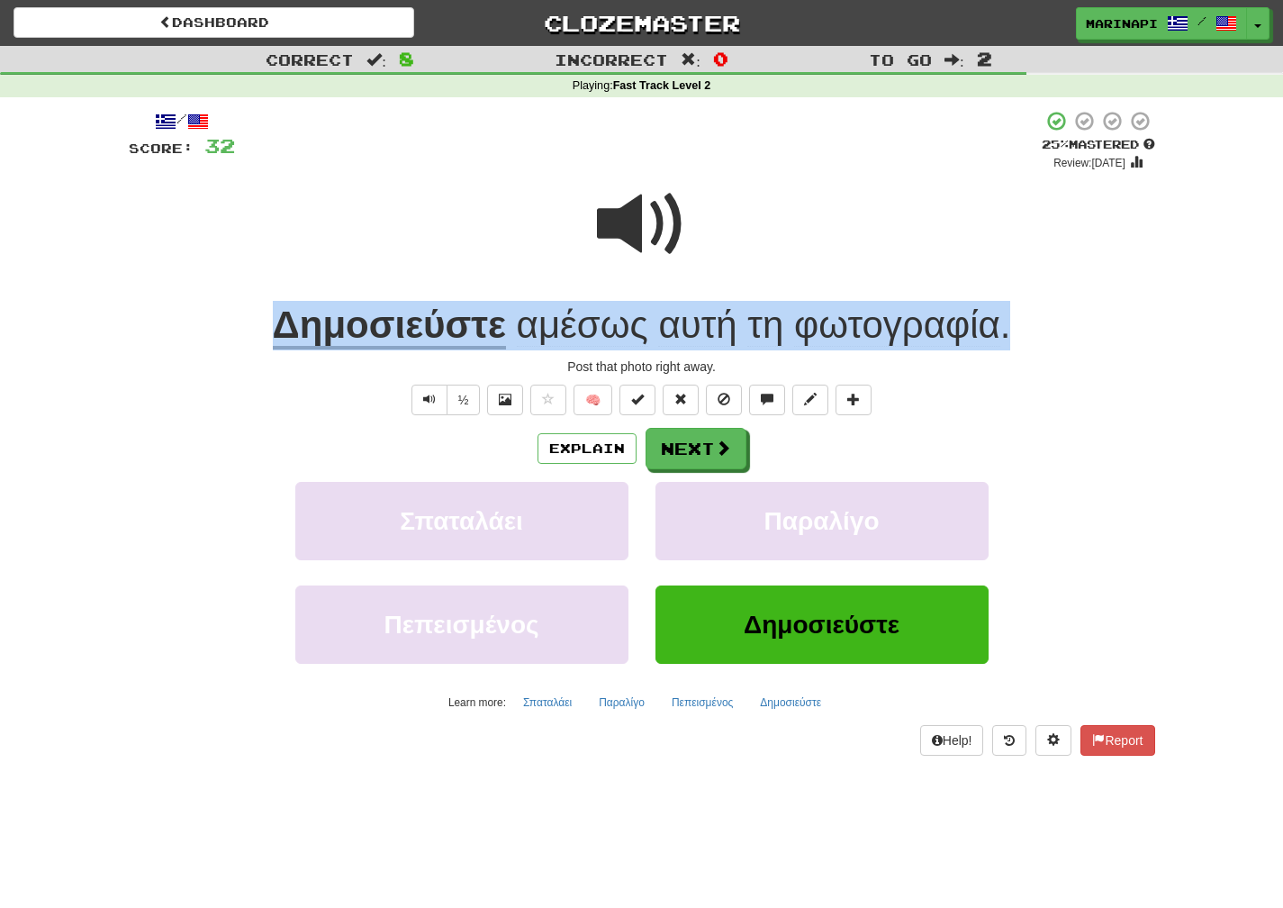
drag, startPoint x: 1023, startPoint y: 331, endPoint x: 258, endPoint y: 346, distance: 765.5
click at [258, 346] on div "Δημοσιεύστε αμέσως αυτή τη φωτογραφία ." at bounding box center [642, 326] width 1027 height 50
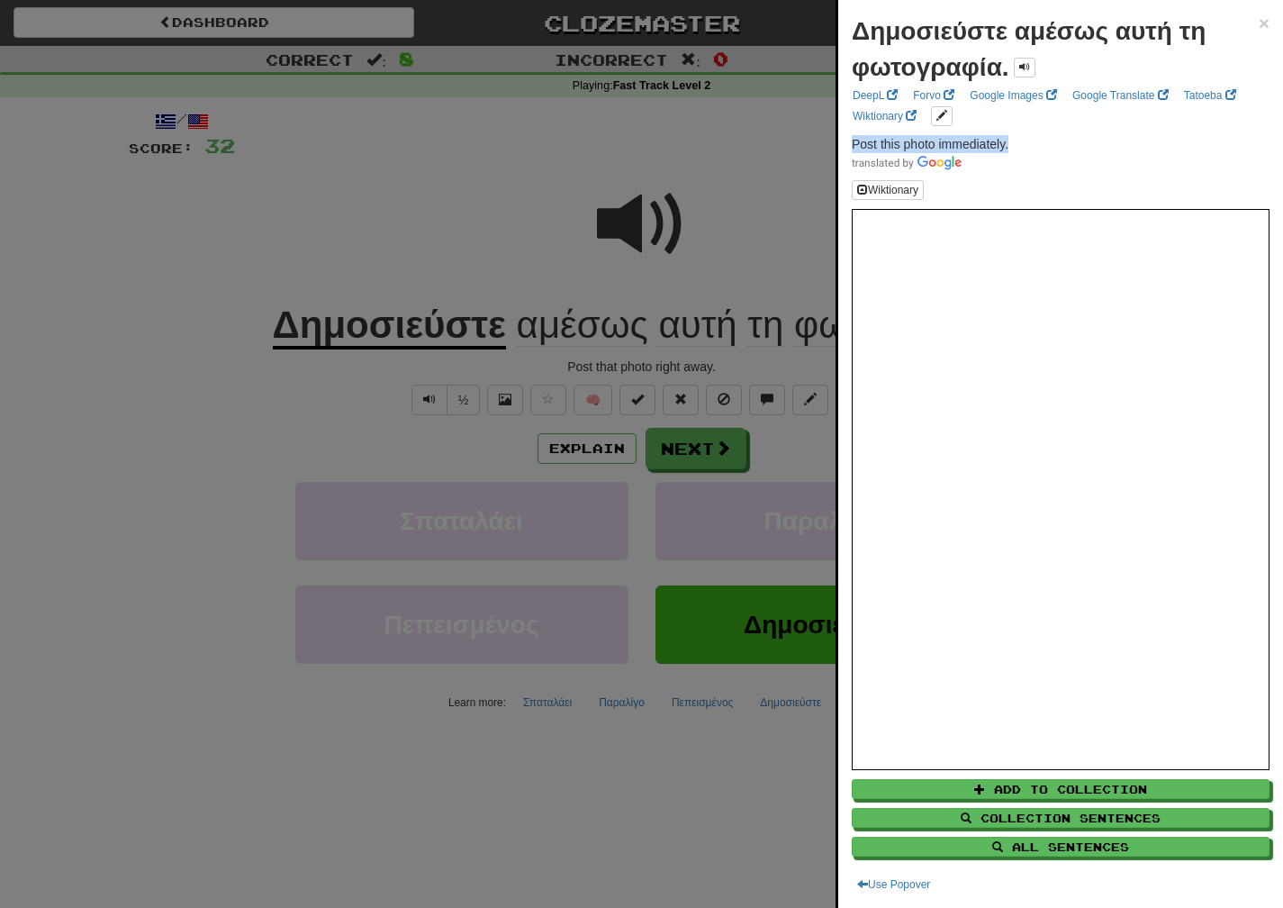
drag, startPoint x: 1021, startPoint y: 142, endPoint x: 843, endPoint y: 142, distance: 178.3
click at [843, 142] on div "Δημοσιεύστε αμέσως αυτή τη φωτογραφία. × DeepL Forvo Google Images Google Trans…" at bounding box center [1060, 454] width 445 height 908
click at [689, 451] on div at bounding box center [641, 454] width 1283 height 908
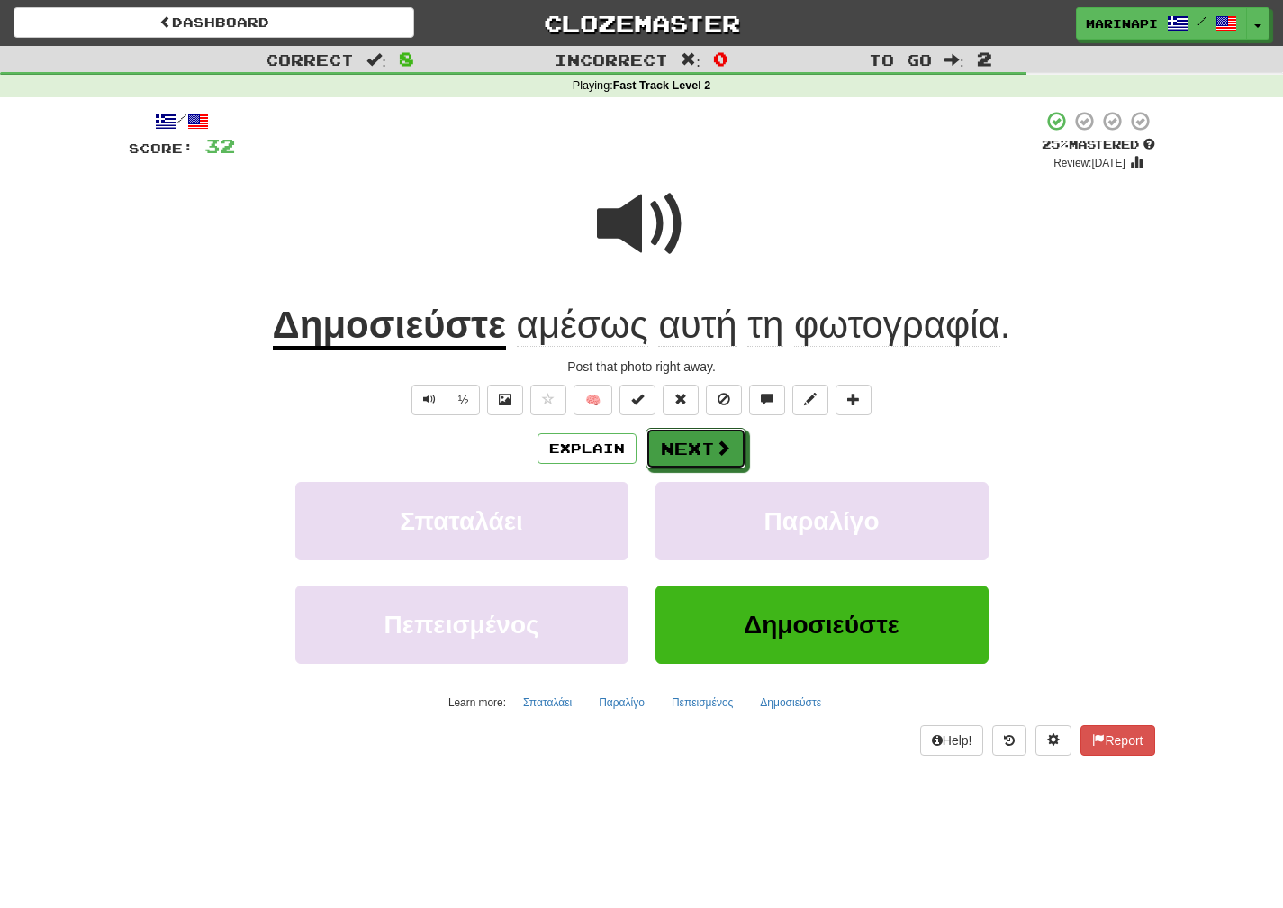
click at [694, 450] on button "Next" at bounding box center [696, 448] width 101 height 41
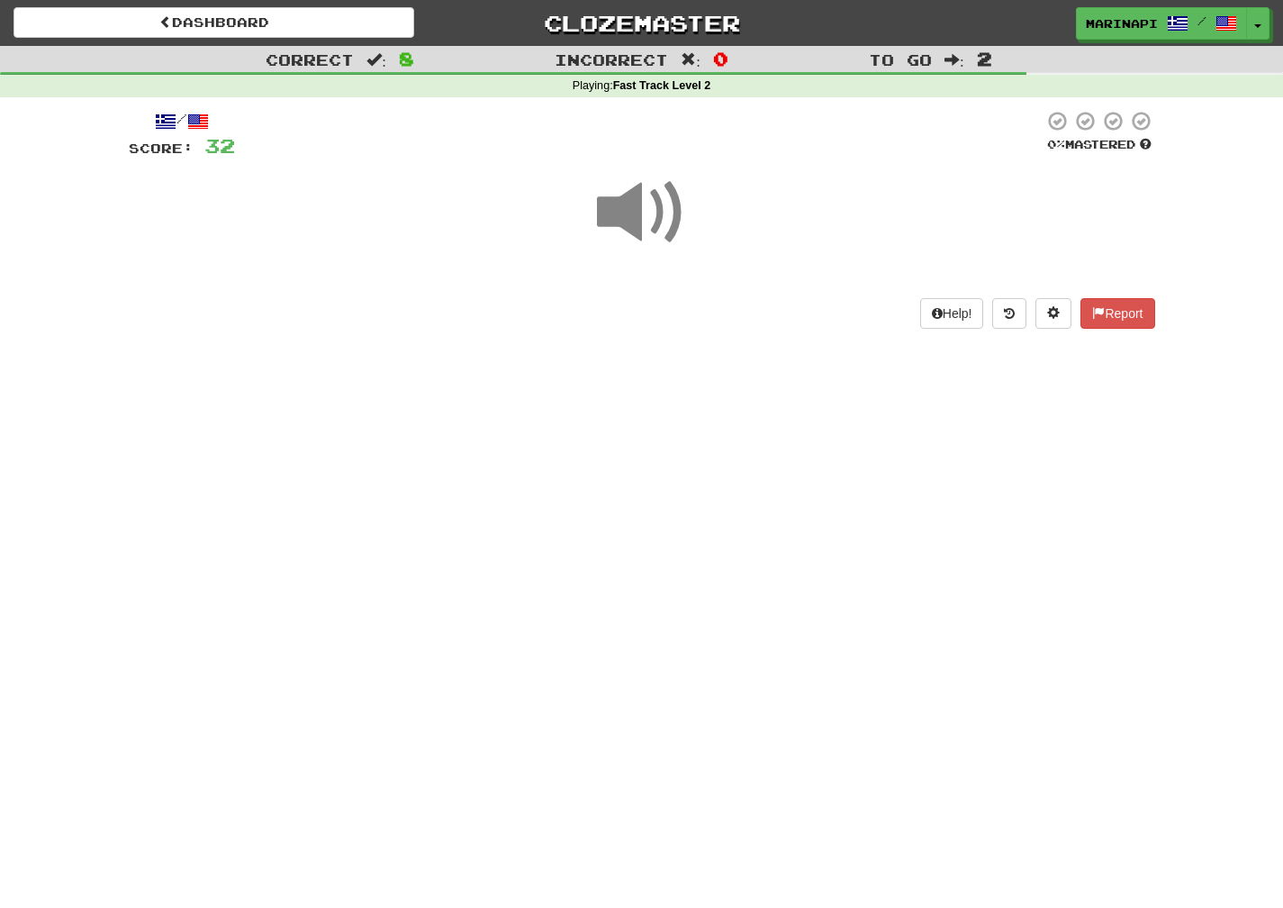
click at [631, 231] on span at bounding box center [642, 212] width 90 height 90
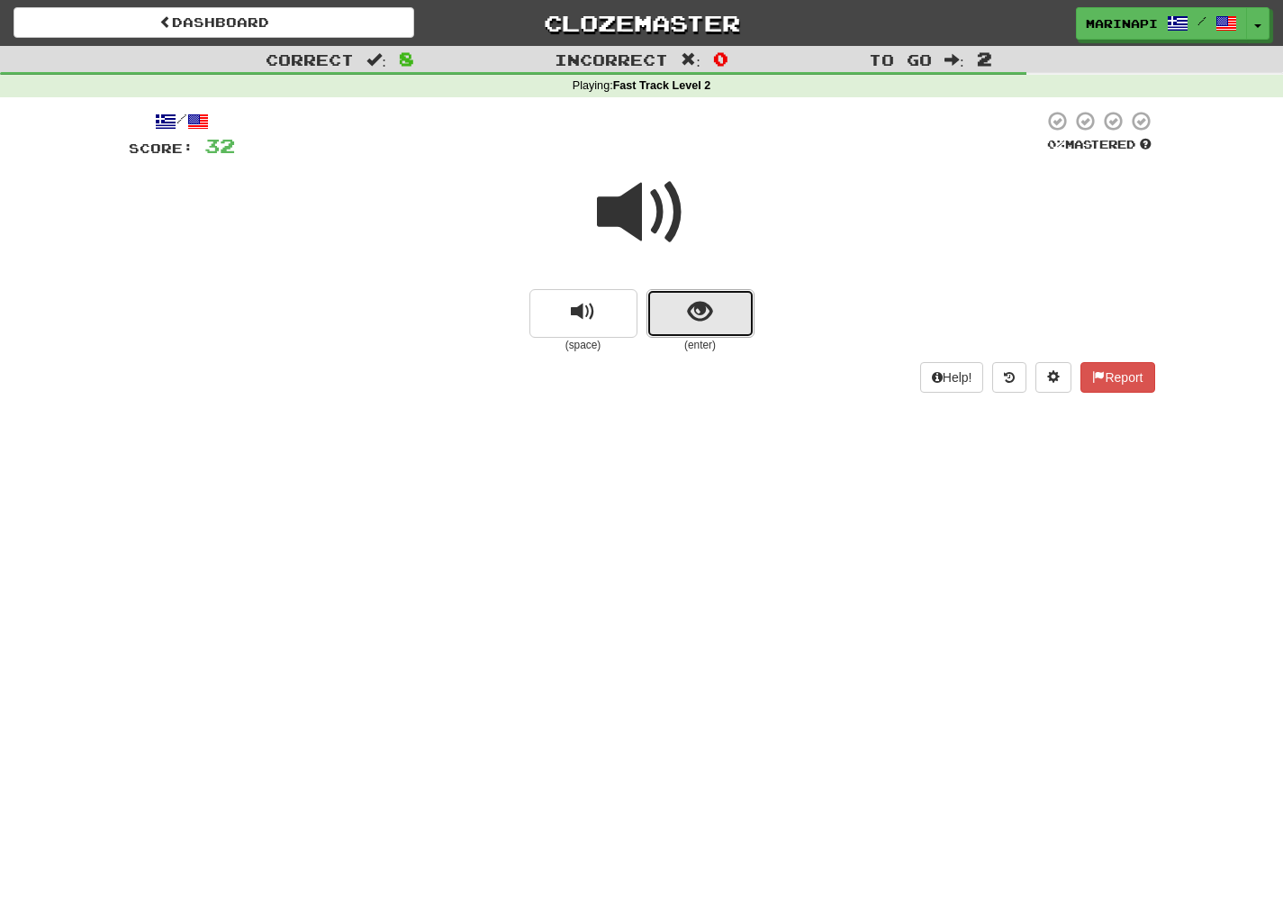
click at [670, 307] on button "show sentence" at bounding box center [701, 313] width 108 height 49
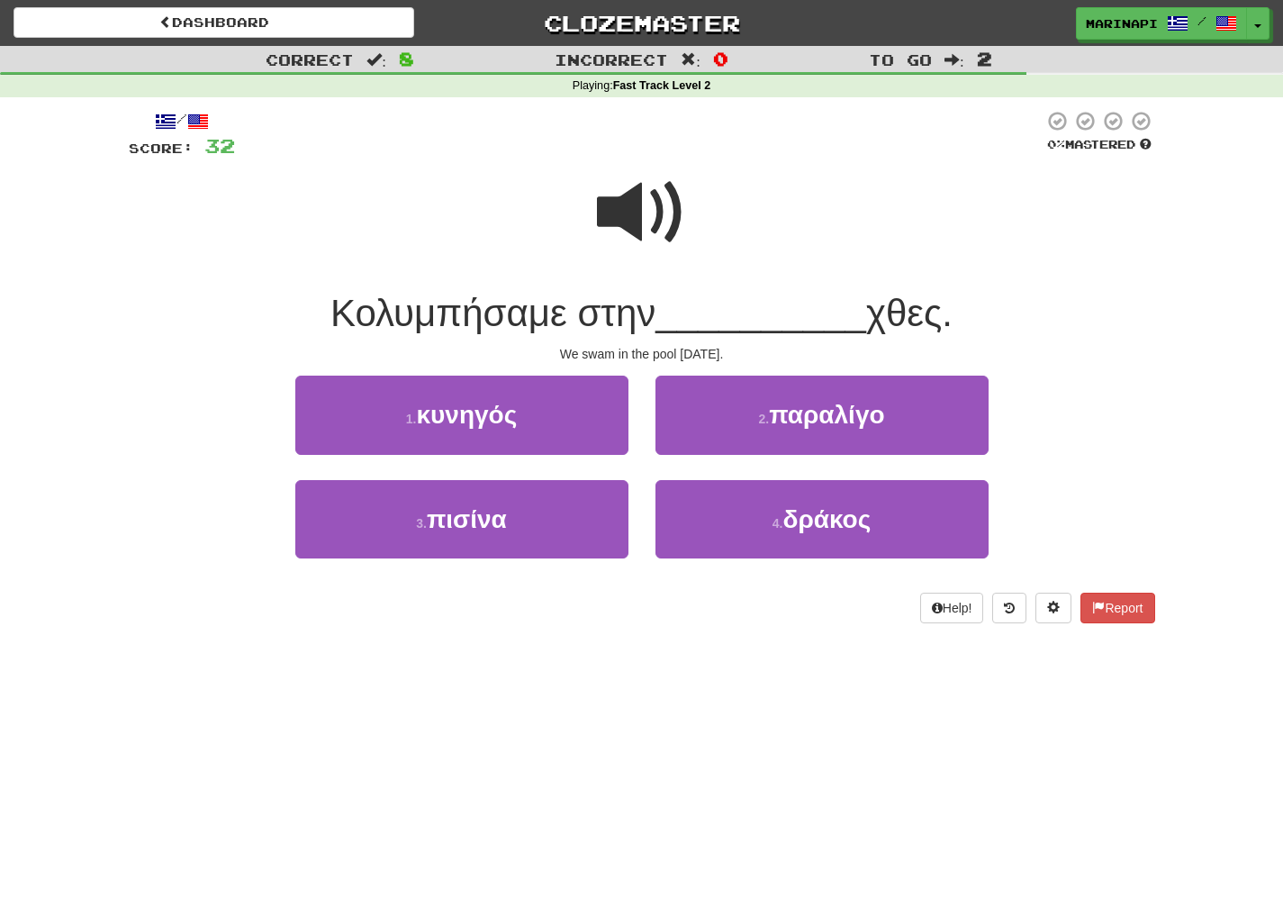
click at [648, 233] on span at bounding box center [642, 212] width 90 height 90
click at [648, 231] on span at bounding box center [642, 212] width 90 height 90
click at [644, 220] on span at bounding box center [642, 212] width 90 height 90
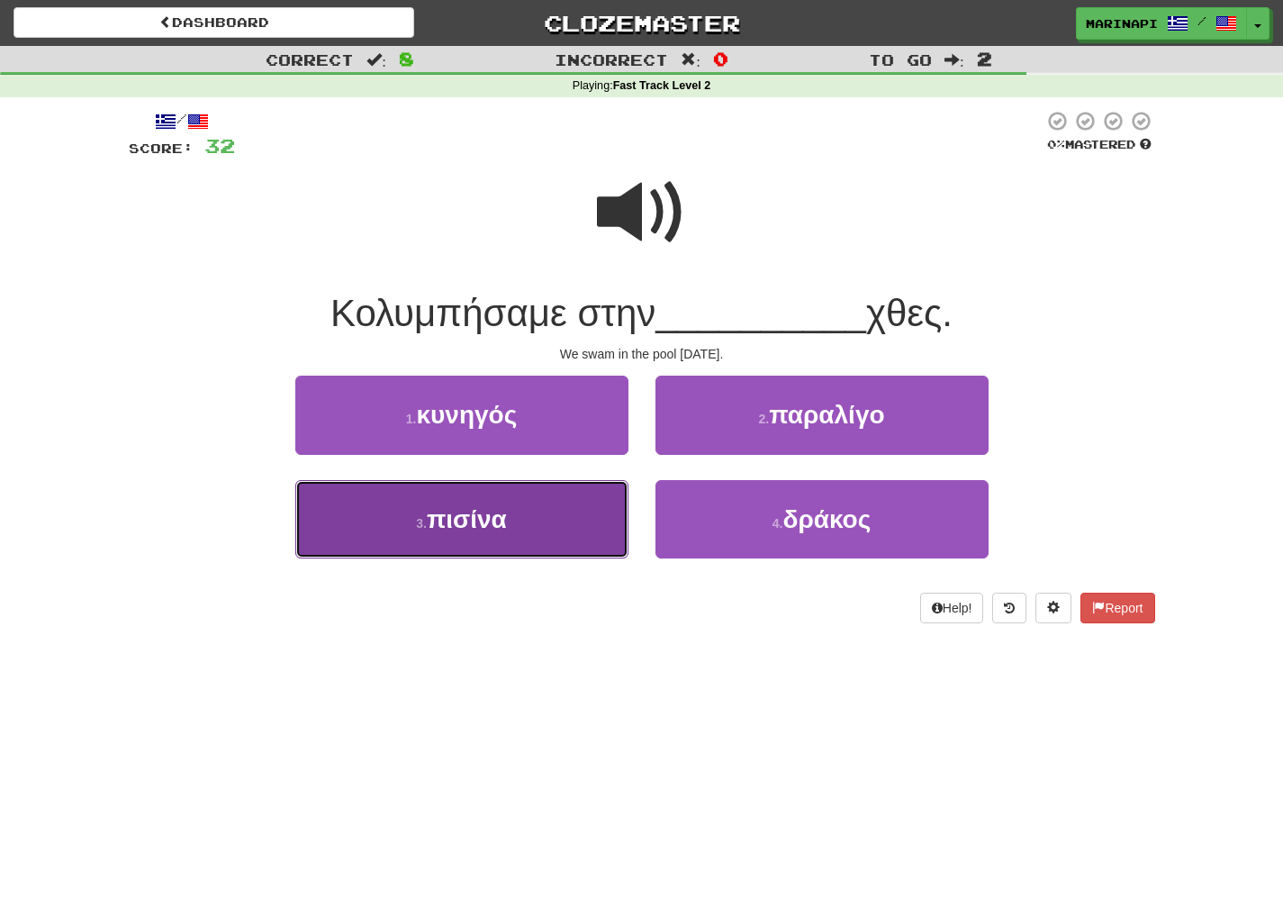
click at [565, 529] on button "3 . πισίνα" at bounding box center [461, 519] width 333 height 78
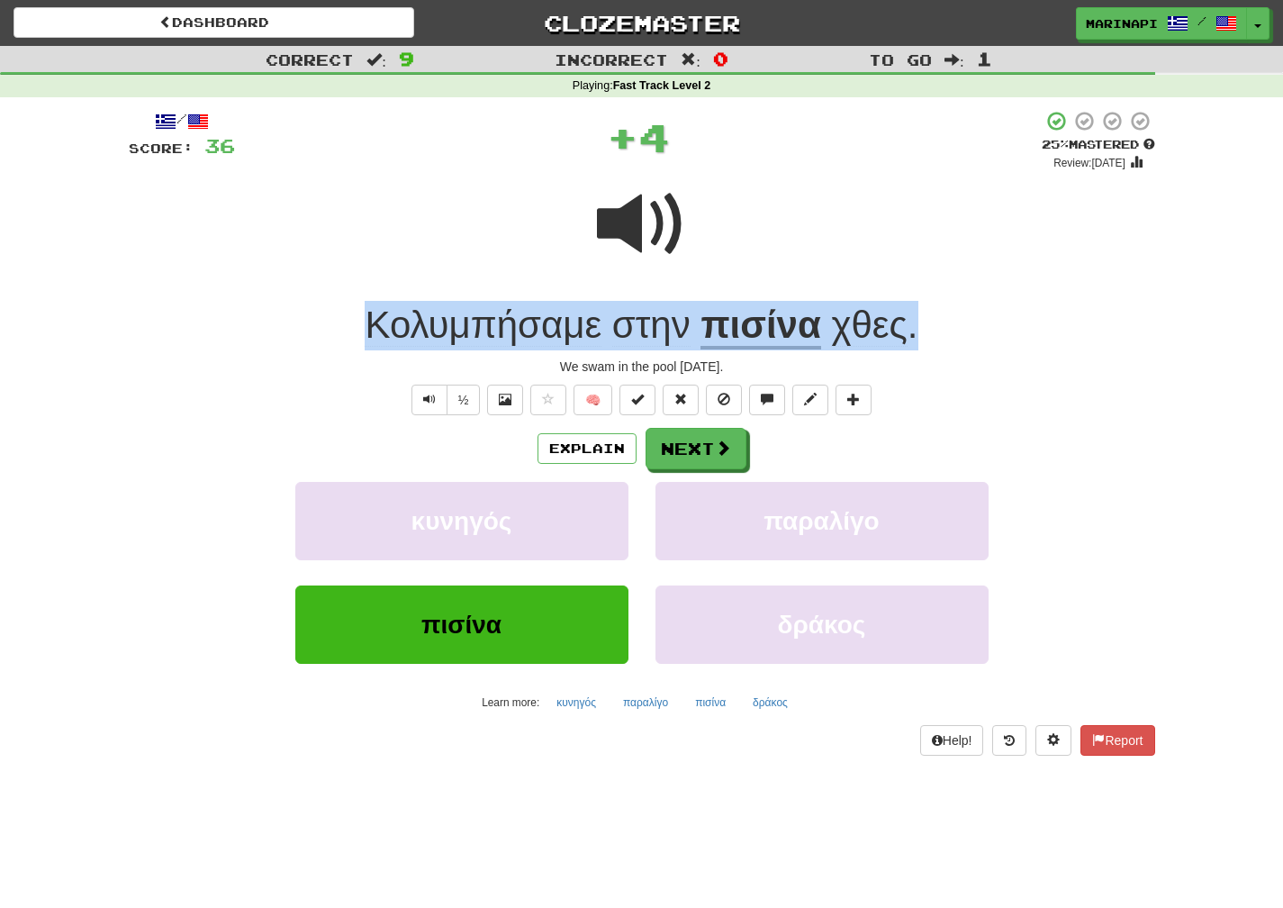
drag, startPoint x: 944, startPoint y: 336, endPoint x: 365, endPoint y: 324, distance: 579.1
click at [365, 324] on div "Κολυμπήσαμε στην πισίνα χθες ." at bounding box center [642, 326] width 1027 height 50
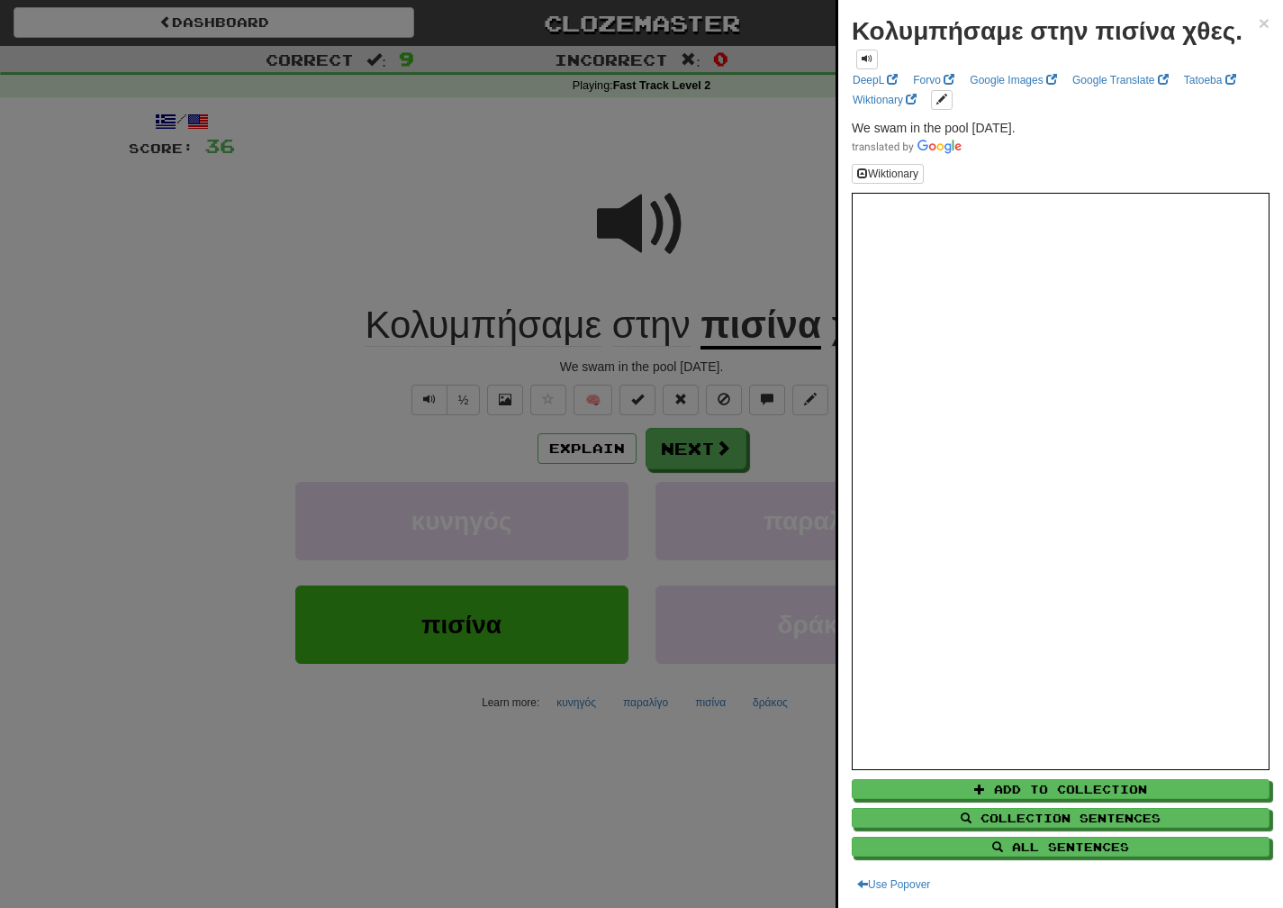
click at [785, 474] on div at bounding box center [641, 454] width 1283 height 908
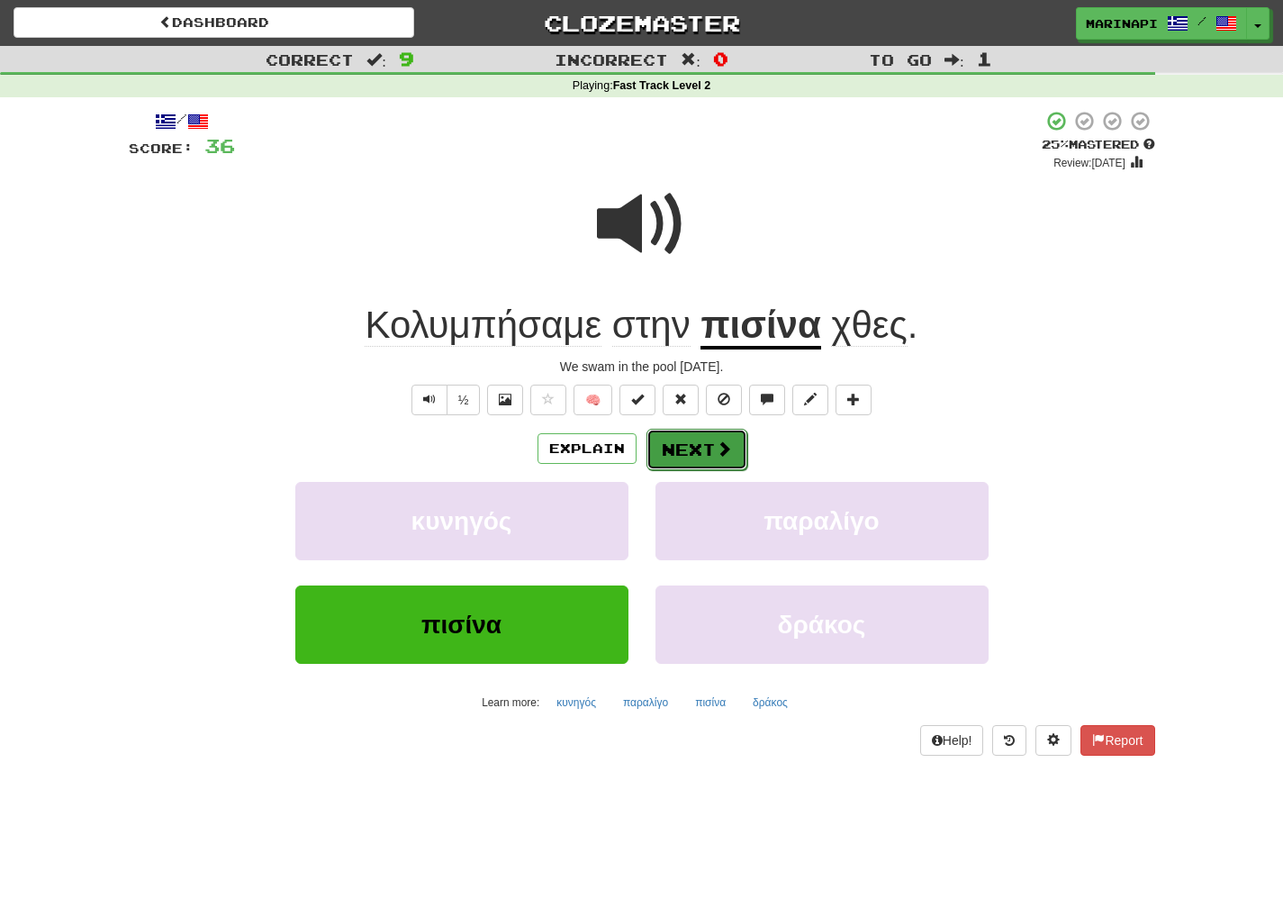
click at [701, 455] on button "Next" at bounding box center [697, 449] width 101 height 41
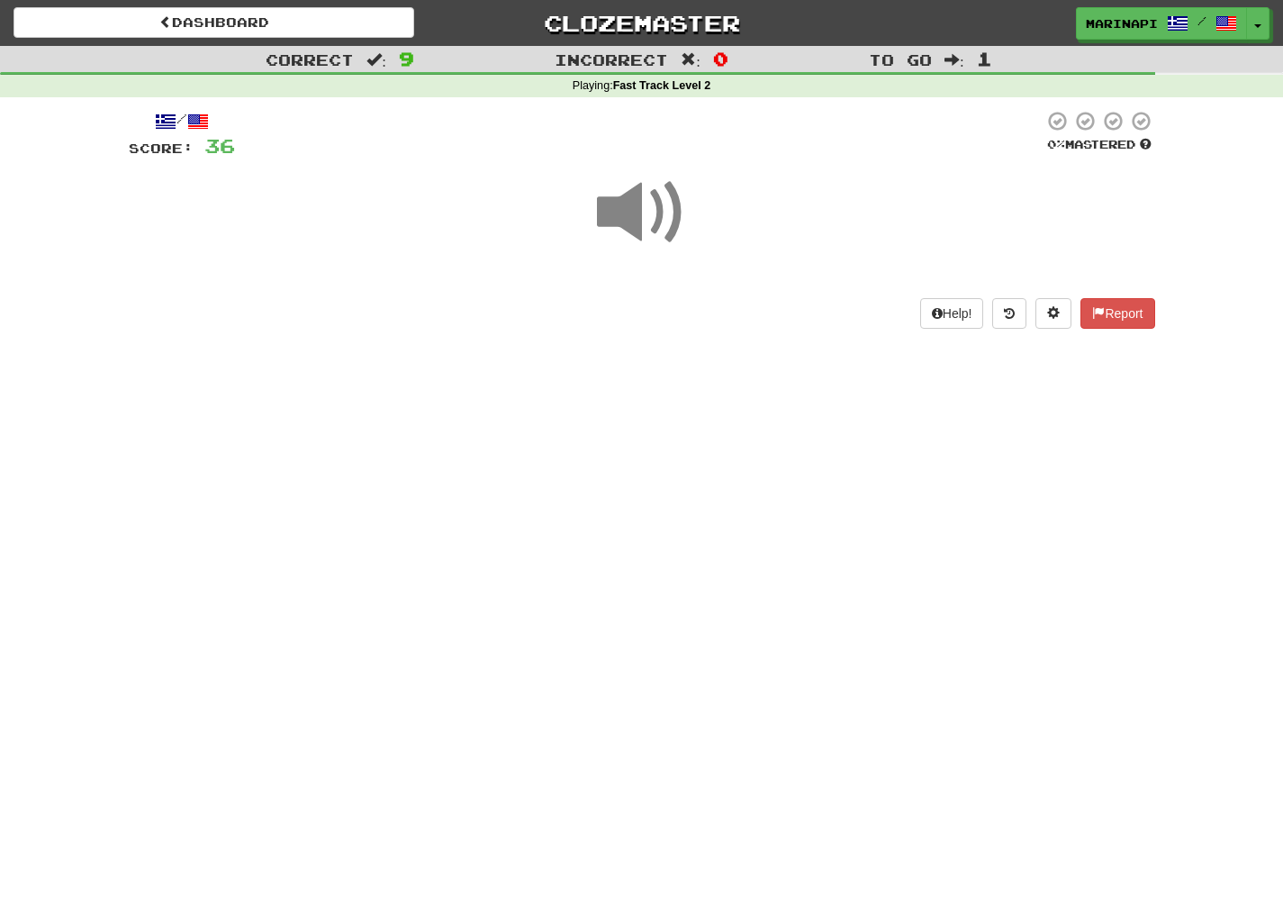
click at [660, 238] on span at bounding box center [642, 212] width 90 height 90
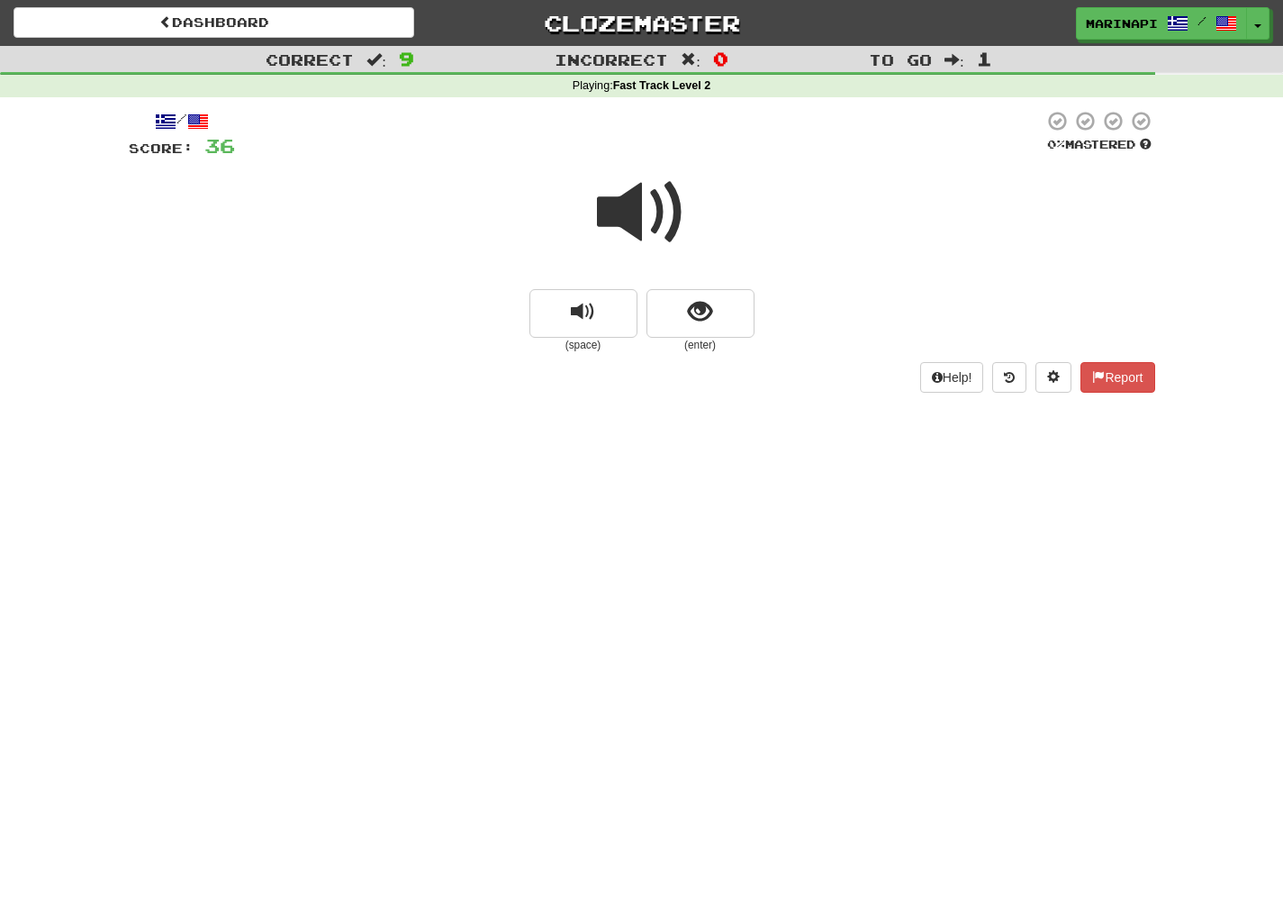
click at [665, 236] on span at bounding box center [642, 212] width 90 height 90
click at [701, 305] on span "show sentence" at bounding box center [700, 312] width 24 height 24
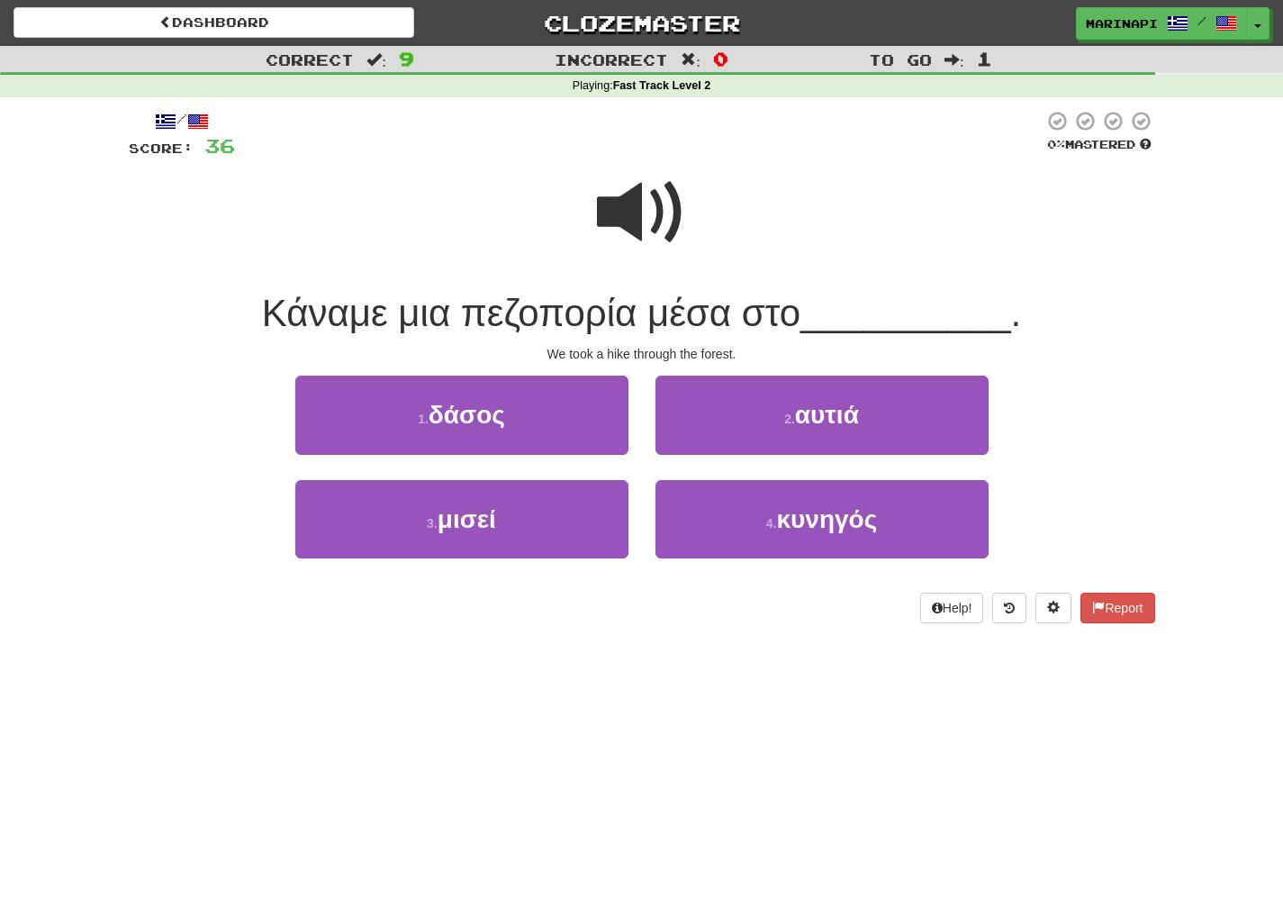
click at [632, 203] on span at bounding box center [642, 212] width 90 height 90
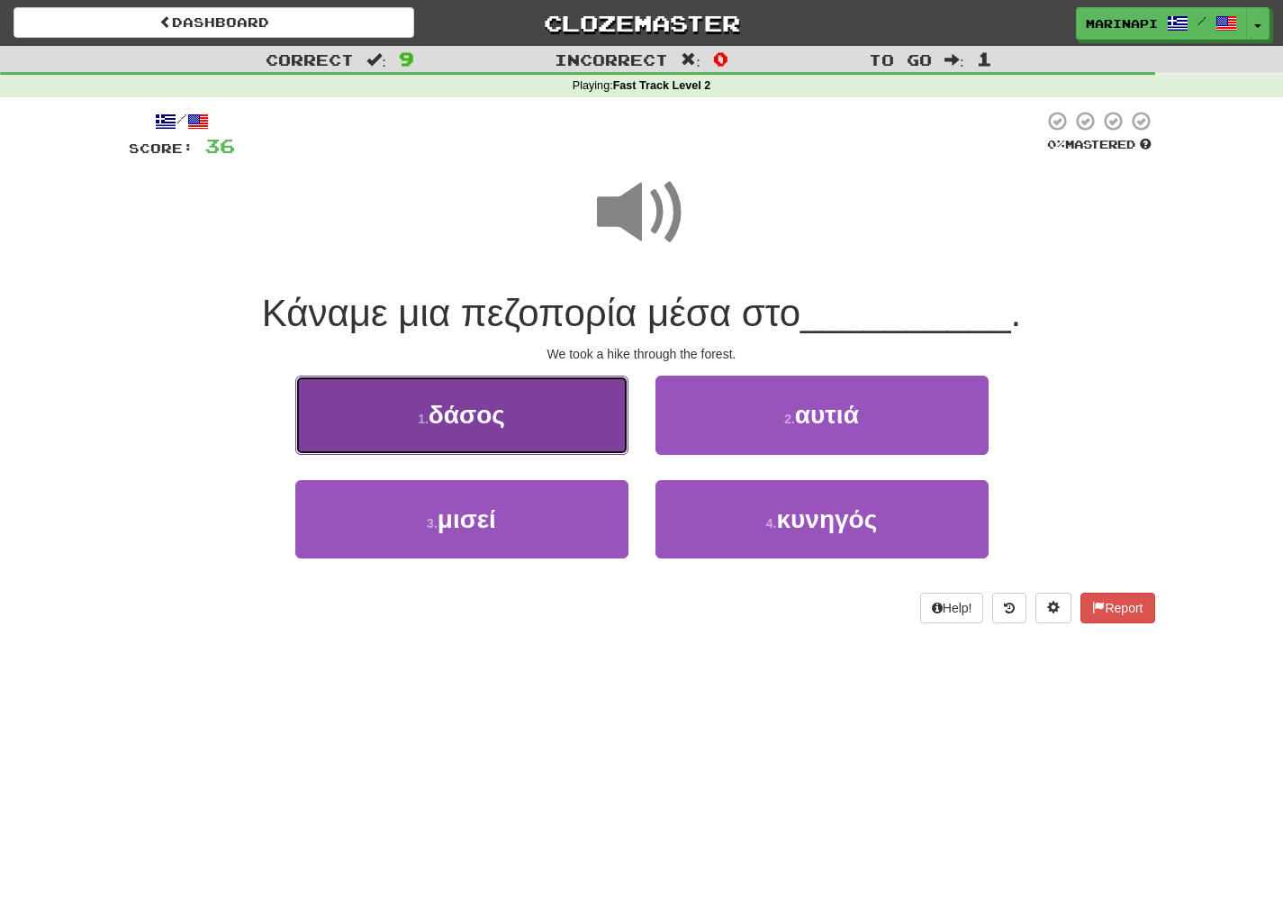
click at [571, 427] on button "1 . δάσος" at bounding box center [461, 414] width 333 height 78
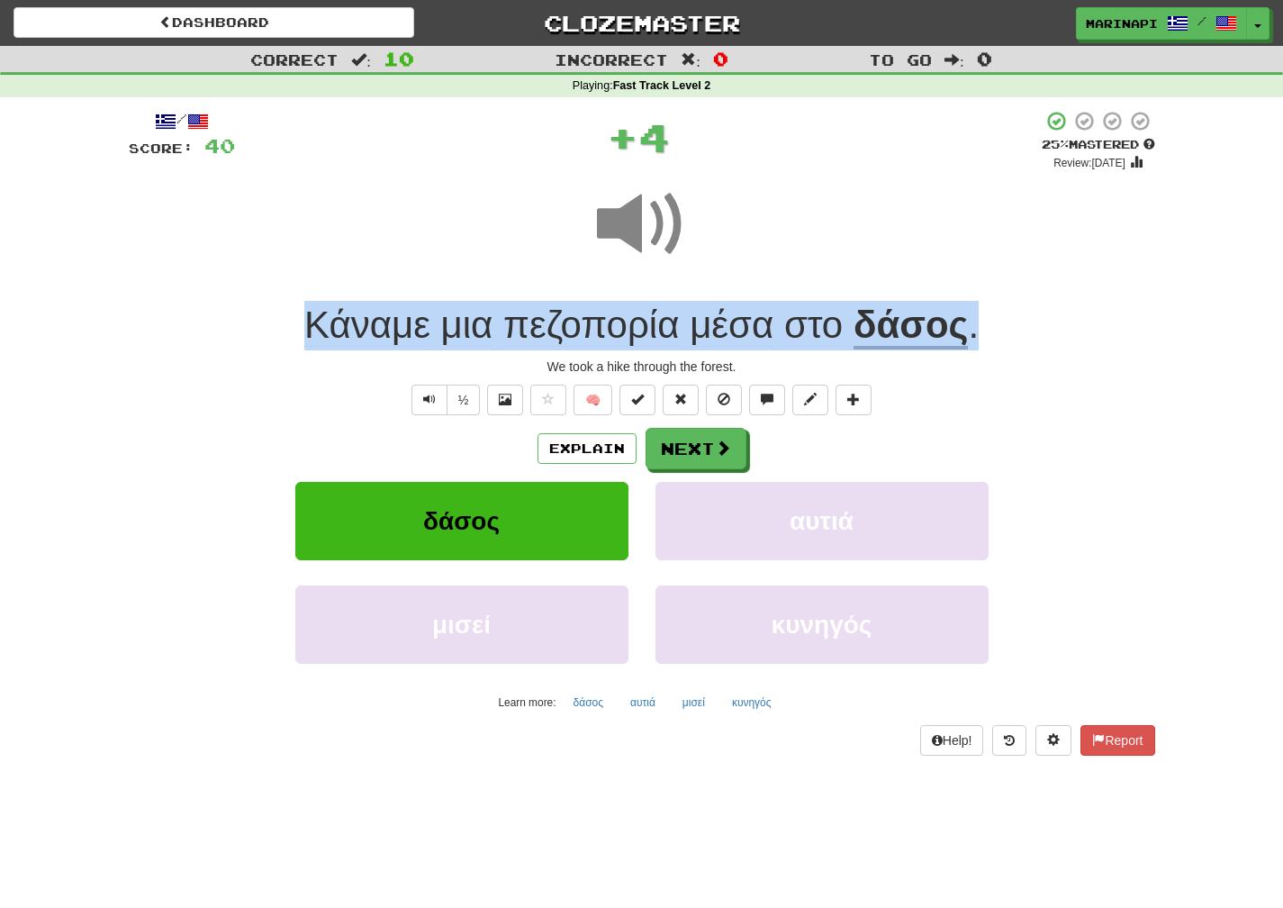
drag, startPoint x: 1003, startPoint y: 329, endPoint x: 248, endPoint y: 323, distance: 755.5
click at [248, 323] on div "Κάναμε μια πεζοπορία μέσα στο δάσος ." at bounding box center [642, 326] width 1027 height 50
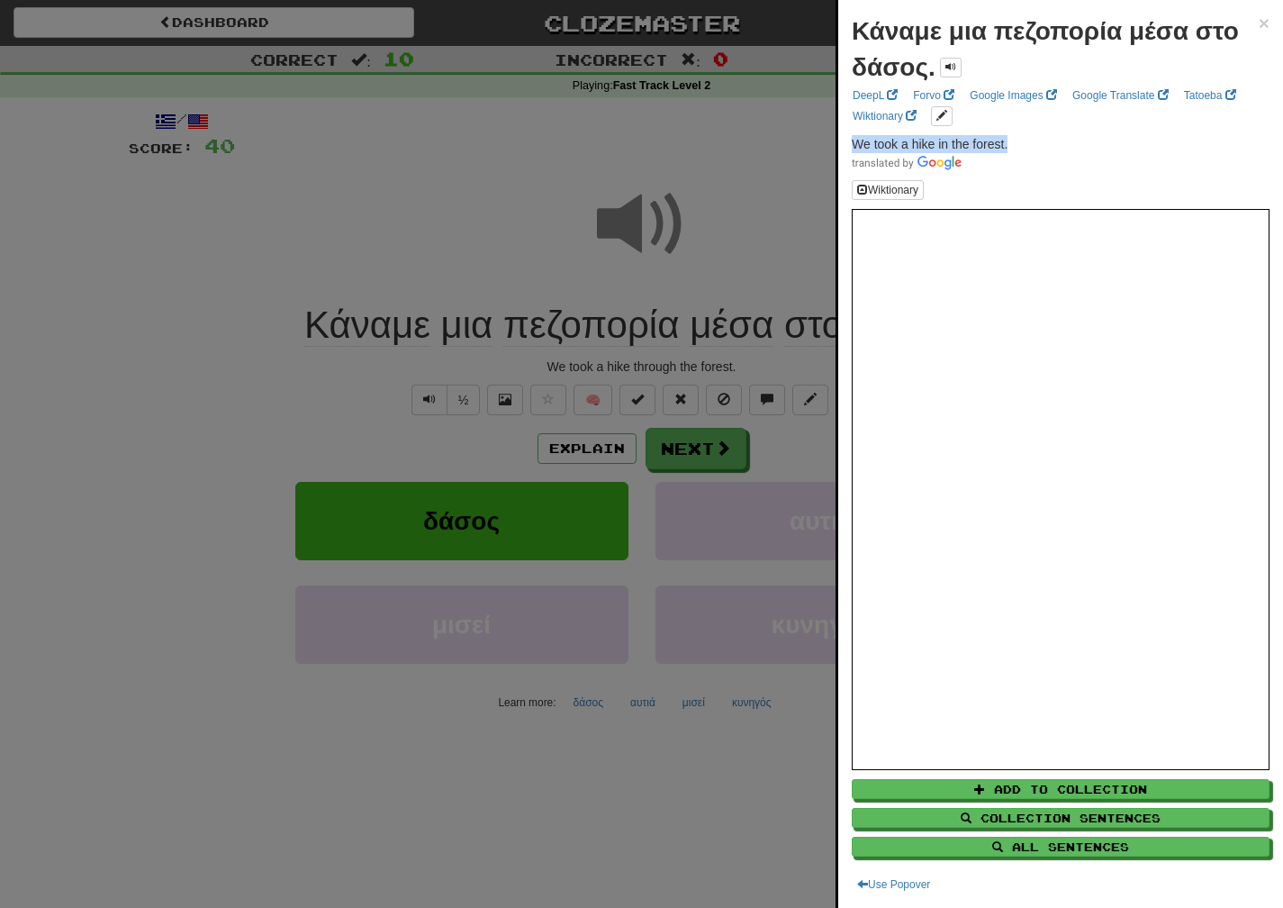
drag, startPoint x: 1034, startPoint y: 145, endPoint x: 845, endPoint y: 149, distance: 189.2
click at [845, 149] on div "Κάναμε μια πεζοπορία μέσα στο δάσος. × DeepL Forvo Google Images Google Transla…" at bounding box center [1060, 454] width 445 height 908
click at [662, 448] on div at bounding box center [641, 454] width 1283 height 908
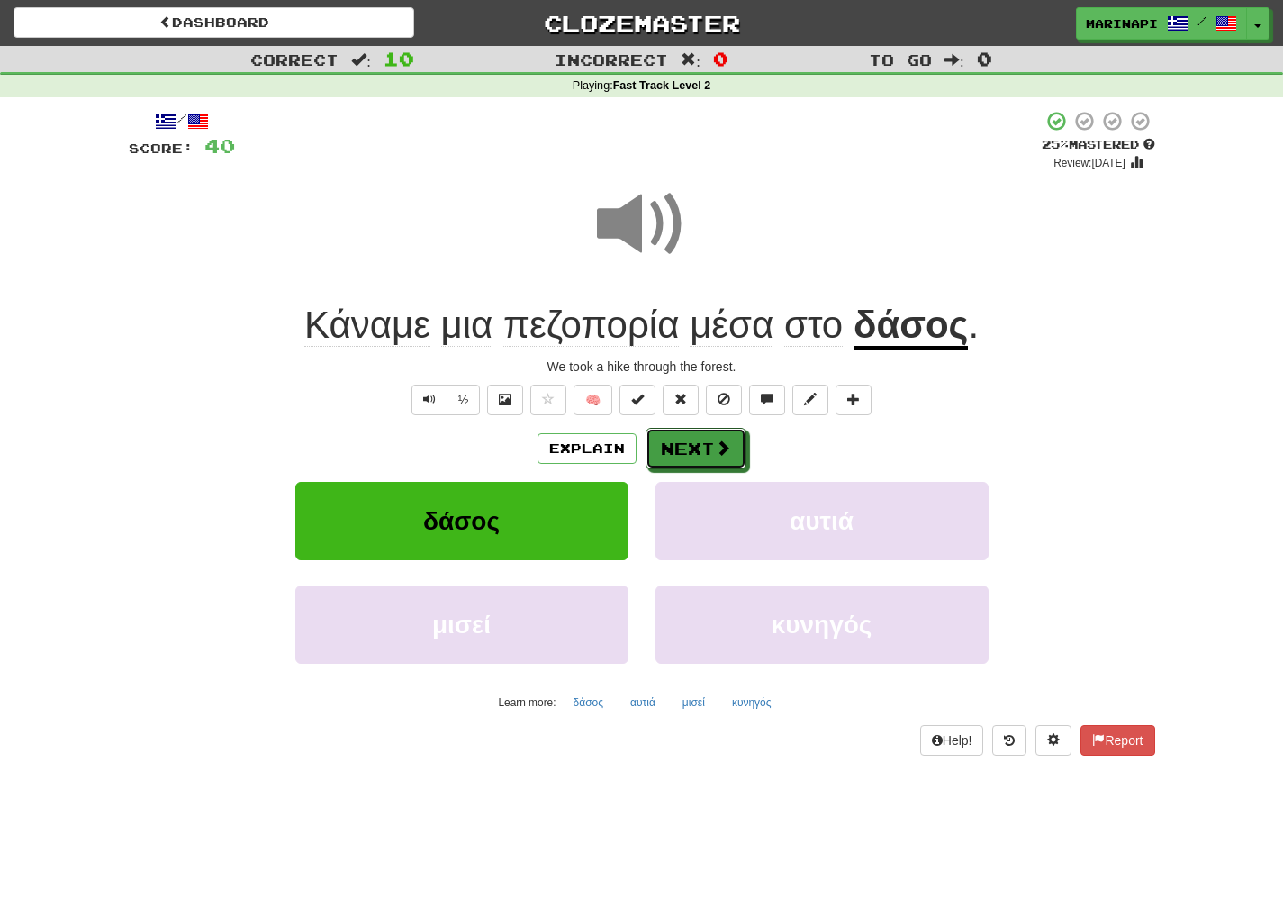
click at [674, 448] on button "Next" at bounding box center [696, 448] width 101 height 41
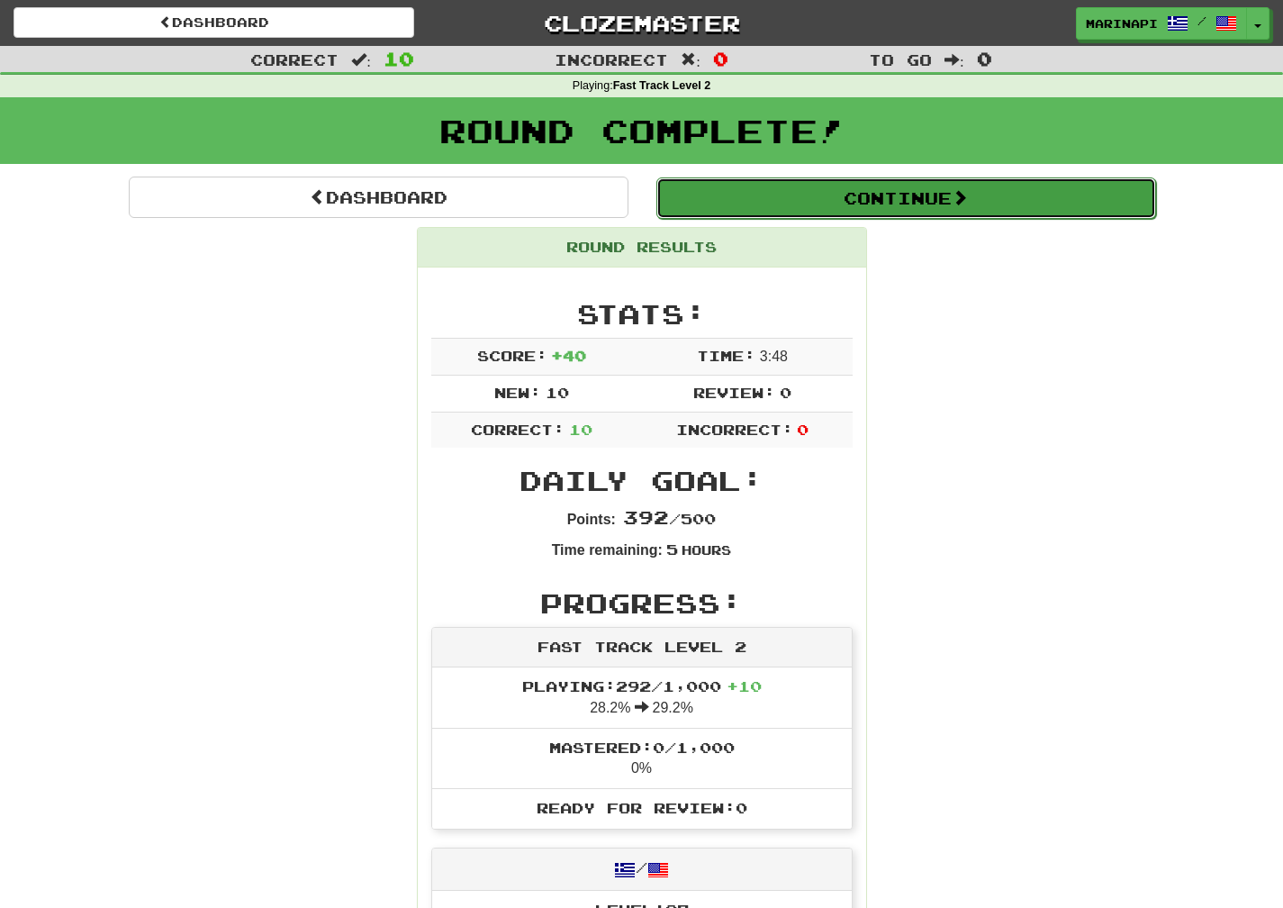
click at [813, 212] on button "Continue" at bounding box center [906, 197] width 500 height 41
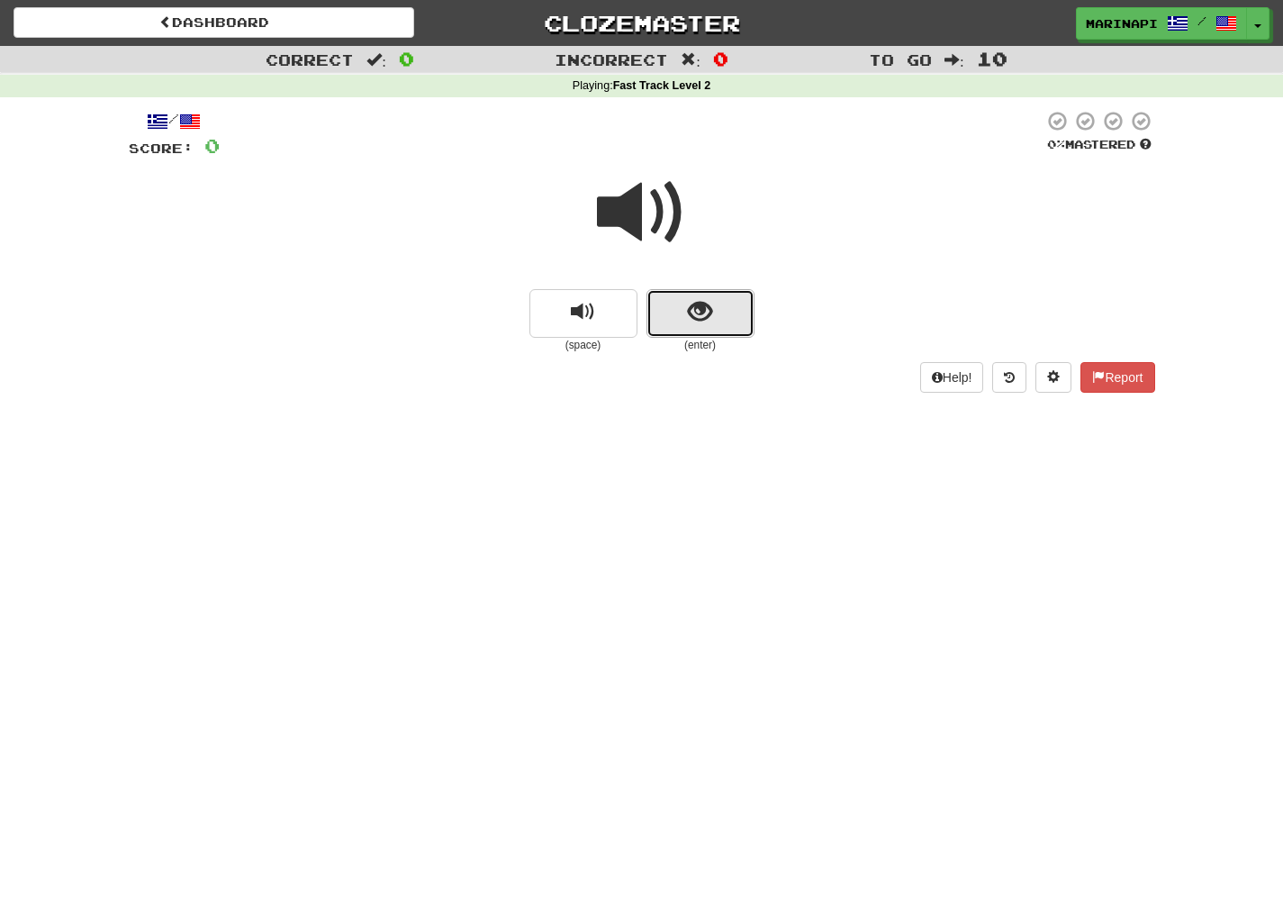
click at [730, 301] on button "show sentence" at bounding box center [701, 313] width 108 height 49
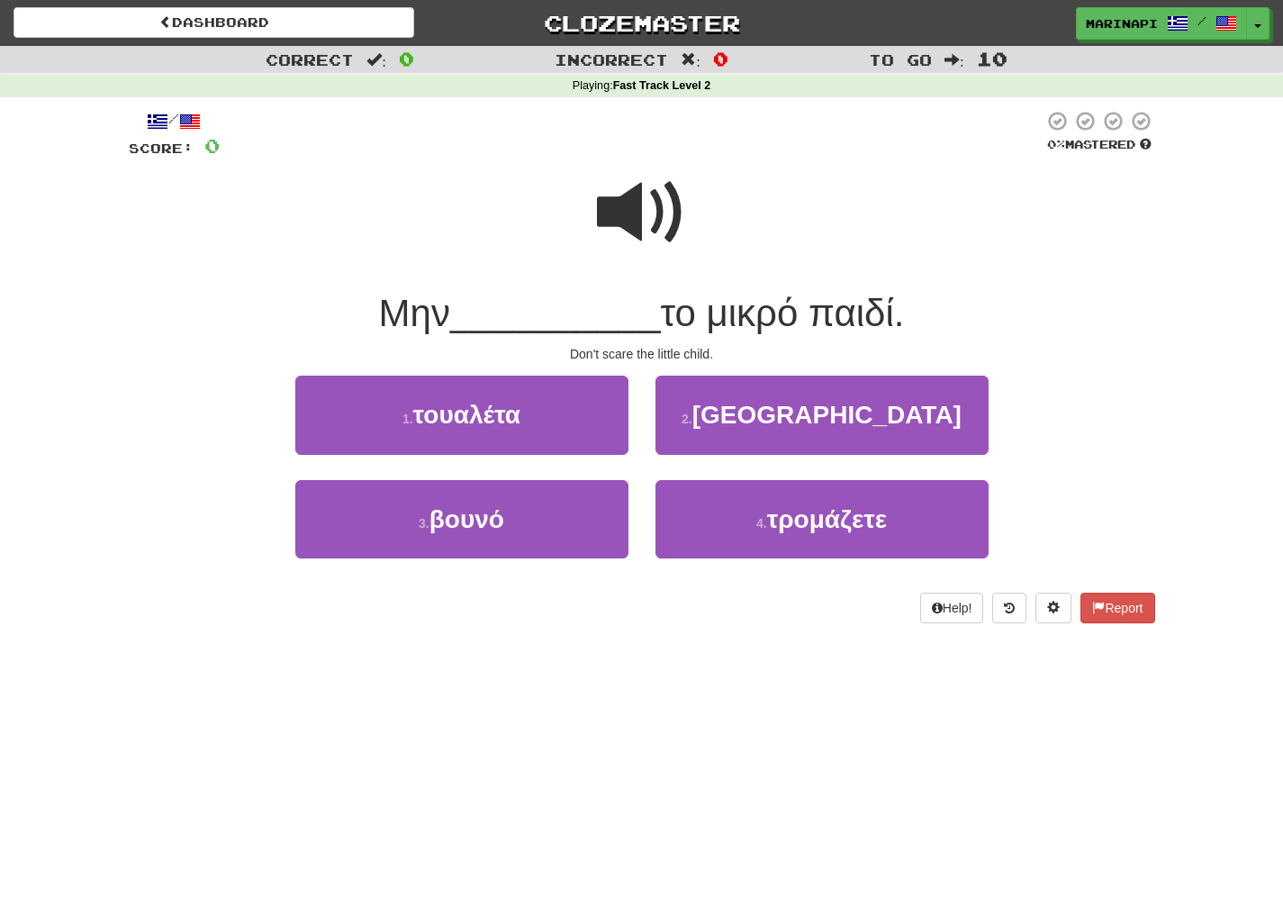
click at [652, 241] on span at bounding box center [642, 212] width 90 height 90
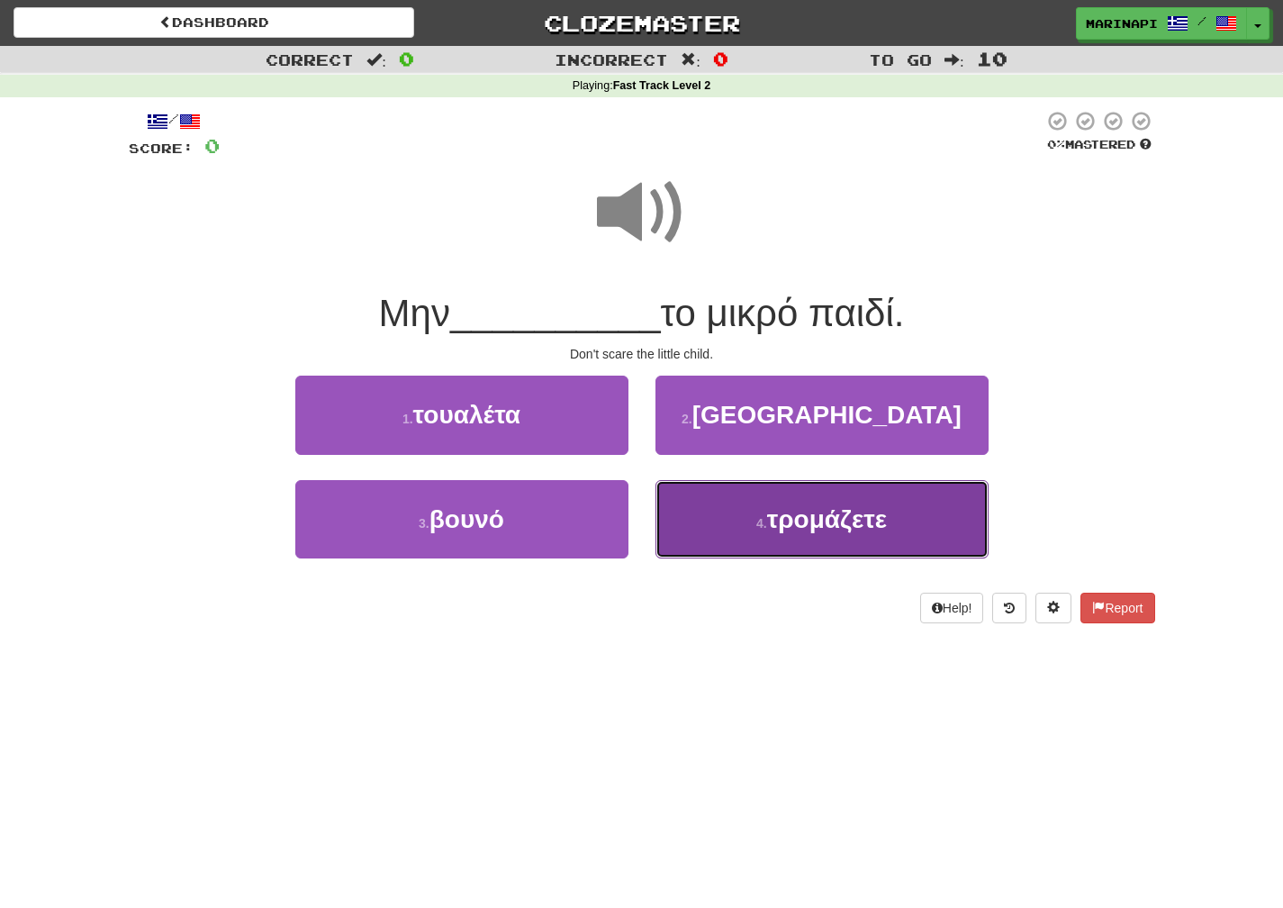
click at [723, 511] on button "4 . τρομάζετε" at bounding box center [822, 519] width 333 height 78
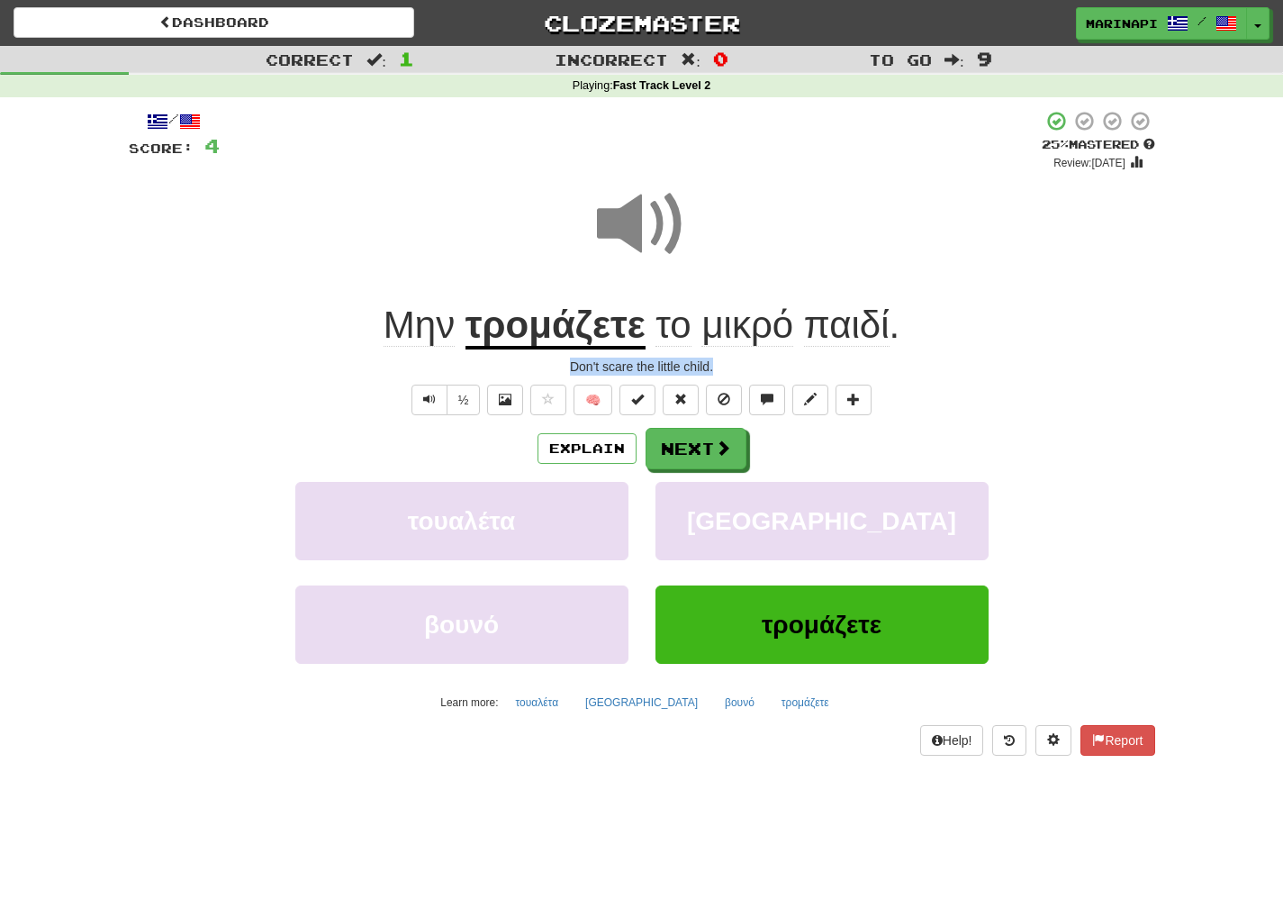
drag, startPoint x: 915, startPoint y: 325, endPoint x: 921, endPoint y: 373, distance: 48.1
click at [921, 373] on div "/ Score: 4 + 4 25 % Mastered Review: 2025-08-20 Μην τρομάζετε το μικρό παιδί . …" at bounding box center [642, 433] width 1027 height 646
click at [921, 373] on div "Don't scare the little child." at bounding box center [642, 366] width 1027 height 18
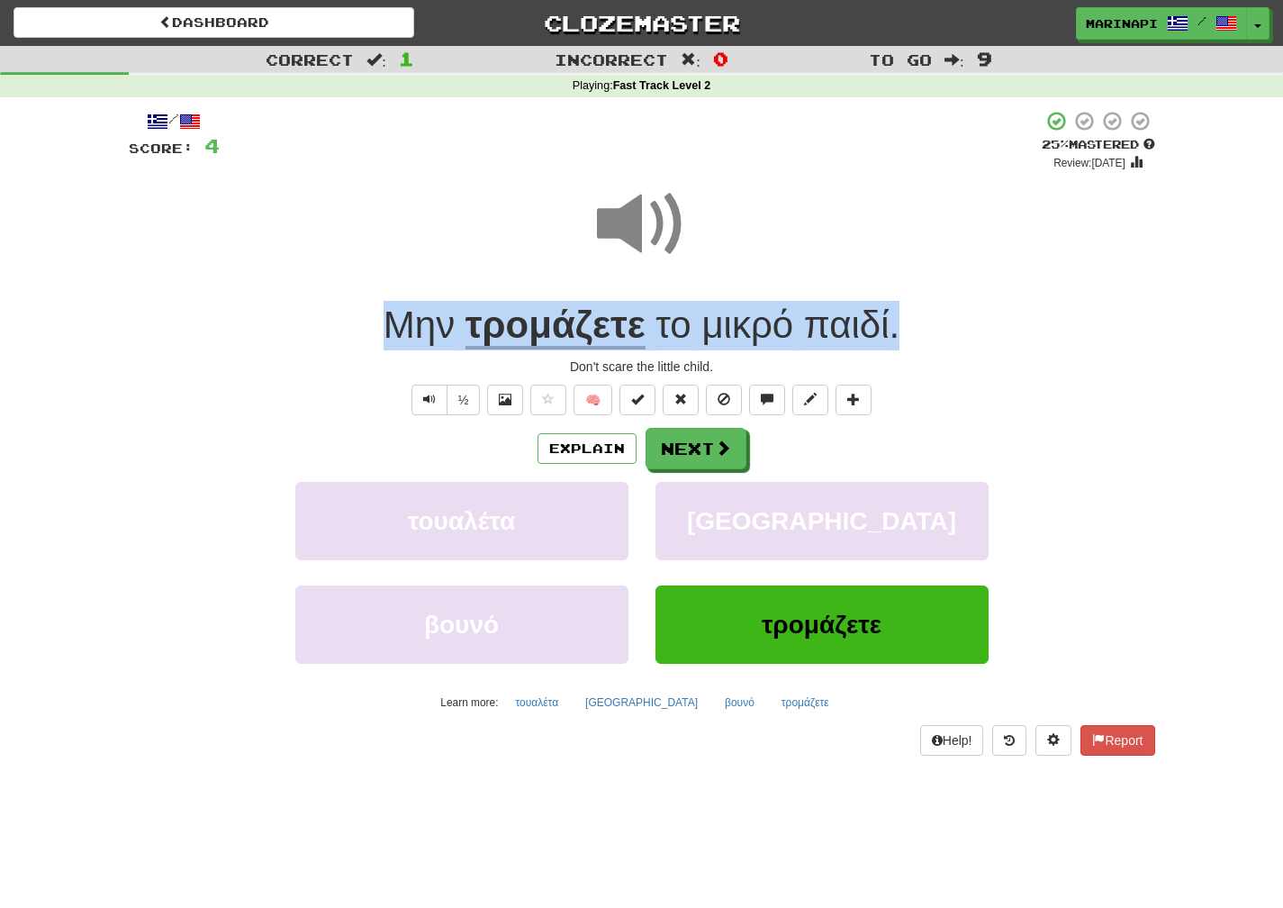
drag, startPoint x: 921, startPoint y: 329, endPoint x: 361, endPoint y: 330, distance: 560.1
click at [361, 330] on div "Μην τρομάζετε το μικρό παιδί ." at bounding box center [642, 326] width 1027 height 50
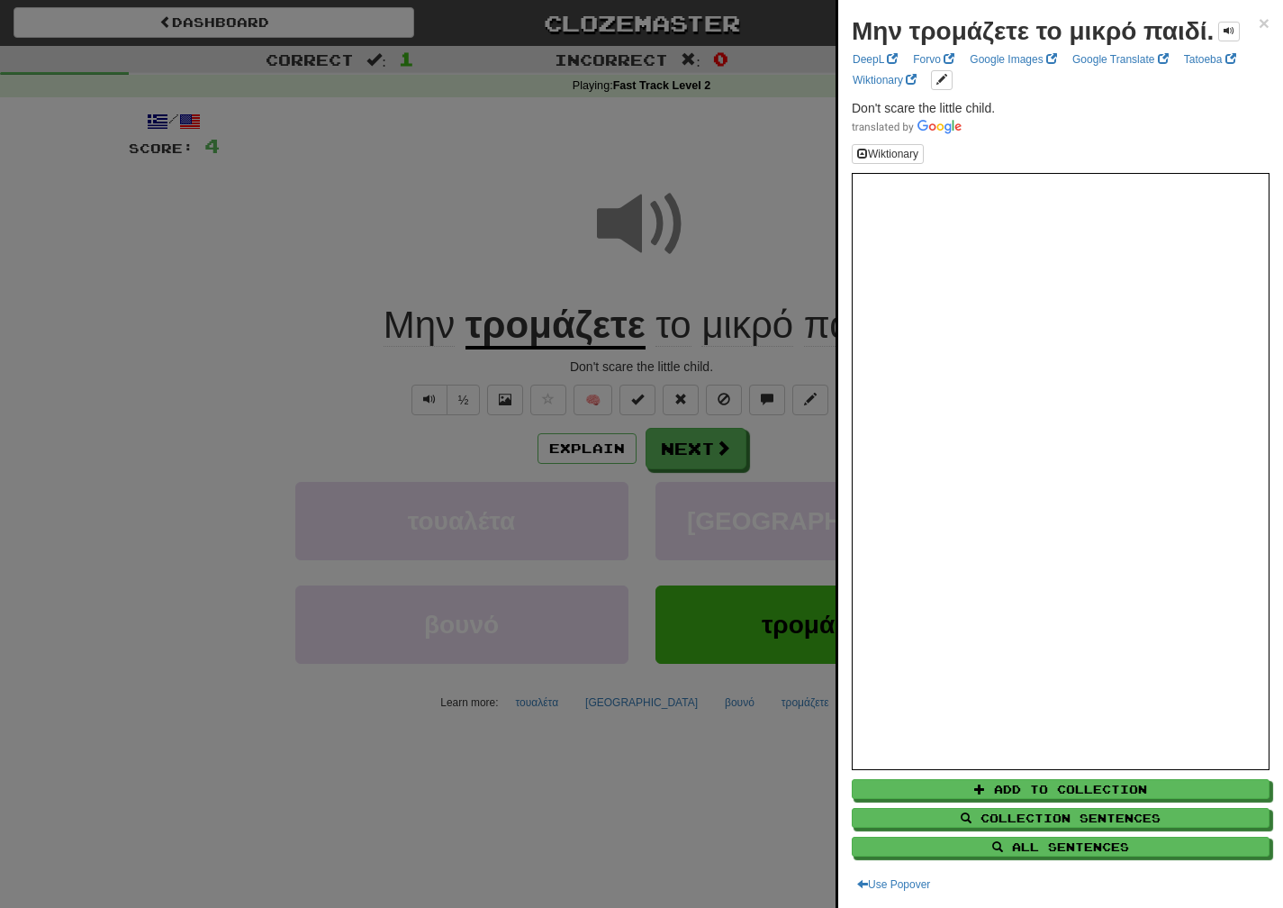
click at [750, 366] on div at bounding box center [641, 454] width 1283 height 908
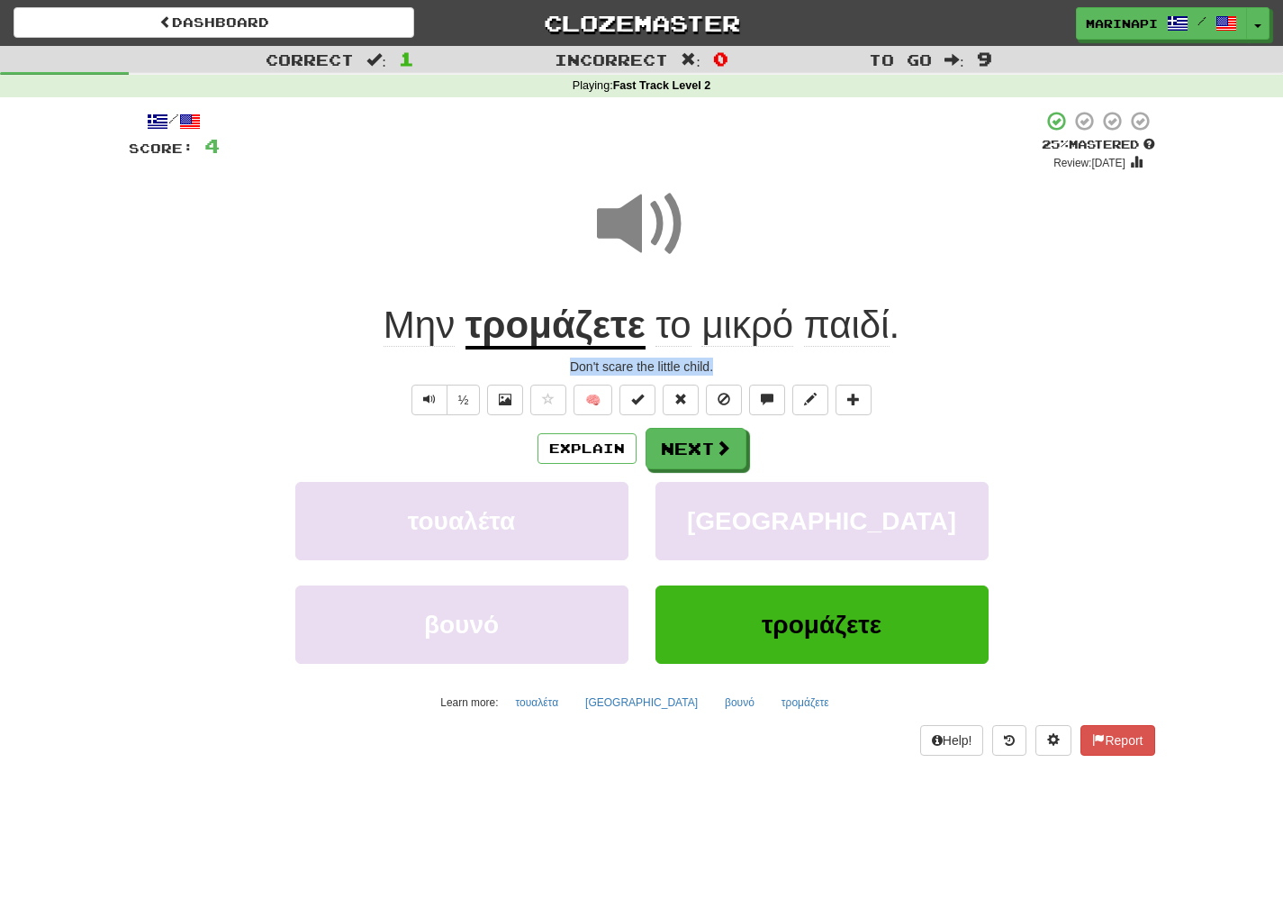
drag, startPoint x: 746, startPoint y: 366, endPoint x: 559, endPoint y: 361, distance: 186.5
click at [559, 361] on div "Don't scare the little child." at bounding box center [642, 366] width 1027 height 18
click at [710, 463] on button "Next" at bounding box center [697, 449] width 101 height 41
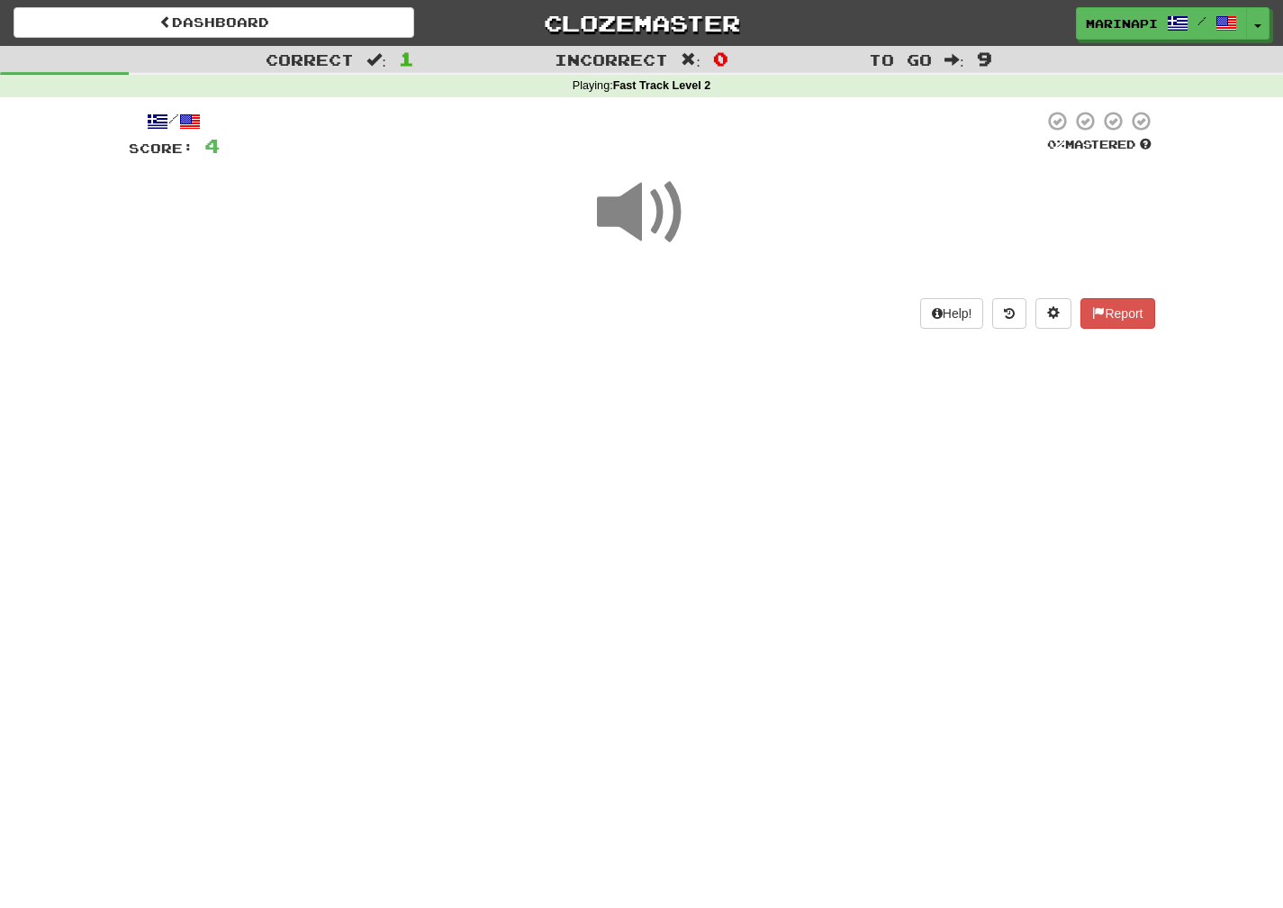
click at [656, 222] on span at bounding box center [642, 212] width 90 height 90
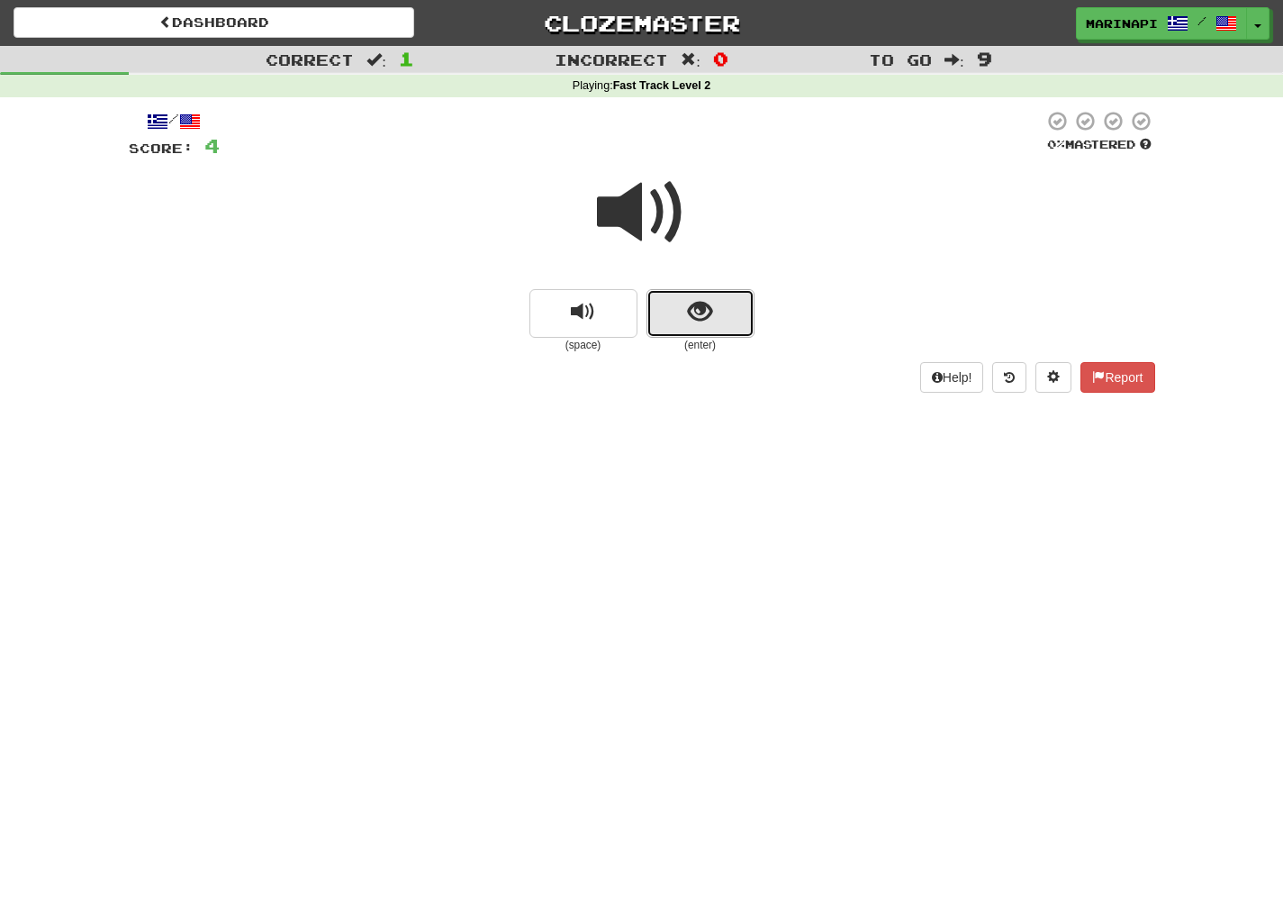
click at [686, 310] on button "show sentence" at bounding box center [701, 313] width 108 height 49
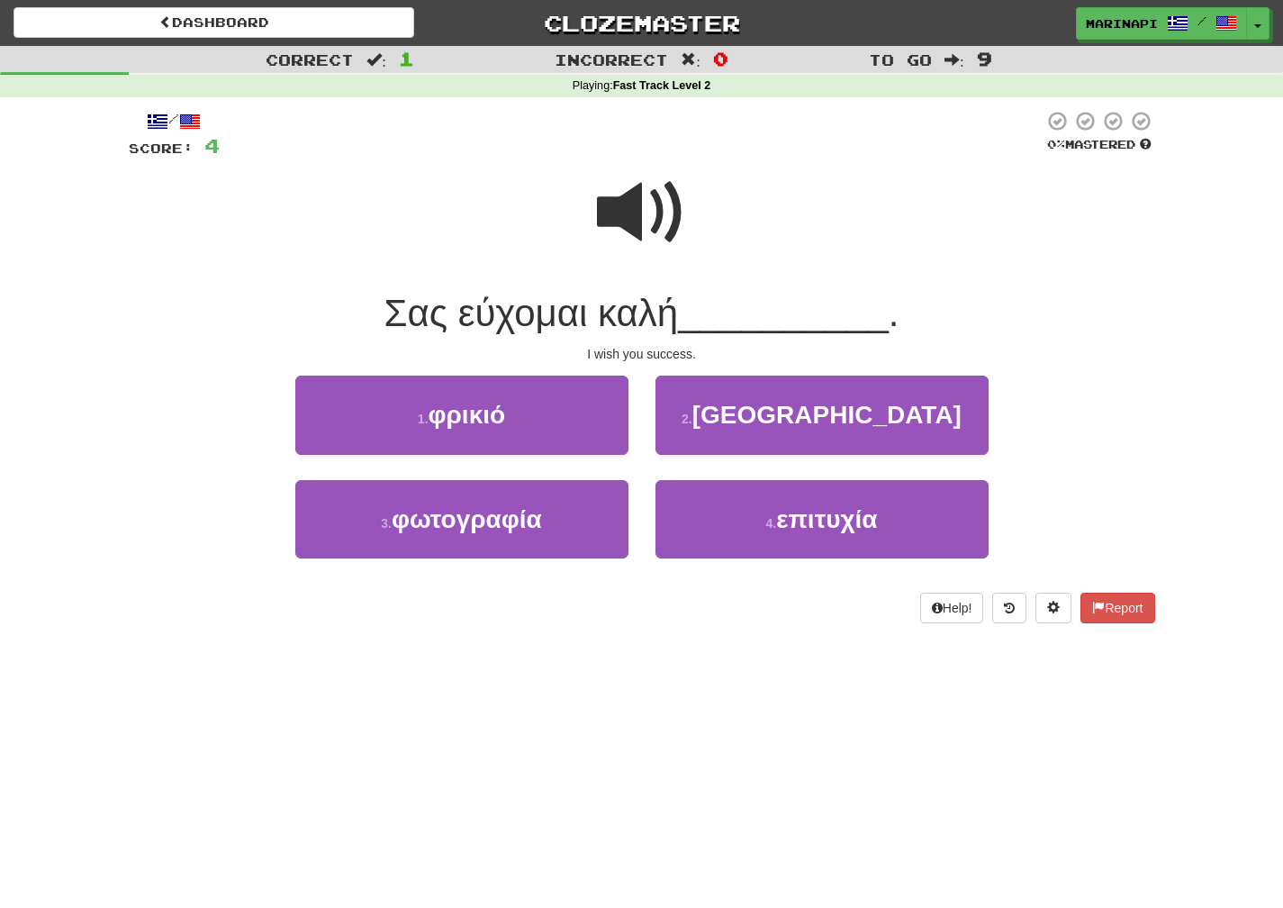
click at [650, 200] on span at bounding box center [642, 212] width 90 height 90
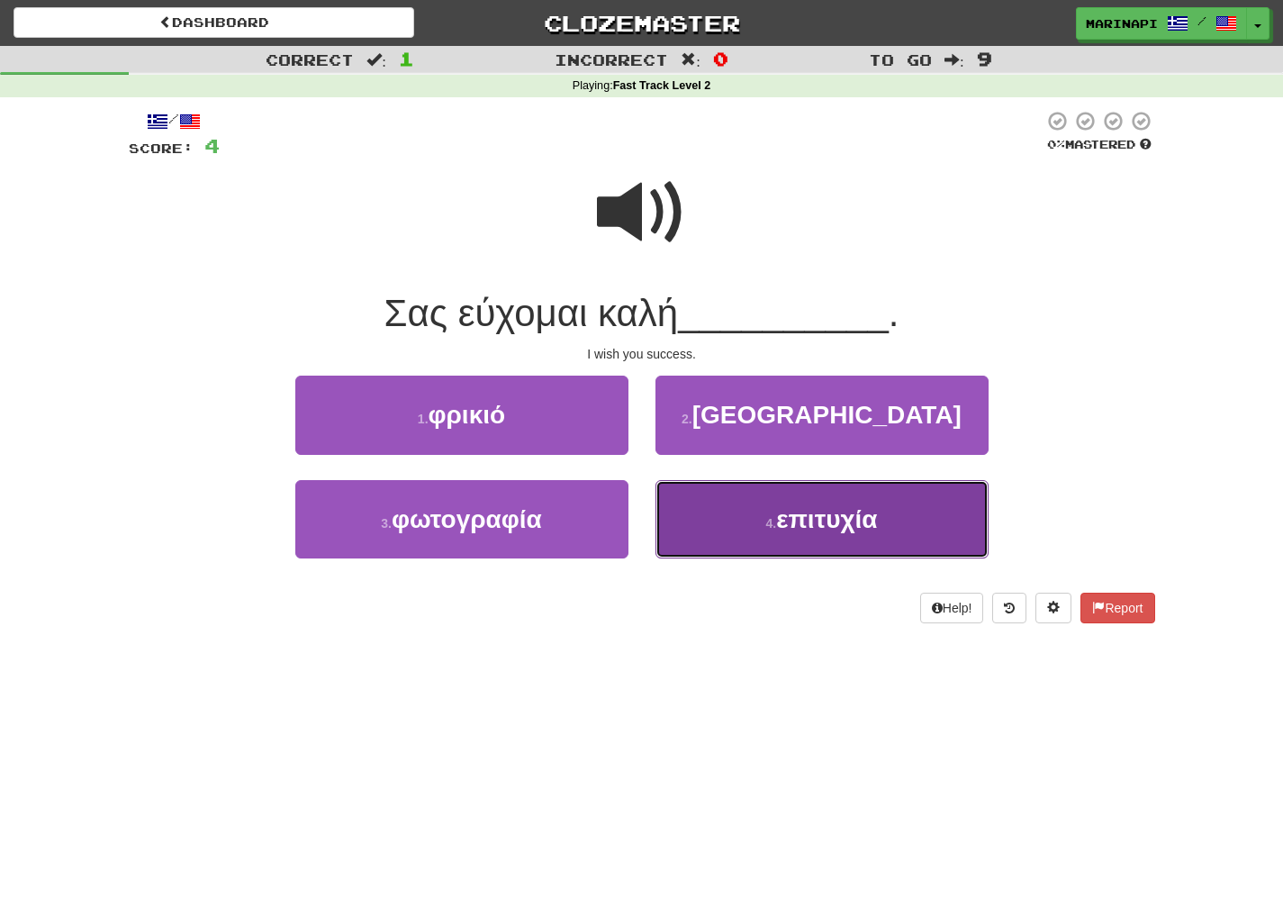
click at [666, 492] on button "4 . επιτυχία" at bounding box center [822, 519] width 333 height 78
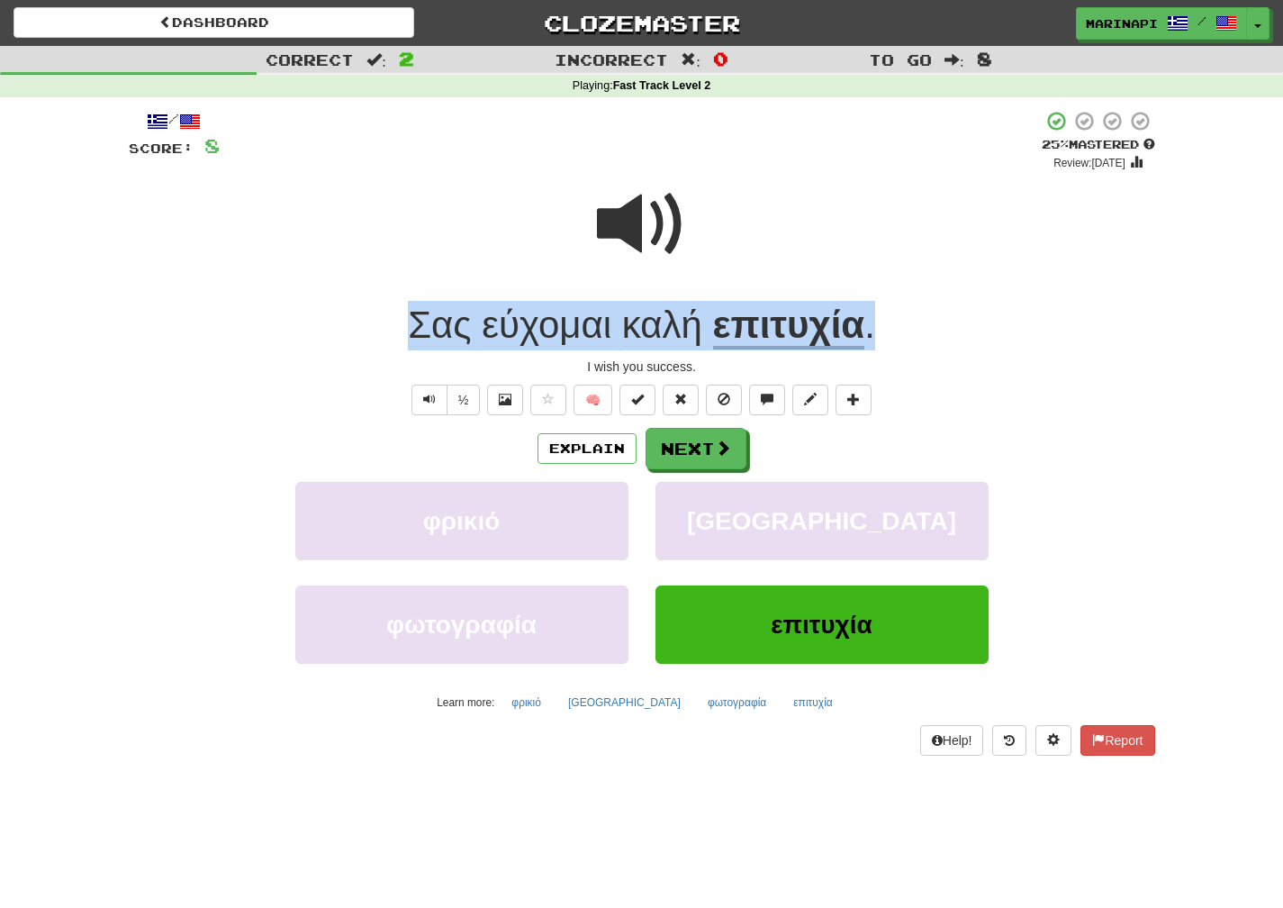
drag, startPoint x: 891, startPoint y: 323, endPoint x: 391, endPoint y: 330, distance: 500.7
click at [391, 330] on div "Σας εύχομαι καλή επιτυχία ." at bounding box center [642, 326] width 1027 height 50
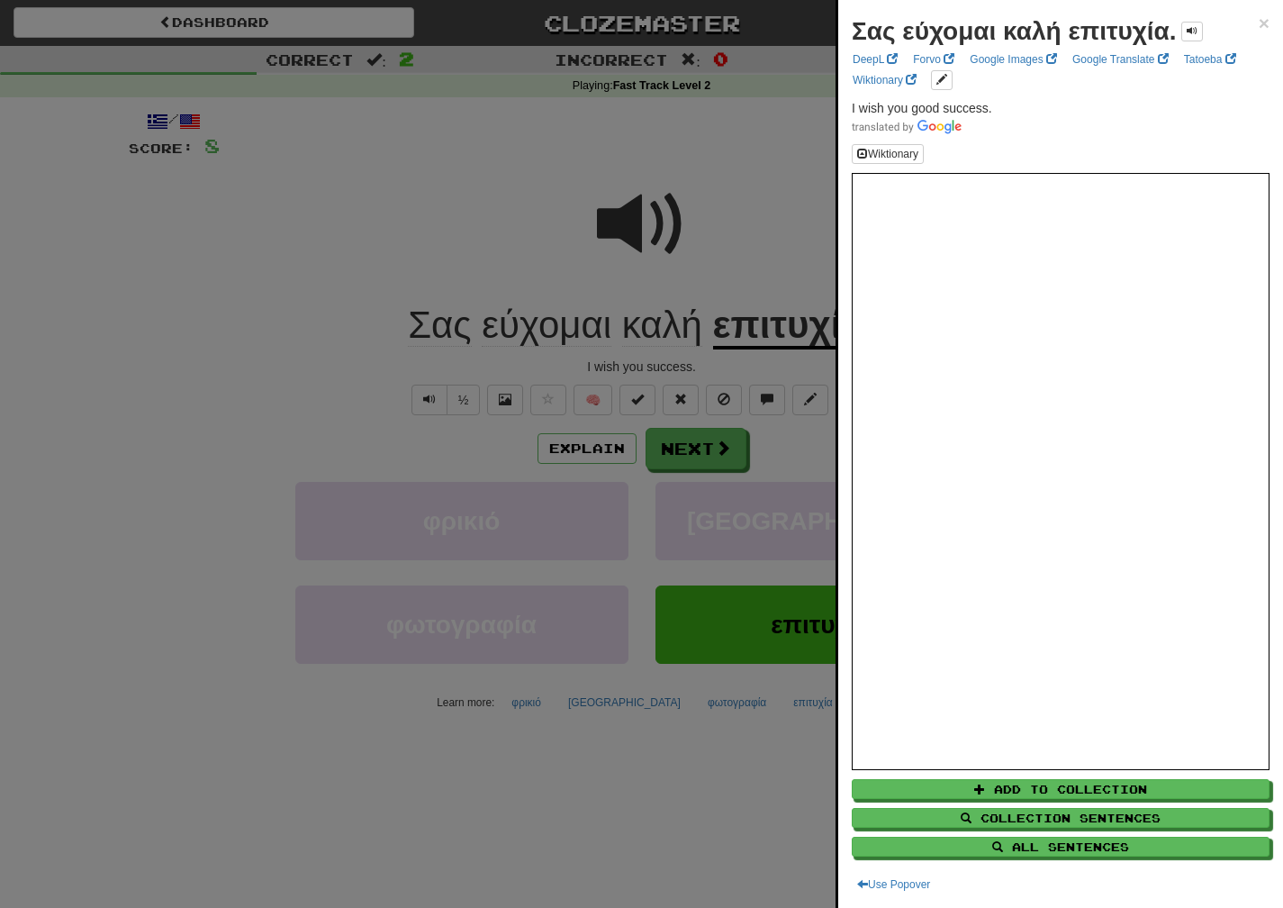
click at [706, 359] on div at bounding box center [641, 454] width 1283 height 908
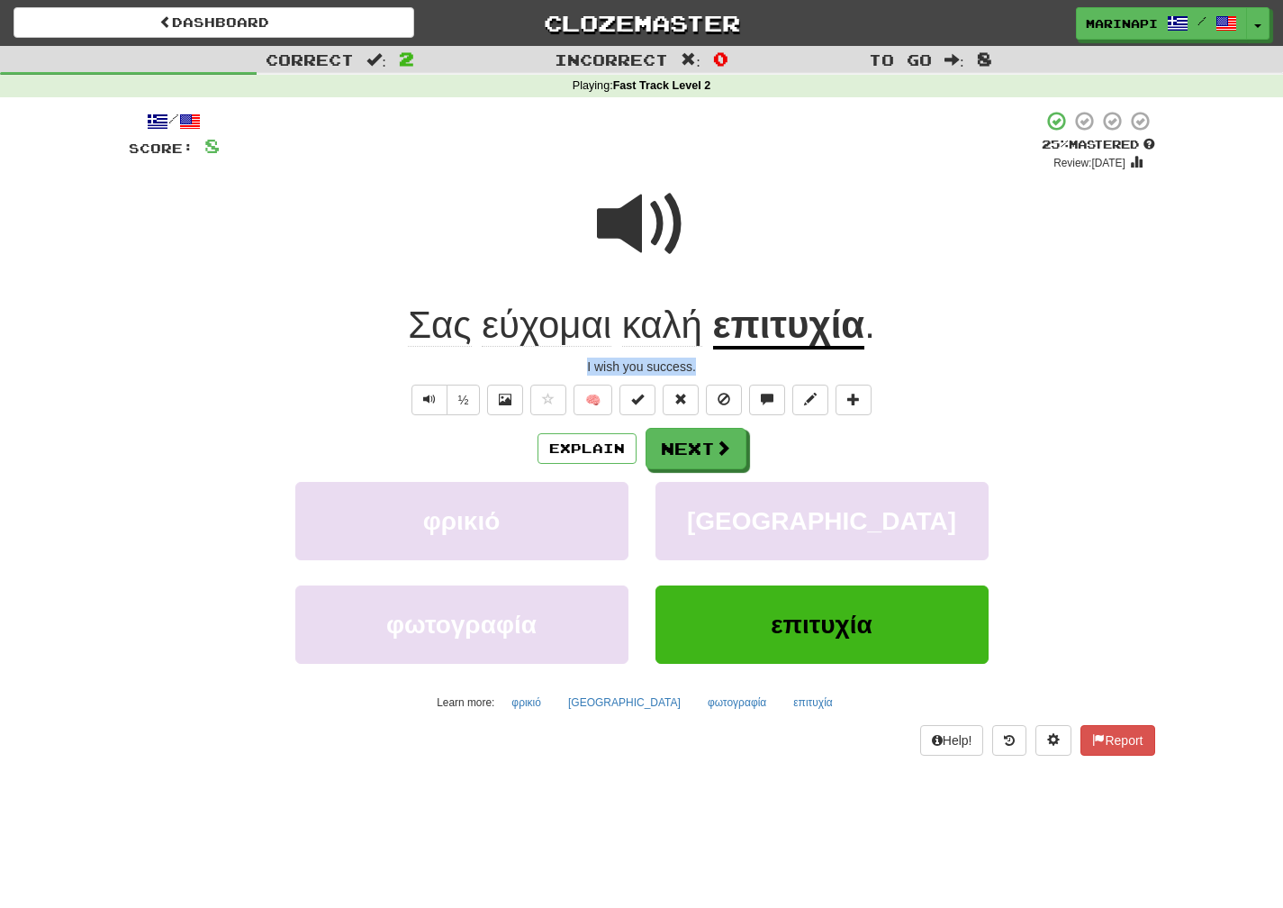
drag, startPoint x: 708, startPoint y: 362, endPoint x: 577, endPoint y: 368, distance: 130.7
click at [577, 368] on div "I wish you success." at bounding box center [642, 366] width 1027 height 18
click at [720, 432] on button "Next" at bounding box center [697, 449] width 101 height 41
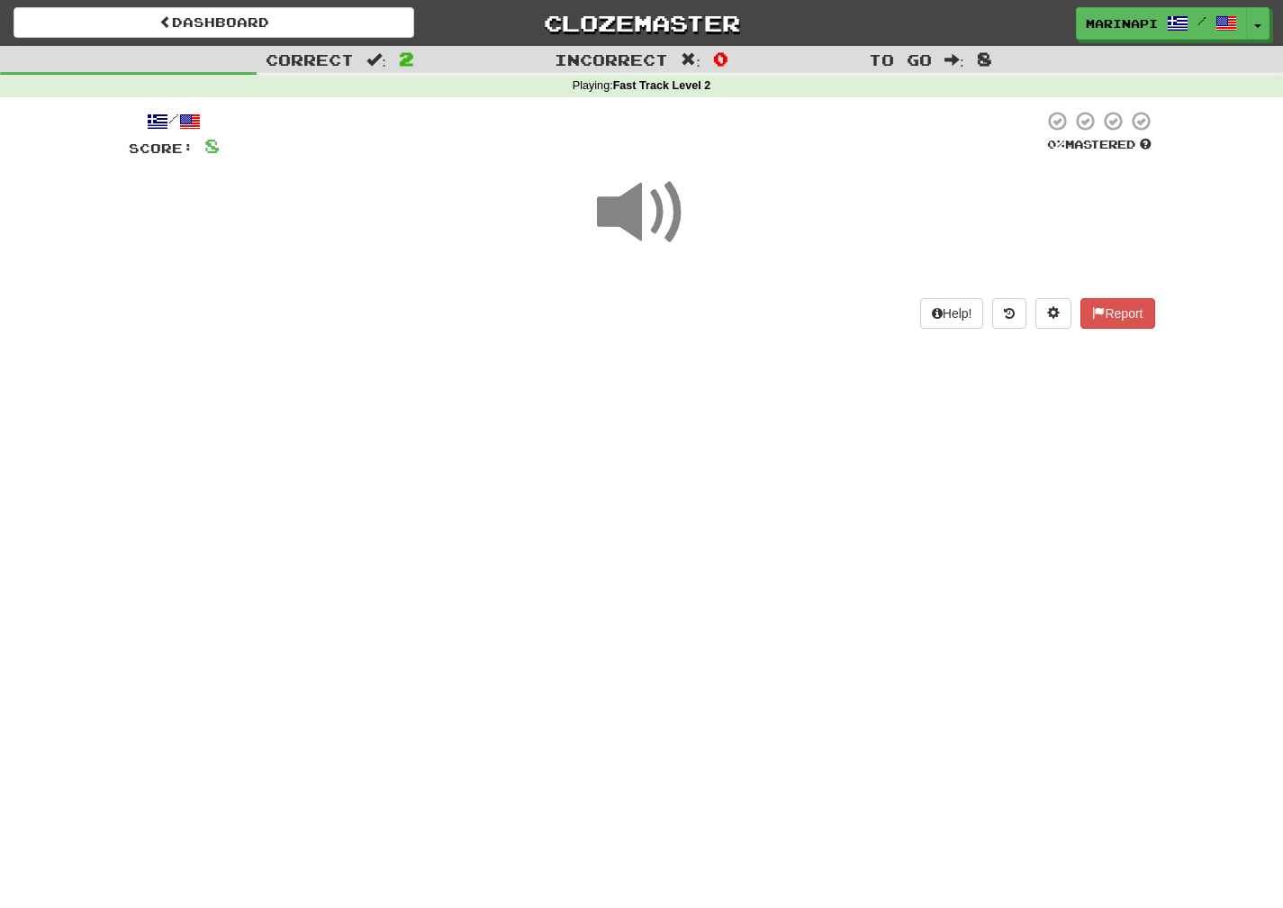
click at [647, 224] on span at bounding box center [642, 212] width 90 height 90
click at [648, 225] on span at bounding box center [642, 212] width 90 height 90
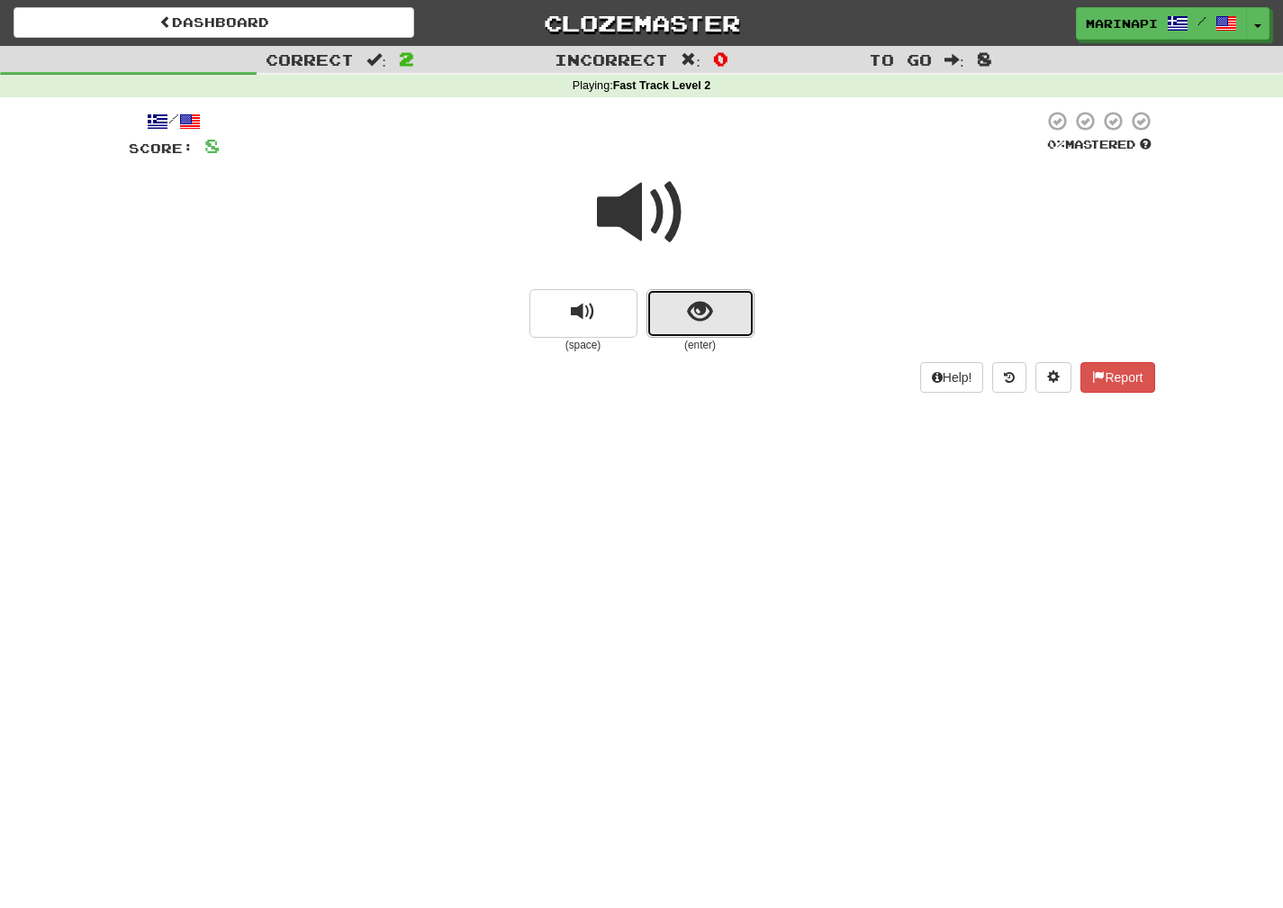
click at [684, 296] on button "show sentence" at bounding box center [701, 313] width 108 height 49
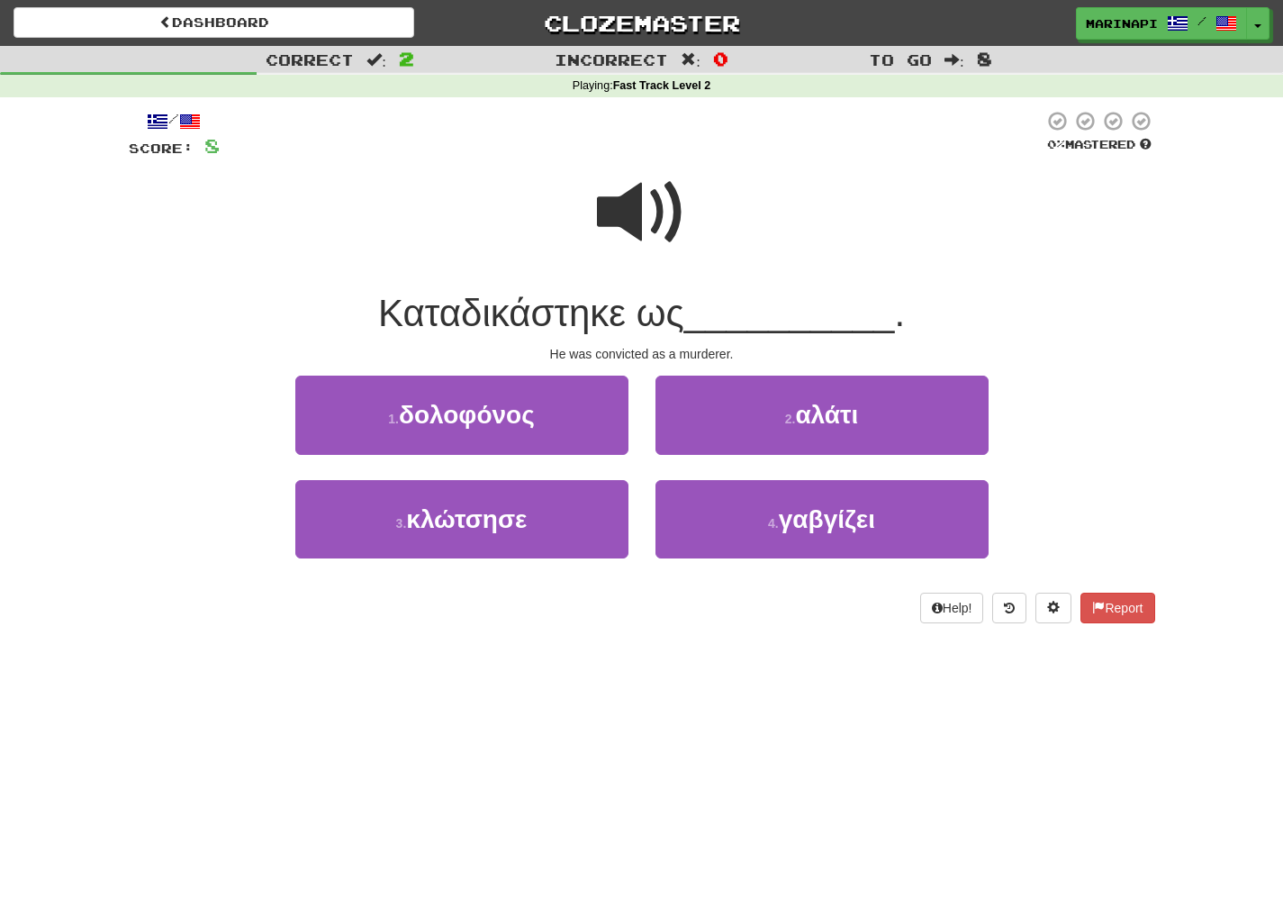
click at [650, 239] on span at bounding box center [642, 212] width 90 height 90
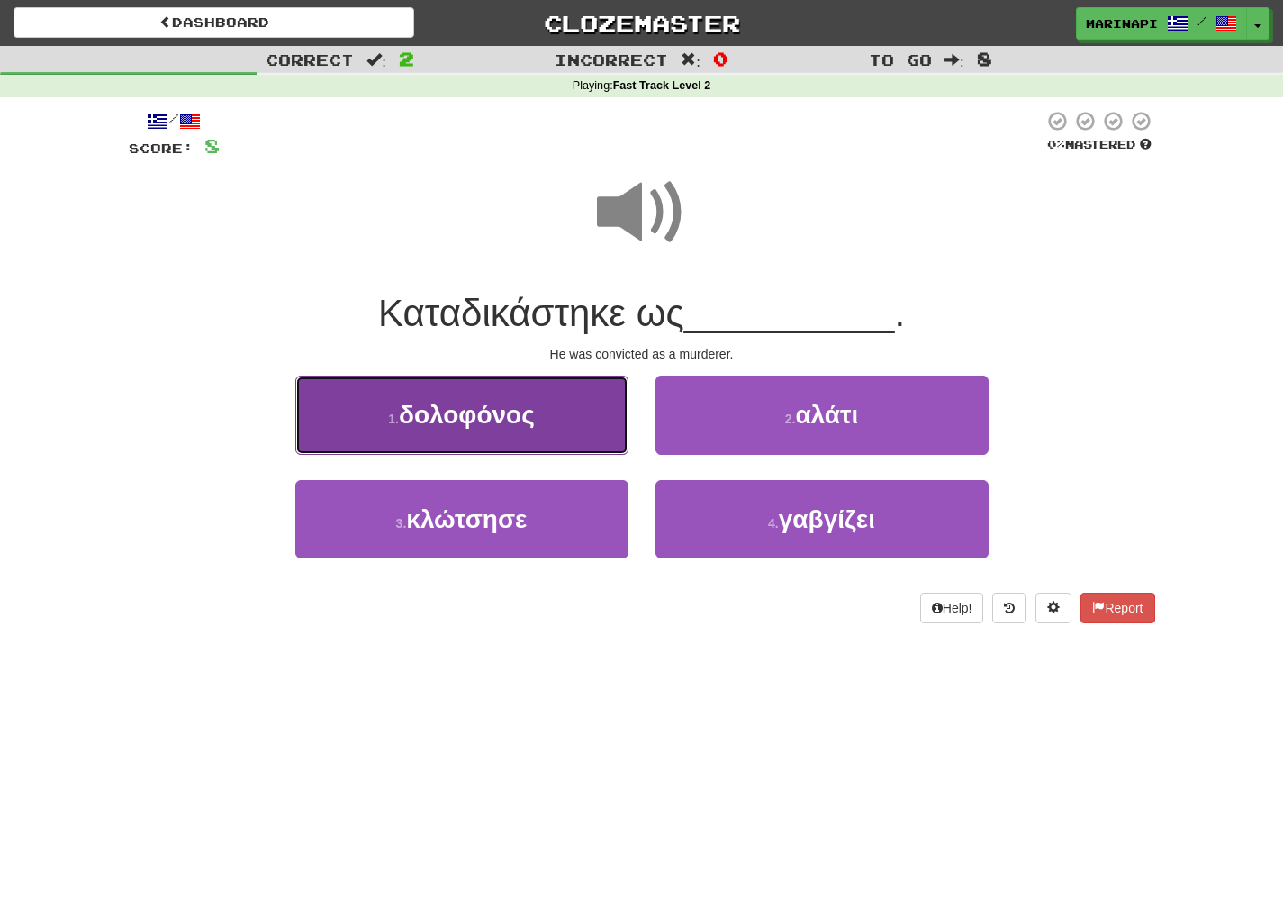
click at [529, 436] on button "1 . δολοφόνος" at bounding box center [461, 414] width 333 height 78
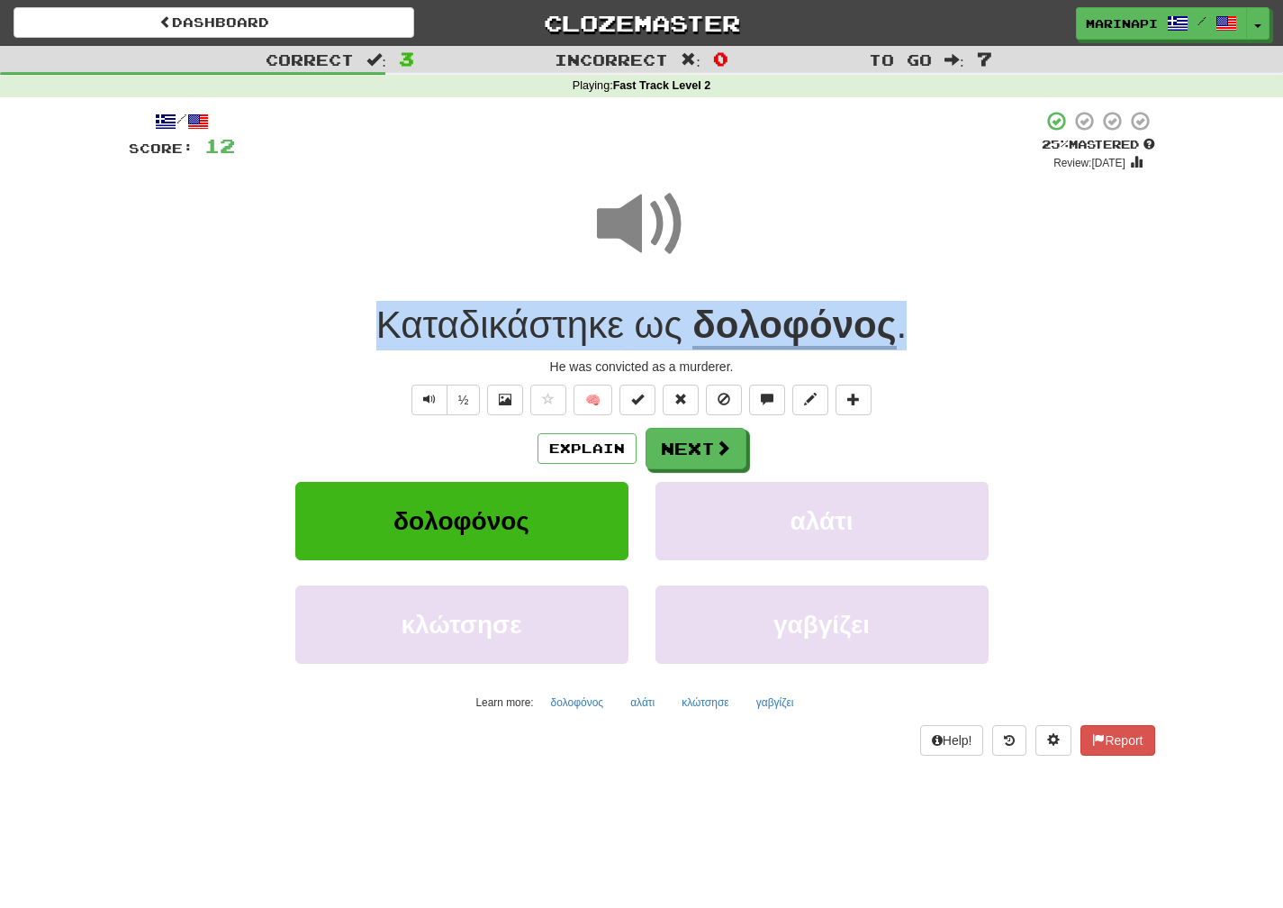
drag, startPoint x: 939, startPoint y: 330, endPoint x: 358, endPoint y: 285, distance: 582.5
click at [358, 285] on div "/ Score: 12 + 4 25 % Mastered Review: 2025-08-20 Καταδικάστηκε ως δολοφόνος . H…" at bounding box center [642, 433] width 1027 height 646
click at [994, 331] on div "Καταδικάστηκε ως δολοφόνος ." at bounding box center [642, 326] width 1027 height 50
drag, startPoint x: 941, startPoint y: 330, endPoint x: 371, endPoint y: 320, distance: 570.1
click at [371, 320] on div "Καταδικάστηκε ως δολοφόνος ." at bounding box center [642, 326] width 1027 height 50
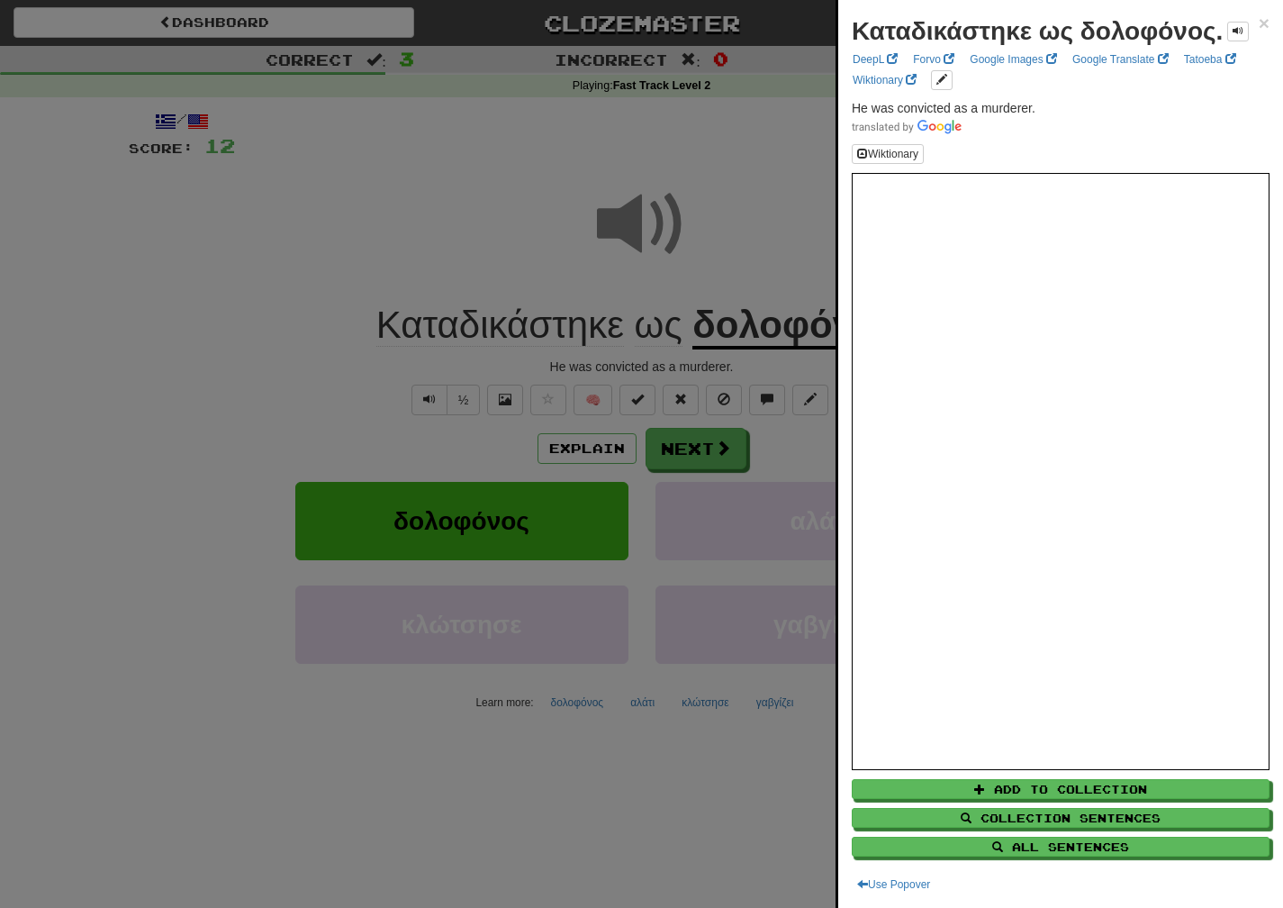
click at [771, 450] on div at bounding box center [641, 454] width 1283 height 908
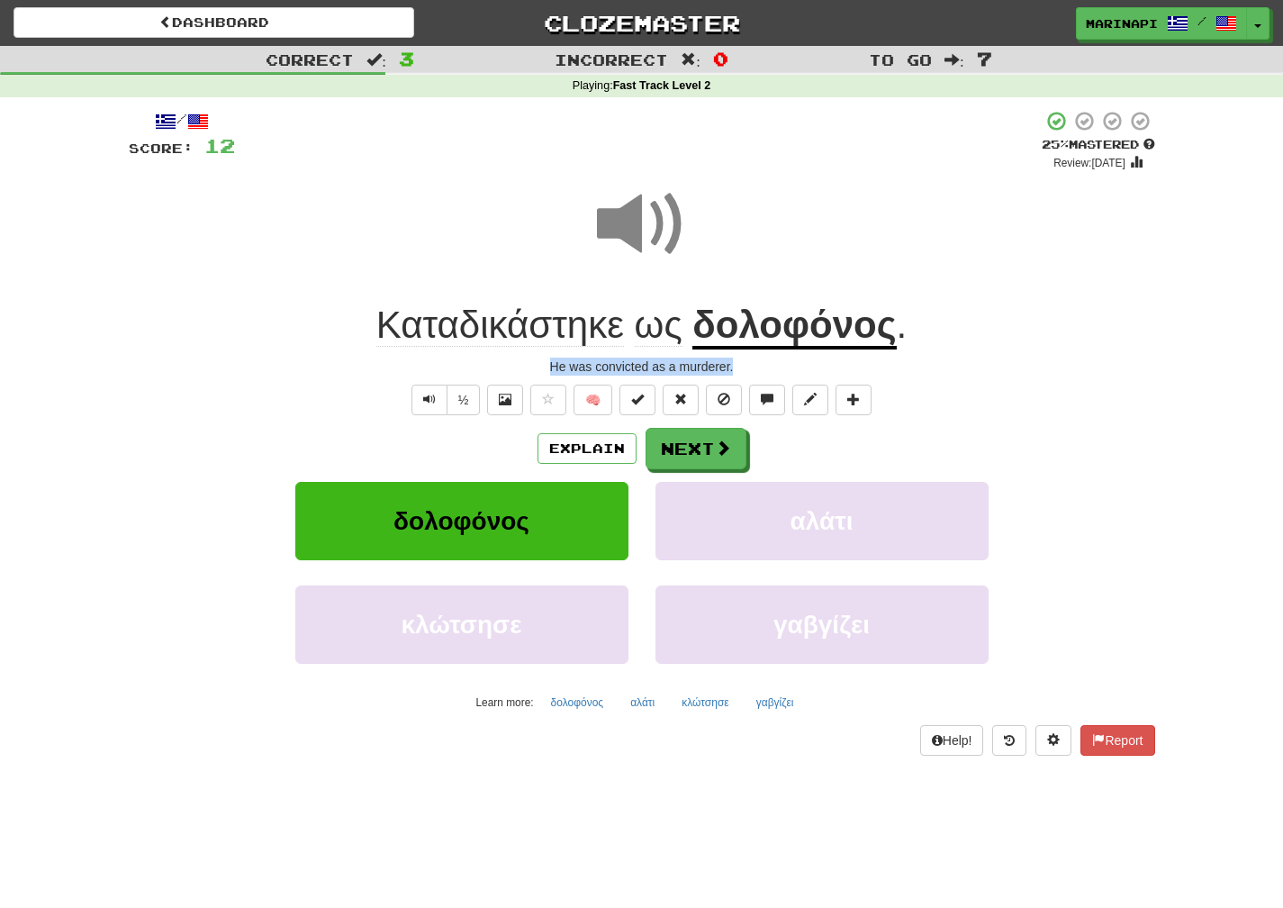
drag, startPoint x: 738, startPoint y: 366, endPoint x: 545, endPoint y: 366, distance: 193.6
click at [545, 366] on div "He was convicted as a murderer." at bounding box center [642, 366] width 1027 height 18
click at [702, 455] on button "Next" at bounding box center [697, 449] width 101 height 41
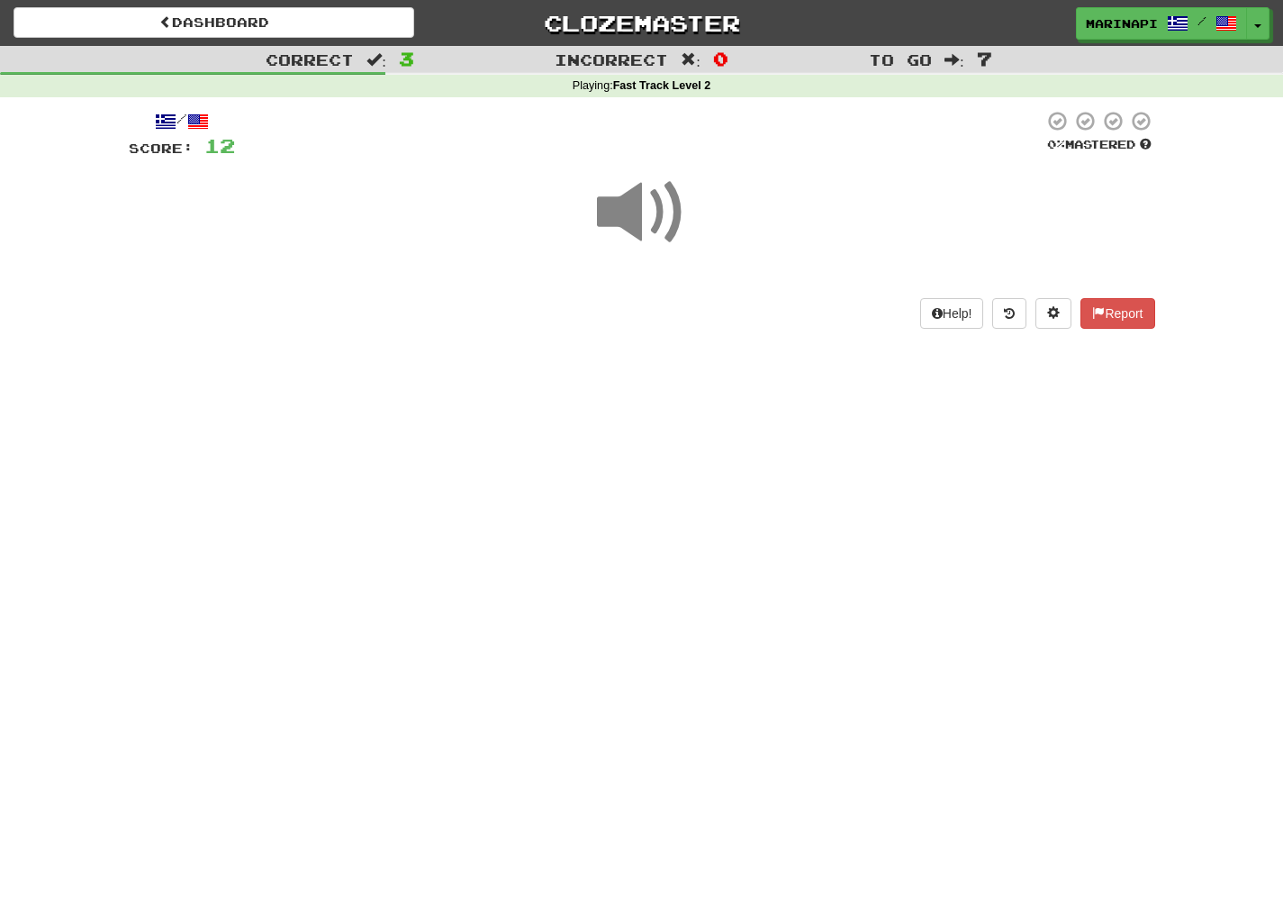
click at [649, 225] on span at bounding box center [642, 212] width 90 height 90
click at [650, 222] on span at bounding box center [642, 212] width 90 height 90
click at [650, 221] on span at bounding box center [642, 212] width 90 height 90
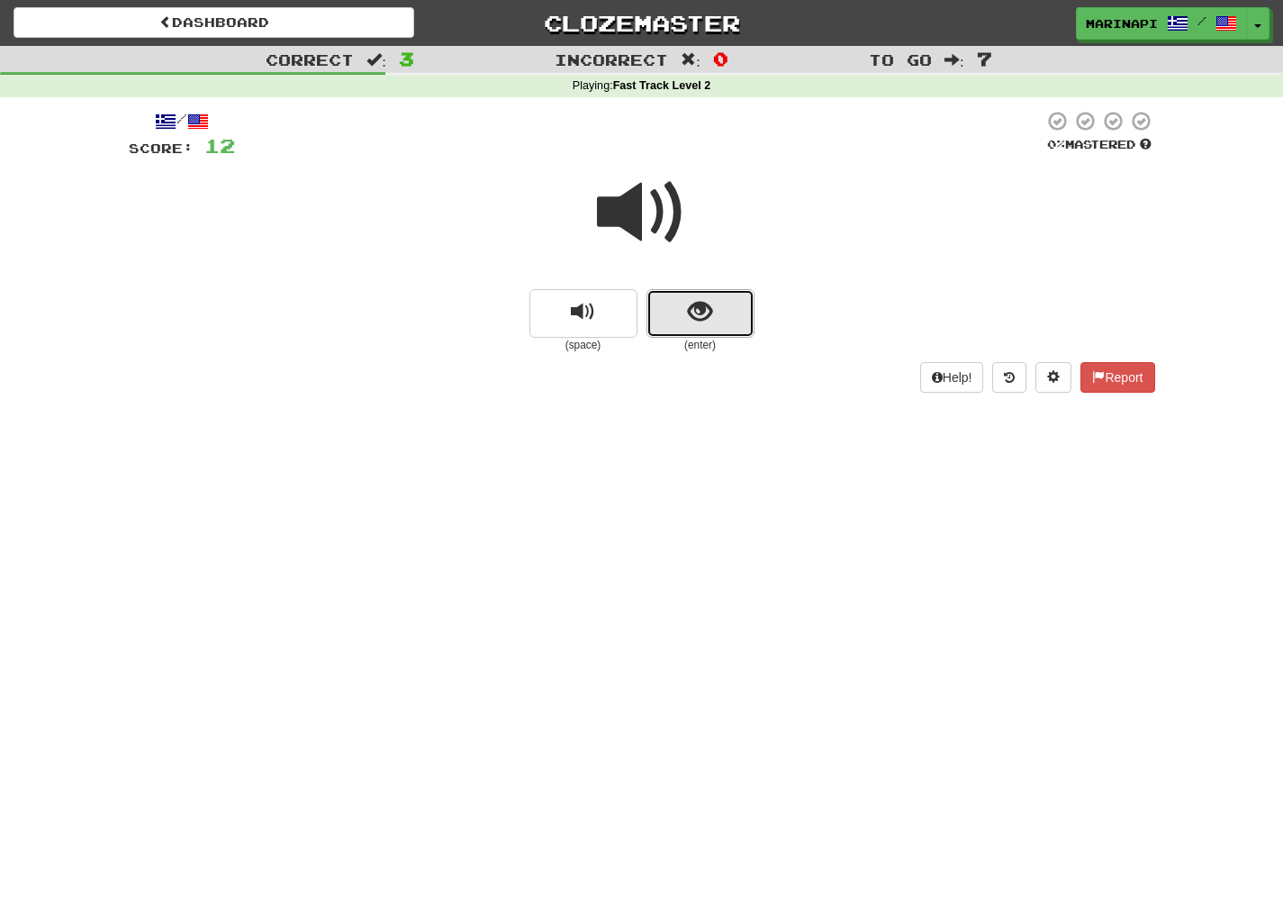
click at [715, 303] on button "show sentence" at bounding box center [701, 313] width 108 height 49
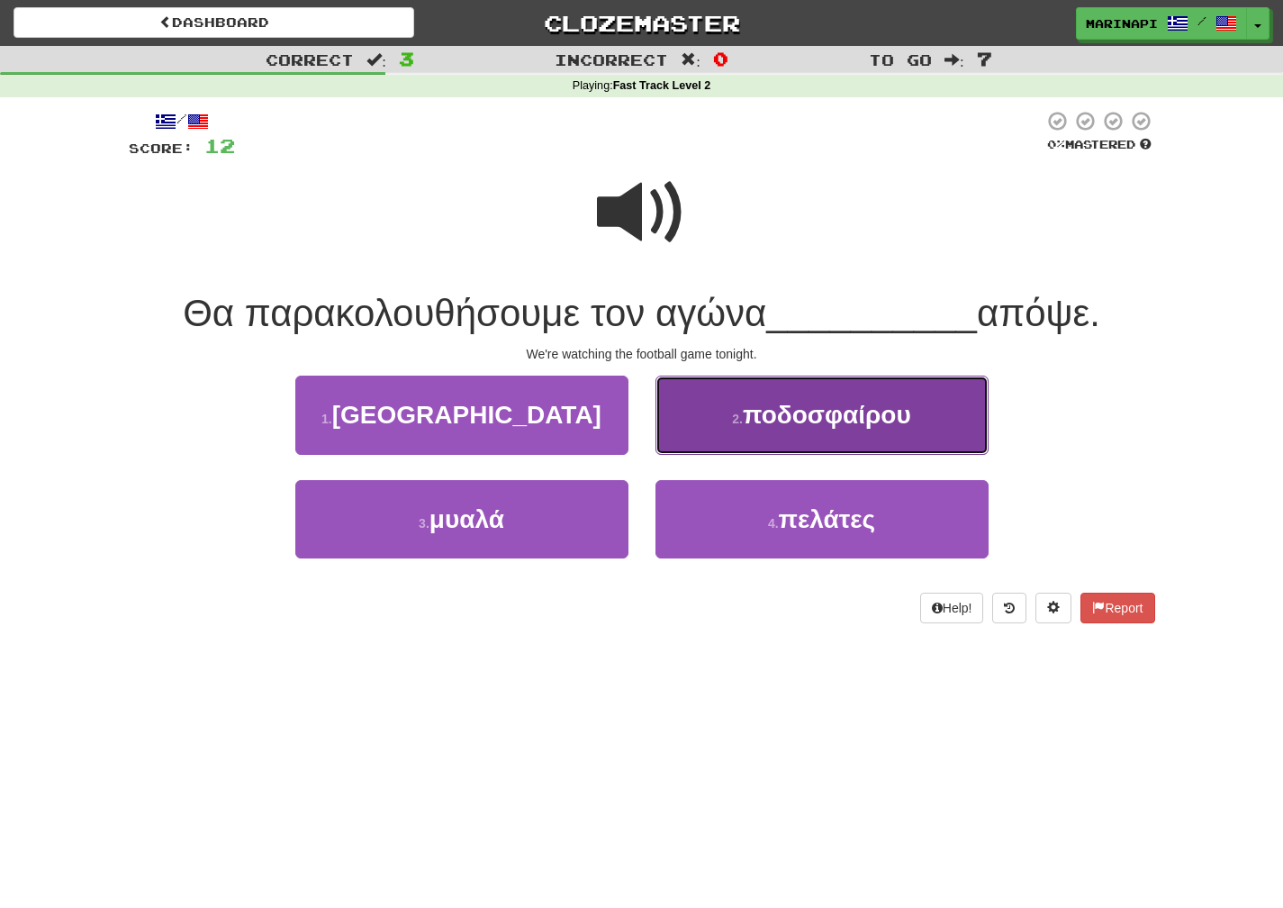
click at [767, 417] on span "ποδοσφαίρου" at bounding box center [827, 415] width 168 height 28
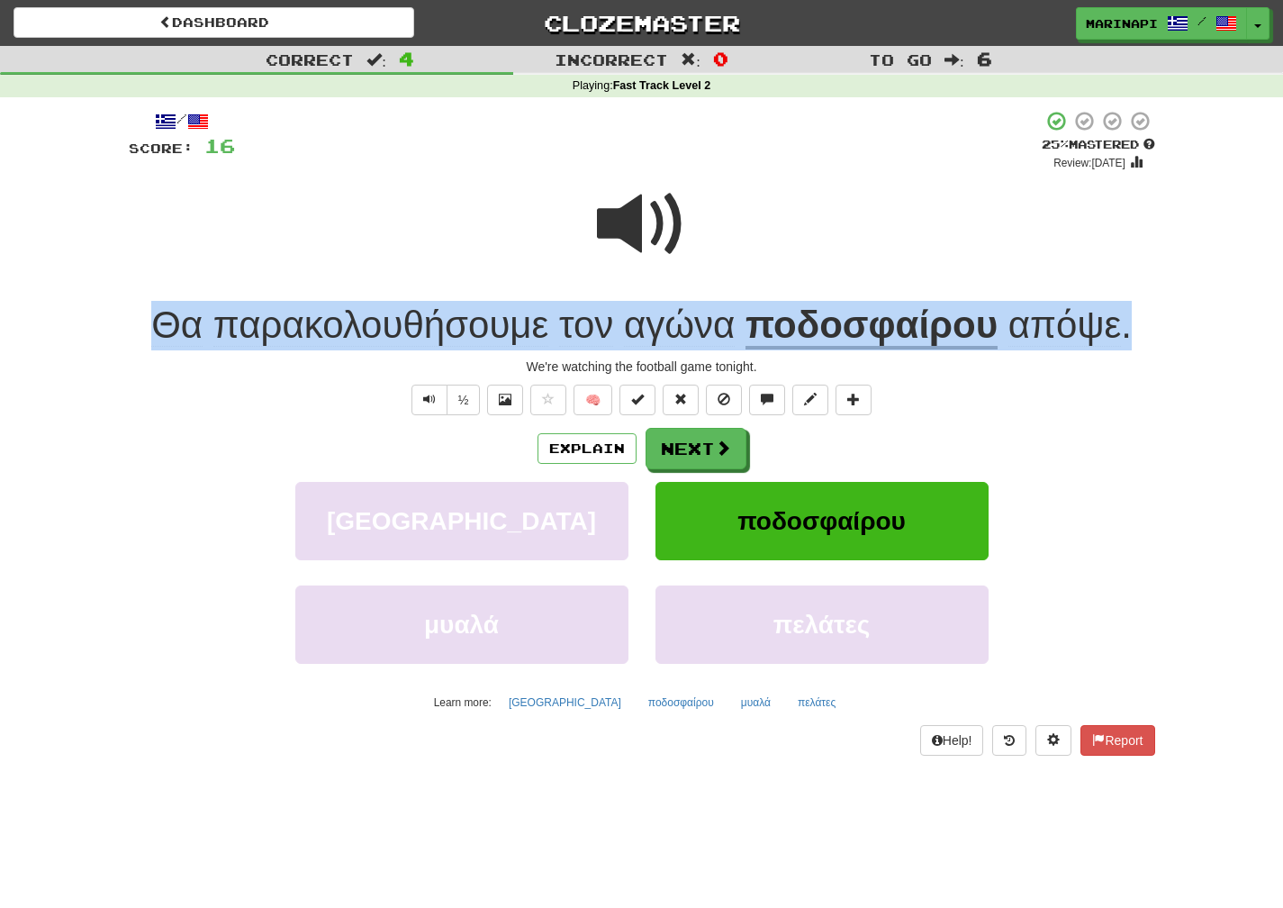
drag, startPoint x: 1164, startPoint y: 337, endPoint x: 298, endPoint y: 301, distance: 867.0
click at [298, 301] on div "/ Score: 16 + 4 25 % Mastered Review: 2025-08-20 Θα παρακολουθήσουμε τον αγώνα …" at bounding box center [642, 438] width 1054 height 683
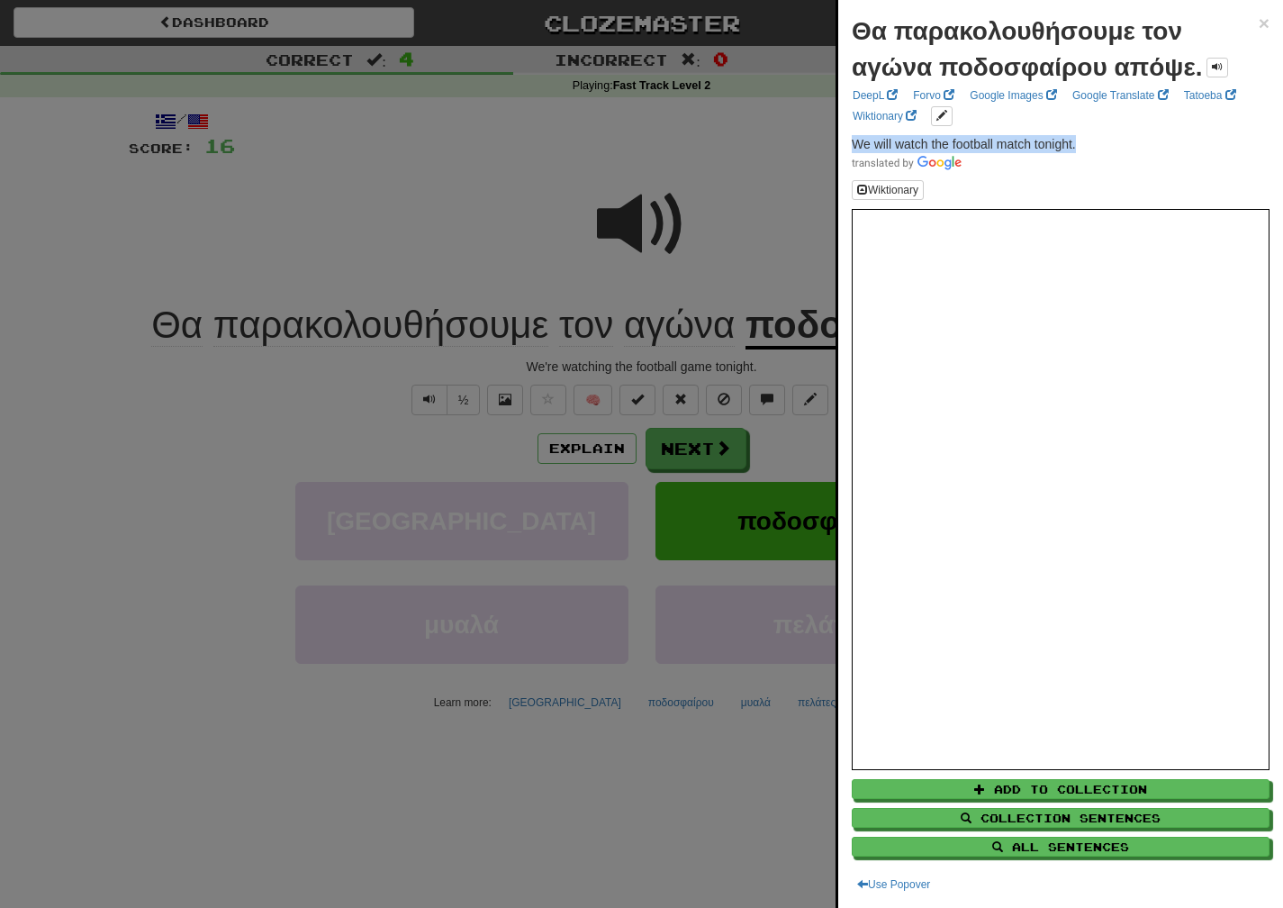
drag, startPoint x: 1099, startPoint y: 141, endPoint x: 837, endPoint y: 144, distance: 262.1
click at [838, 144] on div "Θα παρακολουθήσουμε τον αγώνα ποδοσφαίρου απόψε. × DeepL Forvo Google Images Go…" at bounding box center [1060, 454] width 445 height 908
click at [713, 457] on div at bounding box center [641, 454] width 1283 height 908
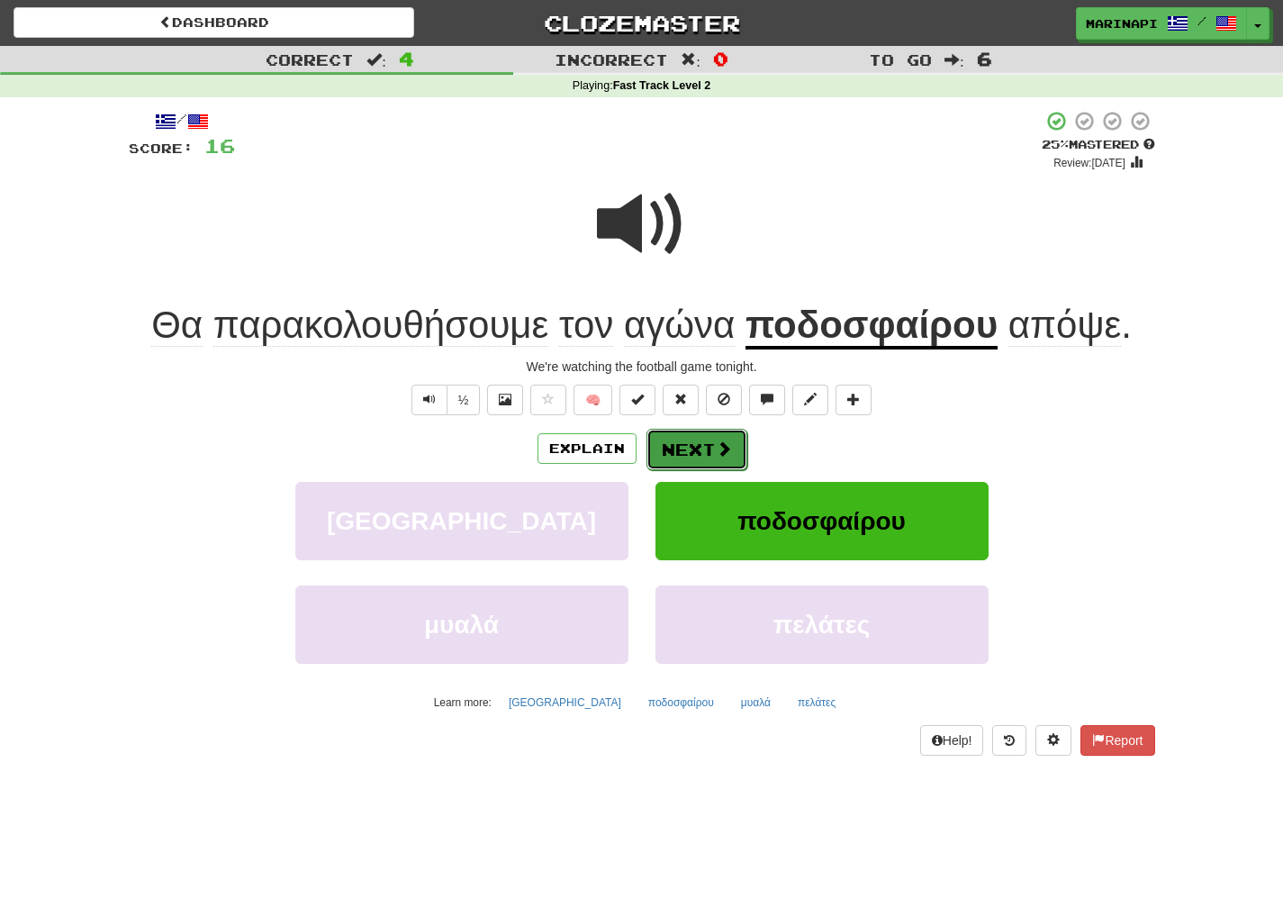
click at [721, 452] on span at bounding box center [724, 448] width 16 height 16
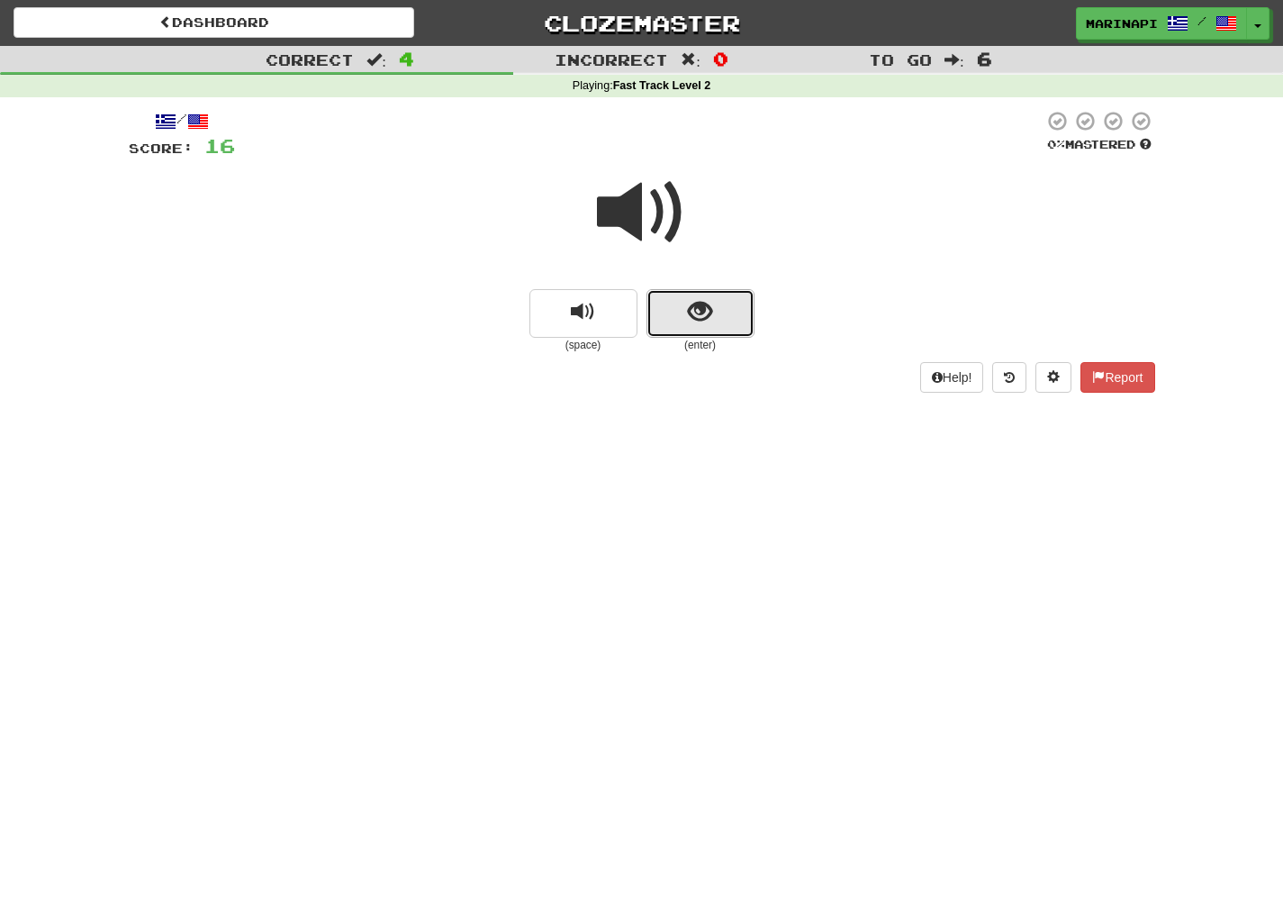
click at [691, 294] on button "show sentence" at bounding box center [701, 313] width 108 height 49
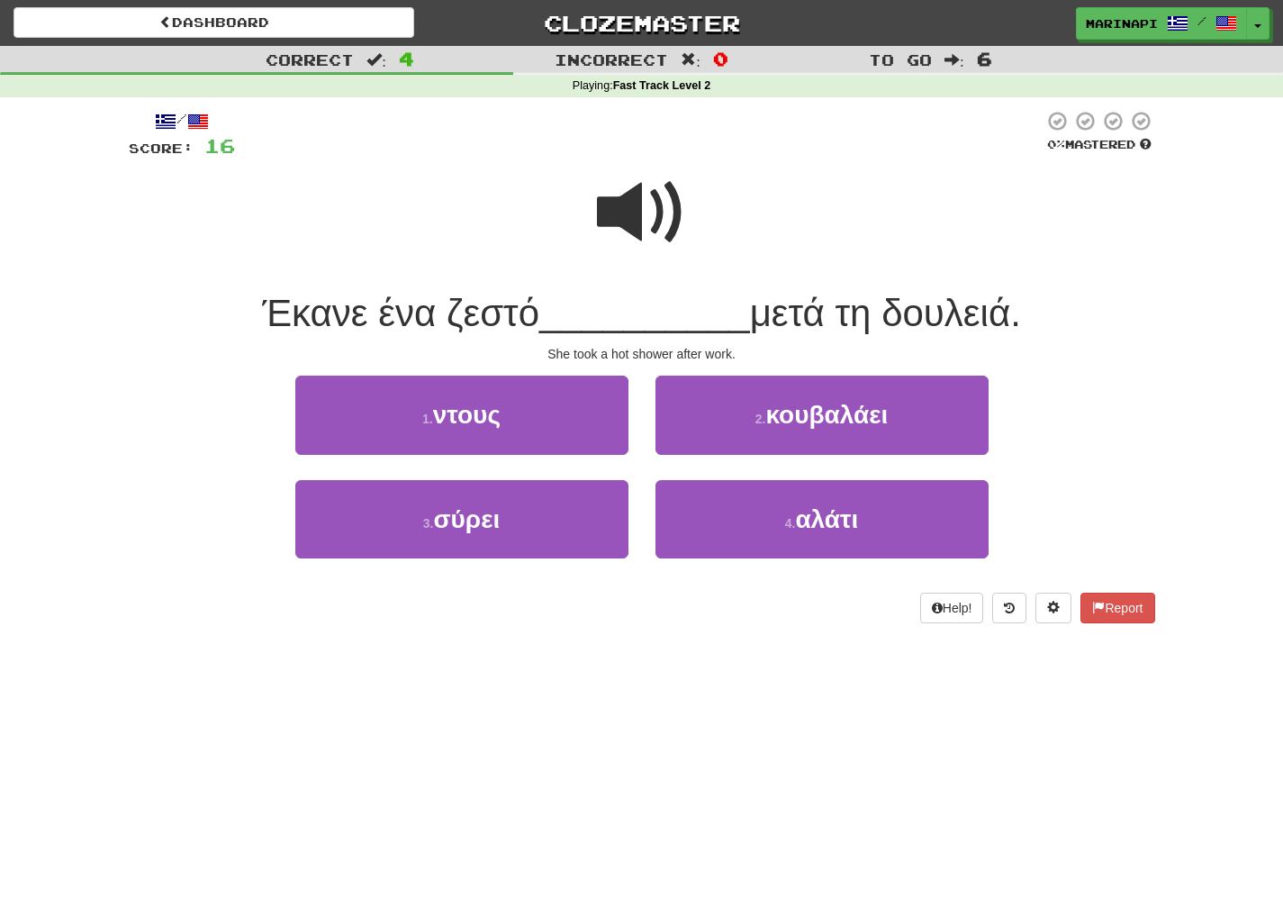
click at [665, 238] on span at bounding box center [642, 212] width 90 height 90
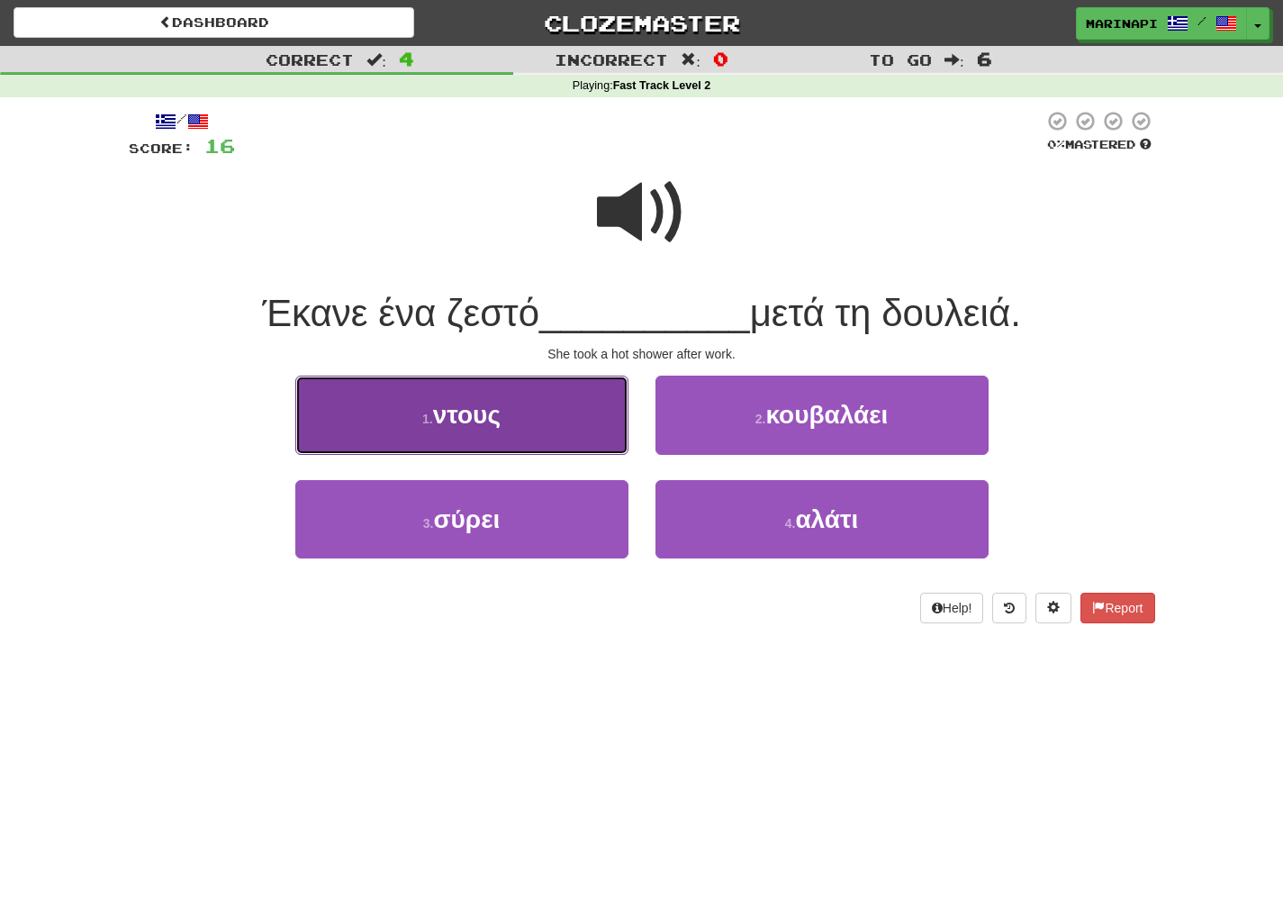
click at [541, 429] on button "1 . ντους" at bounding box center [461, 414] width 333 height 78
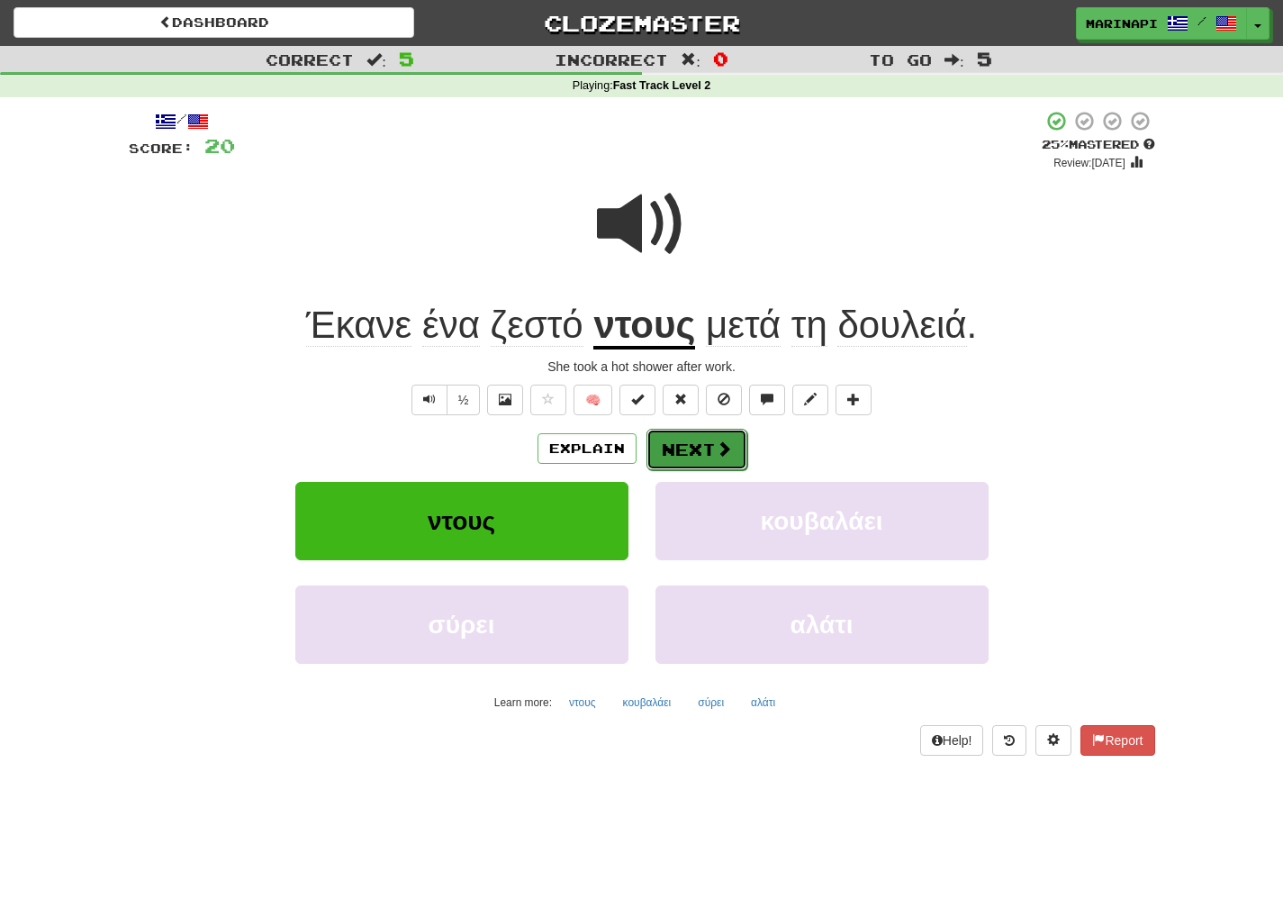
click at [716, 457] on span at bounding box center [724, 448] width 16 height 16
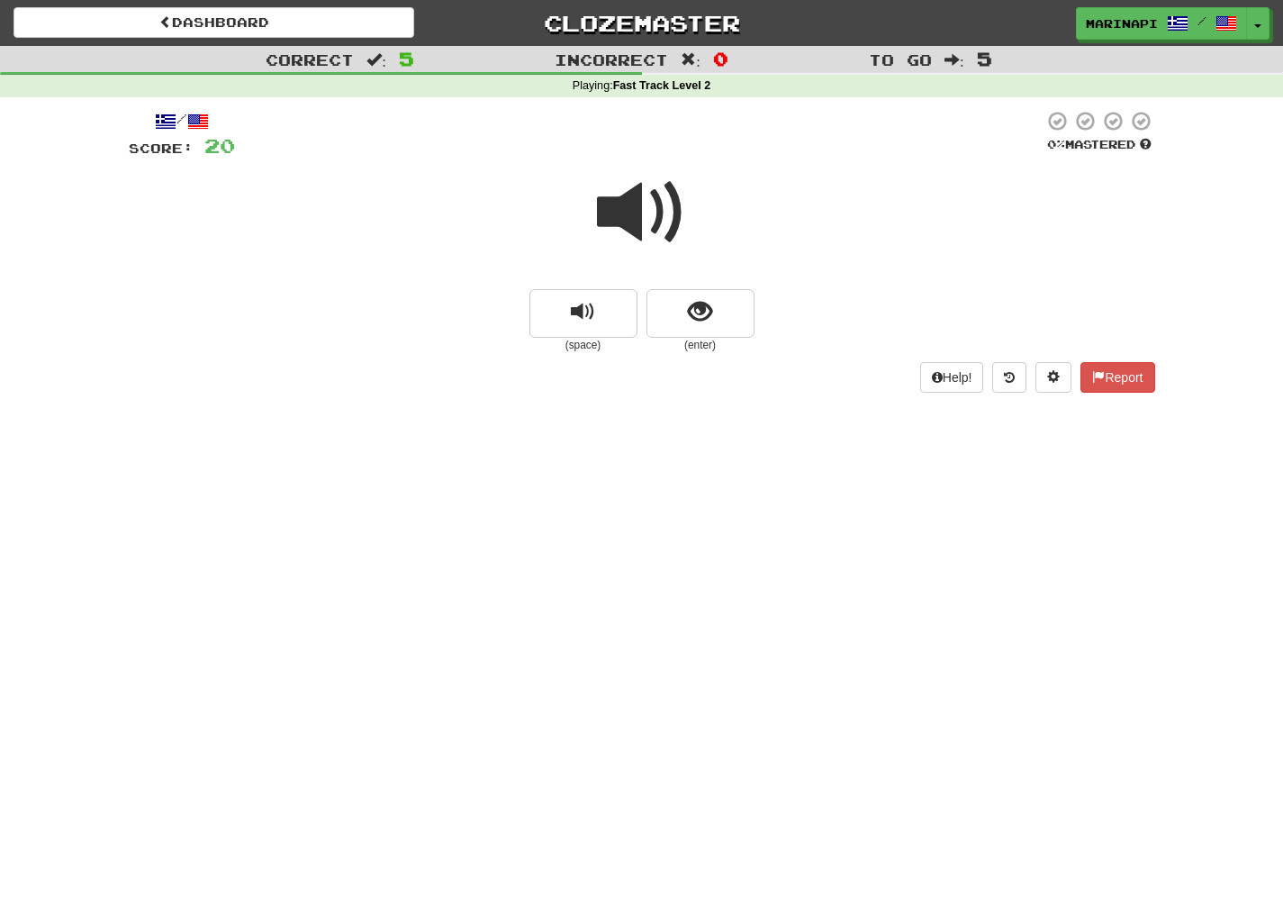
click at [647, 214] on span at bounding box center [642, 212] width 90 height 90
click at [684, 298] on button "show sentence" at bounding box center [701, 313] width 108 height 49
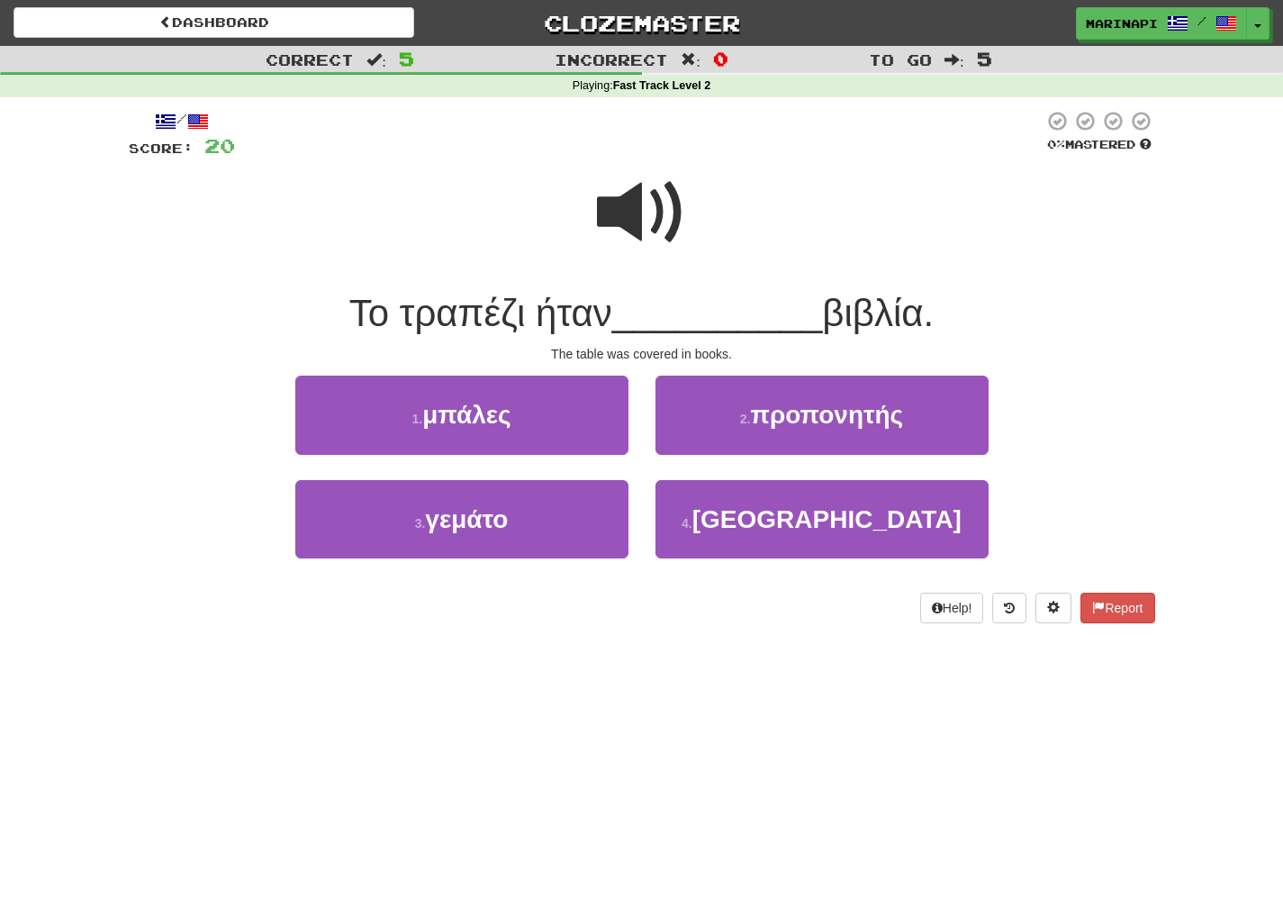
click at [658, 231] on span at bounding box center [642, 212] width 90 height 90
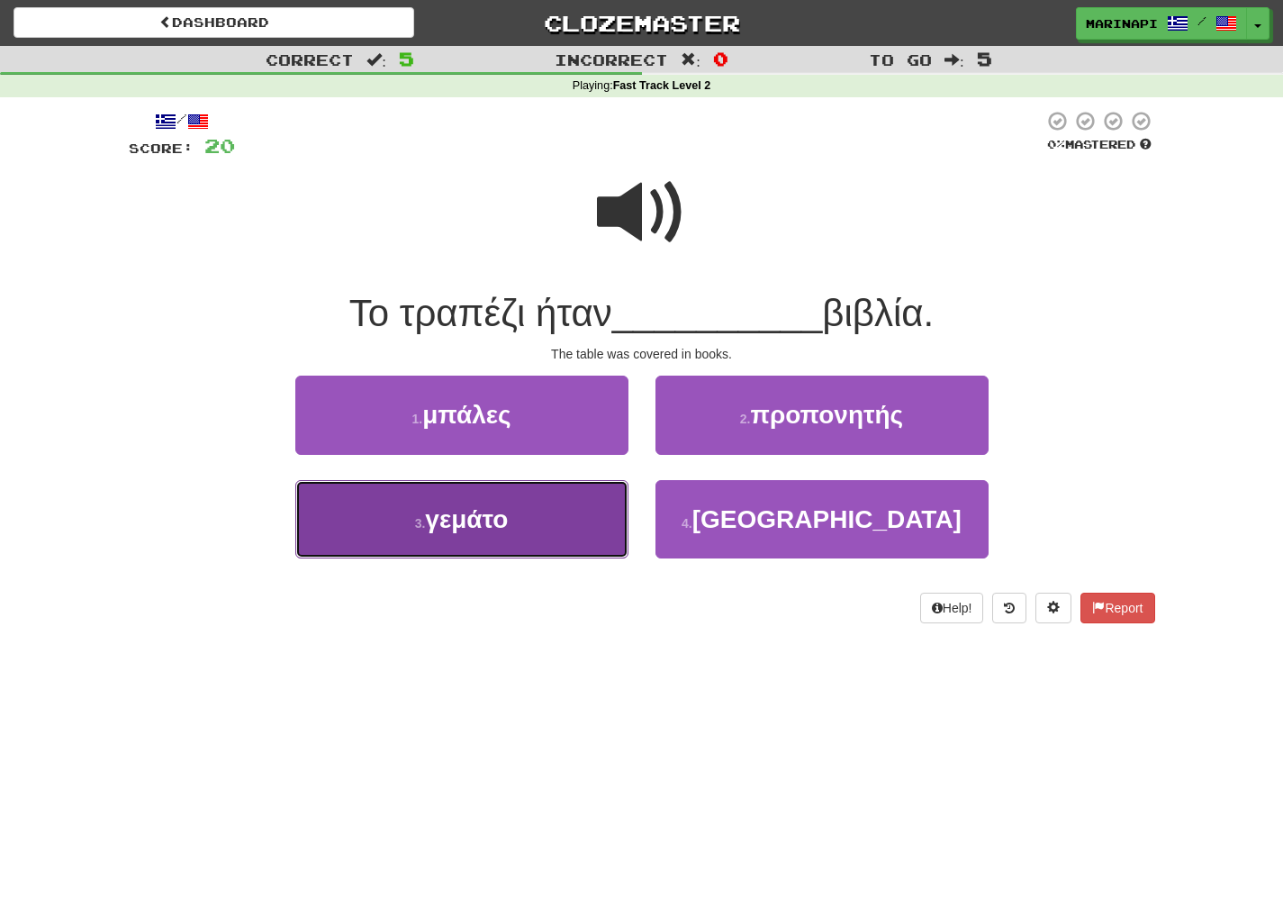
click at [601, 520] on button "3 . γεμάτο" at bounding box center [461, 519] width 333 height 78
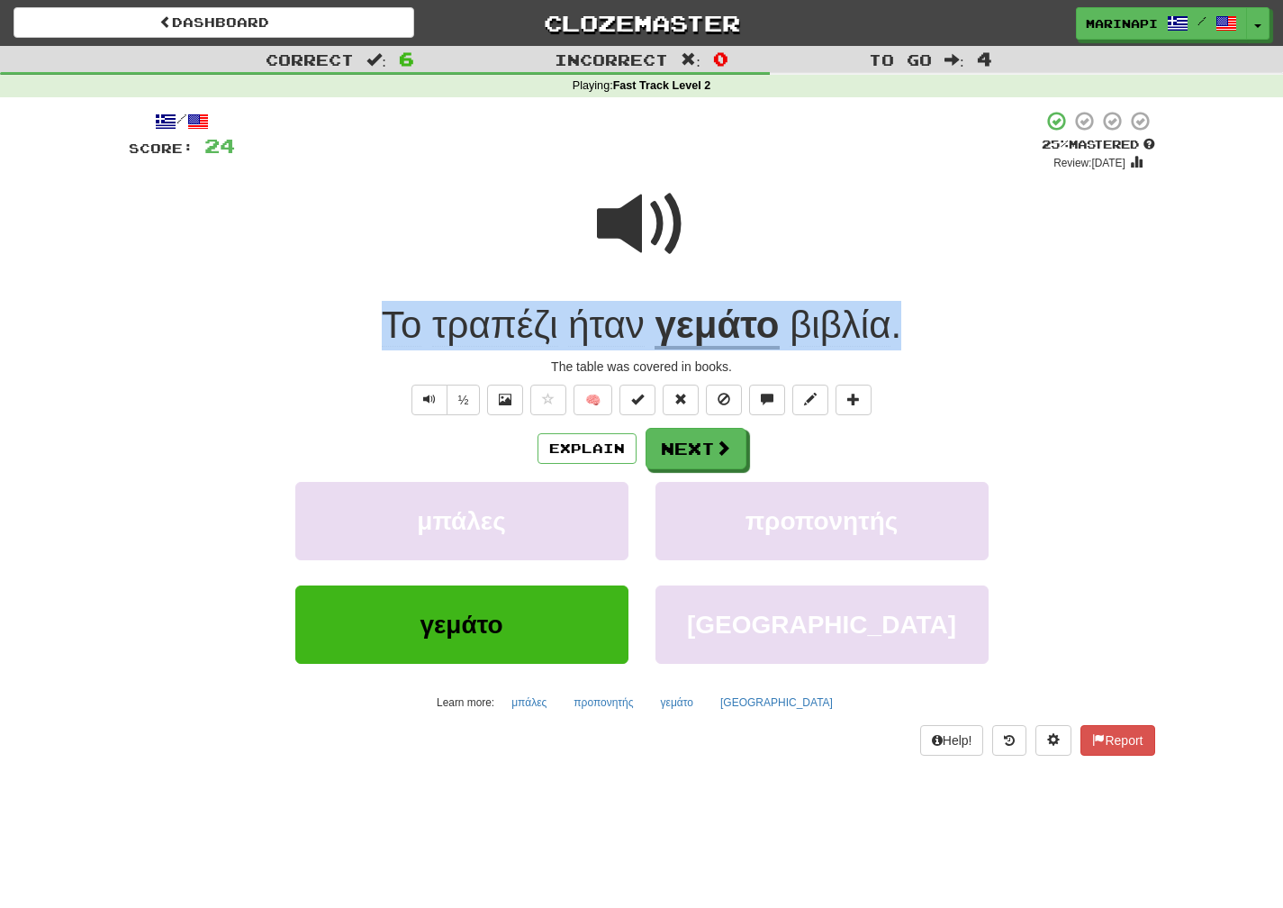
drag, startPoint x: 937, startPoint y: 328, endPoint x: 366, endPoint y: 347, distance: 572.1
click at [366, 347] on div "Το τραπέζι ήταν γεμάτο βιβλία ." at bounding box center [642, 326] width 1027 height 50
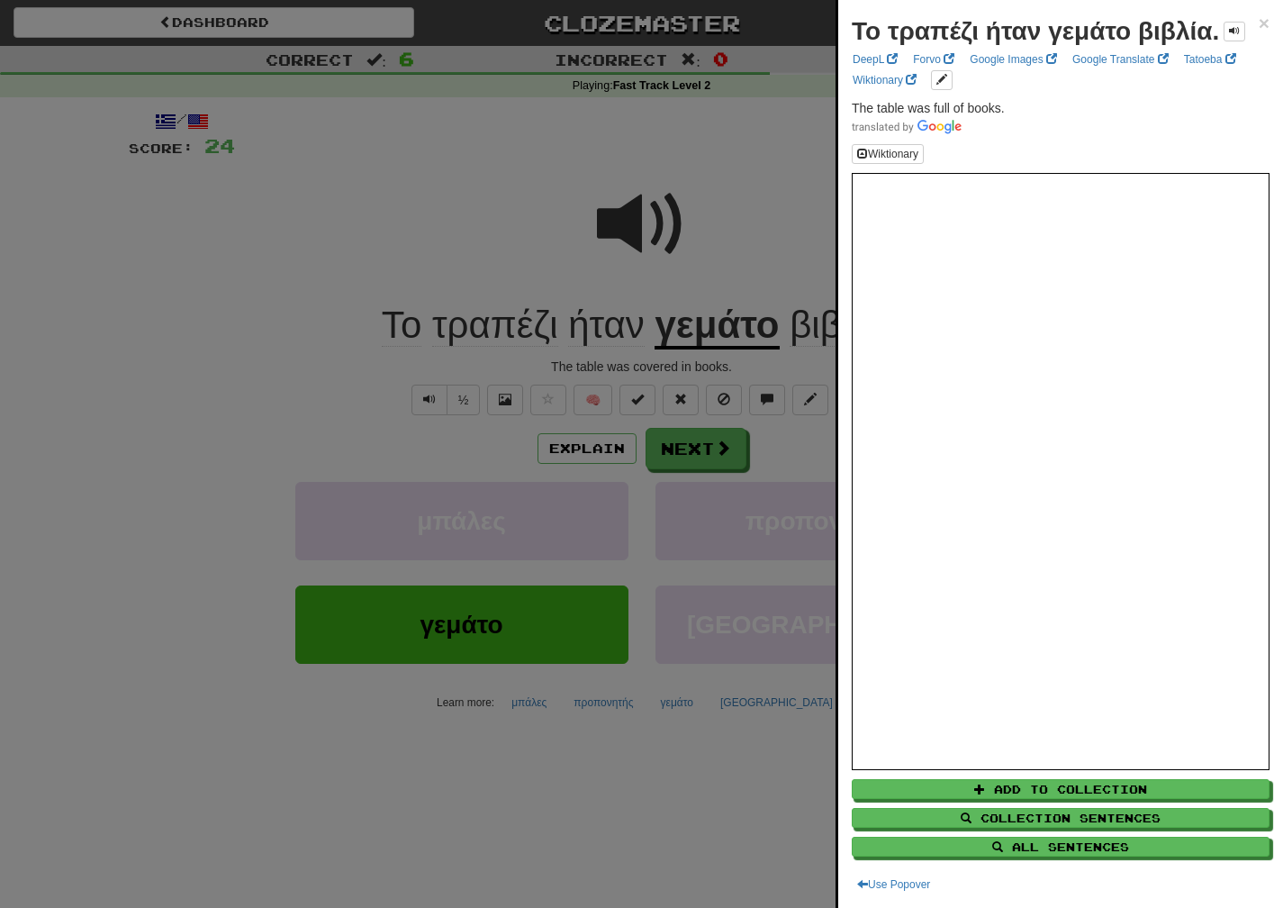
click at [596, 265] on div at bounding box center [641, 454] width 1283 height 908
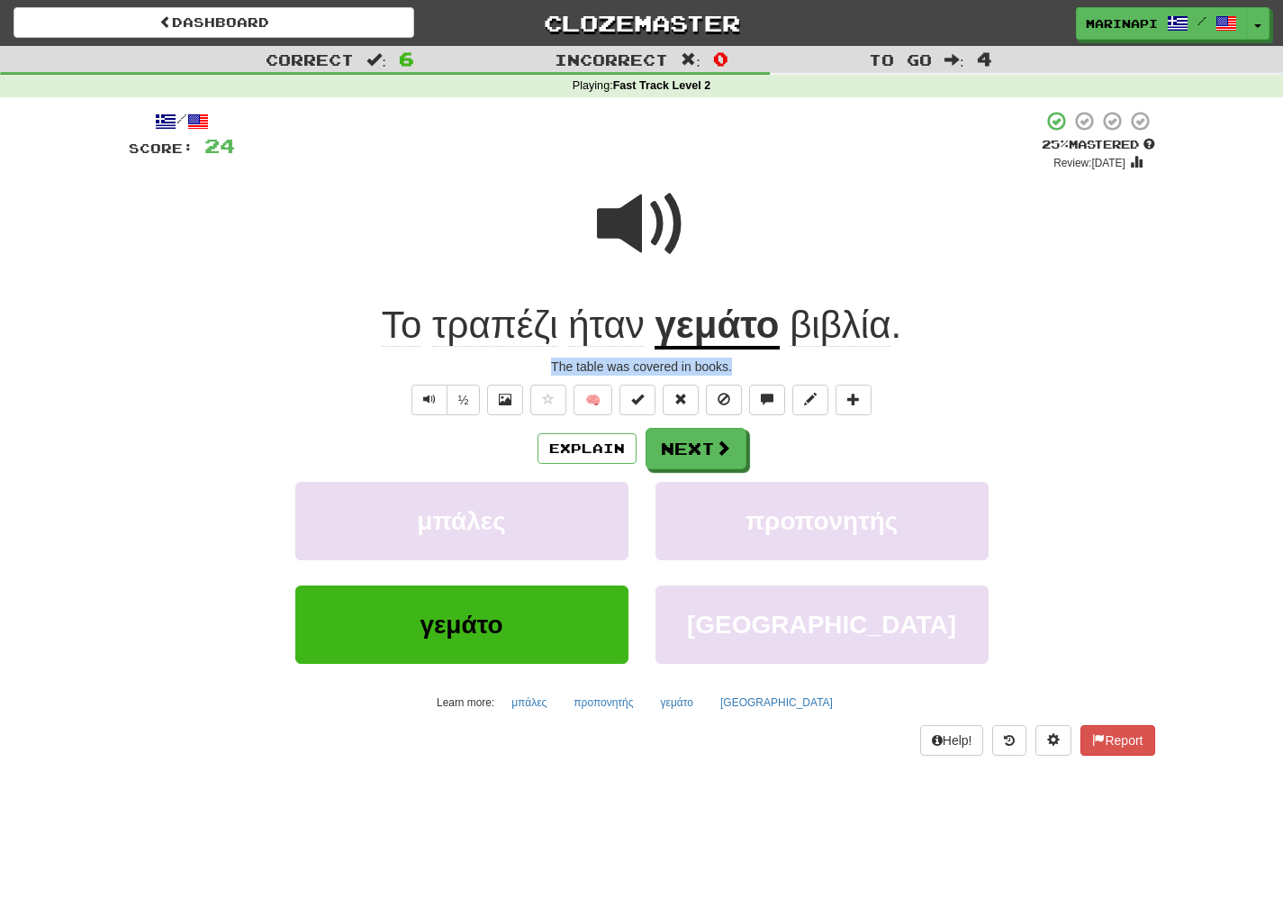
drag, startPoint x: 740, startPoint y: 366, endPoint x: 541, endPoint y: 366, distance: 199.0
click at [541, 366] on div "The table was covered in books." at bounding box center [642, 366] width 1027 height 18
click at [682, 453] on button "Next" at bounding box center [697, 449] width 101 height 41
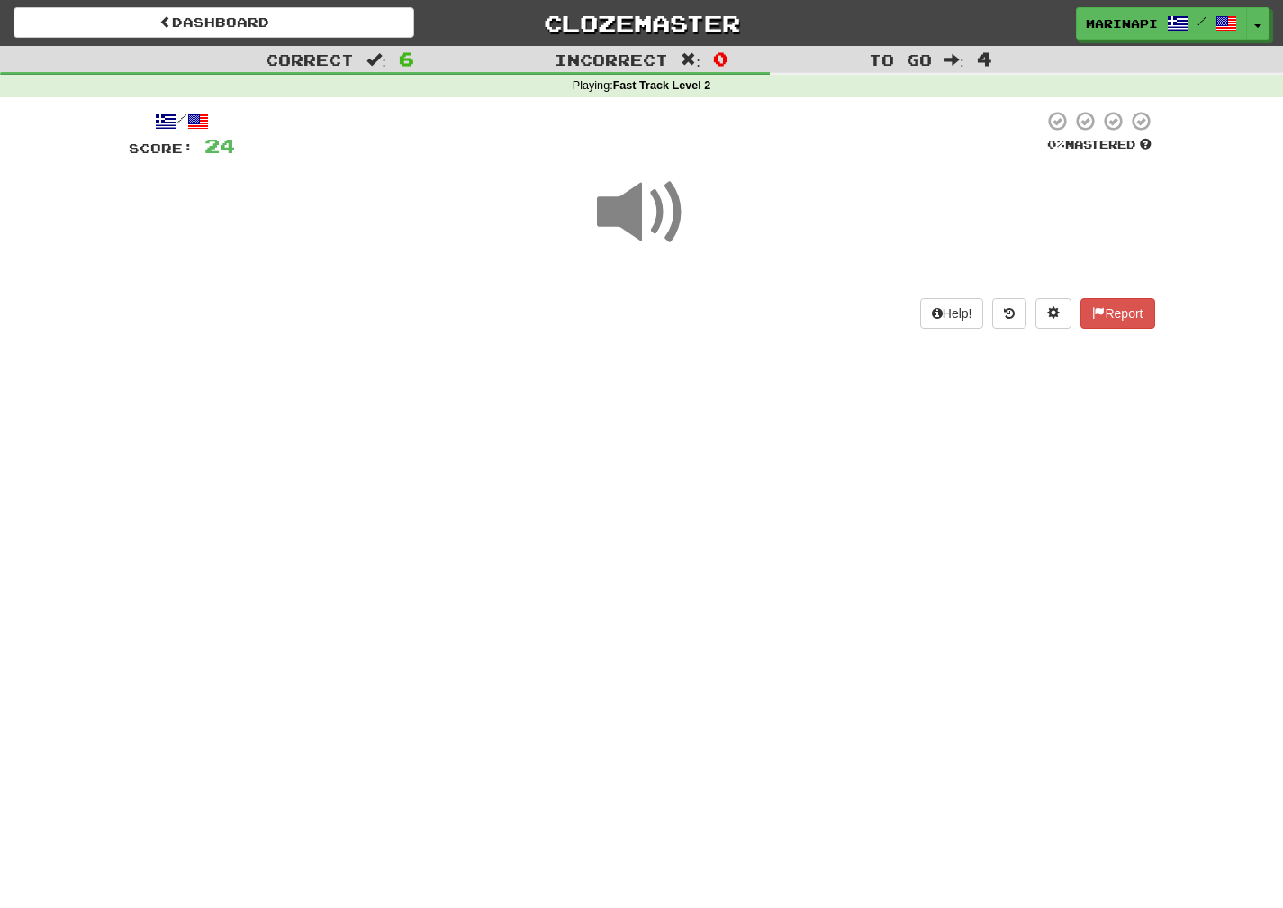
click at [646, 226] on span at bounding box center [642, 212] width 90 height 90
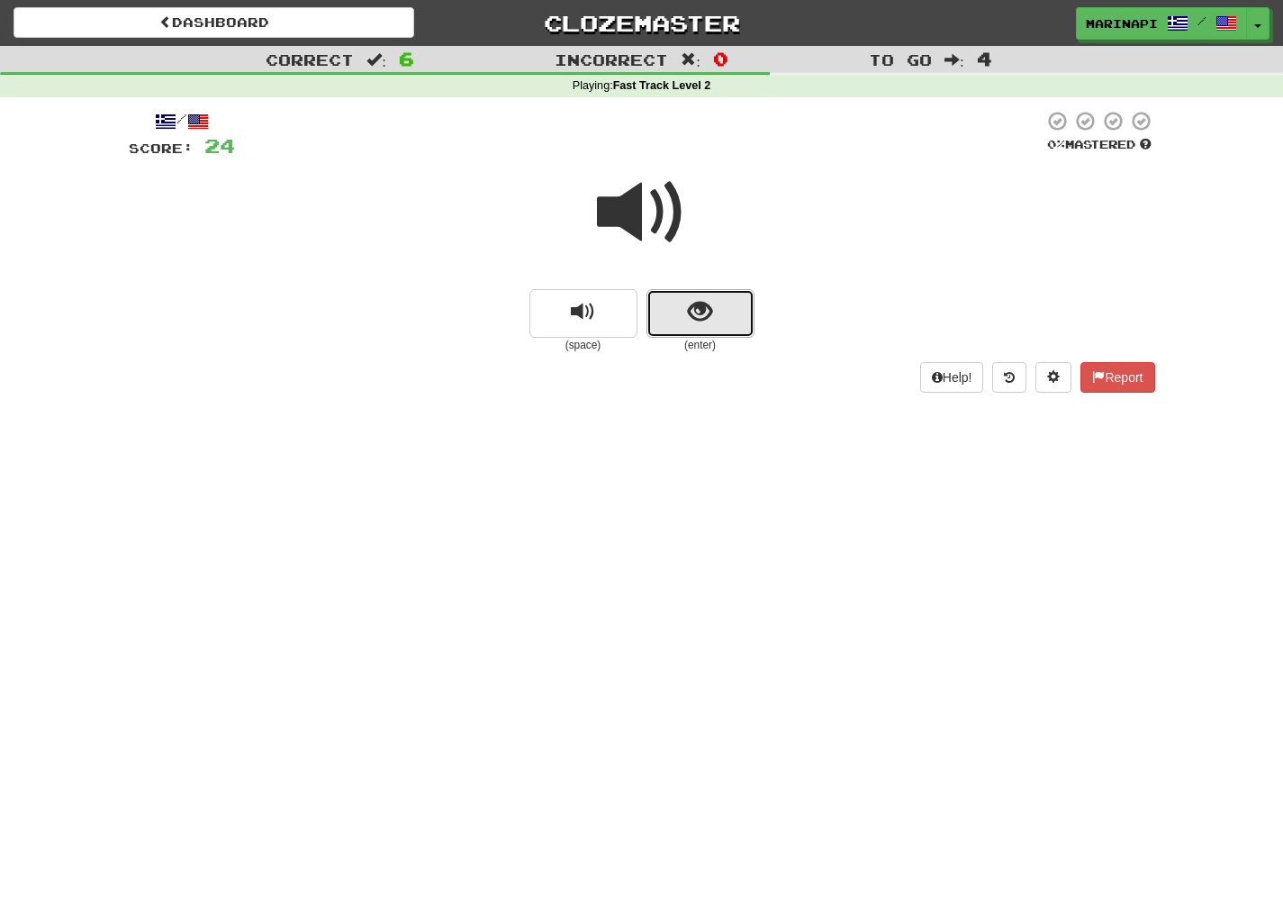
click at [736, 314] on button "show sentence" at bounding box center [701, 313] width 108 height 49
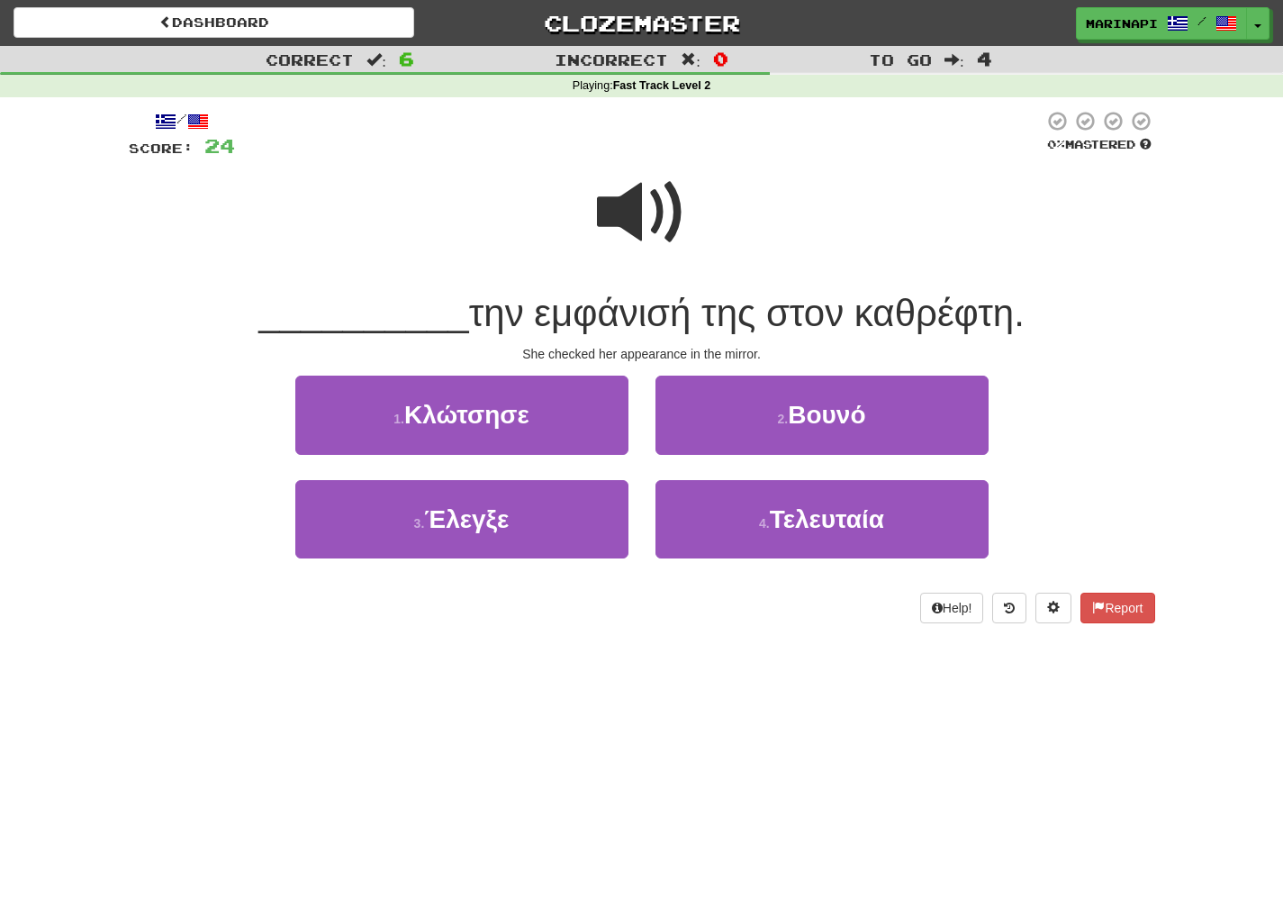
click at [647, 231] on span at bounding box center [642, 212] width 90 height 90
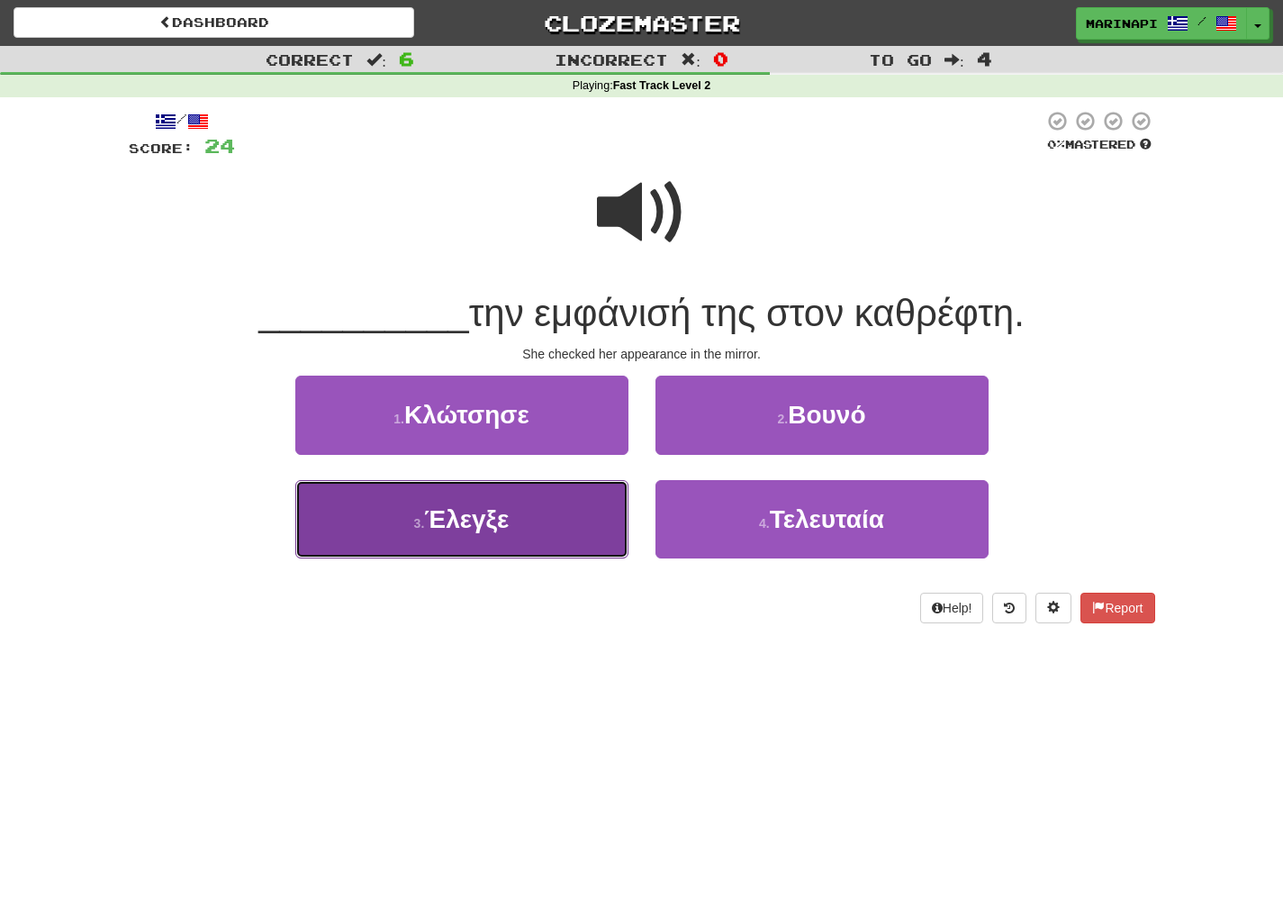
click at [565, 509] on button "3 . Έλεγξε" at bounding box center [461, 519] width 333 height 78
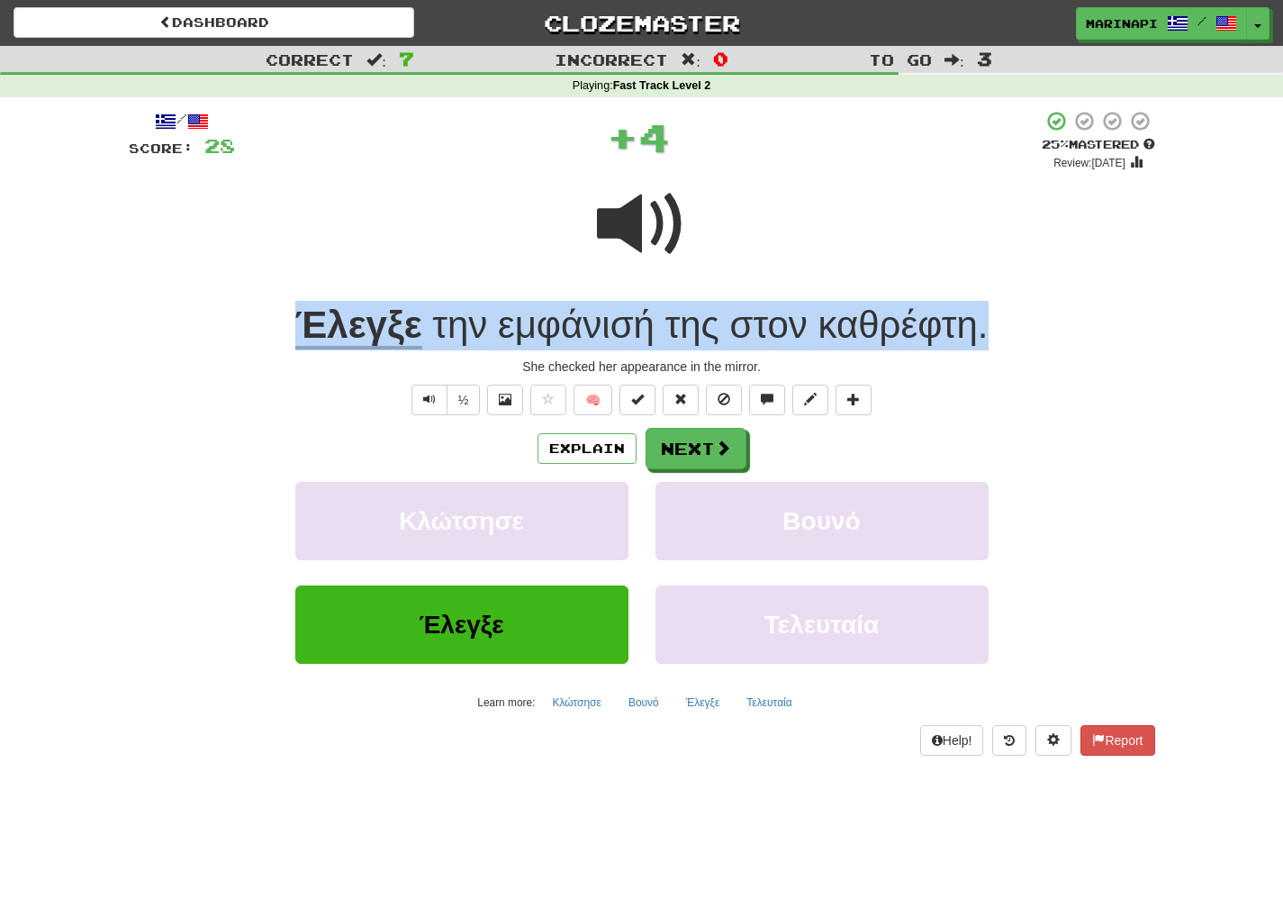
drag, startPoint x: 999, startPoint y: 333, endPoint x: 289, endPoint y: 334, distance: 709.6
click at [289, 334] on div "Έλεγξε την εμφάνισή της στον καθρέφτη ." at bounding box center [642, 326] width 1027 height 50
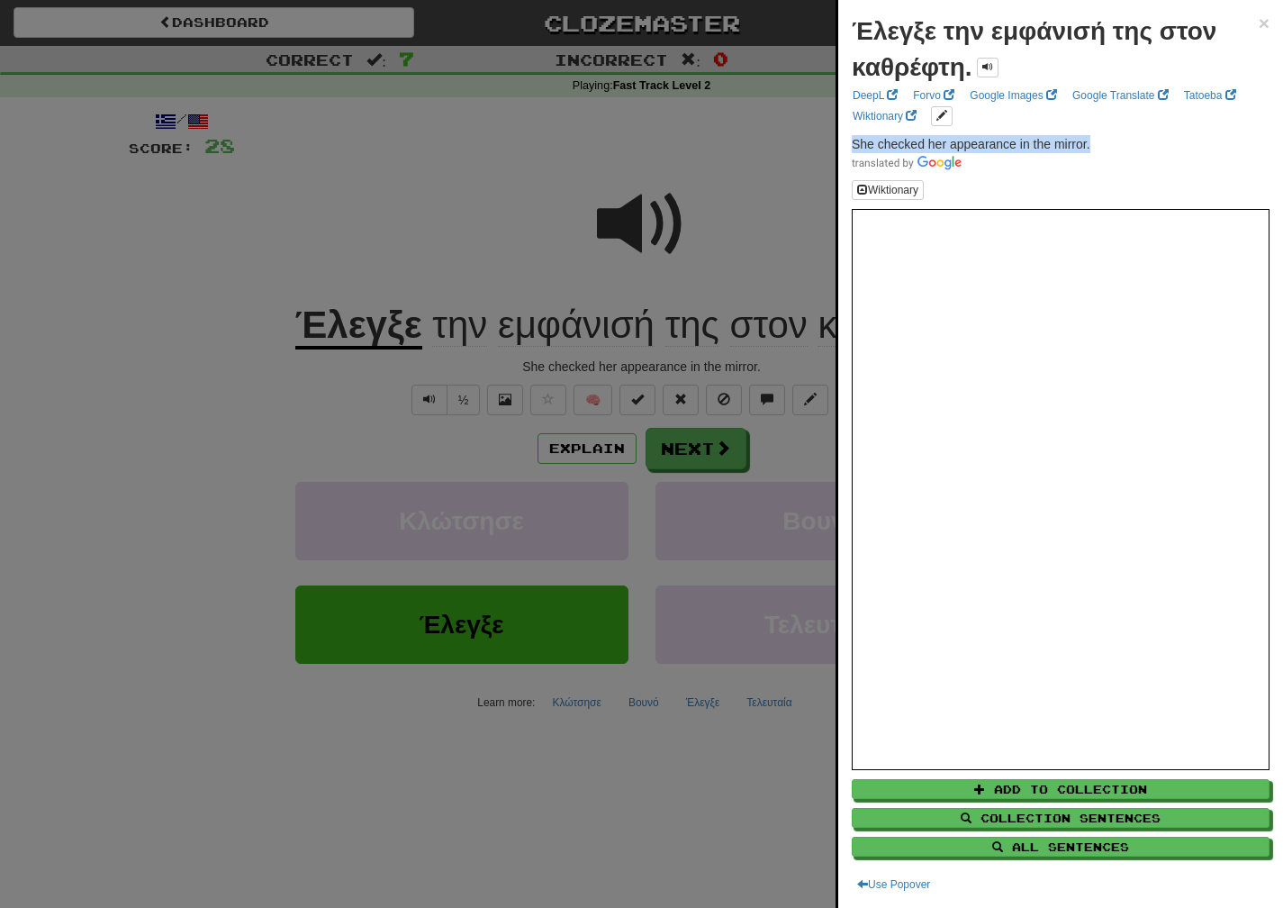
drag, startPoint x: 1098, startPoint y: 146, endPoint x: 849, endPoint y: 146, distance: 248.5
click at [849, 146] on div "Έλεγξε την εμφάνισή της στον καθρέφτη. × DeepL Forvo Google Images Google Trans…" at bounding box center [1060, 454] width 445 height 908
click at [717, 439] on div at bounding box center [641, 454] width 1283 height 908
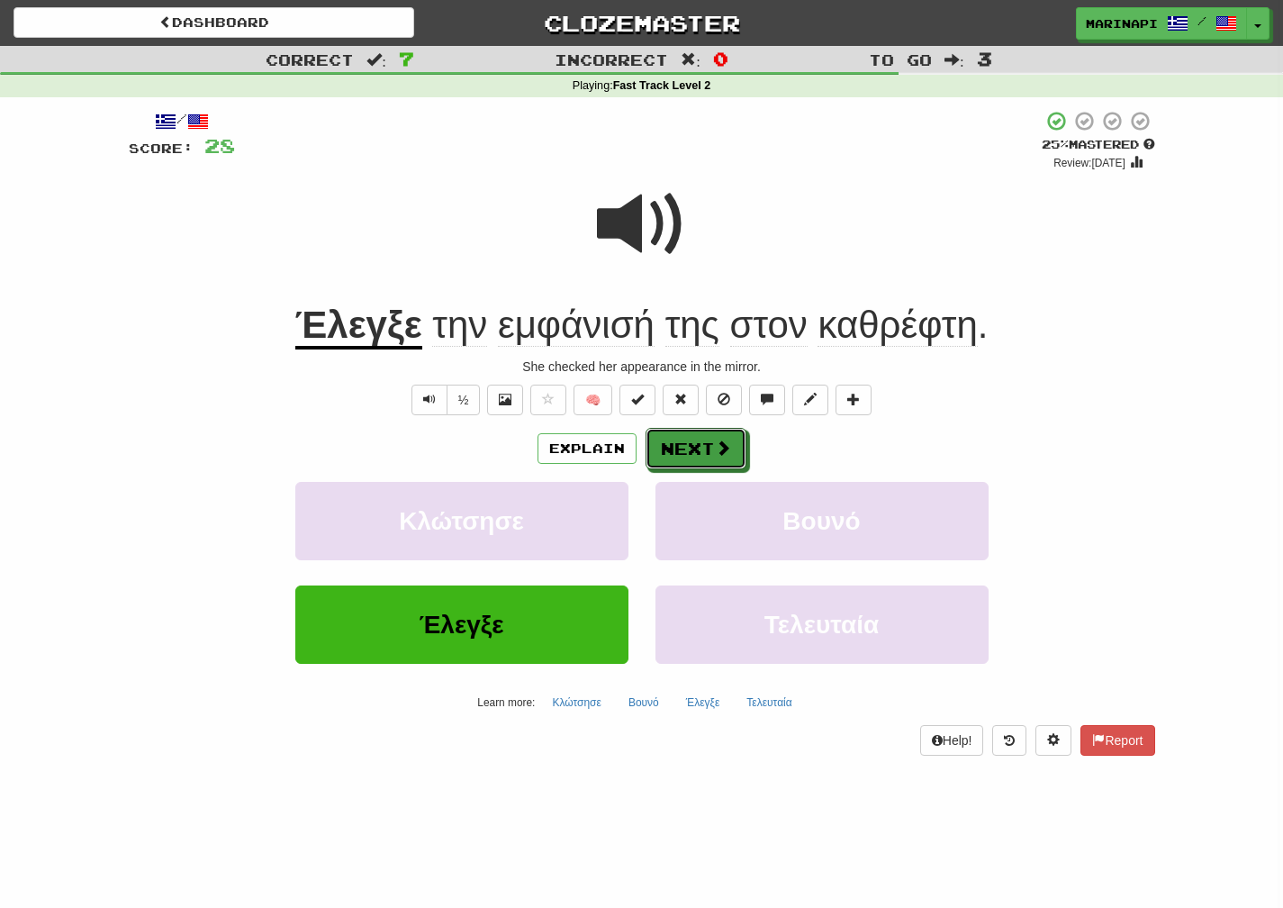
click at [715, 441] on span at bounding box center [723, 447] width 16 height 16
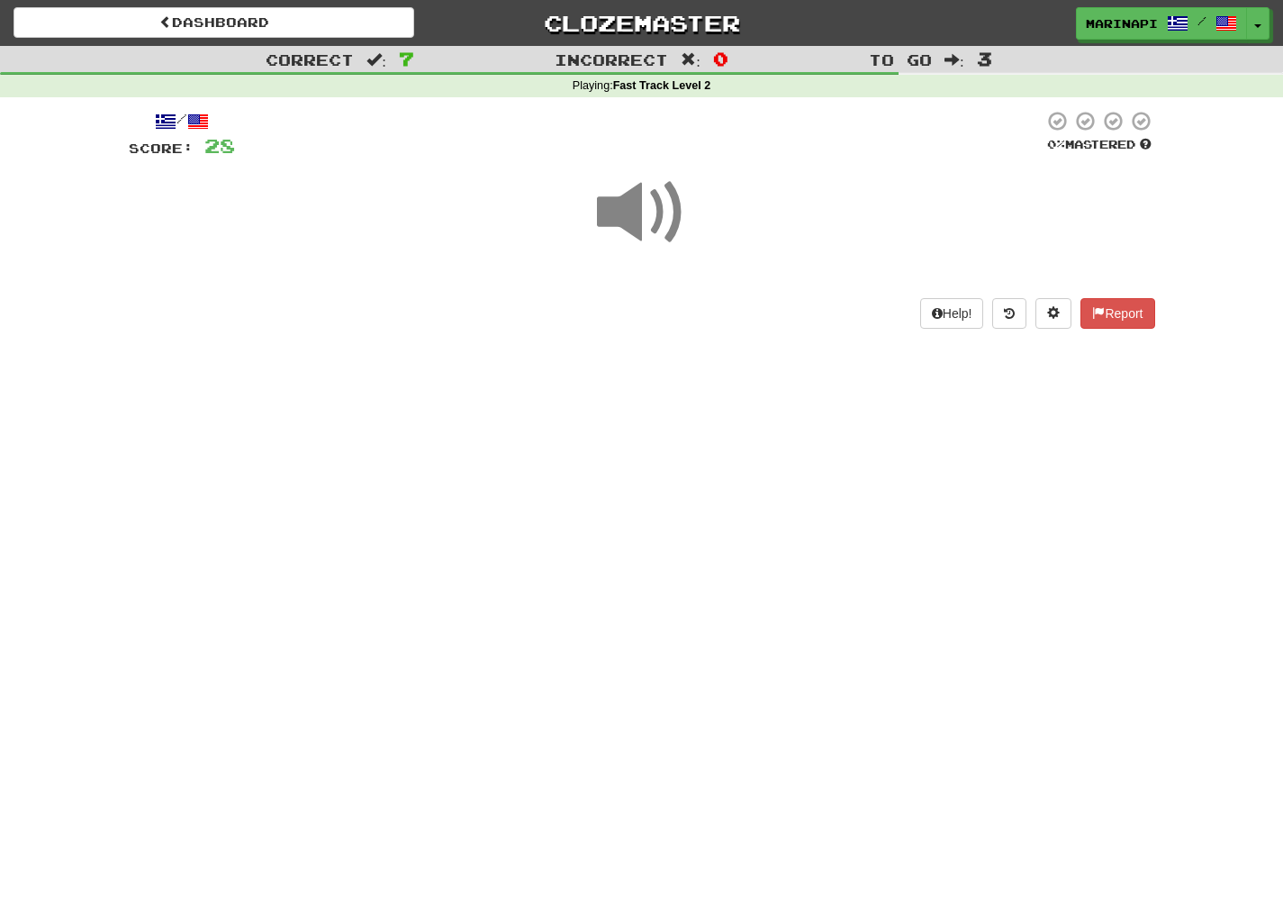
click at [649, 216] on span at bounding box center [642, 212] width 90 height 90
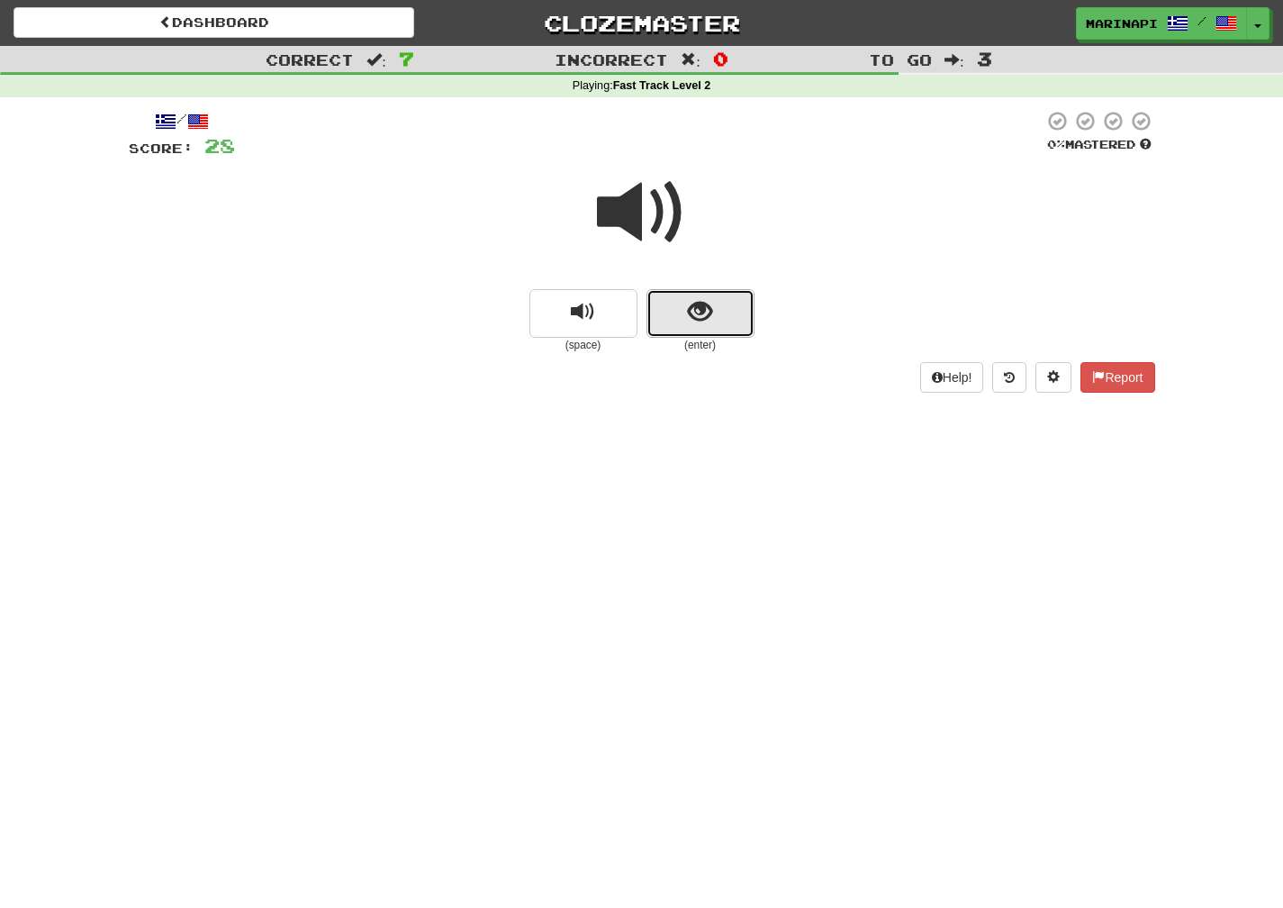
click at [667, 303] on button "show sentence" at bounding box center [701, 313] width 108 height 49
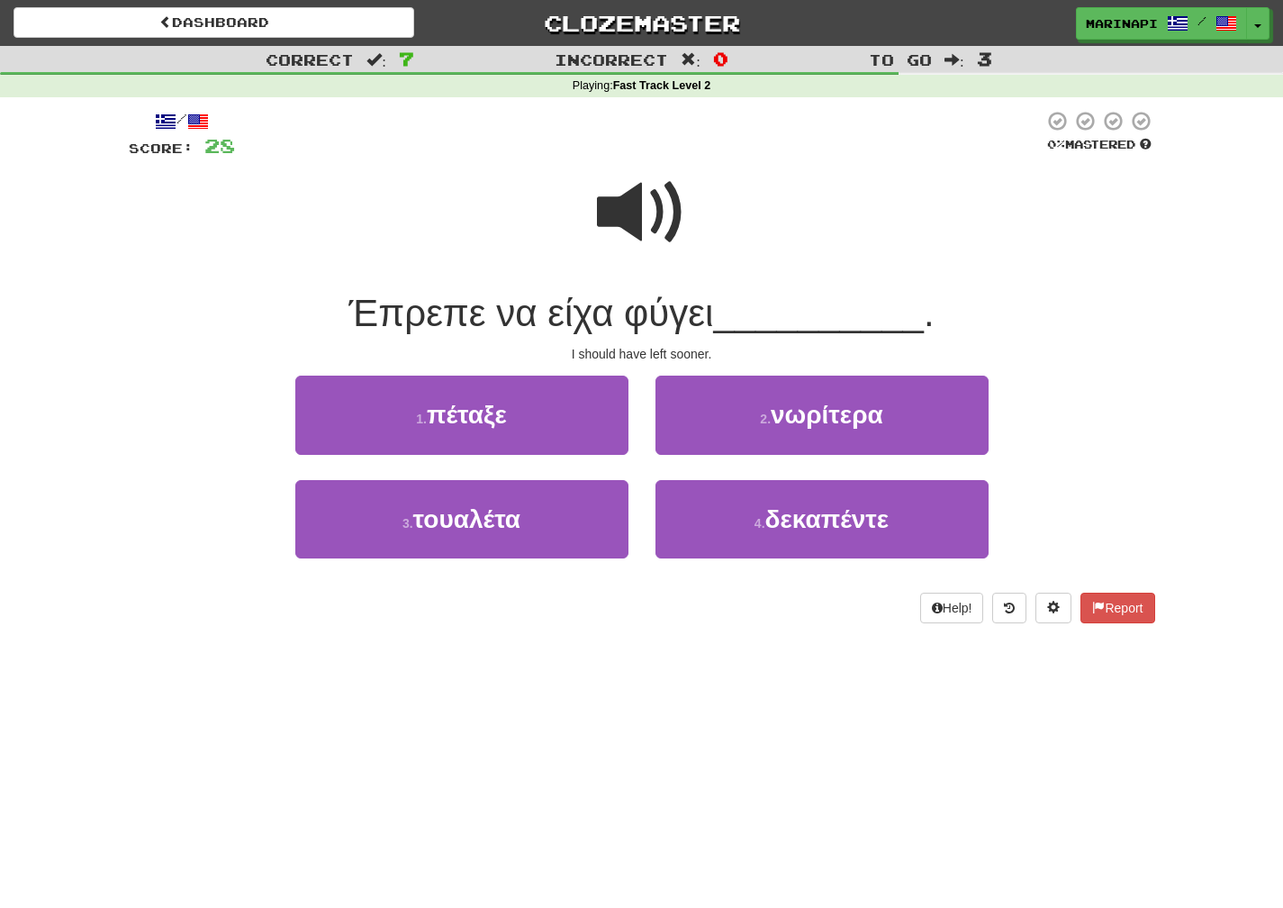
click at [652, 213] on span at bounding box center [642, 212] width 90 height 90
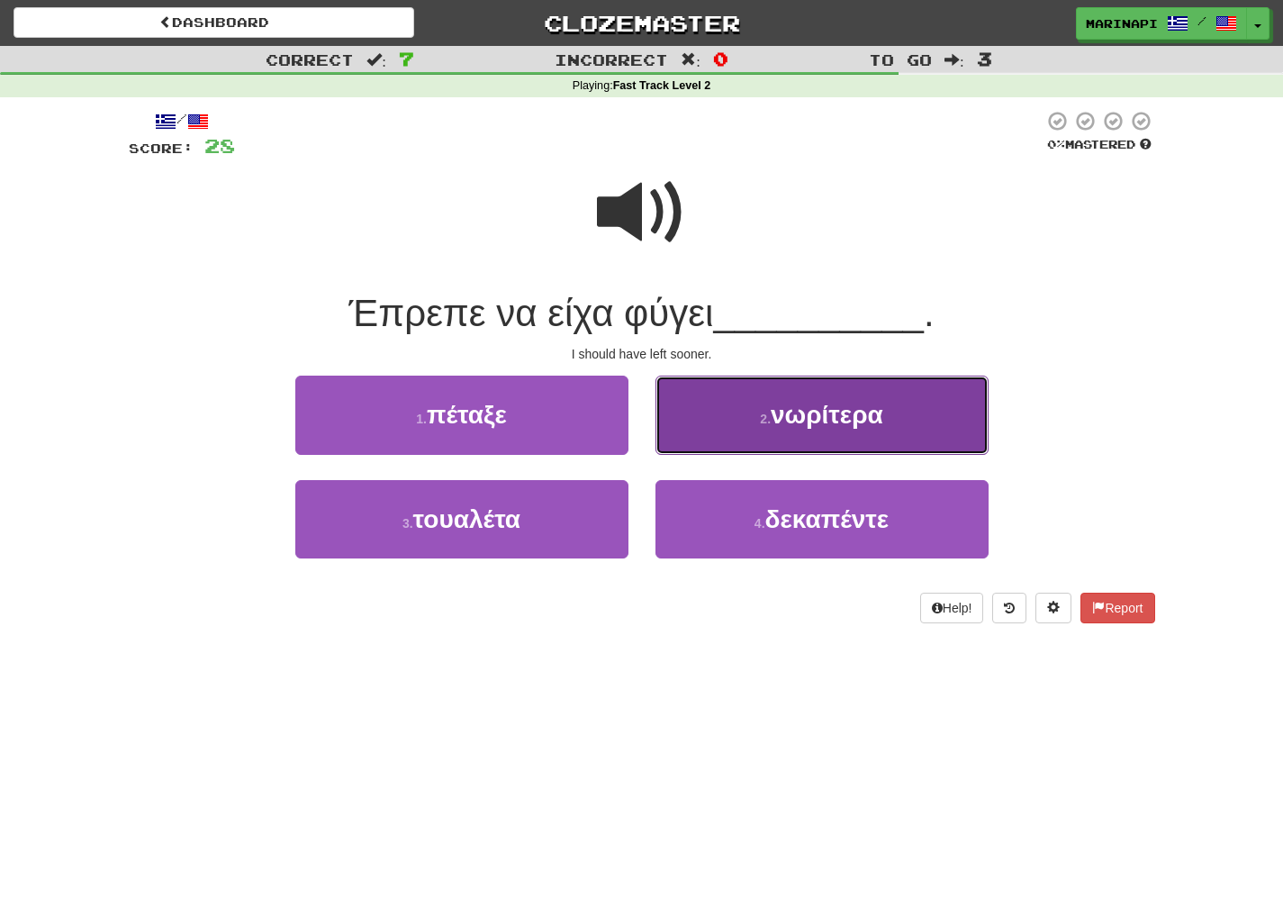
click at [745, 453] on button "2 . νωρίτερα" at bounding box center [822, 414] width 333 height 78
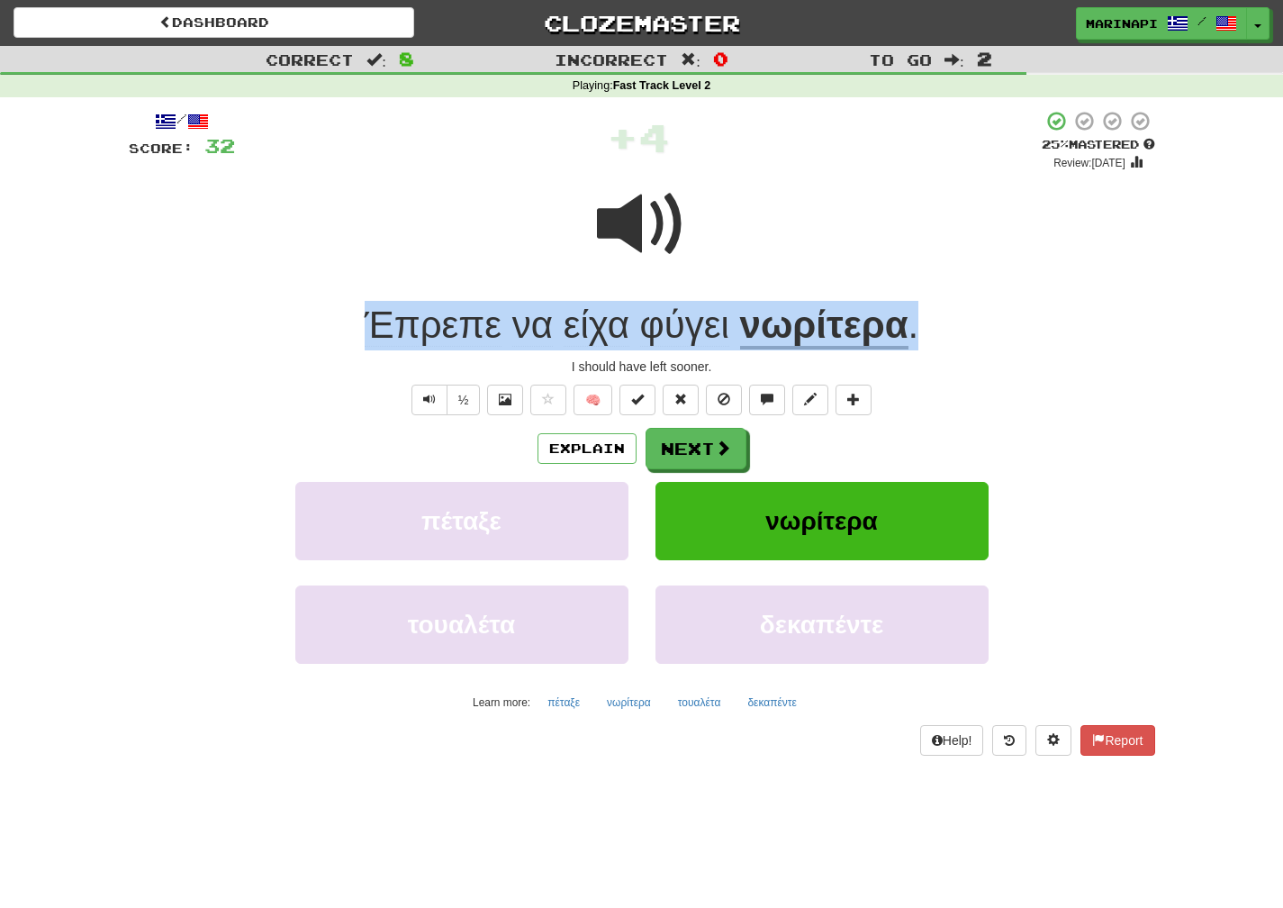
drag, startPoint x: 934, startPoint y: 334, endPoint x: 339, endPoint y: 300, distance: 596.2
click at [339, 300] on div "/ Score: 32 + 4 25 % Mastered Review: 2025-08-20 Έπρεπε να είχα φύγει νωρίτερα …" at bounding box center [642, 433] width 1027 height 646
click at [1002, 296] on div at bounding box center [642, 236] width 1027 height 129
drag, startPoint x: 923, startPoint y: 325, endPoint x: 349, endPoint y: 335, distance: 573.7
click at [349, 335] on div "Έπρεπε να είχα φύγει νωρίτερα ." at bounding box center [642, 326] width 1027 height 50
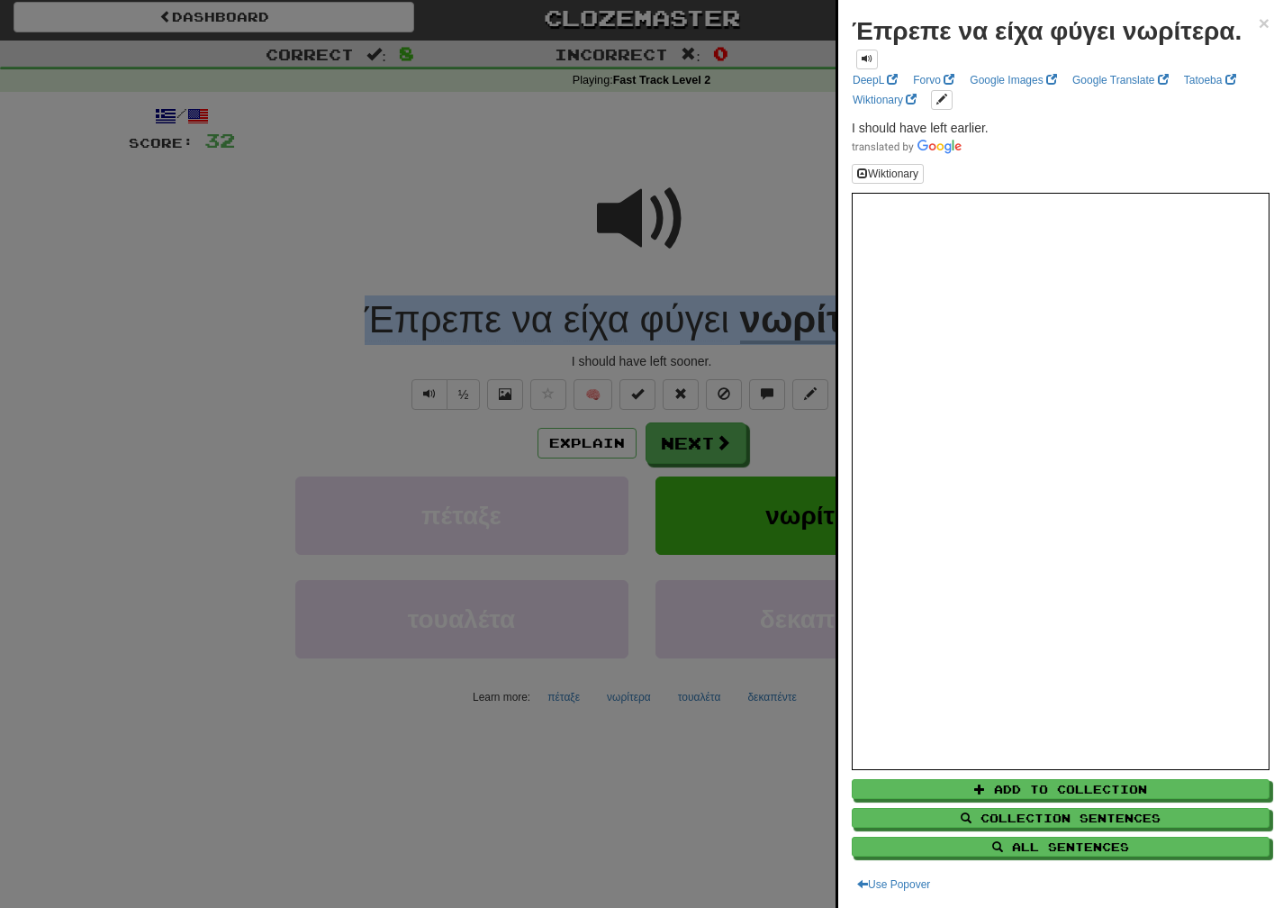
scroll to position [7, 0]
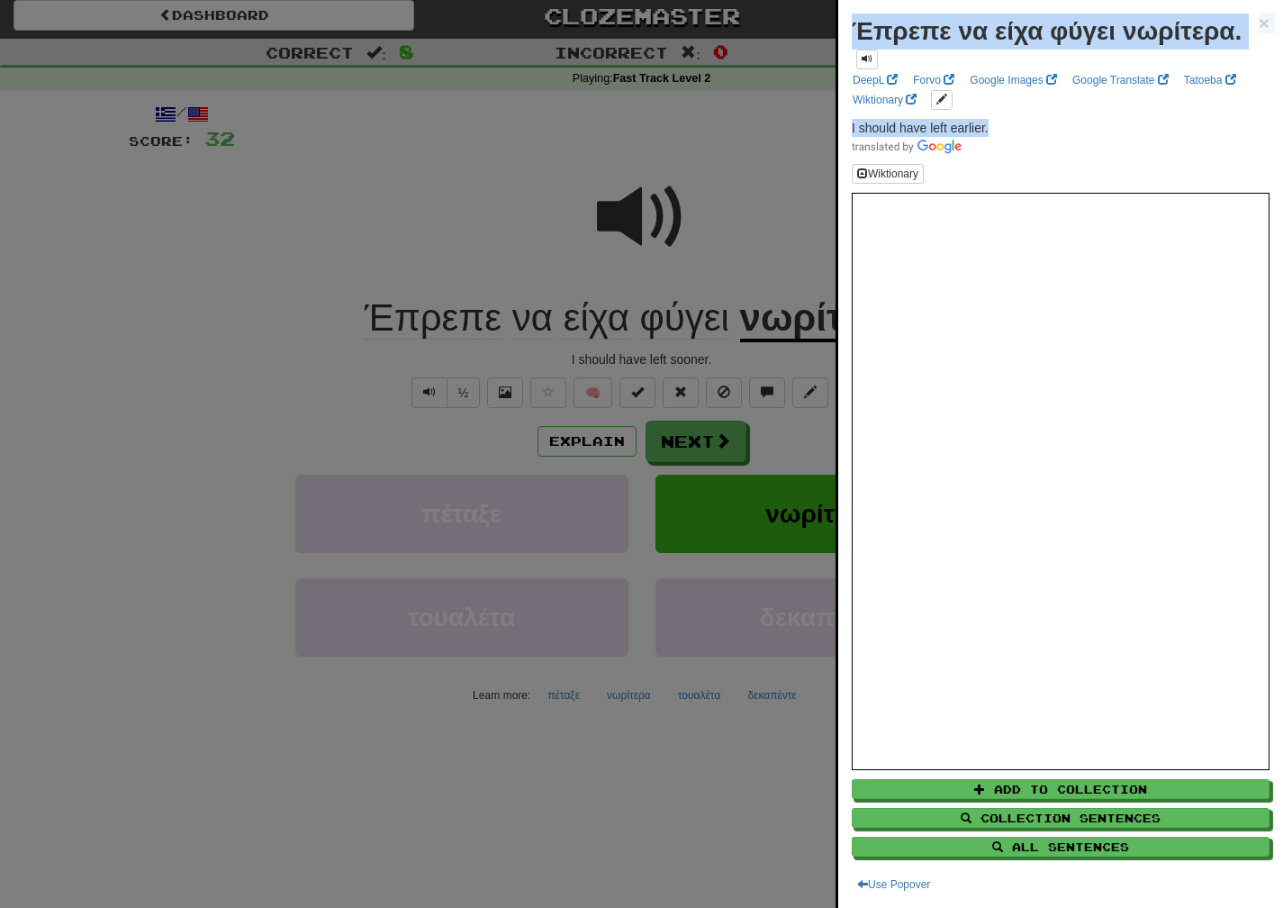
drag, startPoint x: 1001, startPoint y: 124, endPoint x: 827, endPoint y: 123, distance: 174.7
click at [827, 123] on body "Dashboard Clozemaster marinapi / Toggle Dropdown Dashboard Leaderboard Activity…" at bounding box center [641, 766] width 1283 height 1547
click at [991, 117] on div "Έπρεπε να είχα φύγει νωρίτερα. × DeepL Forvo Google Images Google Translate Tat…" at bounding box center [1060, 454] width 445 height 908
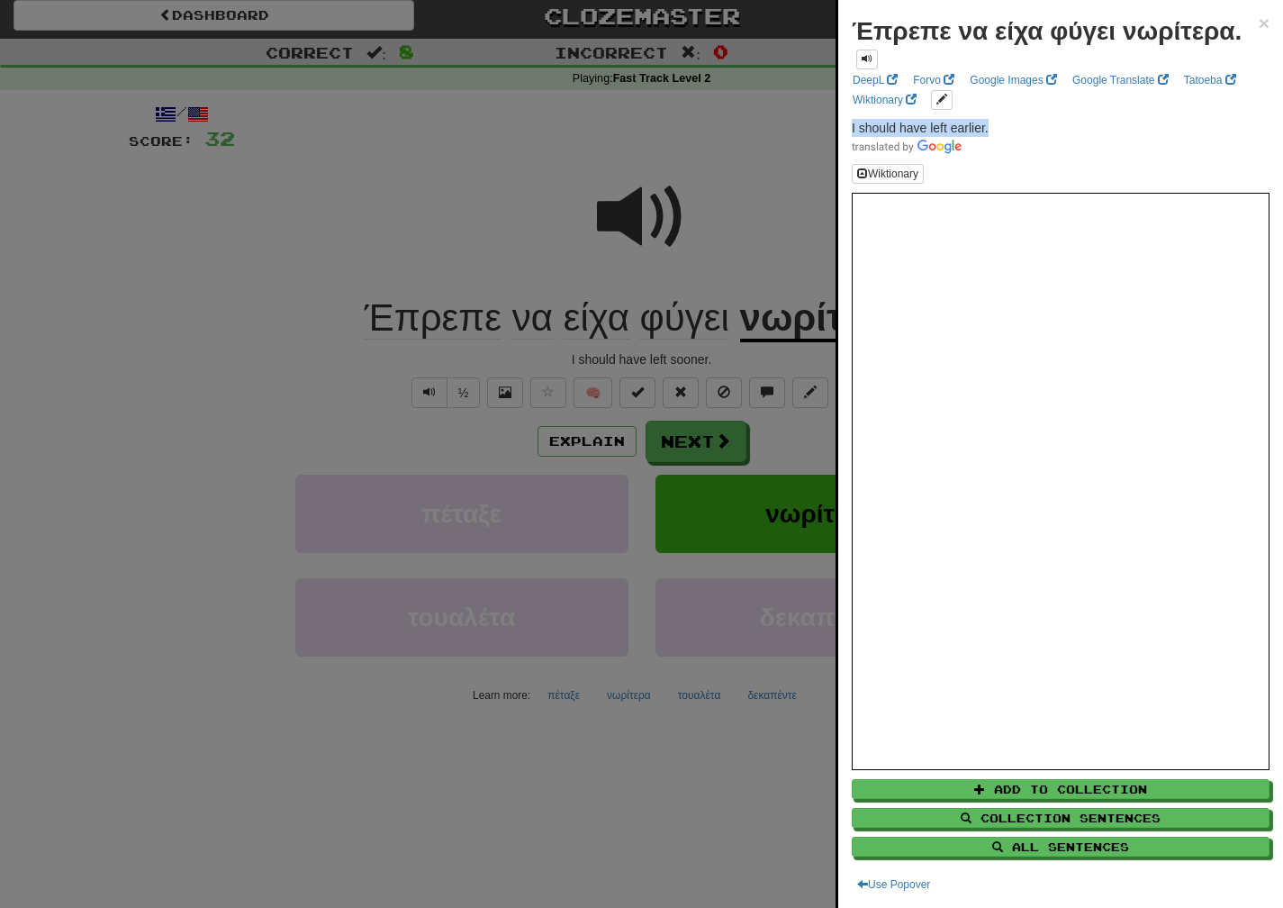
drag, startPoint x: 1000, startPoint y: 127, endPoint x: 845, endPoint y: 129, distance: 154.9
click at [845, 129] on div "Έπρεπε να είχα φύγει νωρίτερα. × DeepL Forvo Google Images Google Translate Tat…" at bounding box center [1060, 454] width 445 height 908
click at [790, 421] on div at bounding box center [641, 454] width 1283 height 908
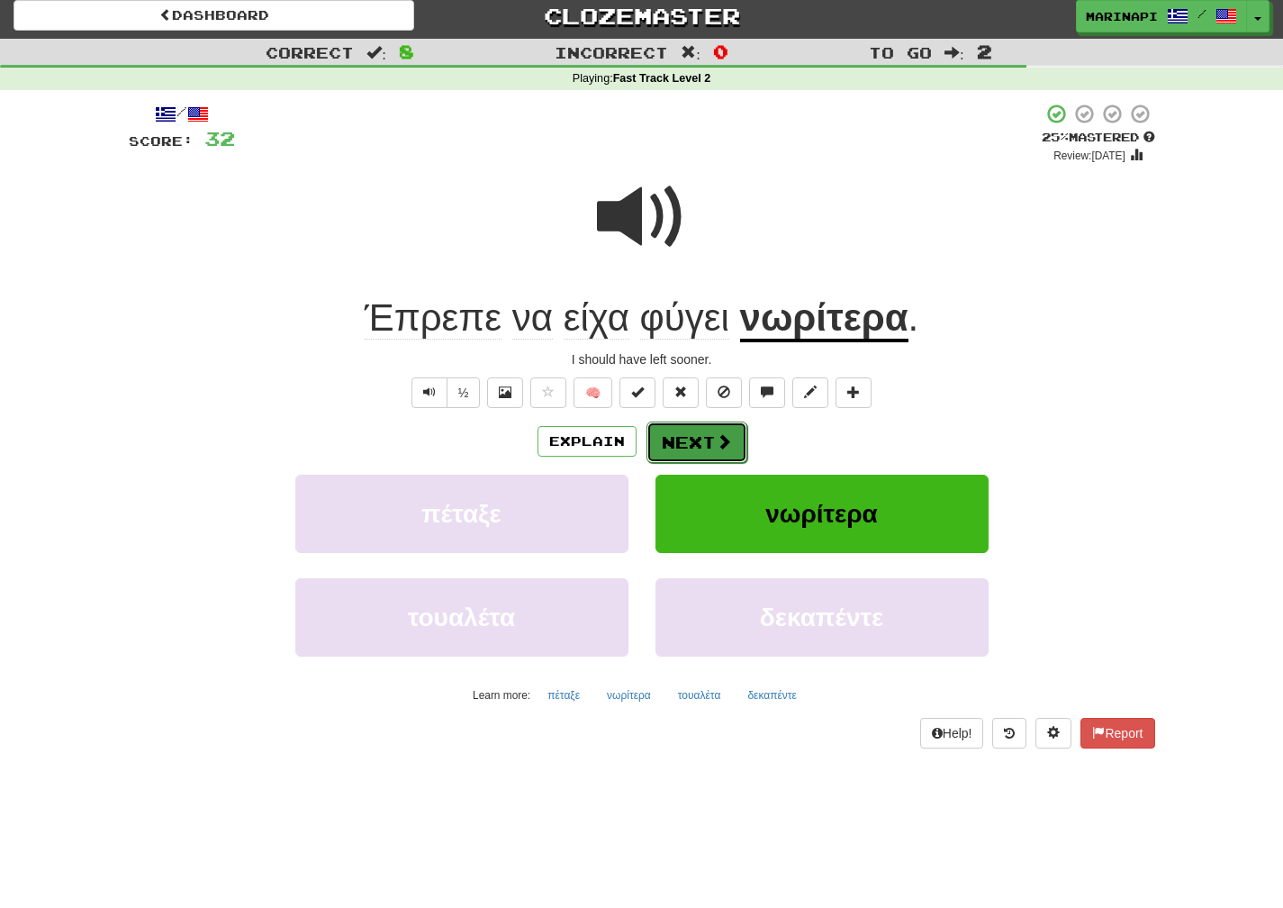
click at [719, 435] on span at bounding box center [724, 441] width 16 height 16
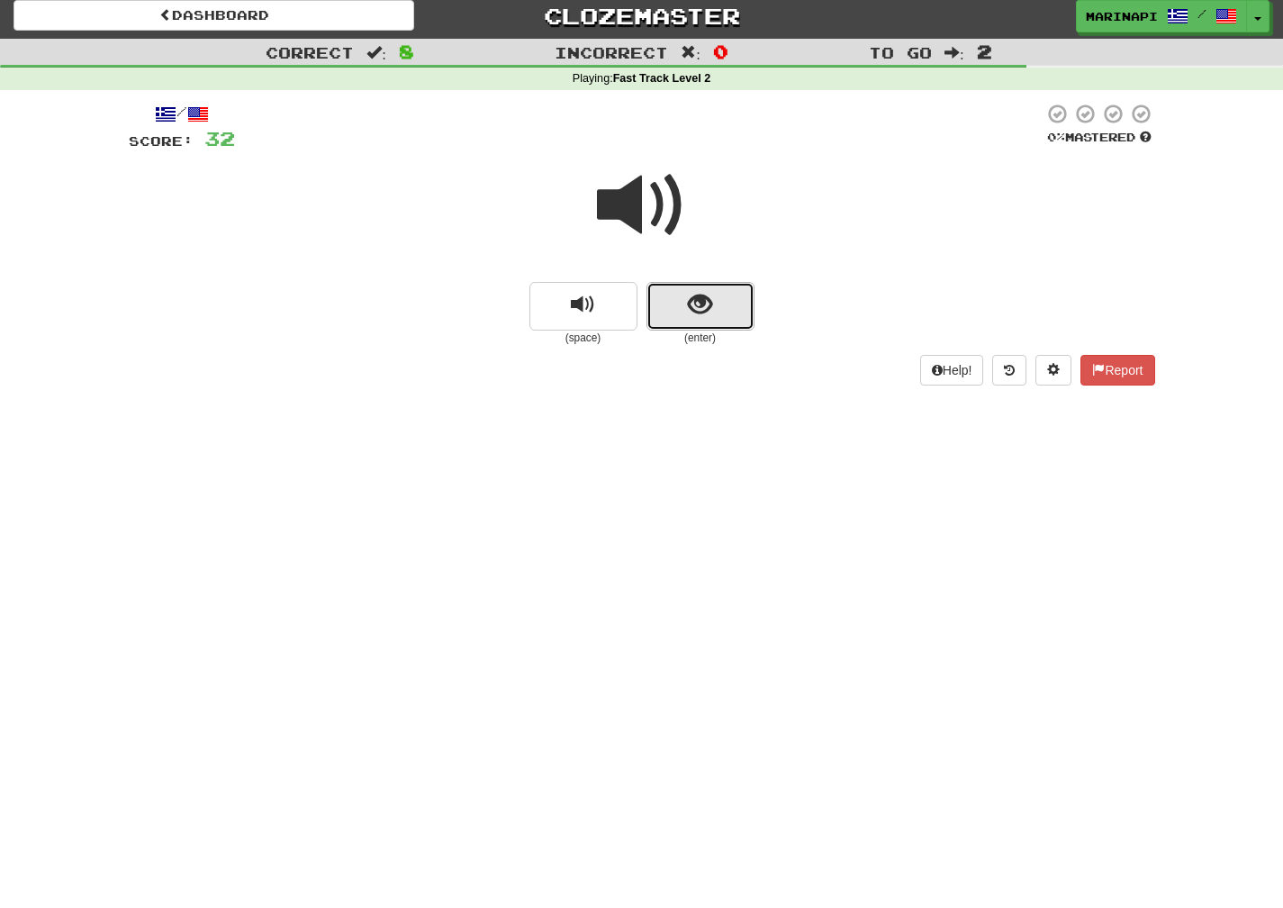
click at [676, 306] on button "show sentence" at bounding box center [701, 306] width 108 height 49
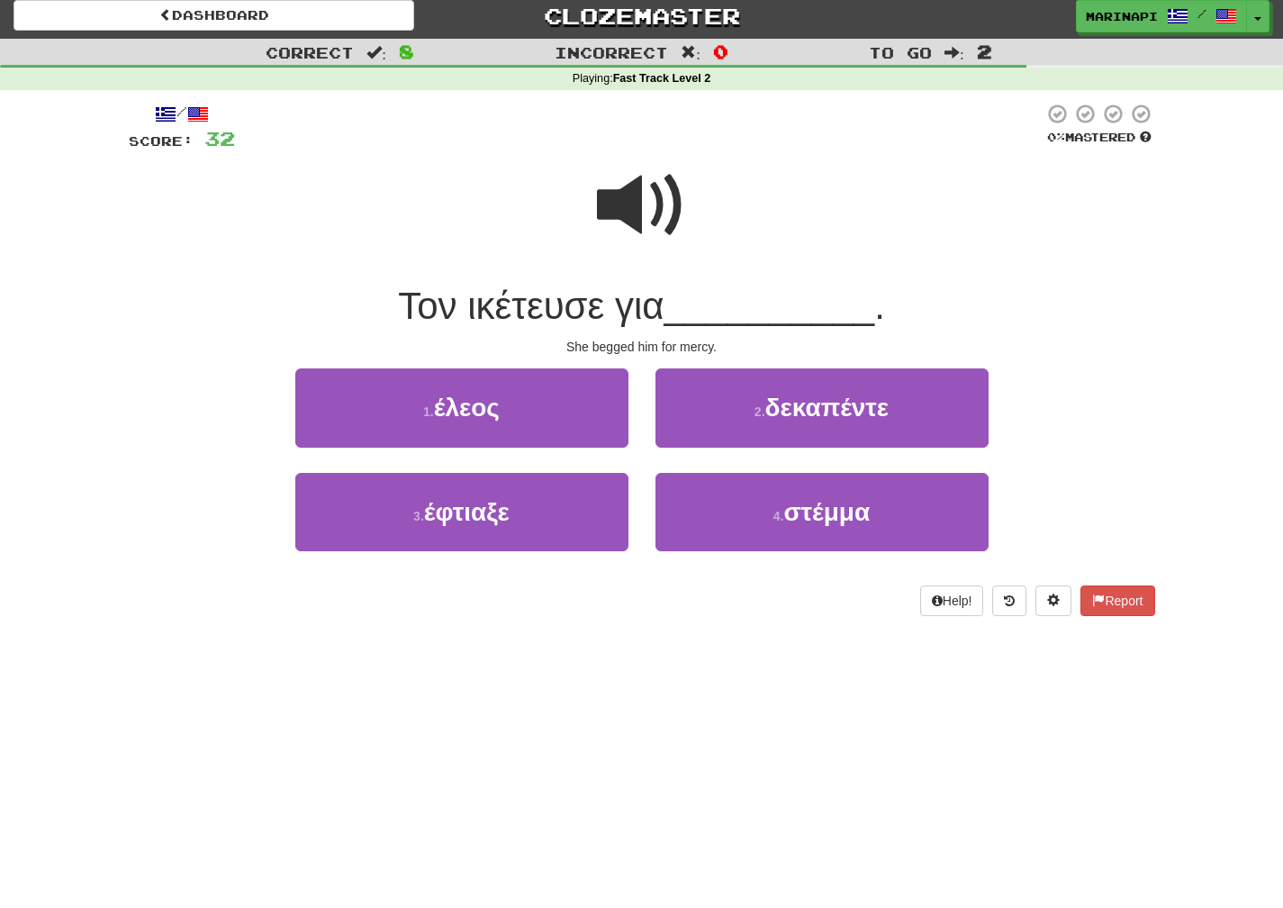
click at [656, 212] on span at bounding box center [642, 205] width 90 height 90
click at [656, 211] on span at bounding box center [642, 205] width 90 height 90
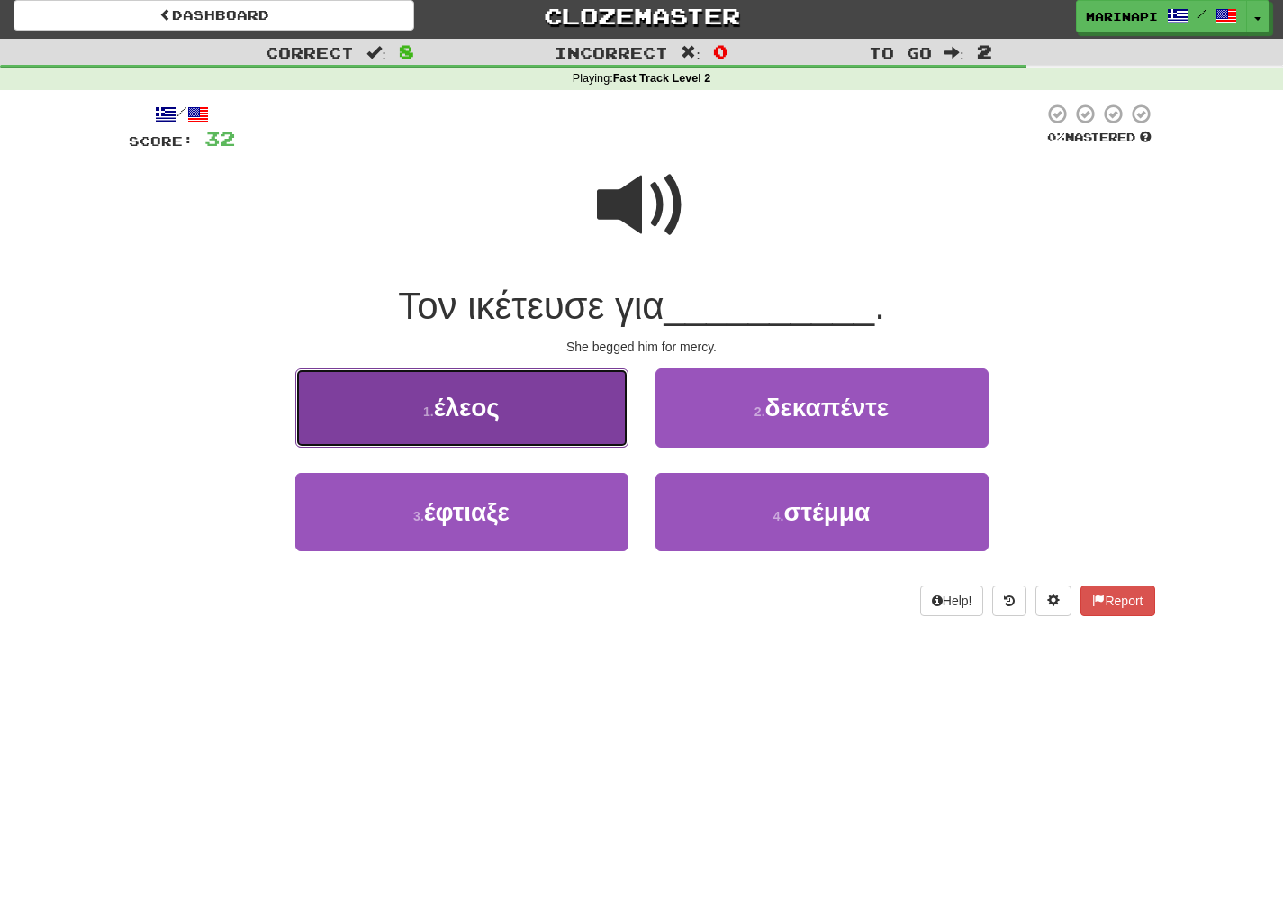
click at [559, 425] on button "1 . έλεος" at bounding box center [461, 407] width 333 height 78
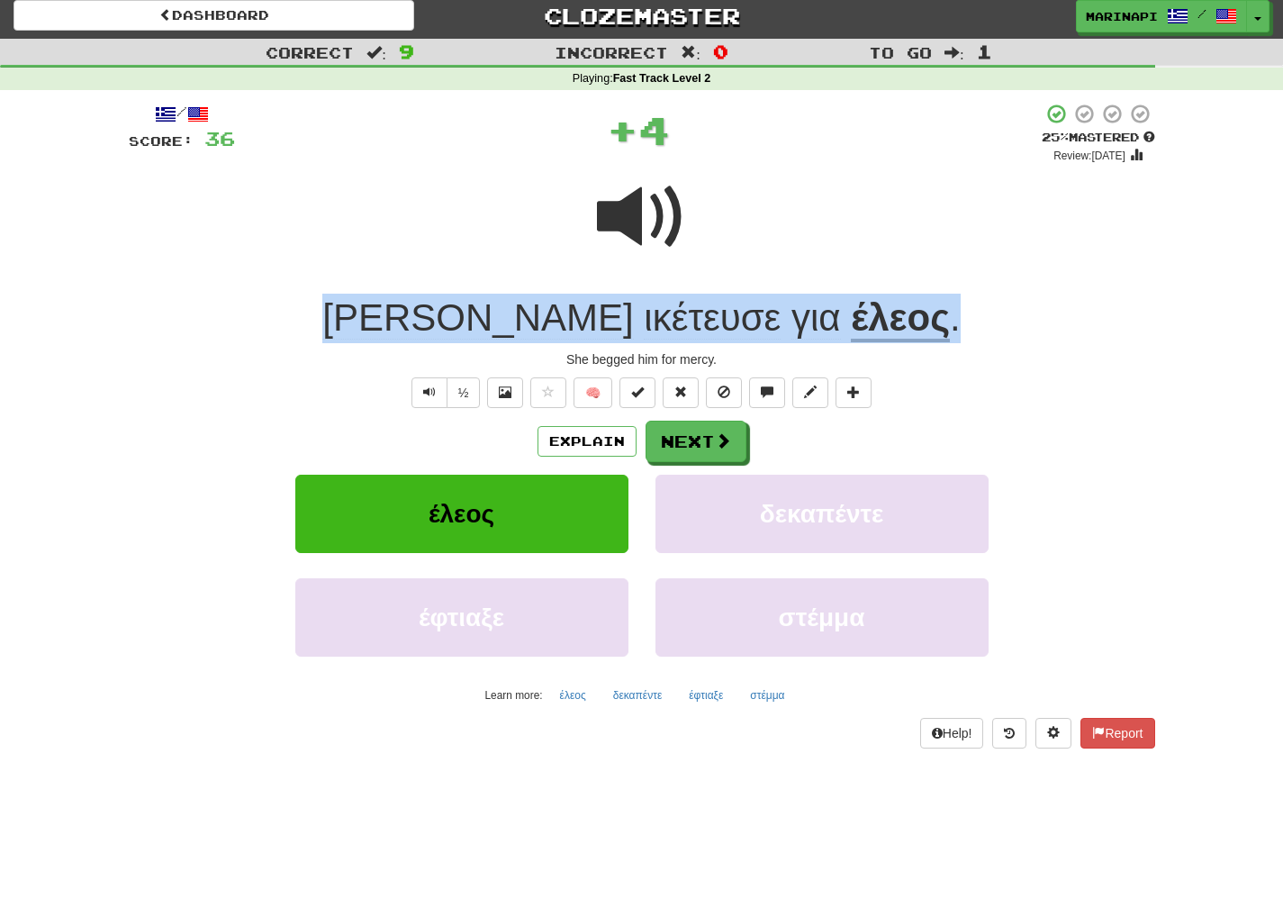
drag, startPoint x: 861, startPoint y: 328, endPoint x: 437, endPoint y: 307, distance: 424.6
click at [437, 307] on div "Τον ικέτευσε για έλεος ." at bounding box center [642, 319] width 1027 height 50
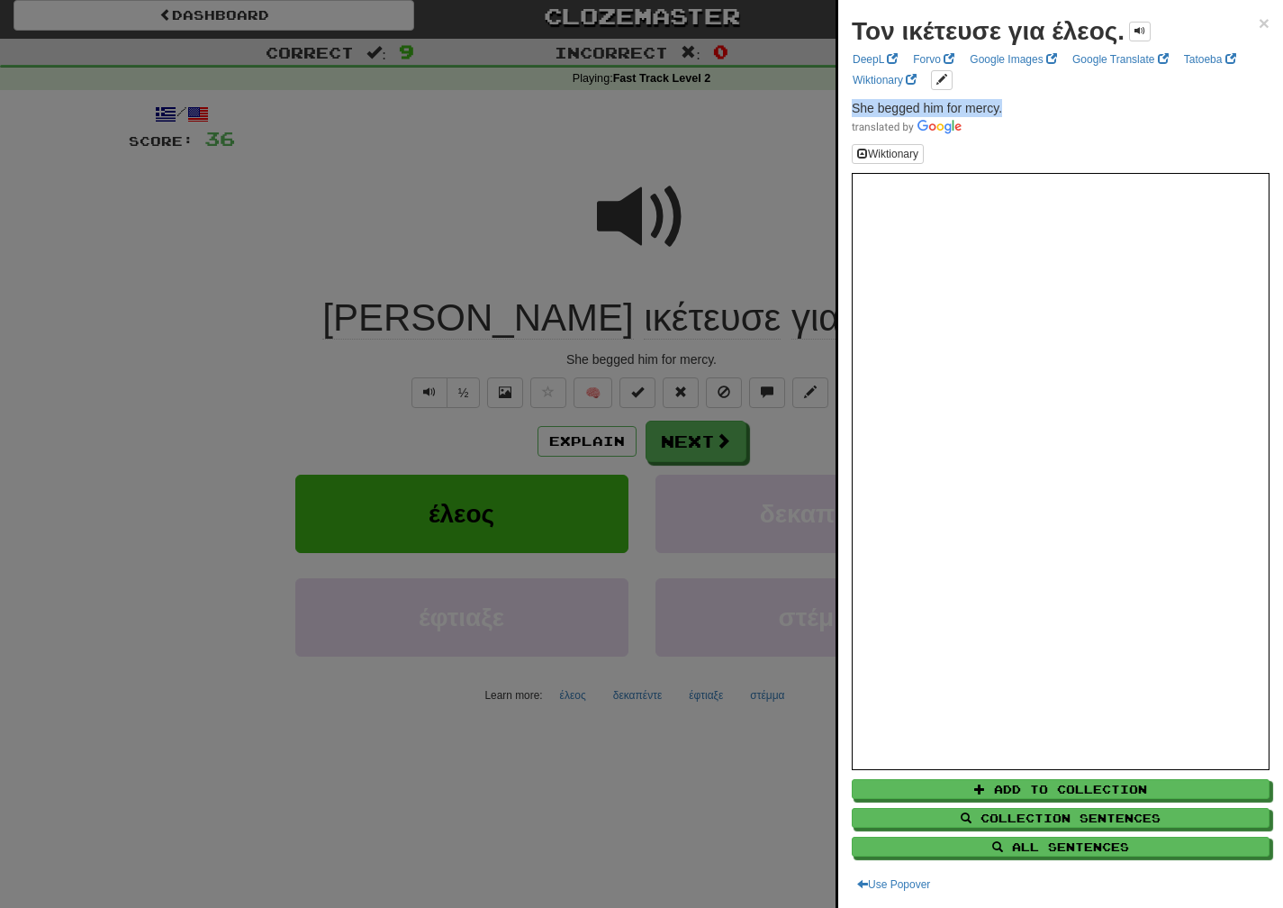
drag, startPoint x: 1009, startPoint y: 106, endPoint x: 846, endPoint y: 104, distance: 163.0
click at [846, 104] on div "Τον ικέτευσε για έλεος. × DeepL Forvo Google Images Google Translate Tatoeba Wi…" at bounding box center [1060, 454] width 445 height 908
click at [779, 459] on div at bounding box center [641, 454] width 1283 height 908
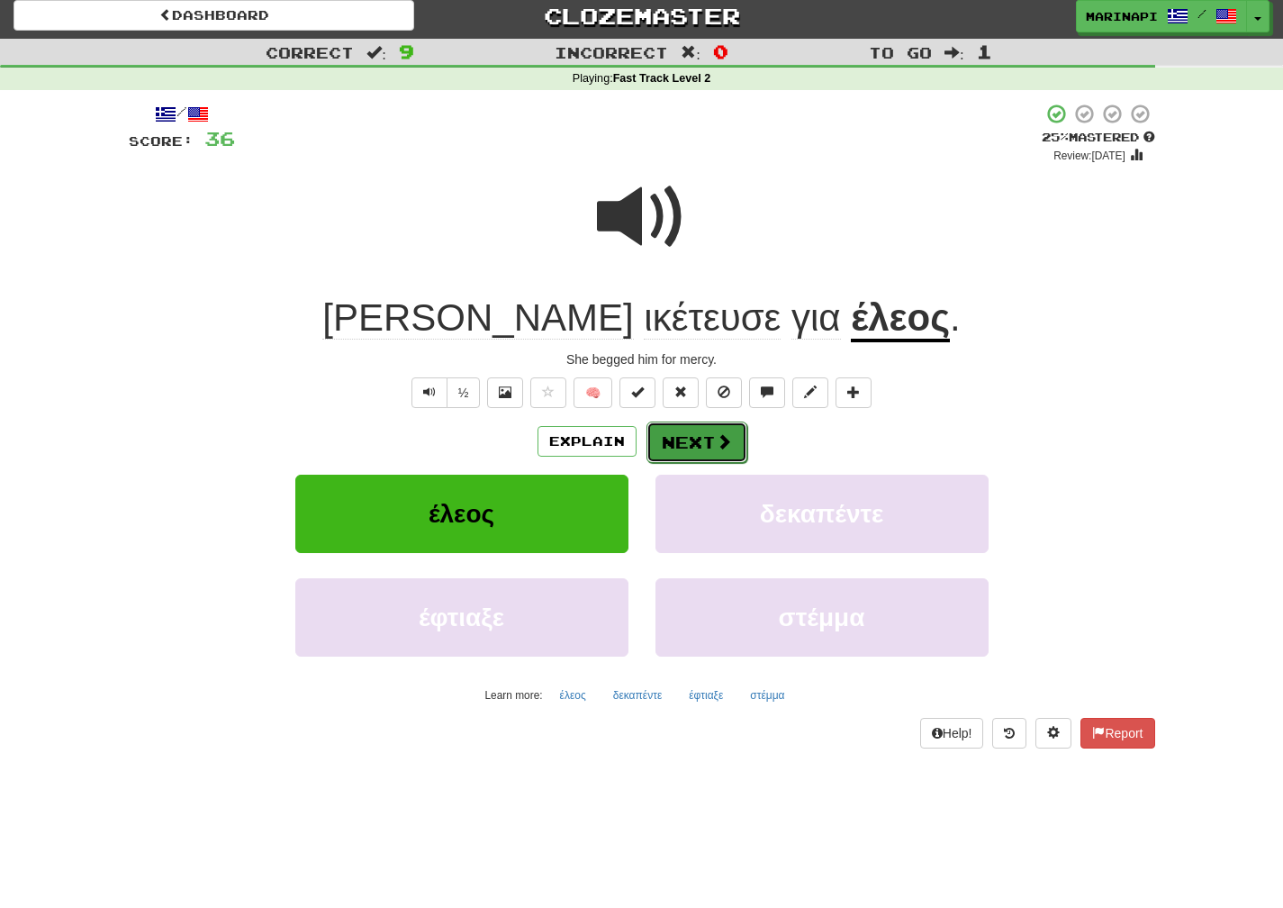
click at [730, 448] on button "Next" at bounding box center [697, 441] width 101 height 41
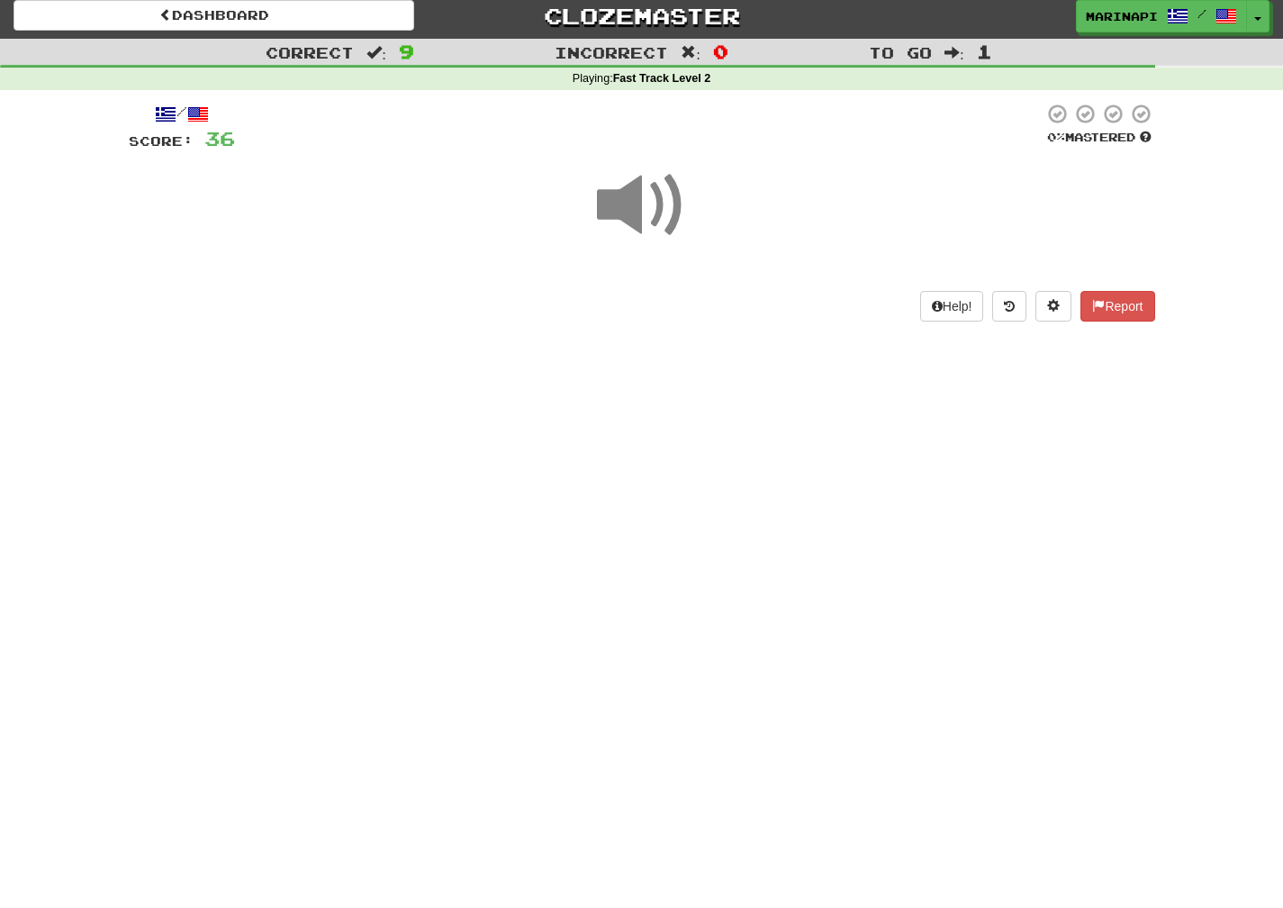
click at [665, 213] on span at bounding box center [642, 205] width 90 height 90
click at [666, 213] on span at bounding box center [642, 205] width 90 height 90
click at [668, 214] on span at bounding box center [642, 205] width 90 height 90
click at [670, 218] on span at bounding box center [642, 205] width 90 height 90
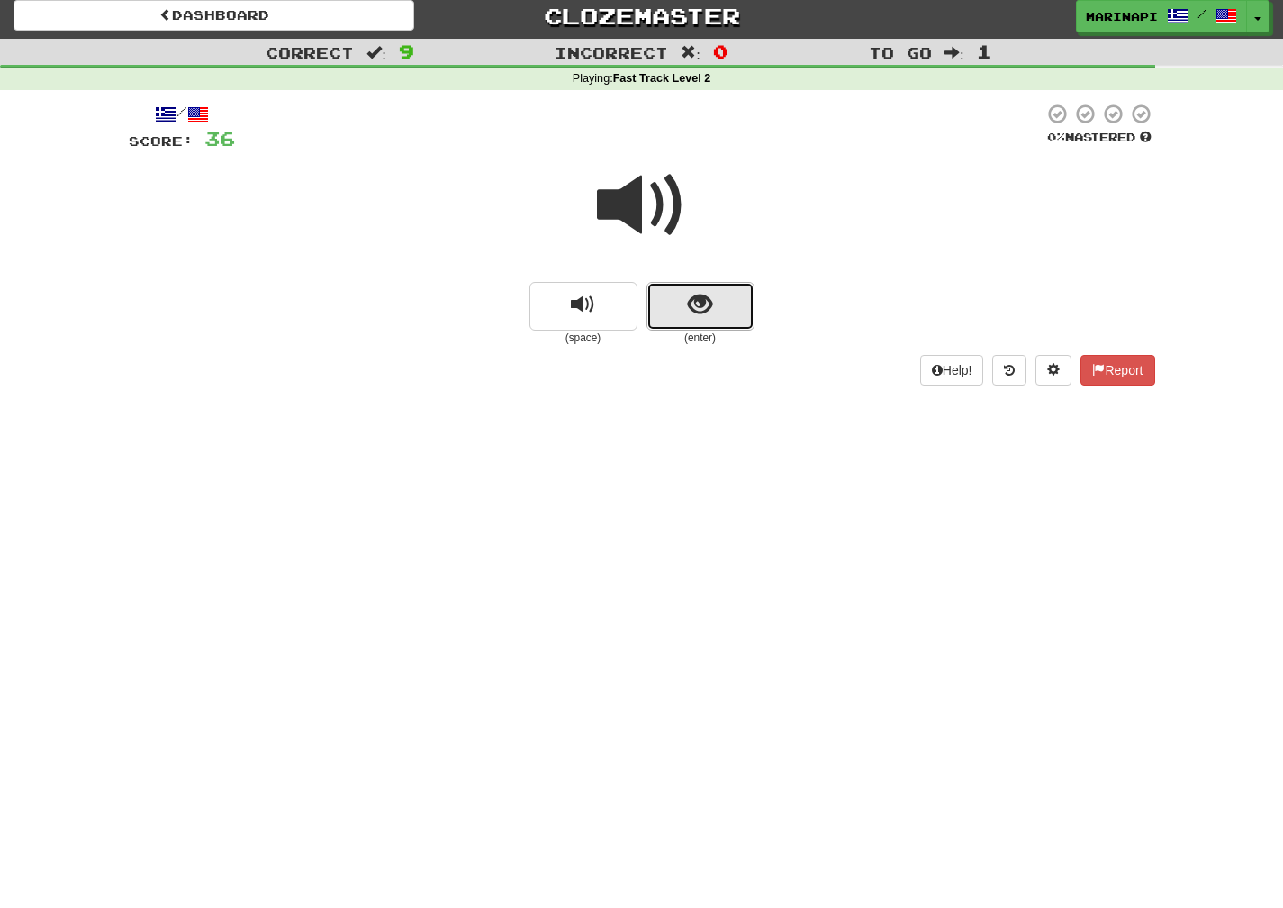
click at [745, 306] on button "show sentence" at bounding box center [701, 306] width 108 height 49
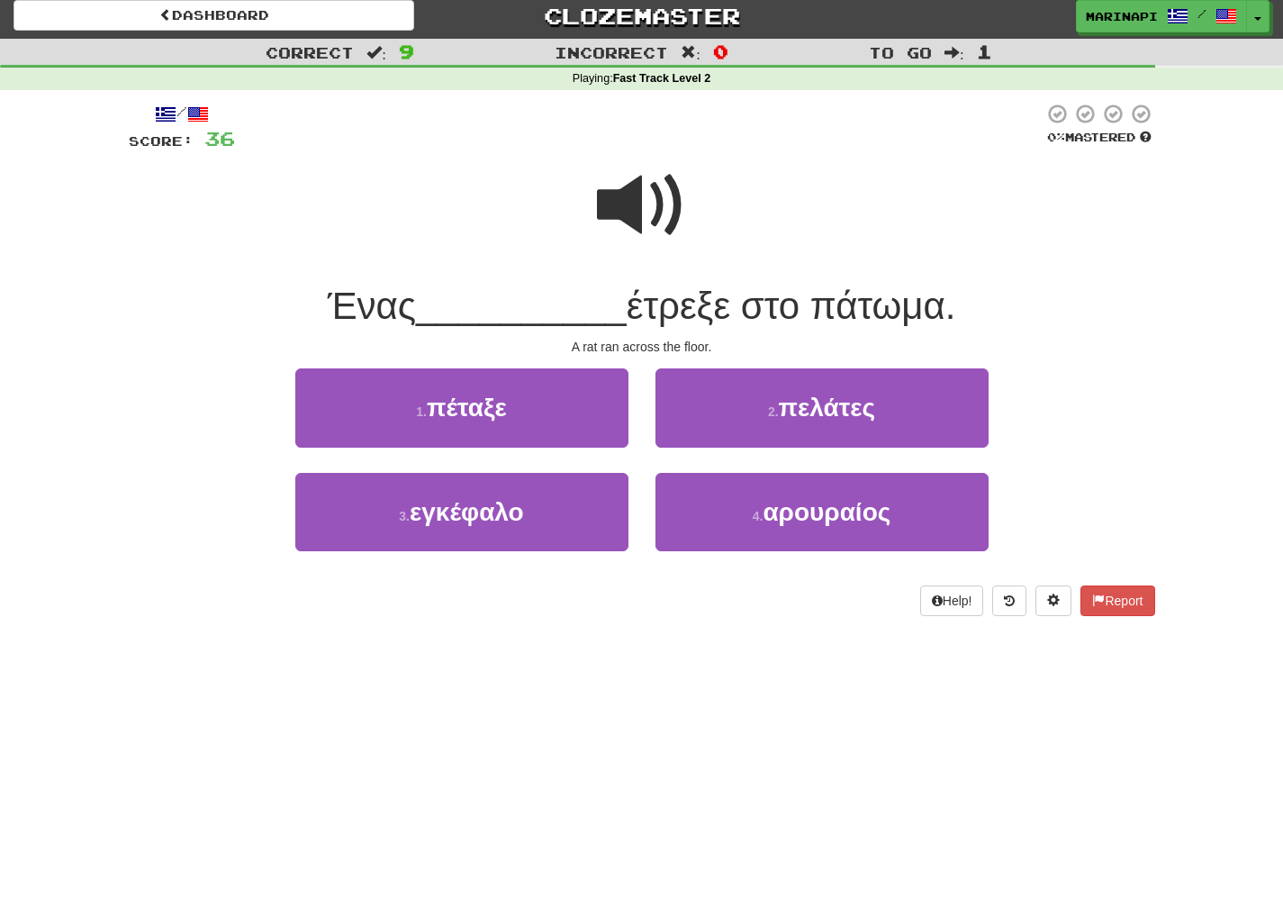
click at [623, 213] on span at bounding box center [642, 205] width 90 height 90
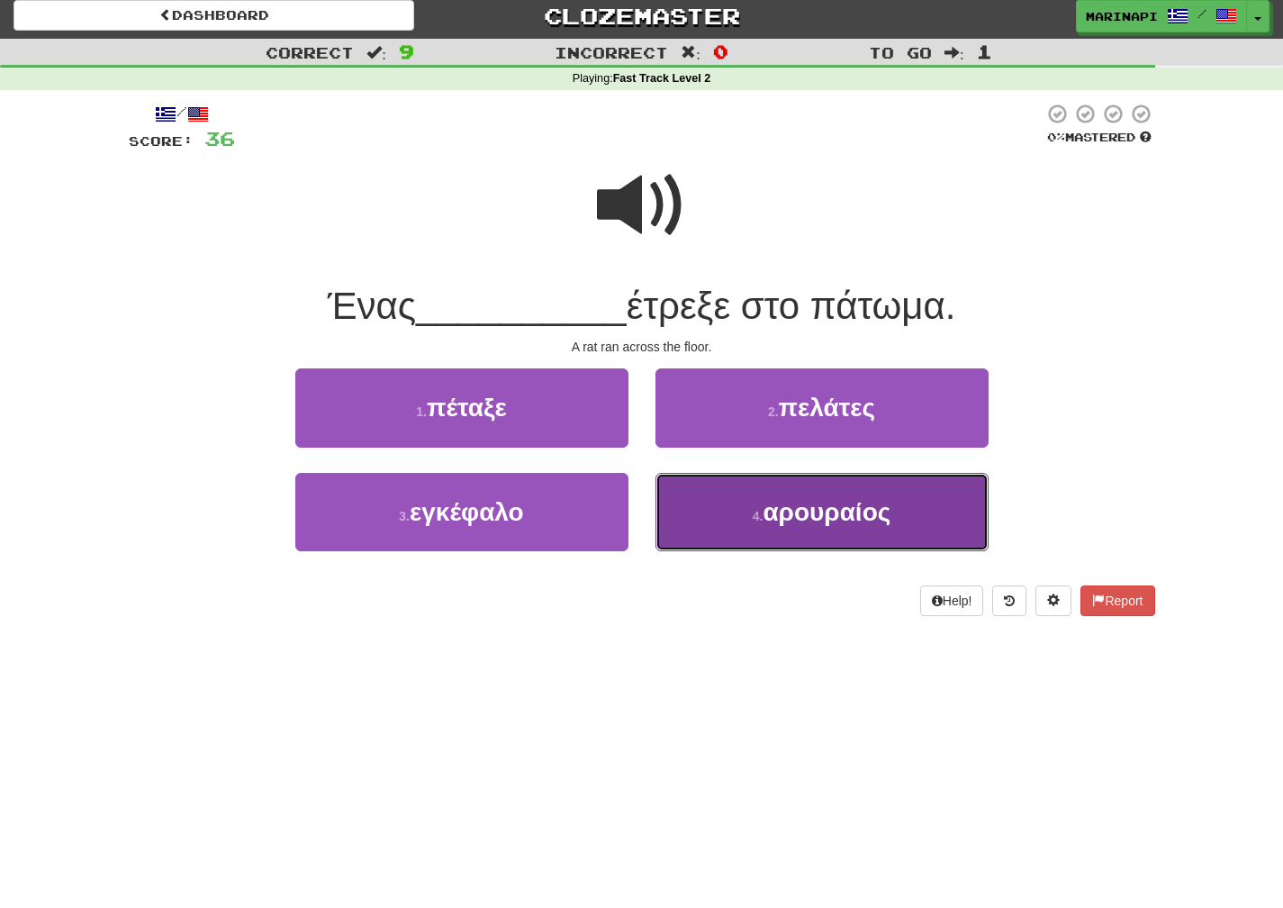
click at [727, 516] on button "4 . αρουραίος" at bounding box center [822, 512] width 333 height 78
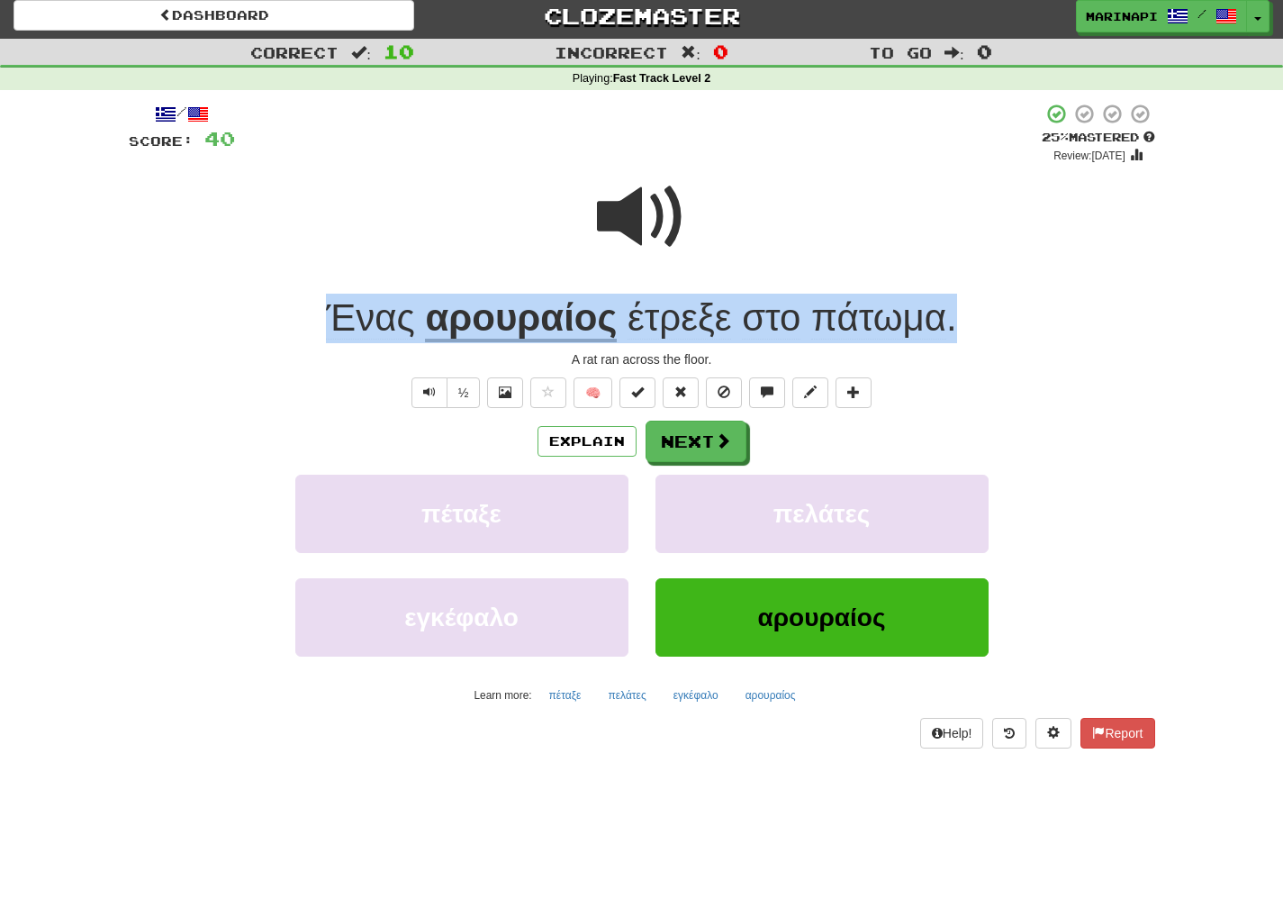
drag, startPoint x: 980, startPoint y: 319, endPoint x: 273, endPoint y: 285, distance: 707.7
click at [273, 285] on div "/ Score: 40 + 4 25 % Mastered Review: 2025-08-20 Ένας αρουραίος έτρεξε στο πάτω…" at bounding box center [642, 426] width 1027 height 646
click at [670, 231] on span at bounding box center [642, 217] width 90 height 90
drag, startPoint x: 974, startPoint y: 316, endPoint x: 322, endPoint y: 305, distance: 652.0
click at [322, 305] on div "Ένας αρουραίος έτρεξε στο πάτωμα ." at bounding box center [642, 319] width 1027 height 50
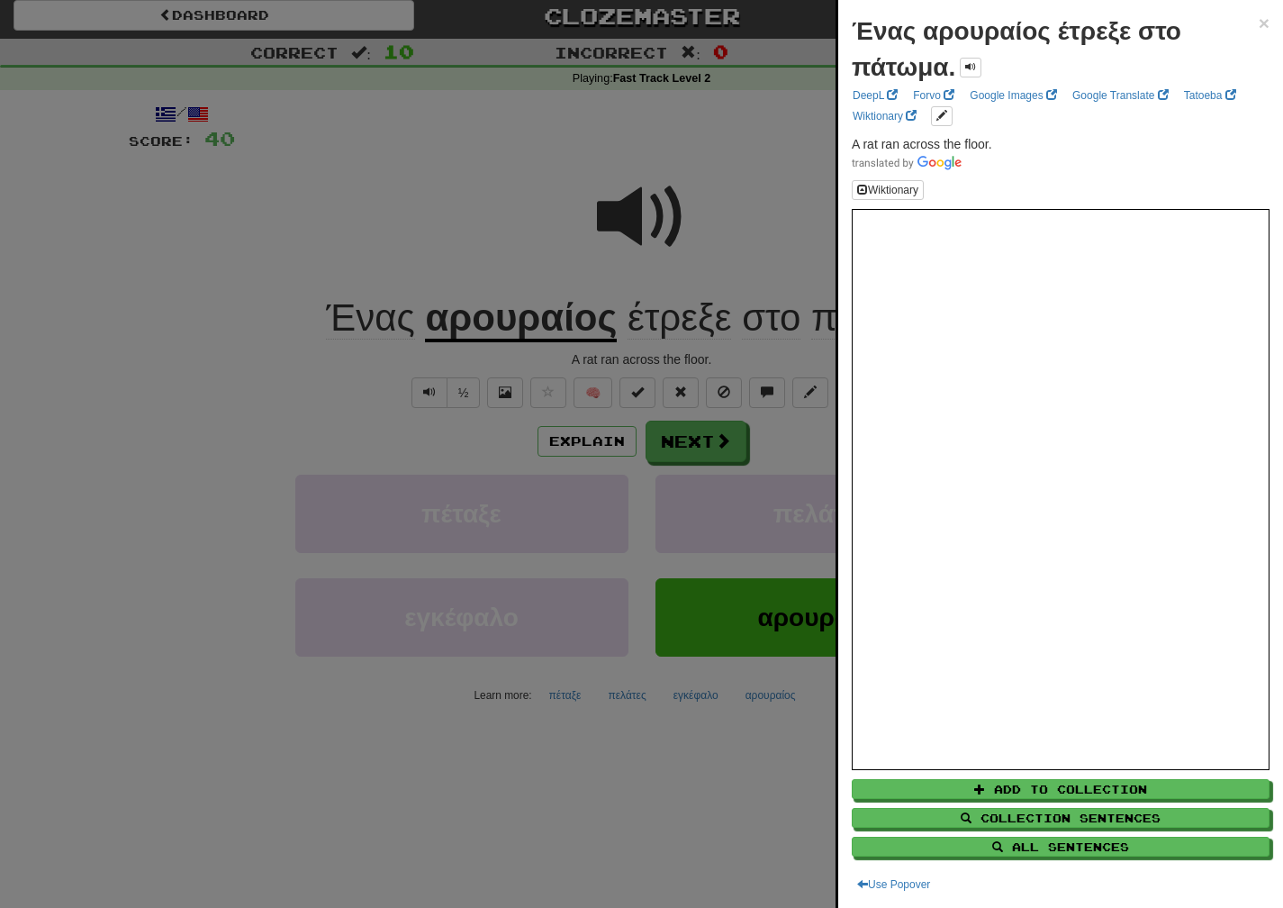
click at [702, 336] on div at bounding box center [641, 454] width 1283 height 908
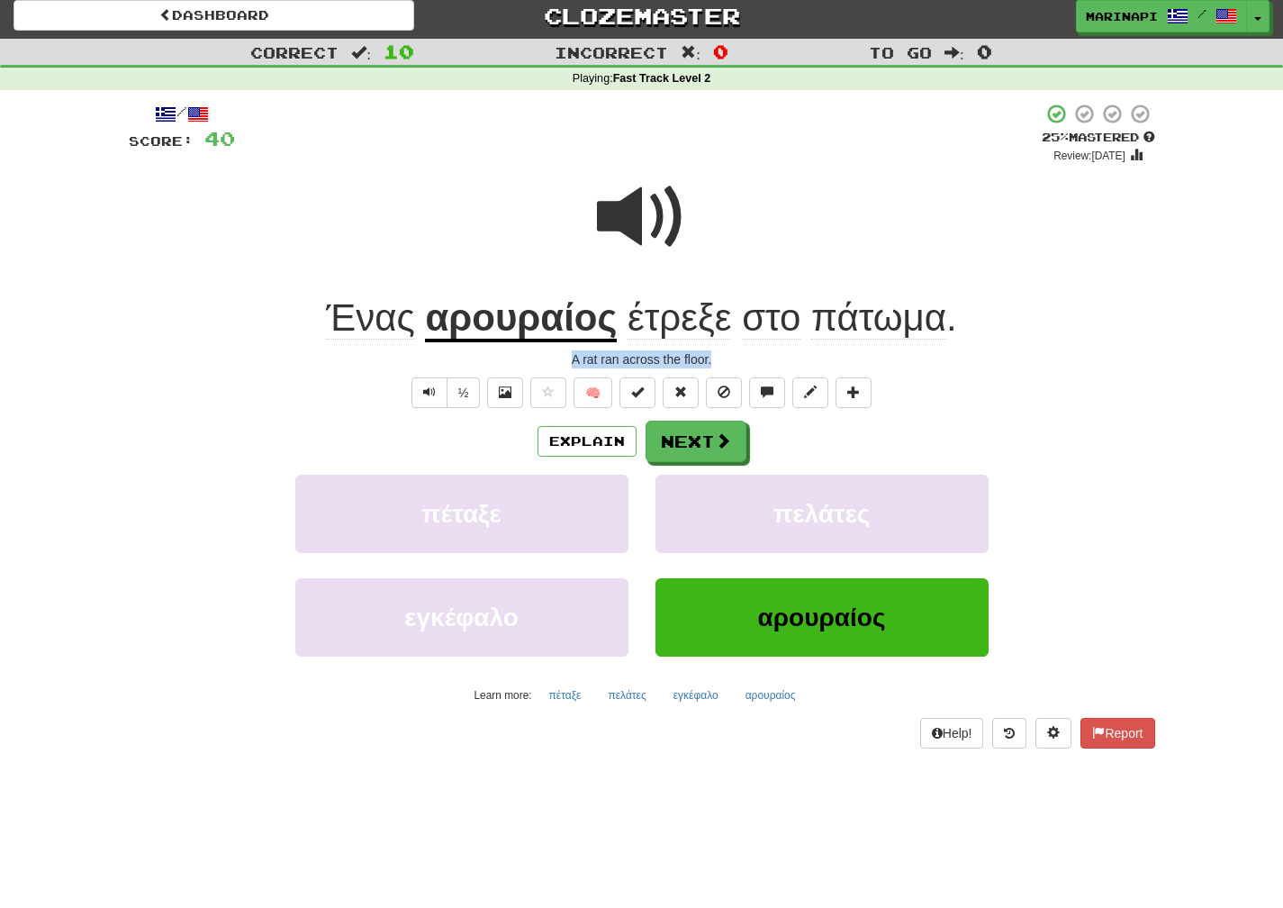
drag, startPoint x: 719, startPoint y: 354, endPoint x: 561, endPoint y: 351, distance: 158.5
click at [561, 351] on div "A rat ran across the floor." at bounding box center [642, 359] width 1027 height 18
click at [660, 459] on button "Next" at bounding box center [697, 441] width 101 height 41
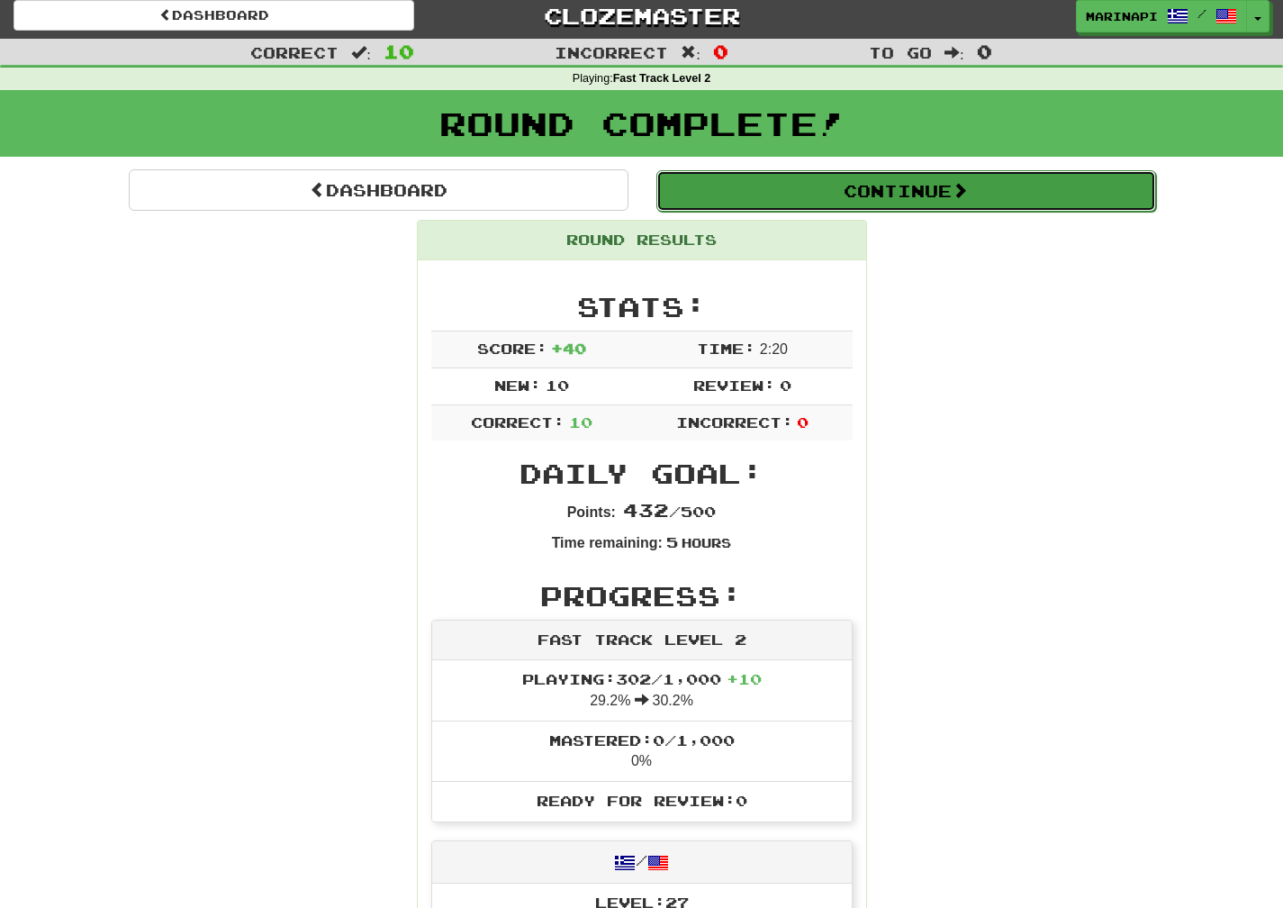
click at [912, 204] on button "Continue" at bounding box center [906, 190] width 500 height 41
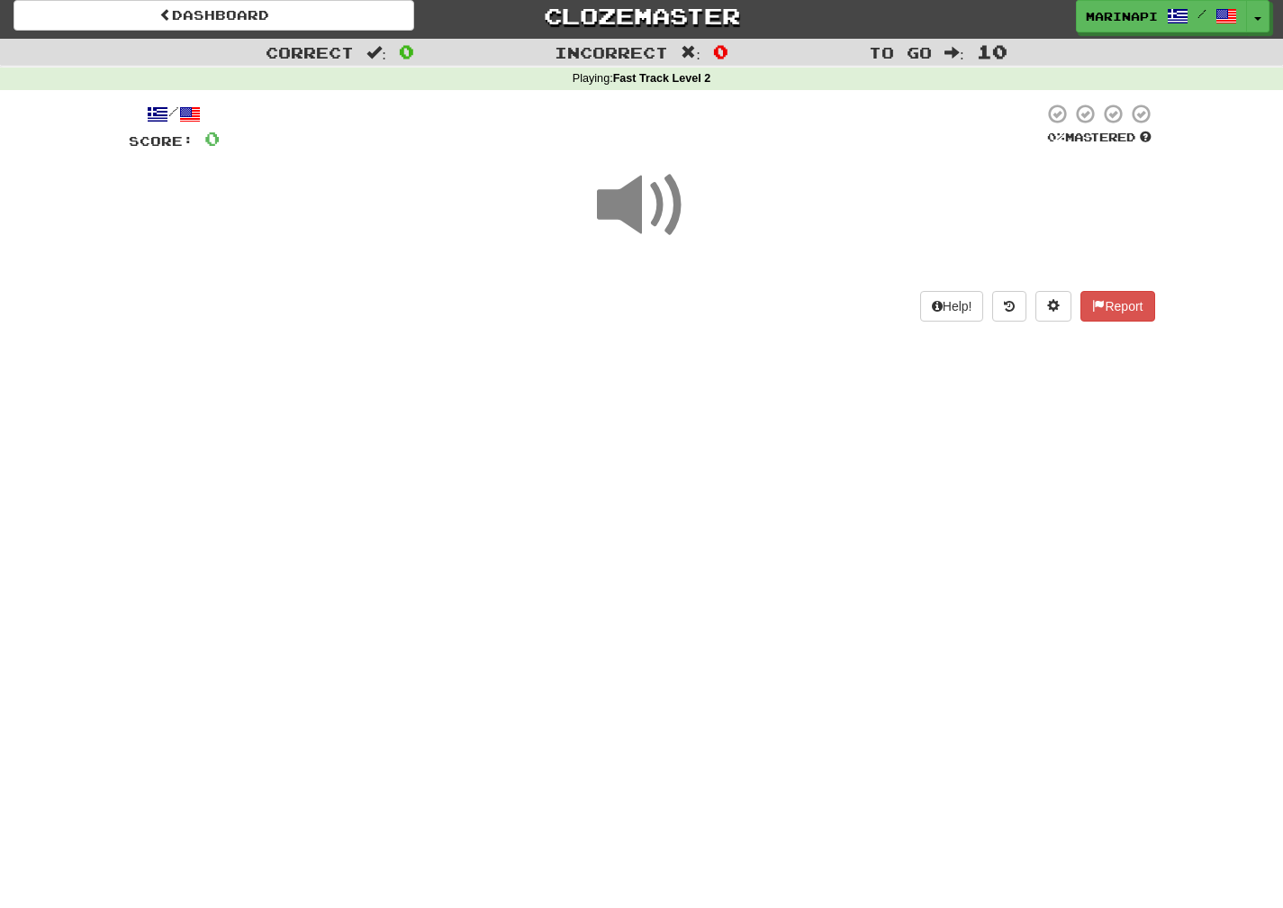
click at [656, 218] on span at bounding box center [642, 205] width 90 height 90
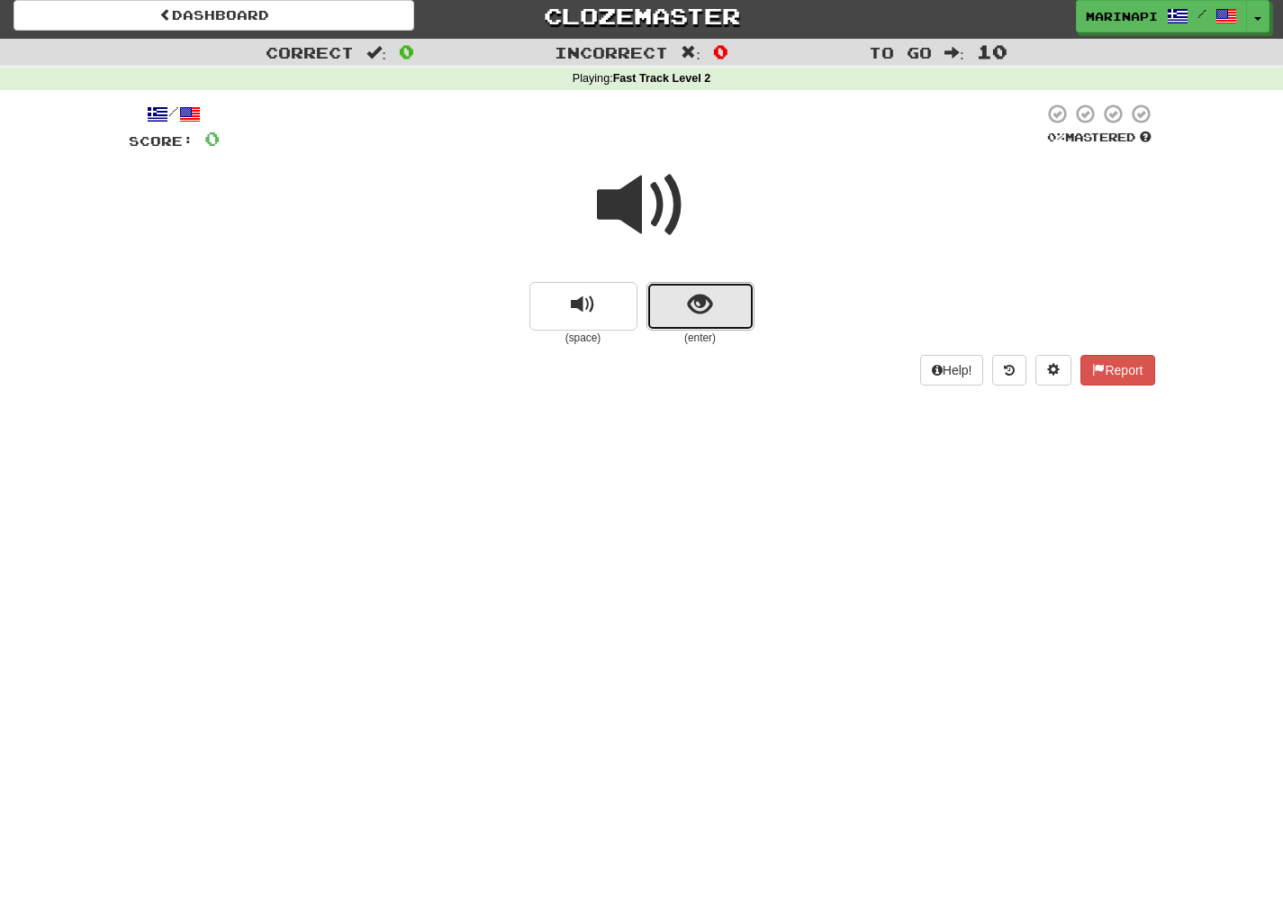
click at [733, 327] on button "show sentence" at bounding box center [701, 306] width 108 height 49
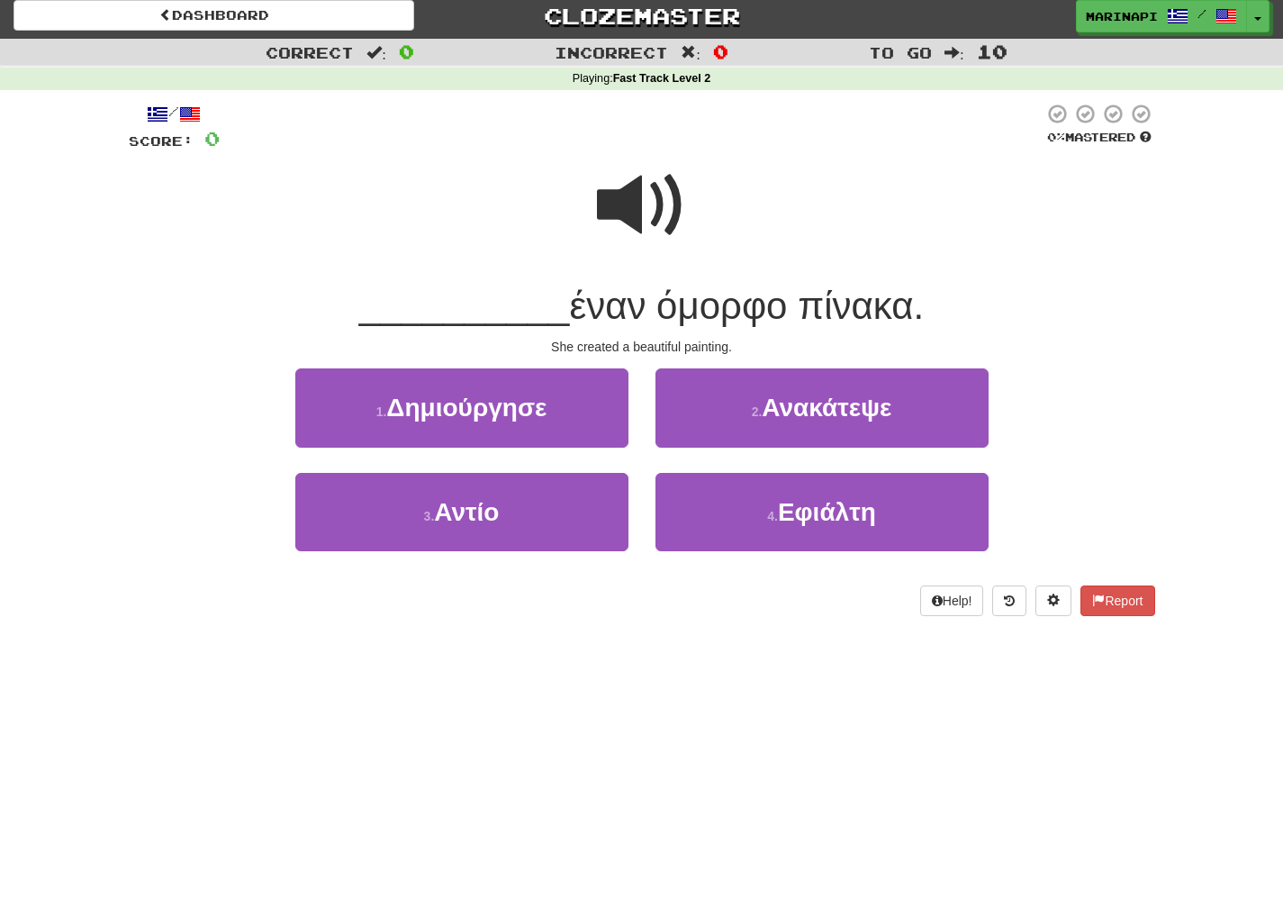
click at [603, 213] on span at bounding box center [642, 205] width 90 height 90
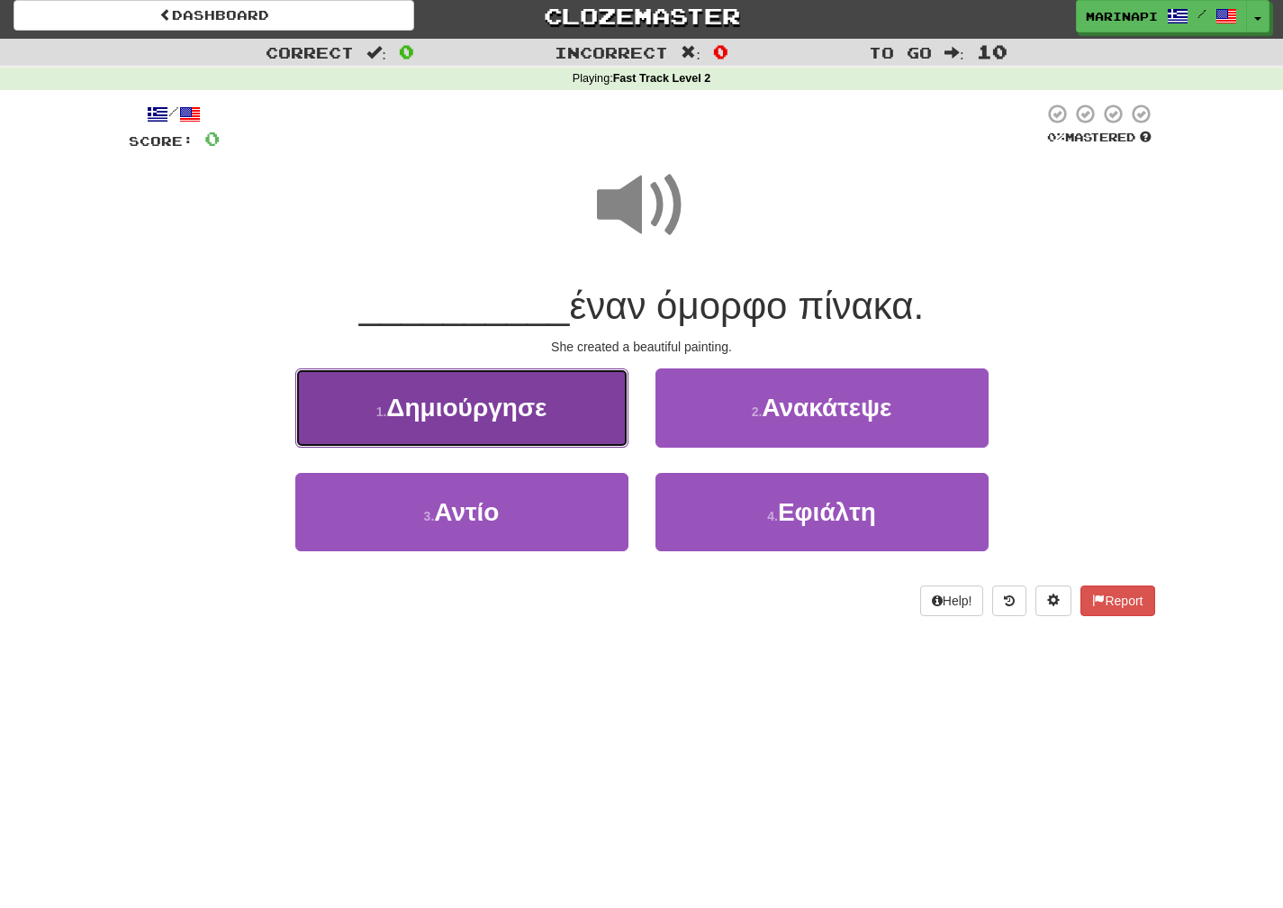
click at [570, 403] on button "1 . Δημιούργησε" at bounding box center [461, 407] width 333 height 78
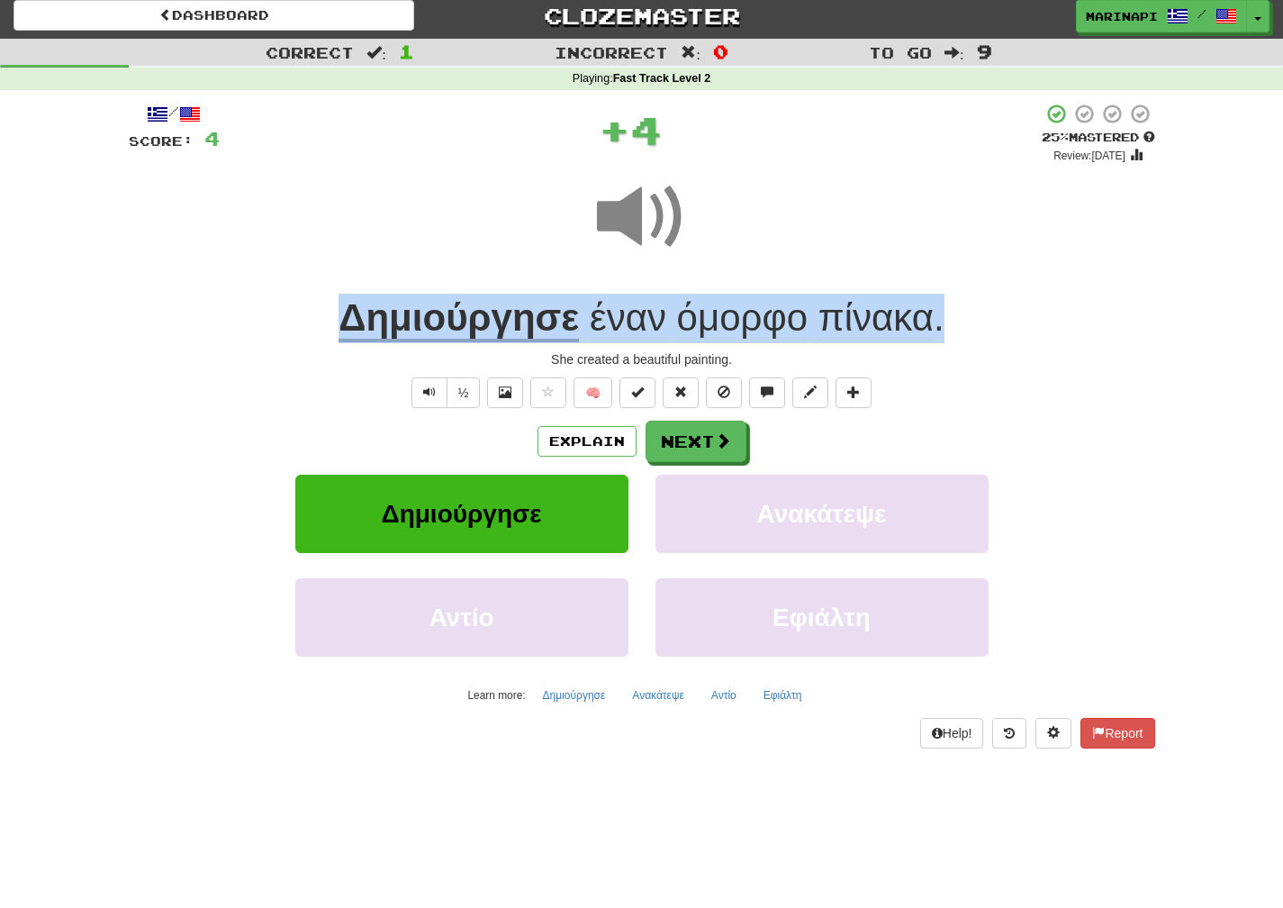
drag, startPoint x: 973, startPoint y: 332, endPoint x: 344, endPoint y: 316, distance: 629.6
click at [344, 316] on div "Δημιούργησε έναν όμορφο πίνακα ." at bounding box center [642, 319] width 1027 height 50
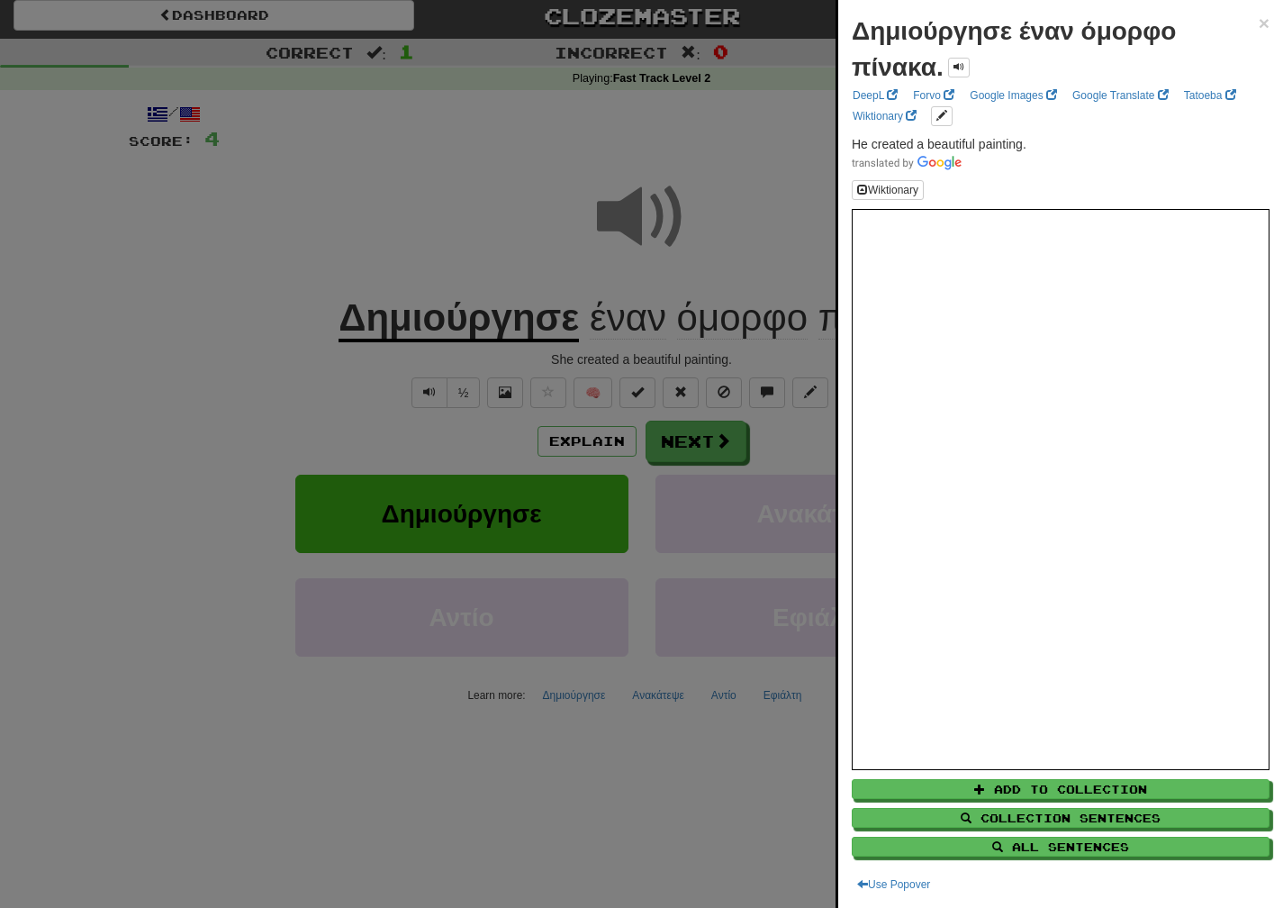
click at [509, 249] on div at bounding box center [641, 454] width 1283 height 908
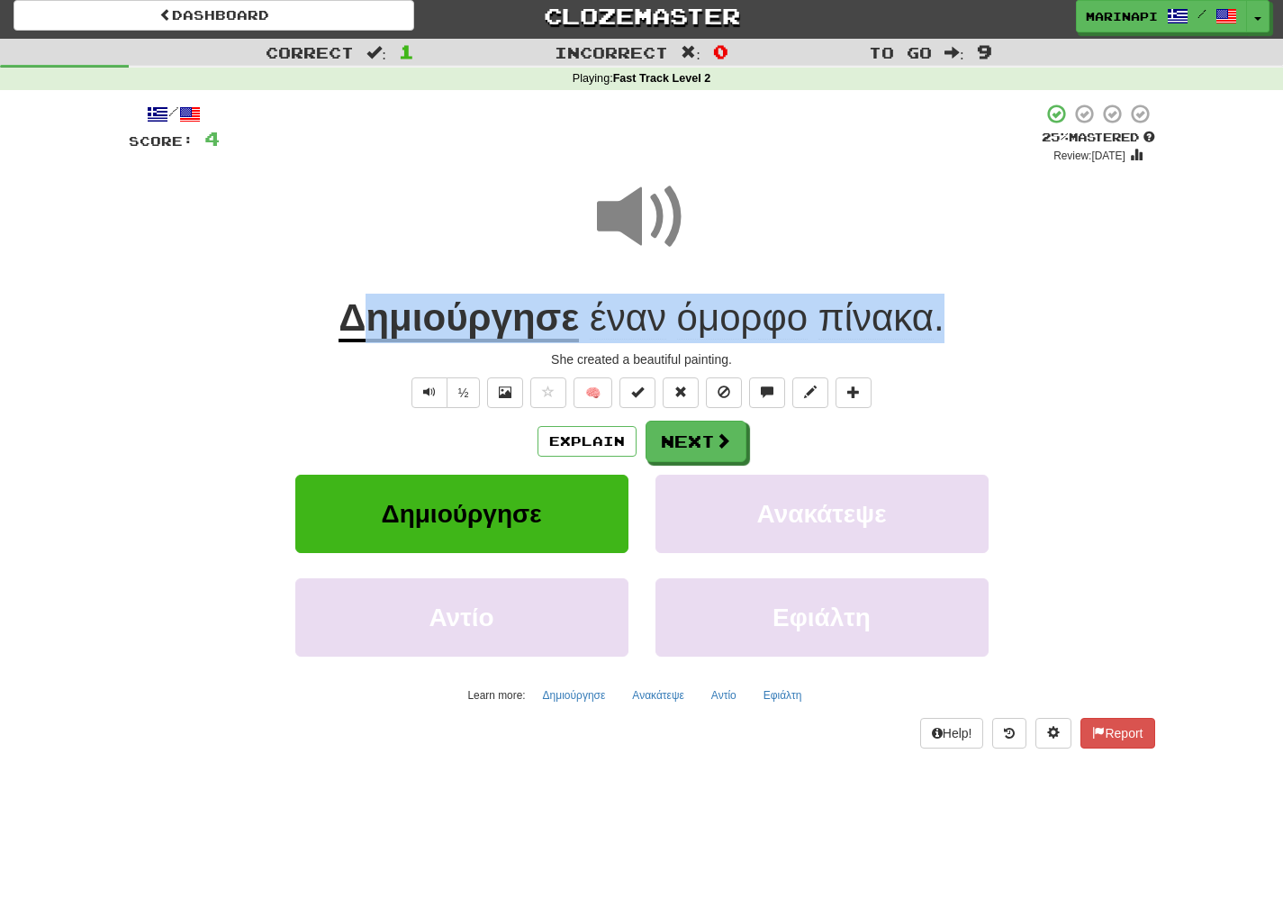
drag, startPoint x: 945, startPoint y: 318, endPoint x: 354, endPoint y: 300, distance: 591.9
click at [354, 300] on div "Δημιούργησε έναν όμορφο πίνακα ." at bounding box center [642, 319] width 1027 height 50
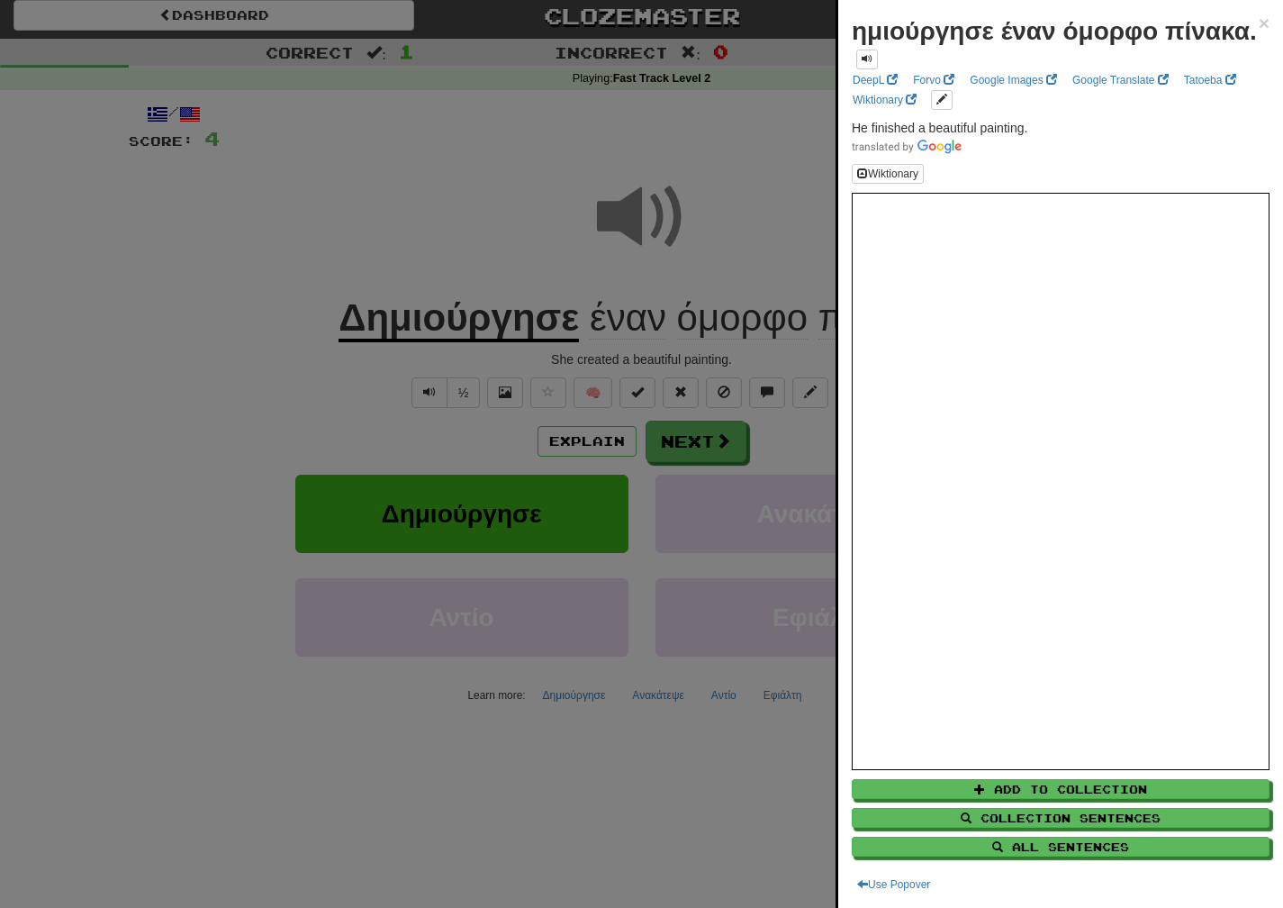
click at [444, 248] on div at bounding box center [641, 454] width 1283 height 908
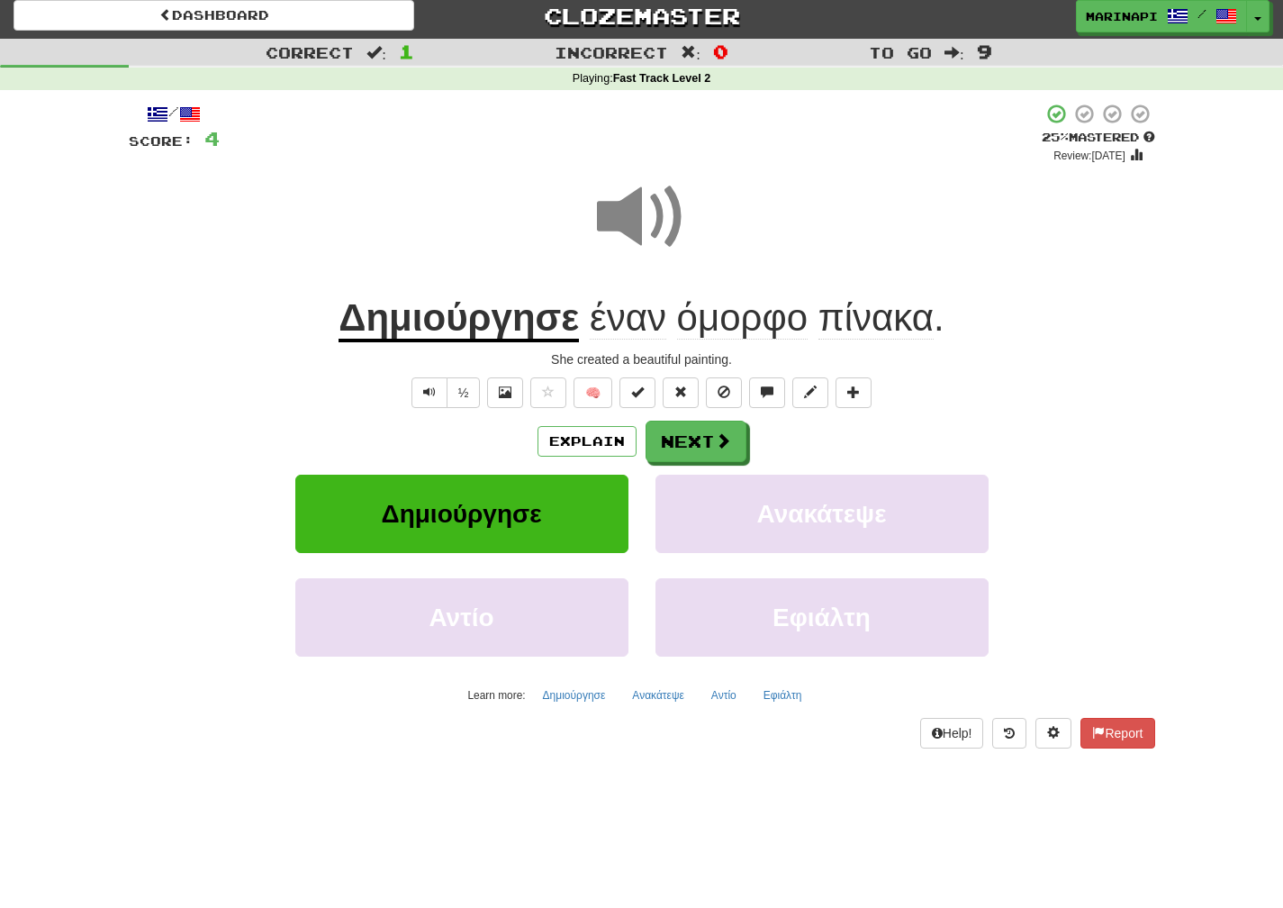
click at [650, 225] on span at bounding box center [642, 217] width 90 height 90
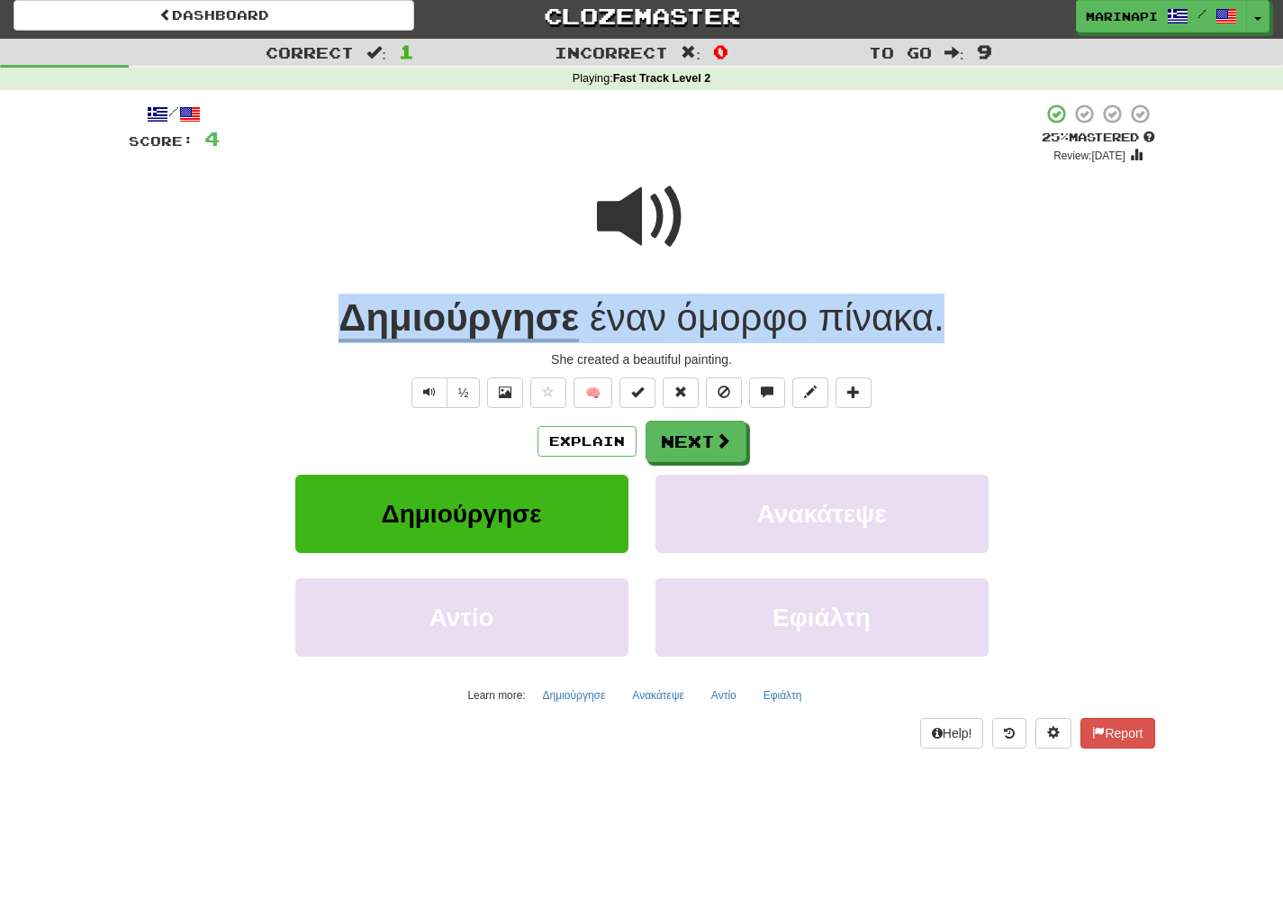
drag, startPoint x: 967, startPoint y: 325, endPoint x: 340, endPoint y: 320, distance: 626.7
click at [340, 320] on div "Δημιούργησε έναν όμορφο πίνακα ." at bounding box center [642, 319] width 1027 height 50
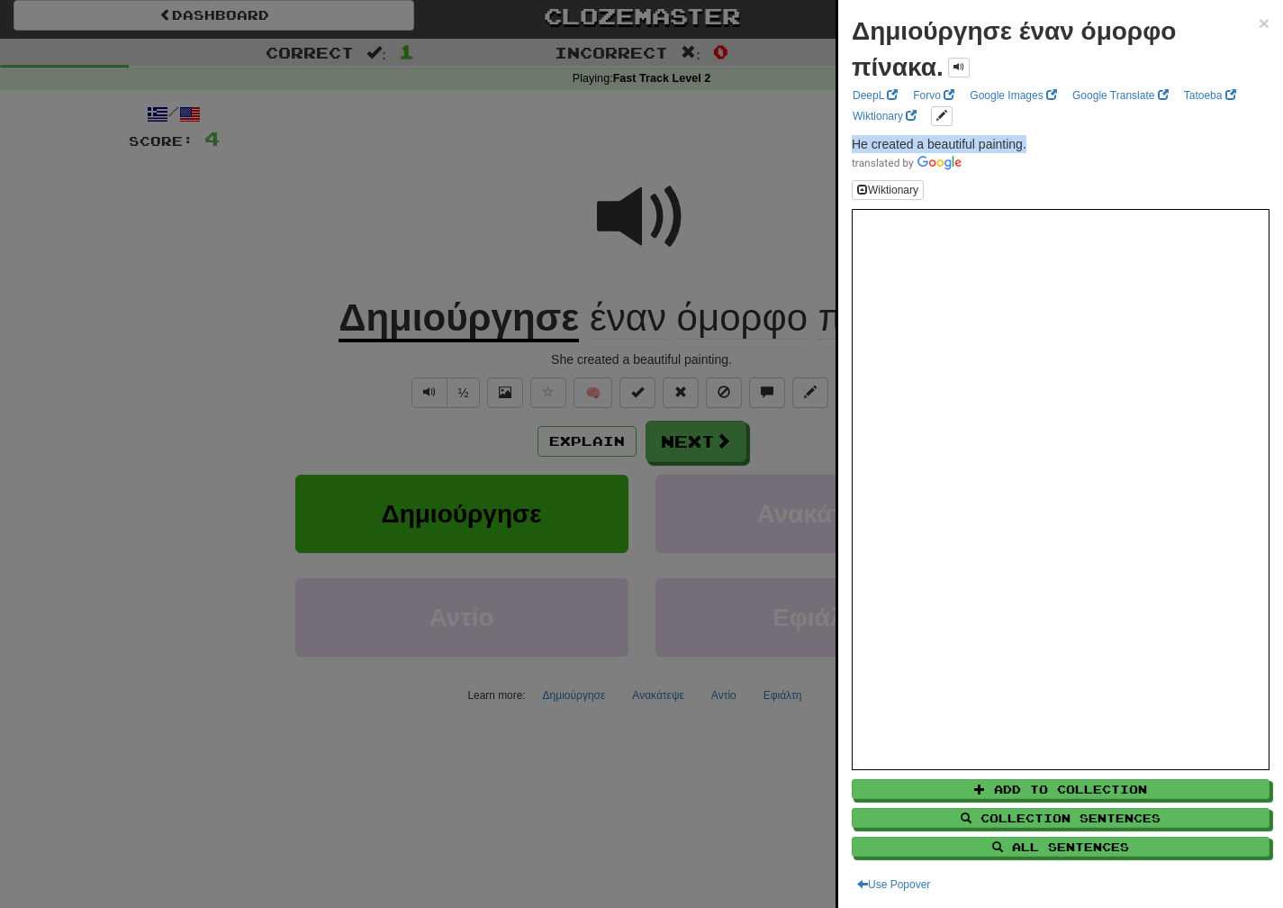
drag, startPoint x: 1042, startPoint y: 141, endPoint x: 847, endPoint y: 140, distance: 194.5
click at [847, 140] on div "Δημιούργησε έναν όμορφο πίνακα. × DeepL Forvo Google Images Google Translate Ta…" at bounding box center [1060, 454] width 445 height 908
click at [727, 457] on div at bounding box center [641, 454] width 1283 height 908
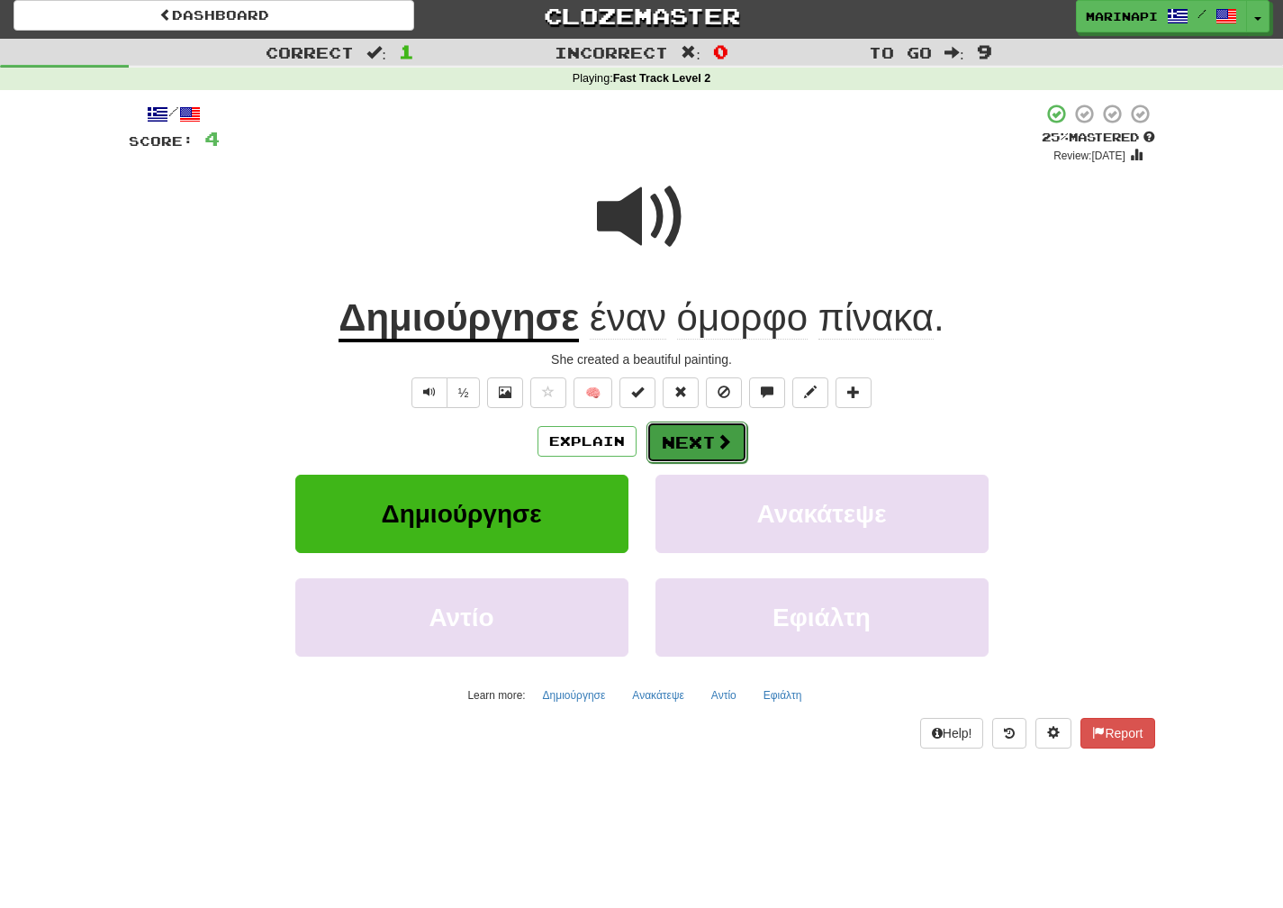
click at [719, 445] on span at bounding box center [724, 441] width 16 height 16
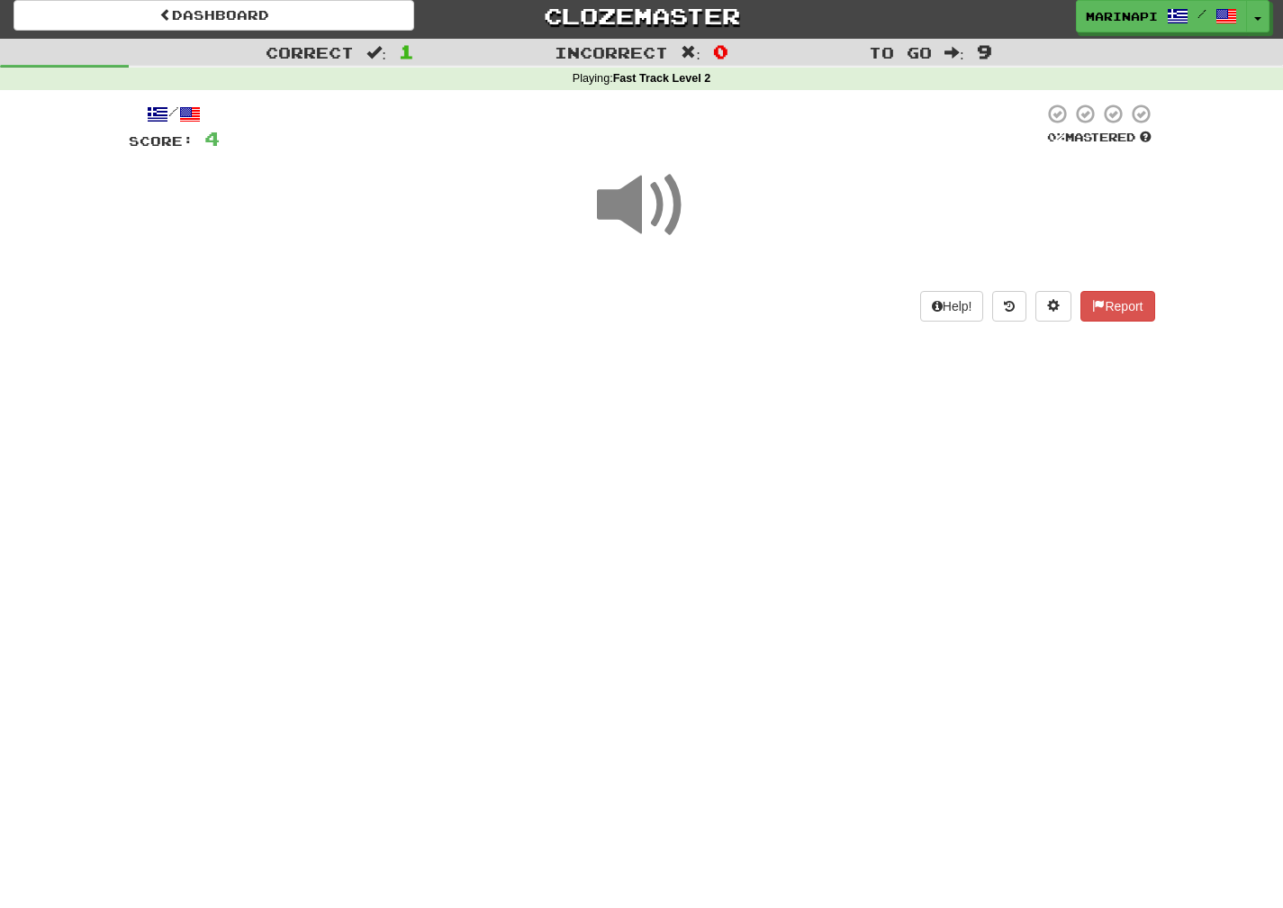
click at [663, 216] on span at bounding box center [642, 205] width 90 height 90
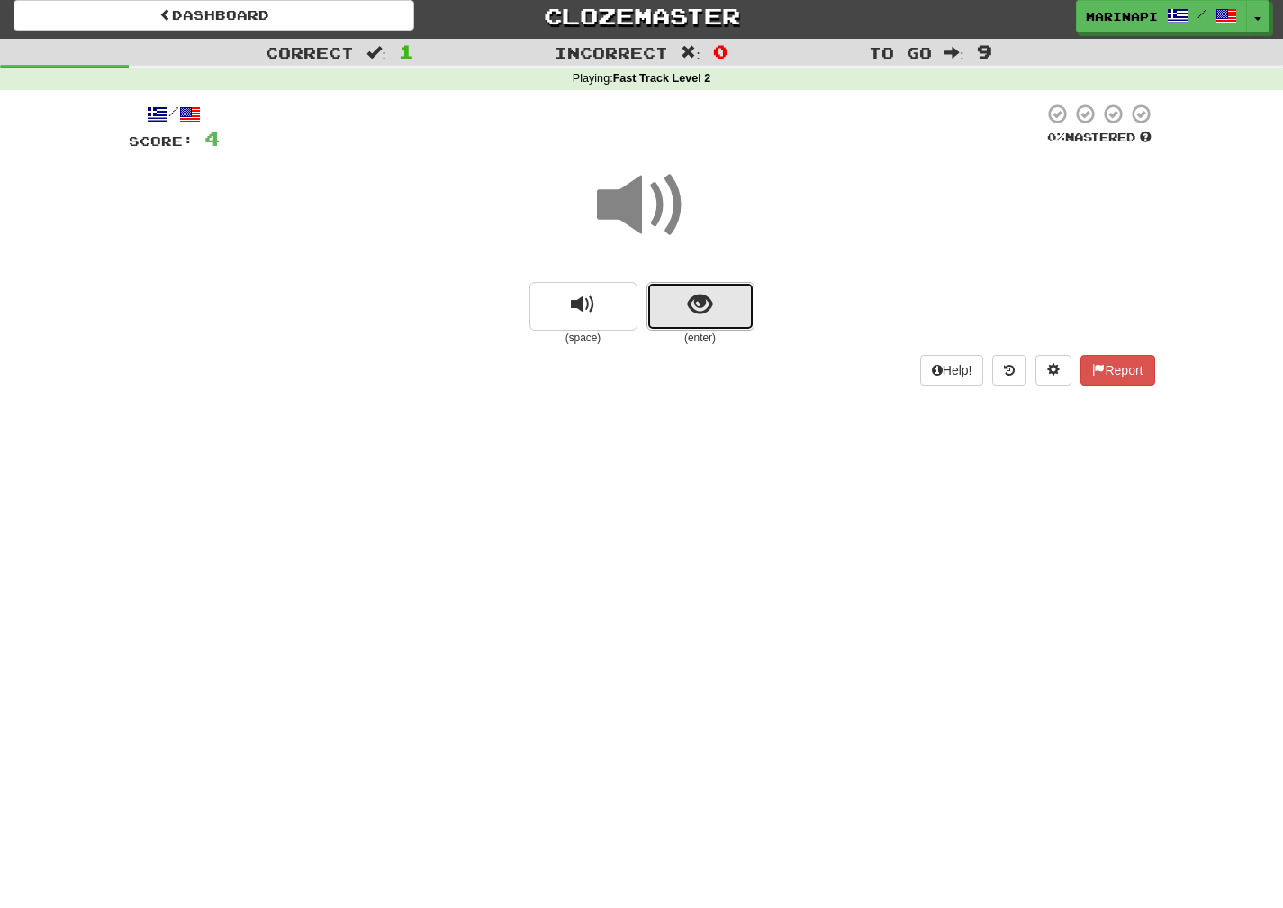
click at [692, 282] on button "show sentence" at bounding box center [701, 306] width 108 height 49
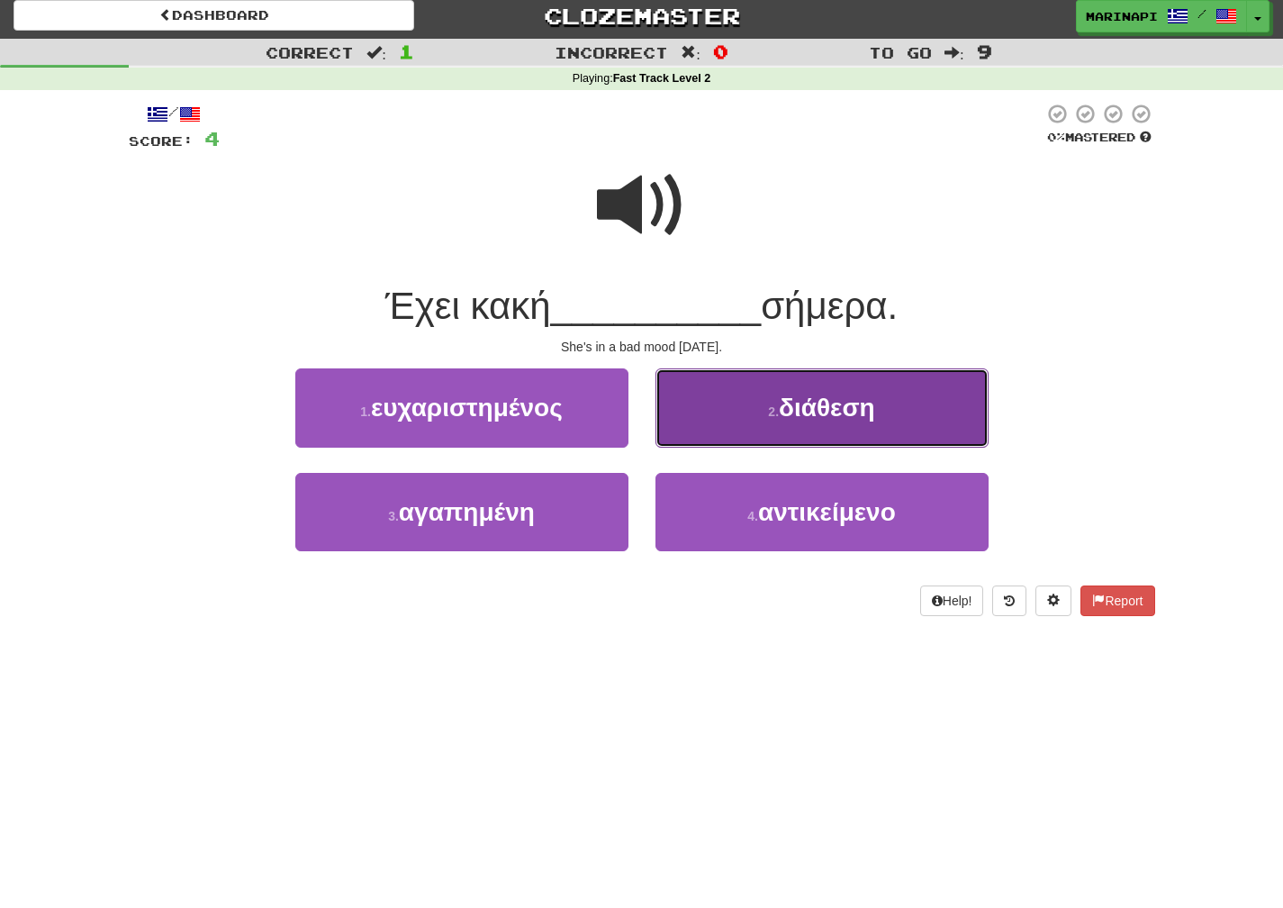
click at [837, 394] on span "διάθεση" at bounding box center [827, 408] width 96 height 28
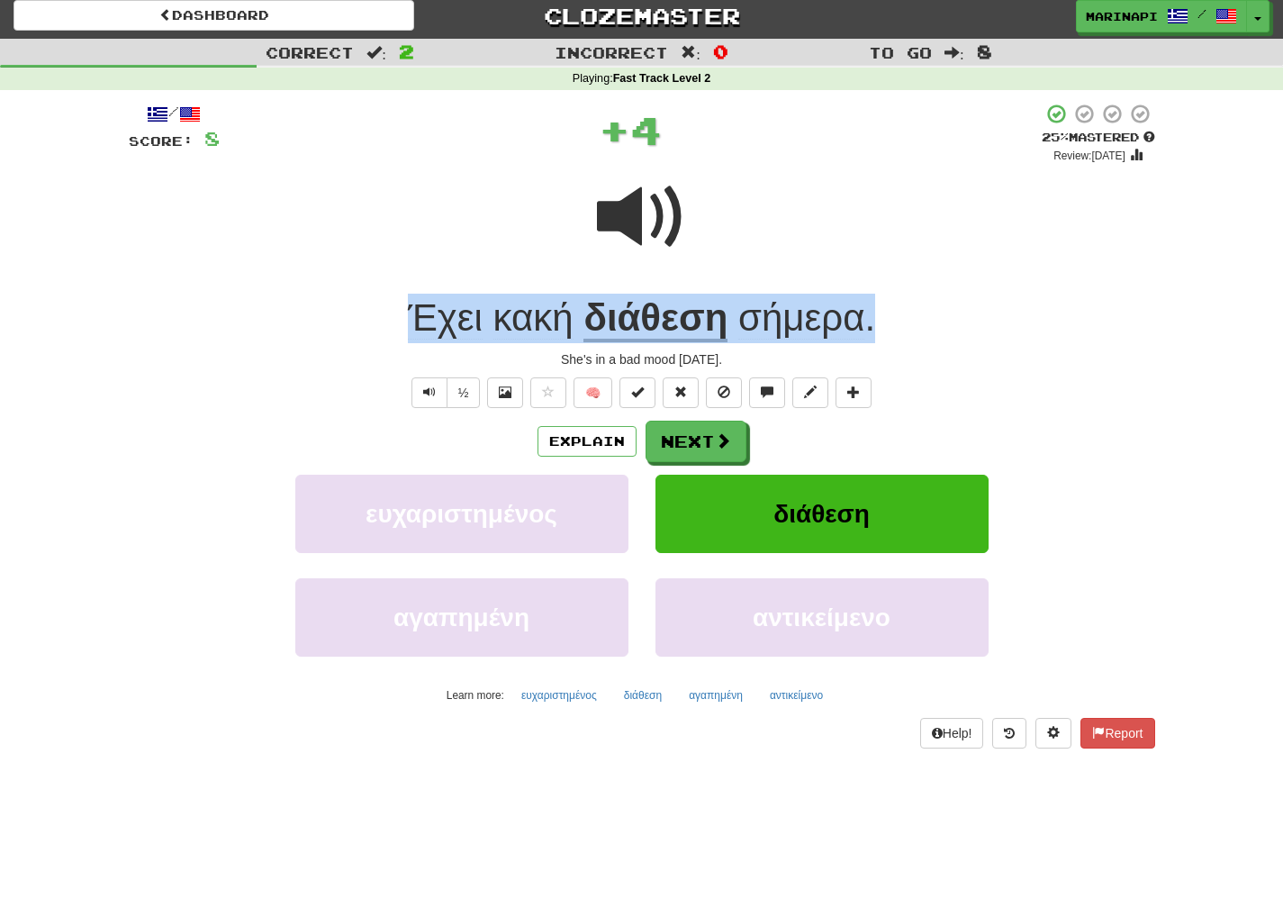
drag, startPoint x: 893, startPoint y: 315, endPoint x: 353, endPoint y: 313, distance: 540.3
click at [353, 313] on div "Έχει κακή διάθεση σήμερα ." at bounding box center [642, 319] width 1027 height 50
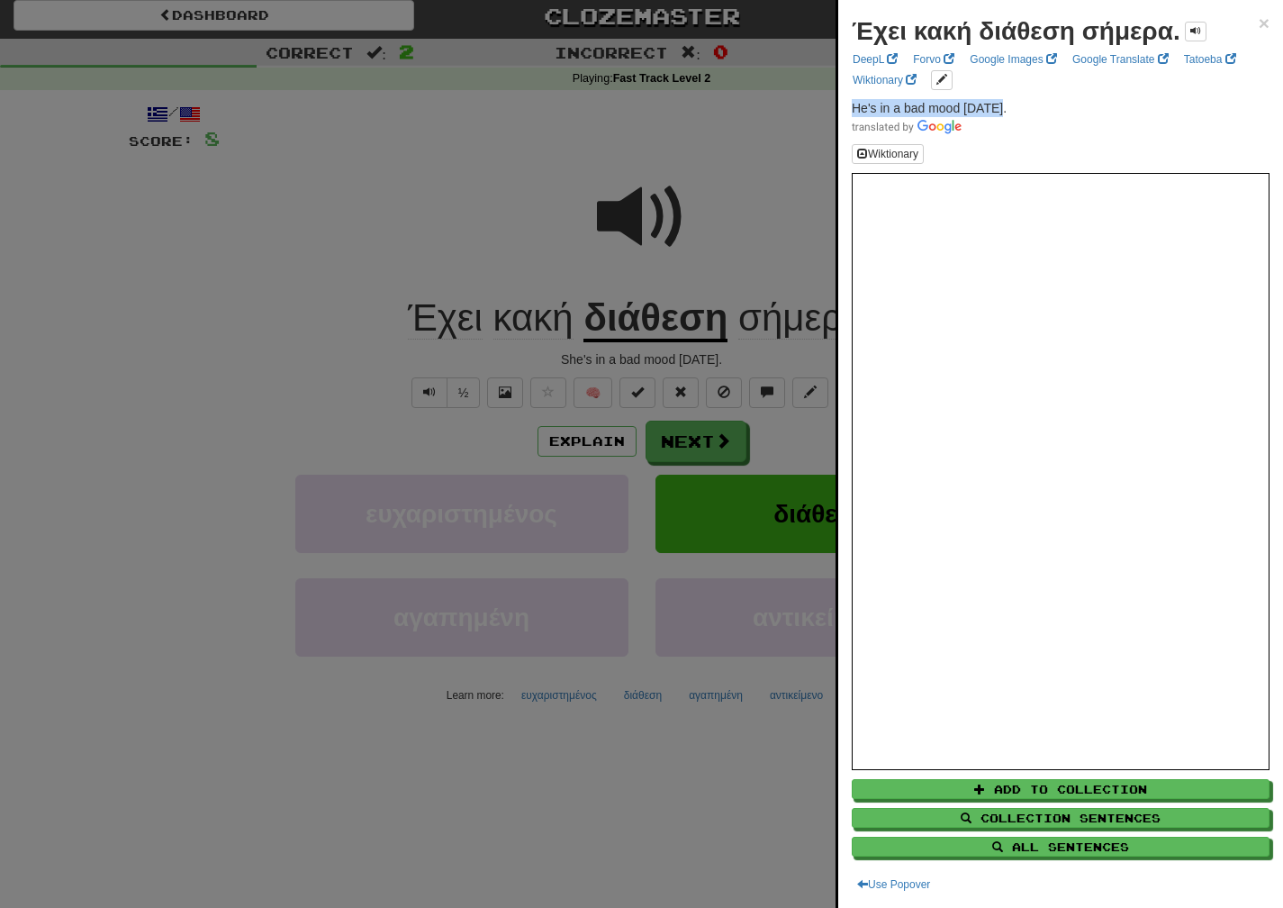
drag, startPoint x: 1005, startPoint y: 104, endPoint x: 851, endPoint y: 106, distance: 154.0
click at [851, 106] on div "Έχει κακή διάθεση σήμερα. × DeepL Forvo Google Images Google Translate Tatoeba …" at bounding box center [1060, 454] width 445 height 908
click at [720, 464] on div at bounding box center [641, 454] width 1283 height 908
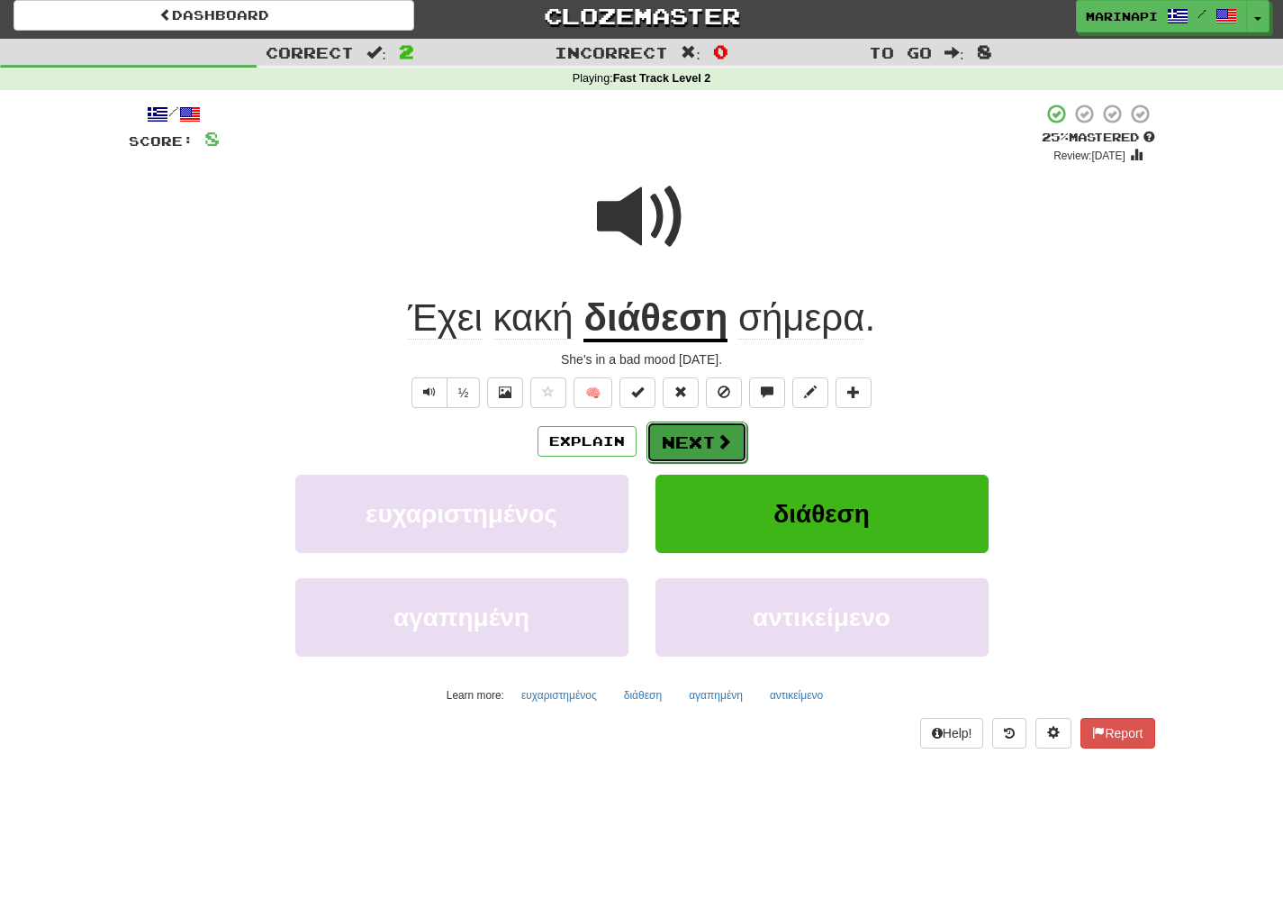
click at [719, 445] on span at bounding box center [724, 441] width 16 height 16
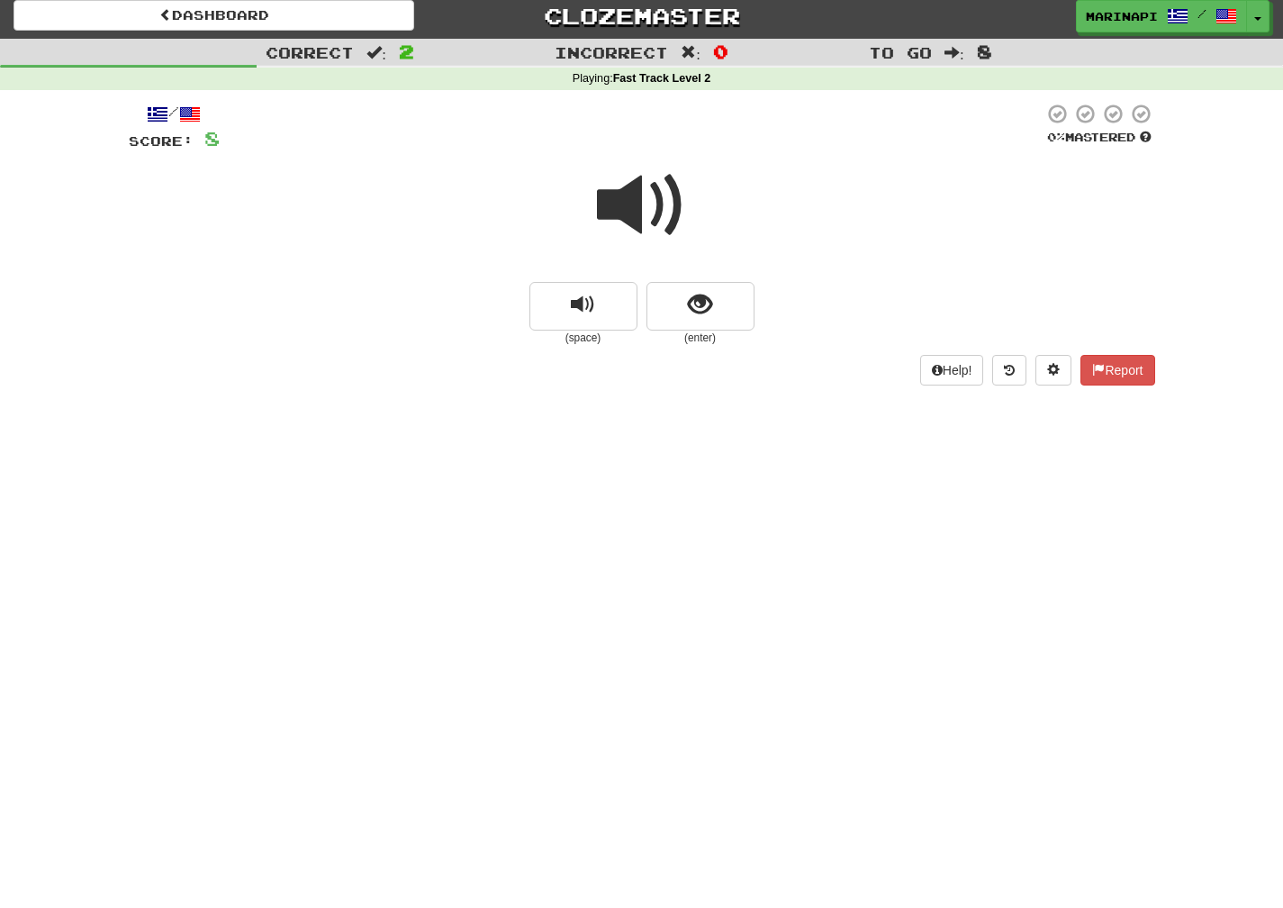
click at [658, 225] on span at bounding box center [642, 205] width 90 height 90
click at [682, 301] on button "show sentence" at bounding box center [701, 306] width 108 height 49
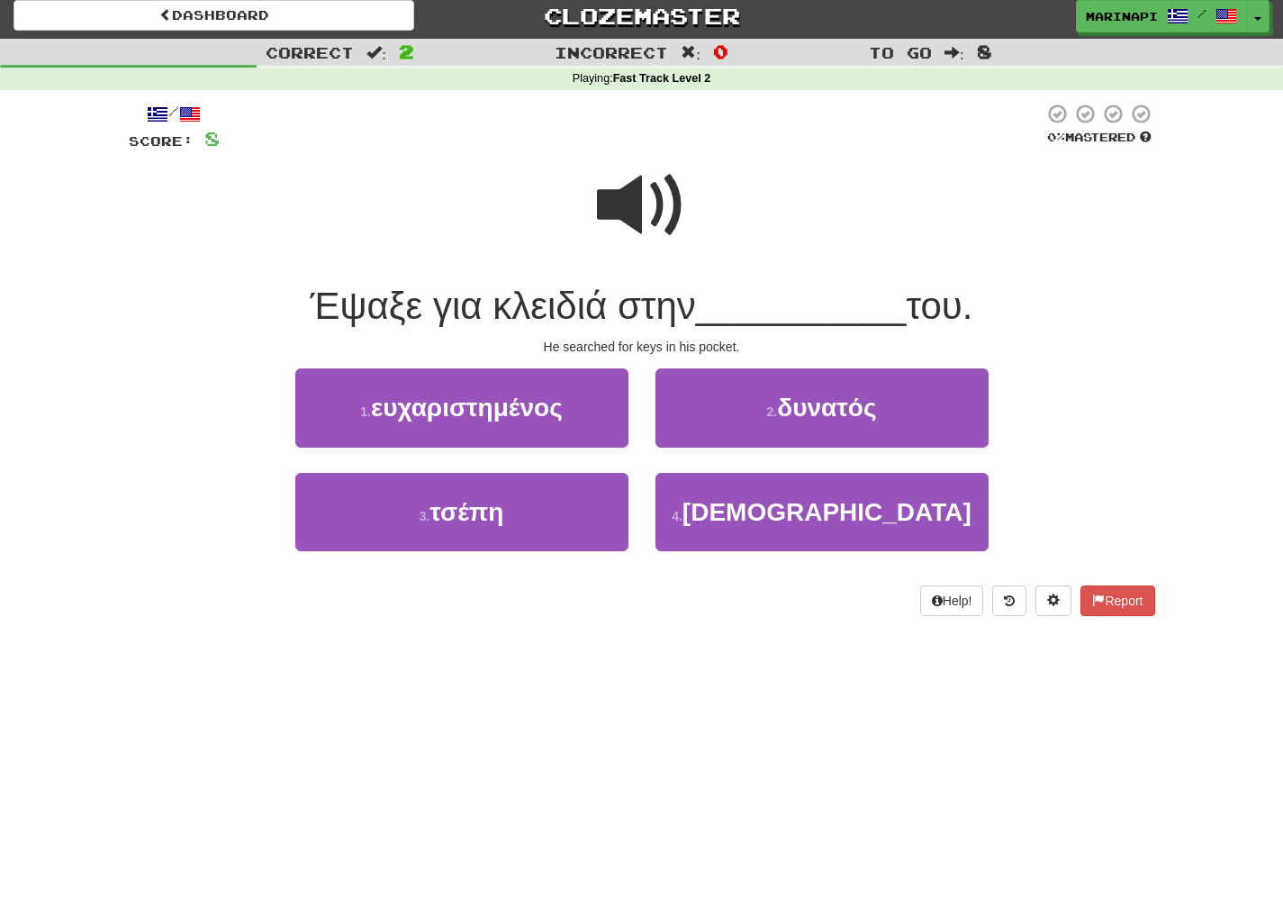
click at [645, 207] on span at bounding box center [642, 205] width 90 height 90
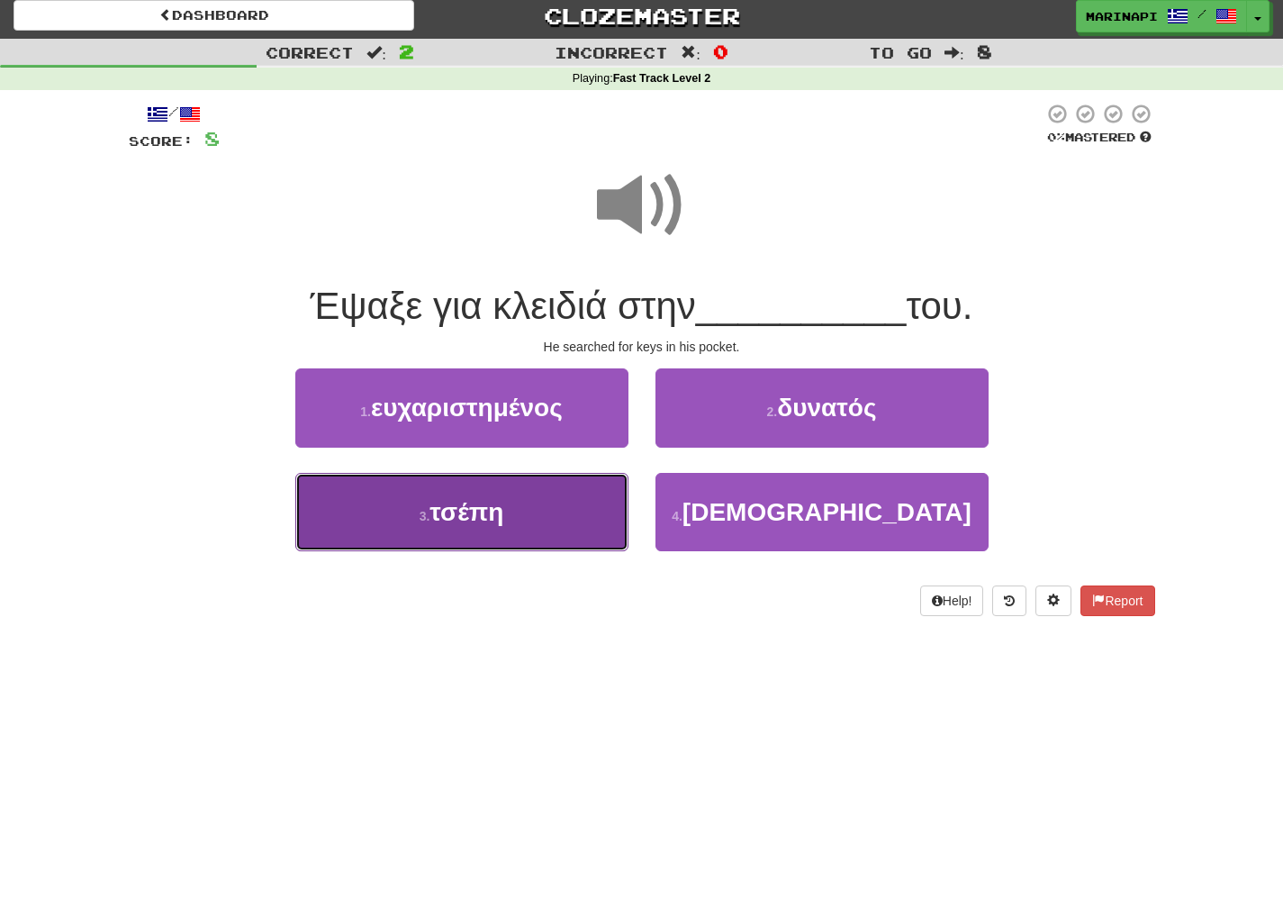
click at [575, 496] on button "3 . τσέπη" at bounding box center [461, 512] width 333 height 78
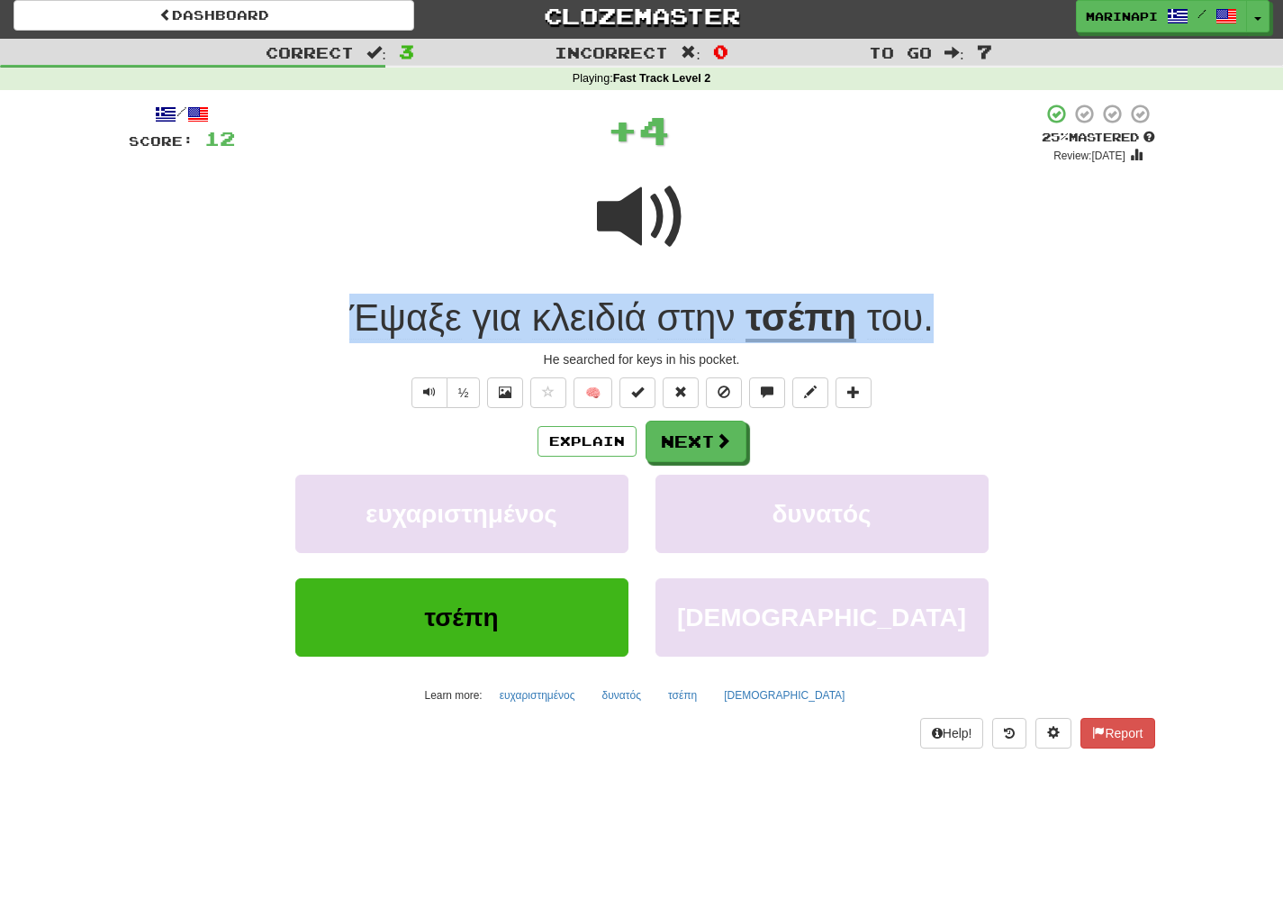
drag, startPoint x: 943, startPoint y: 330, endPoint x: 336, endPoint y: 317, distance: 607.0
click at [336, 317] on div "Έψαξε για κλειδιά στην τσέπη του ." at bounding box center [642, 319] width 1027 height 50
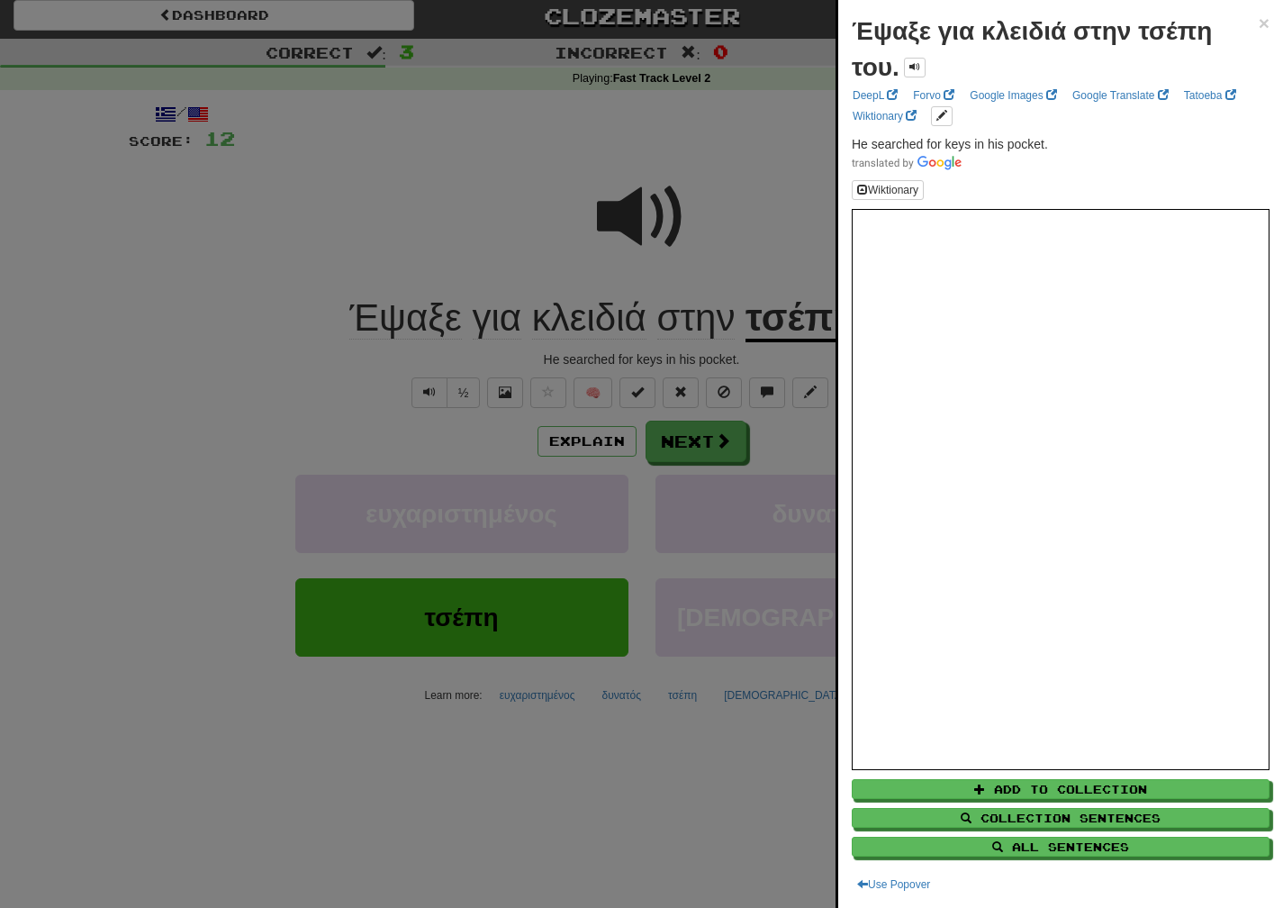
click at [430, 435] on div at bounding box center [641, 454] width 1283 height 908
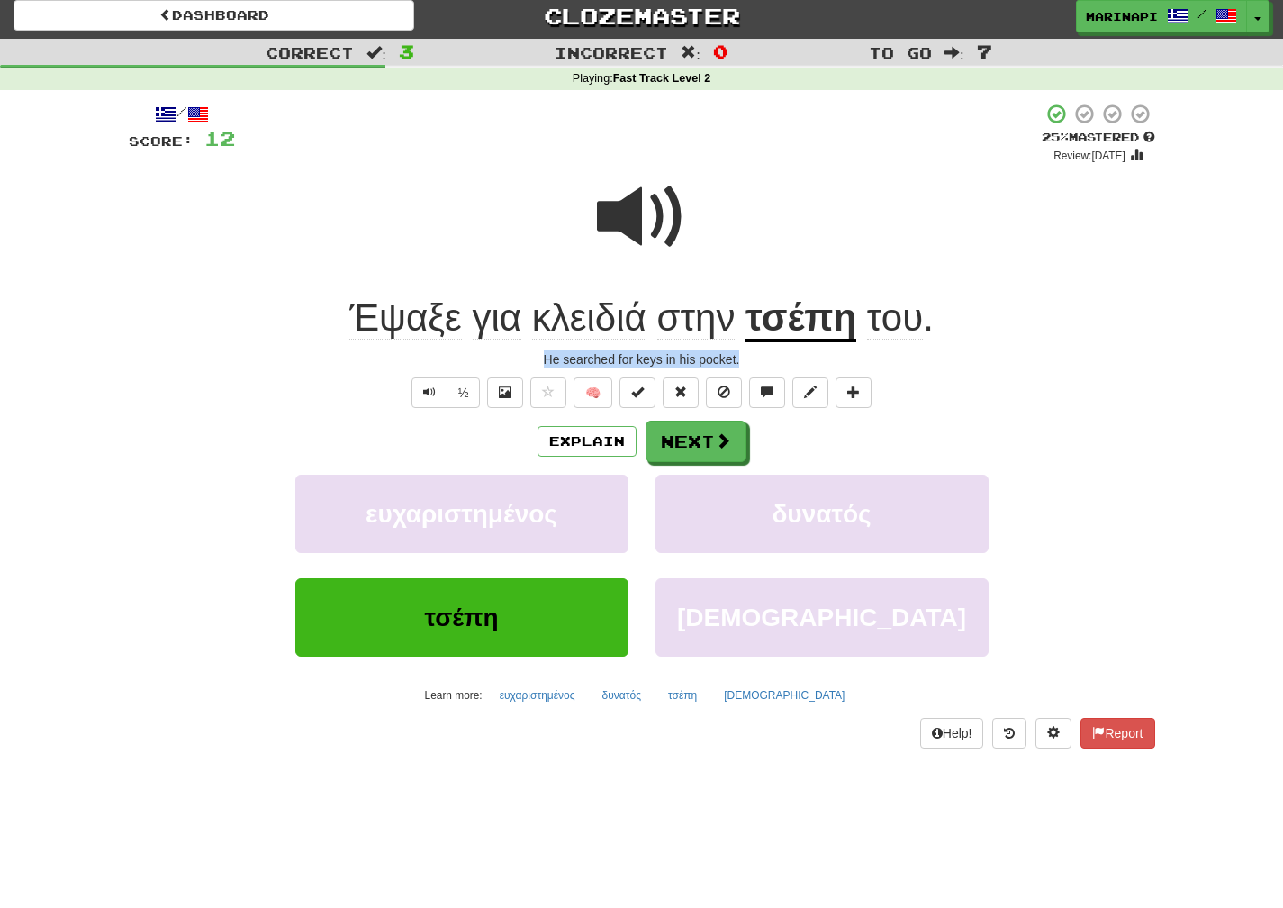
drag, startPoint x: 761, startPoint y: 356, endPoint x: 523, endPoint y: 358, distance: 237.7
click at [523, 358] on div "He searched for keys in his pocket." at bounding box center [642, 359] width 1027 height 18
click at [696, 437] on button "Next" at bounding box center [697, 441] width 101 height 41
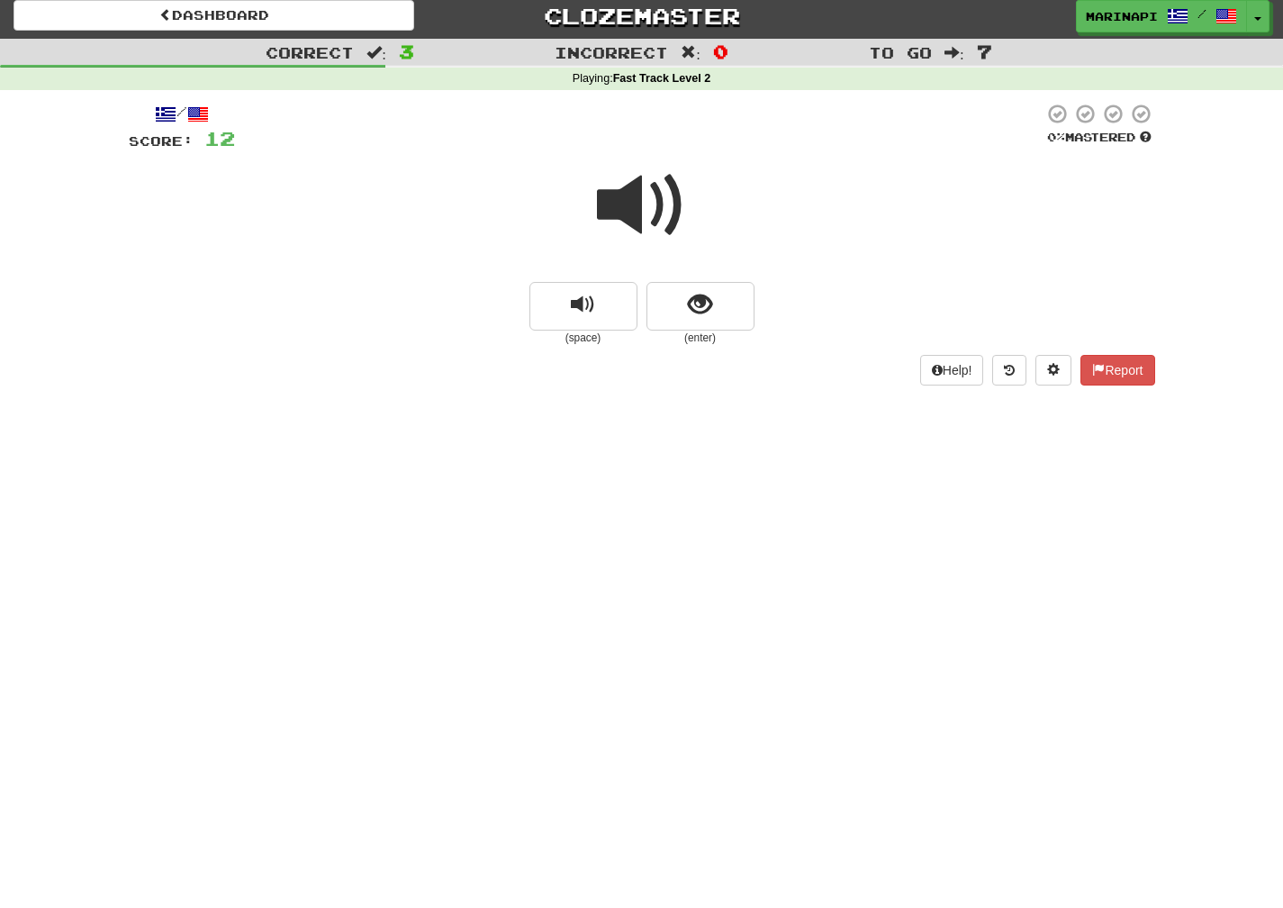
click at [642, 205] on span at bounding box center [642, 205] width 90 height 90
click at [692, 282] on button "show sentence" at bounding box center [701, 306] width 108 height 49
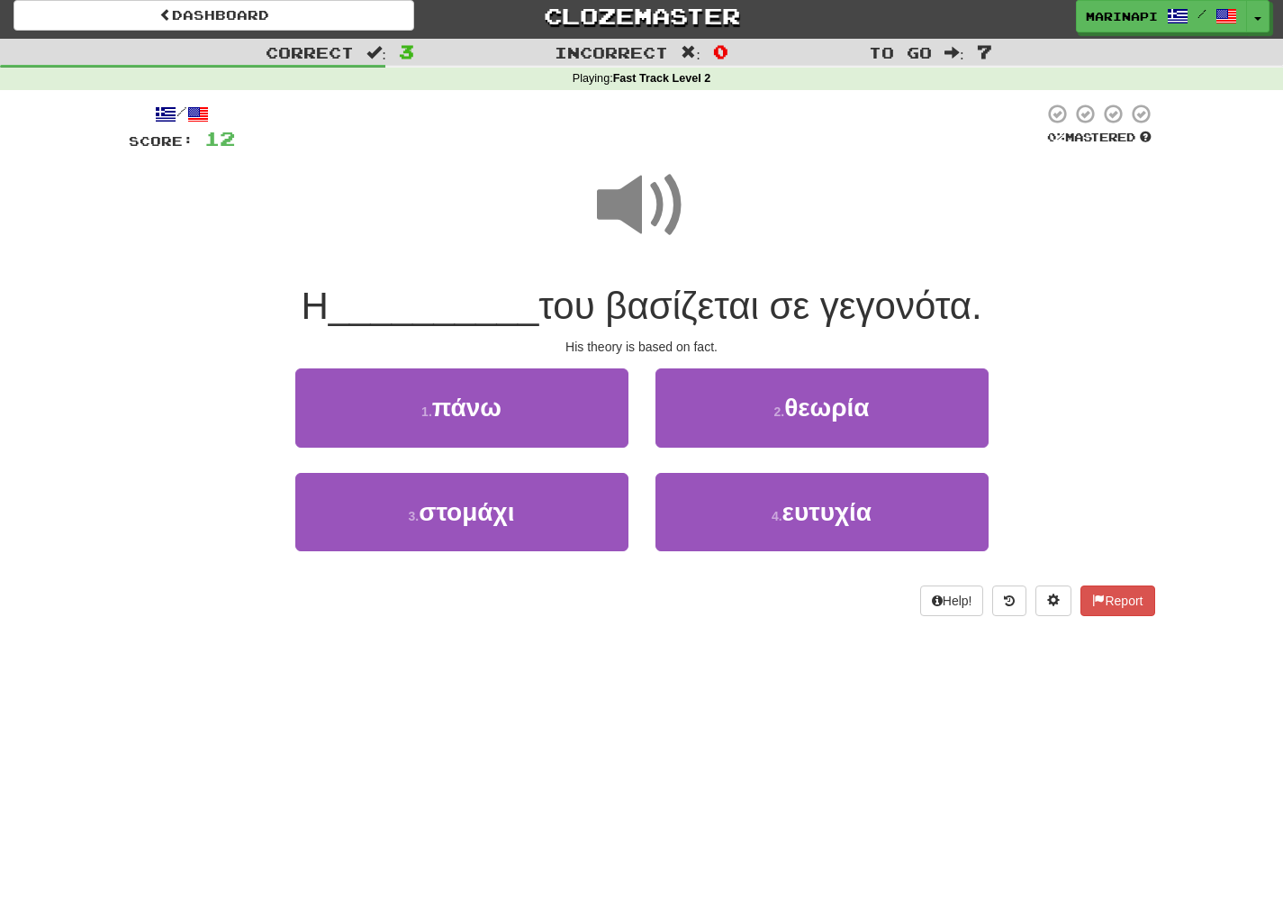
click at [656, 213] on span at bounding box center [642, 205] width 90 height 90
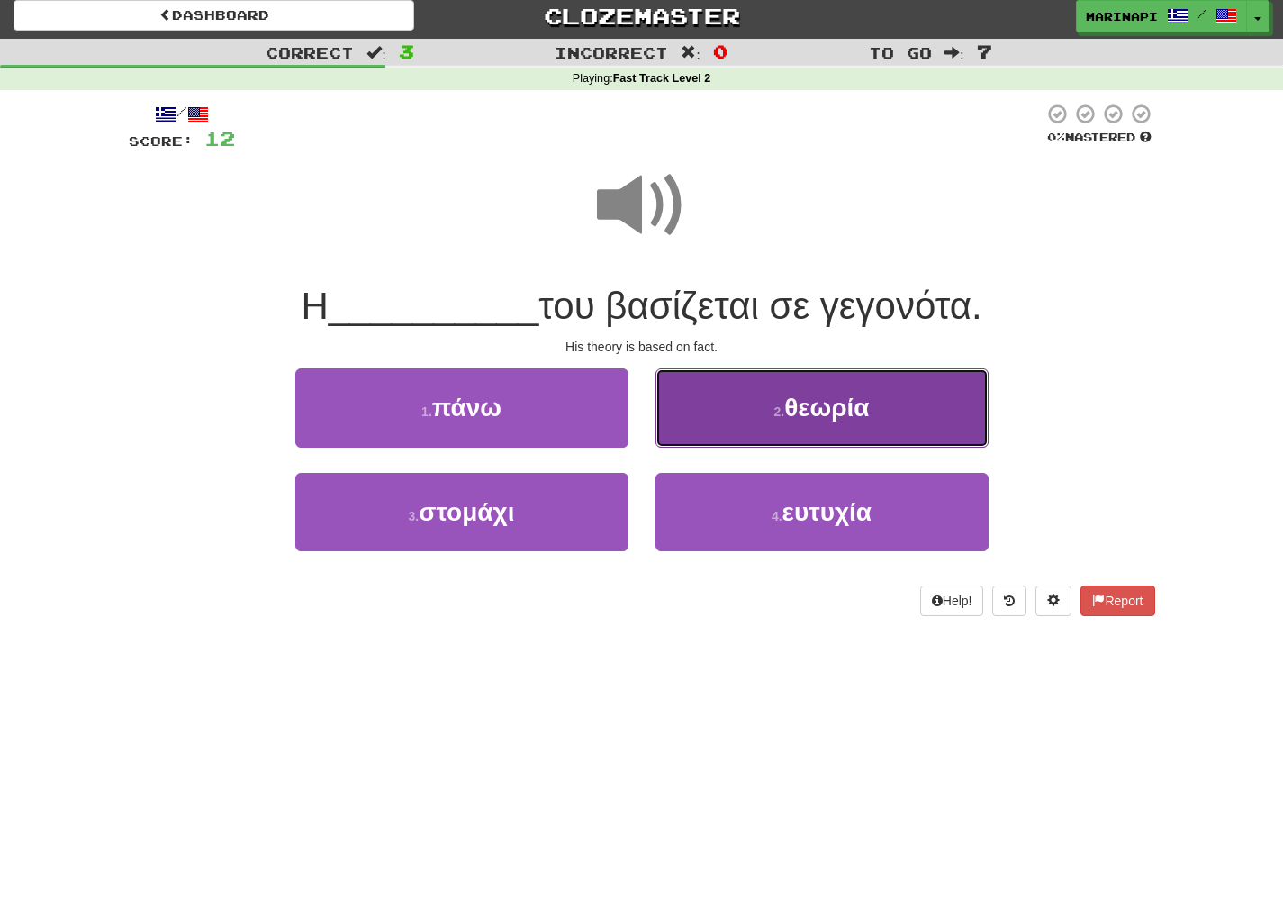
click at [735, 413] on button "2 . θεωρία" at bounding box center [822, 407] width 333 height 78
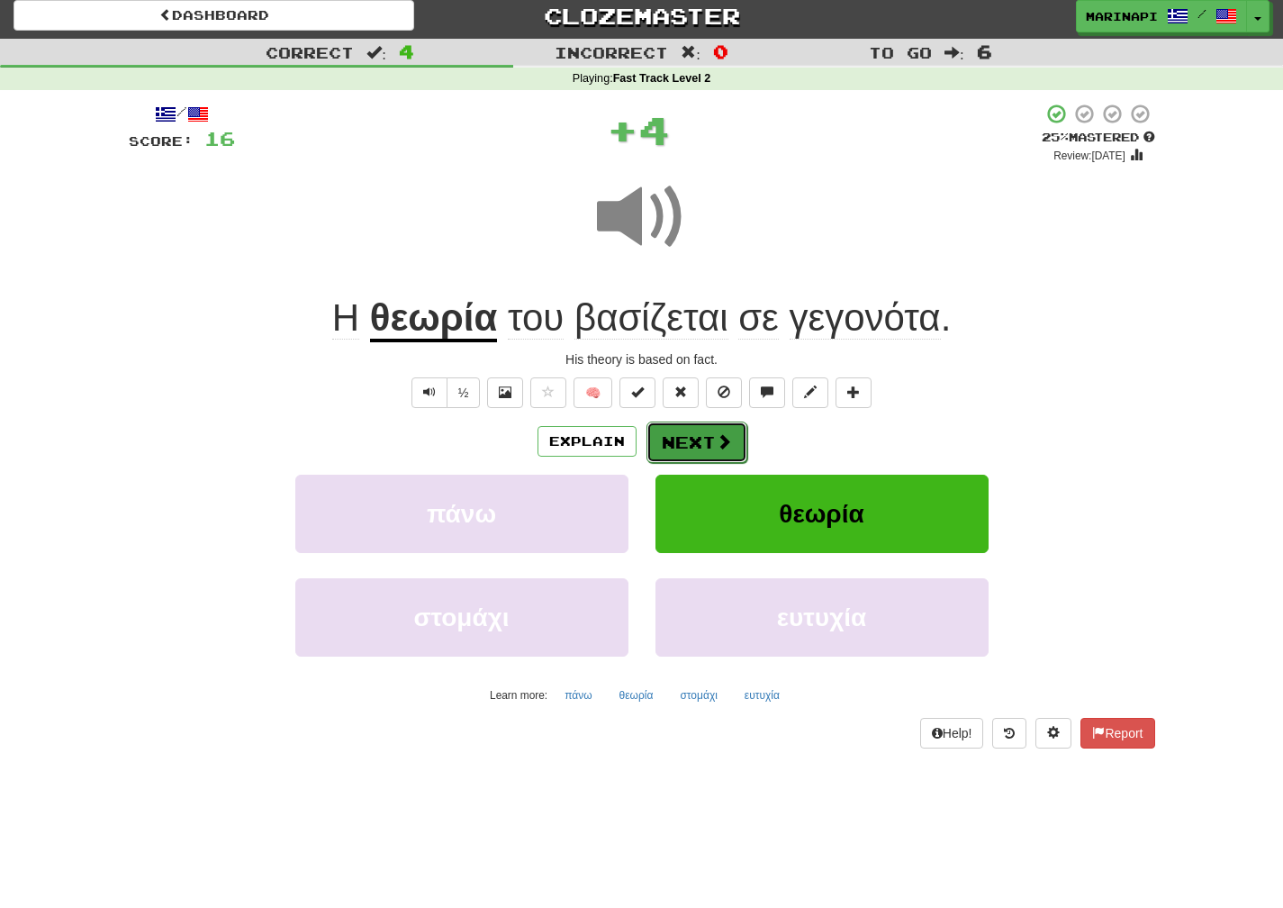
click at [719, 446] on span at bounding box center [724, 441] width 16 height 16
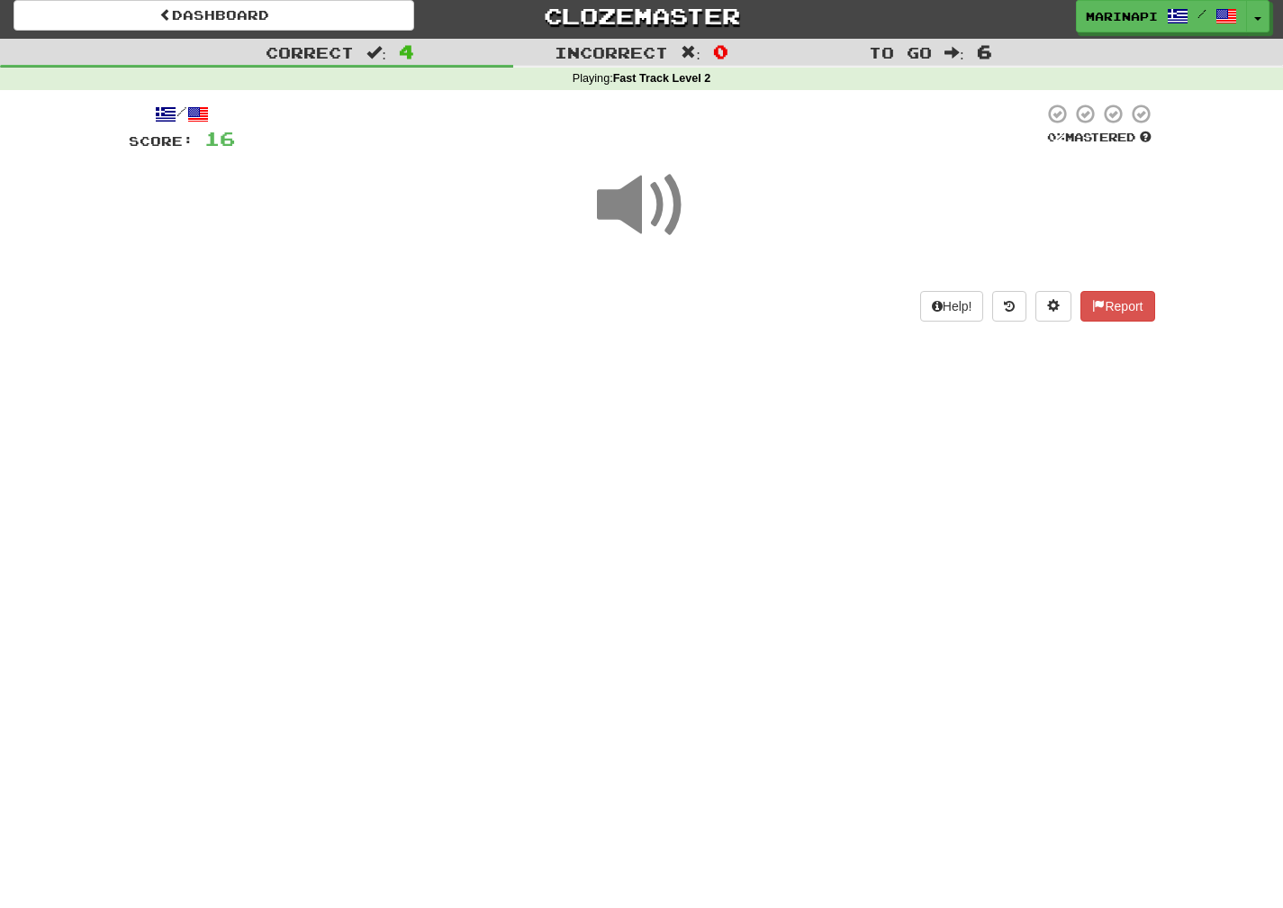
click at [650, 225] on span at bounding box center [642, 205] width 90 height 90
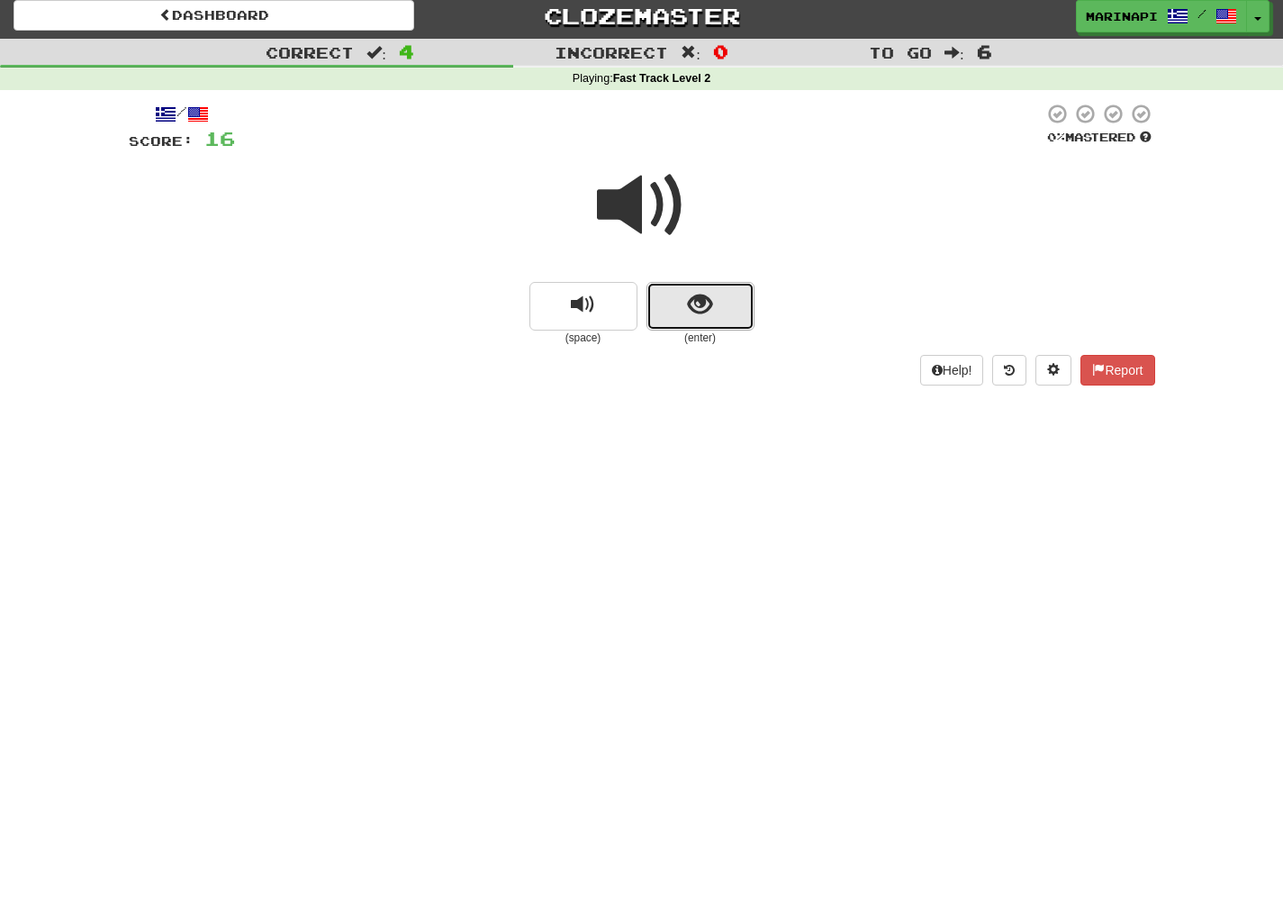
click at [713, 320] on button "show sentence" at bounding box center [701, 306] width 108 height 49
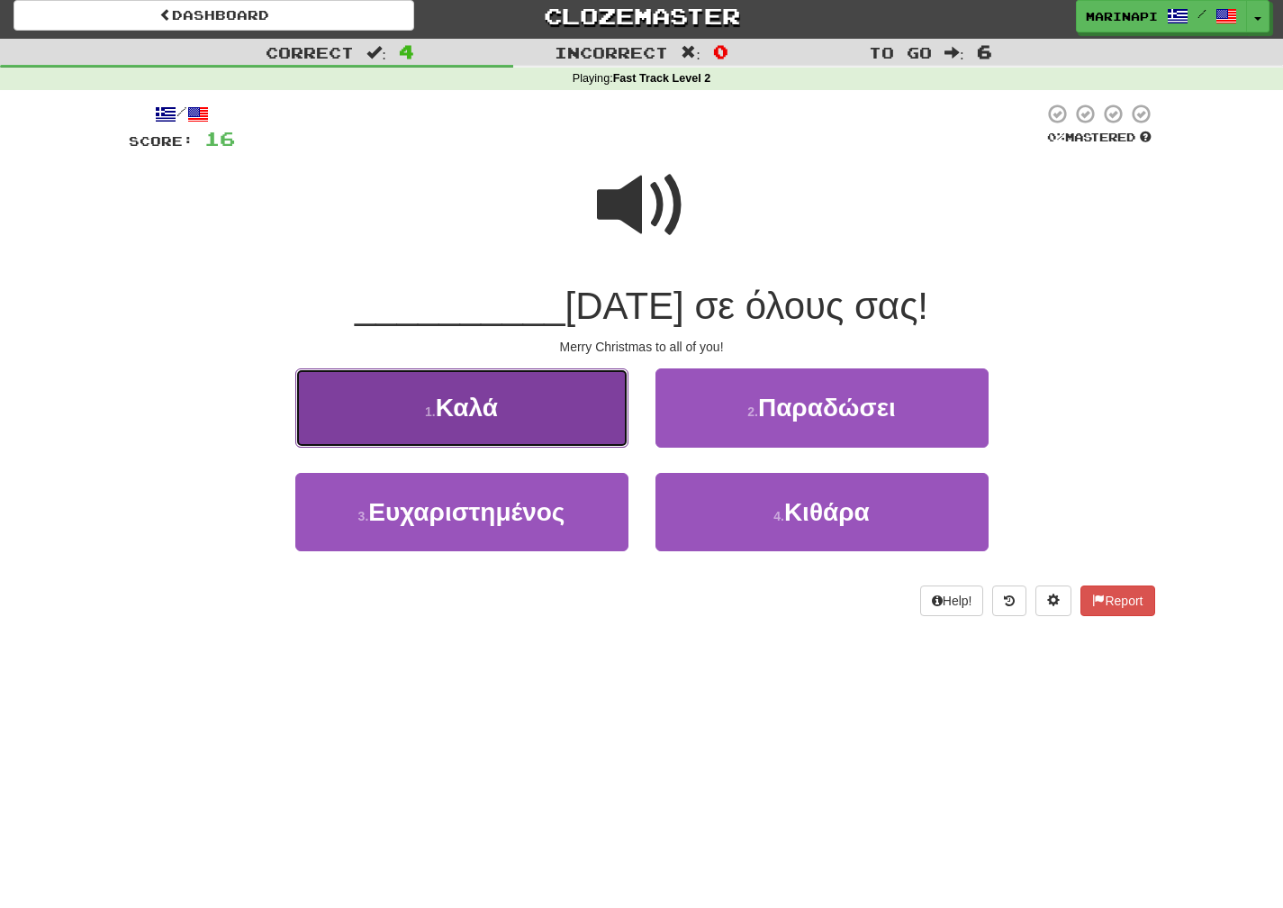
click at [522, 421] on button "1 . Καλά" at bounding box center [461, 407] width 333 height 78
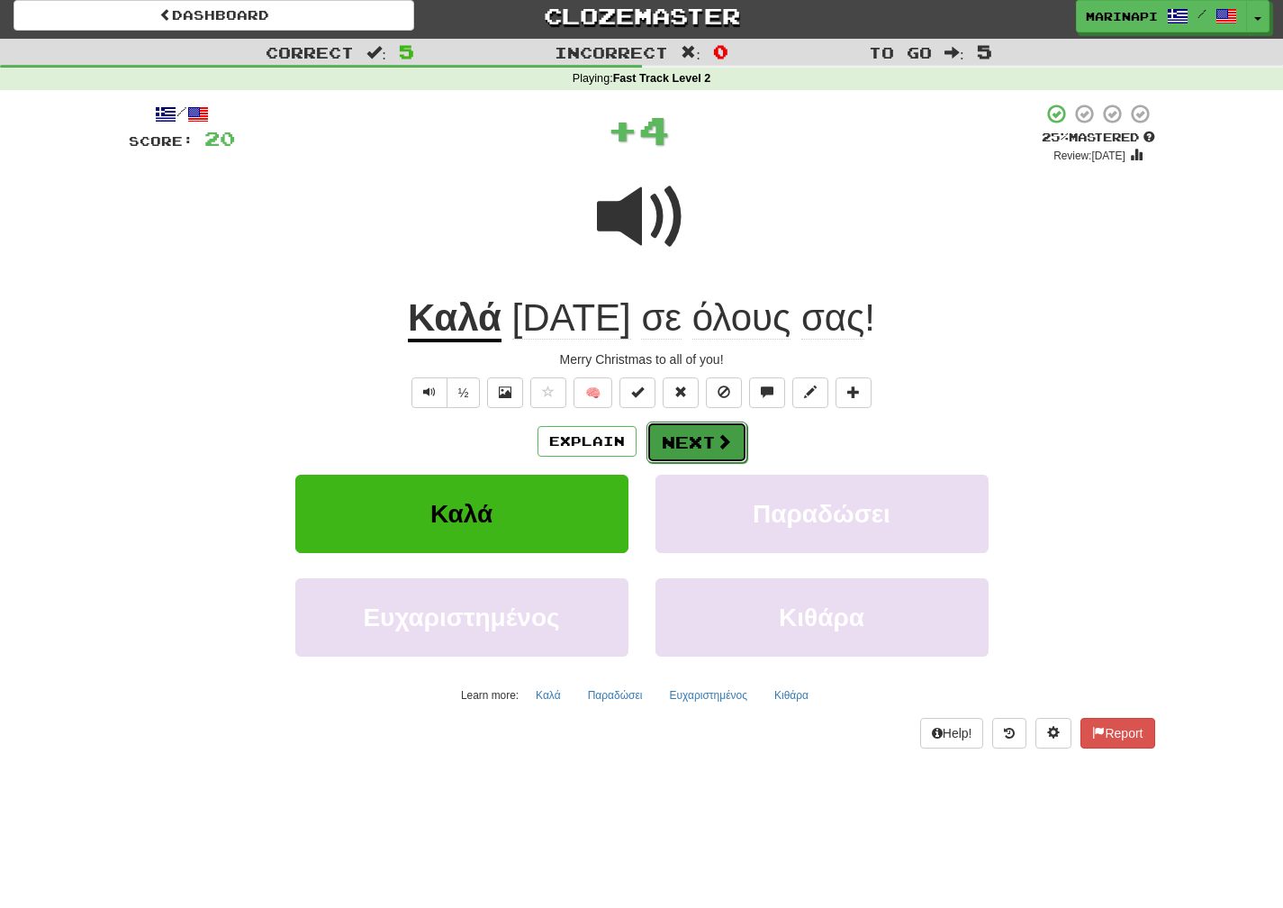
click at [700, 442] on button "Next" at bounding box center [697, 441] width 101 height 41
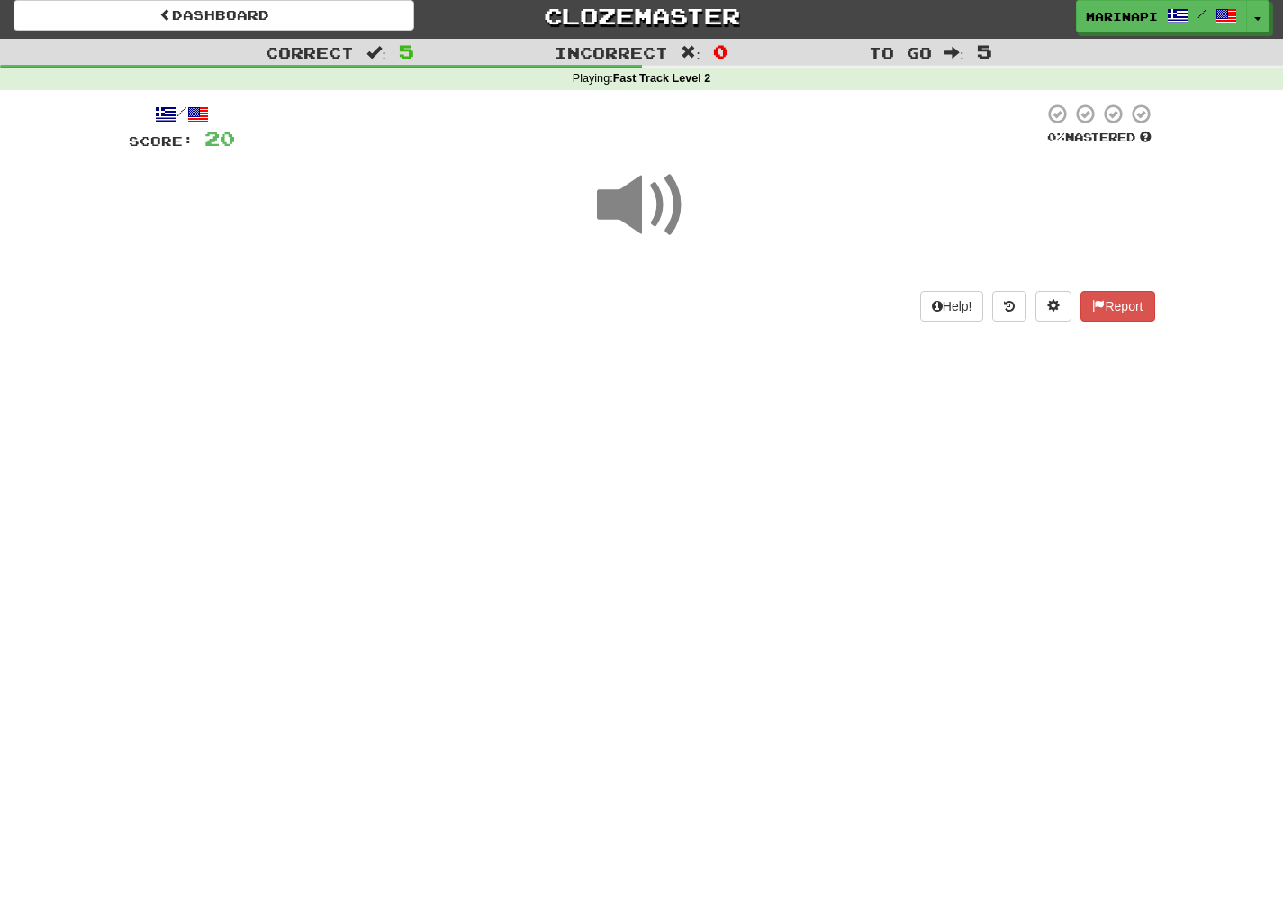
click at [629, 210] on span at bounding box center [642, 205] width 90 height 90
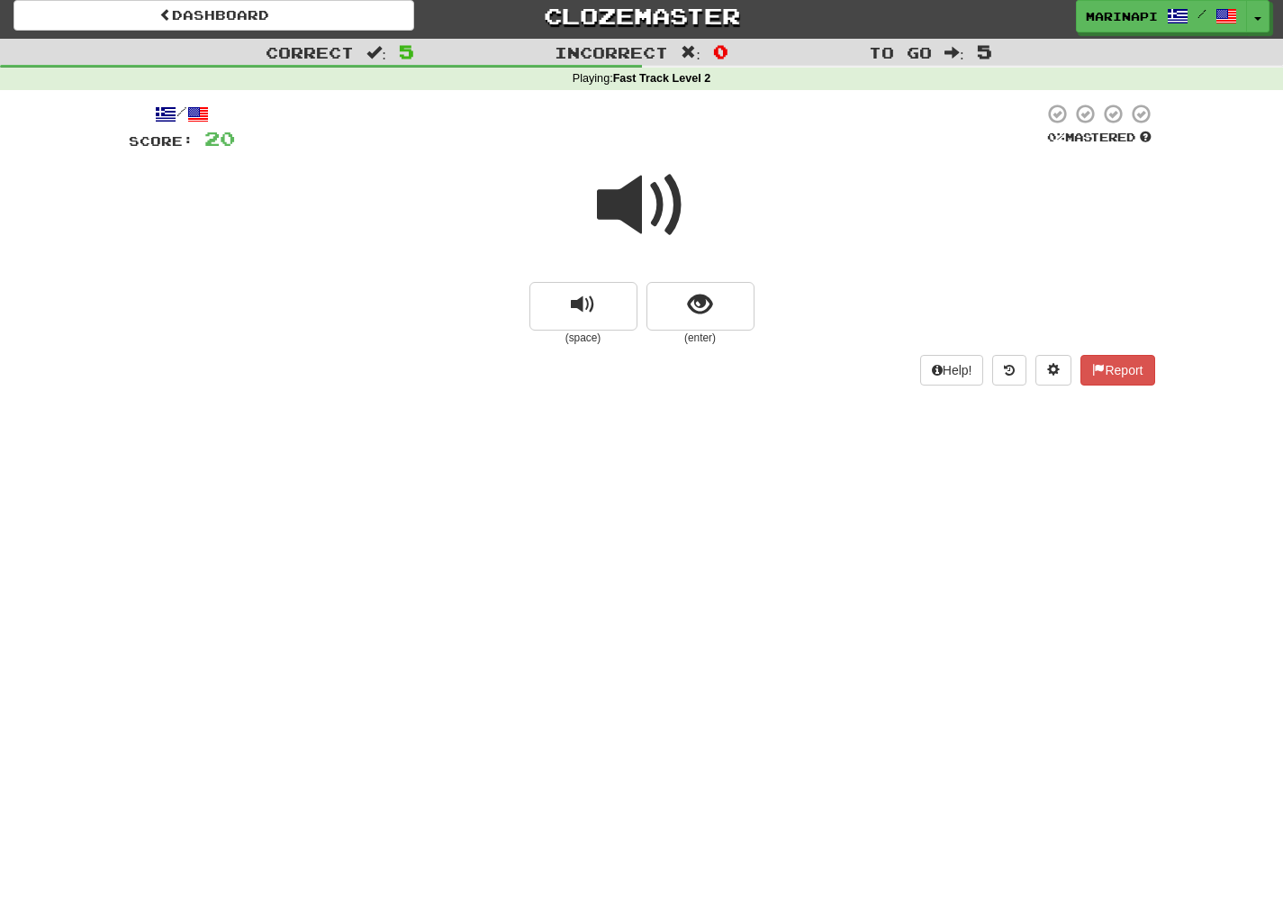
click at [672, 203] on span at bounding box center [642, 205] width 90 height 90
click at [709, 306] on span "show sentence" at bounding box center [700, 305] width 24 height 24
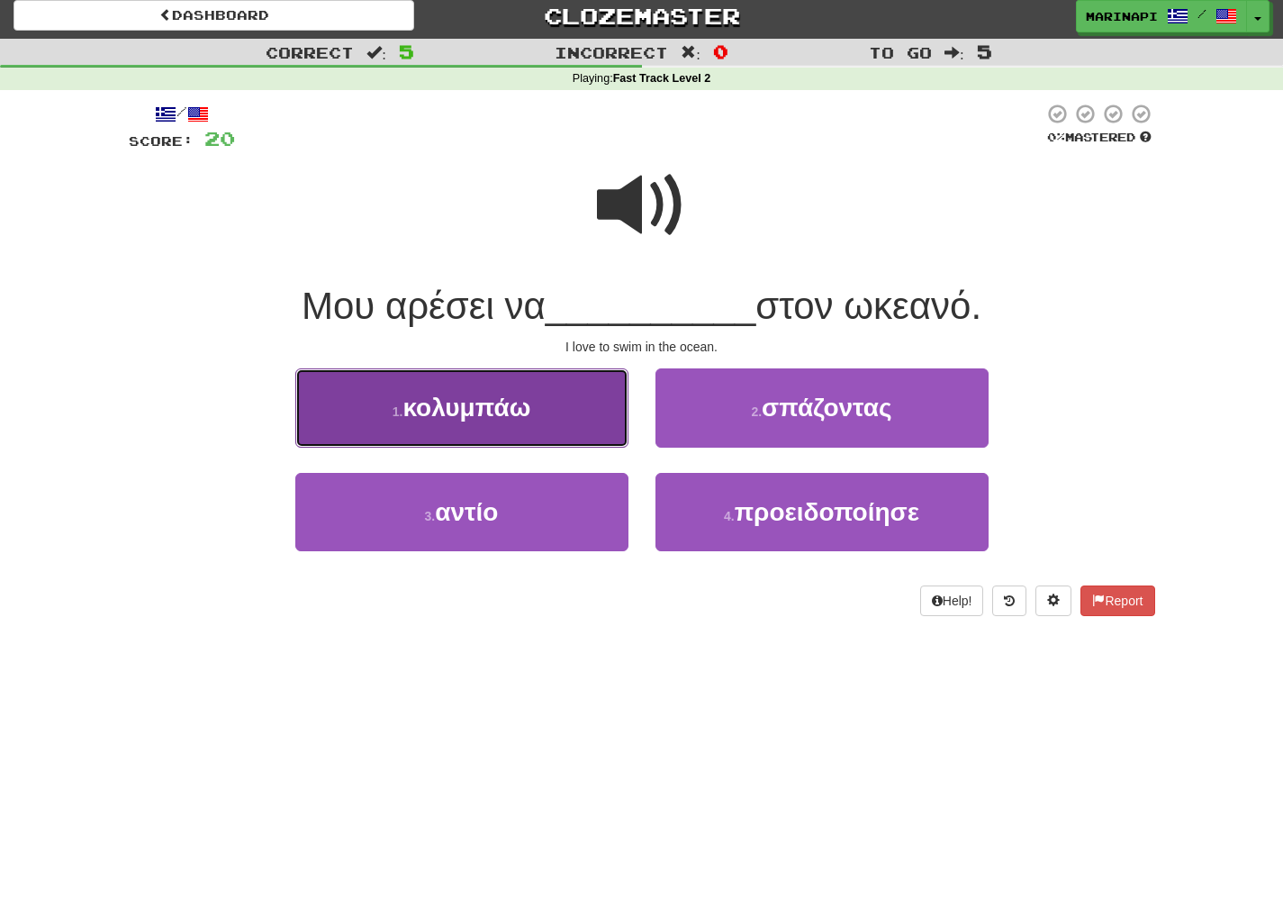
click at [568, 413] on button "1 . κολυμπάω" at bounding box center [461, 407] width 333 height 78
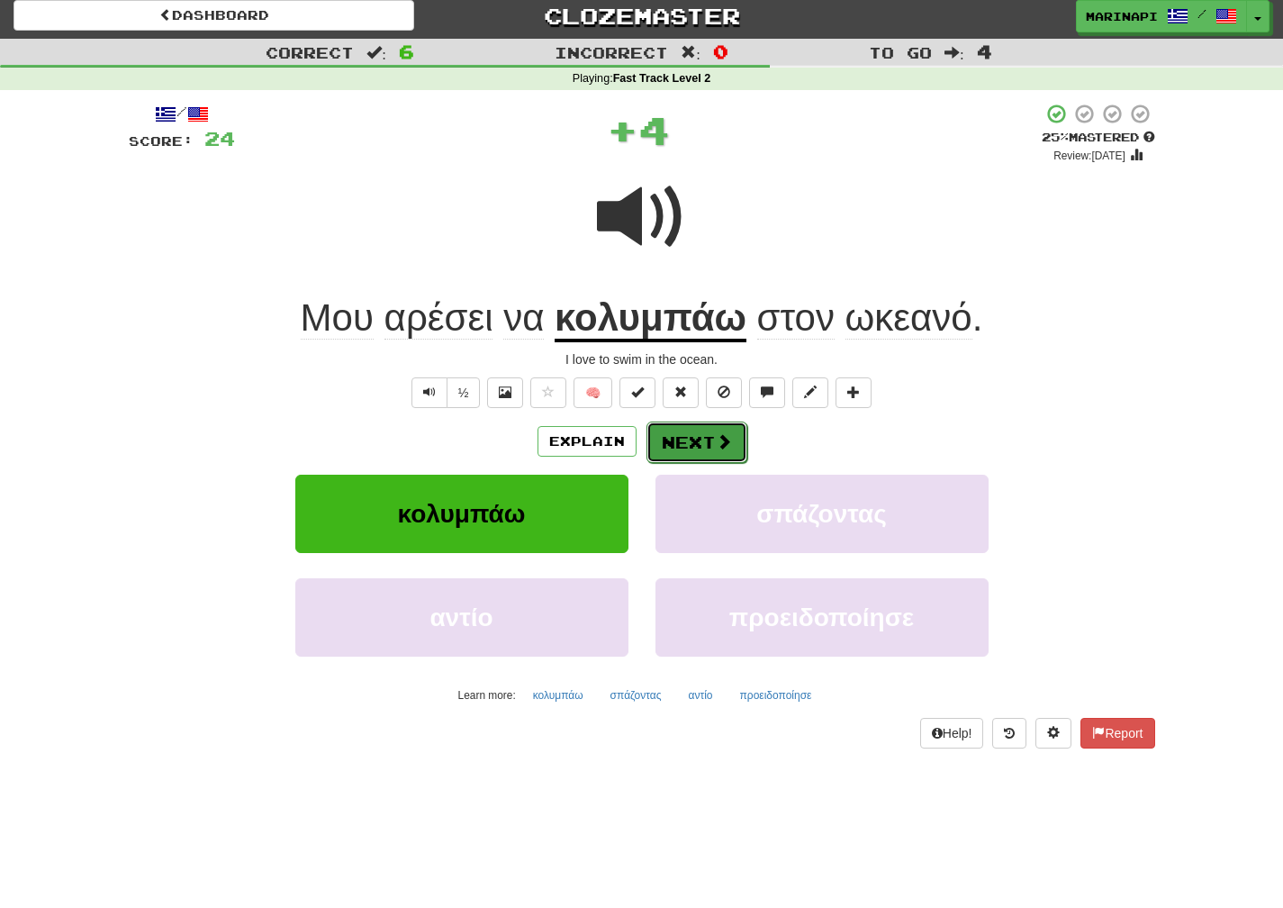
click at [673, 430] on button "Next" at bounding box center [697, 441] width 101 height 41
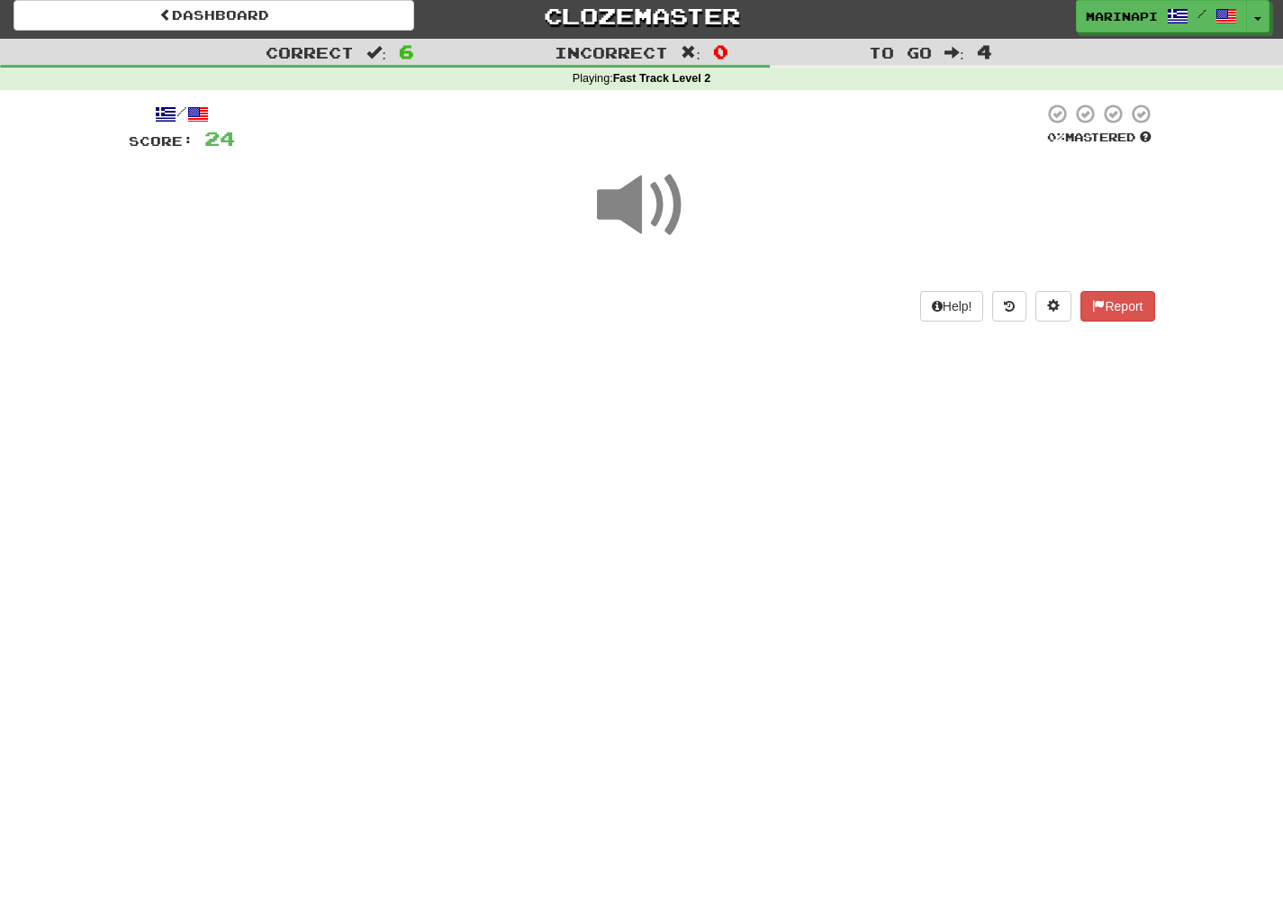
click at [639, 222] on span at bounding box center [642, 205] width 90 height 90
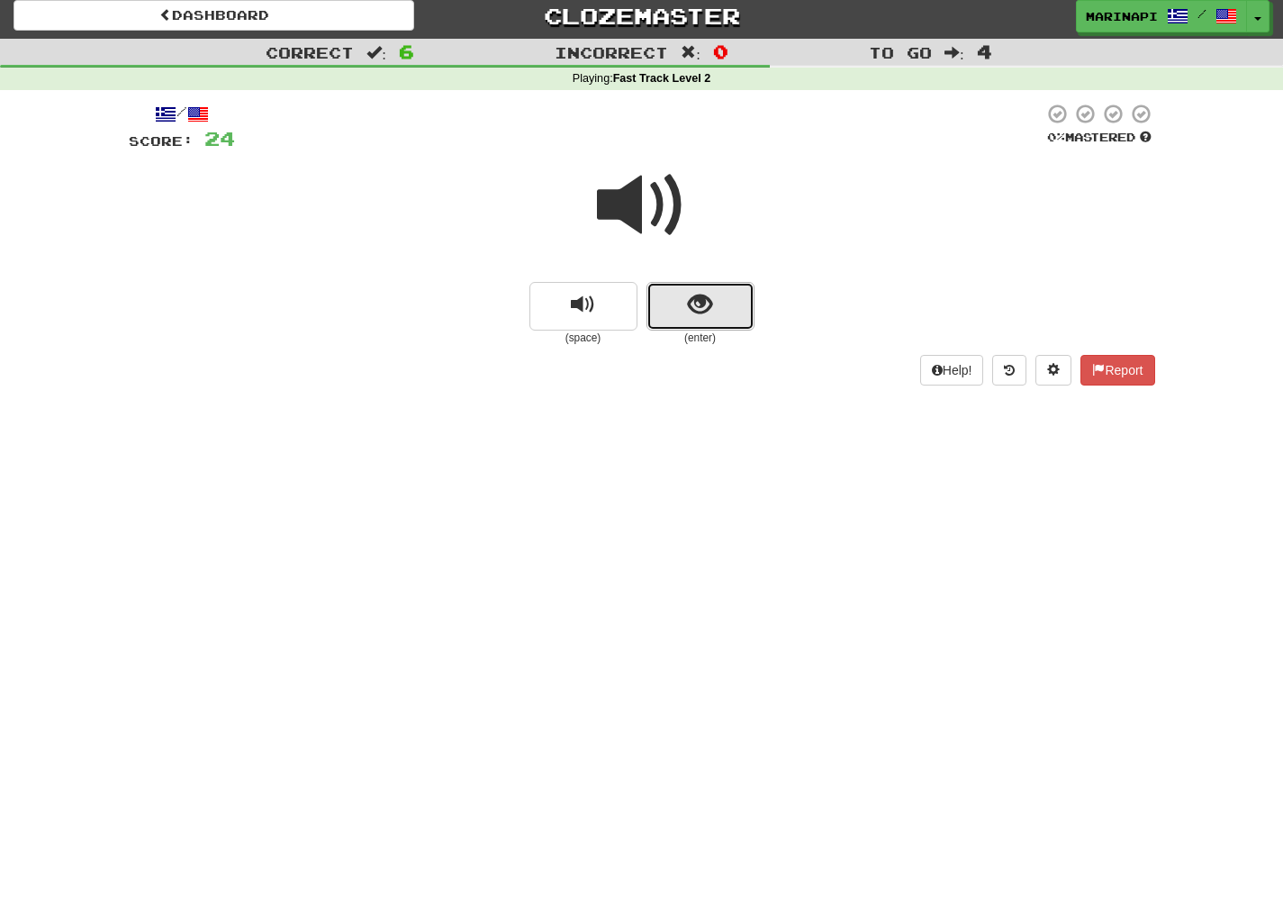
click at [686, 319] on button "show sentence" at bounding box center [701, 306] width 108 height 49
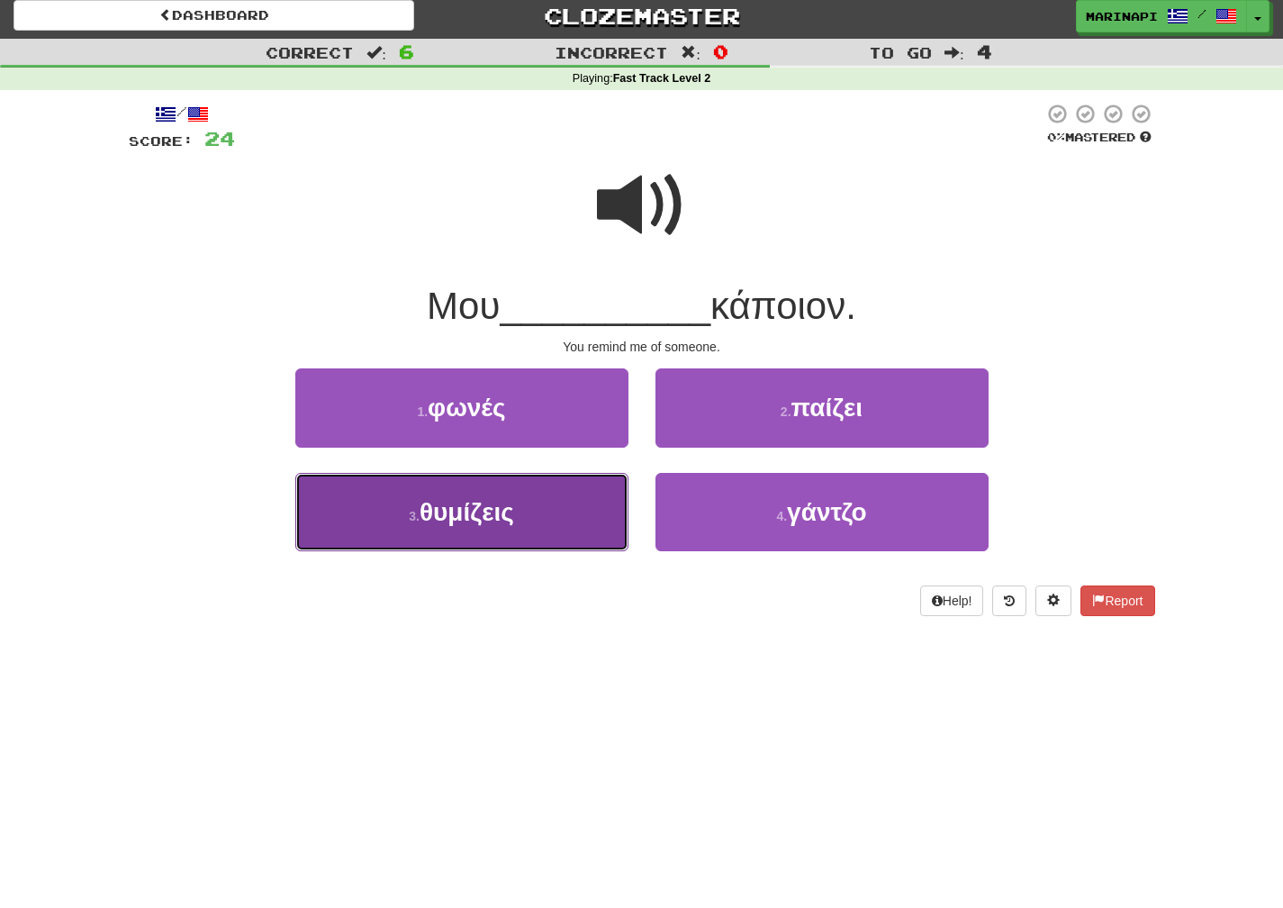
click at [578, 515] on button "3 . θυμίζεις" at bounding box center [461, 512] width 333 height 78
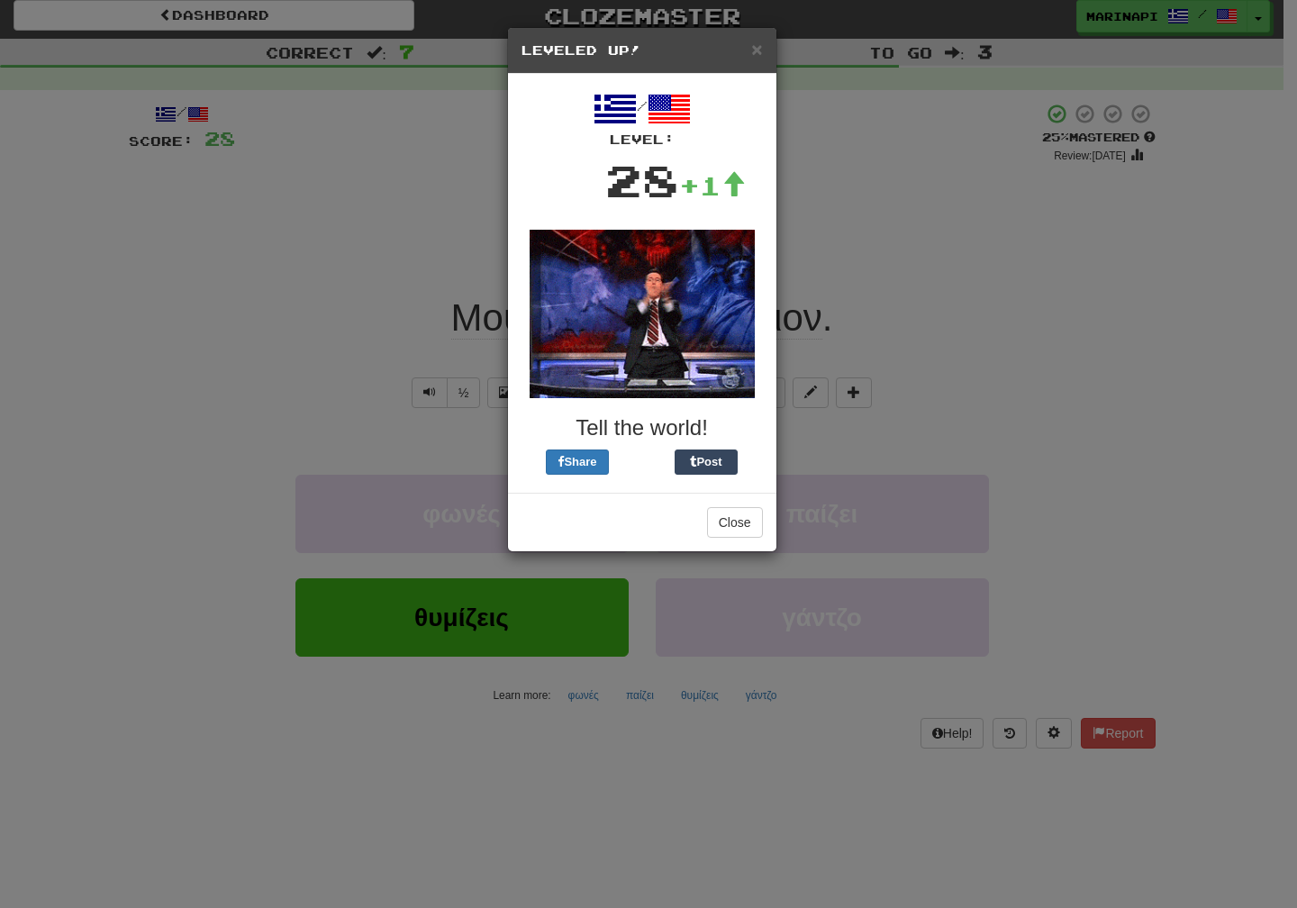
click at [748, 53] on h5 "Leveled Up!" at bounding box center [641, 50] width 241 height 18
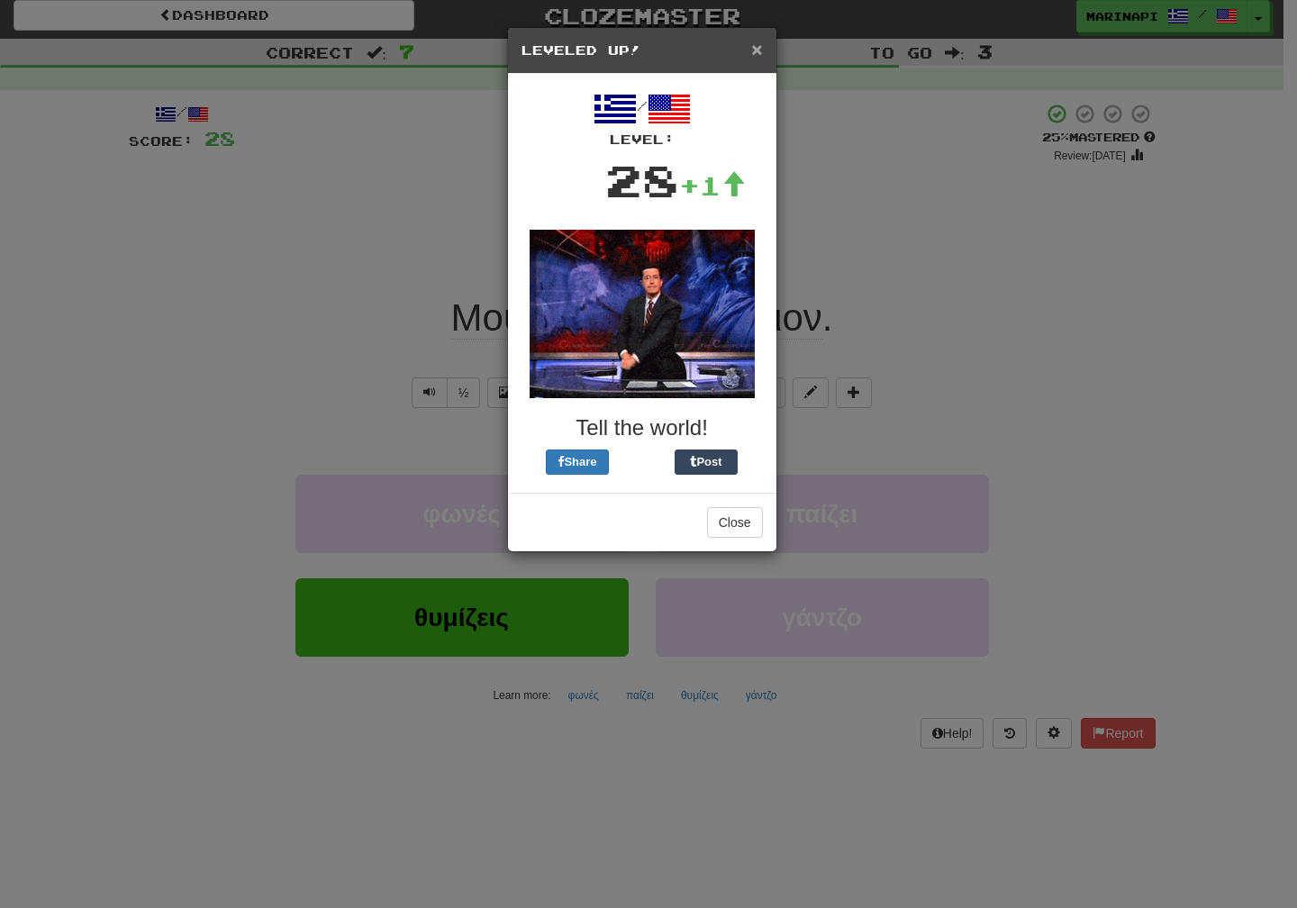
click at [758, 59] on span "×" at bounding box center [756, 49] width 11 height 21
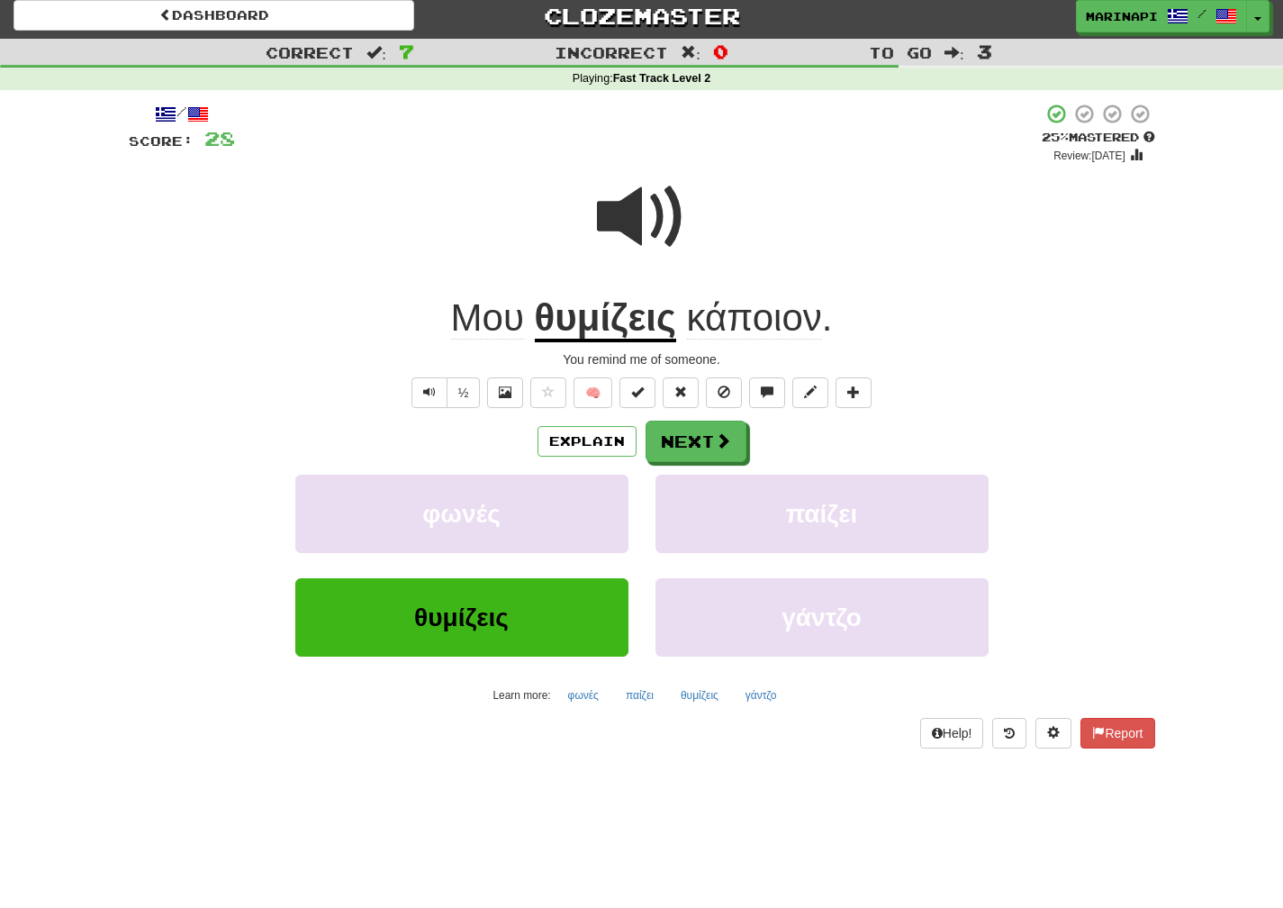
click at [636, 241] on span at bounding box center [642, 217] width 90 height 90
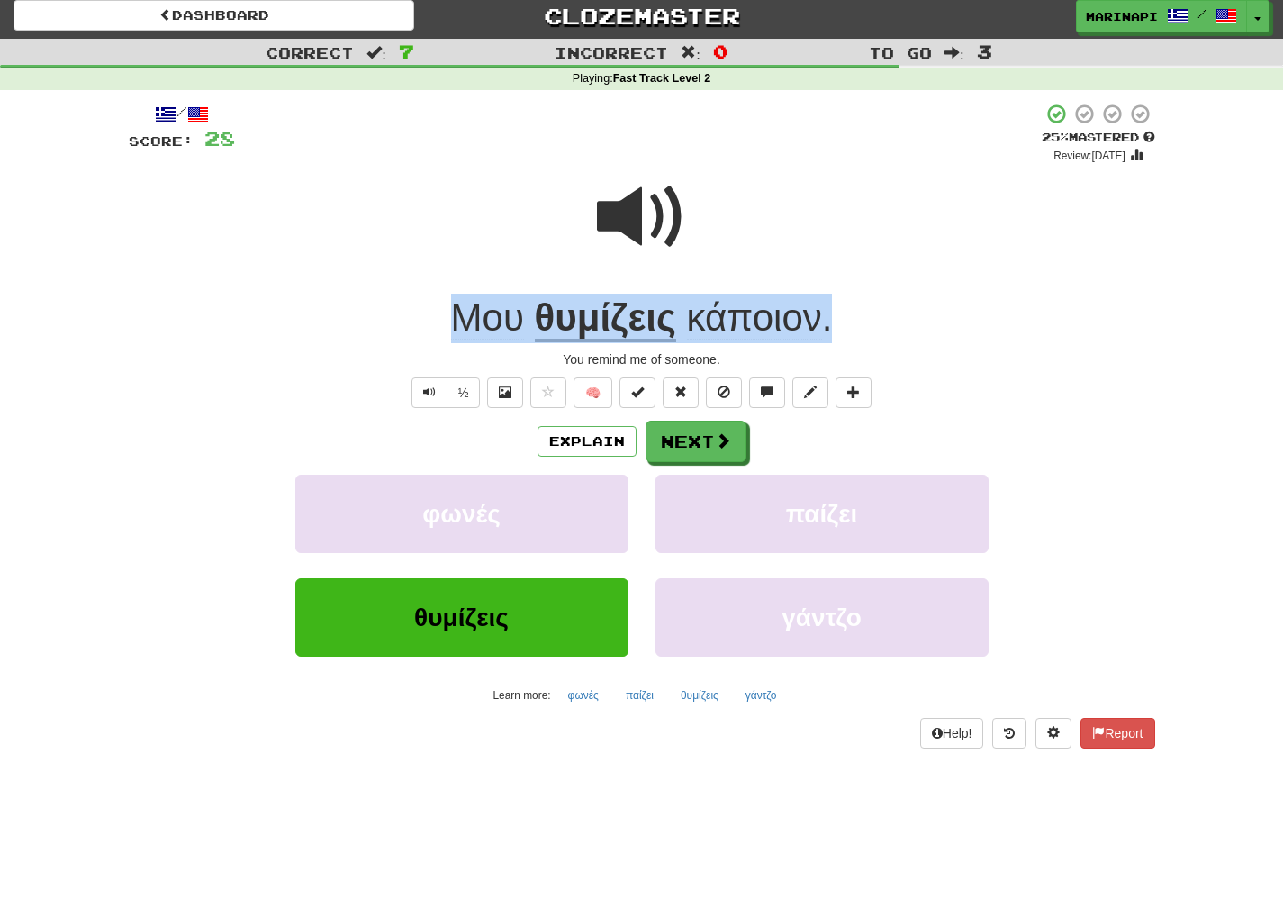
drag, startPoint x: 834, startPoint y: 316, endPoint x: 460, endPoint y: 280, distance: 375.4
click at [460, 280] on div "/ Score: 28 + 4 25 % Mastered Review: 2025-08-20 Μου θυμίζεις κάποιον . You rem…" at bounding box center [642, 426] width 1027 height 646
click at [855, 309] on div "Μου θυμίζεις κάποιον ." at bounding box center [642, 319] width 1027 height 50
drag, startPoint x: 851, startPoint y: 314, endPoint x: 454, endPoint y: 316, distance: 397.1
click at [454, 316] on div "Μου θυμίζεις κάποιον ." at bounding box center [642, 319] width 1027 height 50
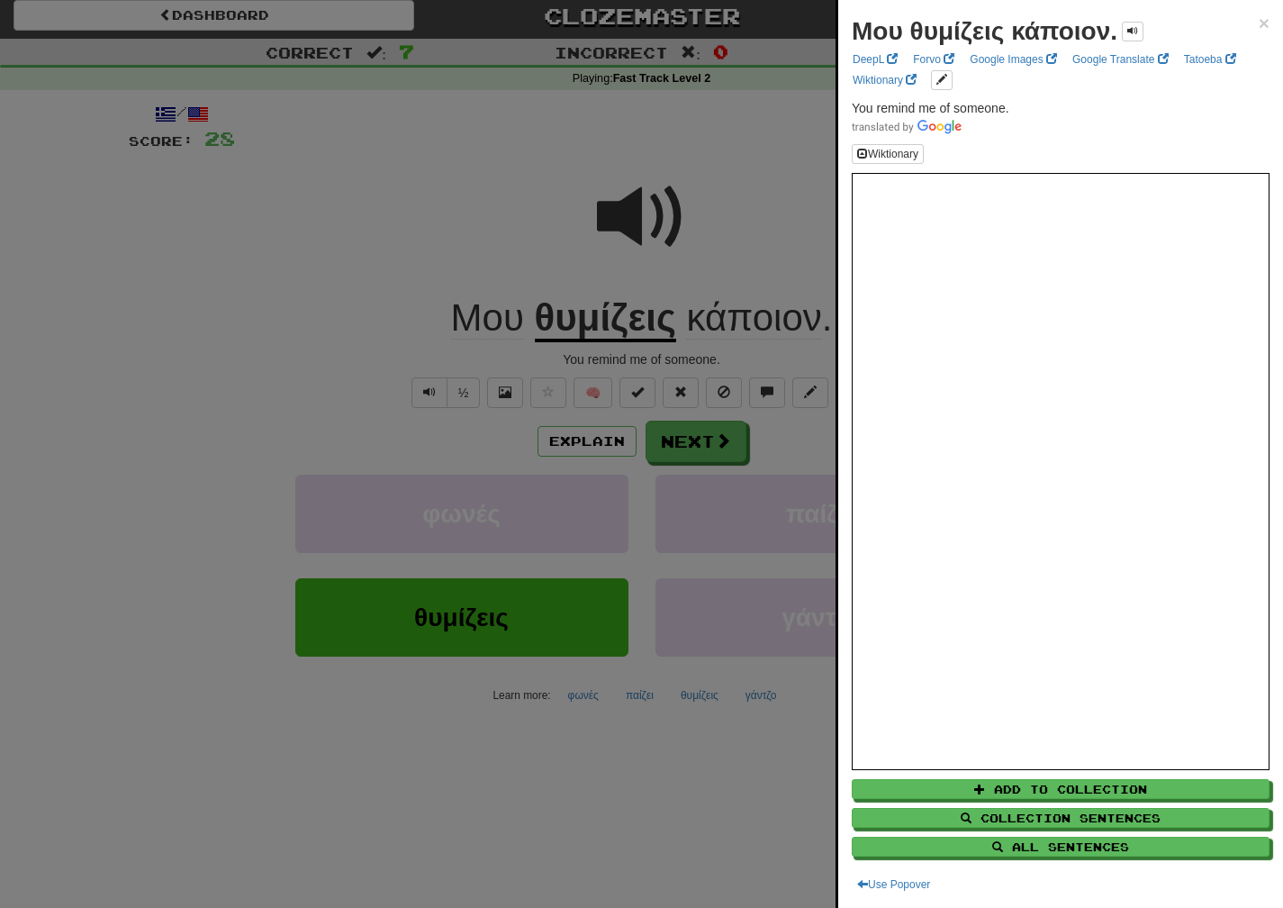
click at [493, 252] on div at bounding box center [641, 454] width 1283 height 908
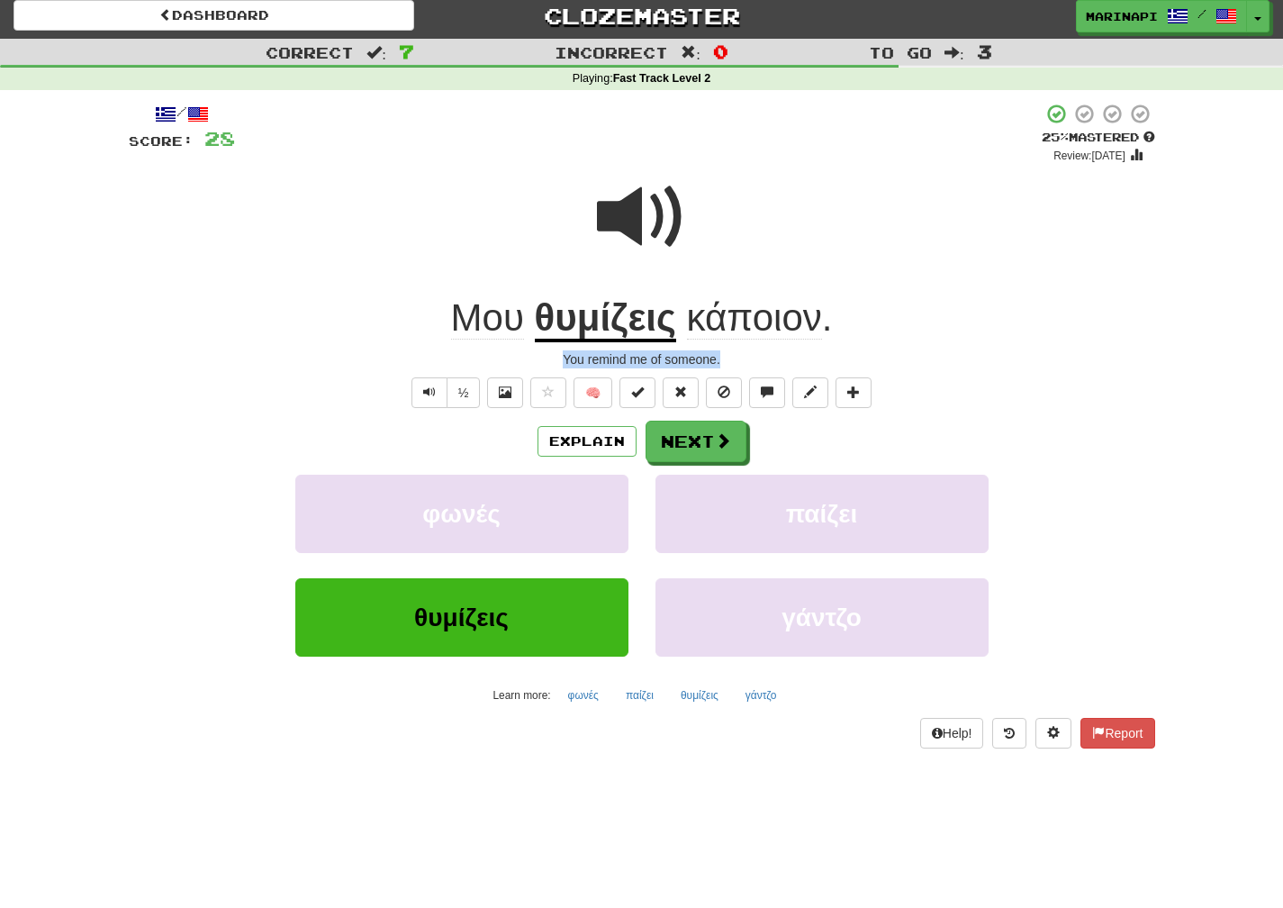
drag, startPoint x: 726, startPoint y: 361, endPoint x: 547, endPoint y: 360, distance: 179.2
click at [547, 360] on div "You remind me of someone." at bounding box center [642, 359] width 1027 height 18
click at [717, 435] on span at bounding box center [724, 441] width 16 height 16
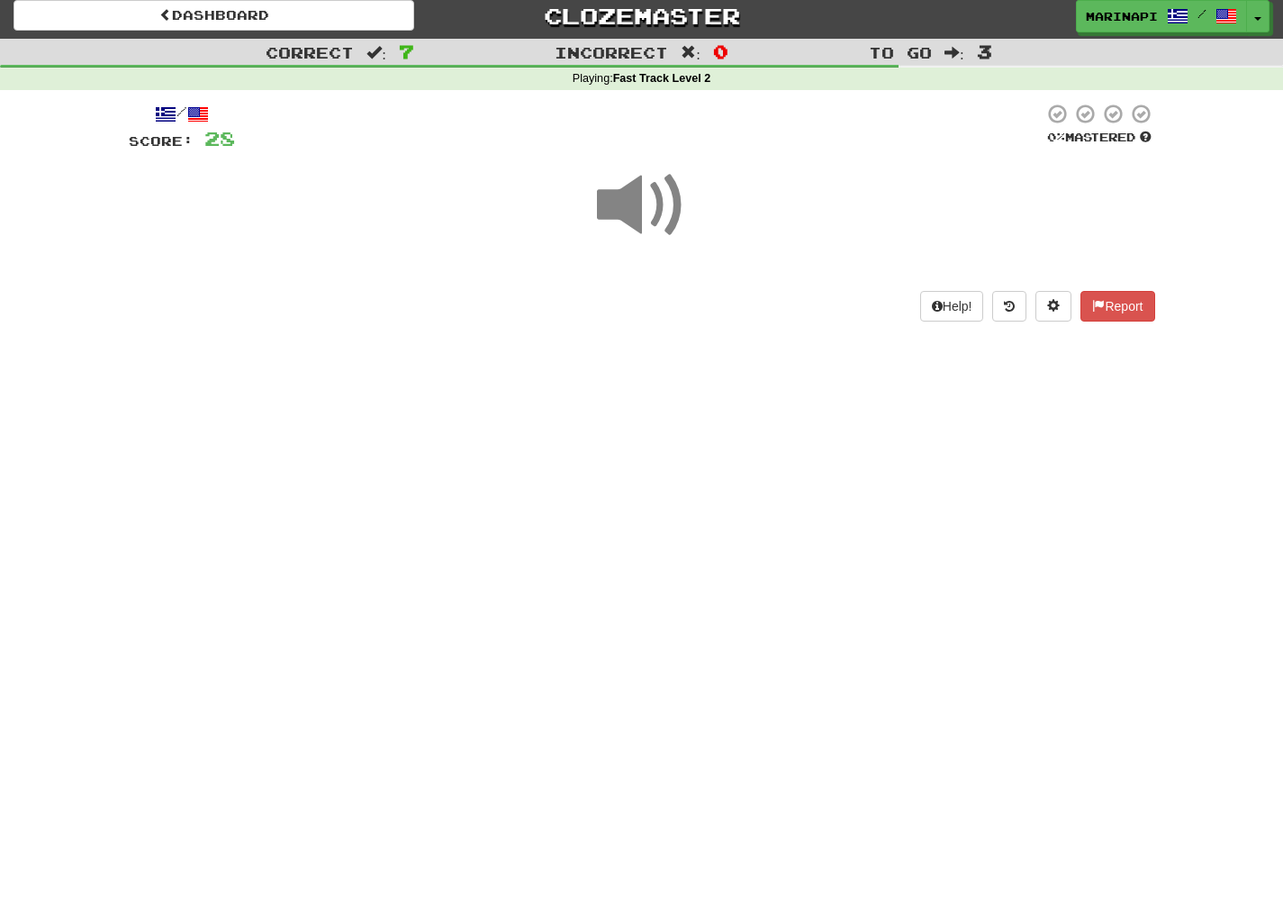
click at [663, 207] on span at bounding box center [642, 205] width 90 height 90
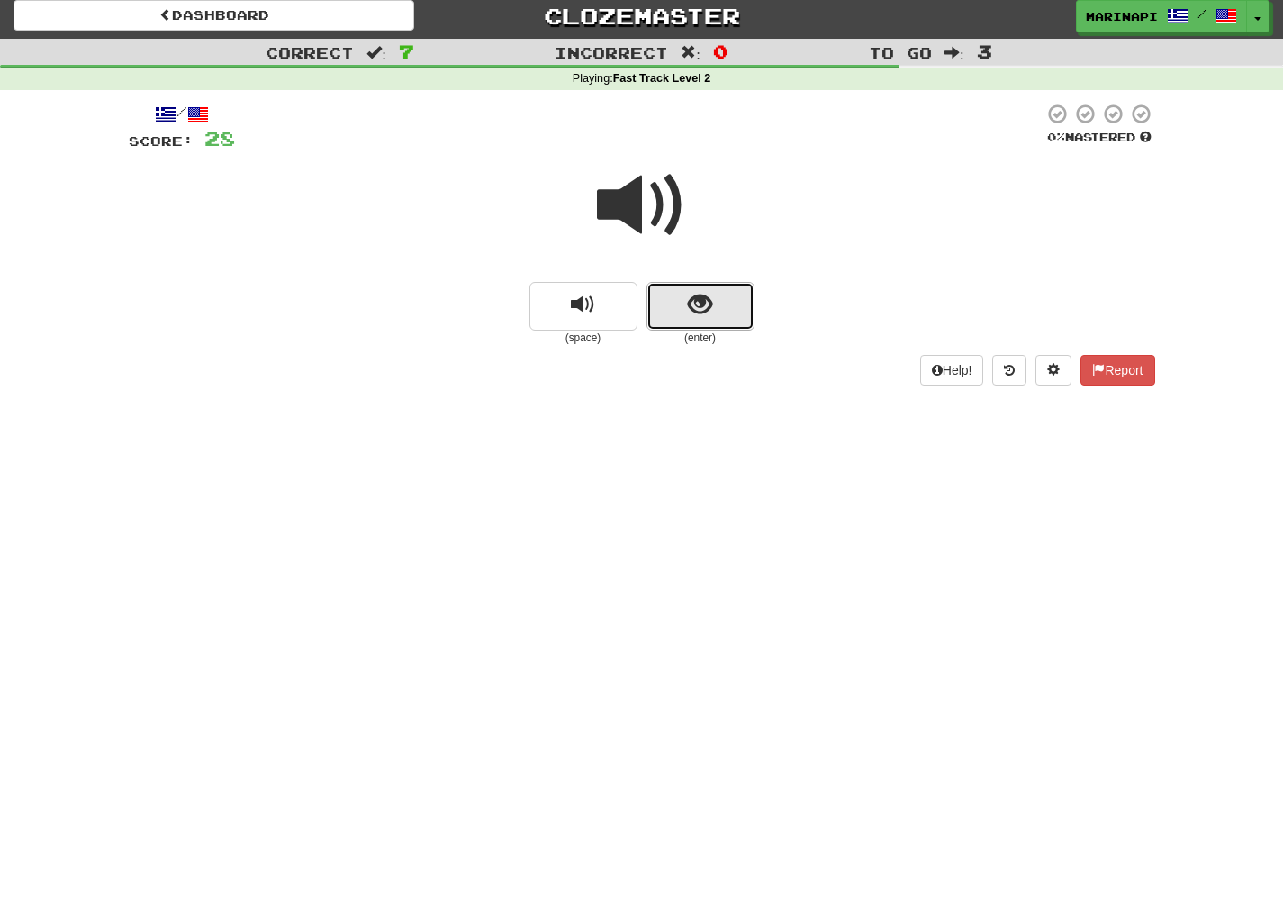
click at [709, 302] on span "show sentence" at bounding box center [700, 305] width 24 height 24
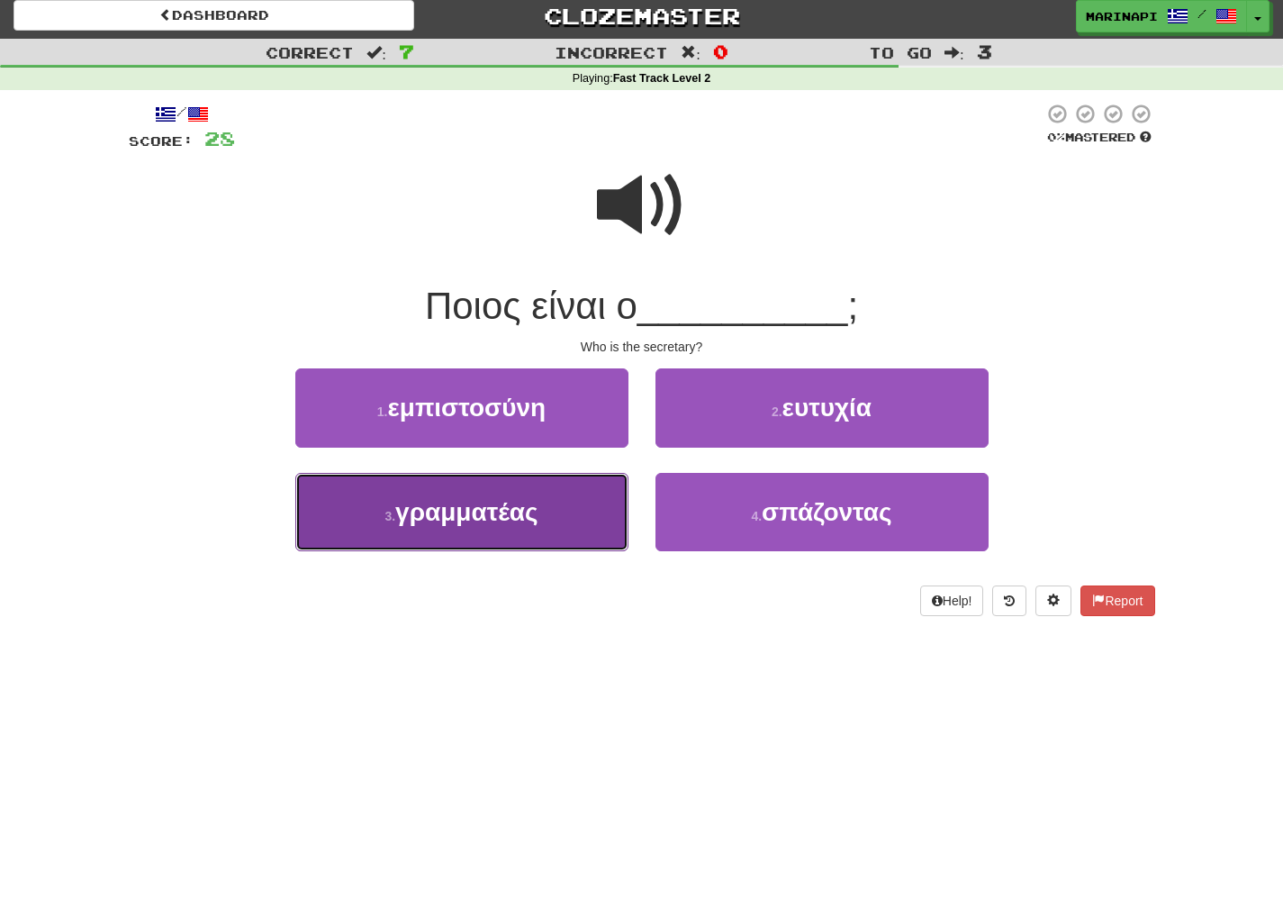
click at [592, 522] on button "3 . γραμματέας" at bounding box center [461, 512] width 333 height 78
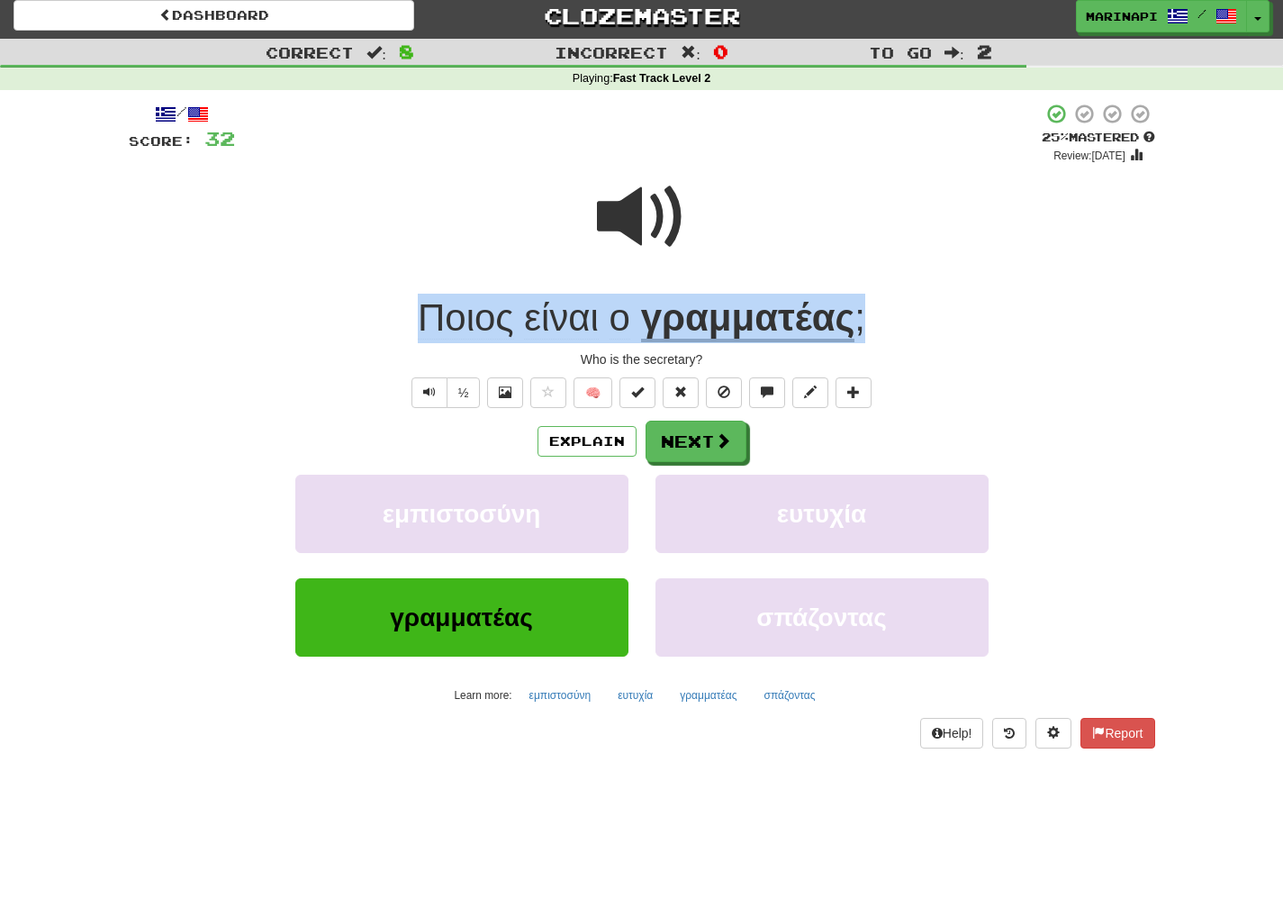
drag, startPoint x: 882, startPoint y: 322, endPoint x: 403, endPoint y: 321, distance: 479.1
click at [403, 321] on div "Ποιος είναι ο γραμματέας ;" at bounding box center [642, 319] width 1027 height 50
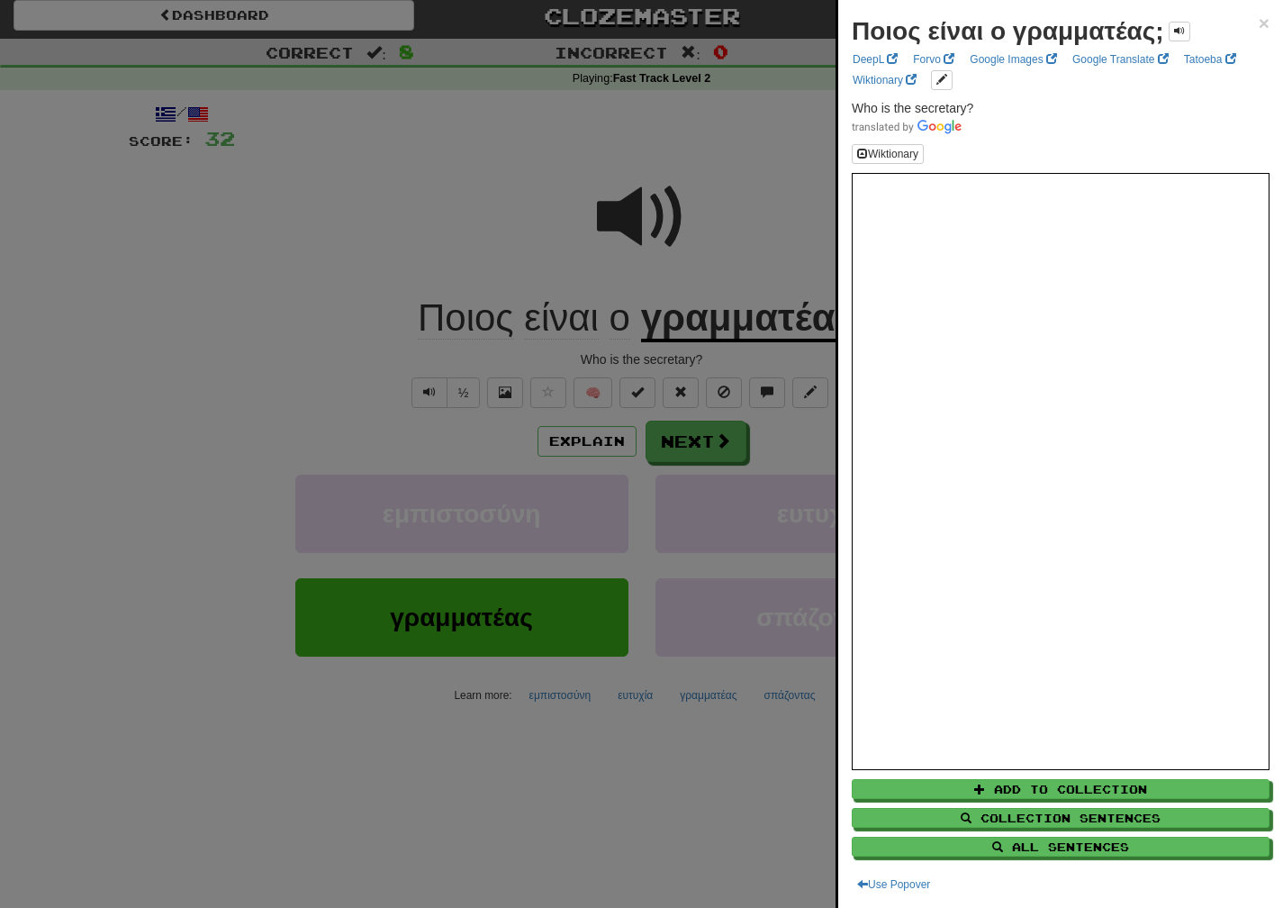
click at [694, 436] on div at bounding box center [641, 454] width 1283 height 908
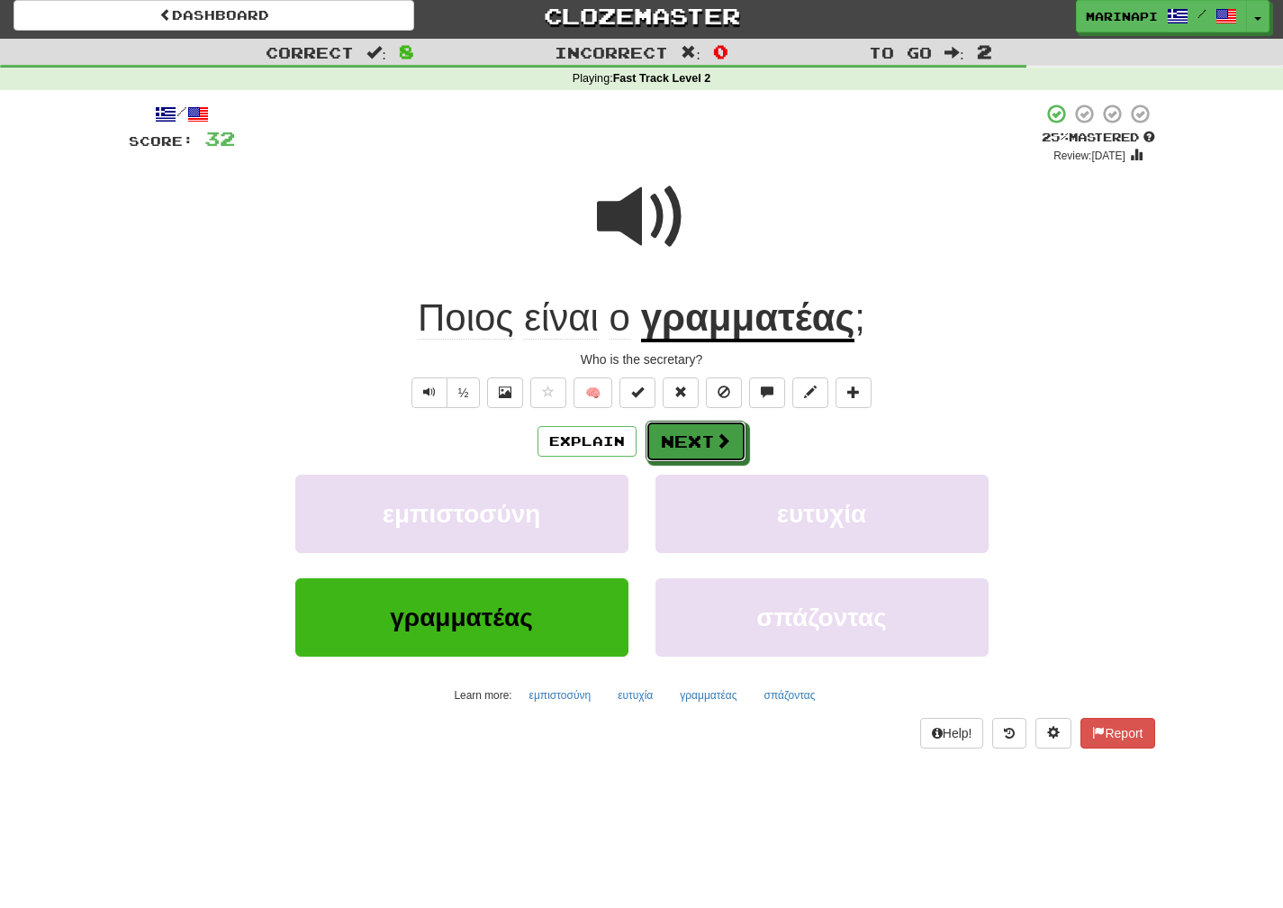
click at [694, 436] on button "Next" at bounding box center [696, 441] width 101 height 41
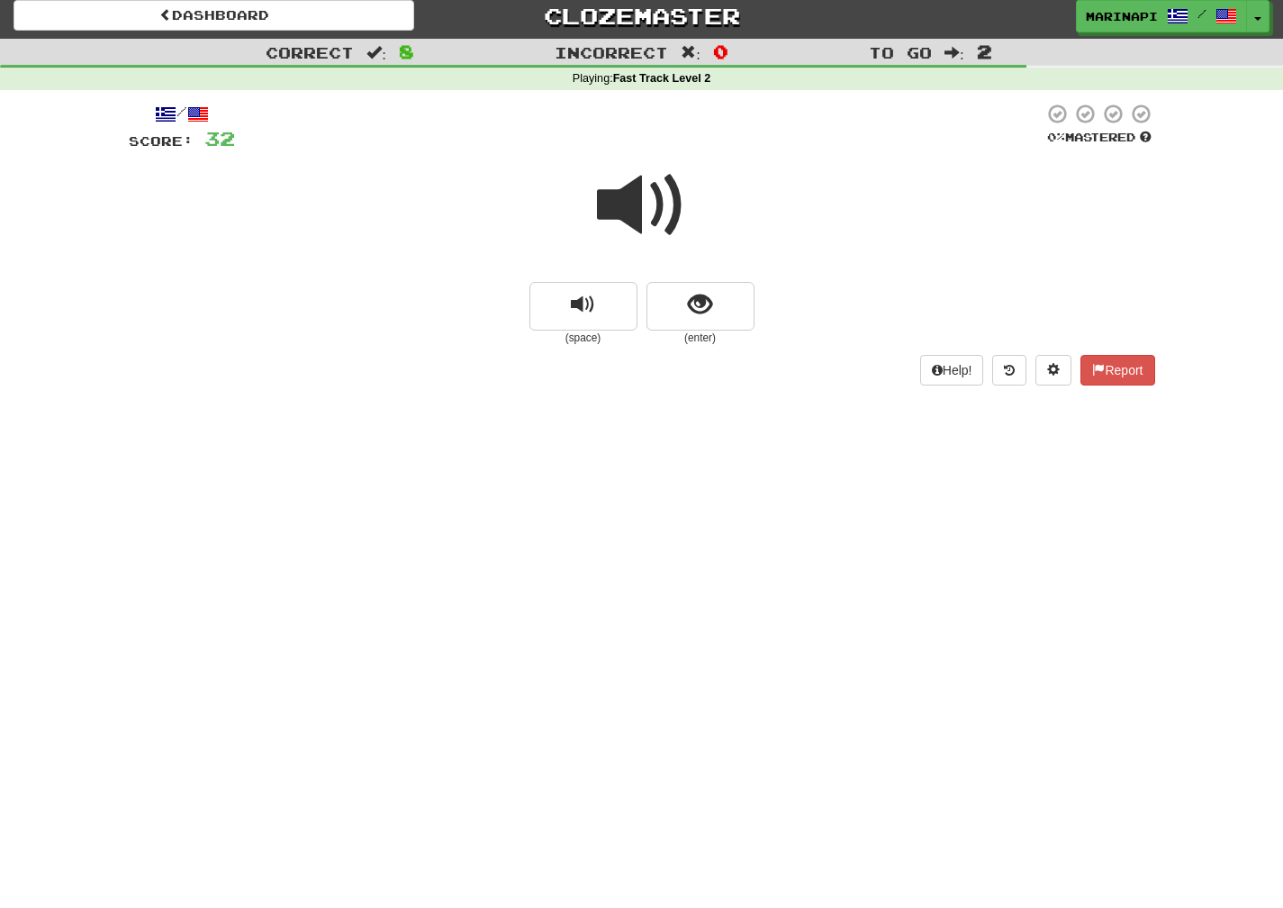
click at [656, 226] on span at bounding box center [642, 205] width 90 height 90
click at [701, 317] on span "show sentence" at bounding box center [700, 305] width 24 height 24
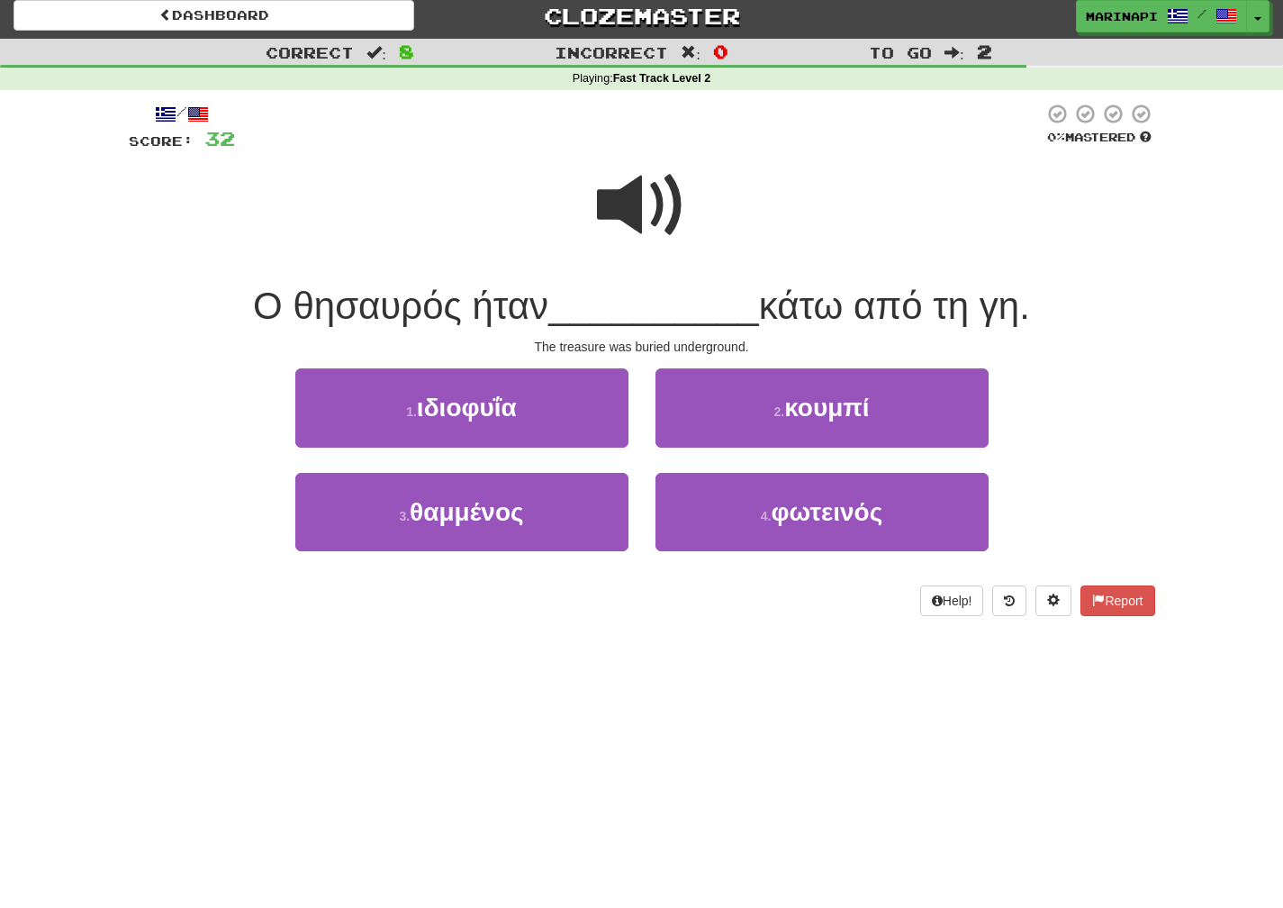
click at [656, 236] on span at bounding box center [642, 205] width 90 height 90
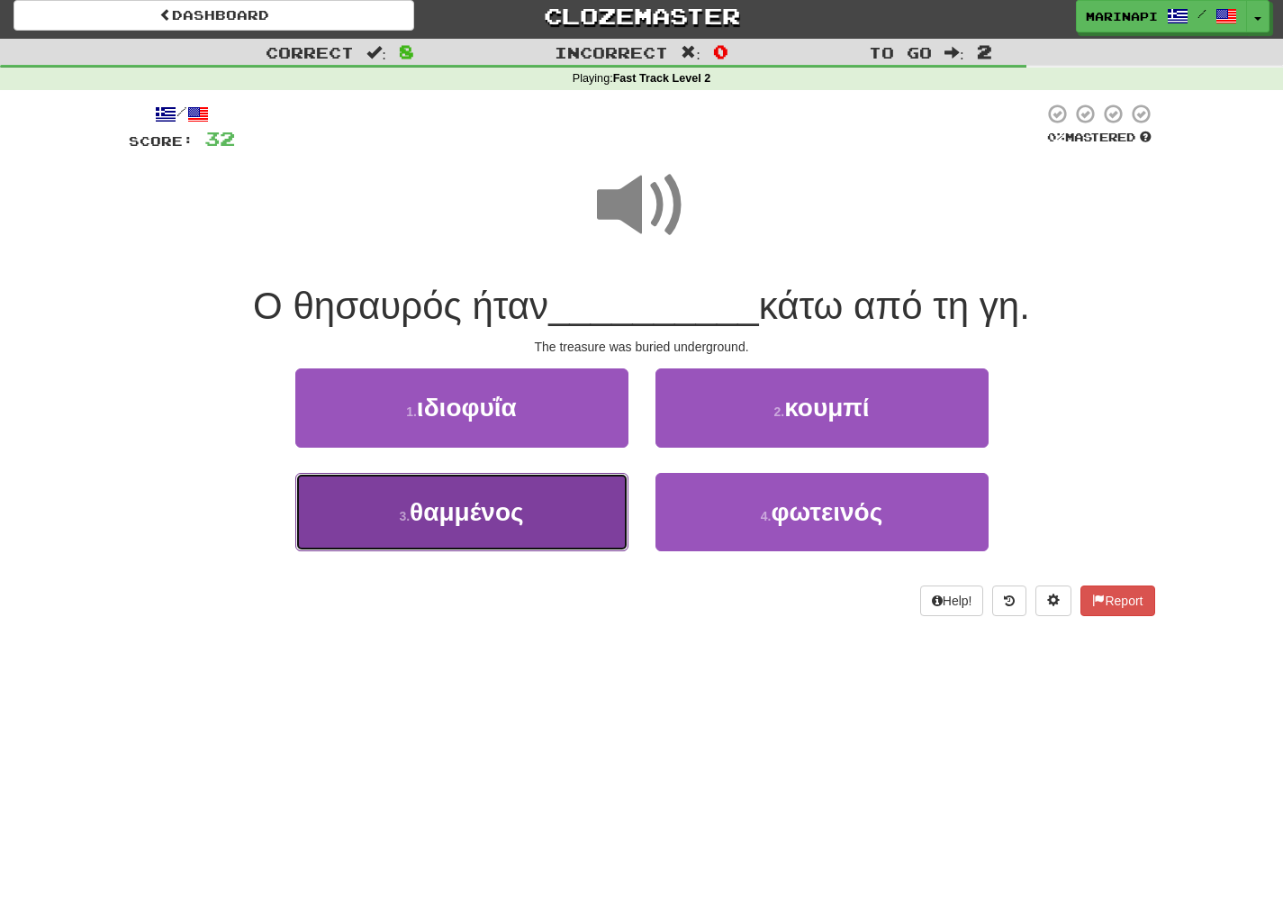
click at [549, 493] on button "3 . θαμμένος" at bounding box center [461, 512] width 333 height 78
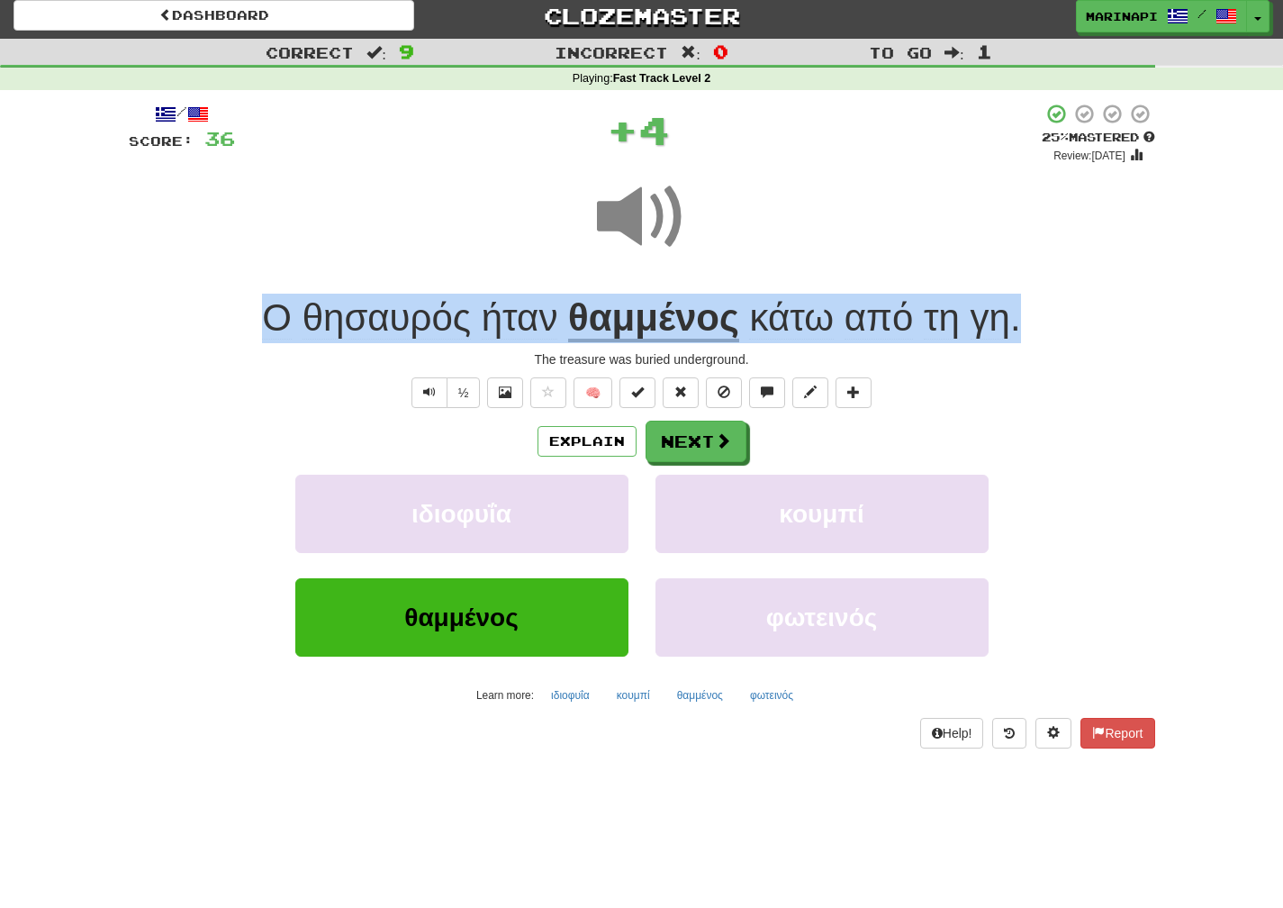
drag, startPoint x: 1048, startPoint y: 333, endPoint x: 246, endPoint y: 329, distance: 802.3
click at [246, 329] on div "Ο θησαυρός ήταν θαμμένος κάτω από τη γη ." at bounding box center [642, 319] width 1027 height 50
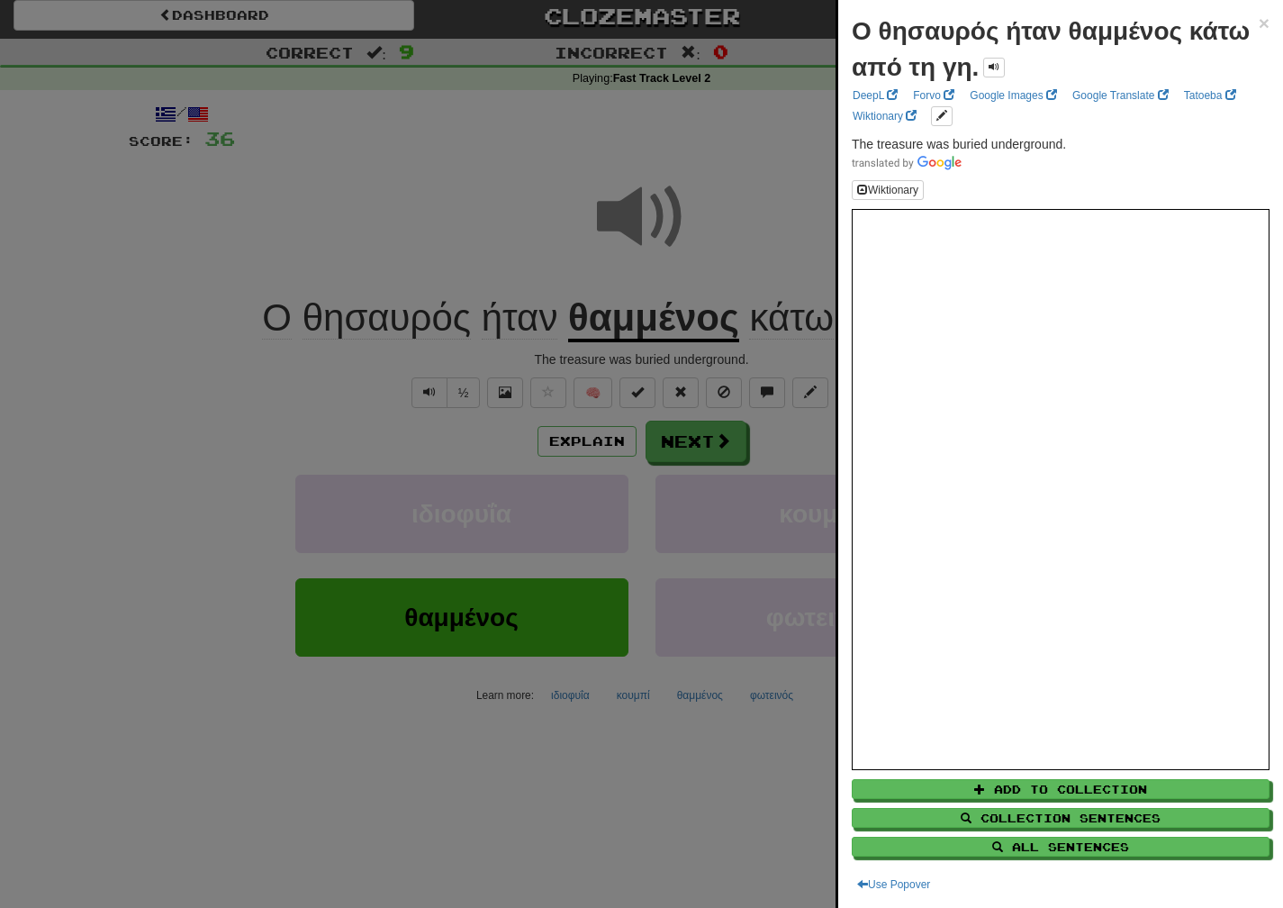
click at [714, 179] on div at bounding box center [641, 454] width 1283 height 908
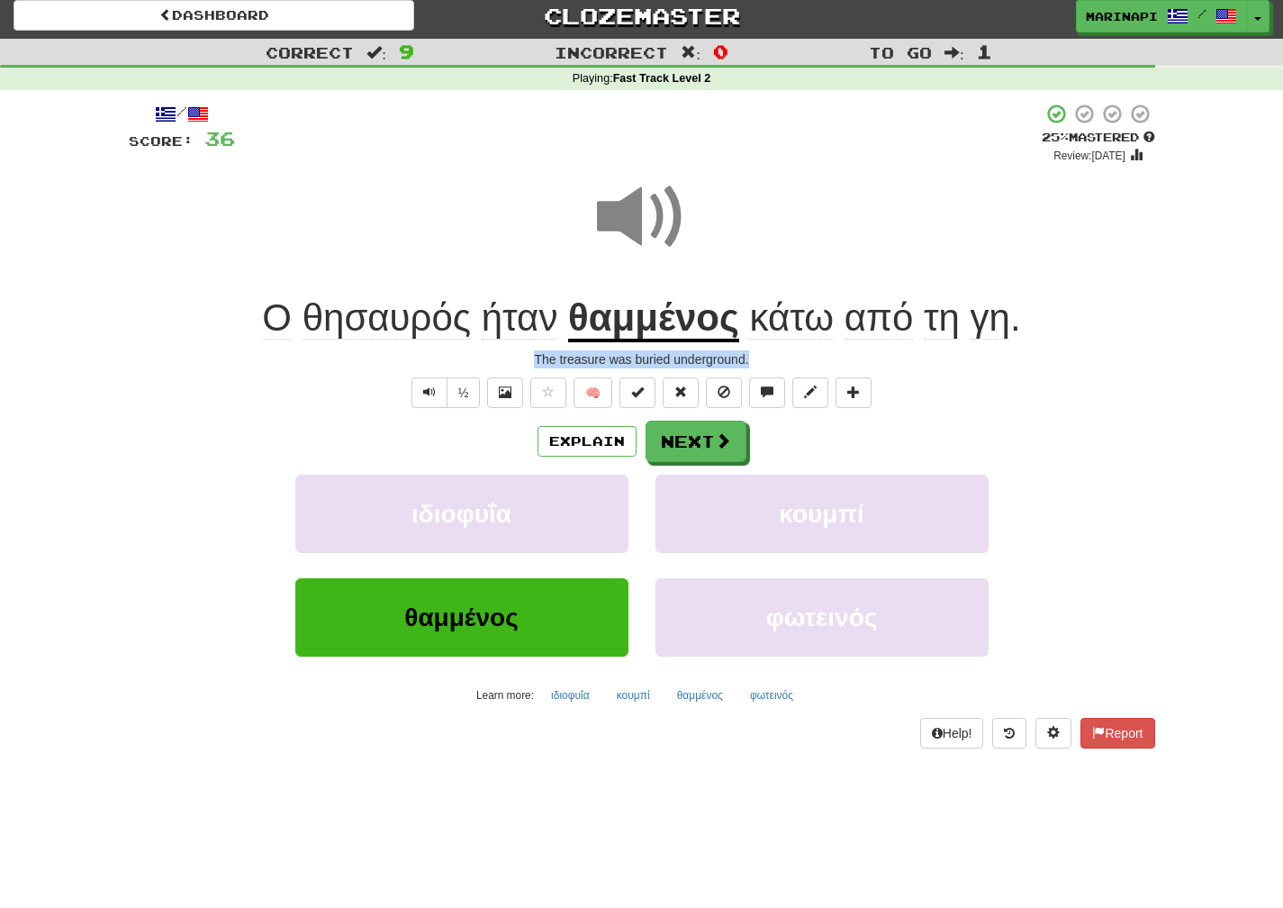
drag, startPoint x: 771, startPoint y: 359, endPoint x: 525, endPoint y: 356, distance: 245.9
click at [525, 356] on div "The treasure was buried underground." at bounding box center [642, 359] width 1027 height 18
click at [682, 445] on button "Next" at bounding box center [697, 441] width 101 height 41
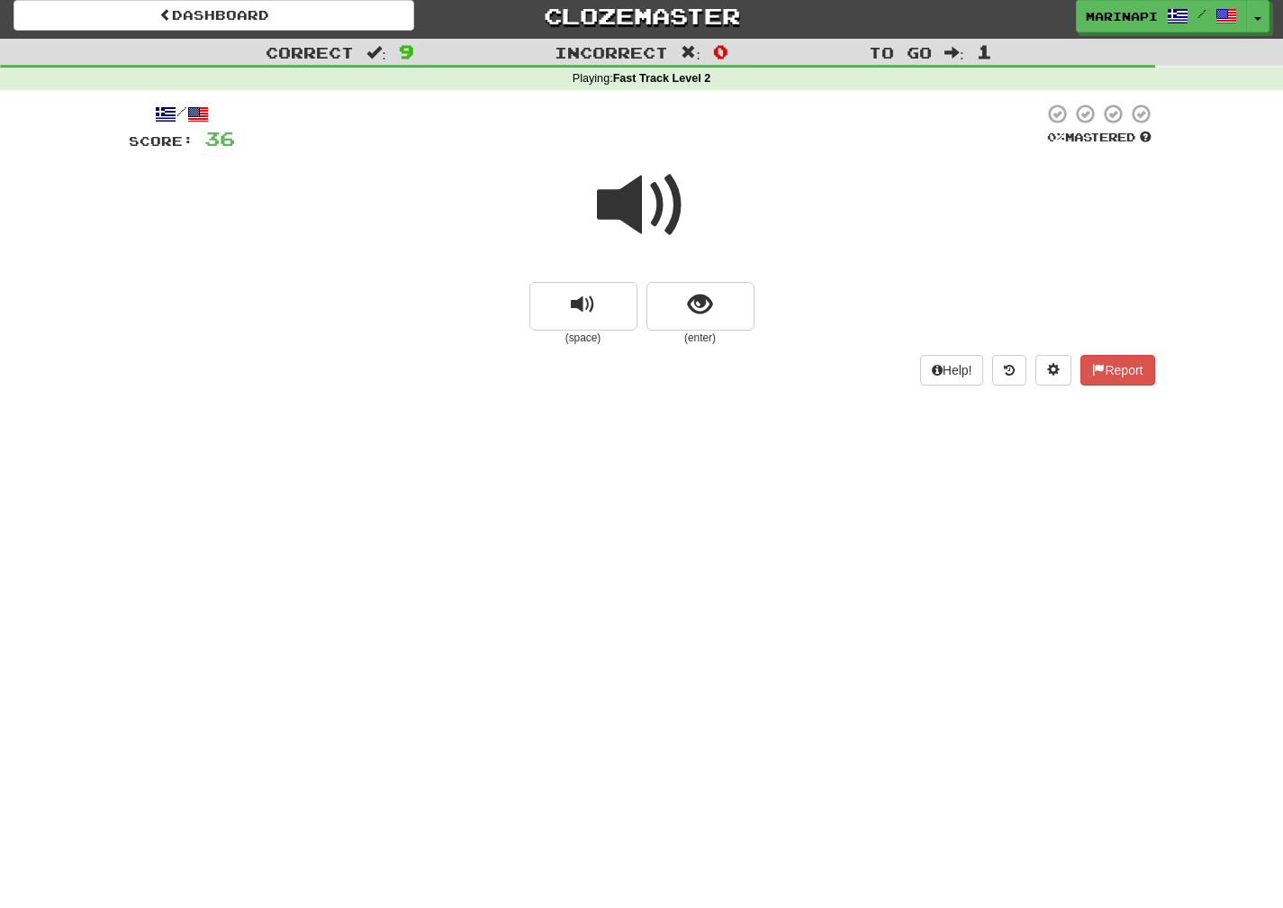
click at [660, 231] on span at bounding box center [642, 205] width 90 height 90
click at [678, 316] on button "show sentence" at bounding box center [701, 306] width 108 height 49
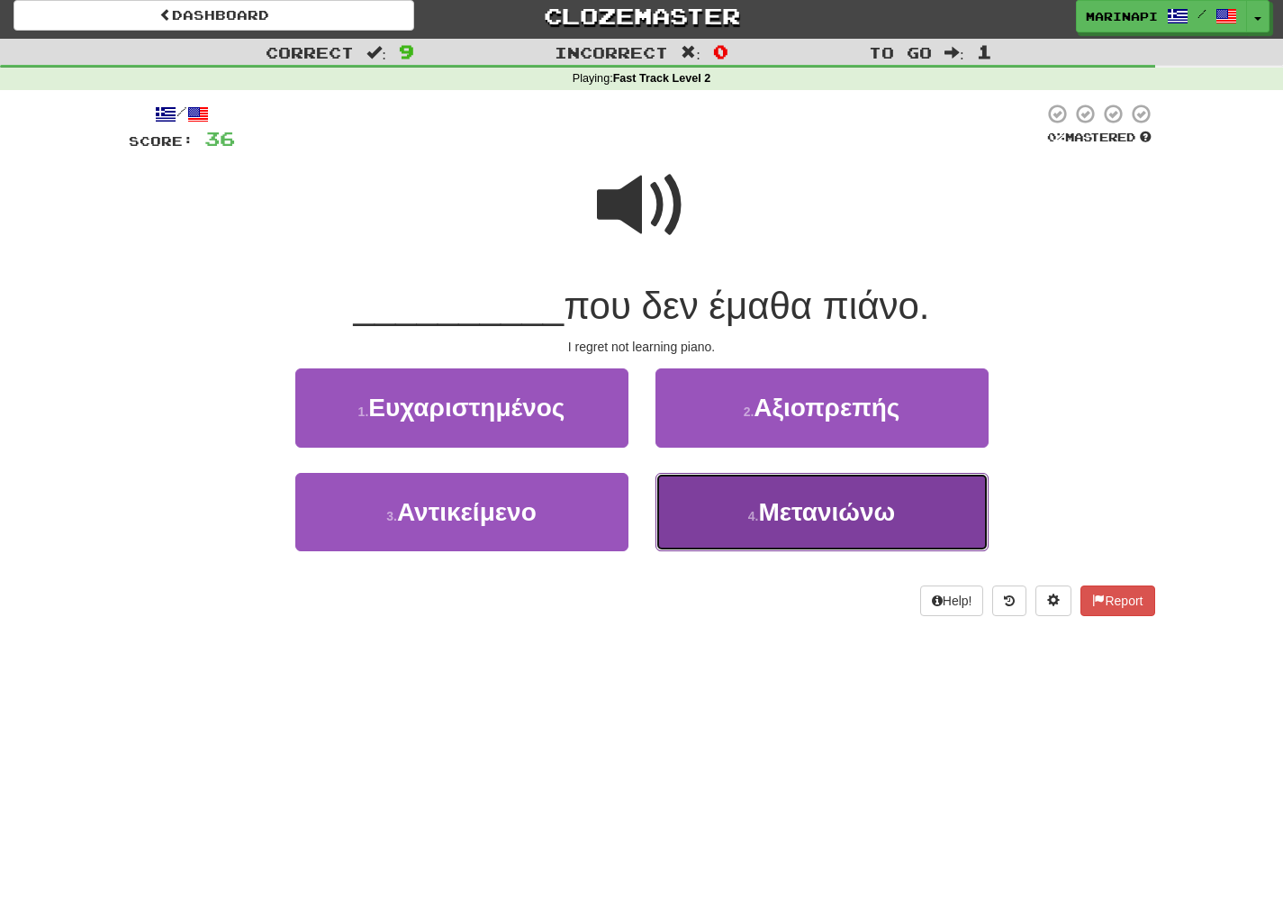
click at [729, 520] on button "4 . Μετανιώνω" at bounding box center [822, 512] width 333 height 78
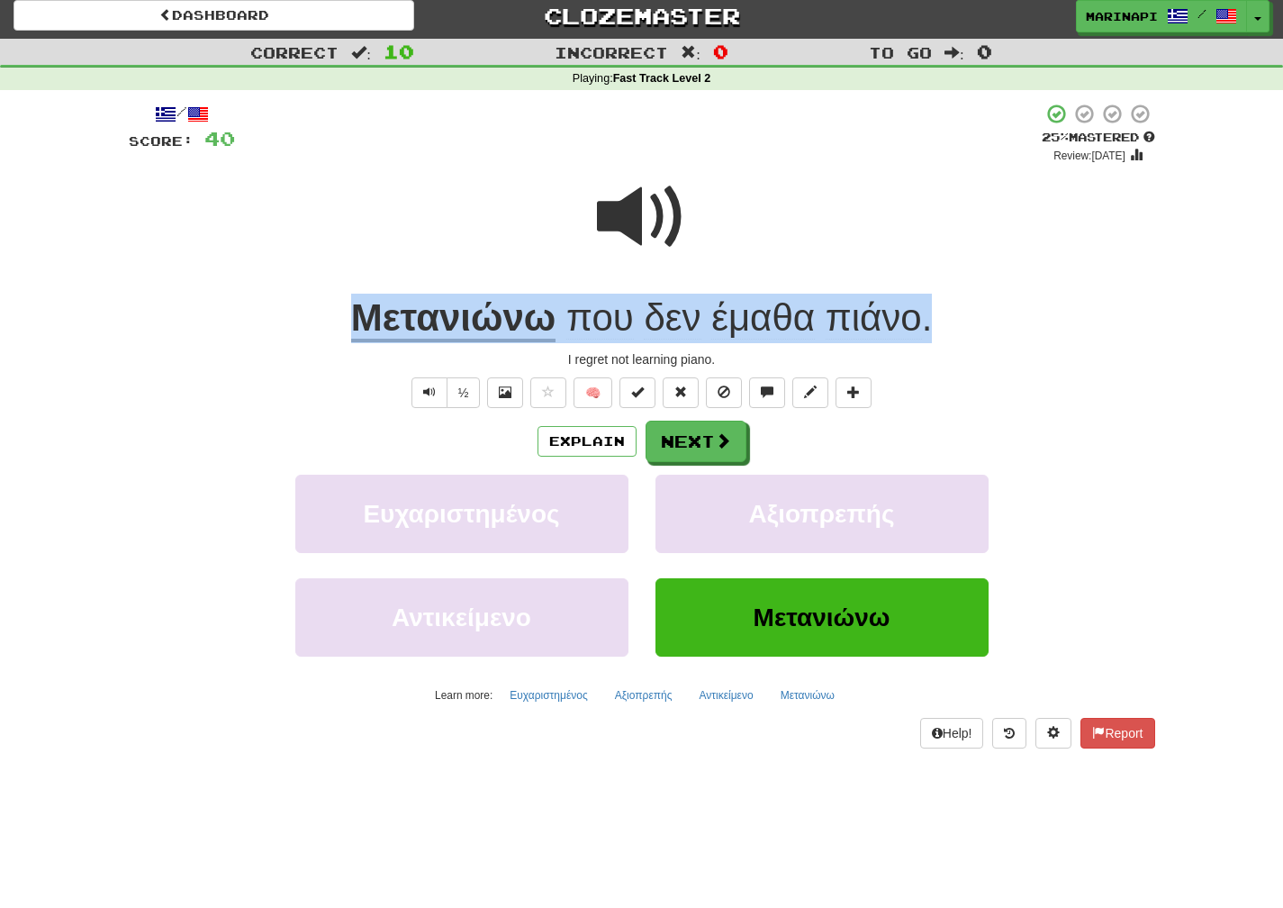
drag, startPoint x: 941, startPoint y: 327, endPoint x: 343, endPoint y: 313, distance: 598.1
click at [343, 313] on div "Μετανιώνω που δεν έμαθα πιάνο ." at bounding box center [642, 319] width 1027 height 50
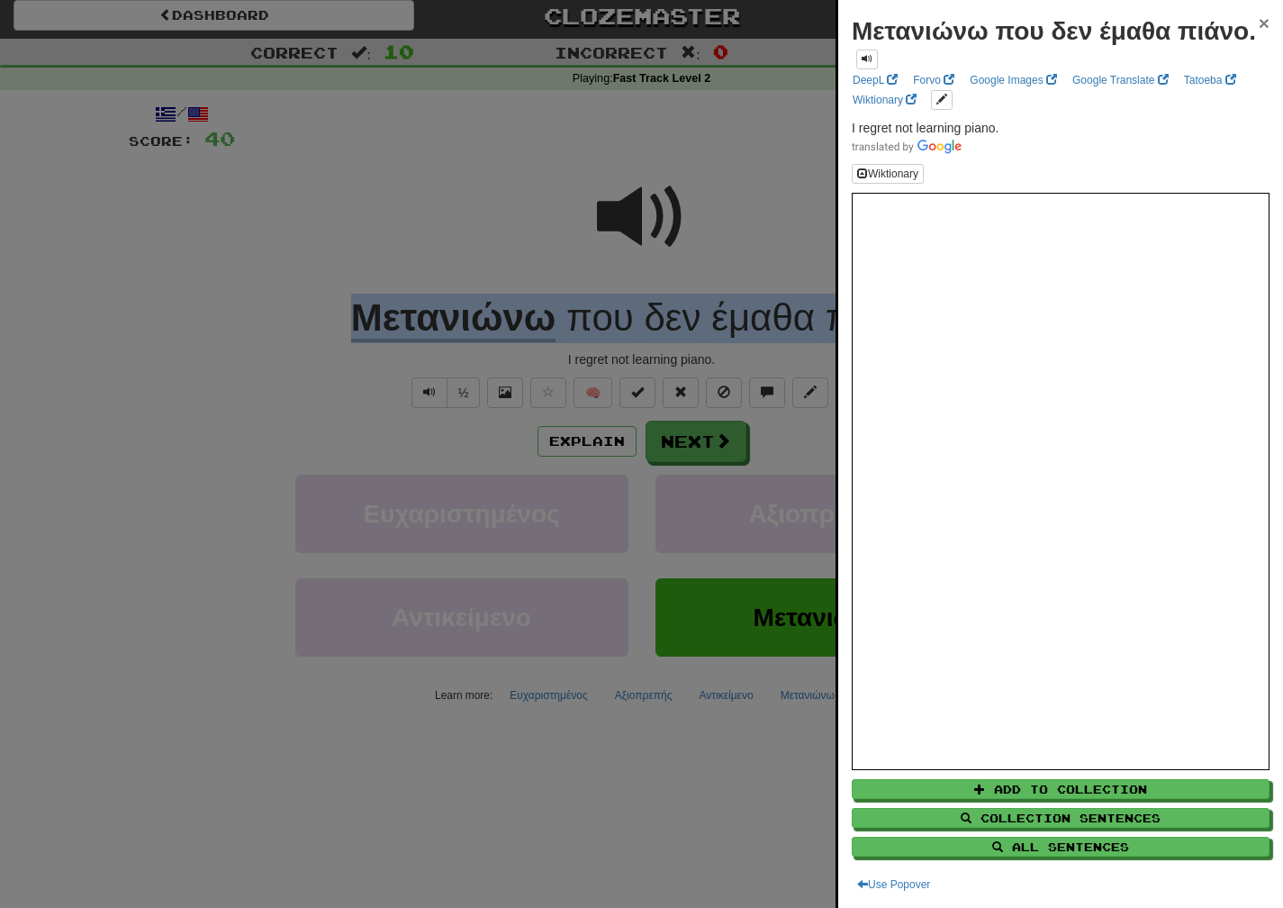
click at [1190, 32] on span "×" at bounding box center [1264, 23] width 11 height 21
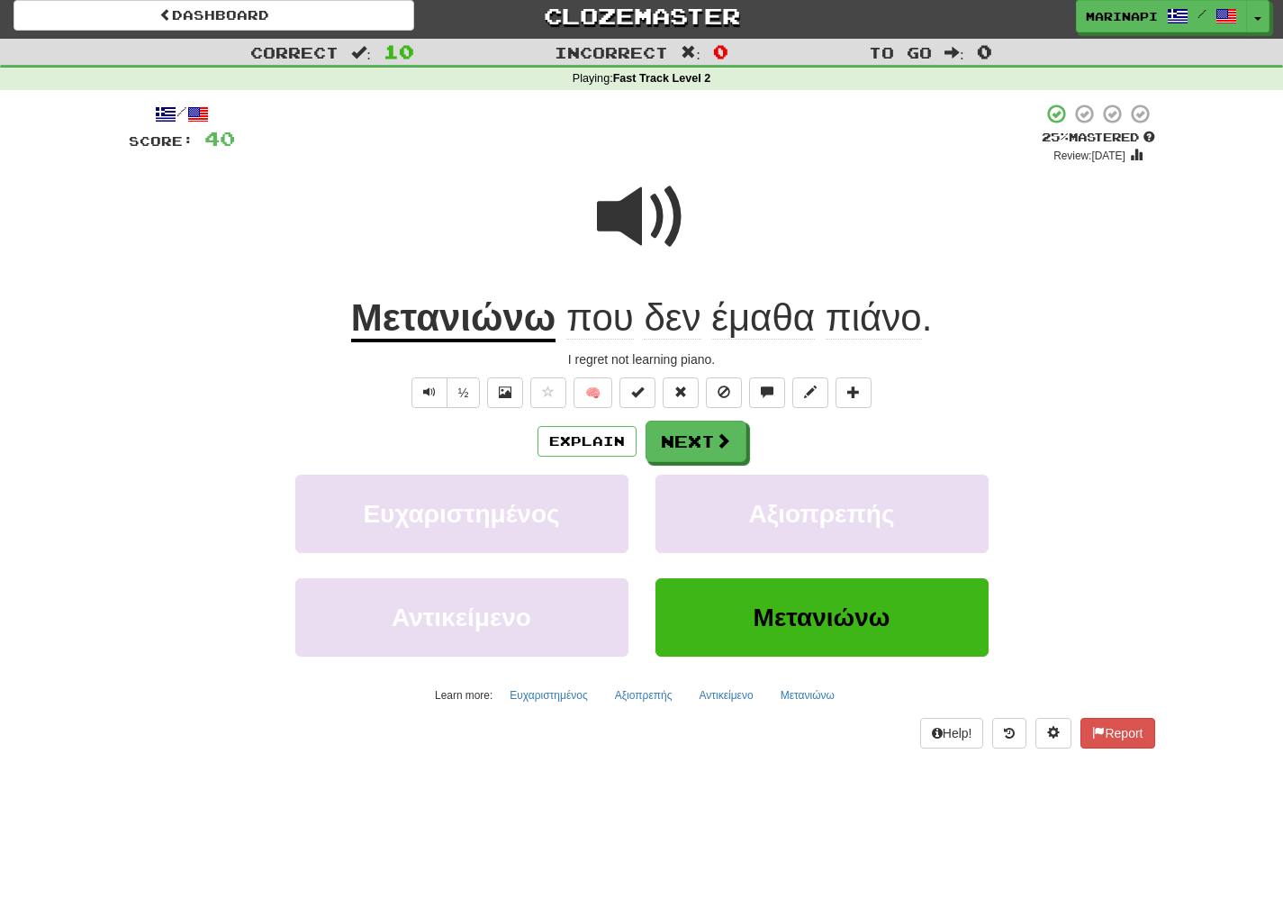
click at [904, 135] on div "+ 4" at bounding box center [638, 133] width 807 height 61
drag, startPoint x: 732, startPoint y: 361, endPoint x: 549, endPoint y: 366, distance: 182.9
click at [549, 366] on div "I regret not learning piano." at bounding box center [642, 359] width 1027 height 18
click at [694, 435] on button "Next" at bounding box center [697, 441] width 101 height 41
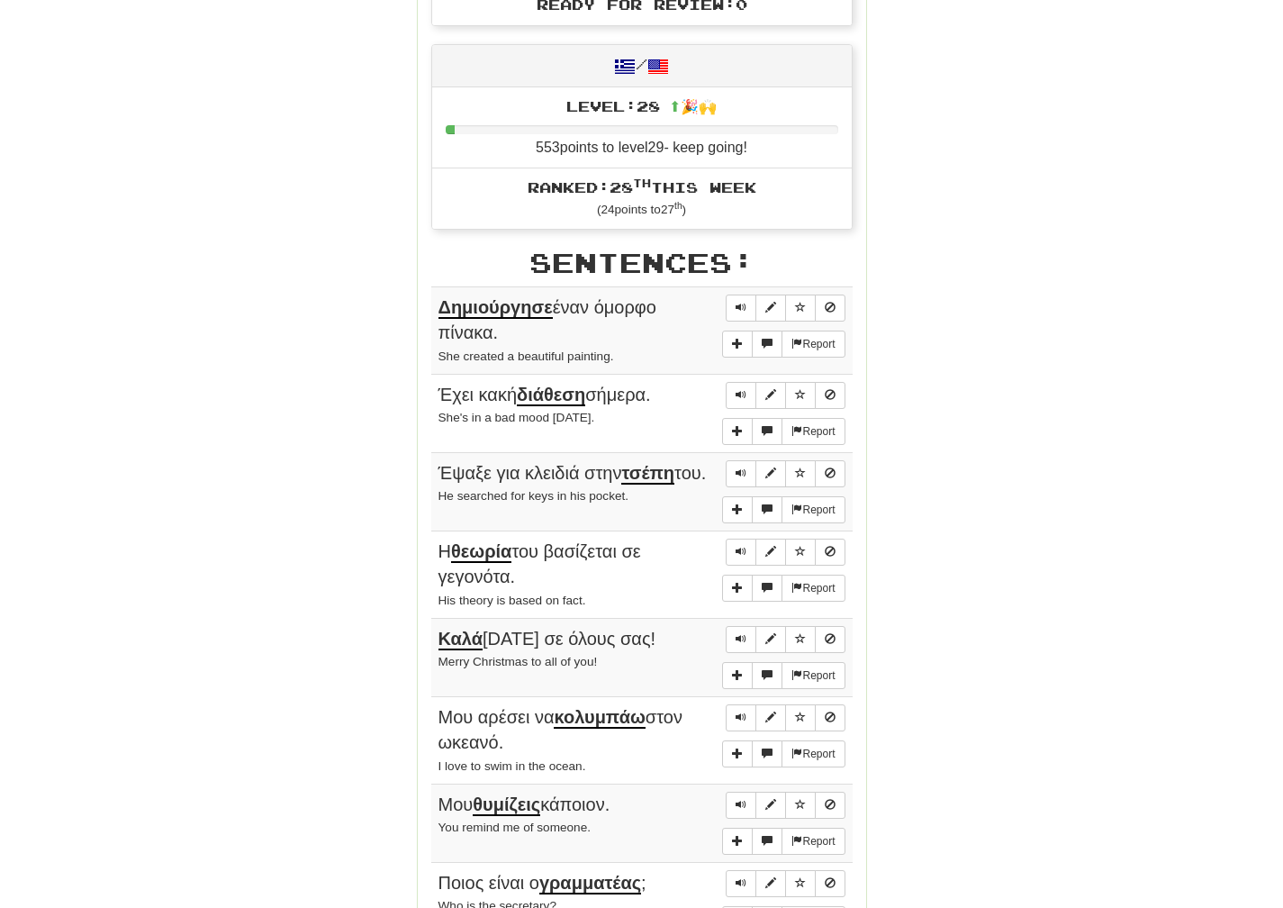
scroll to position [0, 0]
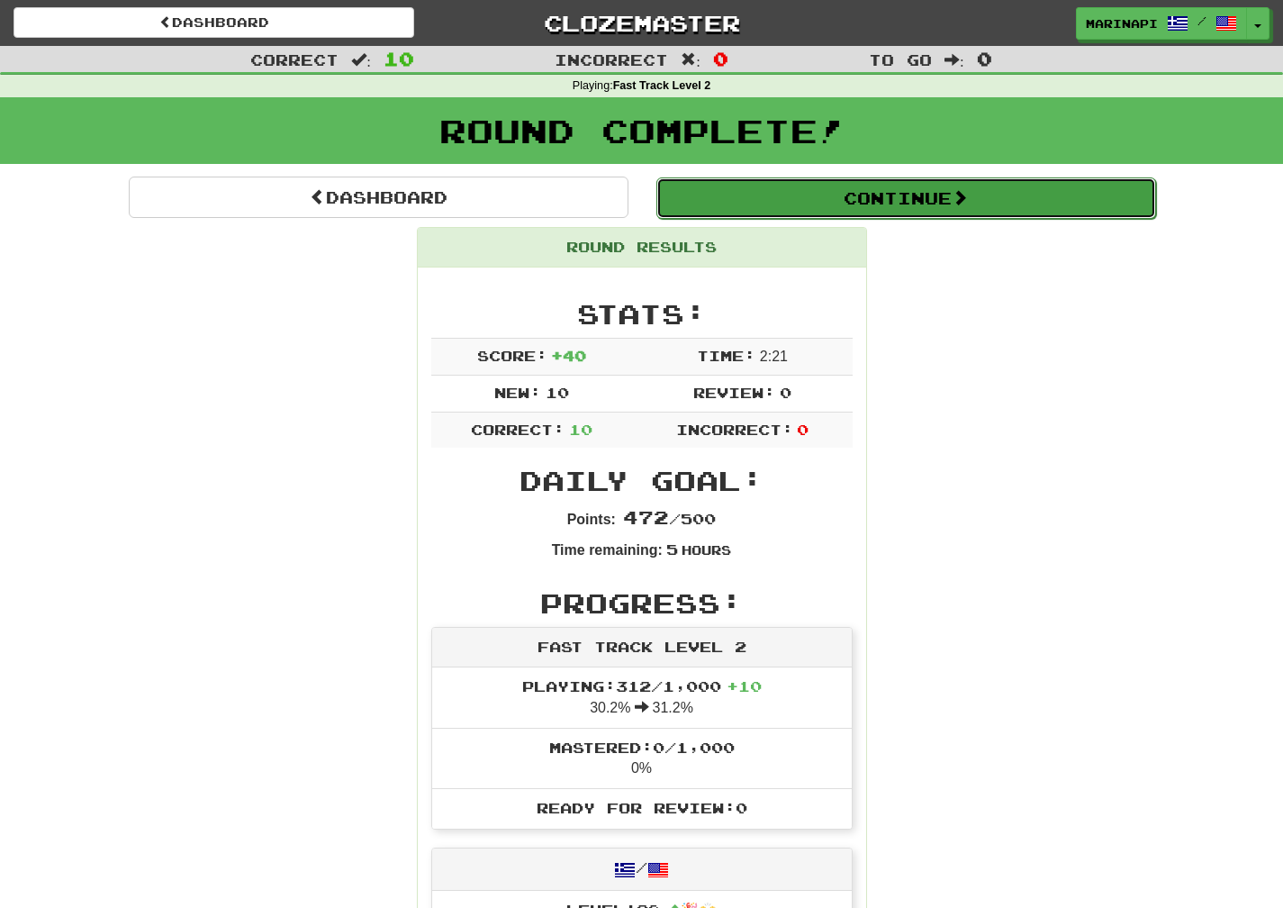
click at [945, 193] on button "Continue" at bounding box center [906, 197] width 500 height 41
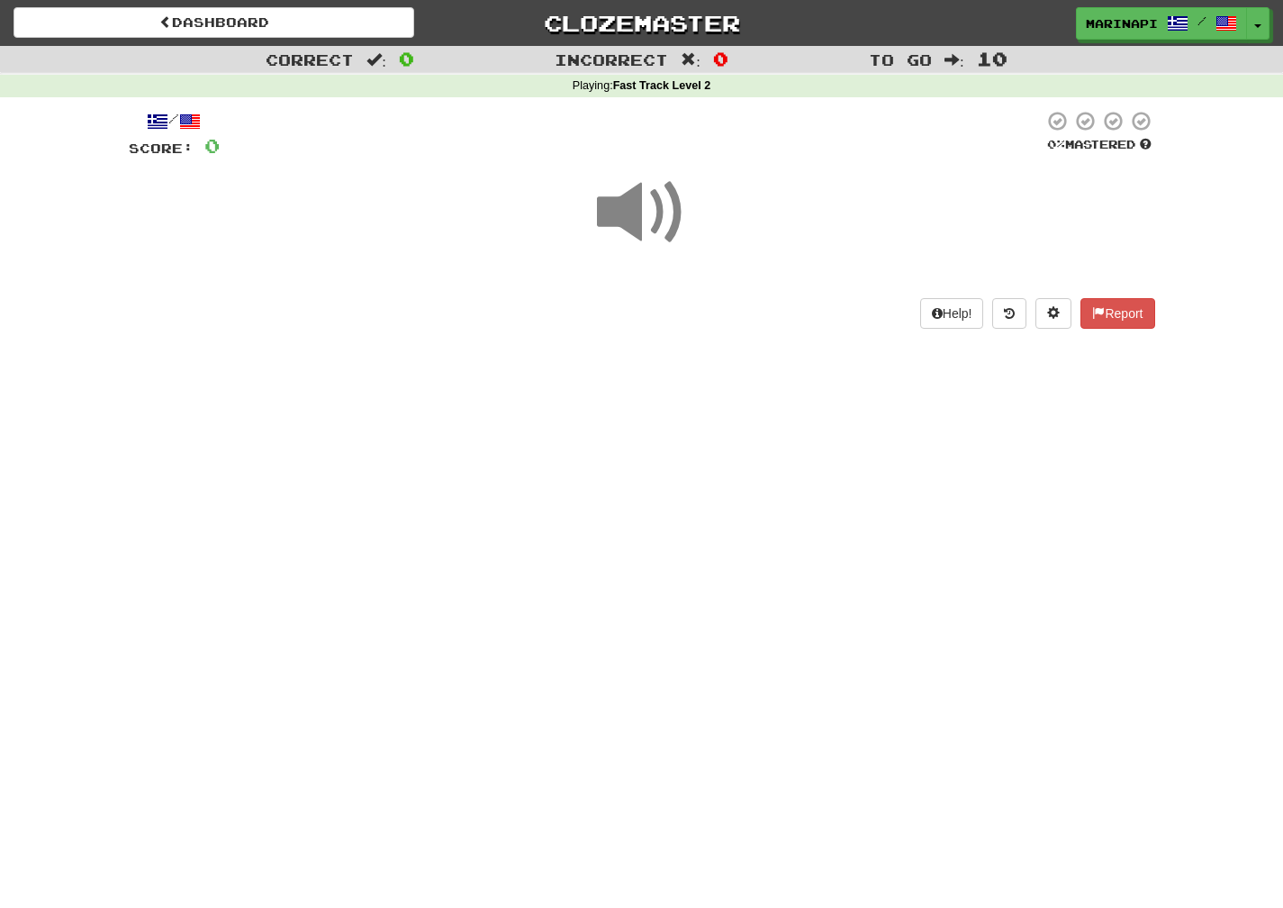
click at [662, 226] on span at bounding box center [642, 212] width 90 height 90
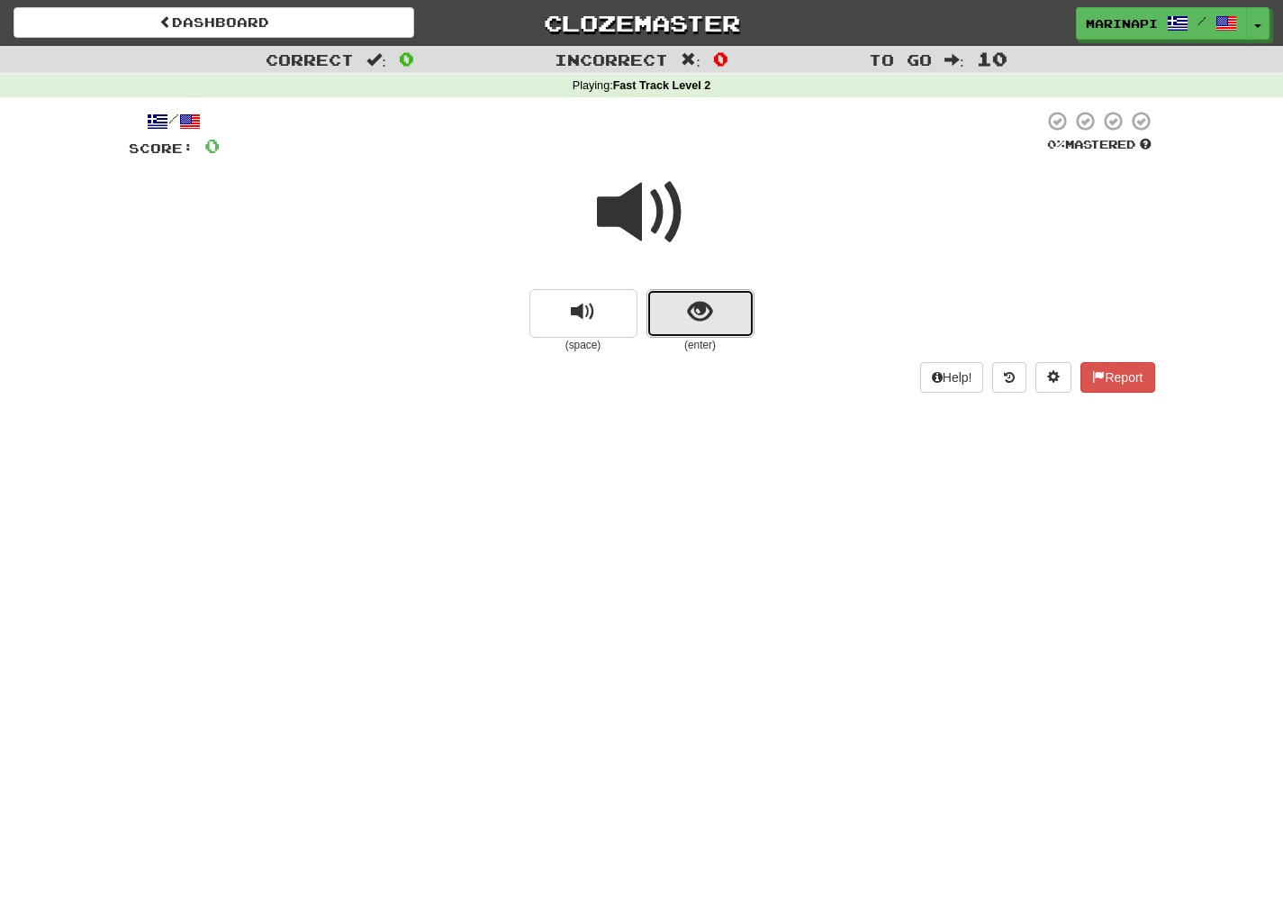
click at [705, 300] on span "show sentence" at bounding box center [700, 312] width 24 height 24
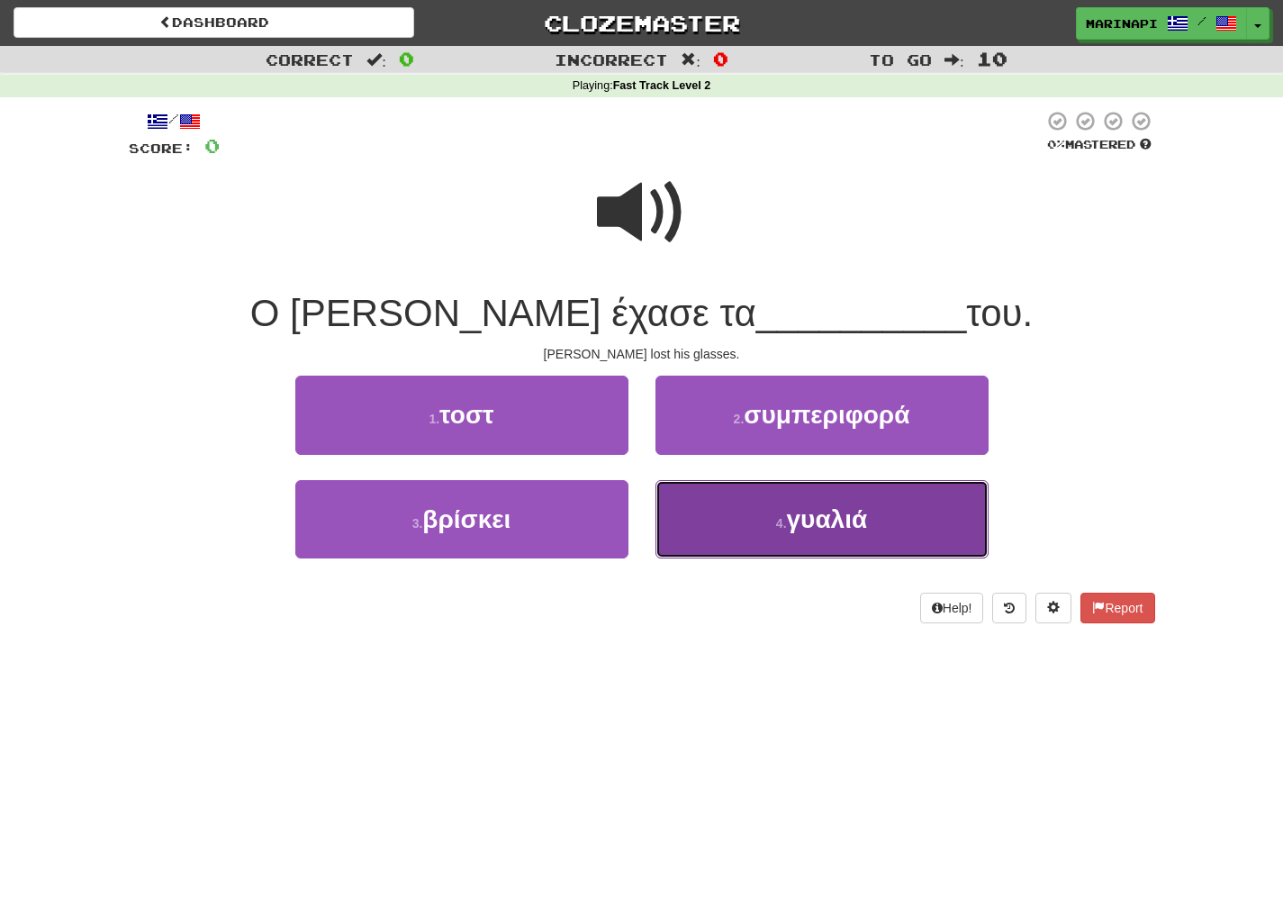
click at [712, 492] on button "4 . γυαλιά" at bounding box center [822, 519] width 333 height 78
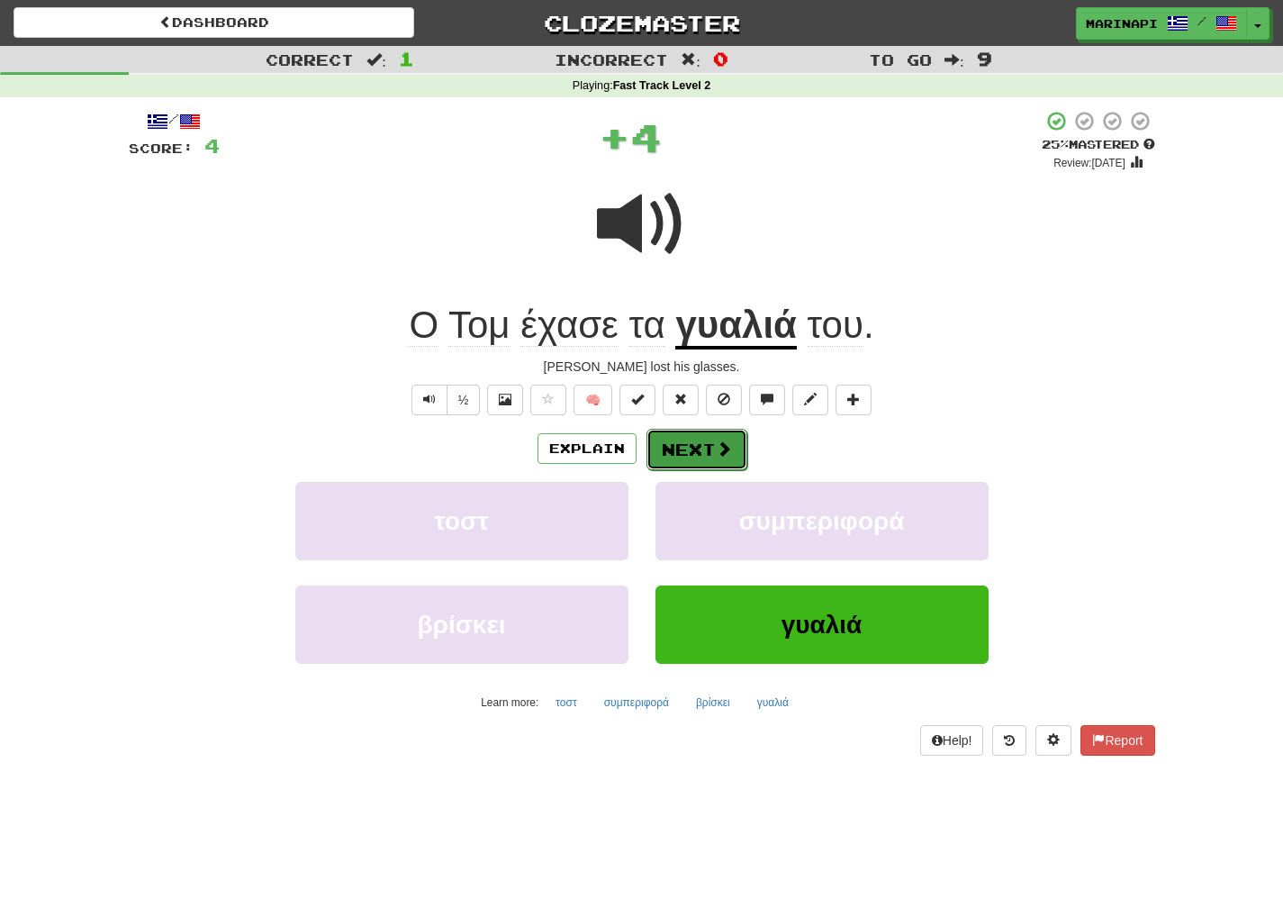
click at [705, 447] on button "Next" at bounding box center [697, 449] width 101 height 41
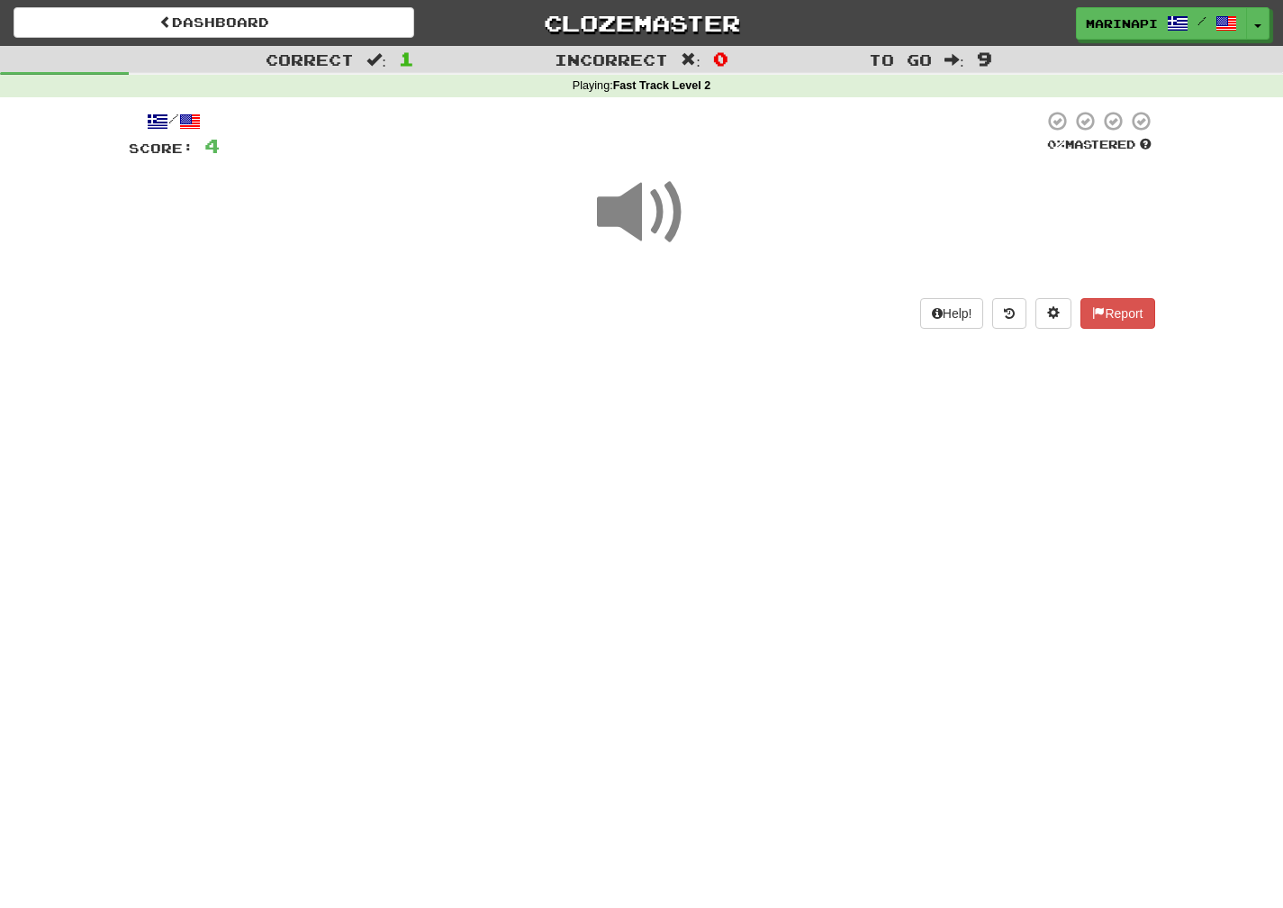
click at [653, 235] on span at bounding box center [642, 212] width 90 height 90
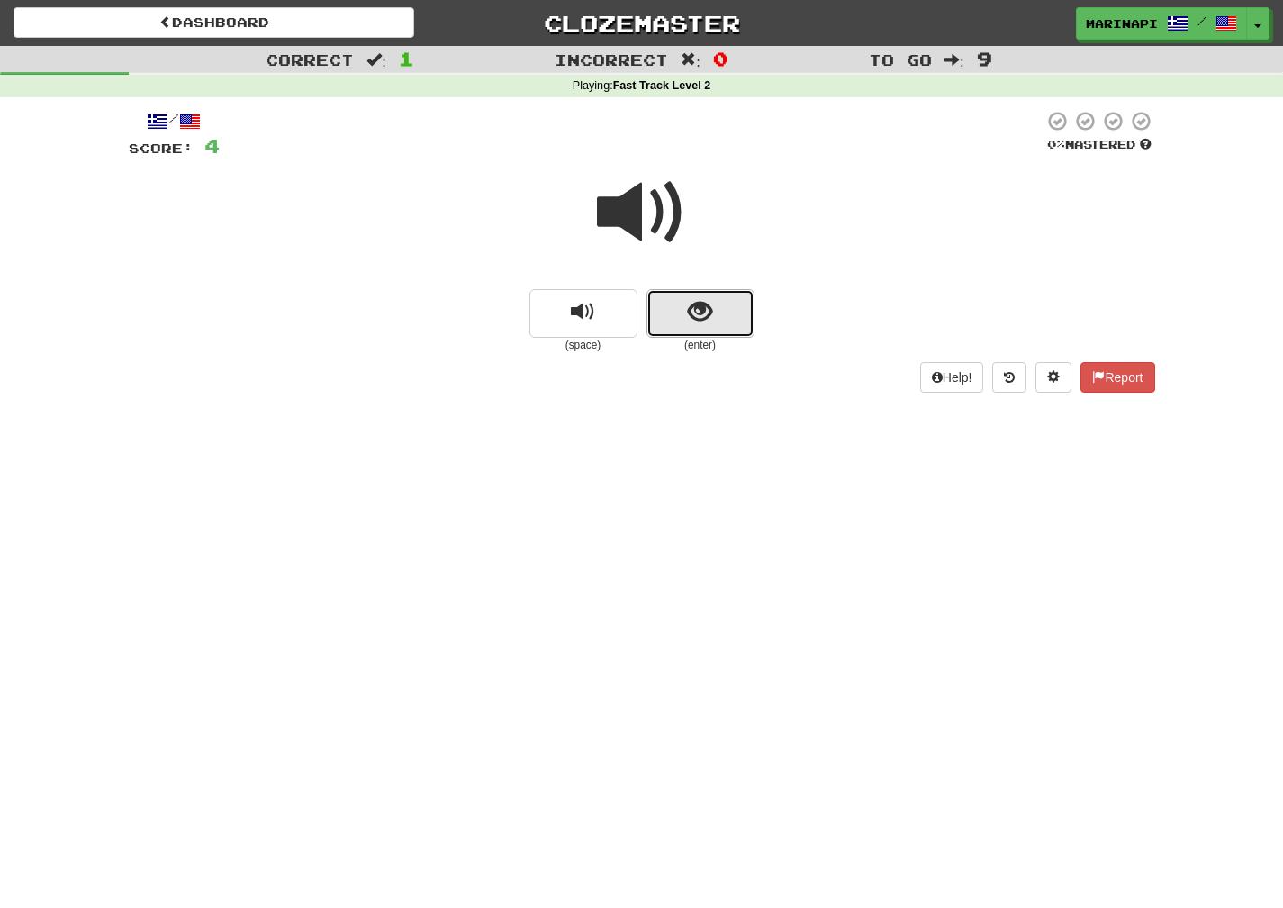
click at [702, 330] on button "show sentence" at bounding box center [701, 313] width 108 height 49
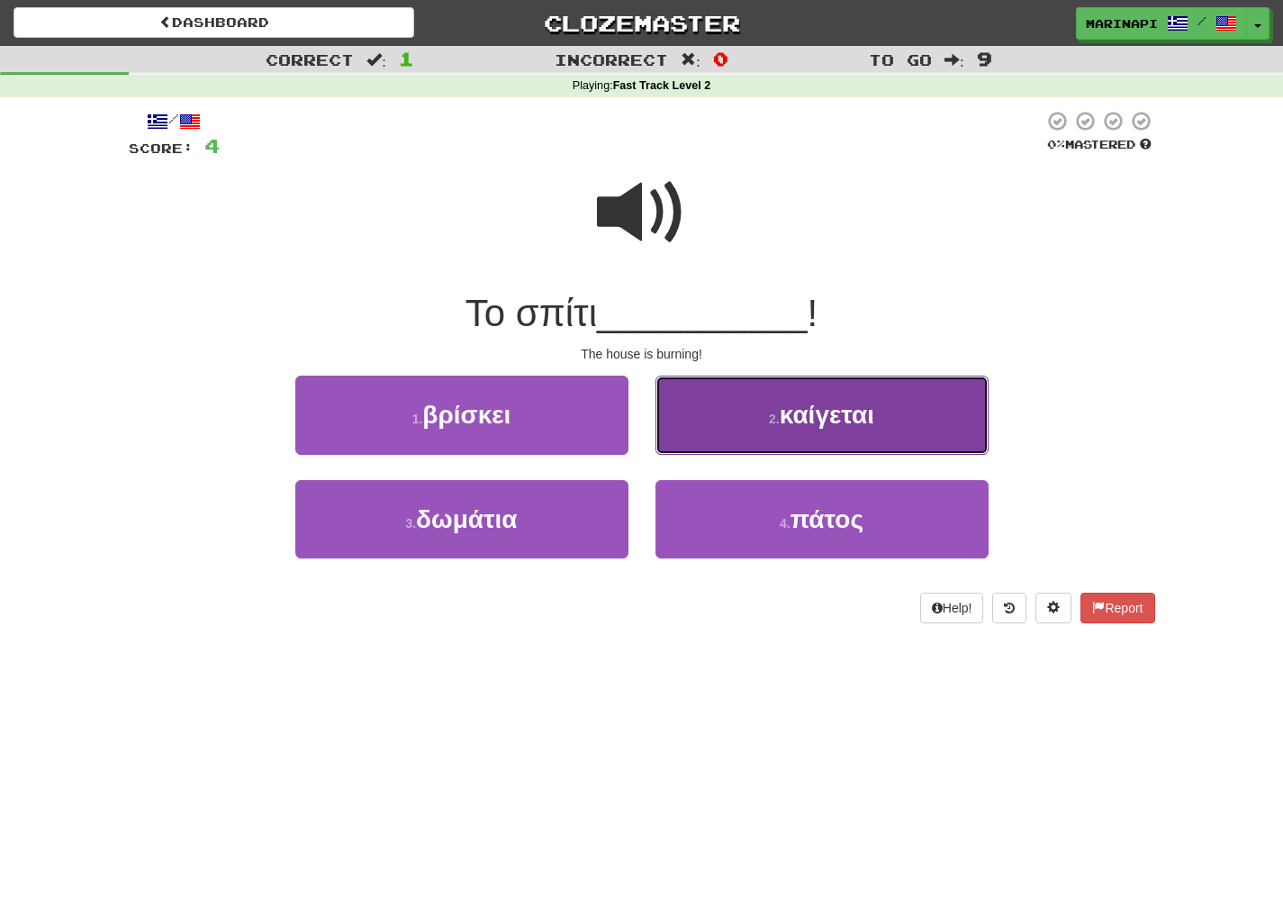
click at [711, 414] on button "2 . καίγεται" at bounding box center [822, 414] width 333 height 78
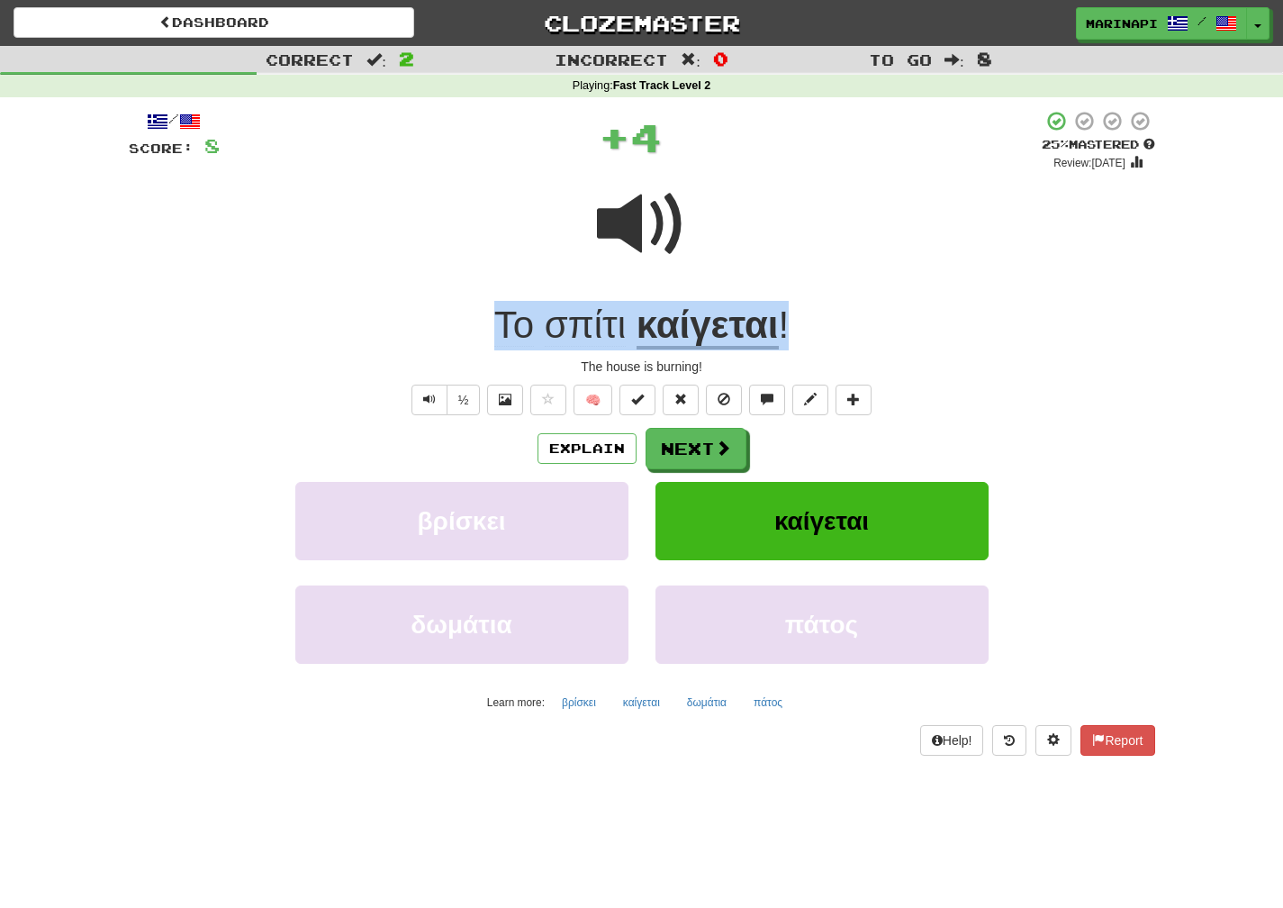
drag, startPoint x: 816, startPoint y: 326, endPoint x: 493, endPoint y: 300, distance: 324.3
click at [493, 301] on div "Το σπίτι καίγεται !" at bounding box center [642, 326] width 1027 height 50
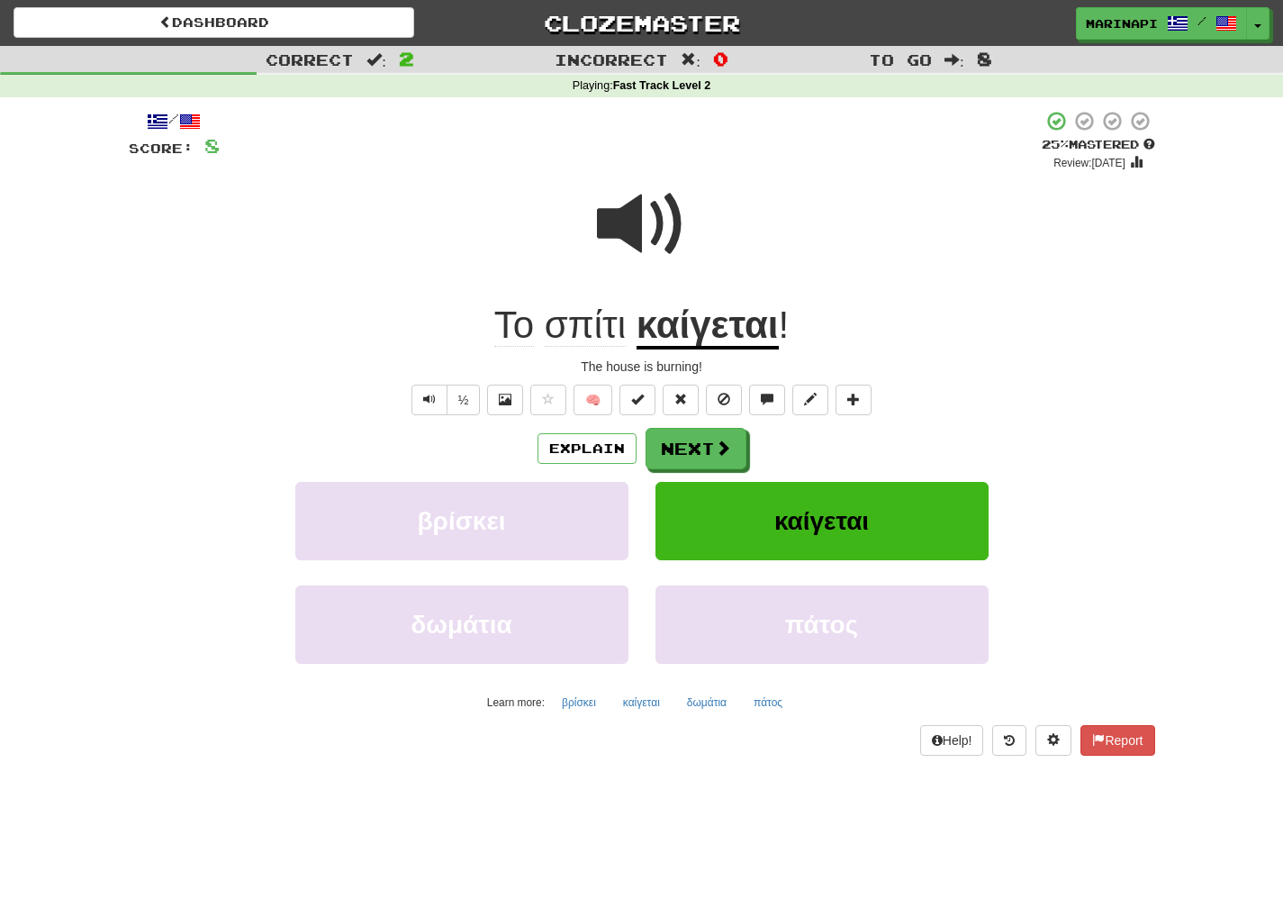
click at [862, 331] on div "Το σπίτι καίγεται !" at bounding box center [642, 326] width 1027 height 50
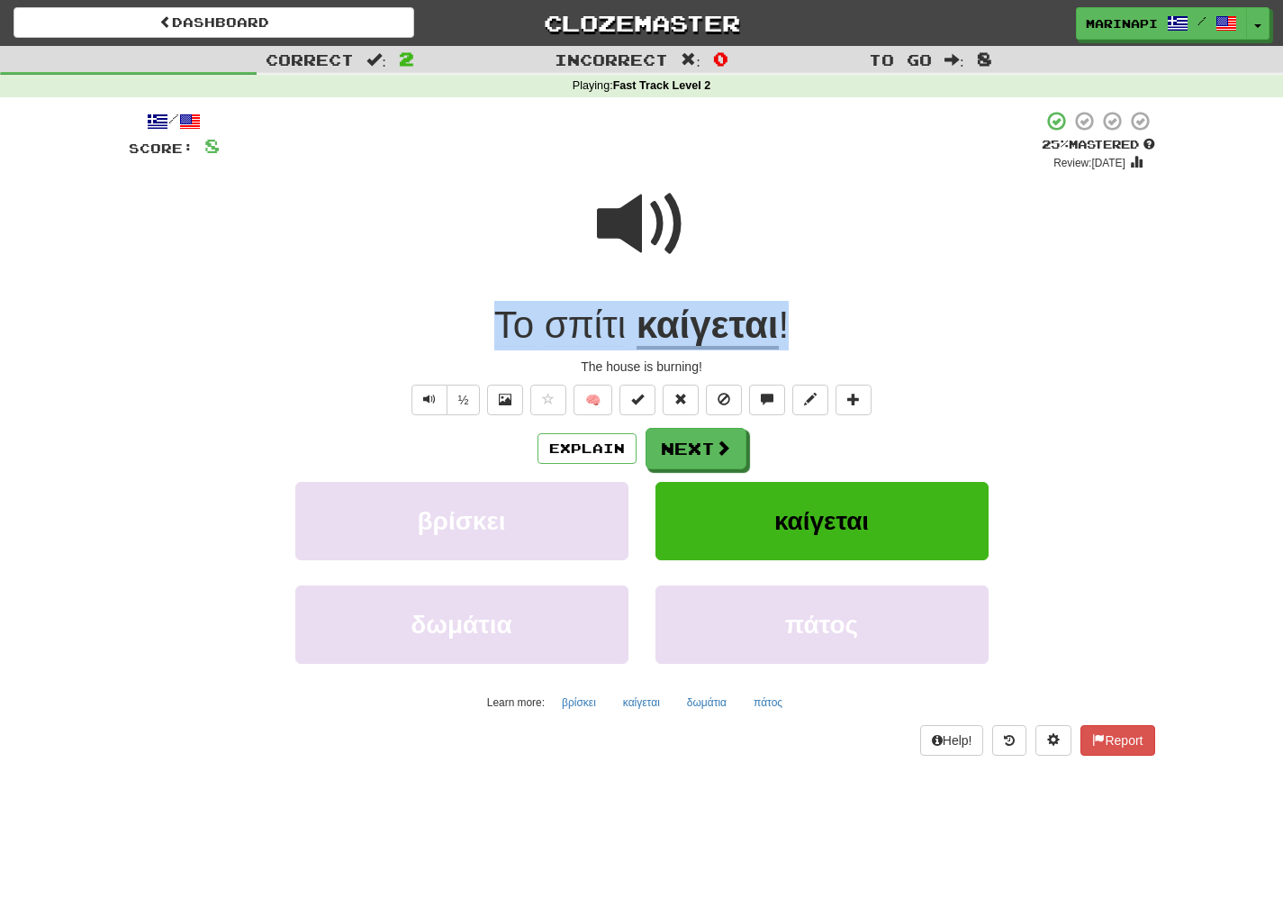
drag, startPoint x: 811, startPoint y: 329, endPoint x: 499, endPoint y: 323, distance: 312.5
click at [499, 323] on div "Το σπίτι καίγεται !" at bounding box center [642, 326] width 1027 height 50
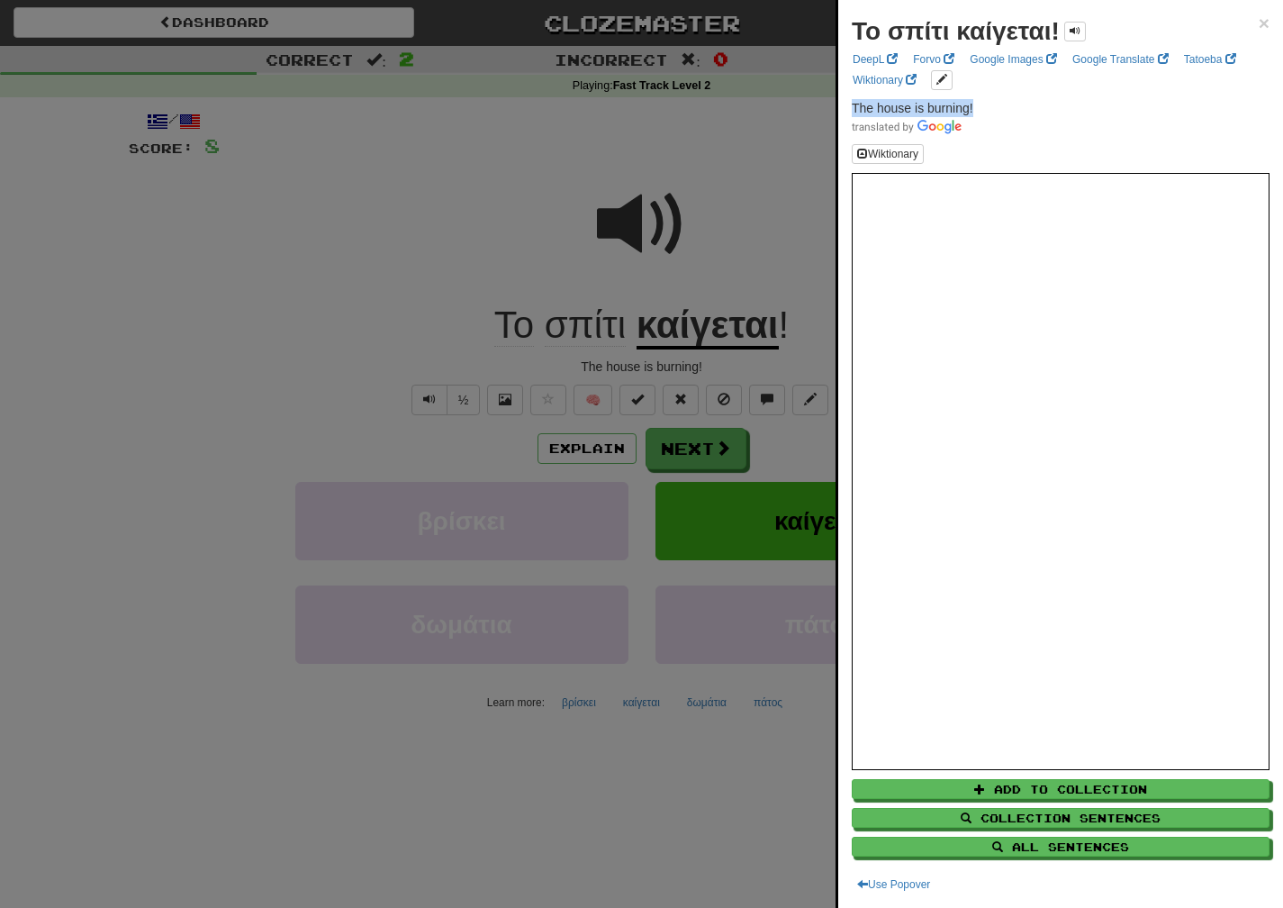
drag, startPoint x: 989, startPoint y: 104, endPoint x: 852, endPoint y: 101, distance: 136.9
click at [852, 101] on p "The house is burning!" at bounding box center [1061, 117] width 418 height 36
click at [717, 477] on div at bounding box center [641, 454] width 1283 height 908
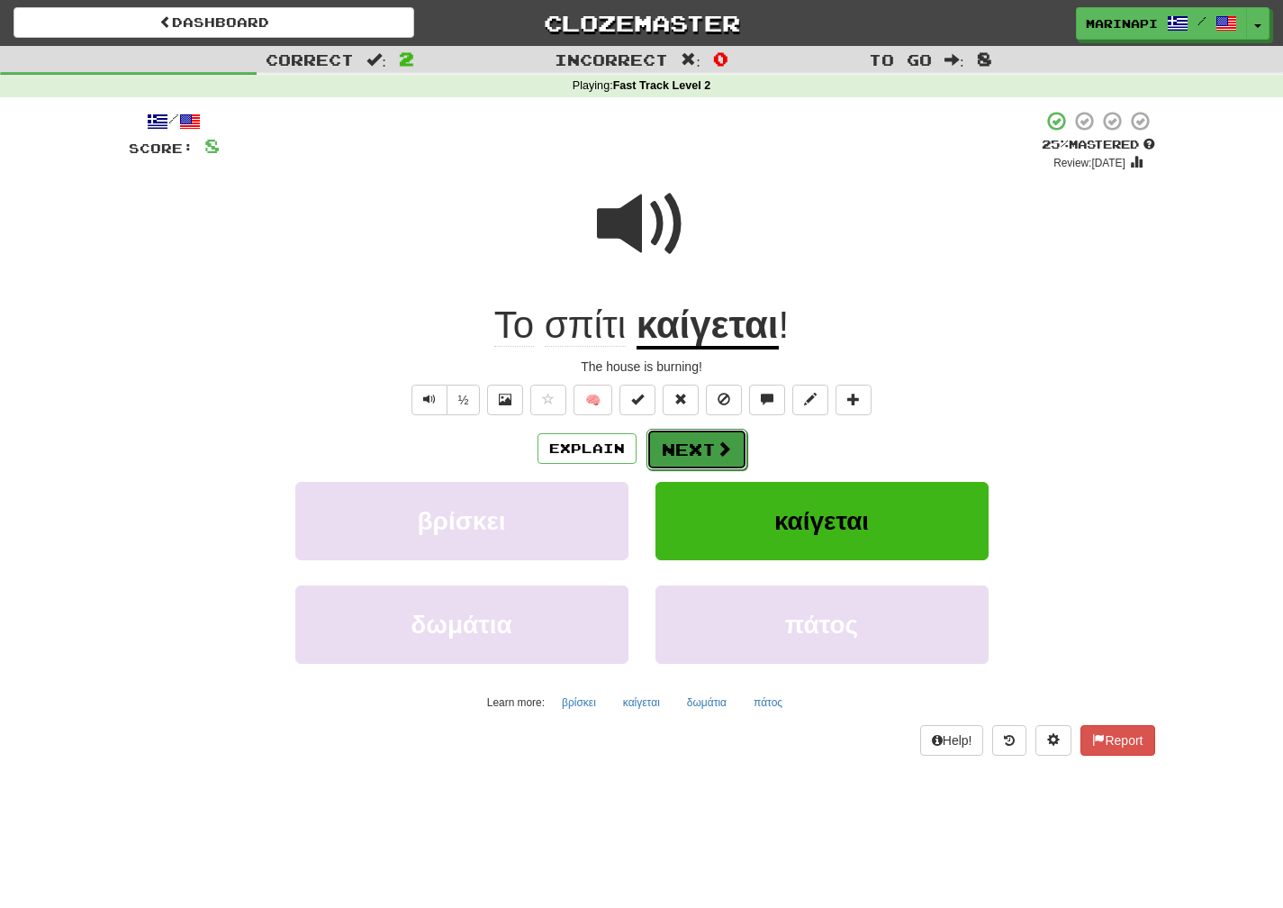
click at [716, 455] on span at bounding box center [724, 448] width 16 height 16
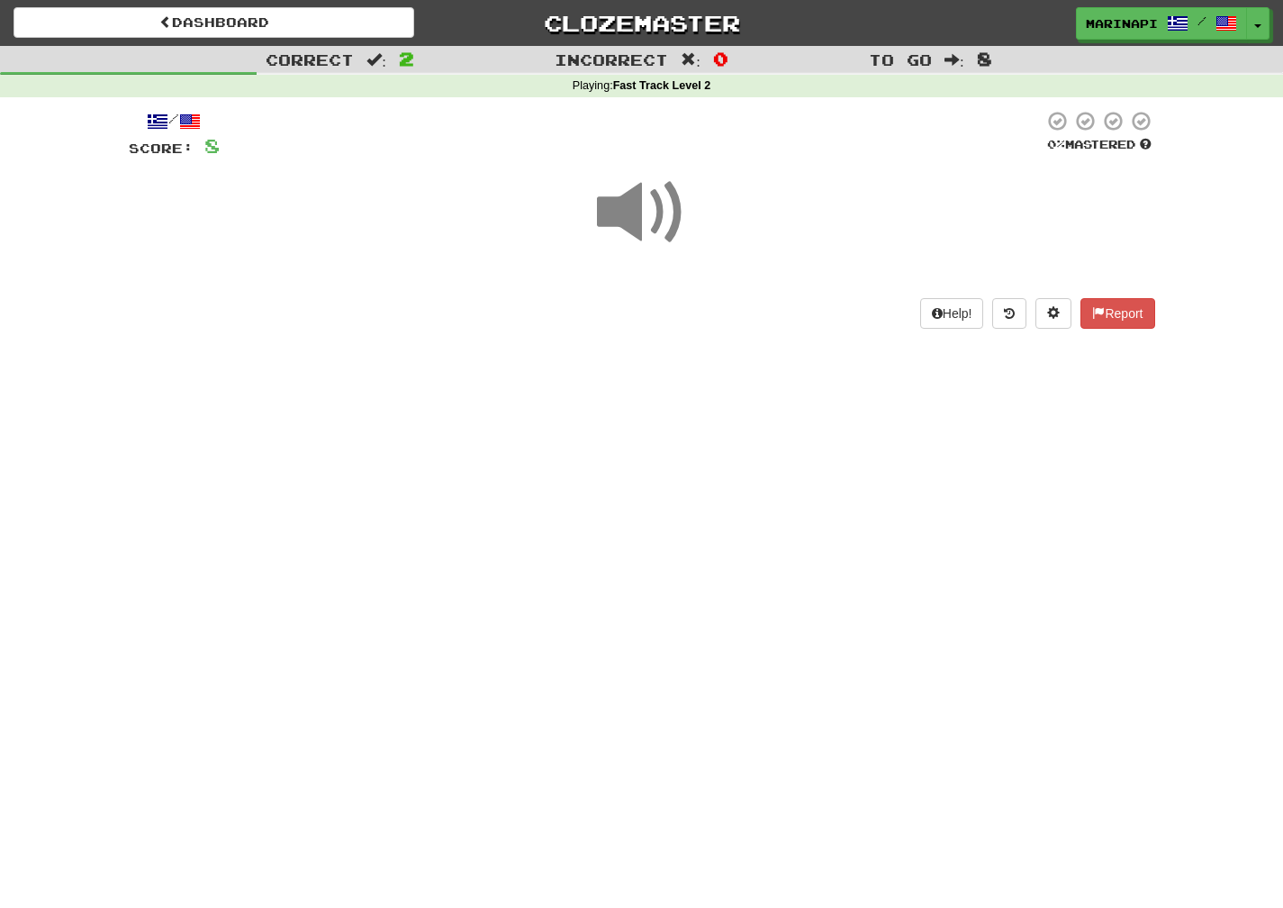
click at [661, 236] on span at bounding box center [642, 212] width 90 height 90
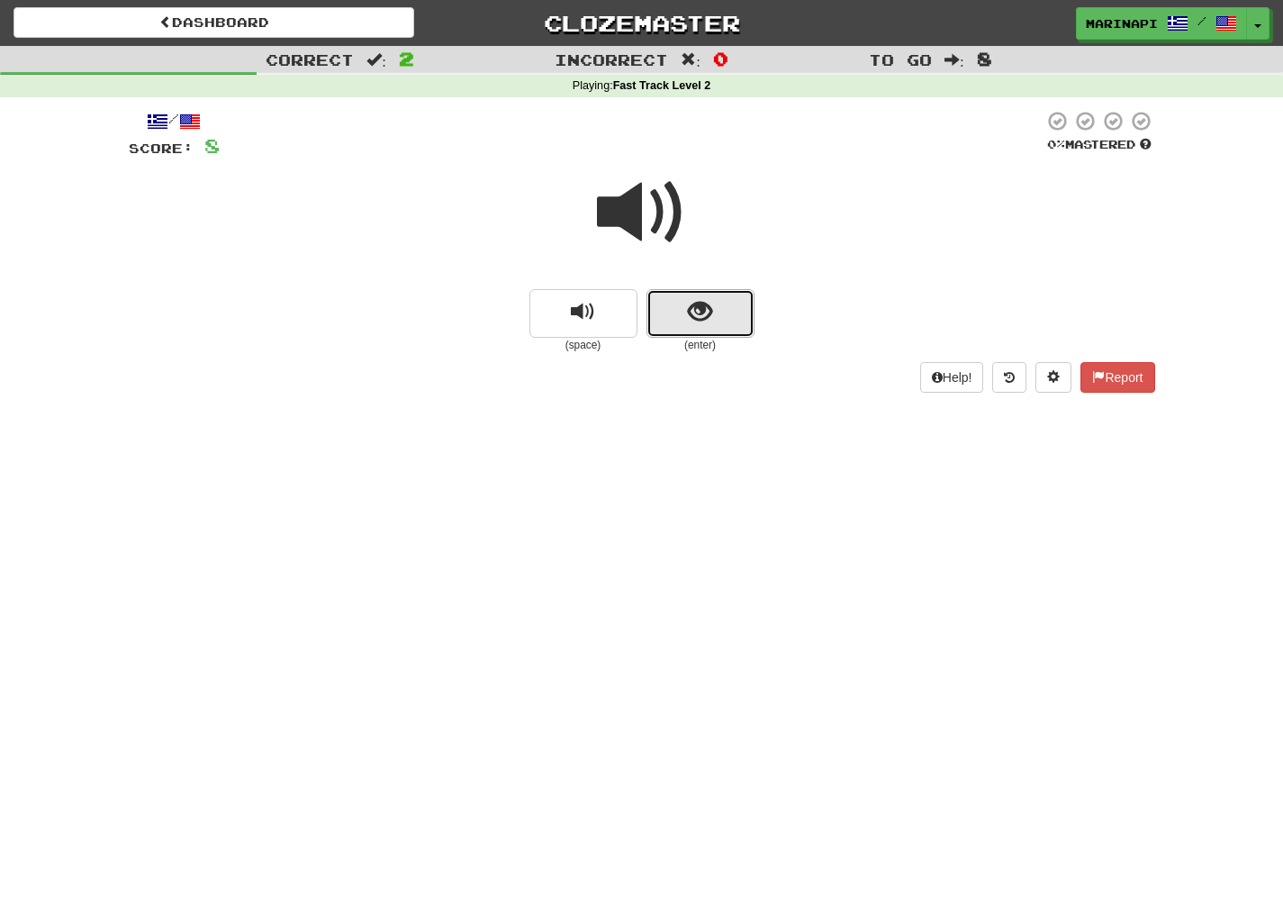
click at [705, 300] on span "show sentence" at bounding box center [700, 312] width 24 height 24
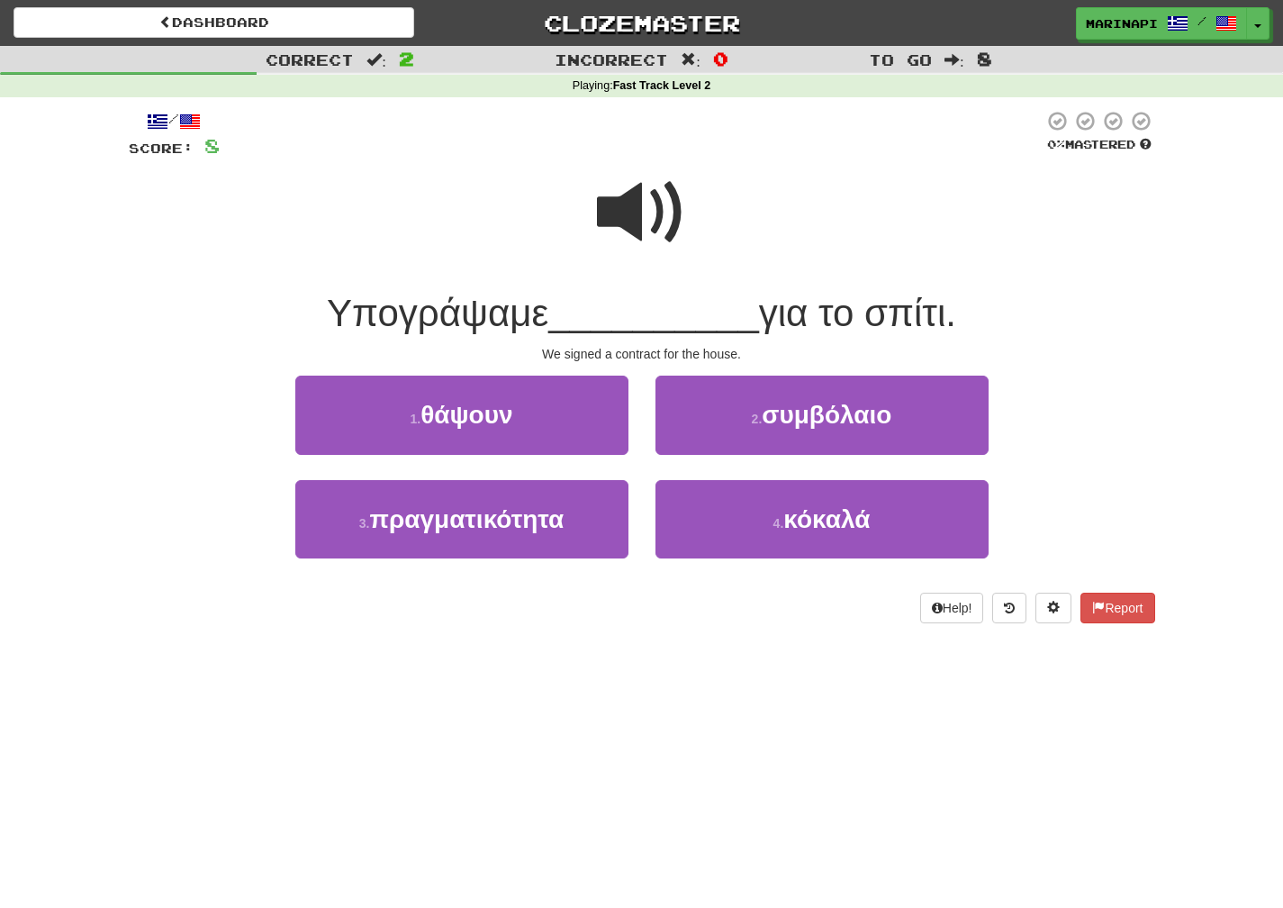
click at [664, 230] on span at bounding box center [642, 212] width 90 height 90
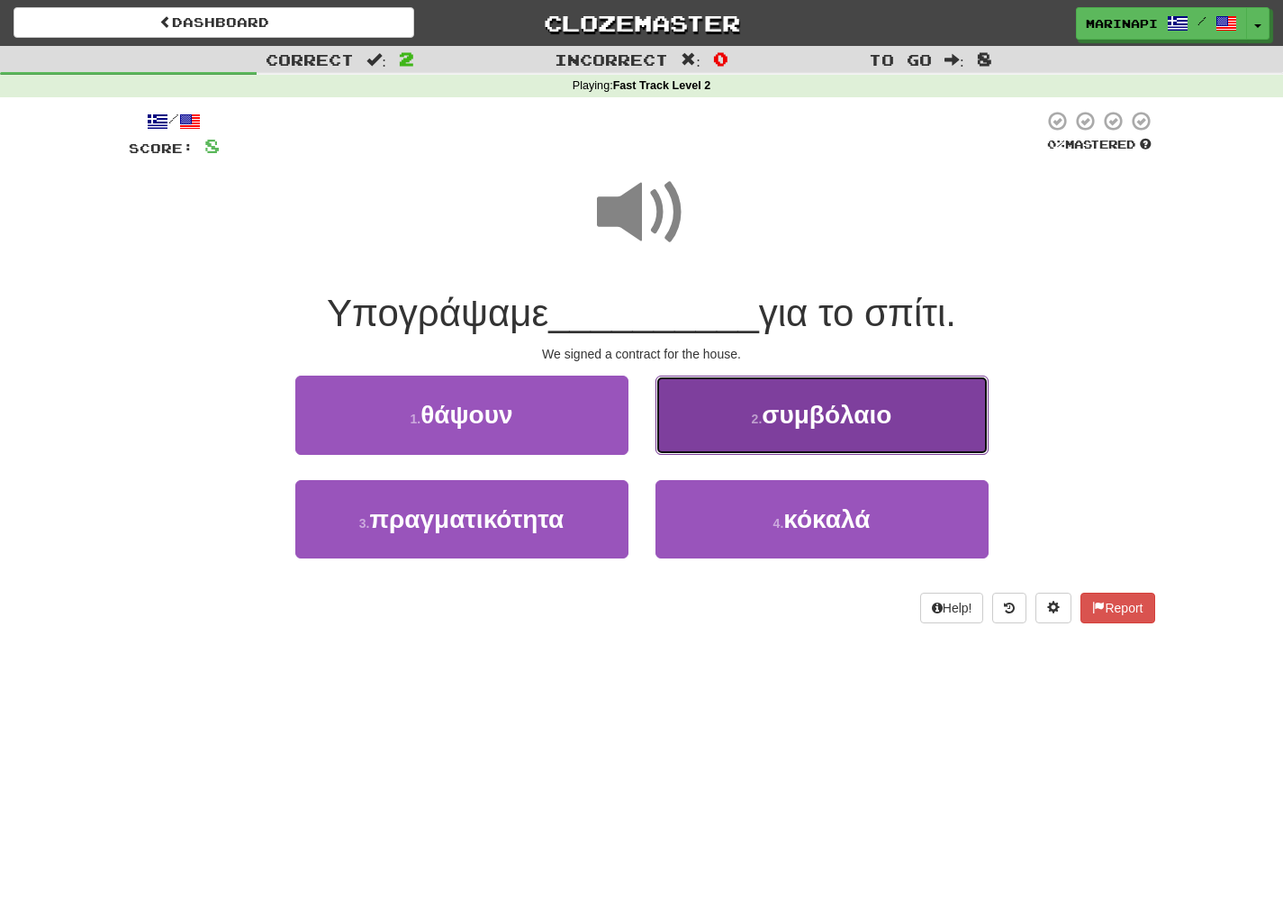
click at [722, 443] on button "2 . συμβόλαιο" at bounding box center [822, 414] width 333 height 78
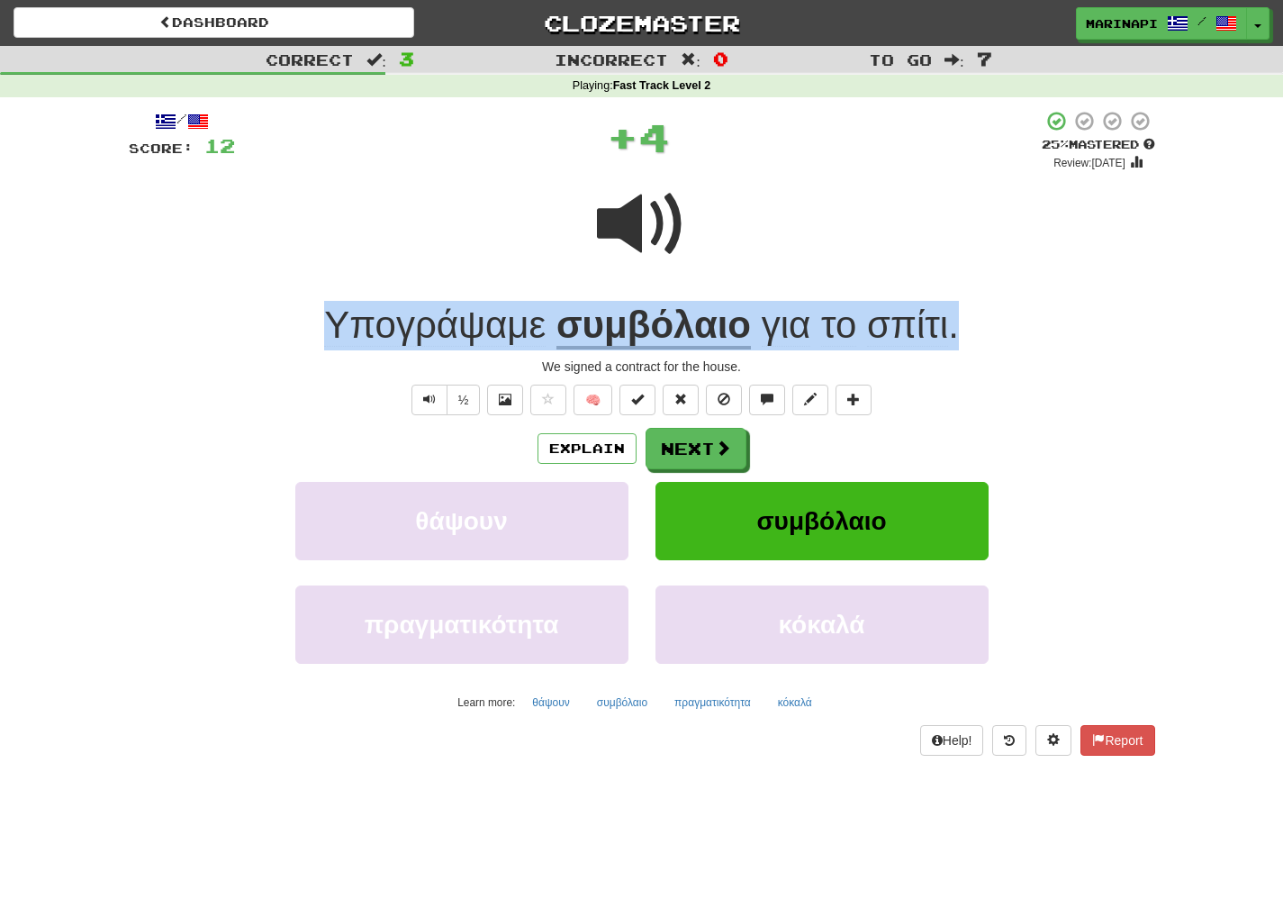
drag, startPoint x: 972, startPoint y: 322, endPoint x: 275, endPoint y: 316, distance: 697.0
click at [275, 316] on div "Υπογράψαμε συμβόλαιο για το σπίτι ." at bounding box center [642, 326] width 1027 height 50
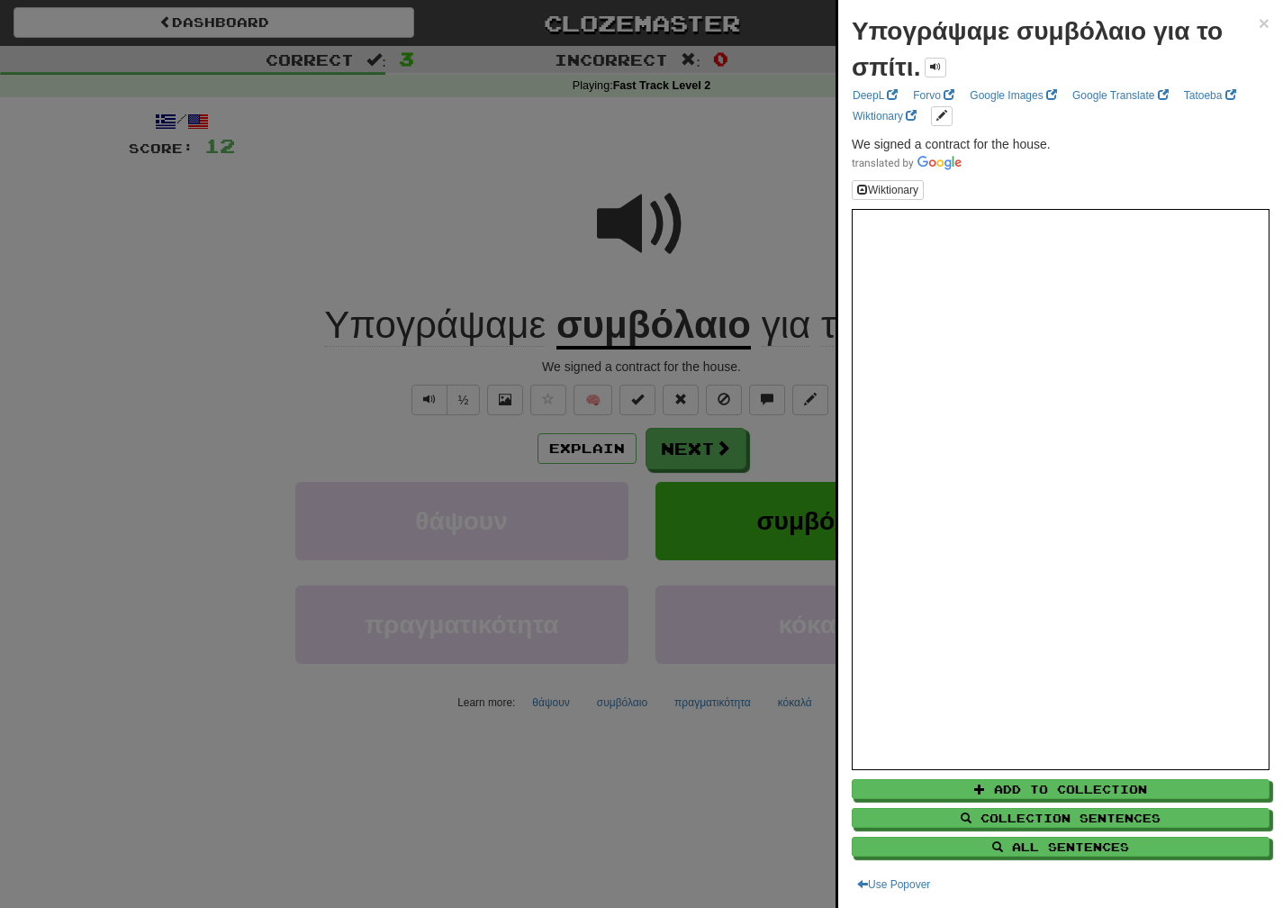
click at [776, 458] on div at bounding box center [641, 454] width 1283 height 908
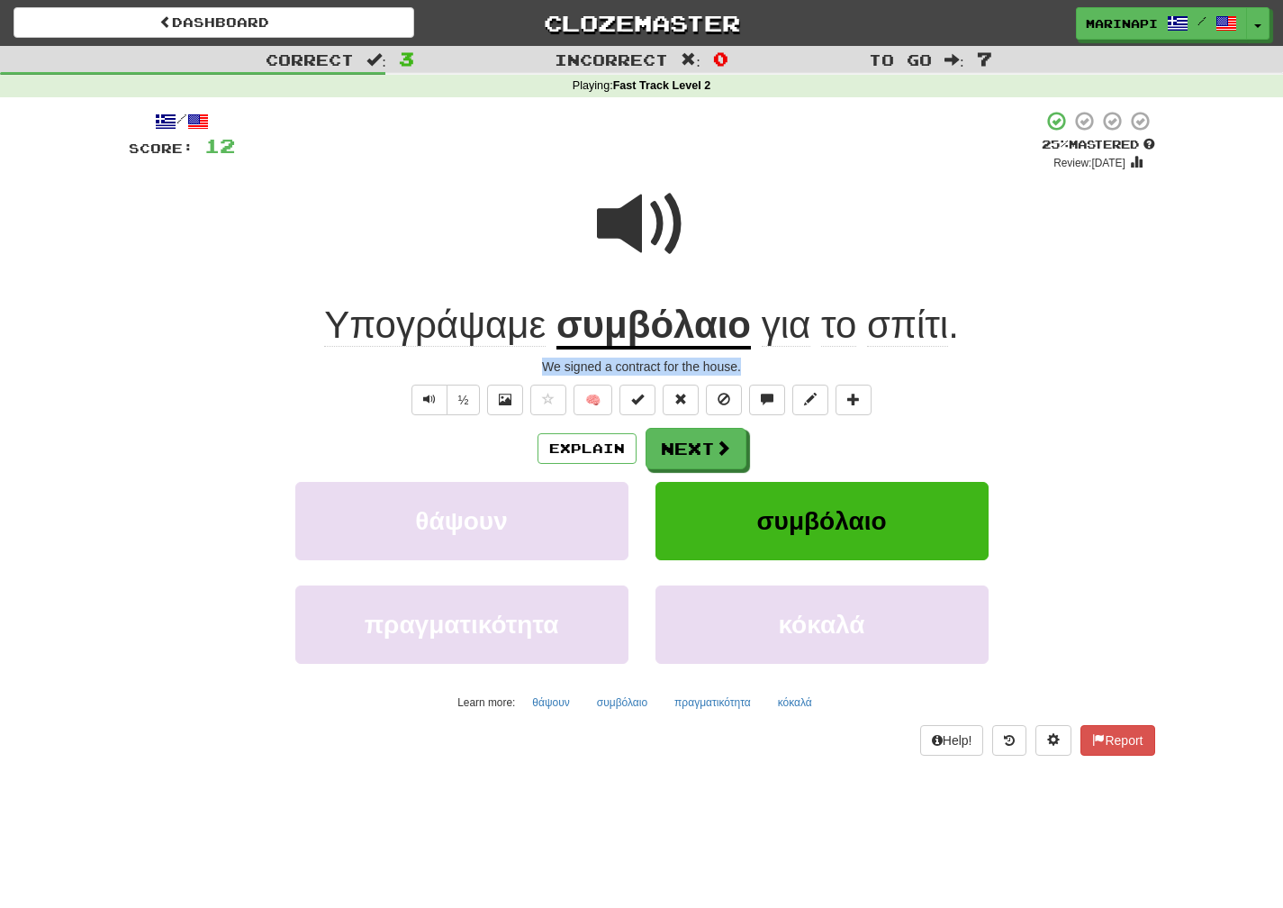
drag, startPoint x: 746, startPoint y: 369, endPoint x: 535, endPoint y: 368, distance: 211.6
click at [535, 368] on div "We signed a contract for the house." at bounding box center [642, 366] width 1027 height 18
click at [738, 439] on button "Next" at bounding box center [697, 449] width 101 height 41
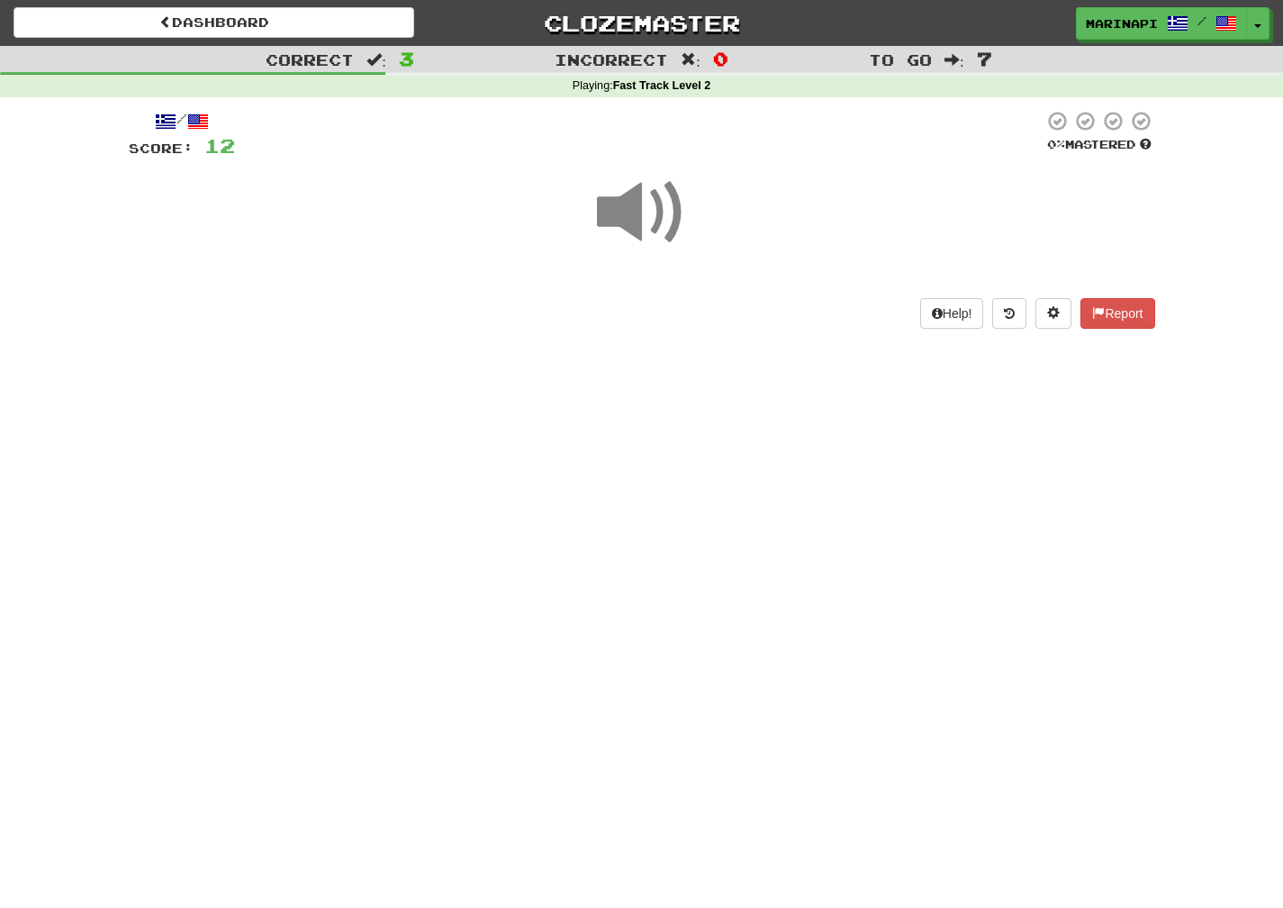
click at [675, 214] on span at bounding box center [642, 212] width 90 height 90
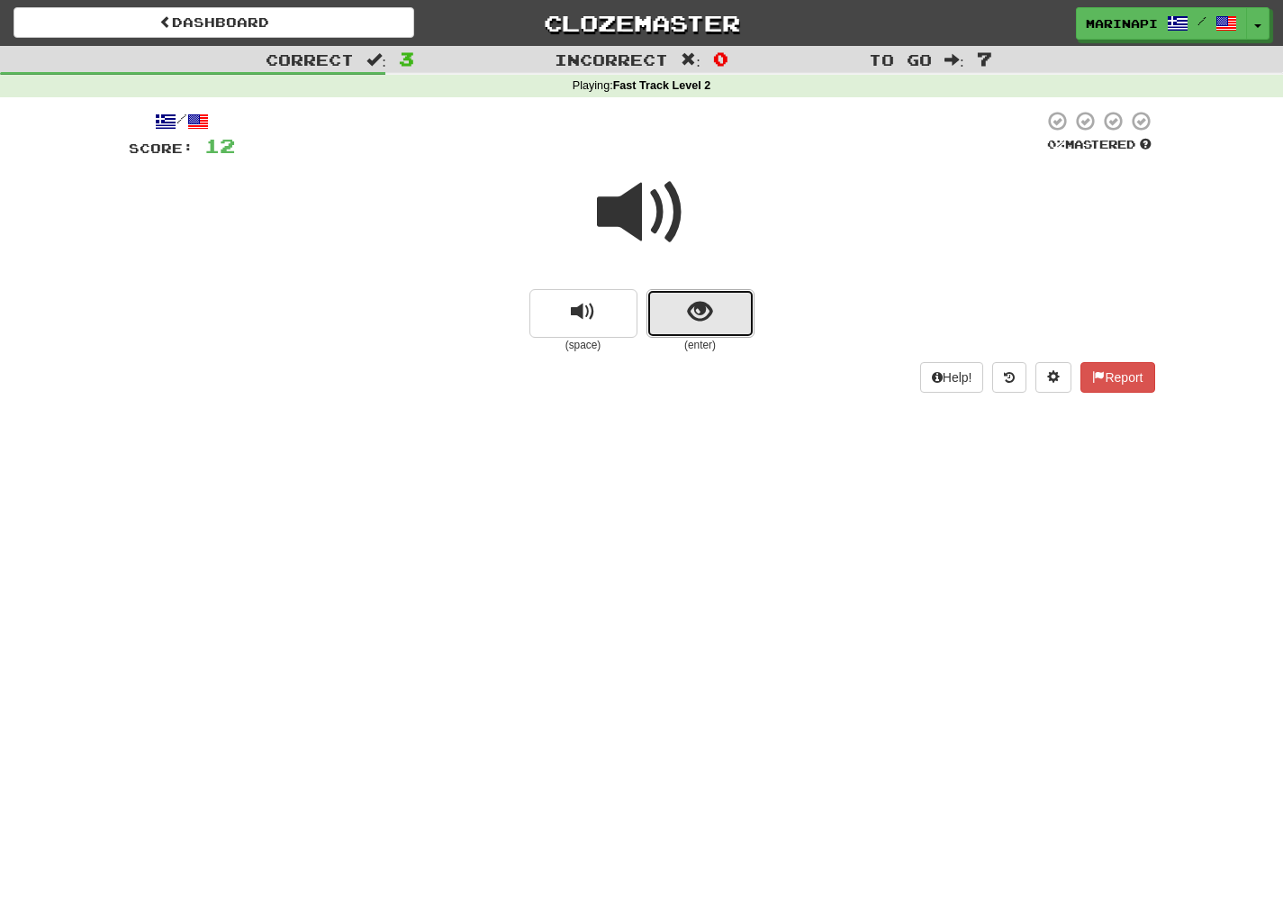
click at [708, 295] on button "show sentence" at bounding box center [701, 313] width 108 height 49
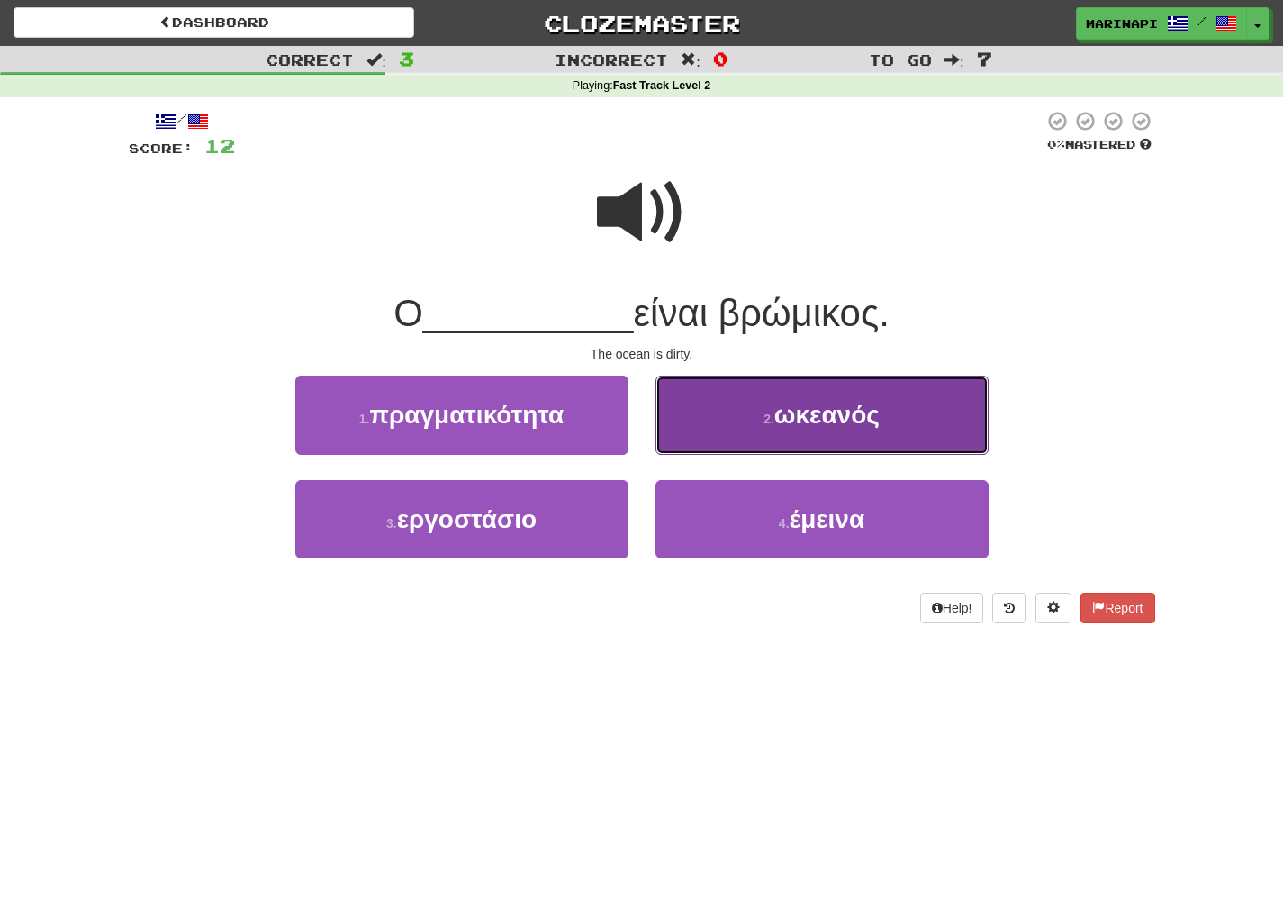
click at [781, 409] on span "ωκεανός" at bounding box center [826, 415] width 105 height 28
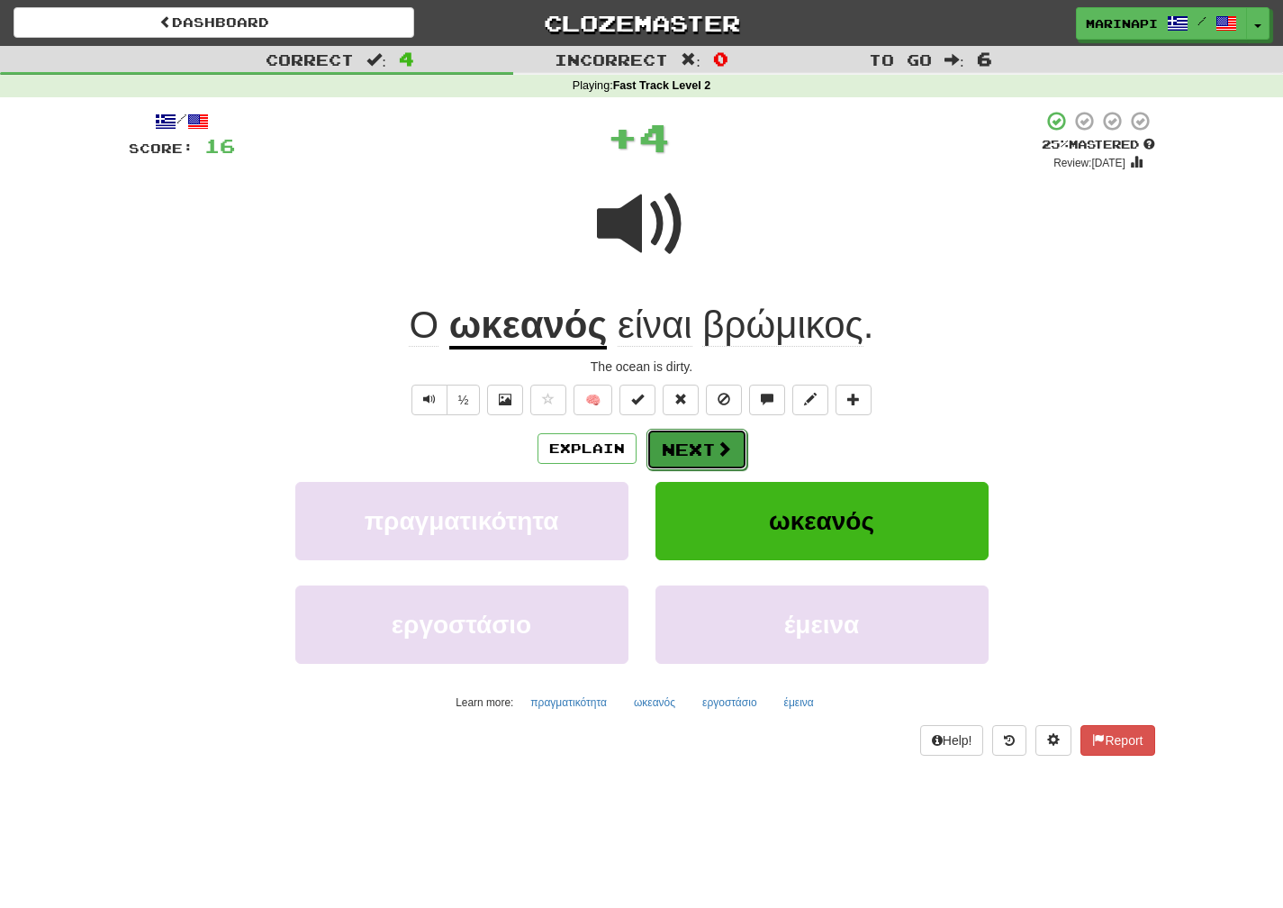
click at [705, 444] on button "Next" at bounding box center [697, 449] width 101 height 41
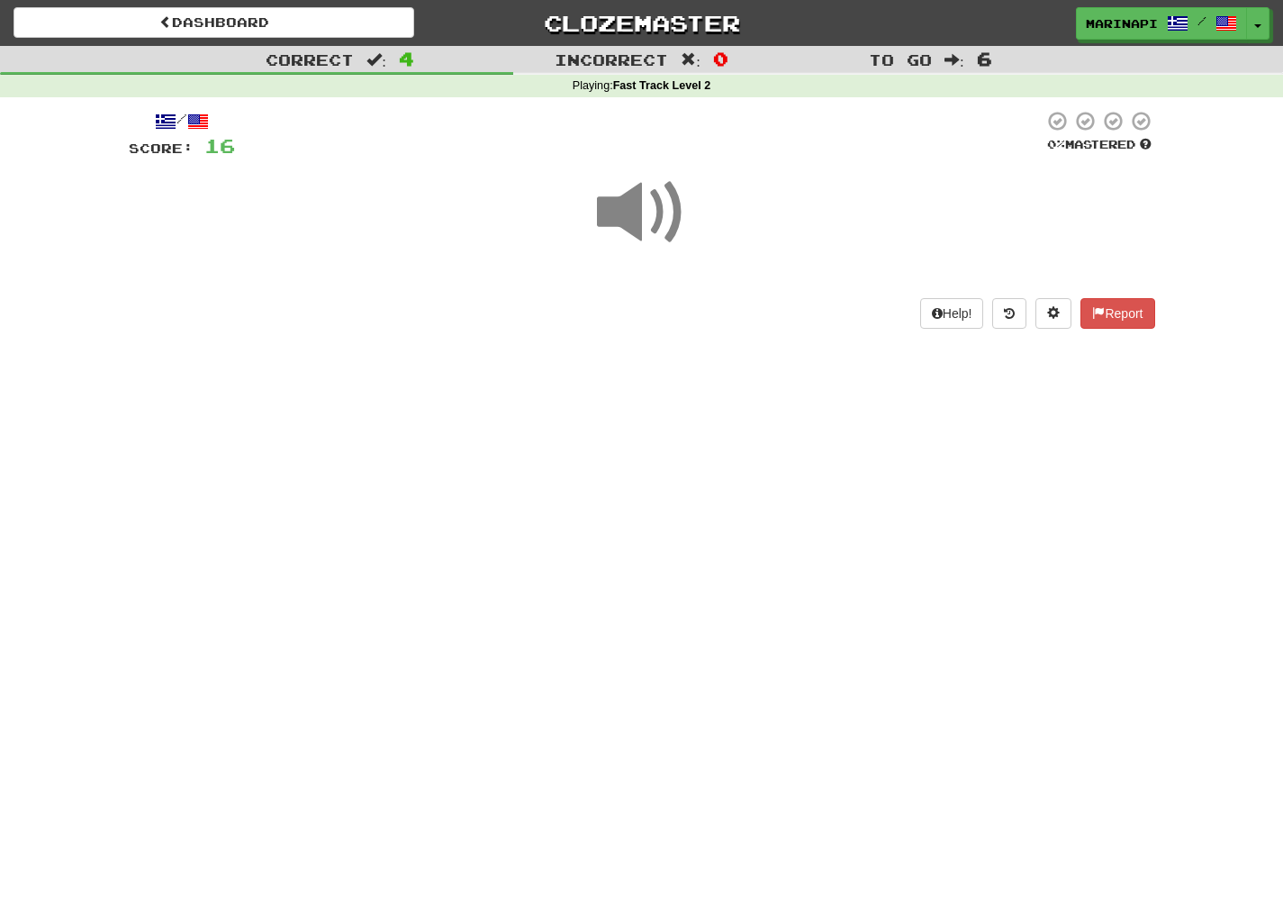
click at [655, 227] on span at bounding box center [642, 212] width 90 height 90
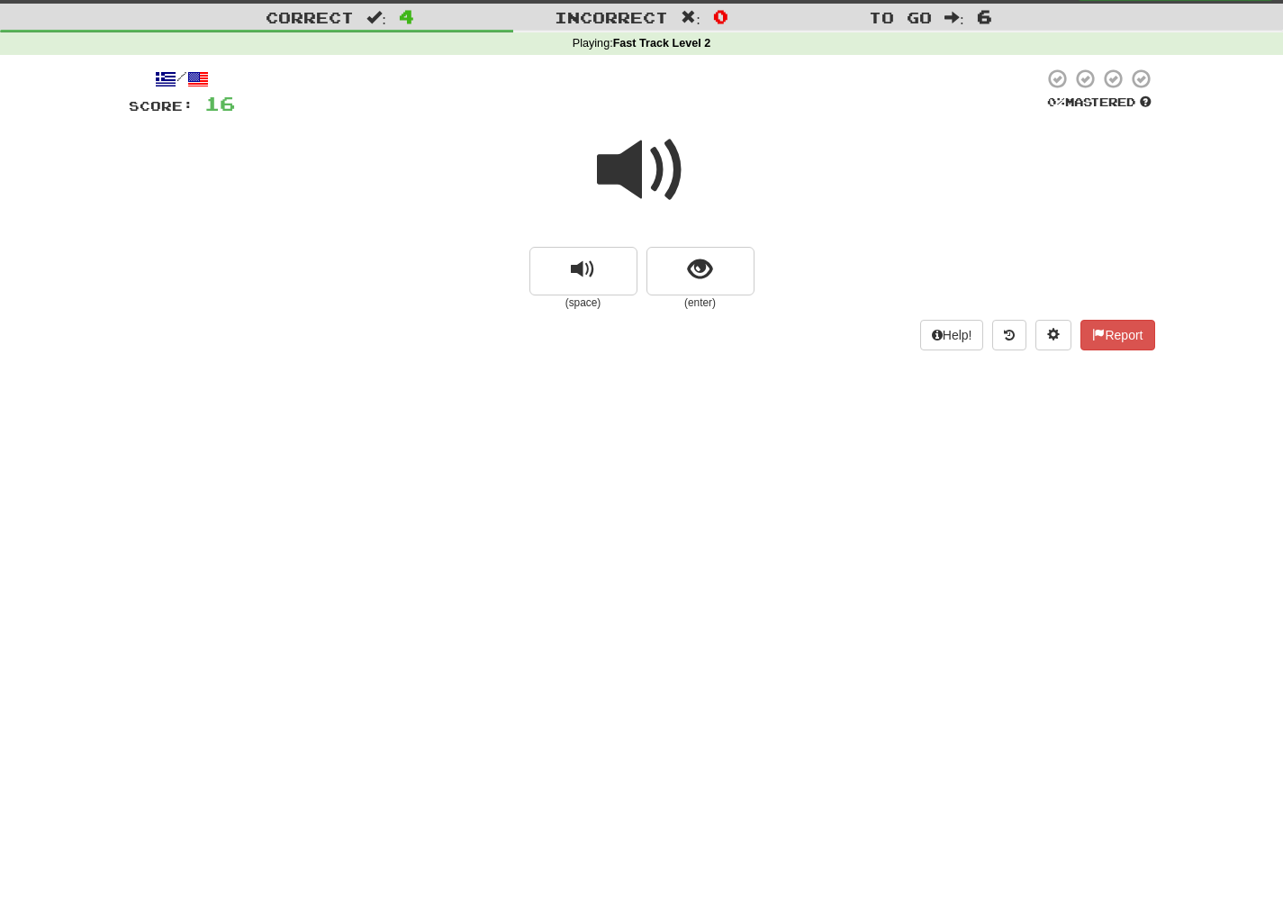
scroll to position [41, 0]
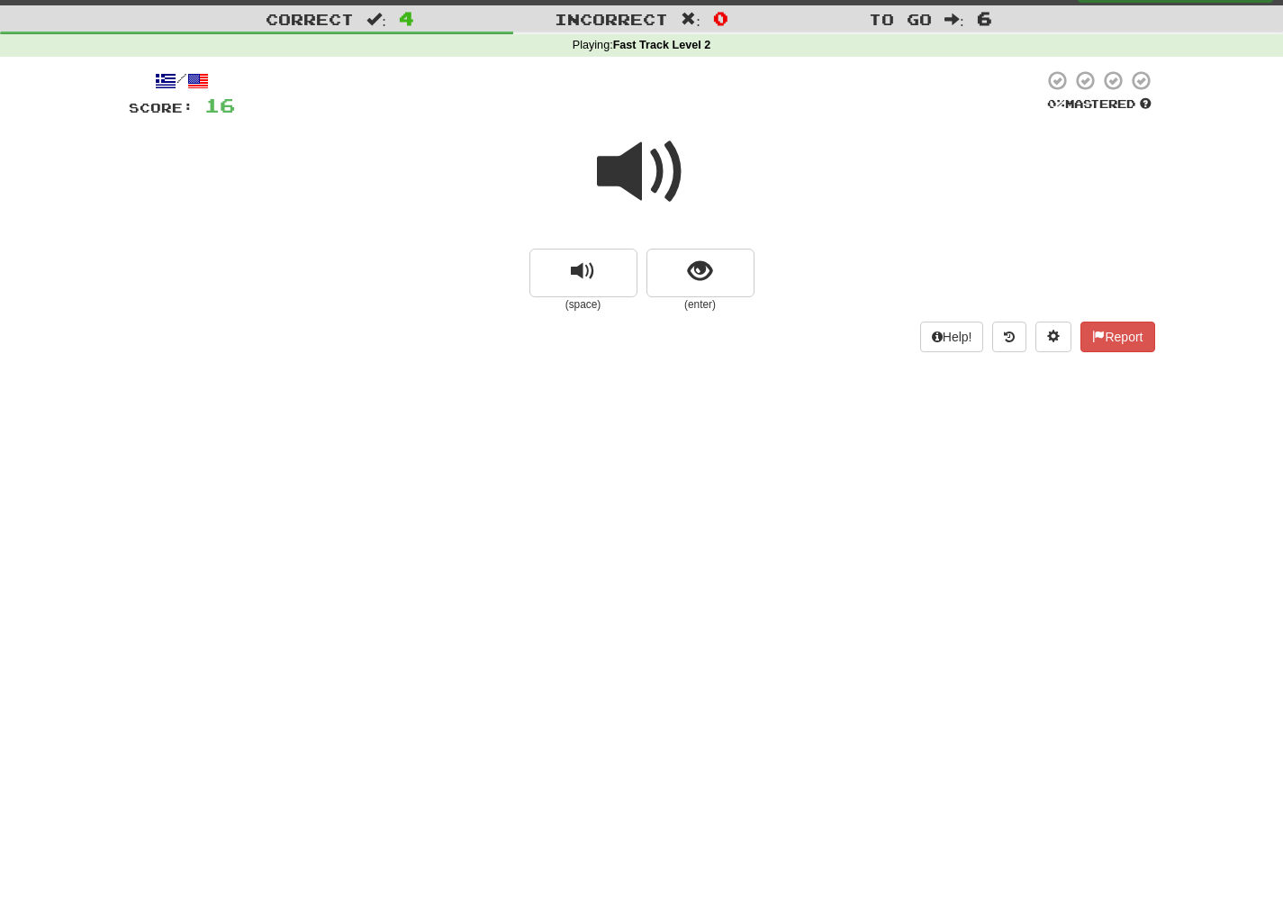
click at [708, 297] on small "(enter)" at bounding box center [701, 304] width 108 height 15
click at [700, 282] on span "show sentence" at bounding box center [700, 271] width 24 height 24
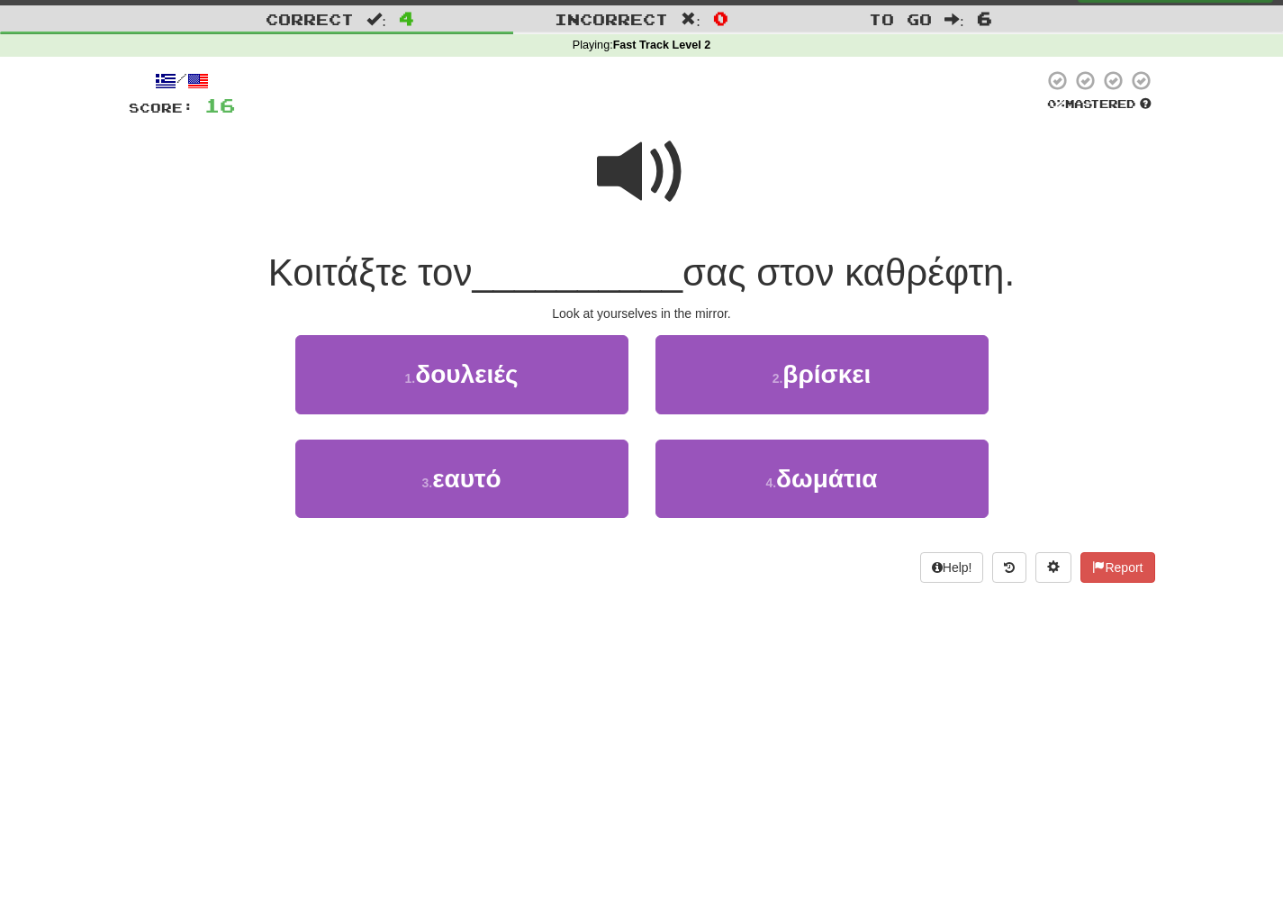
click at [640, 185] on span at bounding box center [642, 172] width 90 height 90
click at [640, 187] on span at bounding box center [642, 172] width 90 height 90
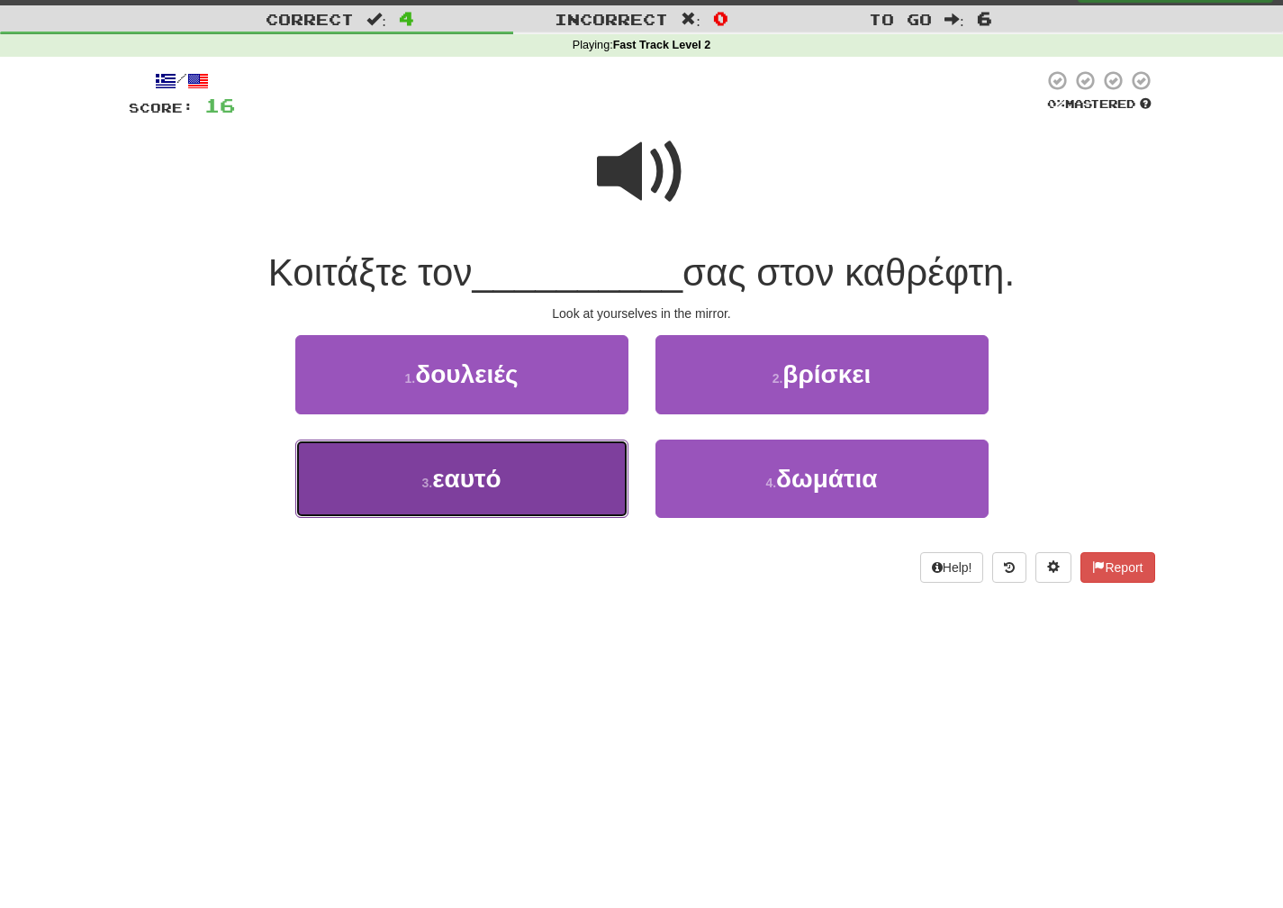
click at [559, 463] on button "3 . εαυτό" at bounding box center [461, 478] width 333 height 78
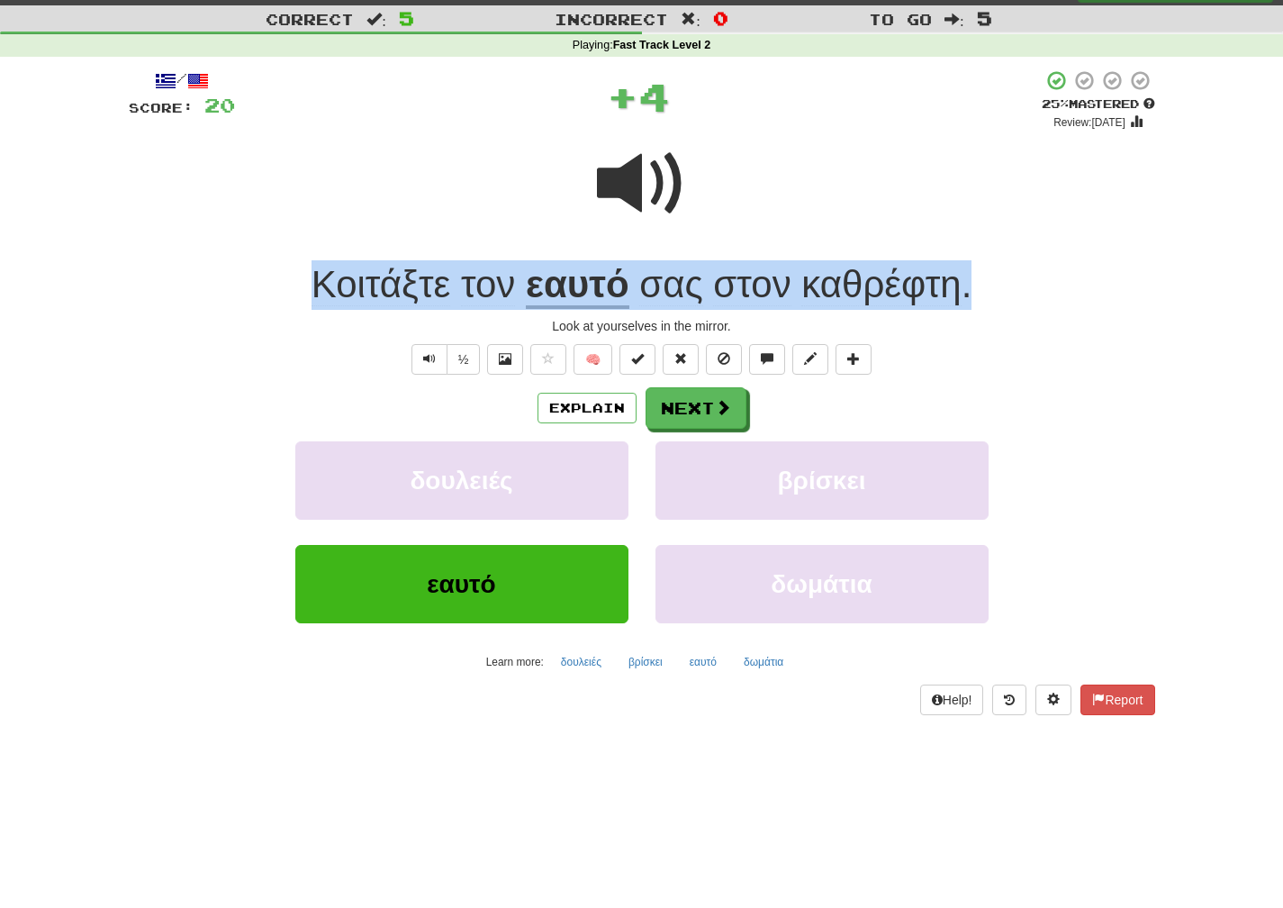
drag, startPoint x: 992, startPoint y: 288, endPoint x: 291, endPoint y: 278, distance: 701.5
click at [291, 278] on div "Κοιτάξτε τον εαυτό σας στον καθρέφτη ." at bounding box center [642, 285] width 1027 height 50
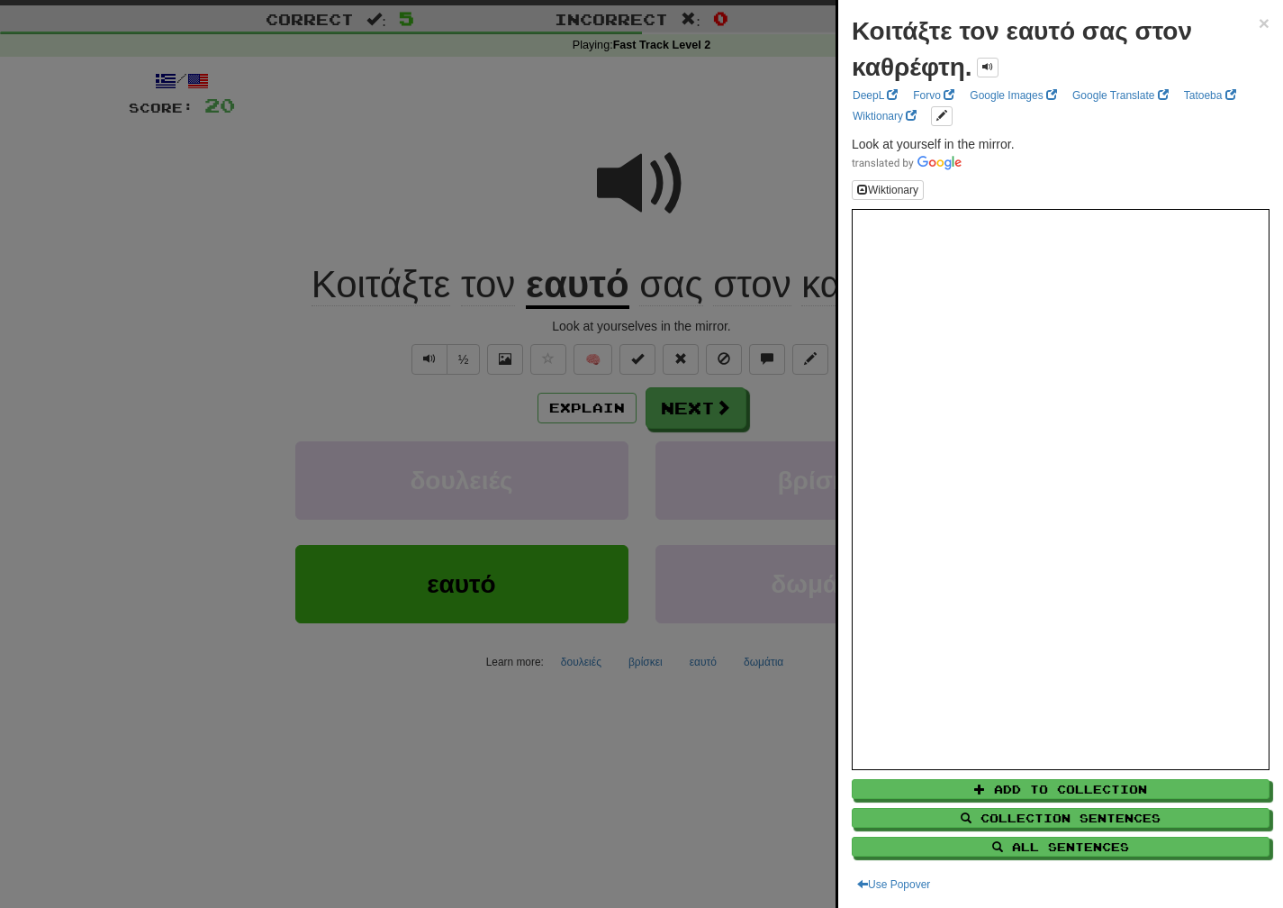
click at [781, 161] on div at bounding box center [641, 454] width 1283 height 908
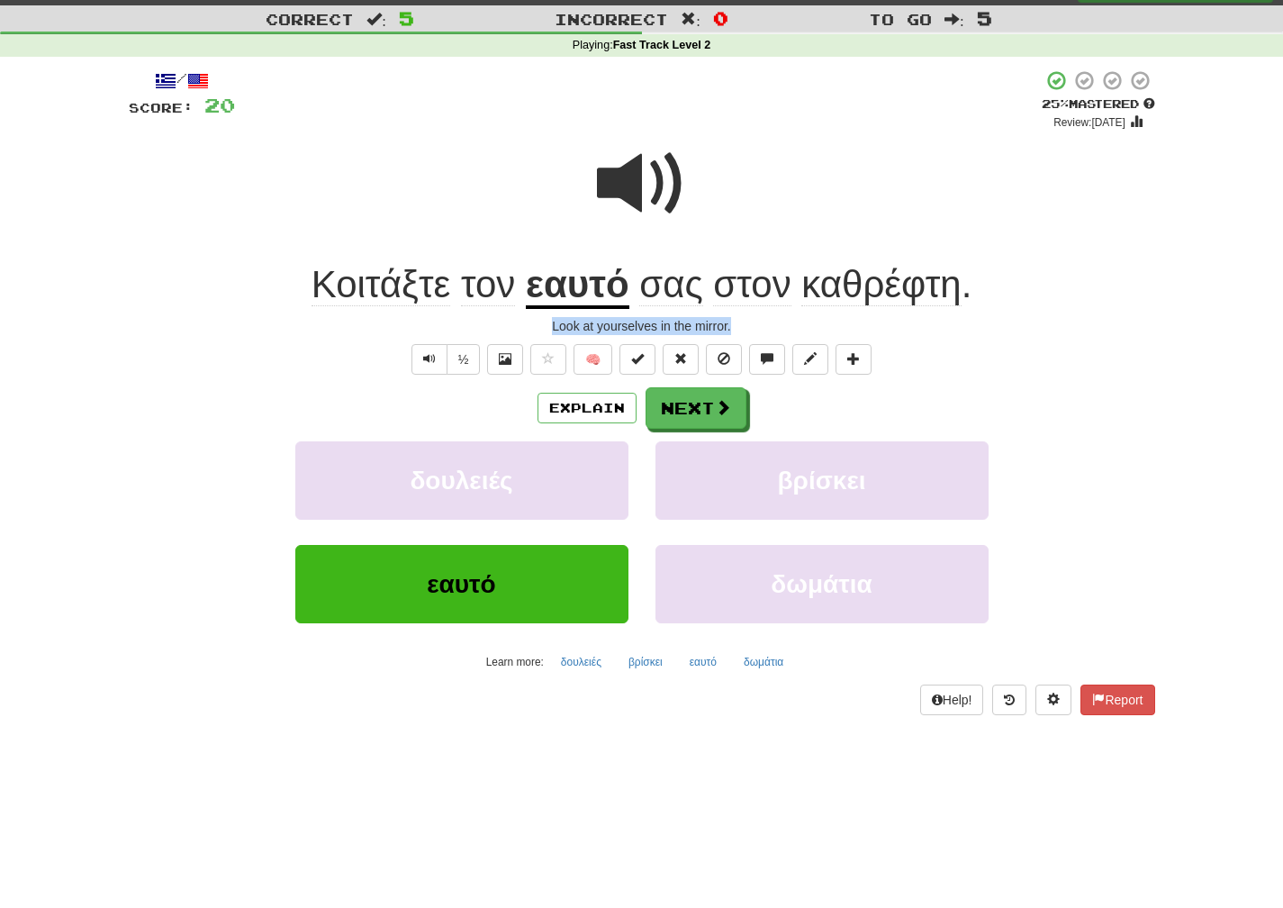
drag, startPoint x: 741, startPoint y: 323, endPoint x: 521, endPoint y: 326, distance: 219.7
click at [521, 326] on div "Look at yourselves in the mirror." at bounding box center [642, 326] width 1027 height 18
click at [680, 413] on button "Next" at bounding box center [697, 408] width 101 height 41
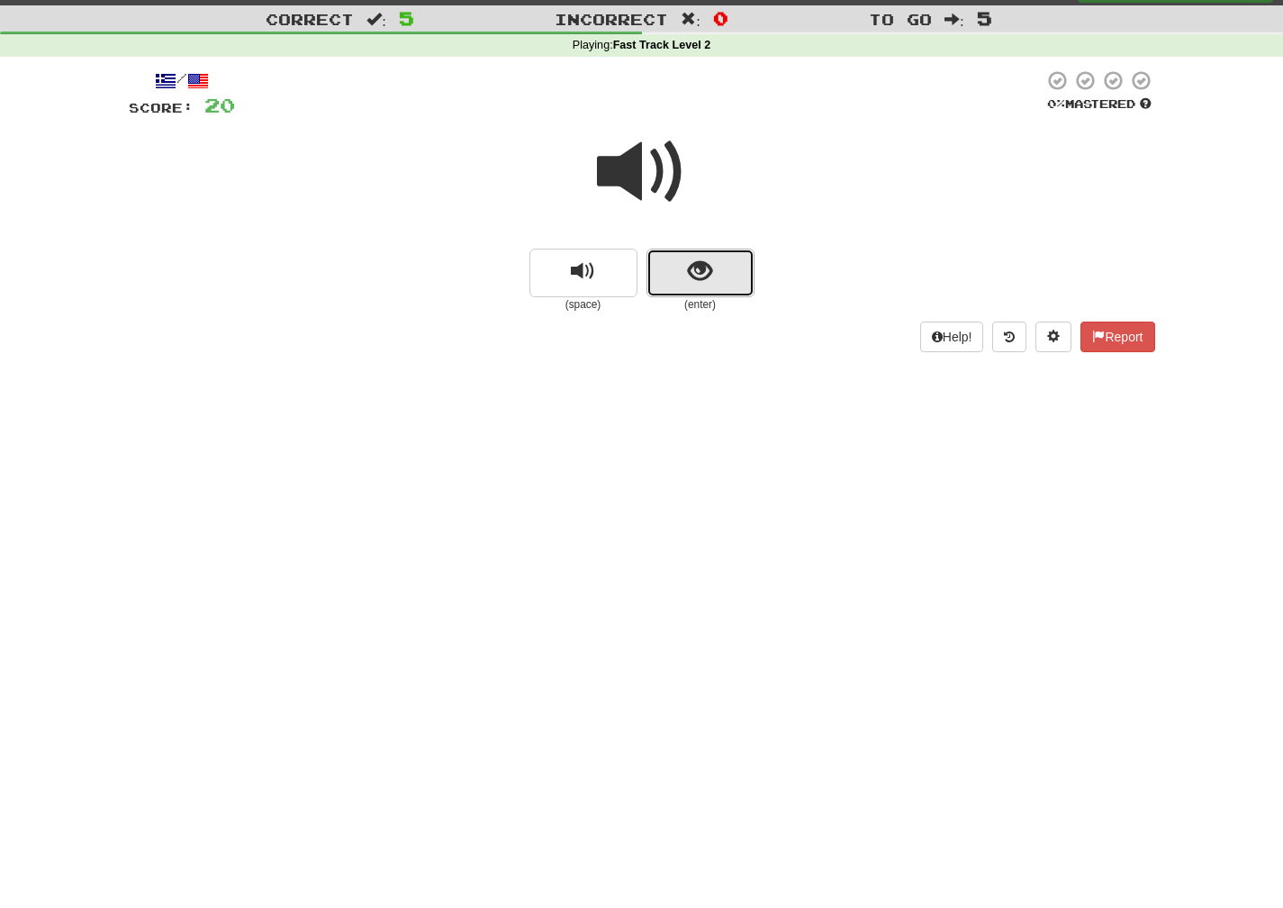
click at [686, 285] on button "show sentence" at bounding box center [701, 273] width 108 height 49
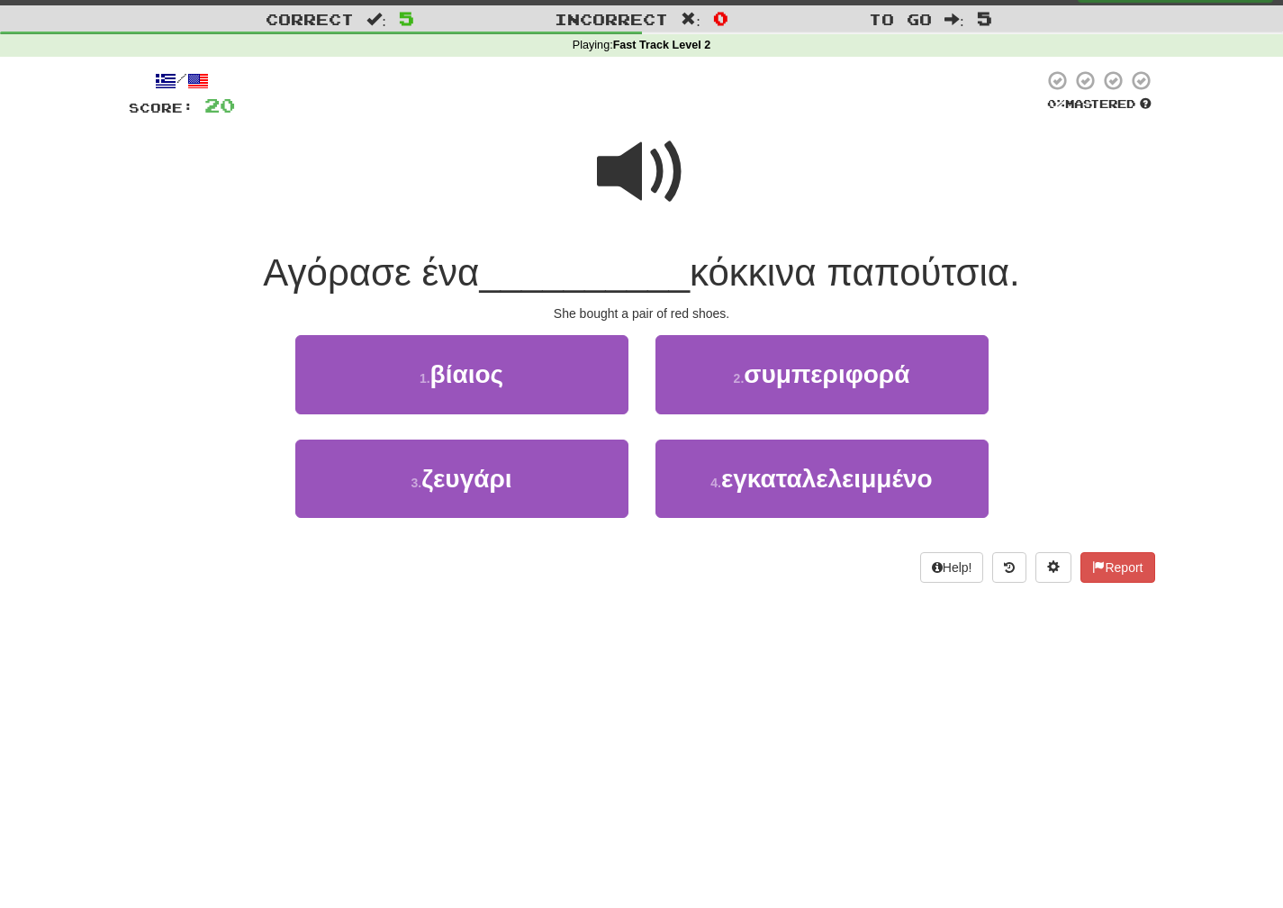
click at [655, 184] on span at bounding box center [642, 172] width 90 height 90
click at [652, 187] on span at bounding box center [642, 172] width 90 height 90
click at [652, 188] on span at bounding box center [642, 172] width 90 height 90
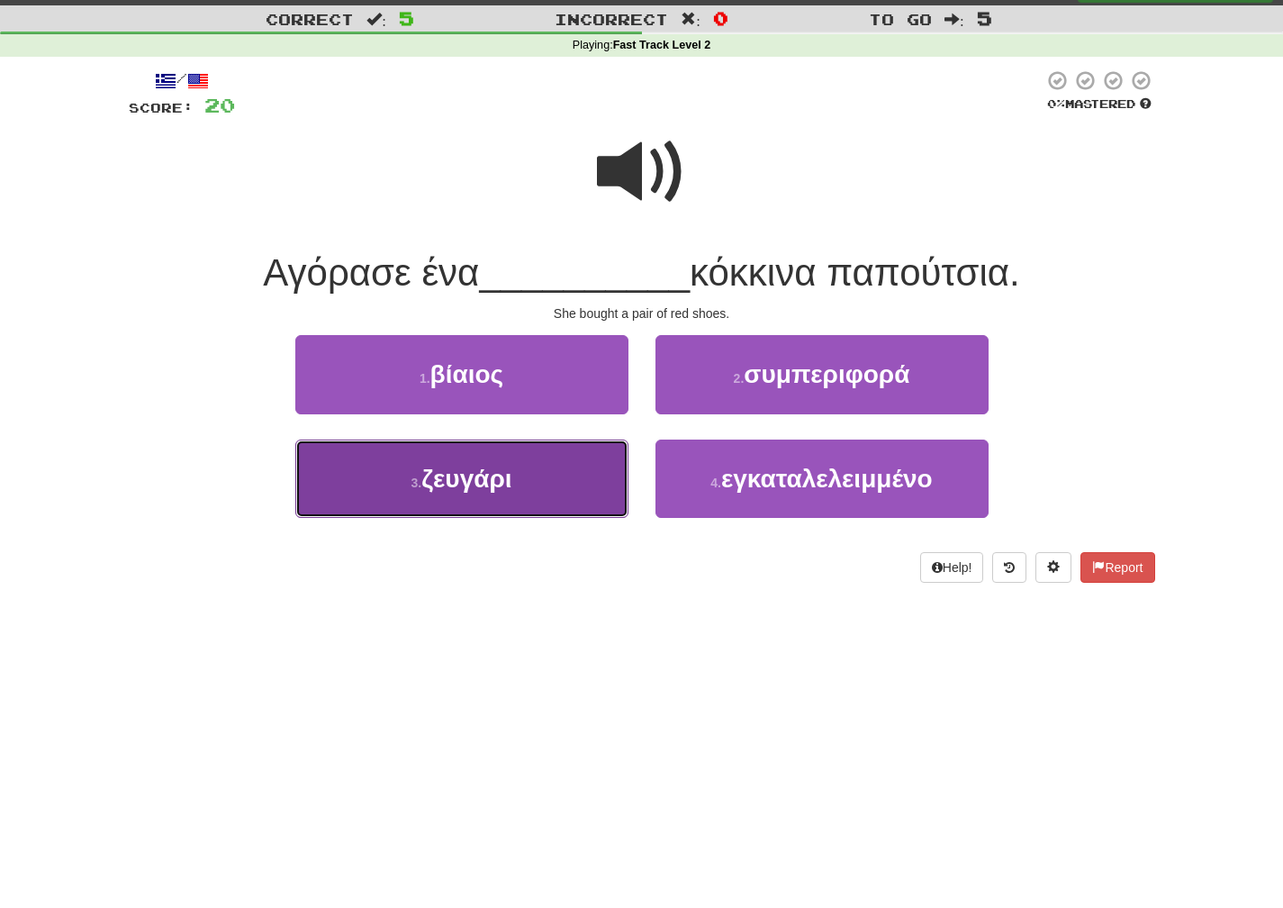
click at [616, 493] on button "3 . ζευγάρι" at bounding box center [461, 478] width 333 height 78
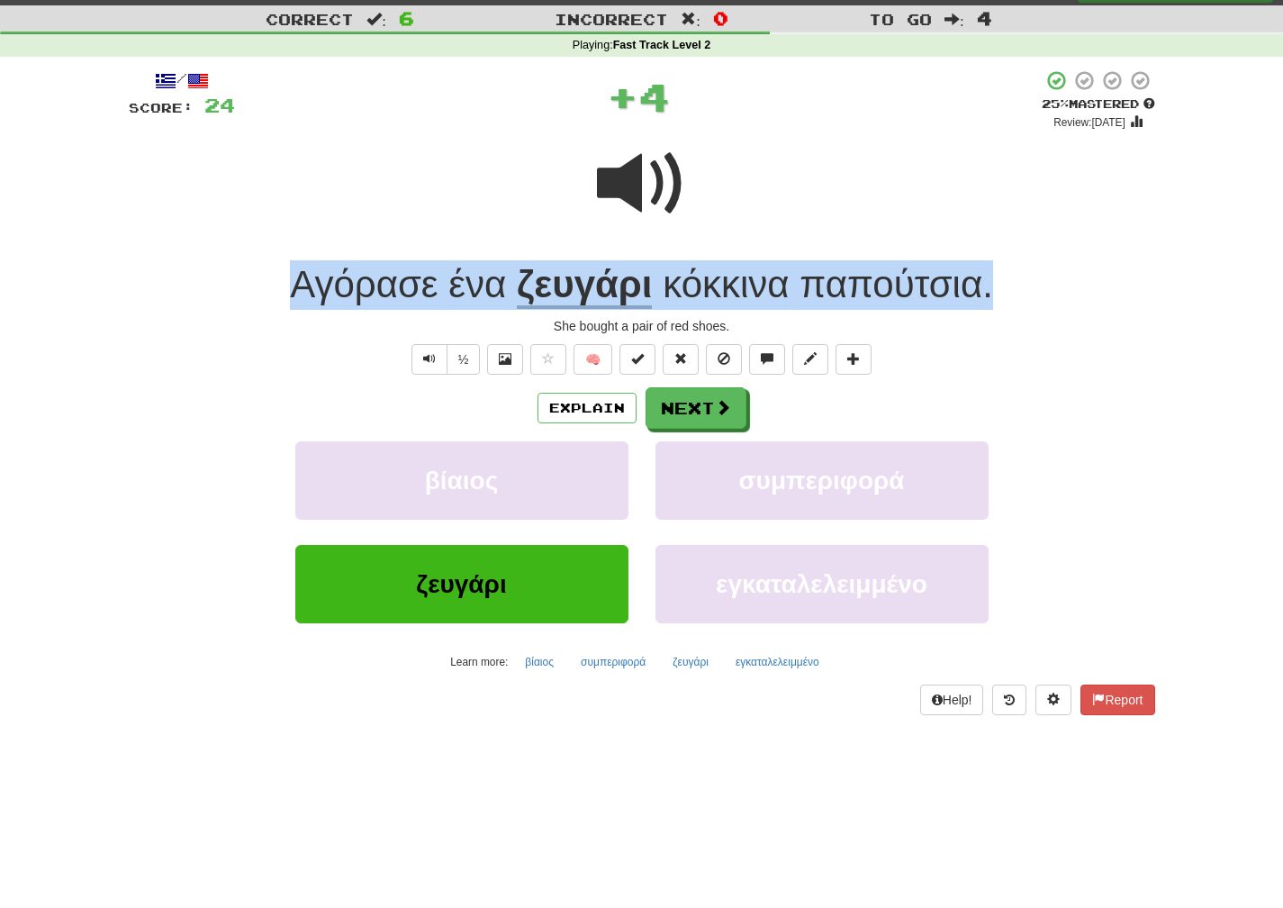
drag, startPoint x: 1009, startPoint y: 291, endPoint x: 294, endPoint y: 275, distance: 715.2
click at [294, 275] on div "Αγόρασε ένα ζευγάρι κόκκινα παπούτσια ." at bounding box center [642, 285] width 1027 height 50
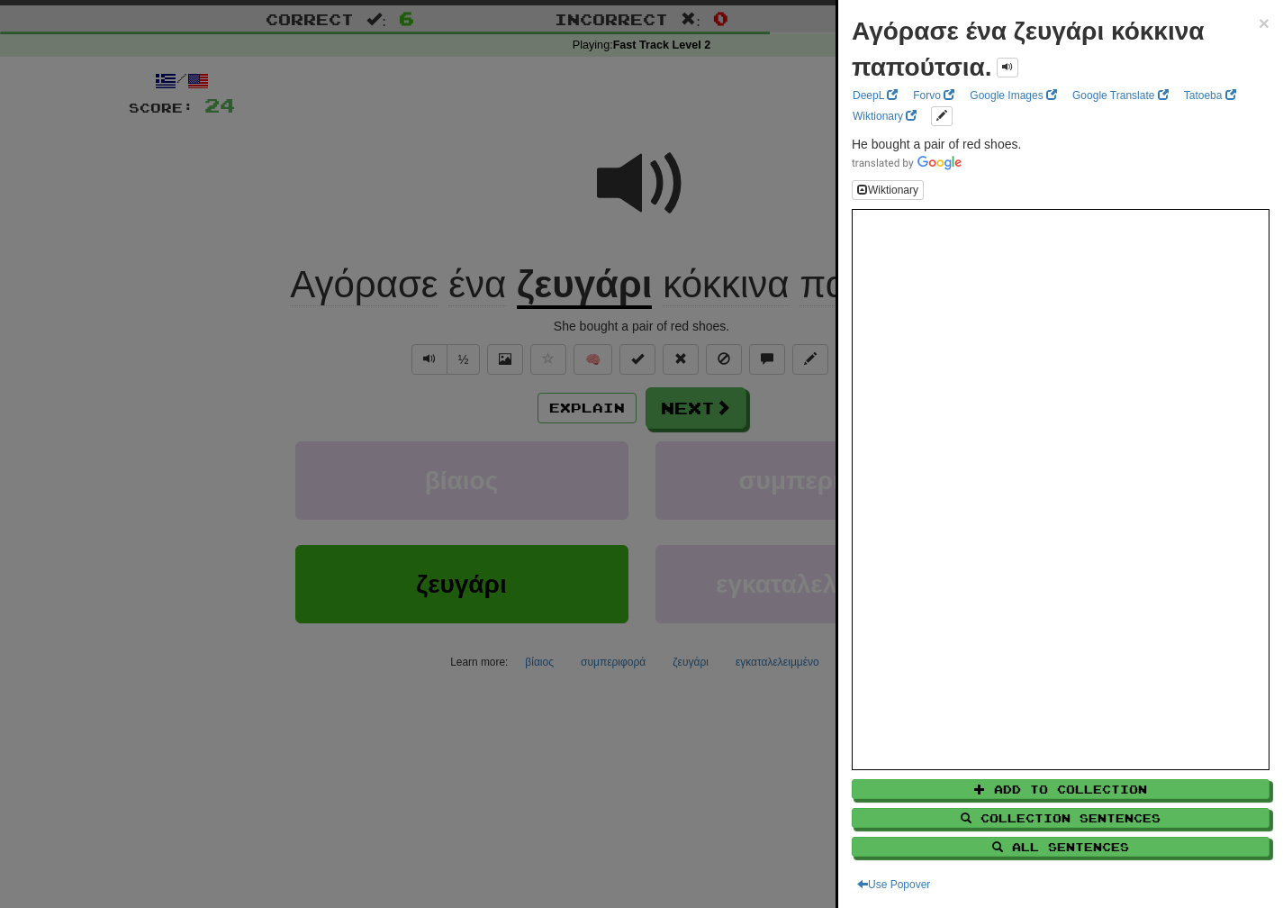
click at [777, 204] on div at bounding box center [641, 454] width 1283 height 908
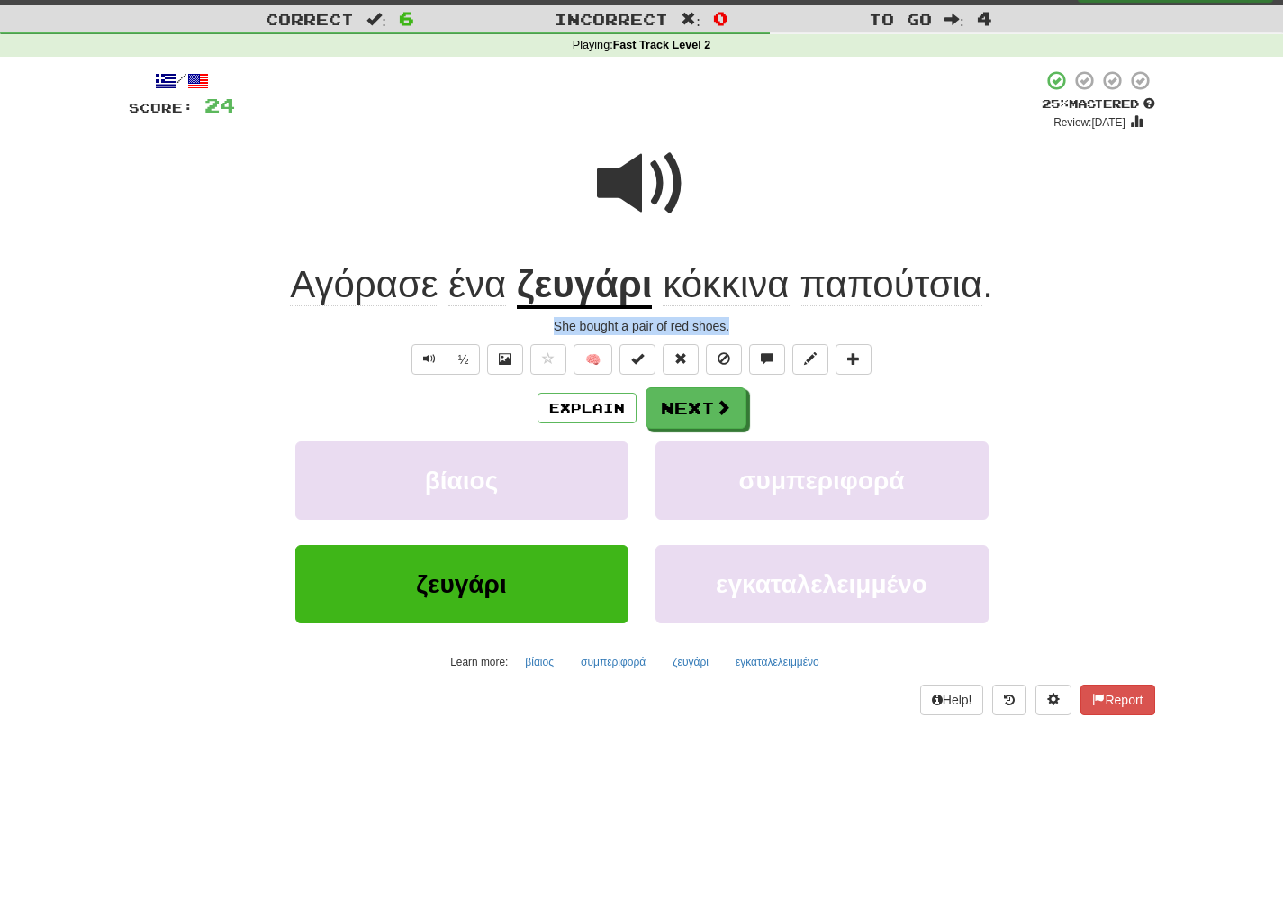
drag, startPoint x: 735, startPoint y: 332, endPoint x: 550, endPoint y: 330, distance: 184.6
click at [550, 330] on div "She bought a pair of red shoes." at bounding box center [642, 326] width 1027 height 18
click at [730, 412] on button "Next" at bounding box center [697, 408] width 101 height 41
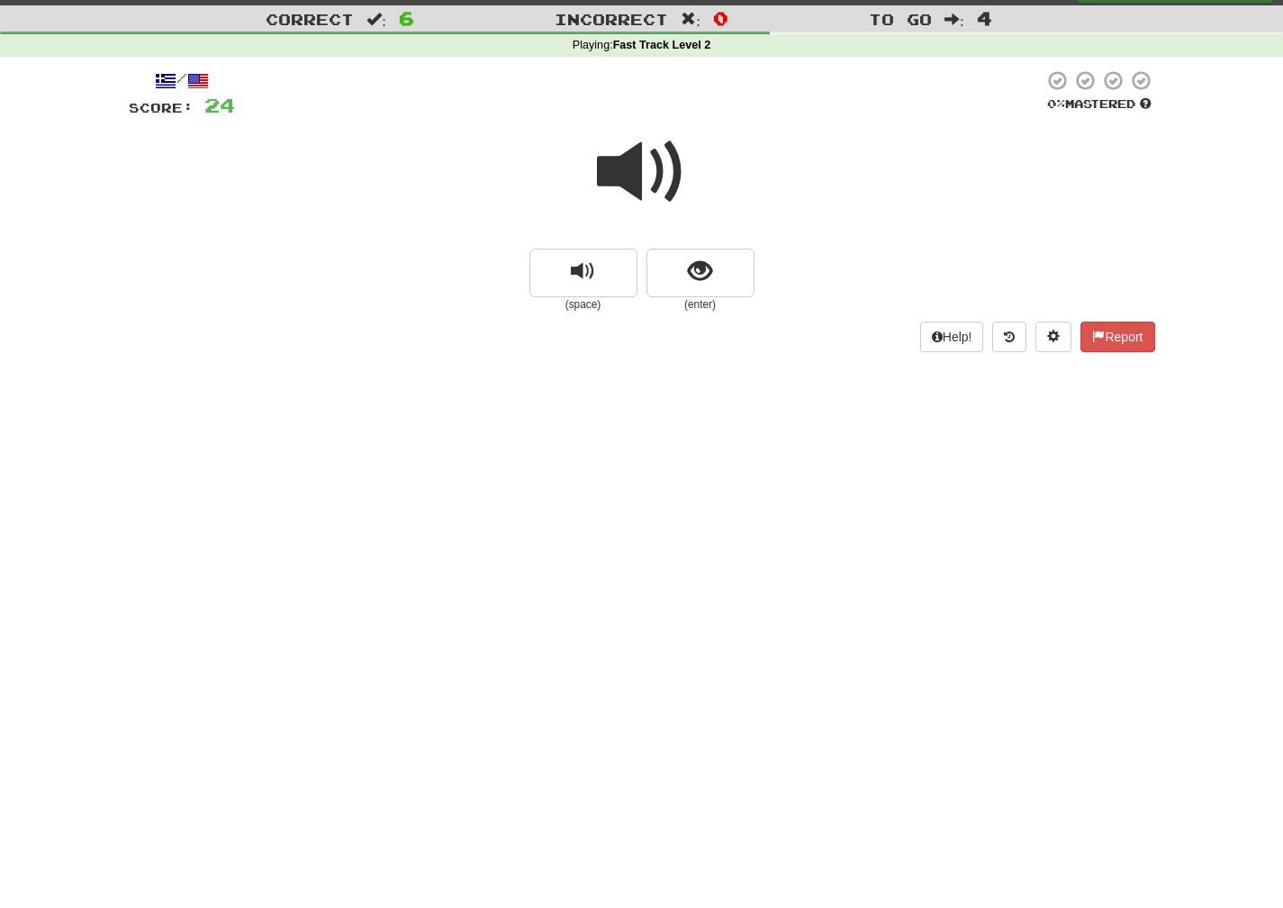
click at [662, 200] on span at bounding box center [642, 172] width 90 height 90
click at [688, 284] on span "show sentence" at bounding box center [700, 271] width 24 height 24
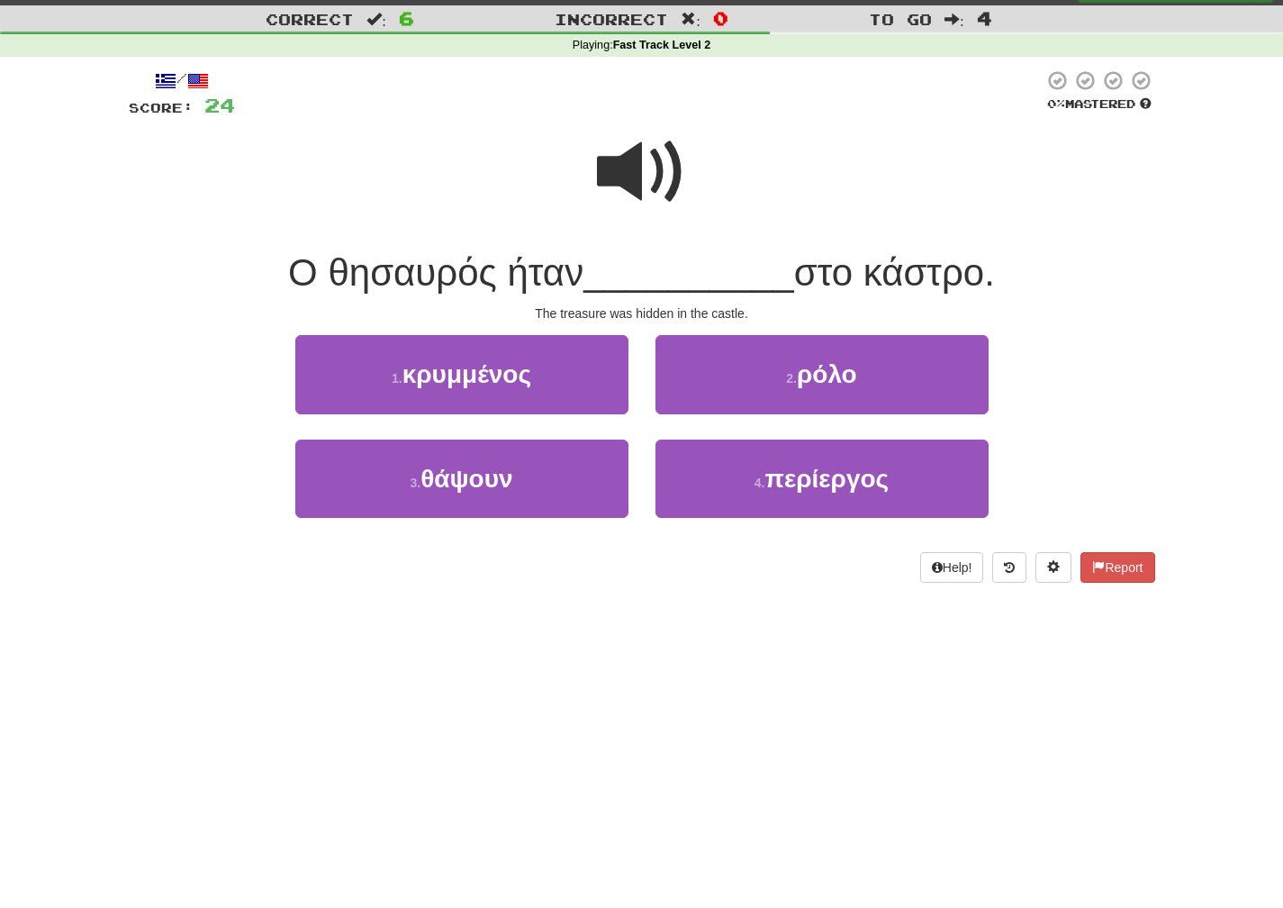
click at [627, 178] on span at bounding box center [642, 172] width 90 height 90
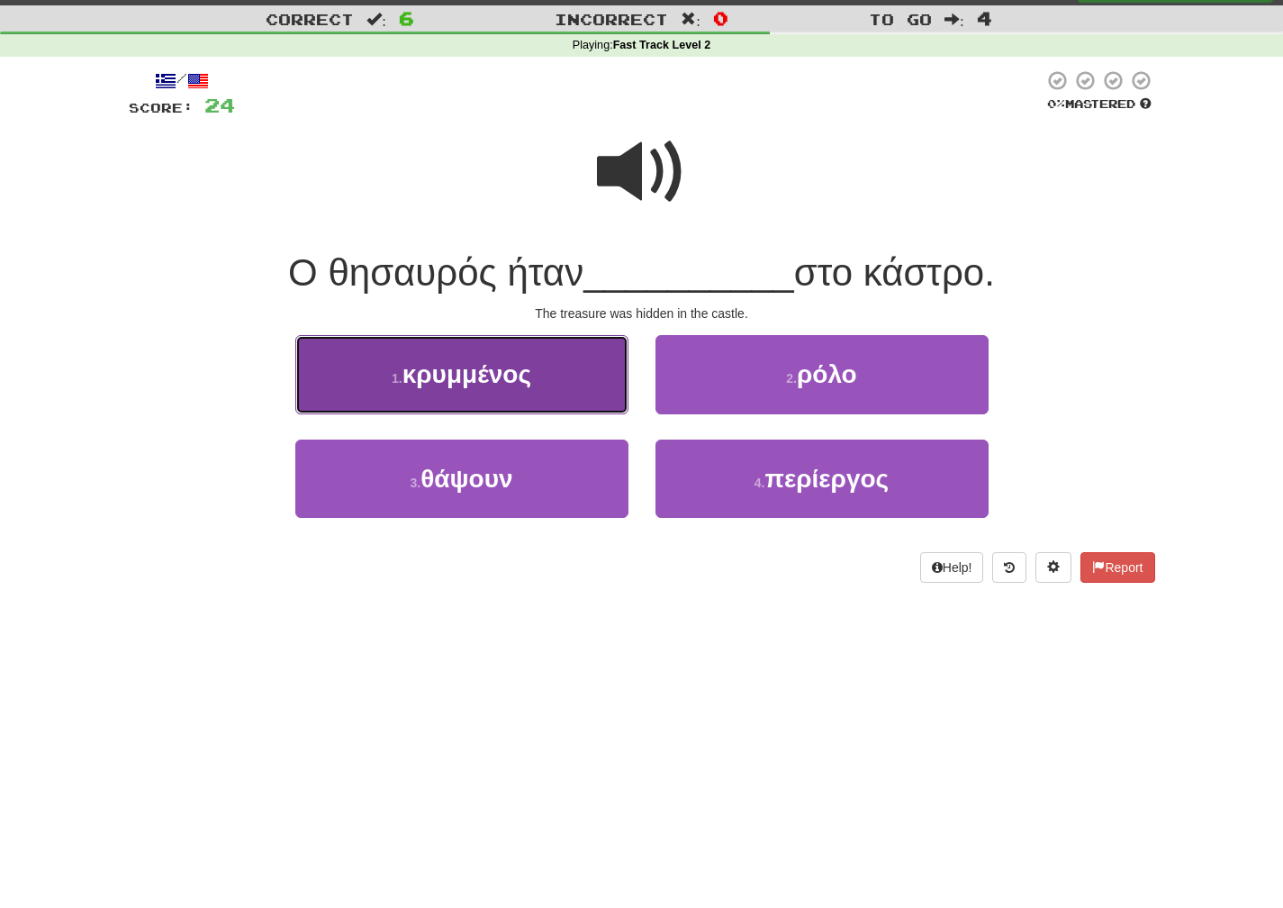
click at [554, 367] on button "1 . κρυμμένος" at bounding box center [461, 374] width 333 height 78
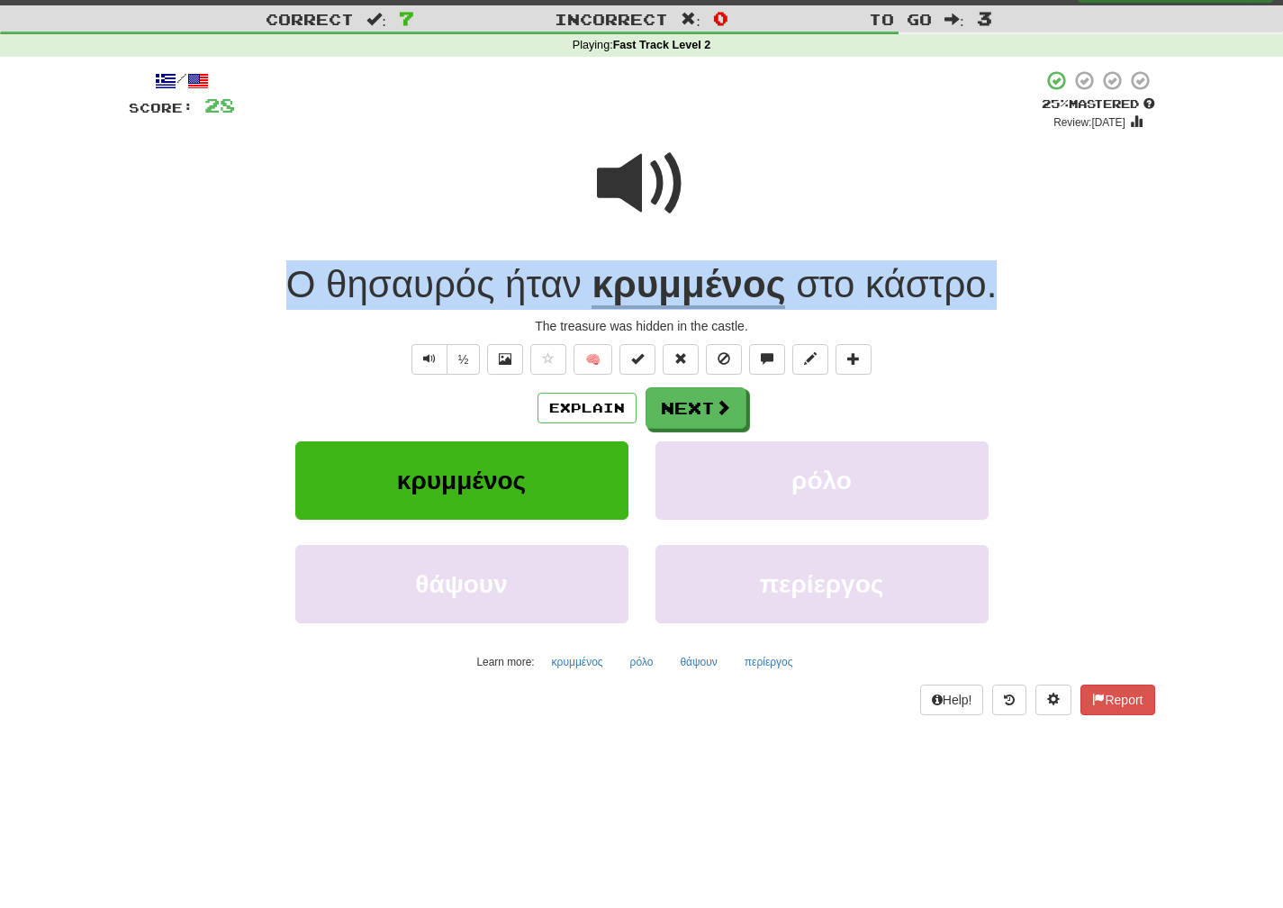
drag, startPoint x: 1025, startPoint y: 292, endPoint x: 269, endPoint y: 290, distance: 755.5
click at [269, 290] on div "Ο θησαυρός ήταν κρυμμένος στο κάστρο ." at bounding box center [642, 285] width 1027 height 50
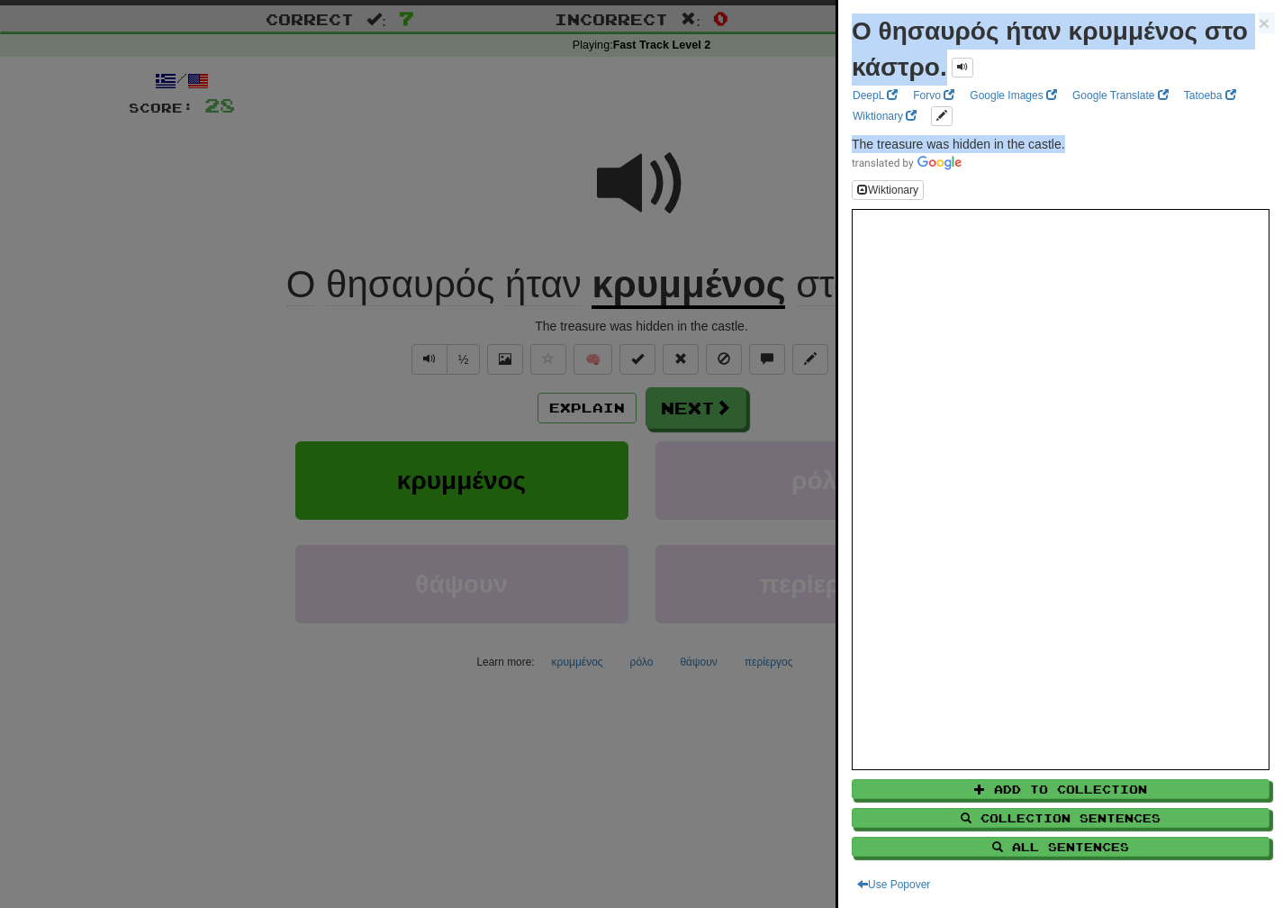
drag, startPoint x: 1067, startPoint y: 142, endPoint x: 819, endPoint y: 149, distance: 248.6
click at [819, 149] on body "Dashboard Clozemaster marinapi / Toggle Dropdown Dashboard Leaderboard Activity…" at bounding box center [641, 732] width 1283 height 1547
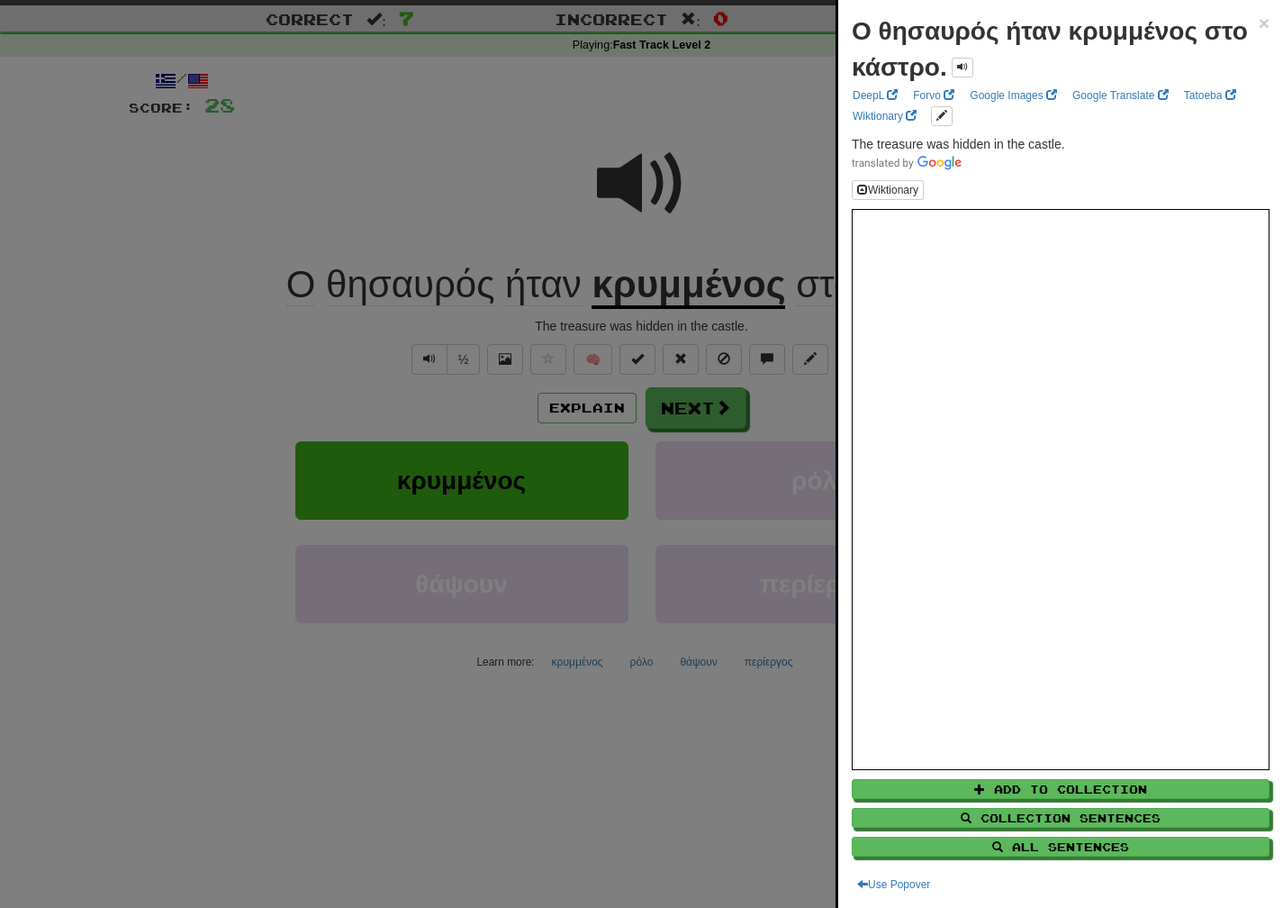
click at [976, 159] on span at bounding box center [1061, 162] width 418 height 18
drag, startPoint x: 1073, startPoint y: 146, endPoint x: 847, endPoint y: 146, distance: 226.0
click at [847, 146] on div "Ο θησαυρός ήταν κρυμμένος στο κάστρο. × DeepL Forvo Google Images Google Transl…" at bounding box center [1060, 454] width 445 height 908
click at [690, 418] on div at bounding box center [641, 454] width 1283 height 908
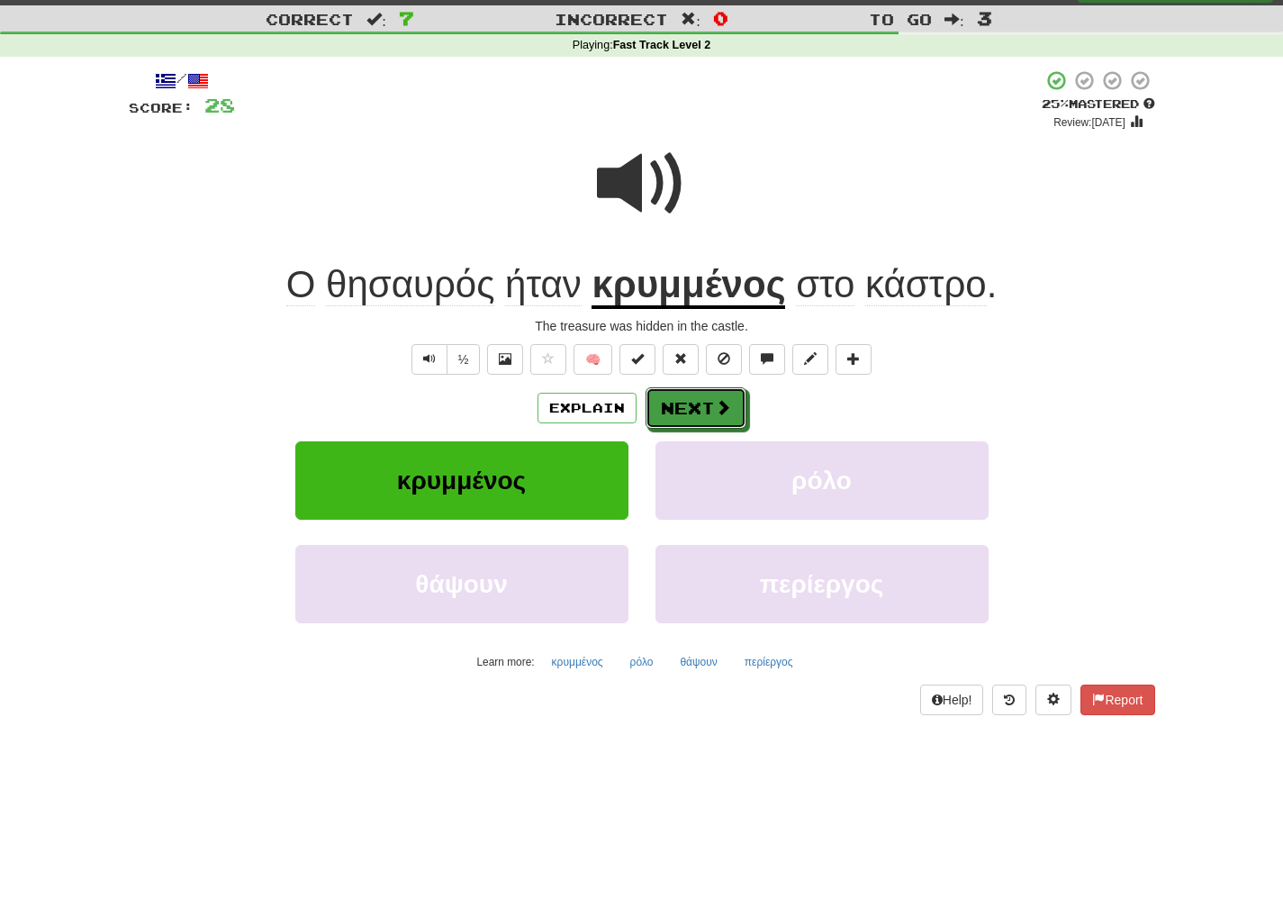
click at [692, 412] on button "Next" at bounding box center [696, 407] width 101 height 41
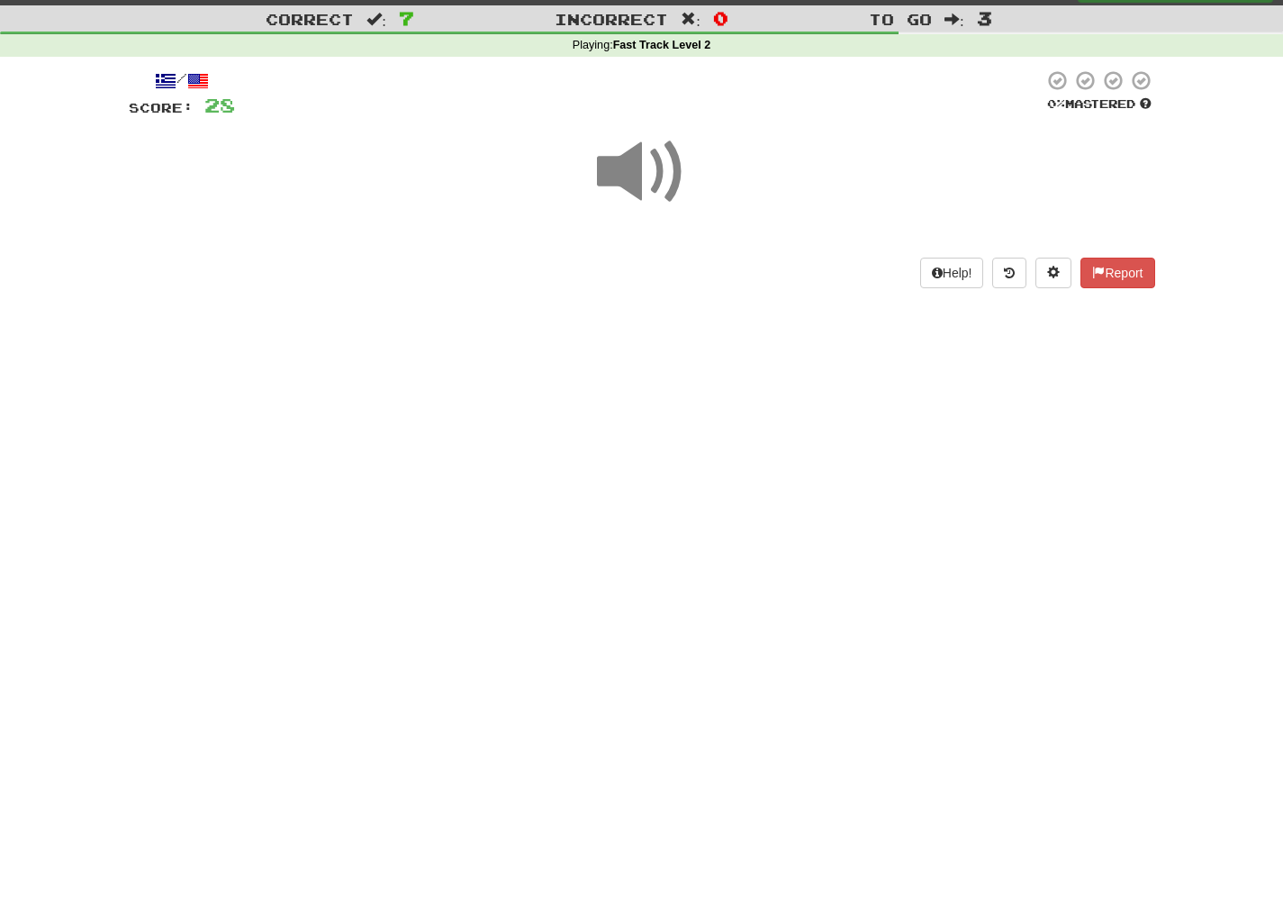
click at [672, 173] on span at bounding box center [642, 172] width 90 height 90
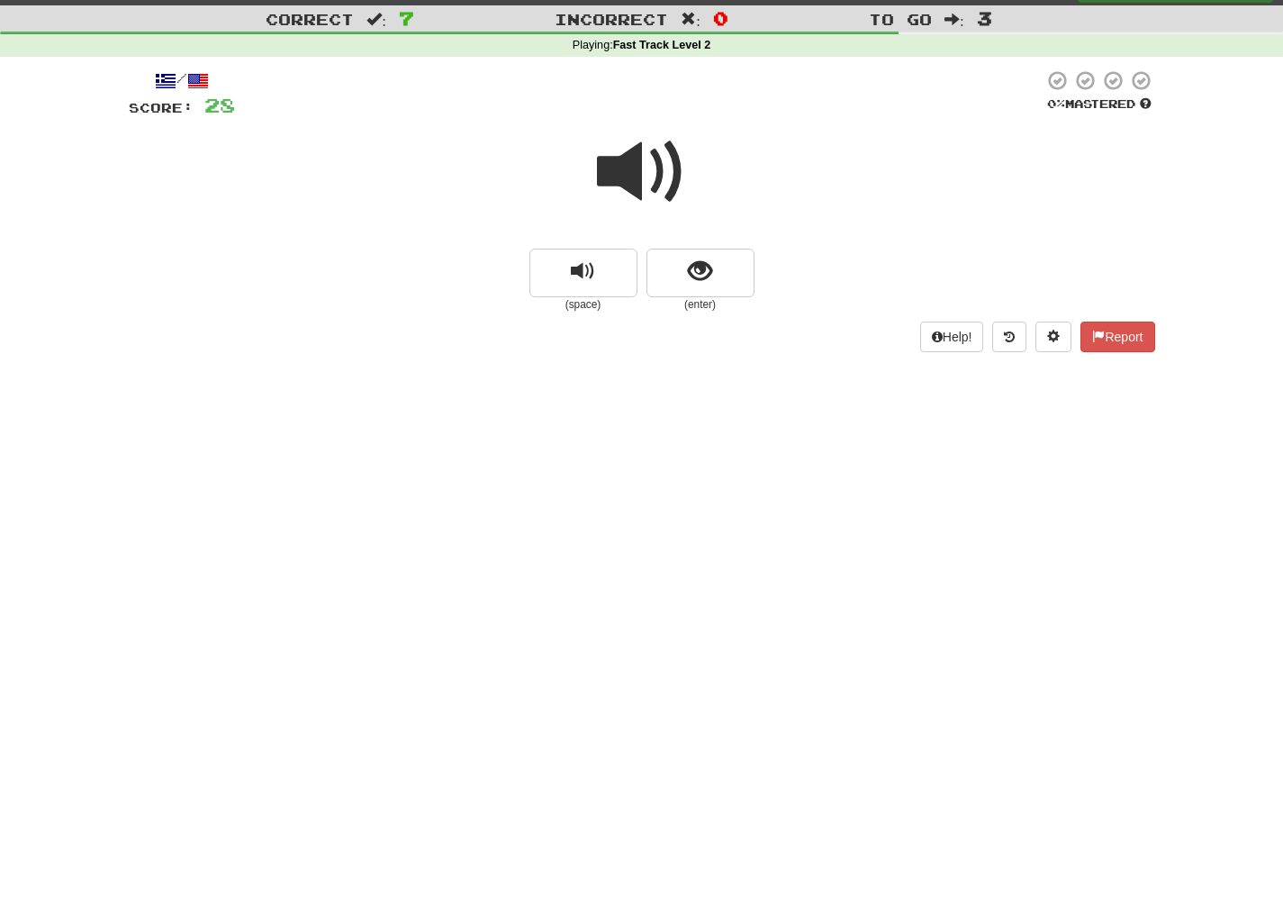
click at [696, 245] on div at bounding box center [642, 184] width 1027 height 129
click at [691, 259] on span "show sentence" at bounding box center [700, 271] width 24 height 24
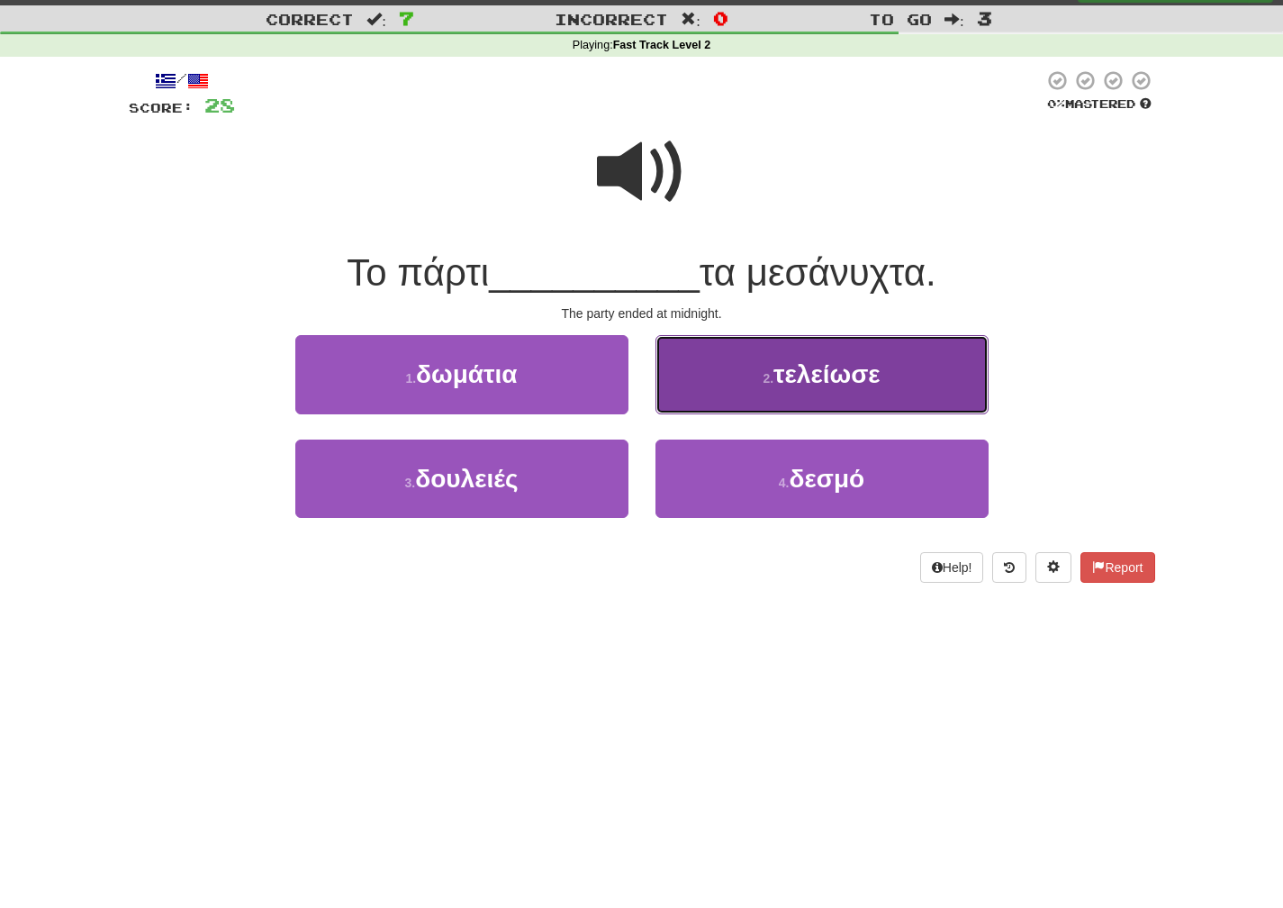
click at [723, 392] on button "2 . τελείωσε" at bounding box center [822, 374] width 333 height 78
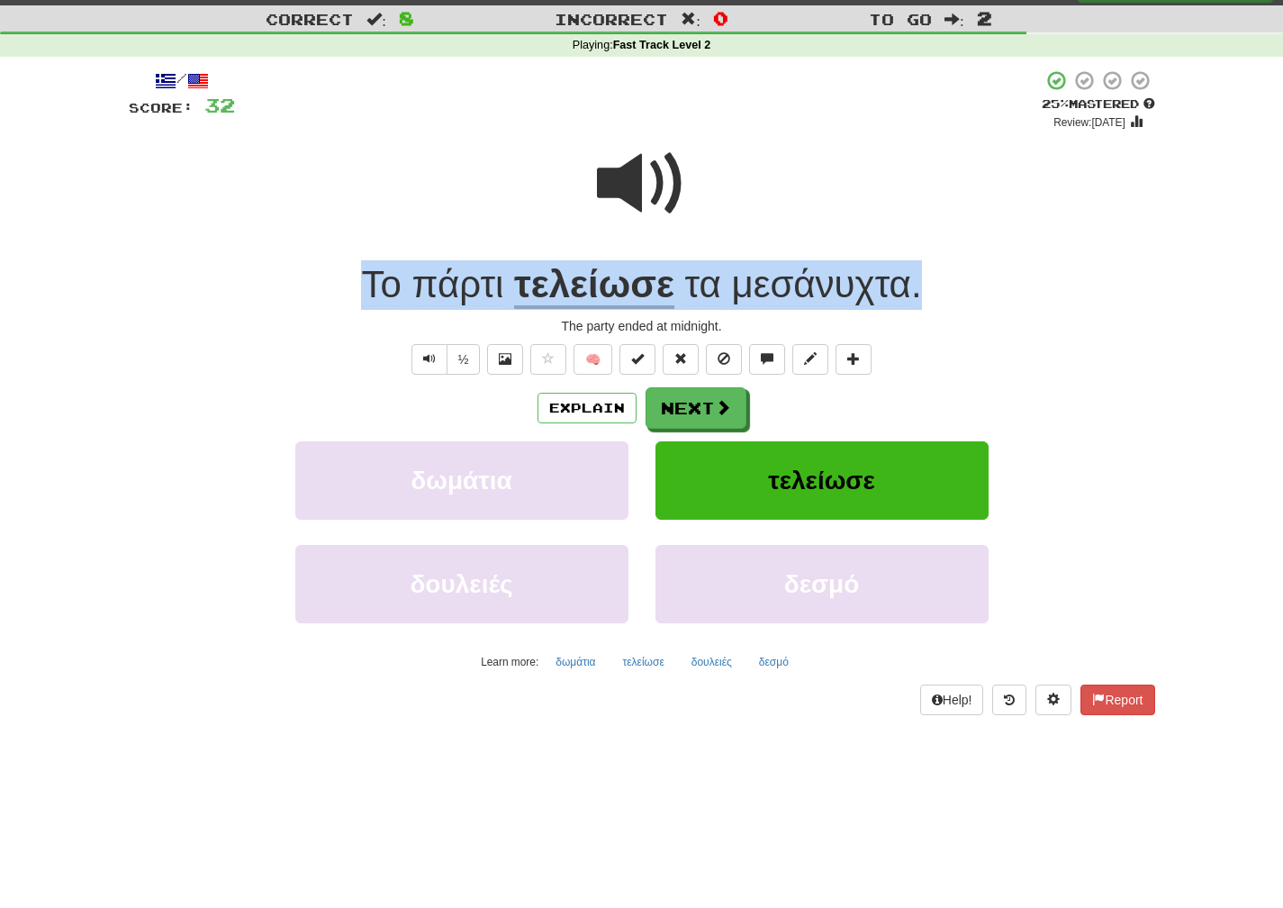
drag, startPoint x: 955, startPoint y: 303, endPoint x: 296, endPoint y: 276, distance: 659.7
click at [296, 276] on div "Το πάρτι τελείωσε τα μεσάνυχτα ." at bounding box center [642, 285] width 1027 height 50
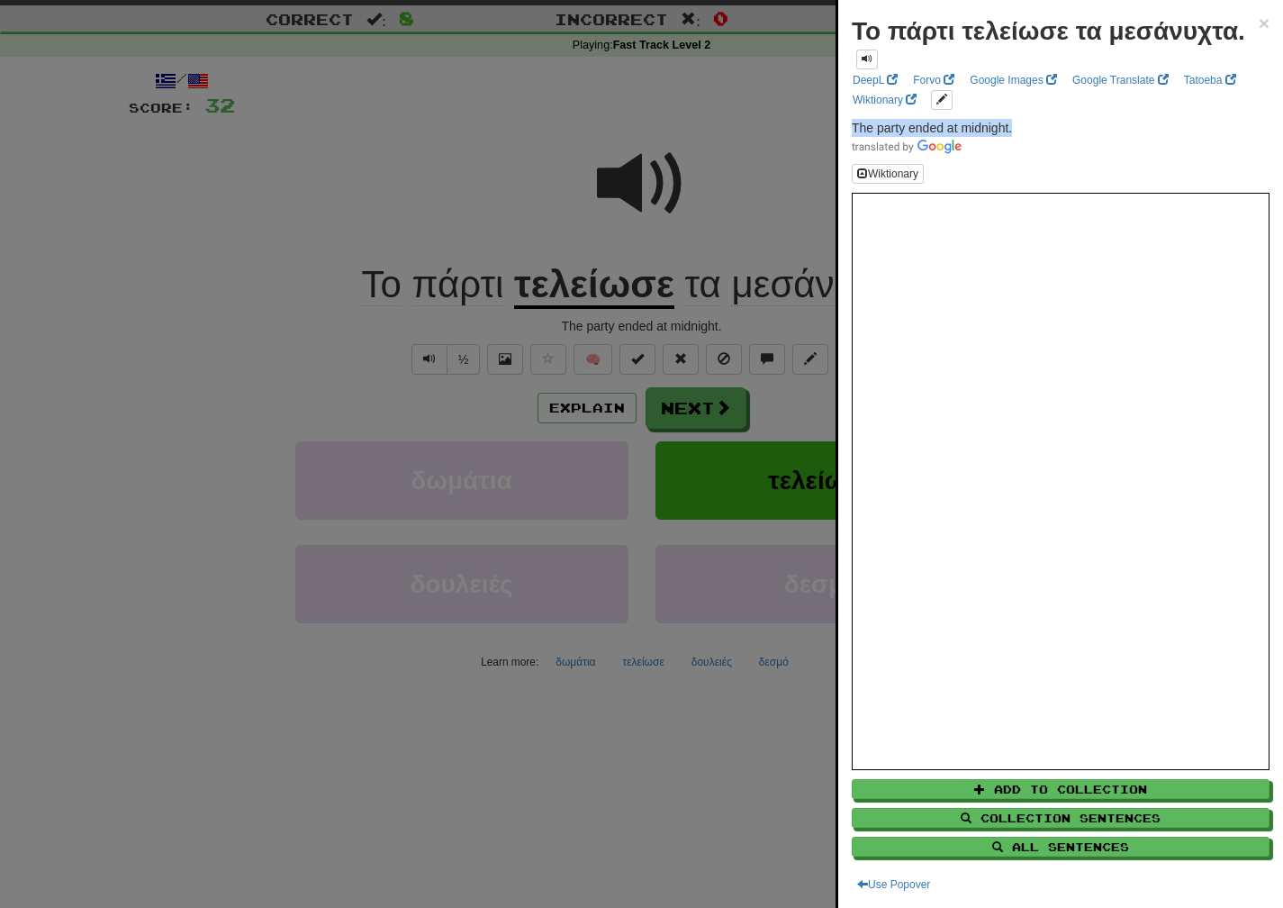
drag, startPoint x: 1016, startPoint y: 148, endPoint x: 844, endPoint y: 146, distance: 172.0
click at [844, 146] on div "Το πάρτι τελείωσε τα μεσάνυχτα. × DeepL Forvo Google Images Google Translate Ta…" at bounding box center [1060, 454] width 445 height 908
click at [720, 423] on div at bounding box center [641, 454] width 1283 height 908
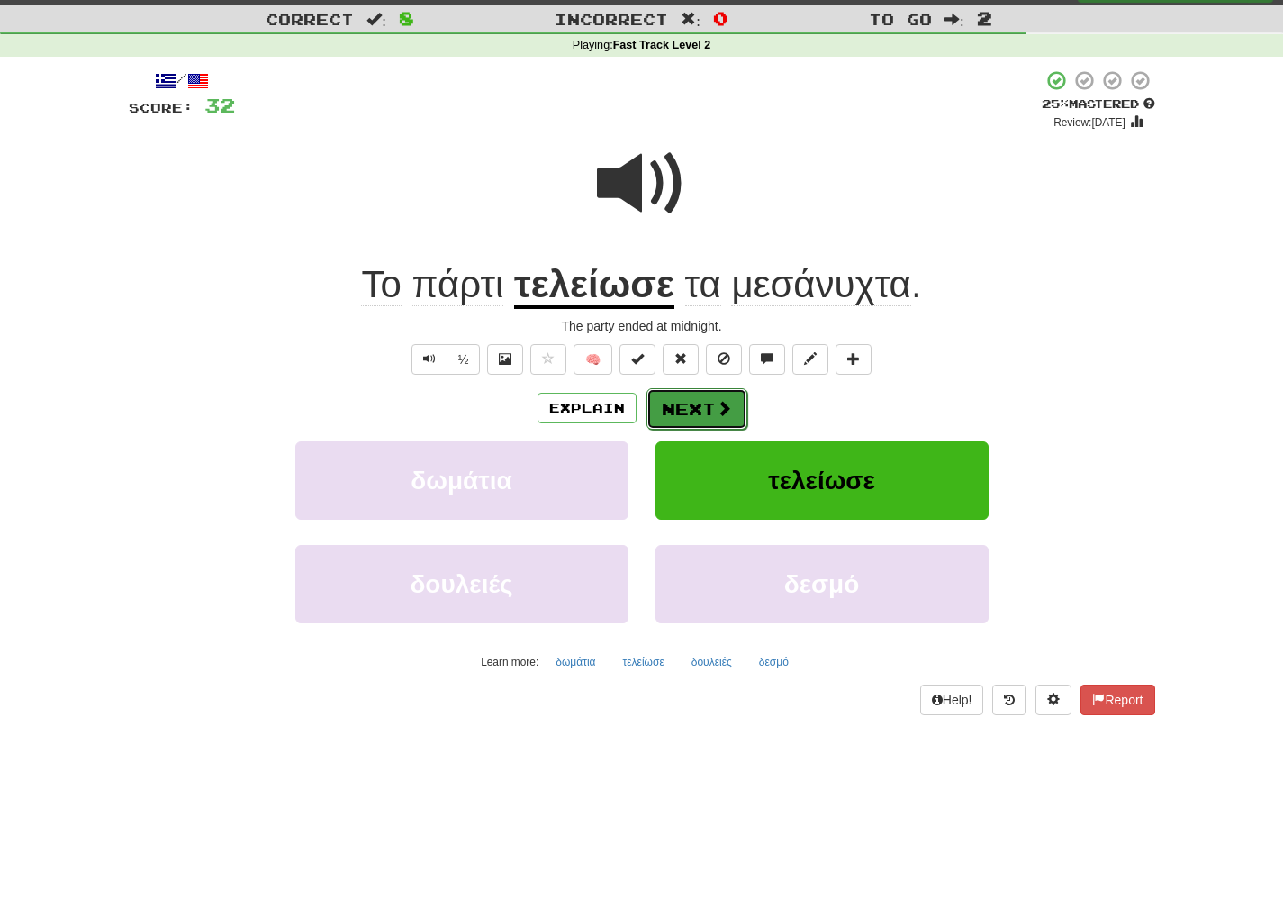
click at [719, 413] on span at bounding box center [724, 408] width 16 height 16
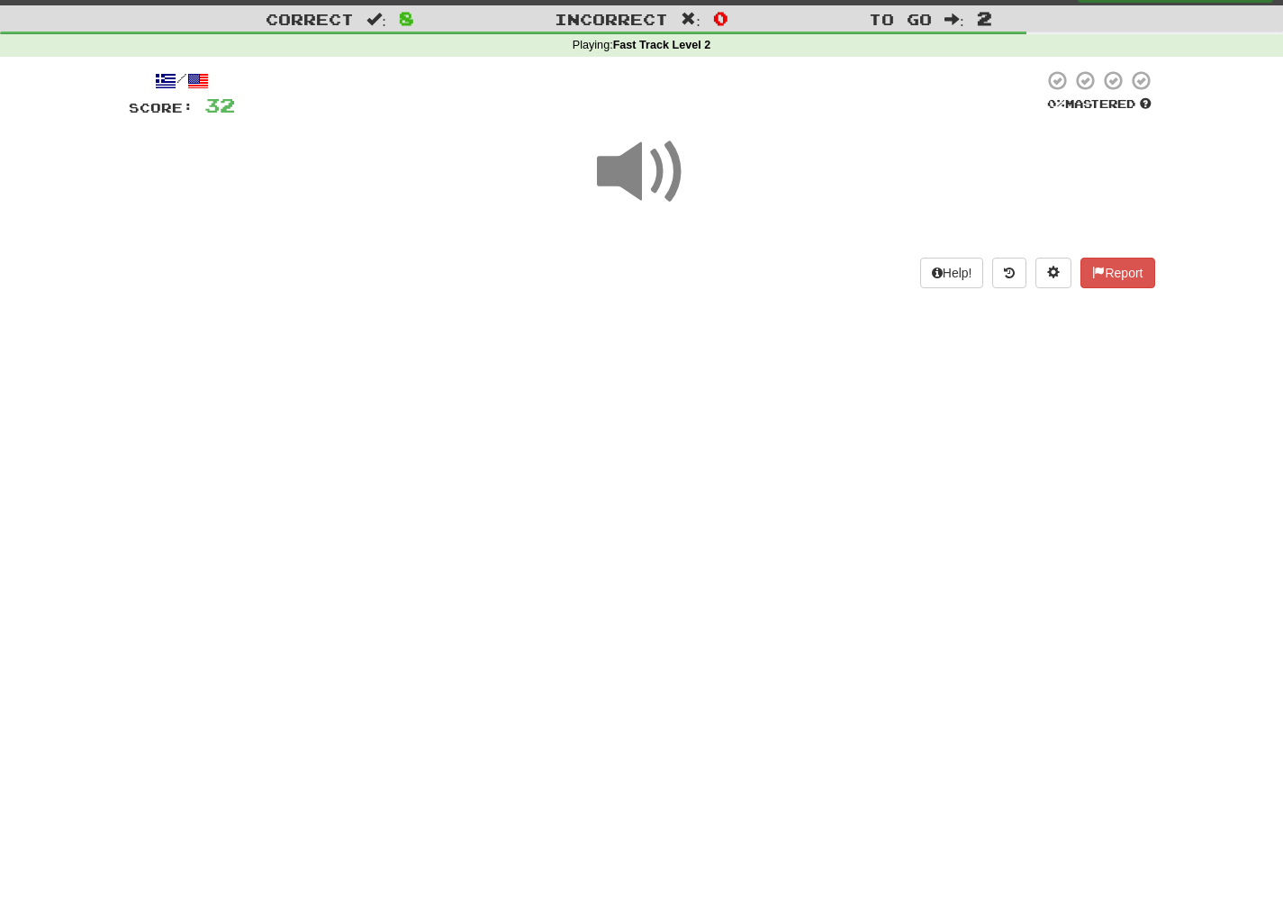
click at [670, 180] on span at bounding box center [642, 172] width 90 height 90
click at [669, 179] on span at bounding box center [642, 172] width 90 height 90
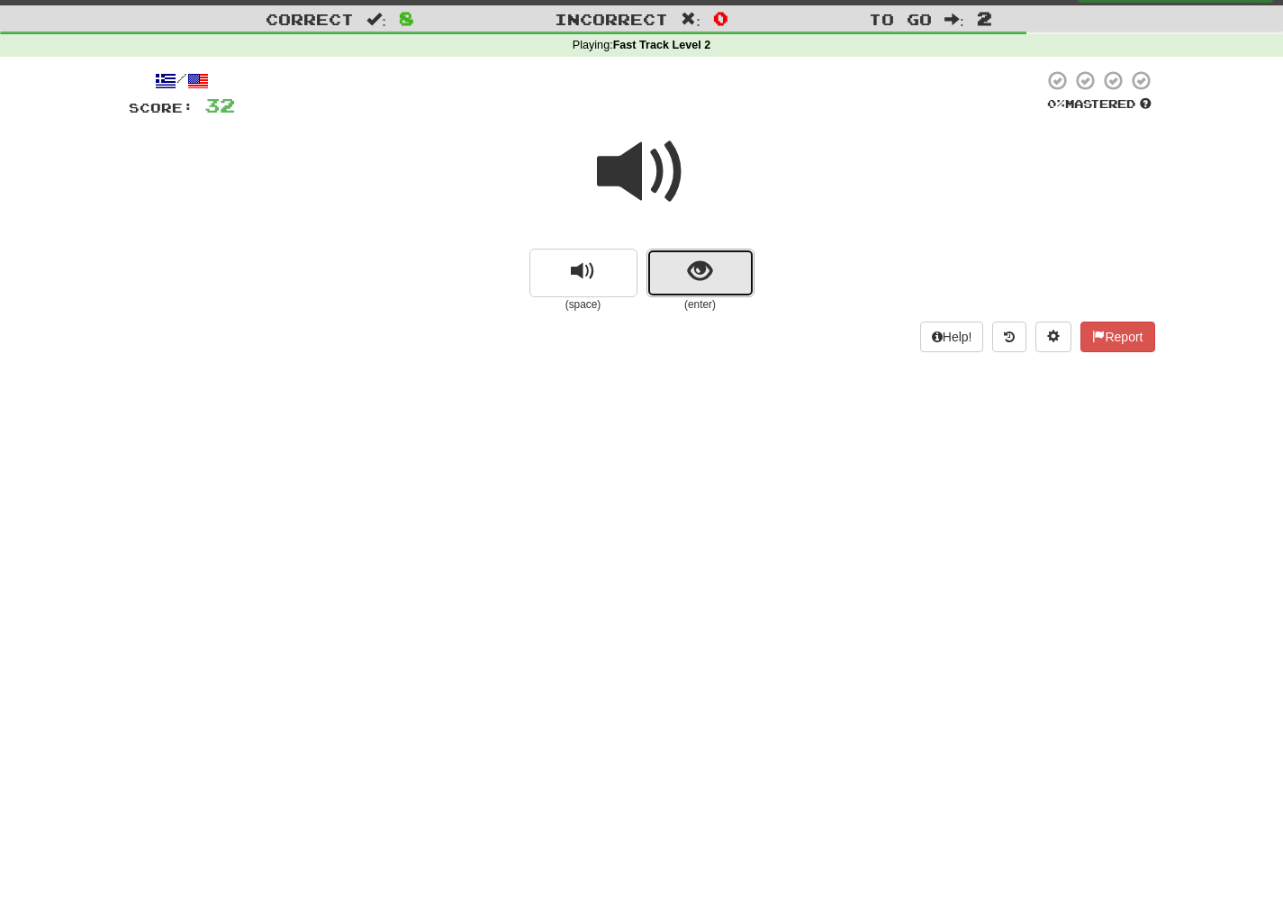
click at [735, 282] on button "show sentence" at bounding box center [701, 273] width 108 height 49
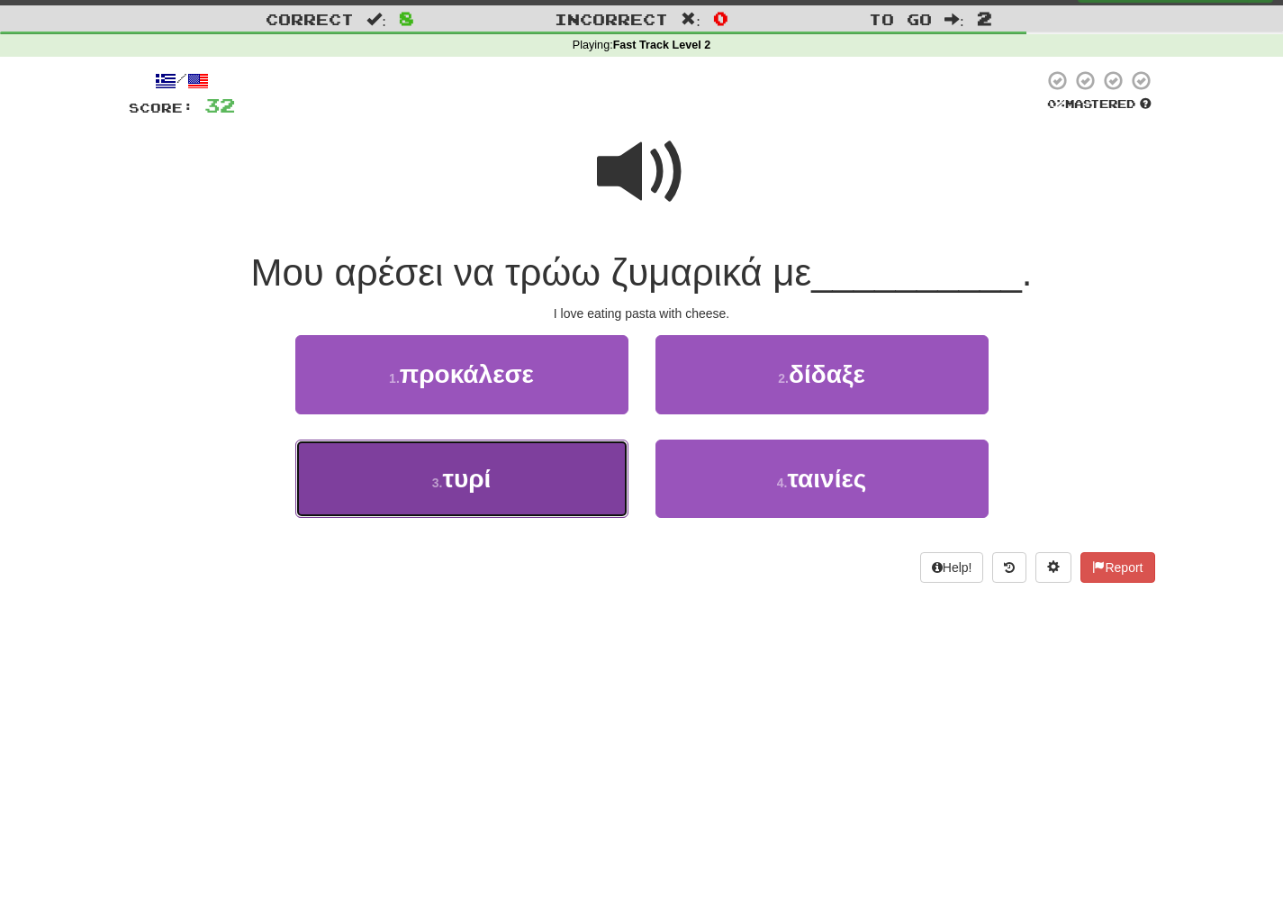
click at [523, 502] on button "3 . τυρί" at bounding box center [461, 478] width 333 height 78
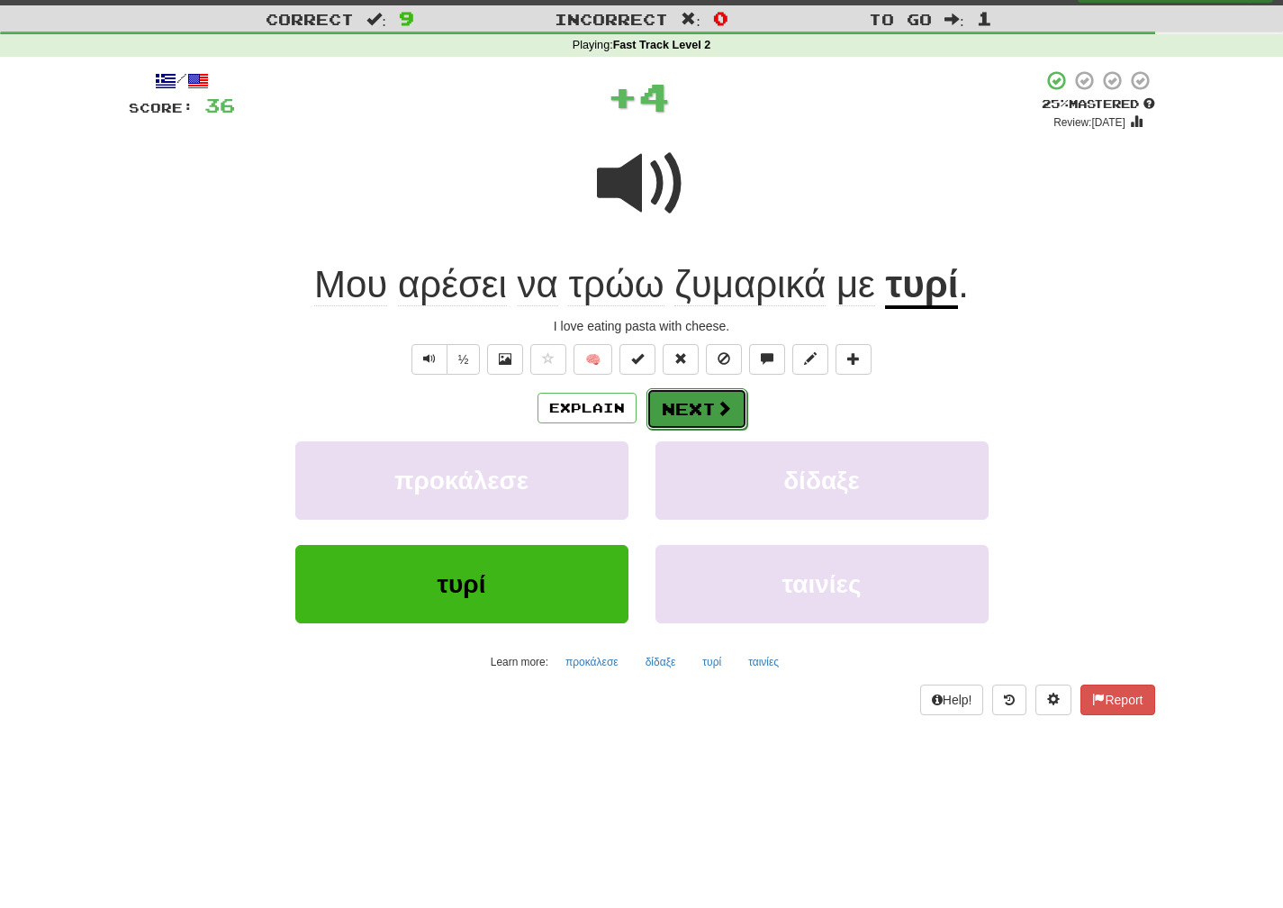
click at [690, 412] on button "Next" at bounding box center [697, 408] width 101 height 41
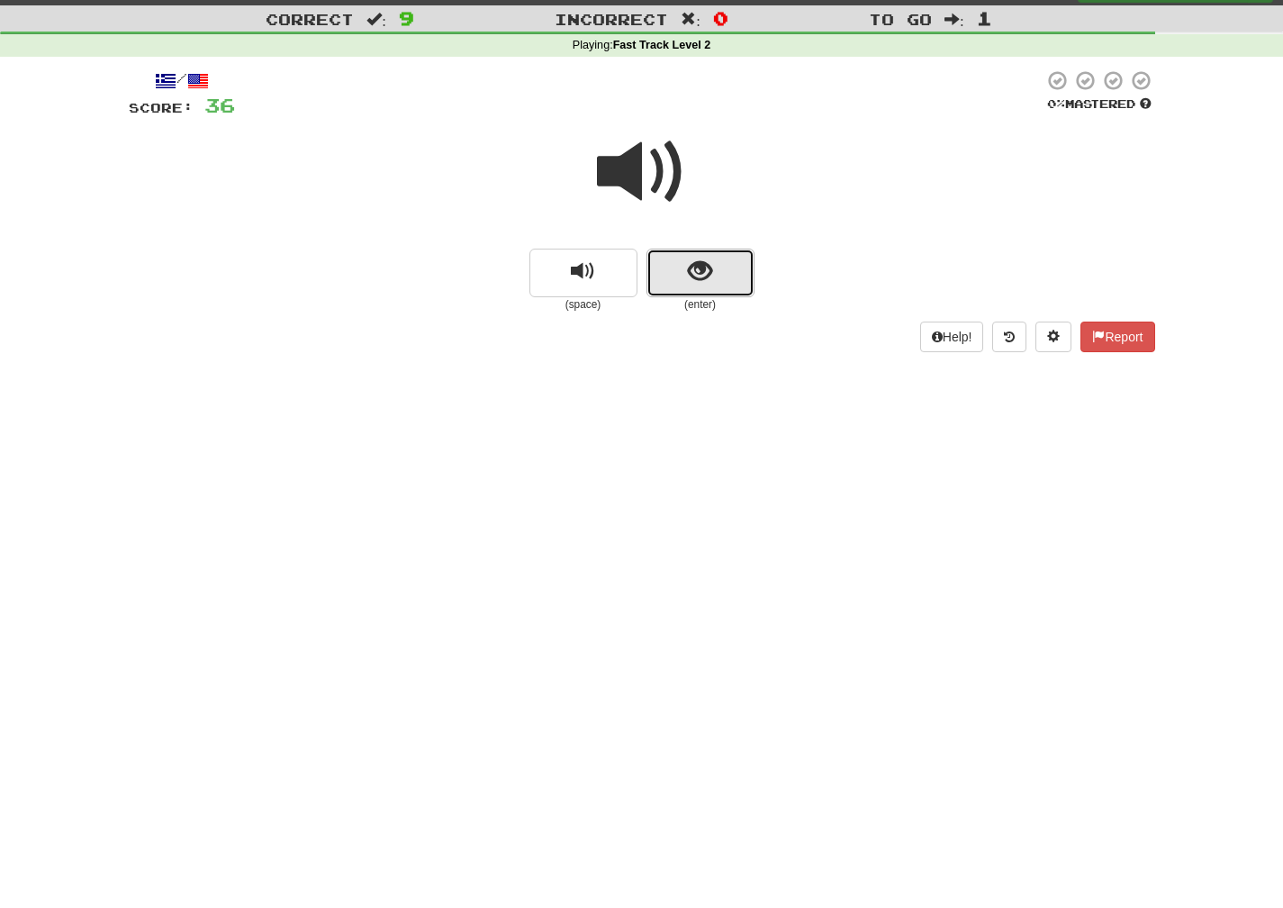
click at [710, 271] on span "show sentence" at bounding box center [700, 271] width 24 height 24
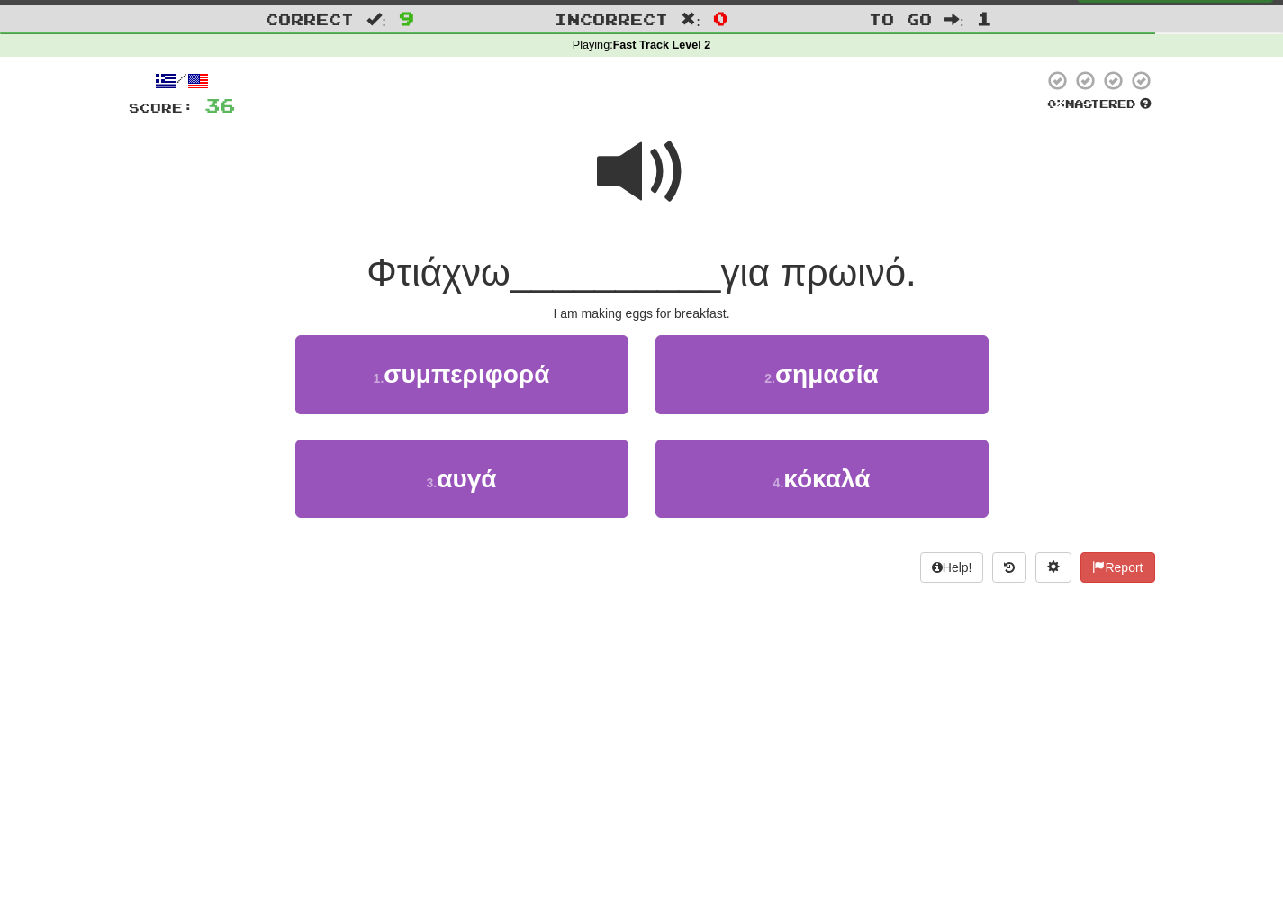
click at [659, 207] on span at bounding box center [642, 172] width 90 height 90
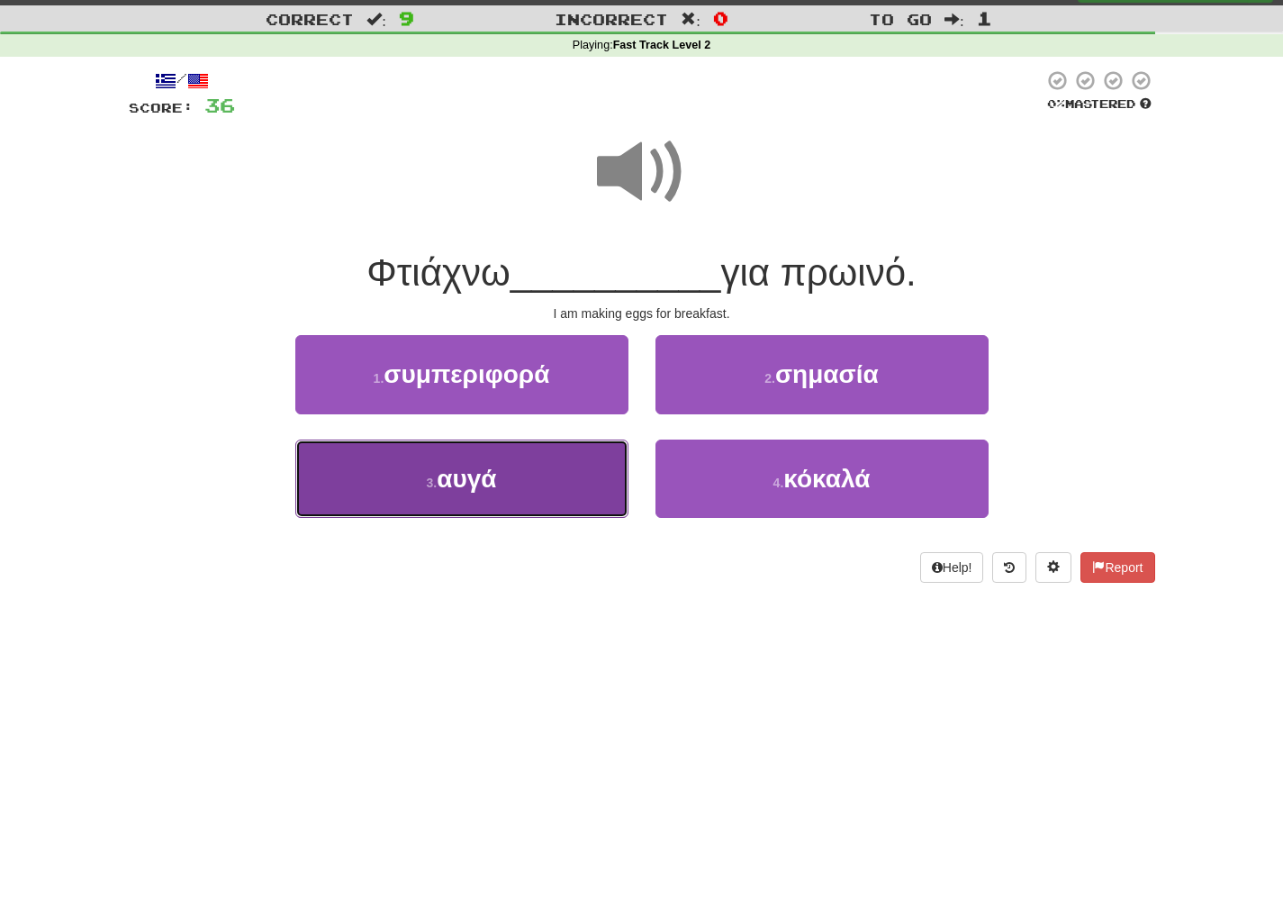
click at [571, 471] on button "3 . αυγά" at bounding box center [461, 478] width 333 height 78
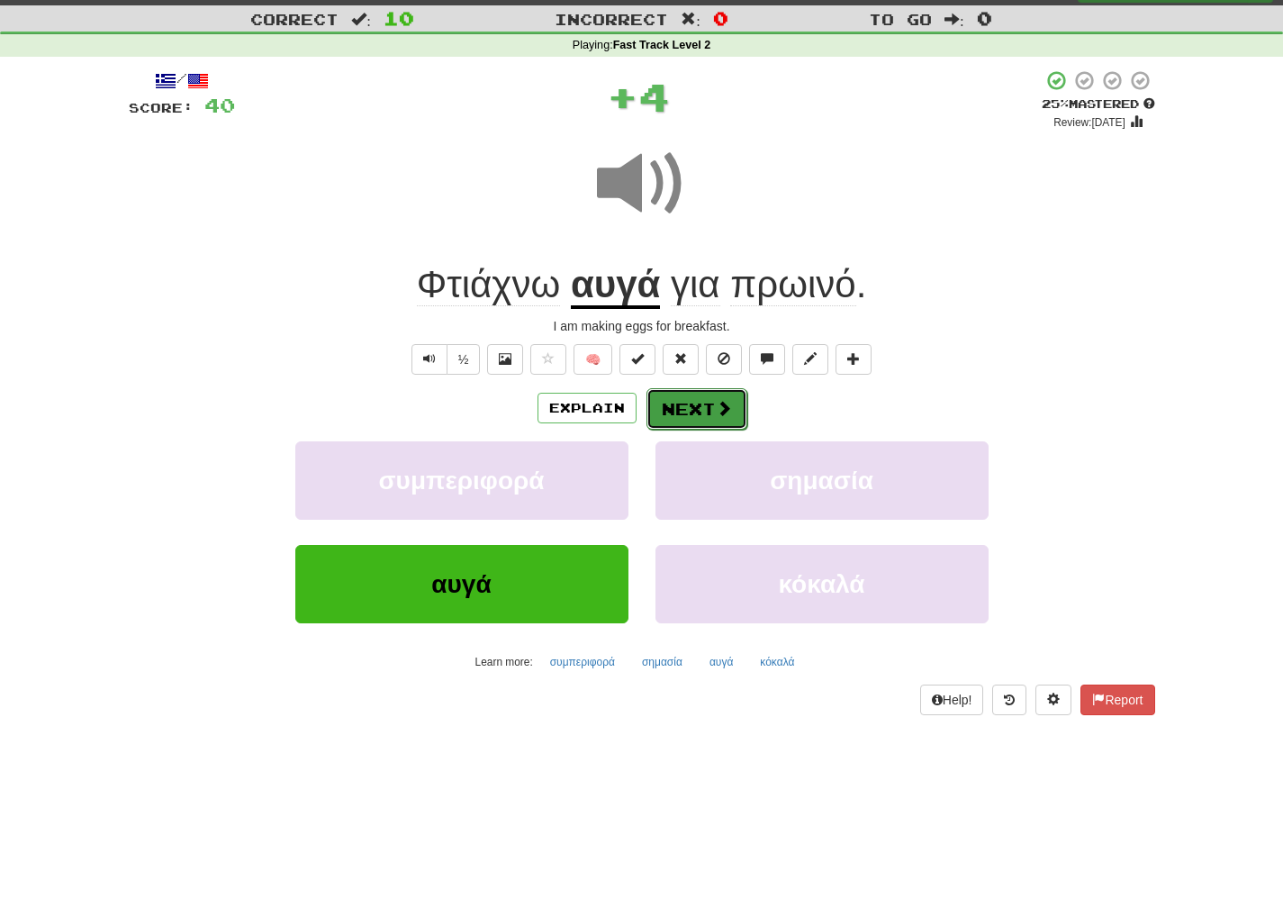
click at [707, 408] on button "Next" at bounding box center [697, 408] width 101 height 41
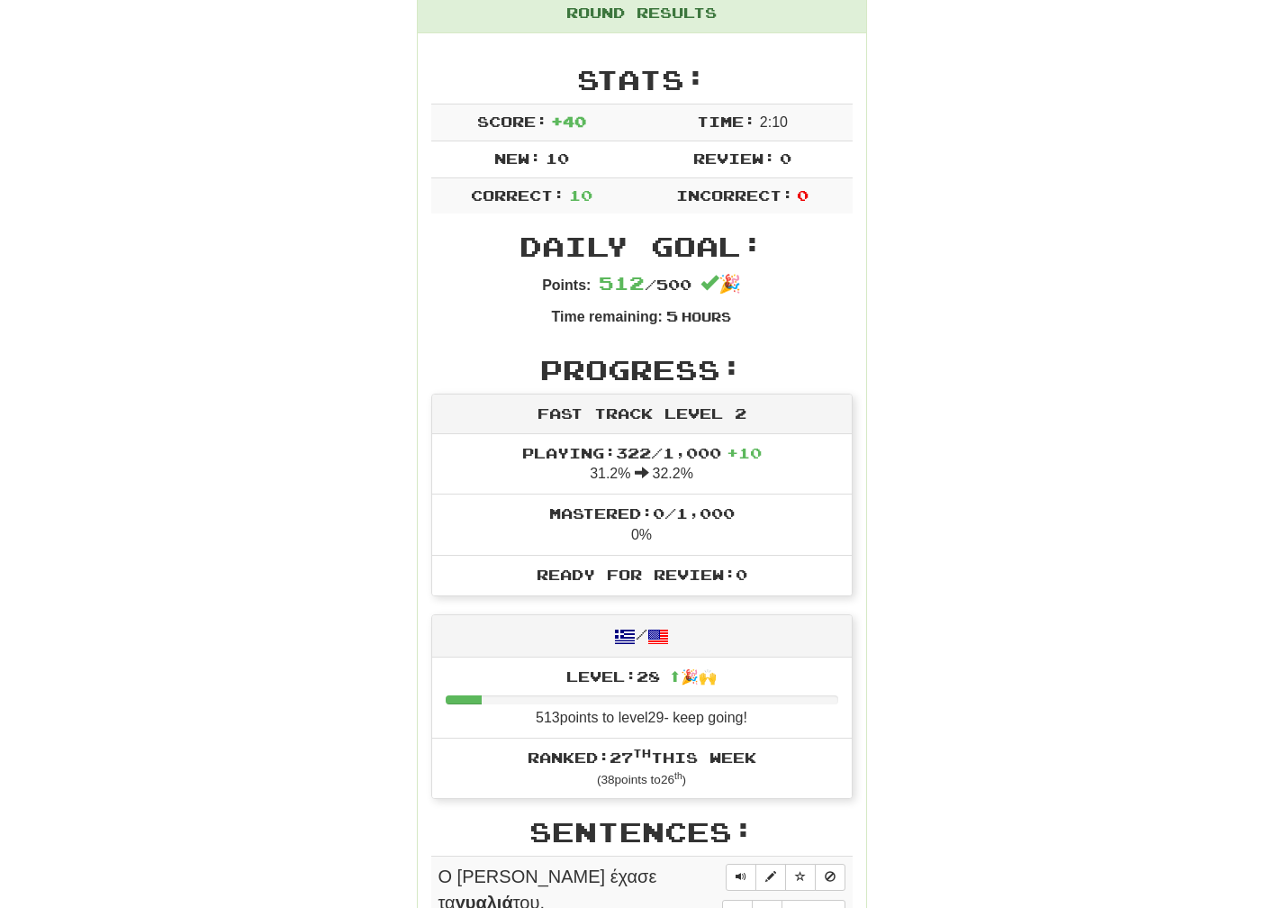
scroll to position [0, 0]
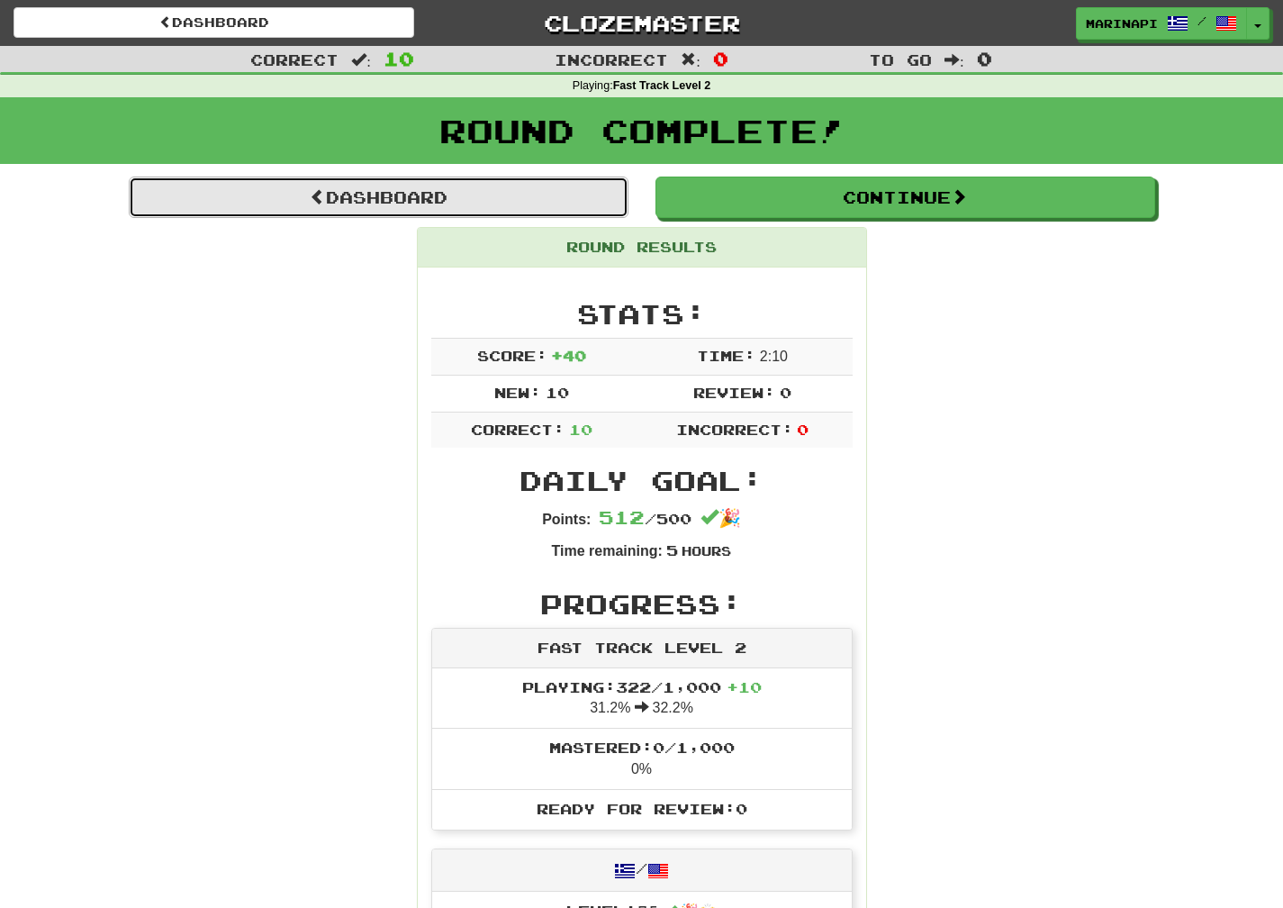
click at [347, 208] on link "Dashboard" at bounding box center [379, 196] width 500 height 41
